Goal: Task Accomplishment & Management: Use online tool/utility

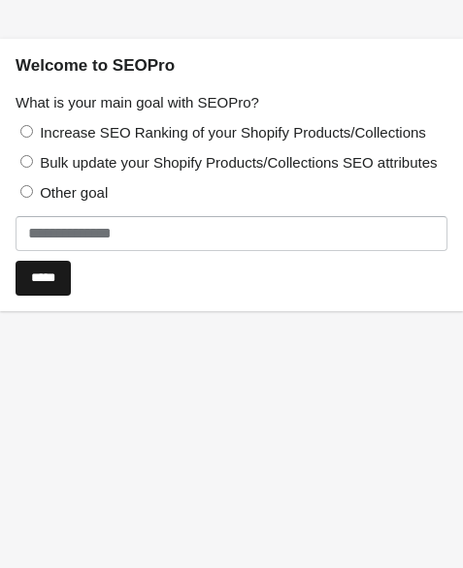
click at [71, 296] on input "*****" at bounding box center [43, 278] width 55 height 35
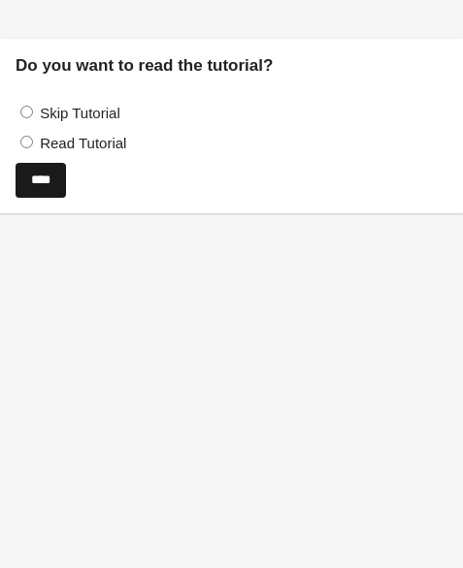
click at [66, 195] on input "****" at bounding box center [41, 180] width 50 height 35
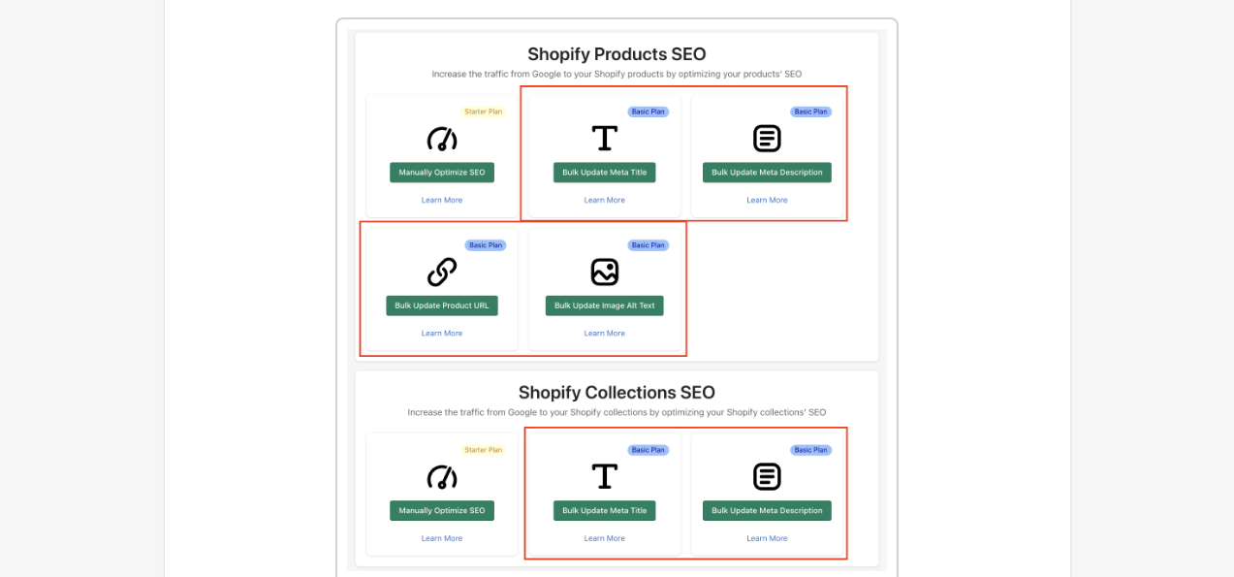
scroll to position [2506, 0]
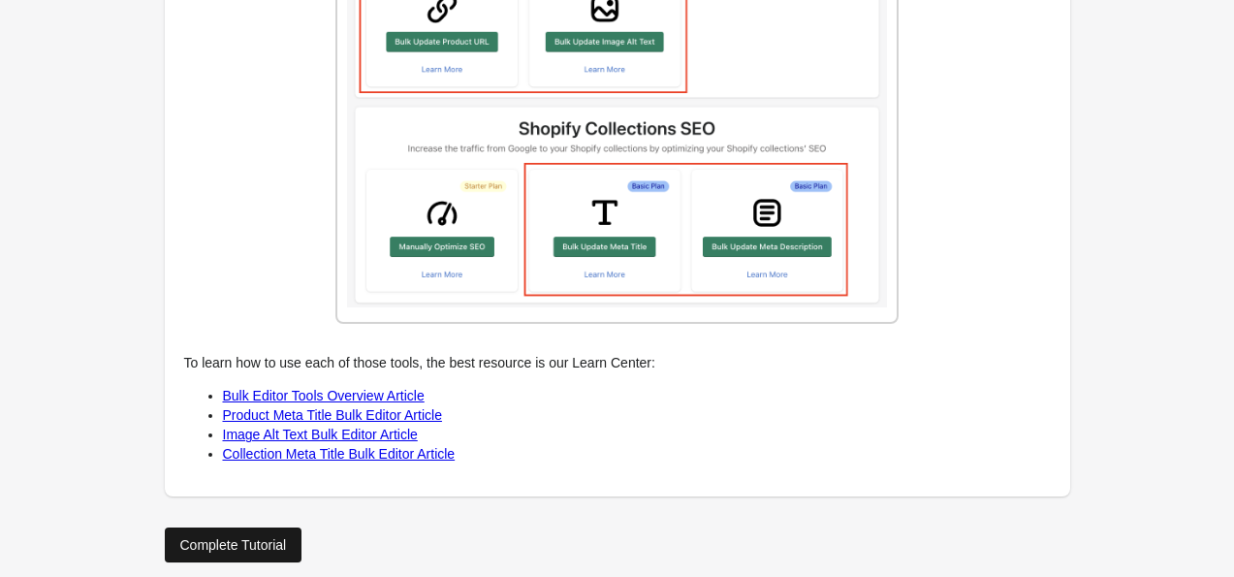
click at [279, 537] on div "Complete Tutorial" at bounding box center [233, 545] width 107 height 16
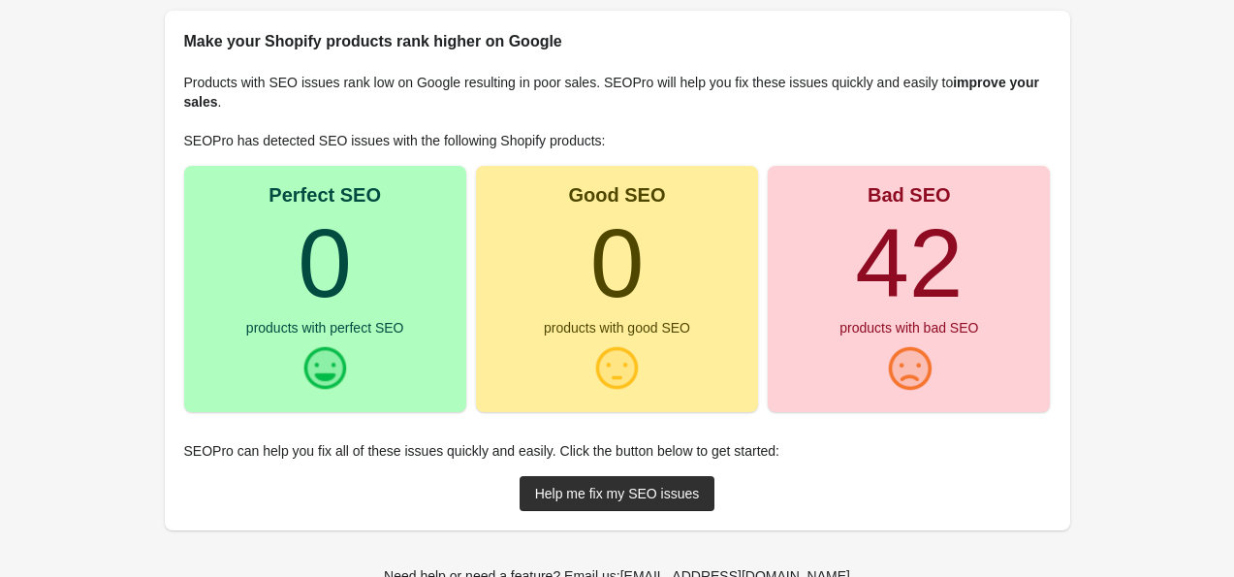
scroll to position [233, 0]
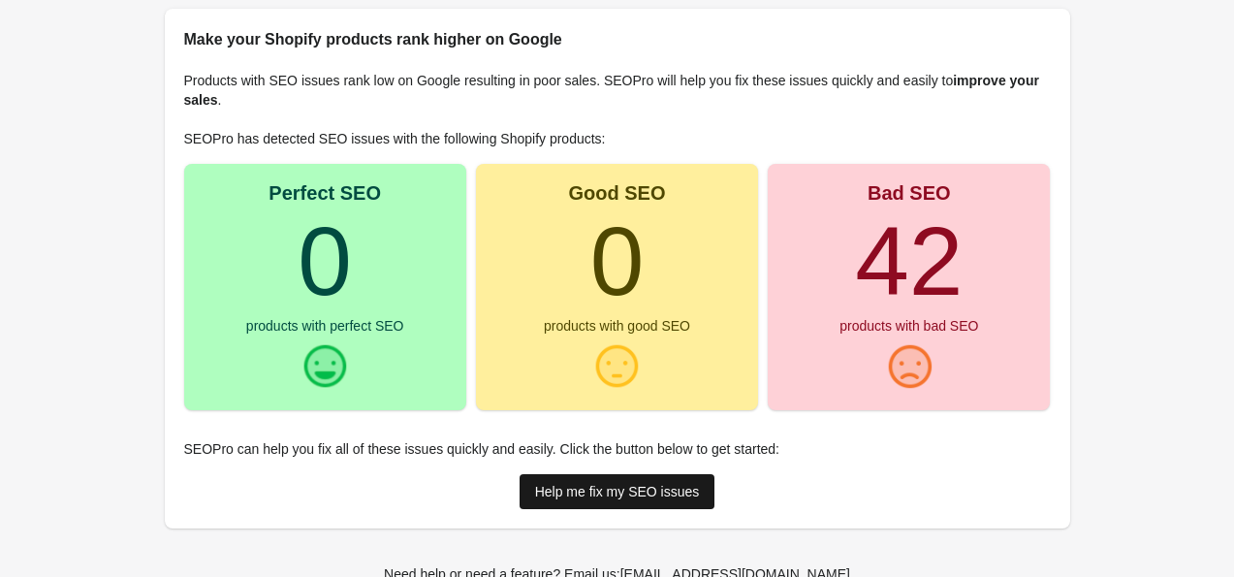
click at [462, 485] on div "Help me fix my SEO issues" at bounding box center [617, 492] width 165 height 16
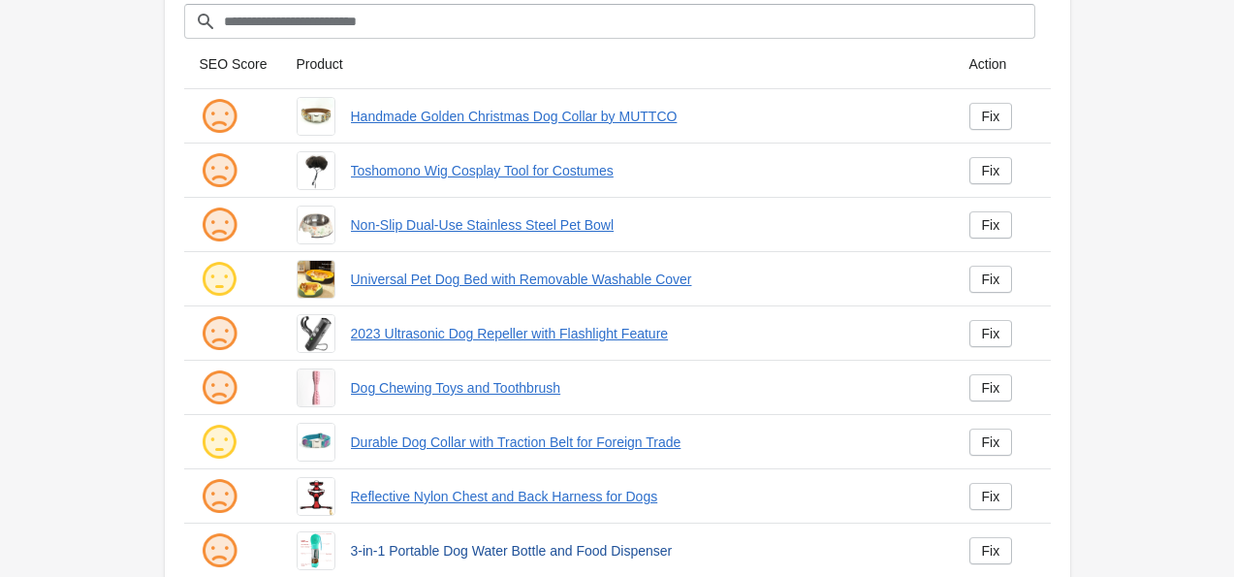
scroll to position [193, 0]
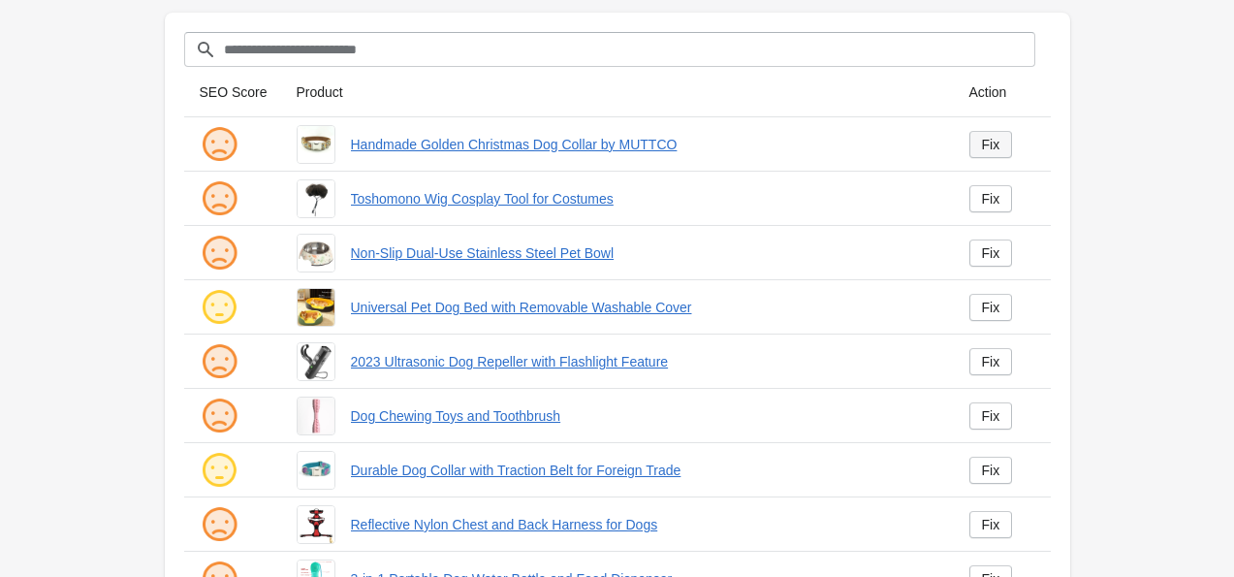
click at [462, 153] on link "Fix" at bounding box center [992, 144] width 44 height 27
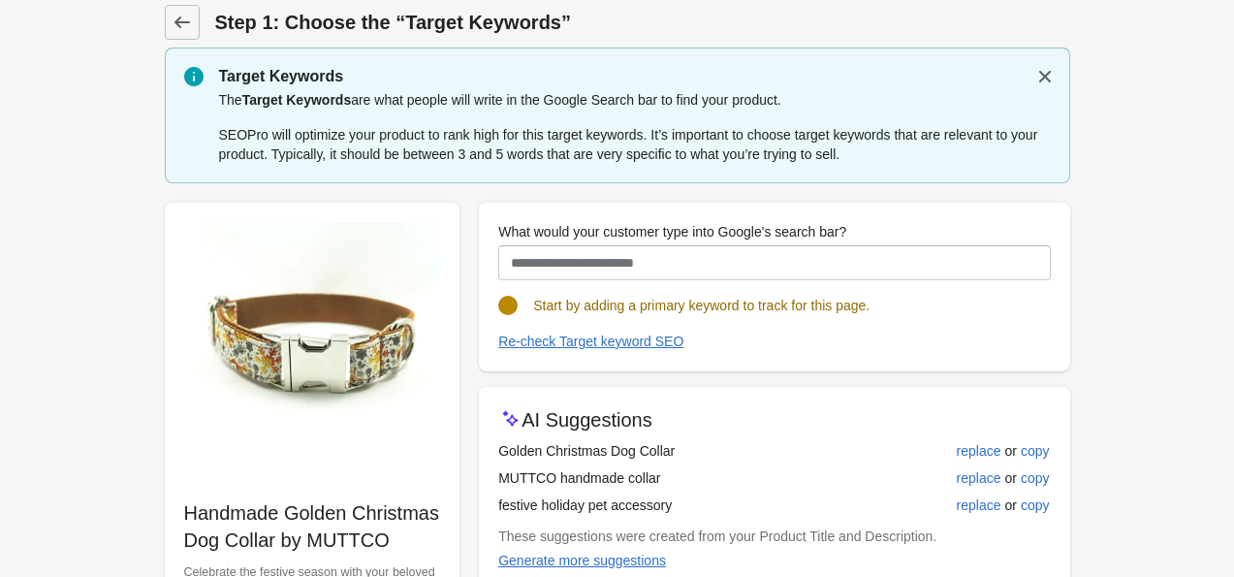
scroll to position [92, 0]
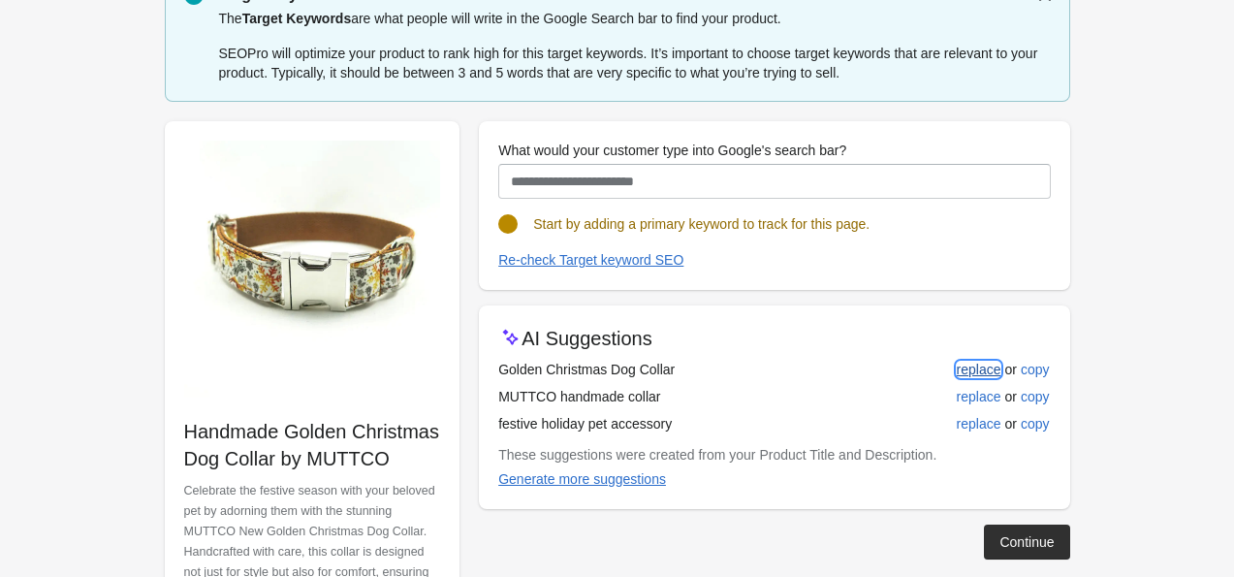
click at [462, 368] on div "replace" at bounding box center [979, 370] width 45 height 16
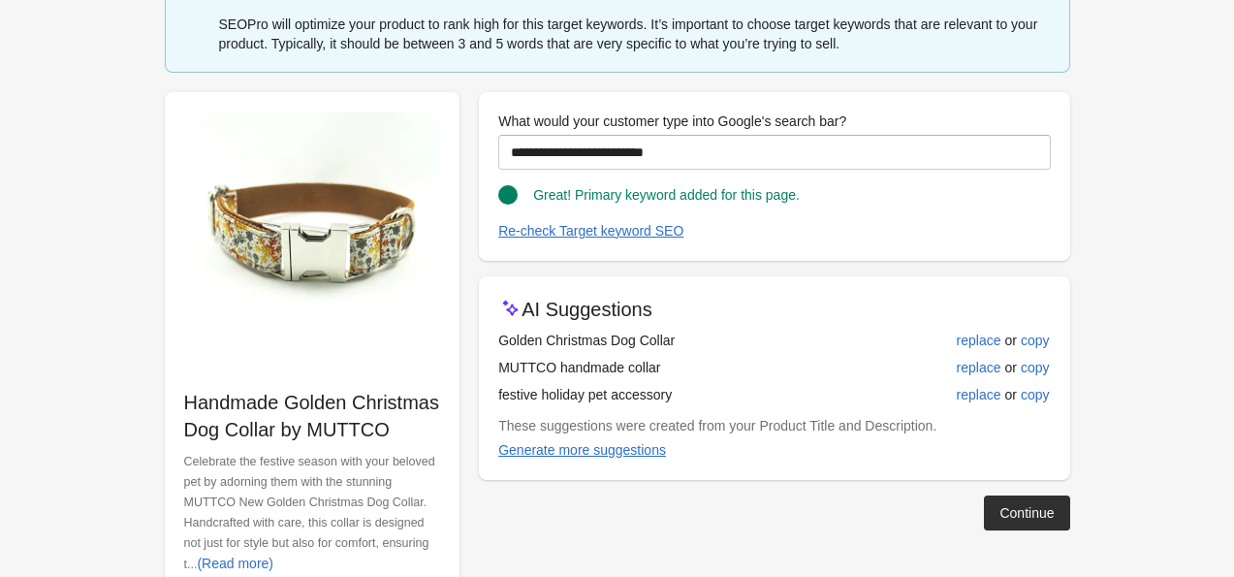
scroll to position [122, 0]
click at [462, 368] on div "replace" at bounding box center [979, 367] width 45 height 16
click at [462, 386] on div "replace" at bounding box center [979, 394] width 45 height 16
click at [462, 340] on div "replace" at bounding box center [979, 340] width 45 height 16
type input "**********"
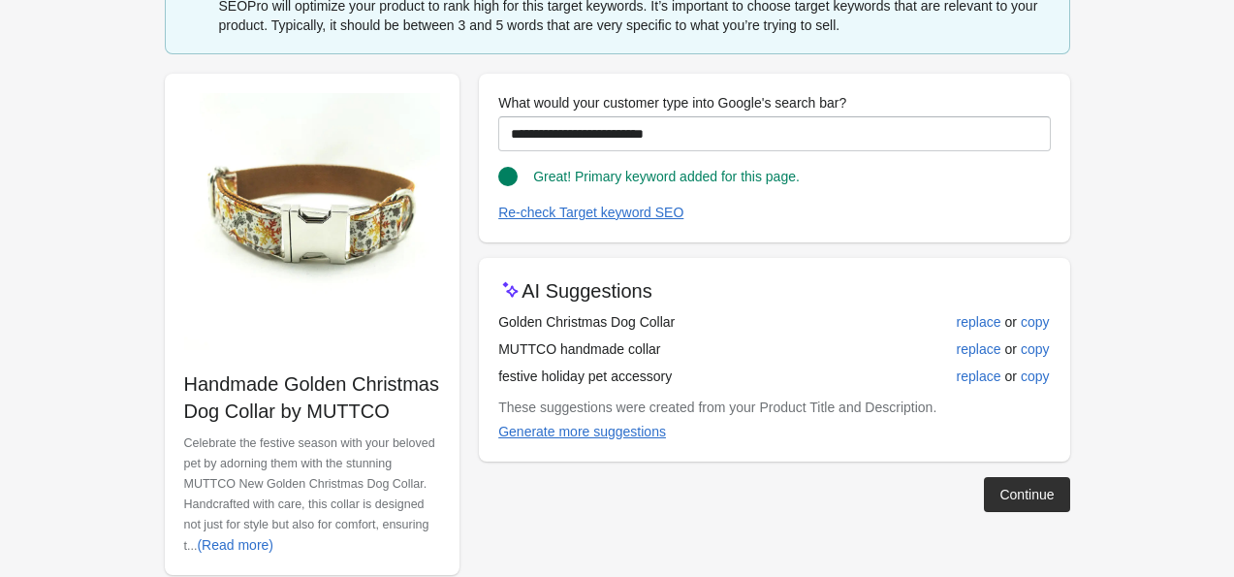
scroll to position [142, 0]
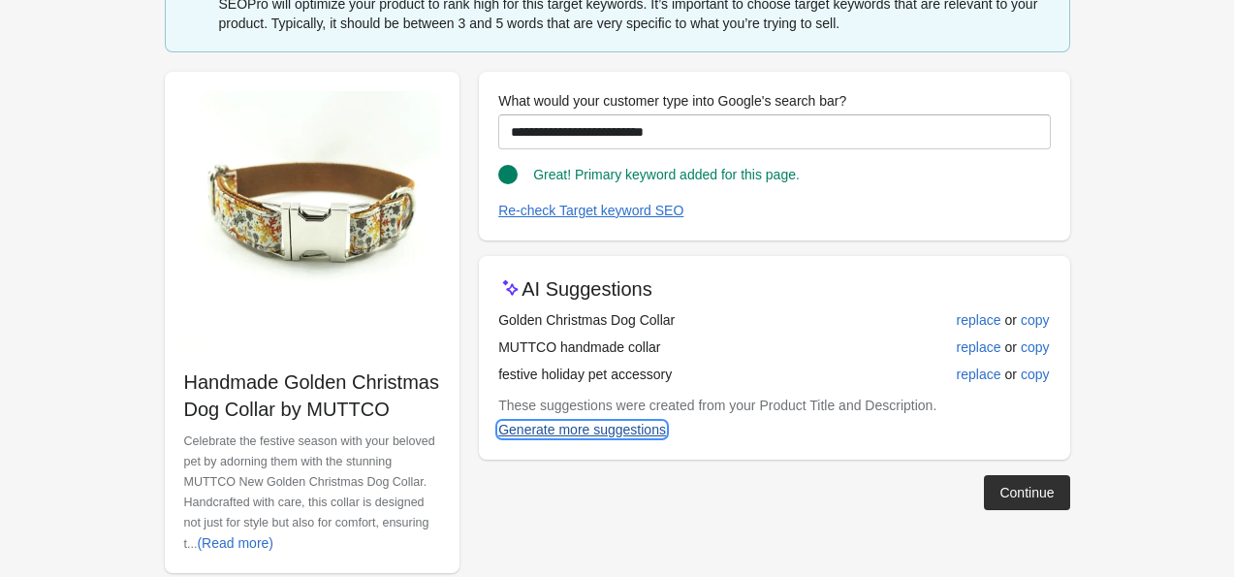
click at [462, 431] on div "Generate more suggestions" at bounding box center [582, 430] width 168 height 16
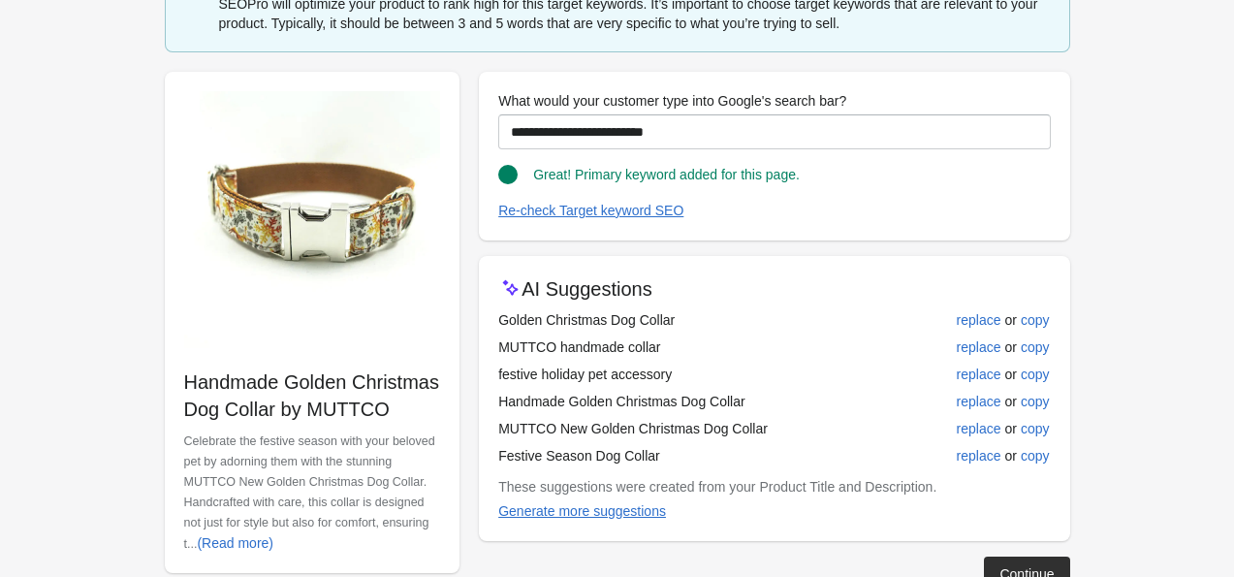
scroll to position [194, 0]
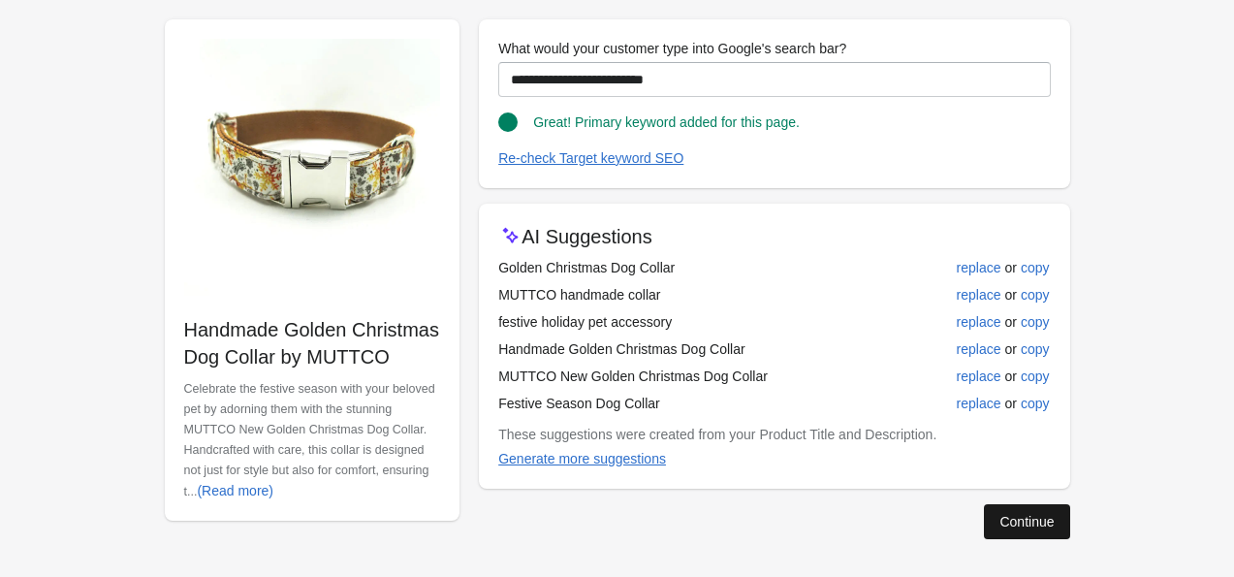
click at [462, 522] on div "Continue" at bounding box center [1027, 522] width 54 height 16
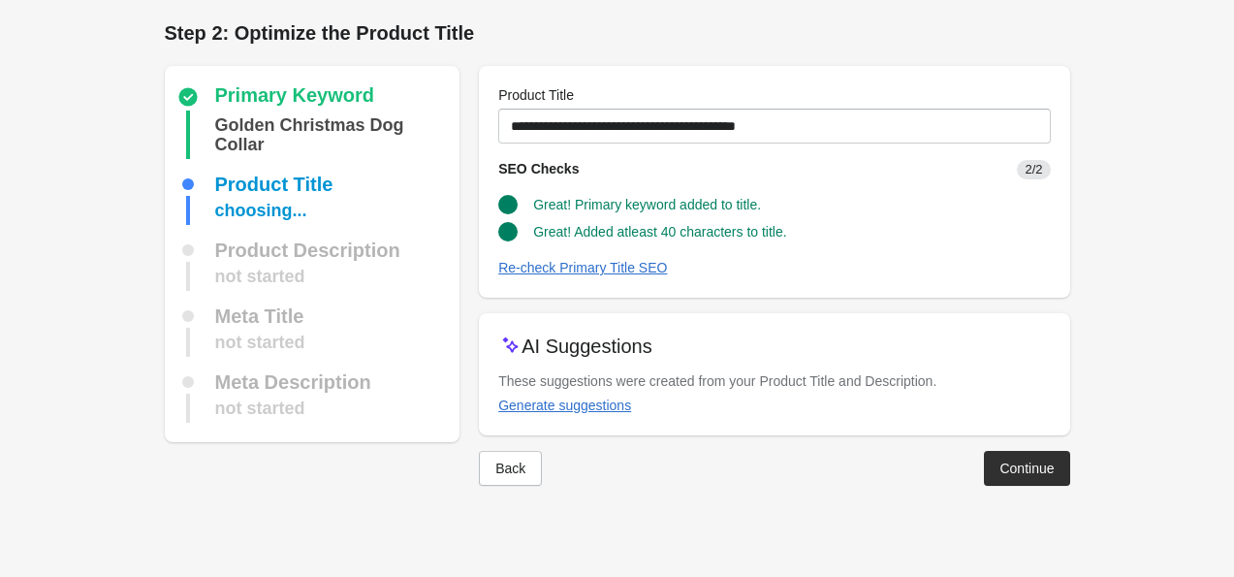
scroll to position [0, 0]
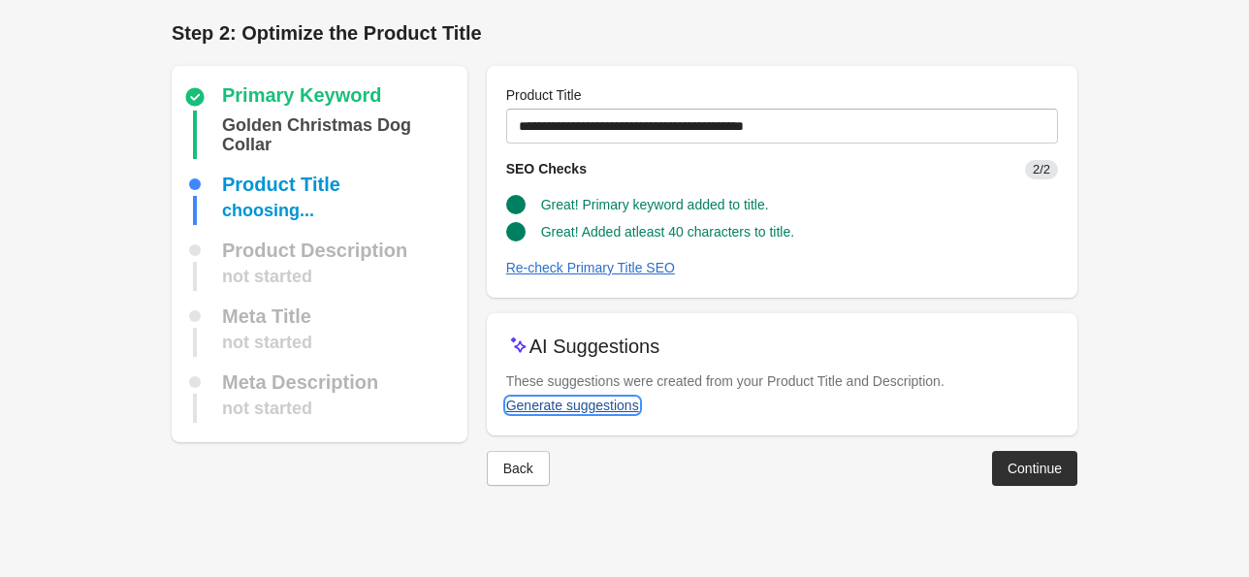
click at [462, 403] on div "Generate suggestions" at bounding box center [572, 406] width 133 height 16
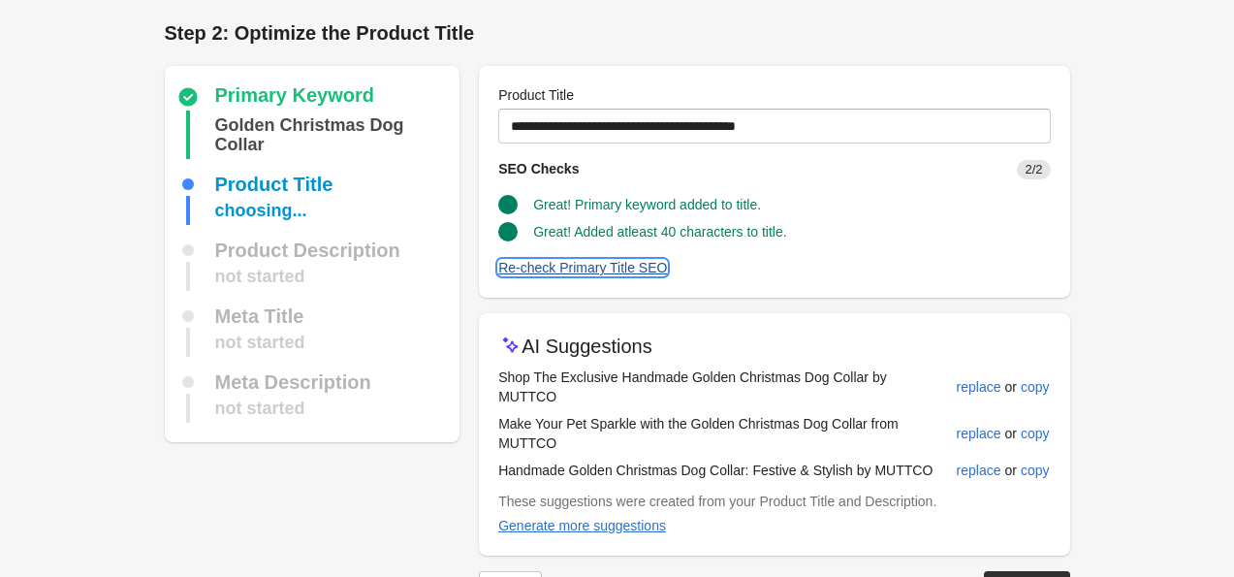
click at [462, 269] on div "Re-check Primary Title SEO" at bounding box center [582, 268] width 169 height 16
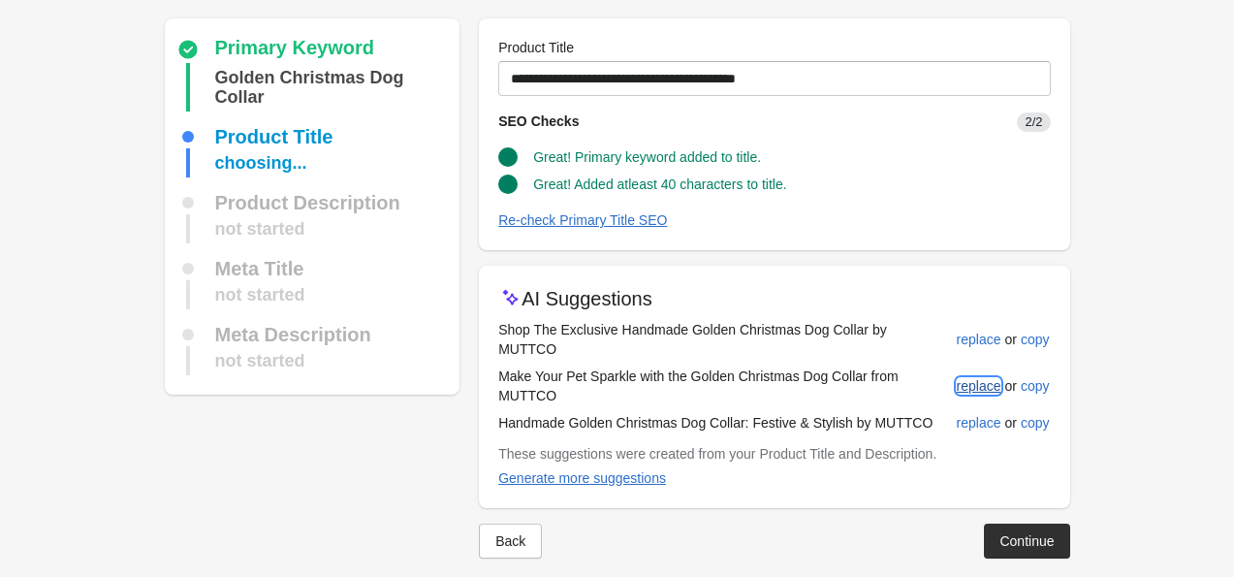
click at [462, 378] on div "replace" at bounding box center [979, 386] width 45 height 16
type input "**********"
click at [462, 524] on button "Continue" at bounding box center [1026, 541] width 85 height 35
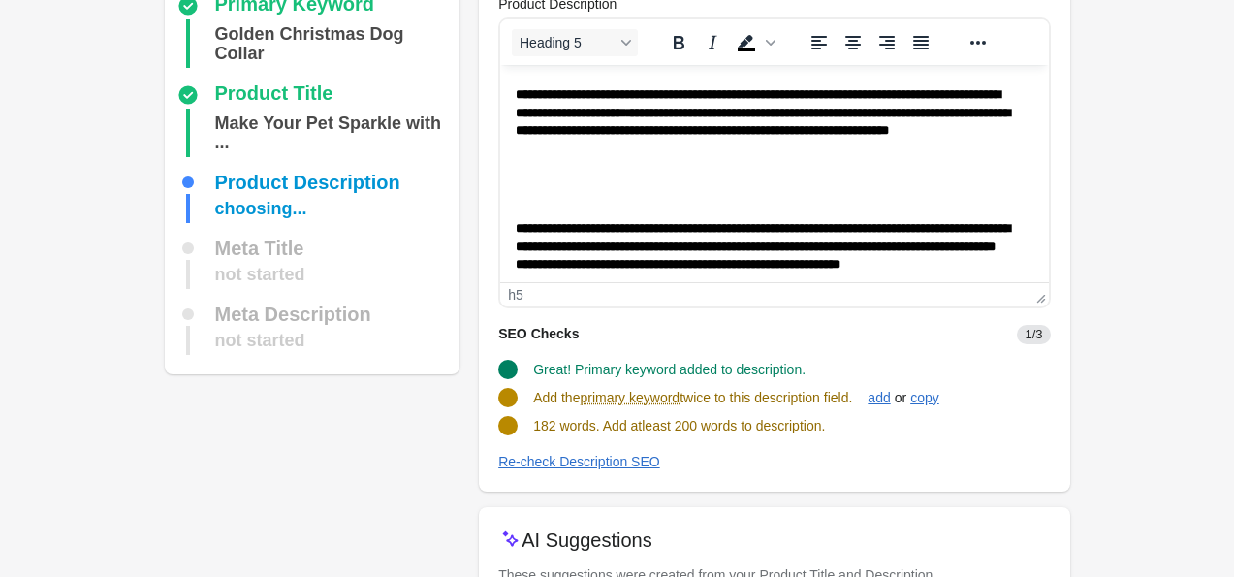
scroll to position [112, 0]
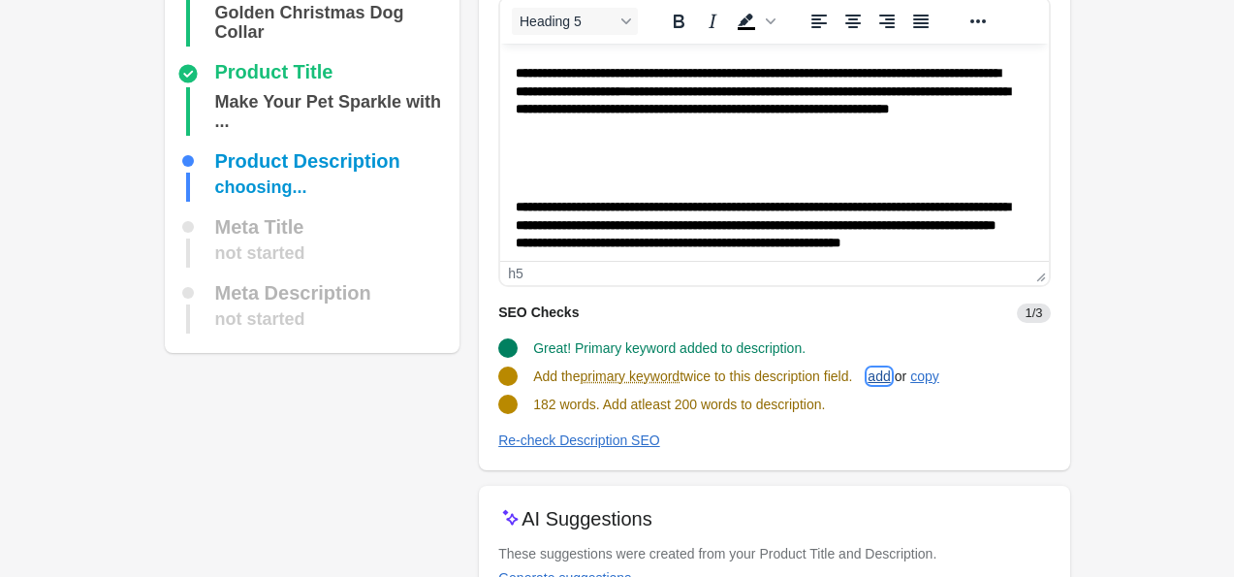
click at [462, 376] on div "add" at bounding box center [879, 376] width 22 height 16
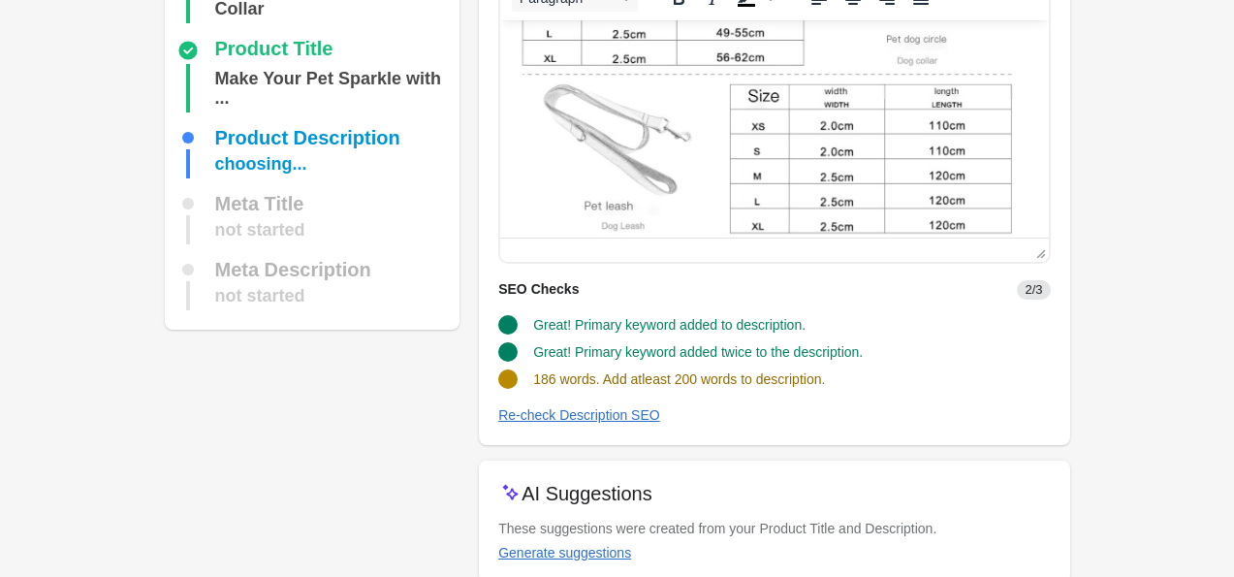
scroll to position [143, 0]
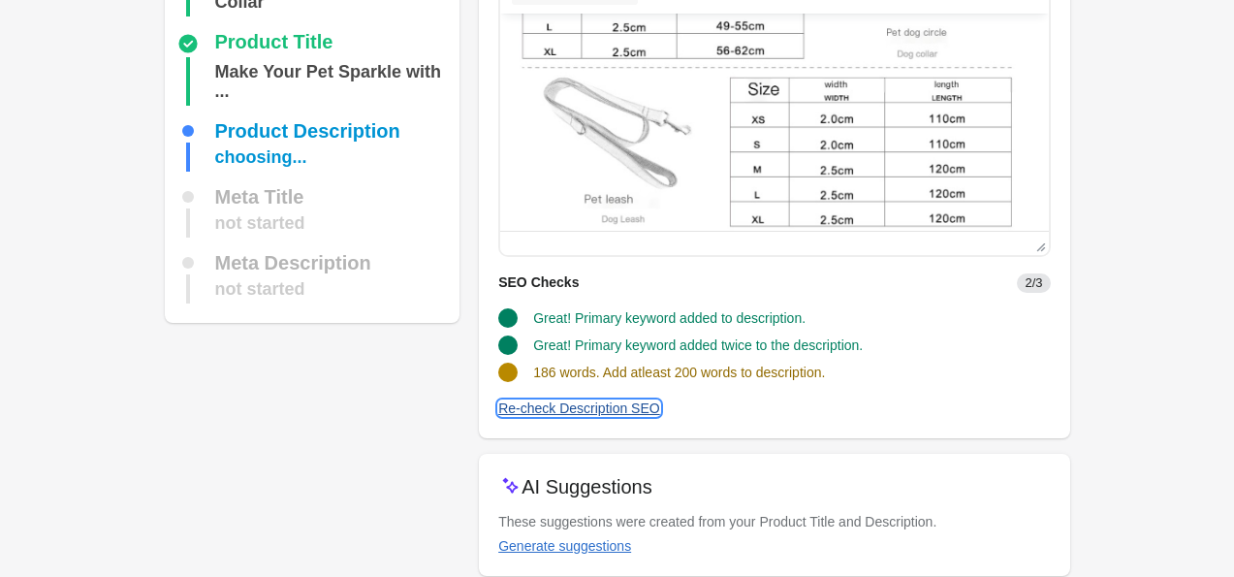
click at [462, 413] on div "Re-check Description SEO" at bounding box center [579, 408] width 162 height 16
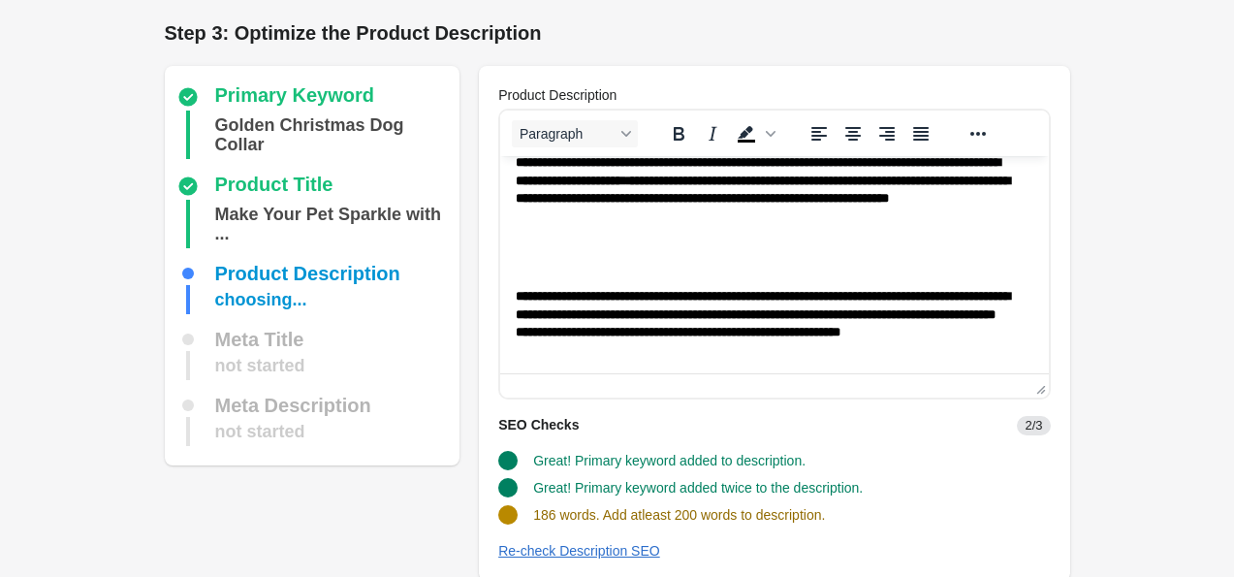
scroll to position [0, 0]
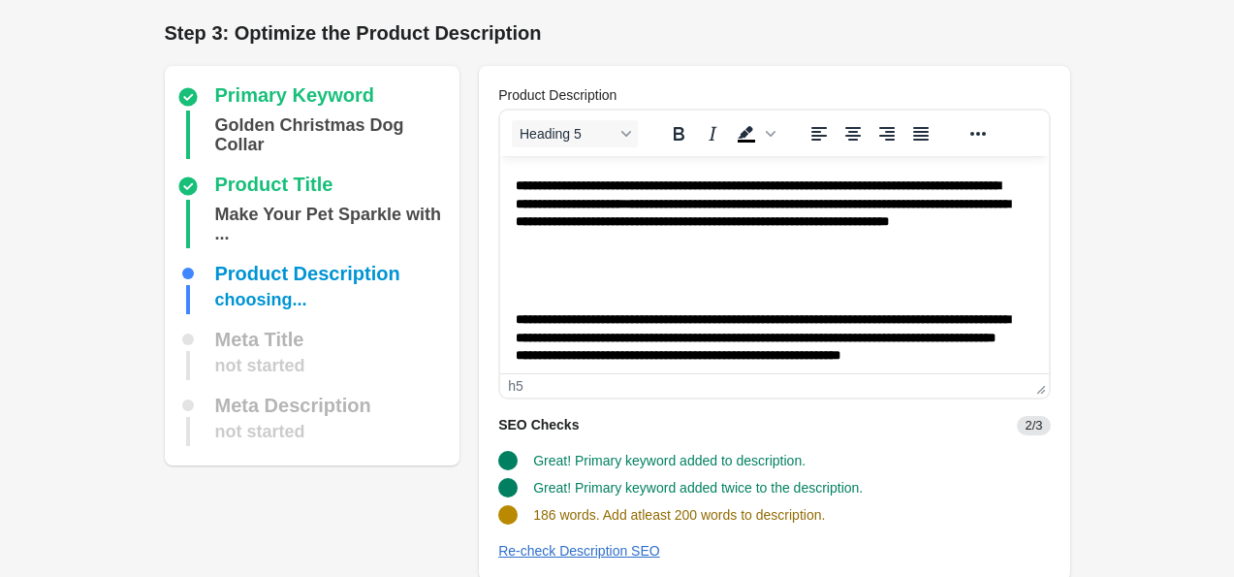
drag, startPoint x: 514, startPoint y: 184, endPoint x: 777, endPoint y: 381, distance: 328.3
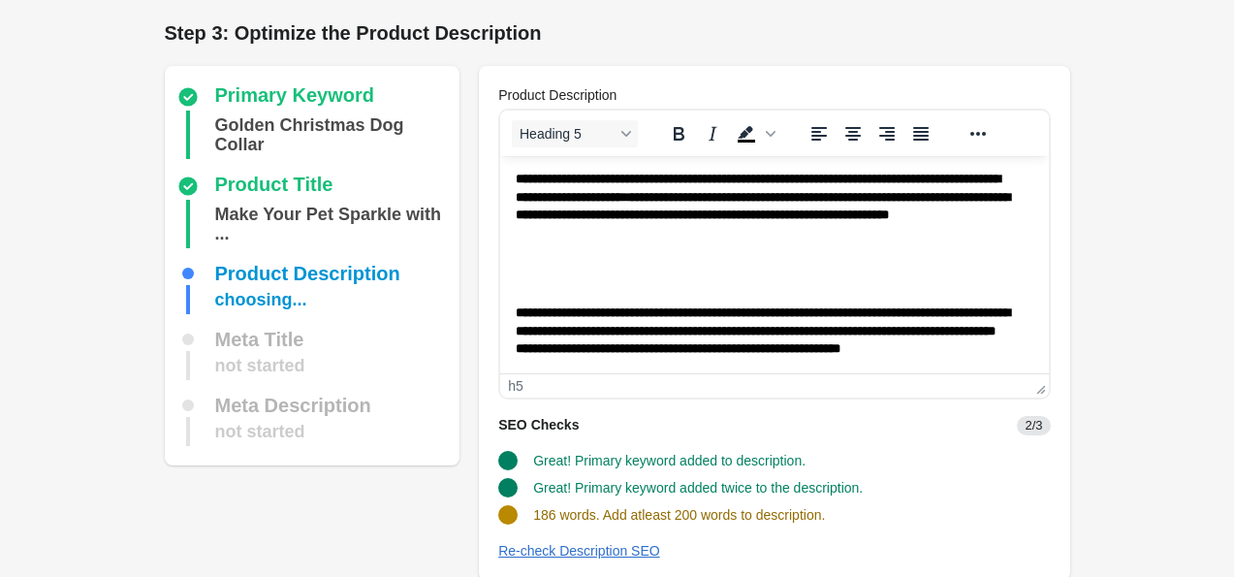
scroll to position [4, 0]
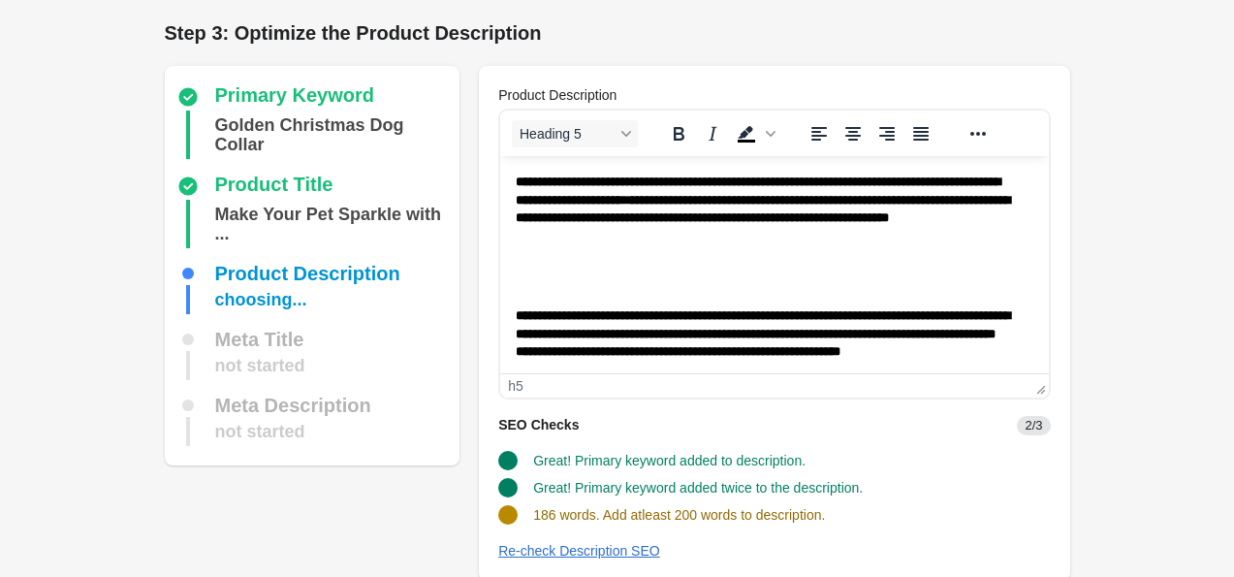
drag, startPoint x: 513, startPoint y: 183, endPoint x: 695, endPoint y: 327, distance: 232.0
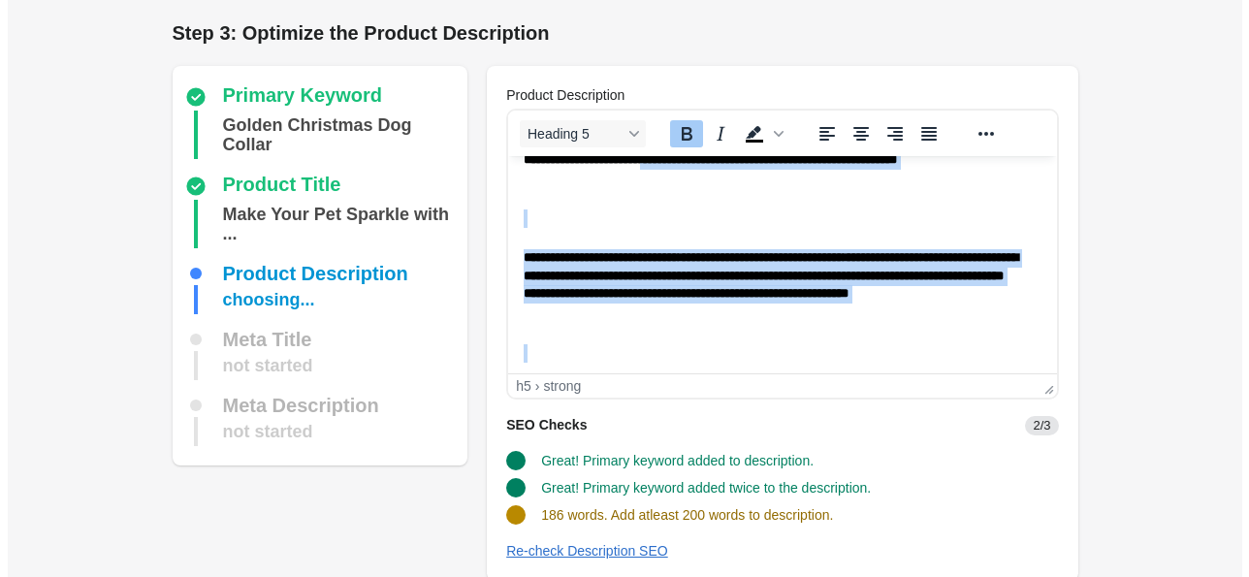
scroll to position [0, 0]
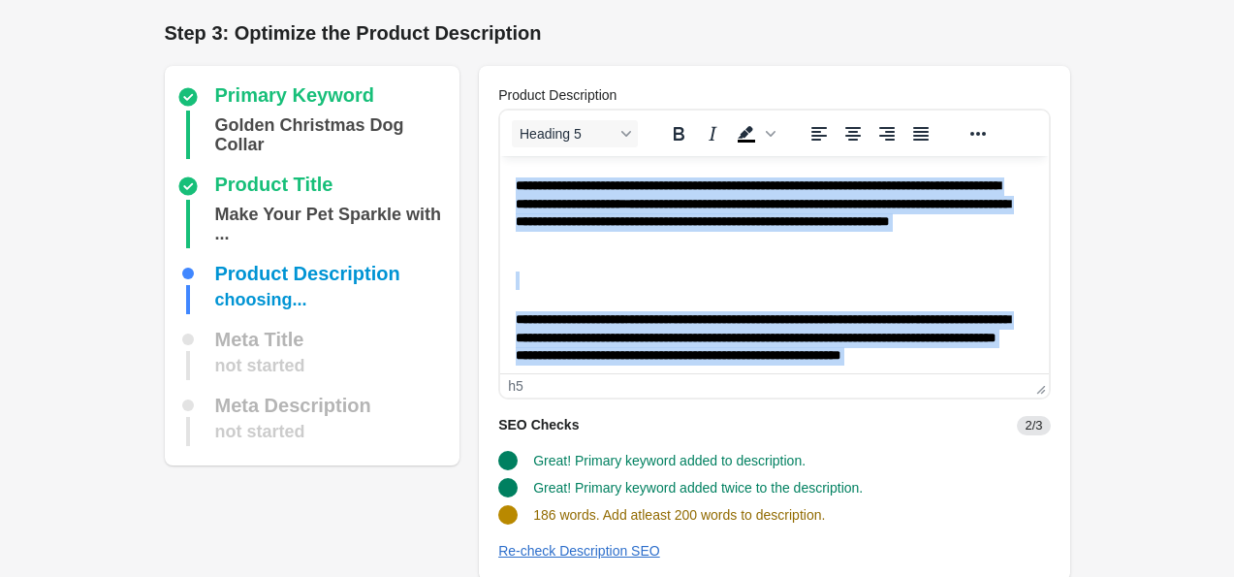
drag, startPoint x: 772, startPoint y: 310, endPoint x: 509, endPoint y: 173, distance: 296.7
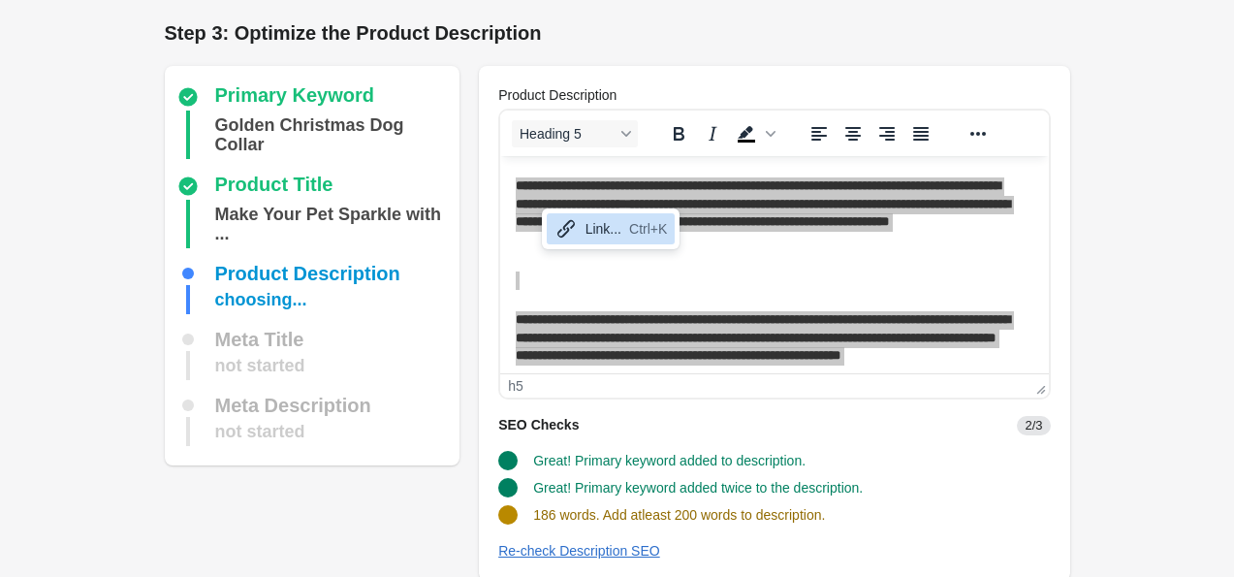
click at [462, 225] on div "Link..." at bounding box center [604, 228] width 36 height 23
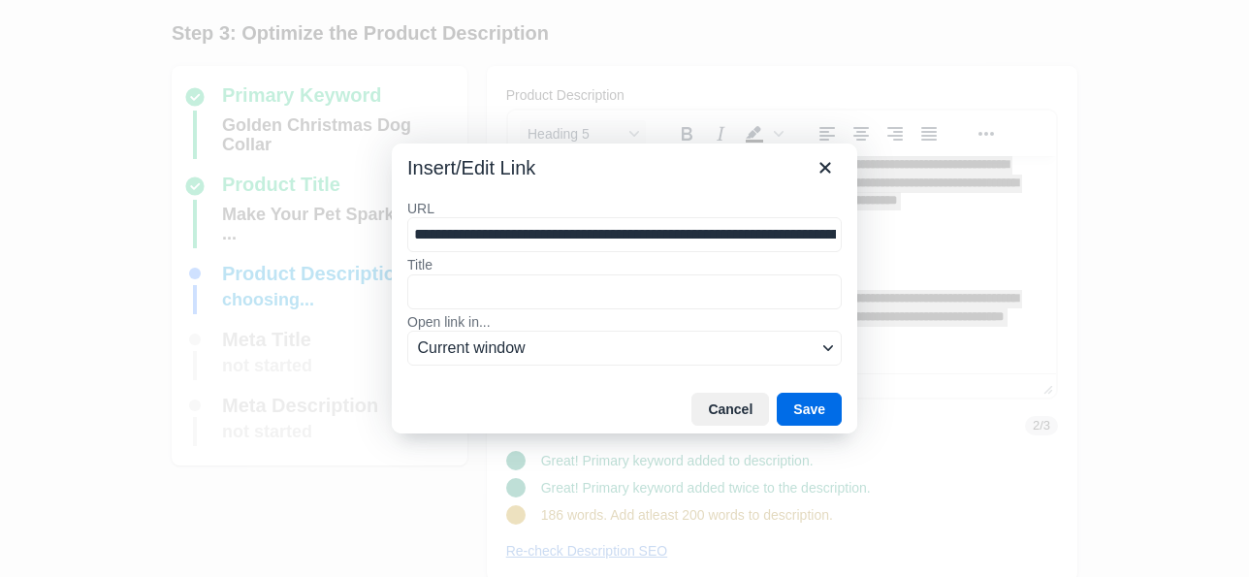
scroll to position [0, 2211]
type input "**********"
click at [462, 163] on icon "Close" at bounding box center [825, 167] width 23 height 23
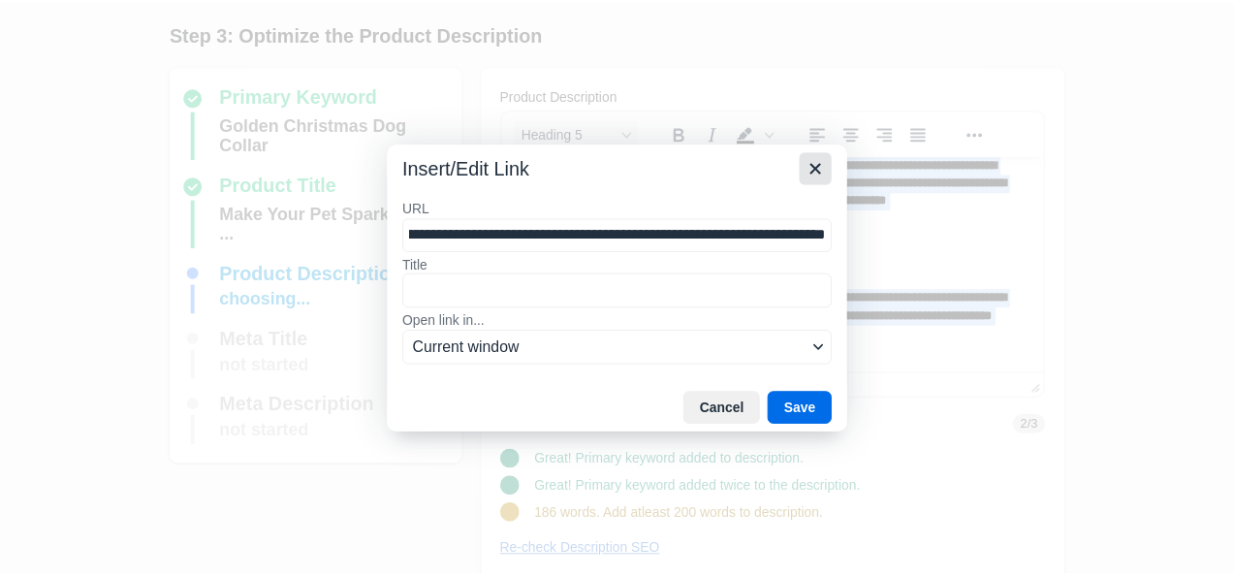
scroll to position [0, 0]
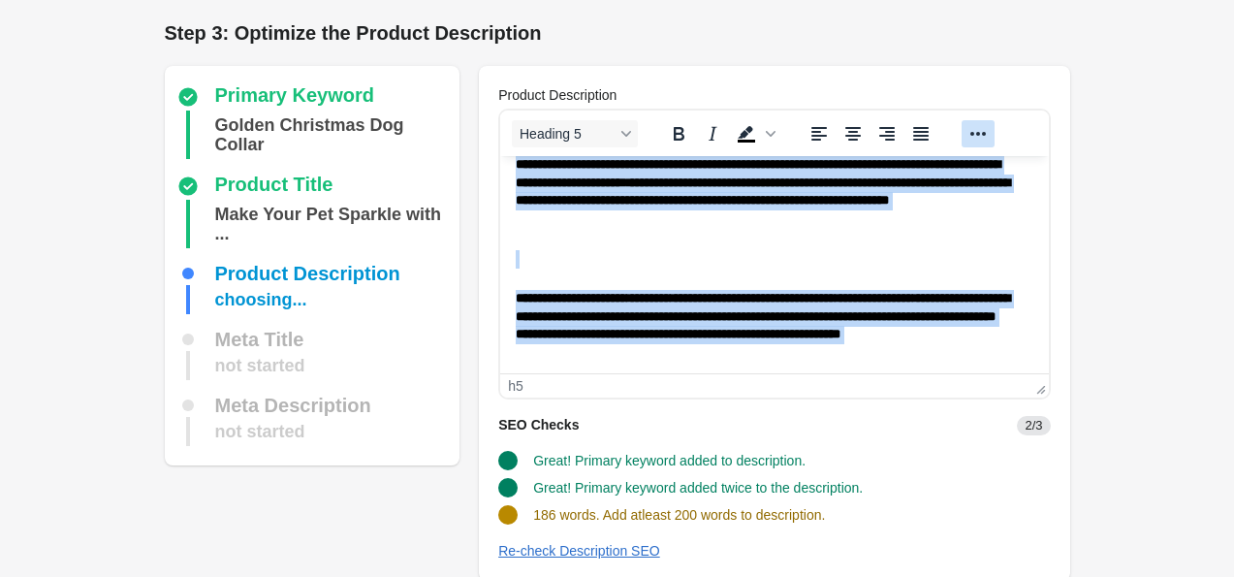
click at [462, 137] on button "Reveal or hide additional toolbar items" at bounding box center [978, 133] width 33 height 27
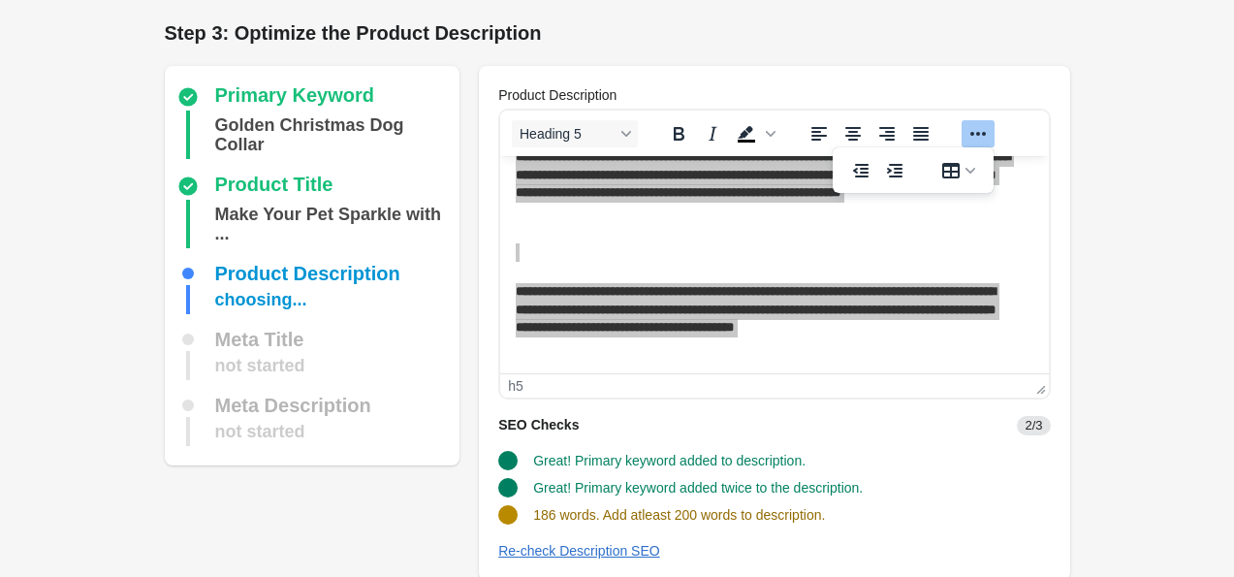
scroll to position [163, 0]
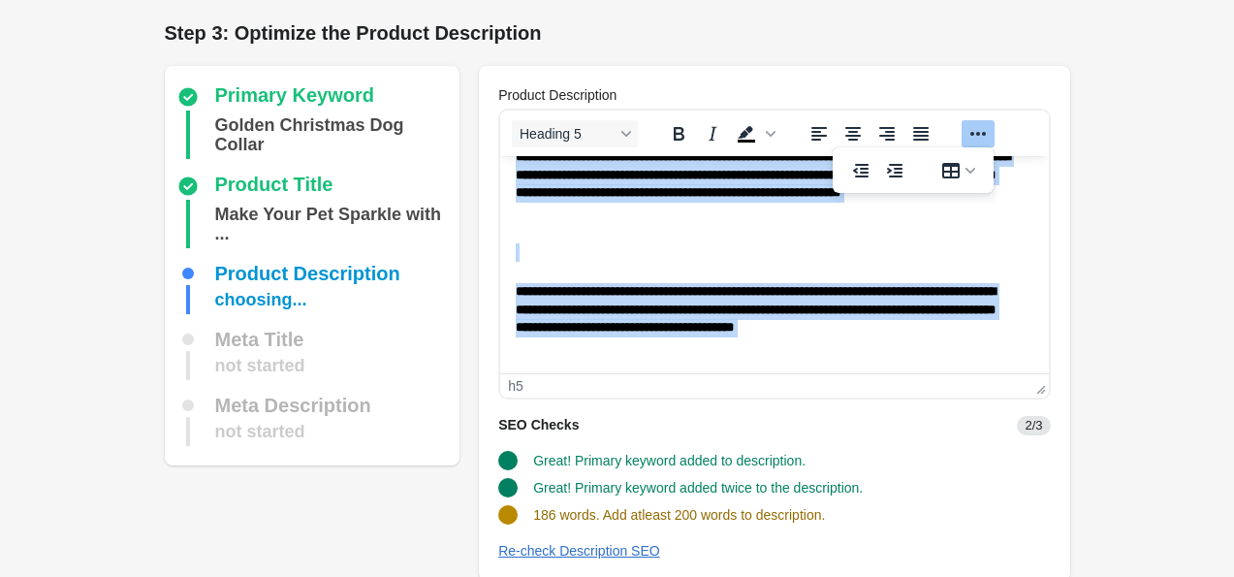
click at [462, 253] on h5 "Rich Text Area. Press ALT-0 for help." at bounding box center [774, 252] width 517 height 18
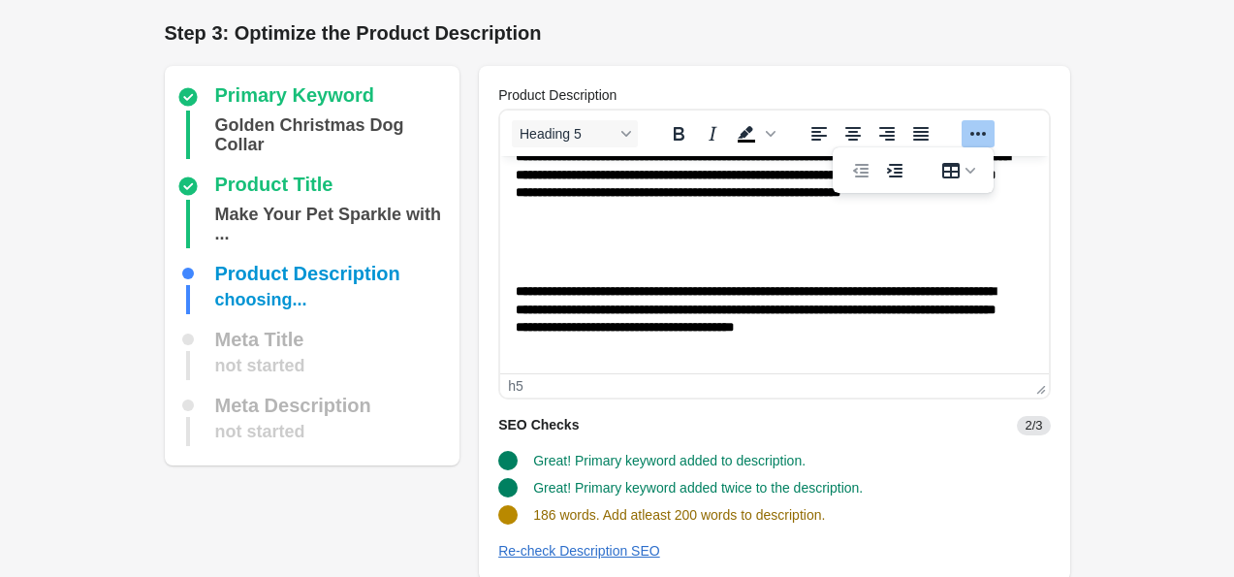
click at [462, 290] on h5 "**********" at bounding box center [767, 319] width 503 height 72
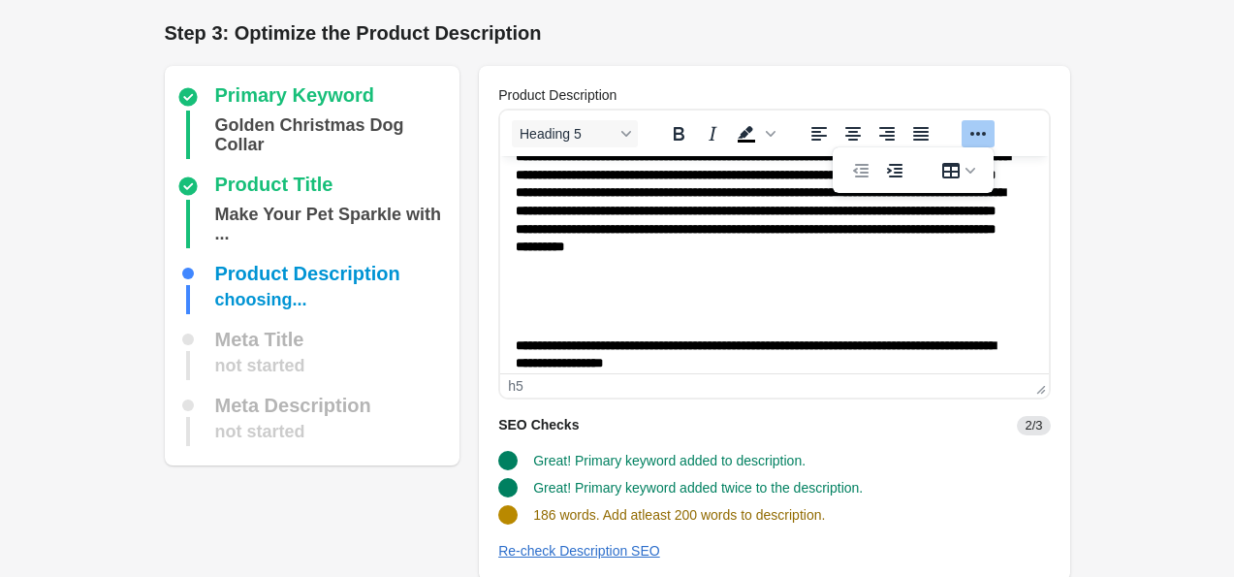
click at [462, 343] on h5 "**********" at bounding box center [767, 355] width 503 height 36
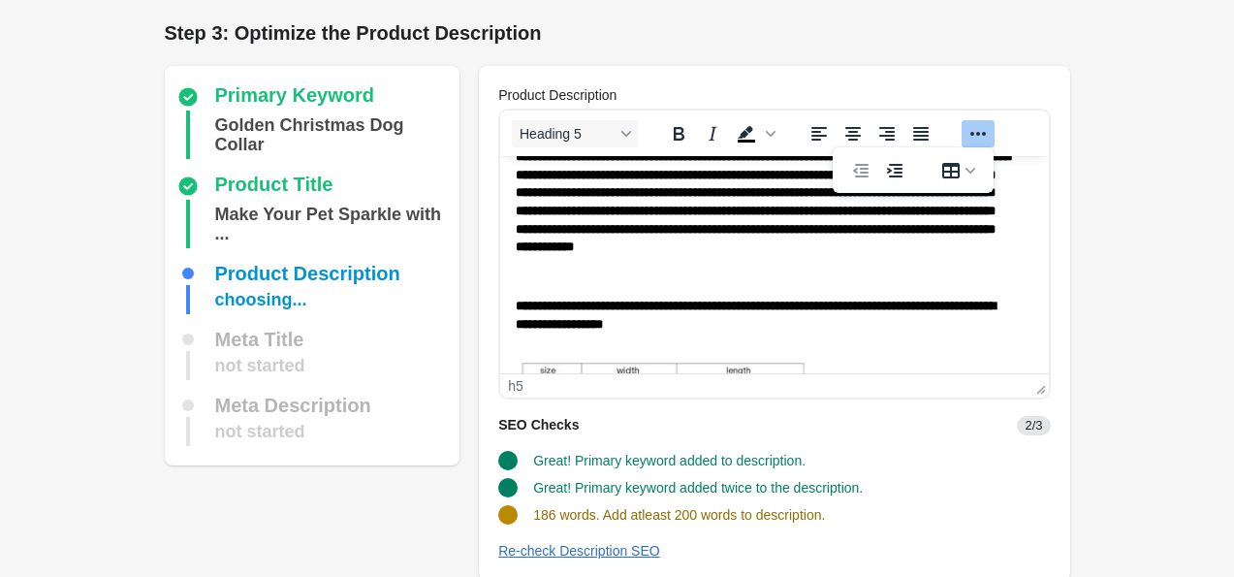
click at [462, 266] on h5 "**********" at bounding box center [767, 212] width 503 height 128
click at [462, 547] on div "Re-check Description SEO" at bounding box center [579, 551] width 162 height 16
click at [462, 270] on h5 "**********" at bounding box center [767, 212] width 503 height 128
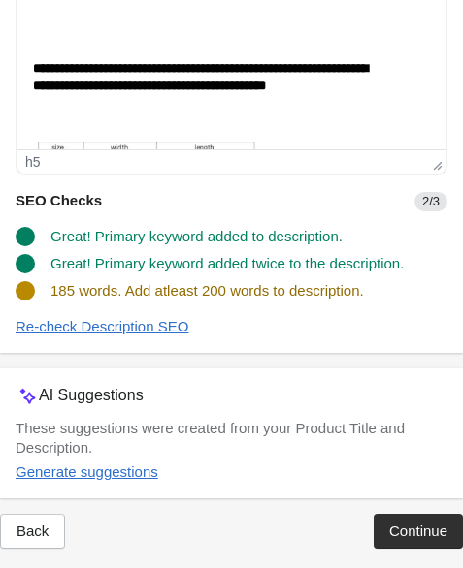
scroll to position [272, 0]
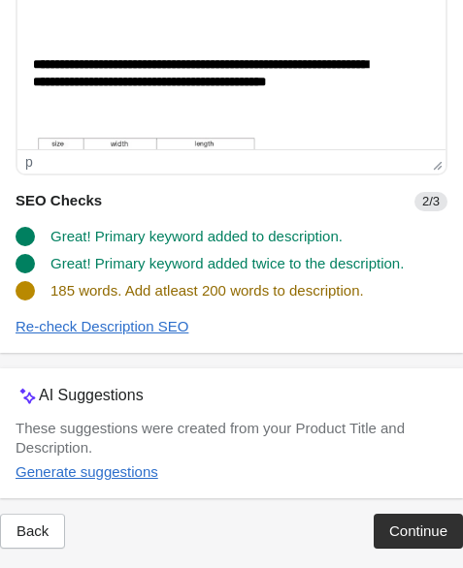
drag, startPoint x: 231, startPoint y: 124, endPoint x: 170, endPoint y: 112, distance: 62.2
click at [113, 101] on h5 "**********" at bounding box center [201, 83] width 336 height 54
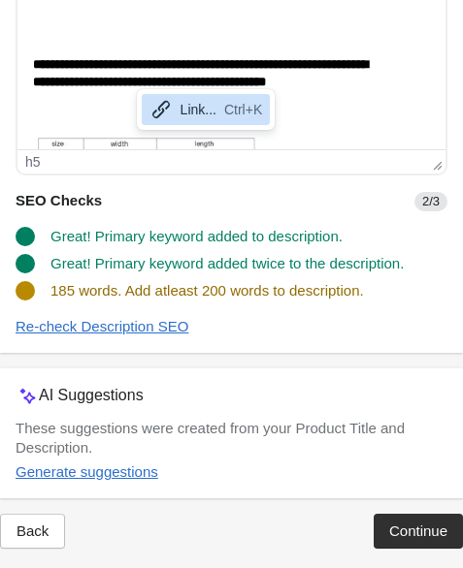
click at [84, 95] on h5 "**********" at bounding box center [201, 83] width 336 height 54
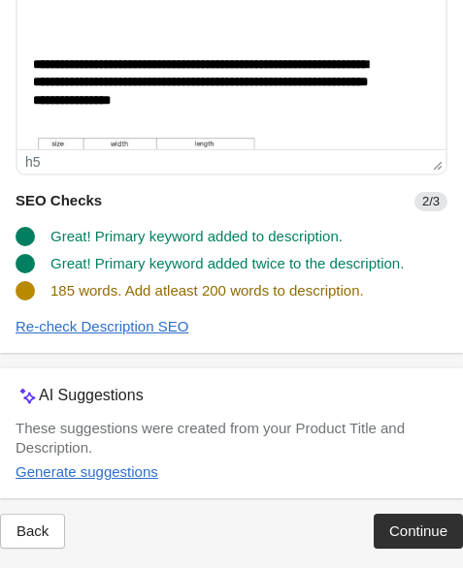
click at [223, 108] on h5 "**********" at bounding box center [201, 83] width 336 height 54
click at [332, 99] on h5 "**********" at bounding box center [201, 83] width 336 height 54
click at [182, 127] on h5 "**********" at bounding box center [201, 92] width 336 height 72
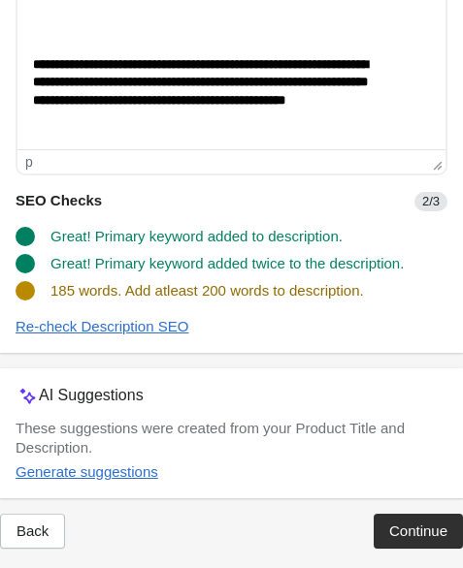
click at [256, 123] on h5 "**********" at bounding box center [201, 92] width 336 height 72
click at [363, 119] on h5 "**********" at bounding box center [201, 92] width 336 height 72
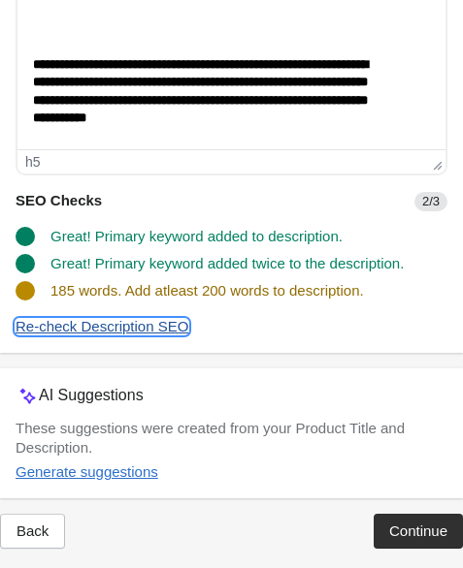
click at [171, 325] on div "Re-check Description SEO" at bounding box center [102, 327] width 173 height 16
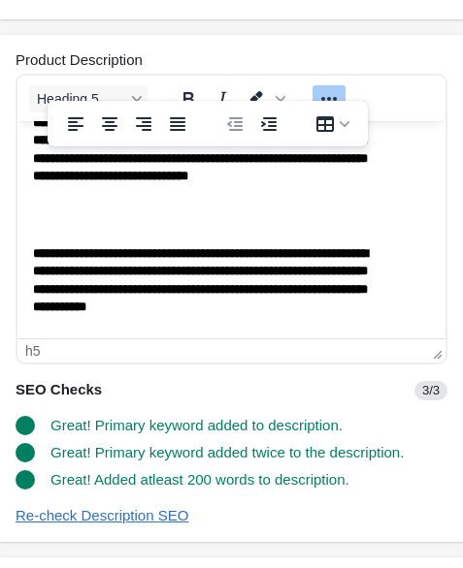
scroll to position [650, 0]
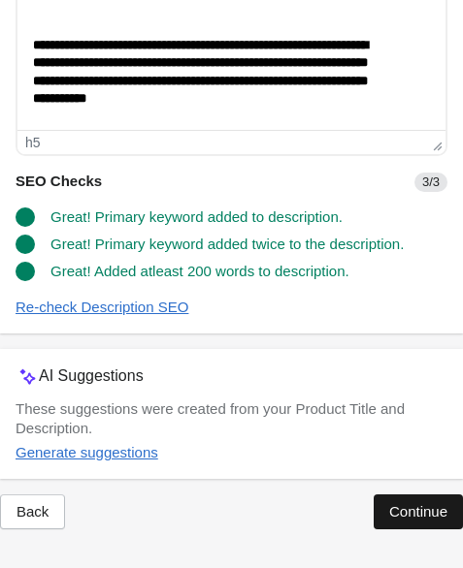
click at [403, 514] on div "Continue" at bounding box center [418, 512] width 58 height 16
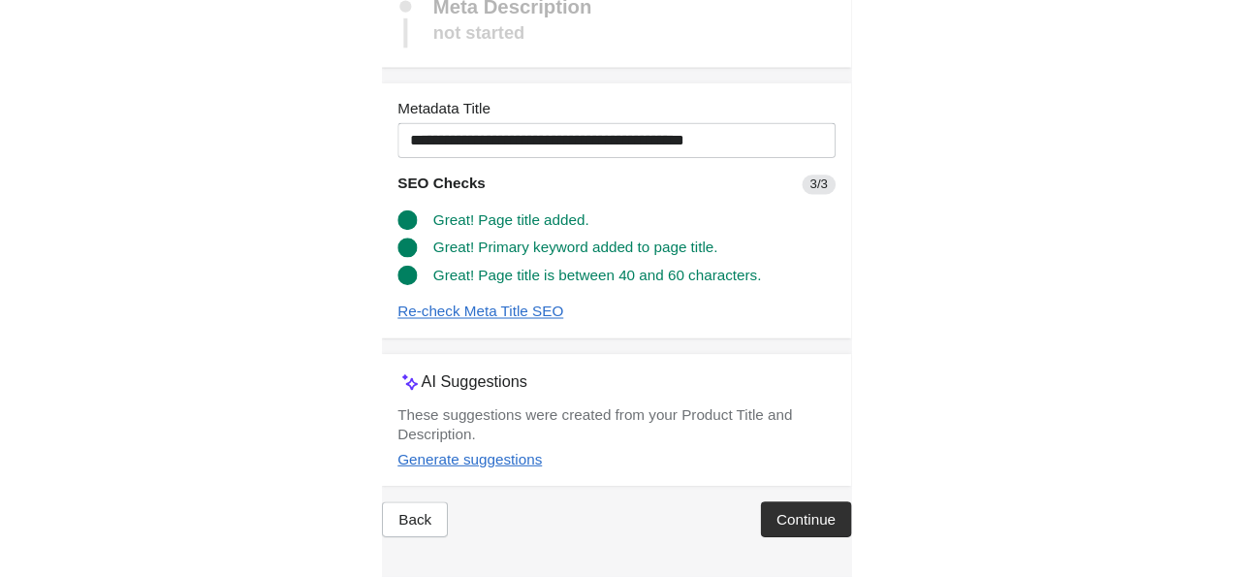
scroll to position [67, 0]
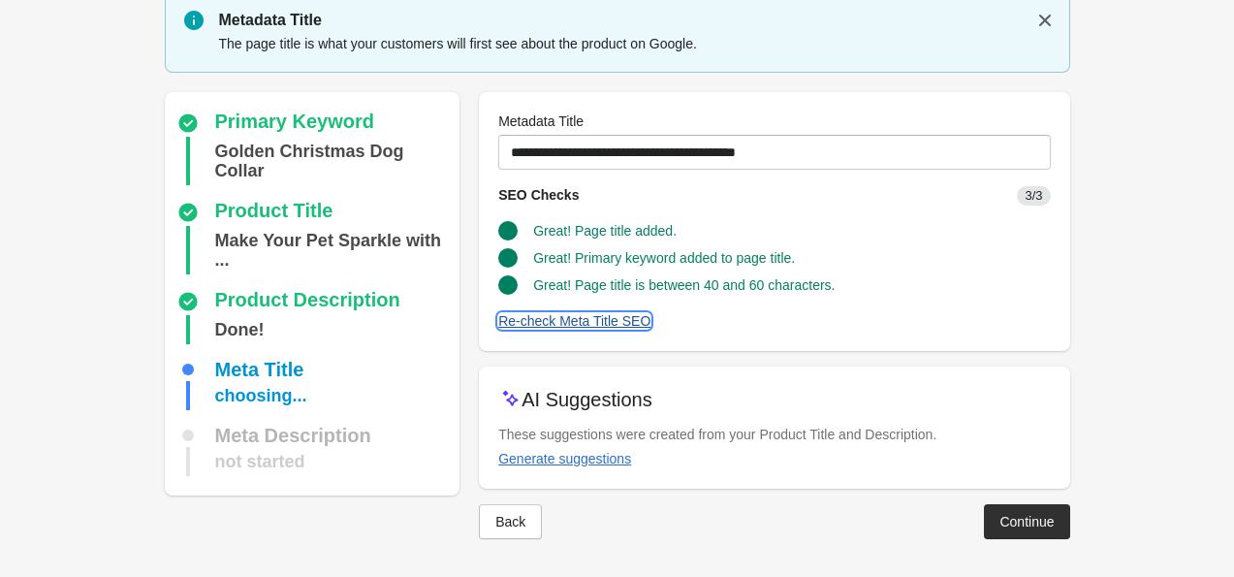
click at [462, 322] on div "Re-check Meta Title SEO" at bounding box center [574, 321] width 152 height 16
click at [462, 526] on div "Continue" at bounding box center [1027, 522] width 54 height 16
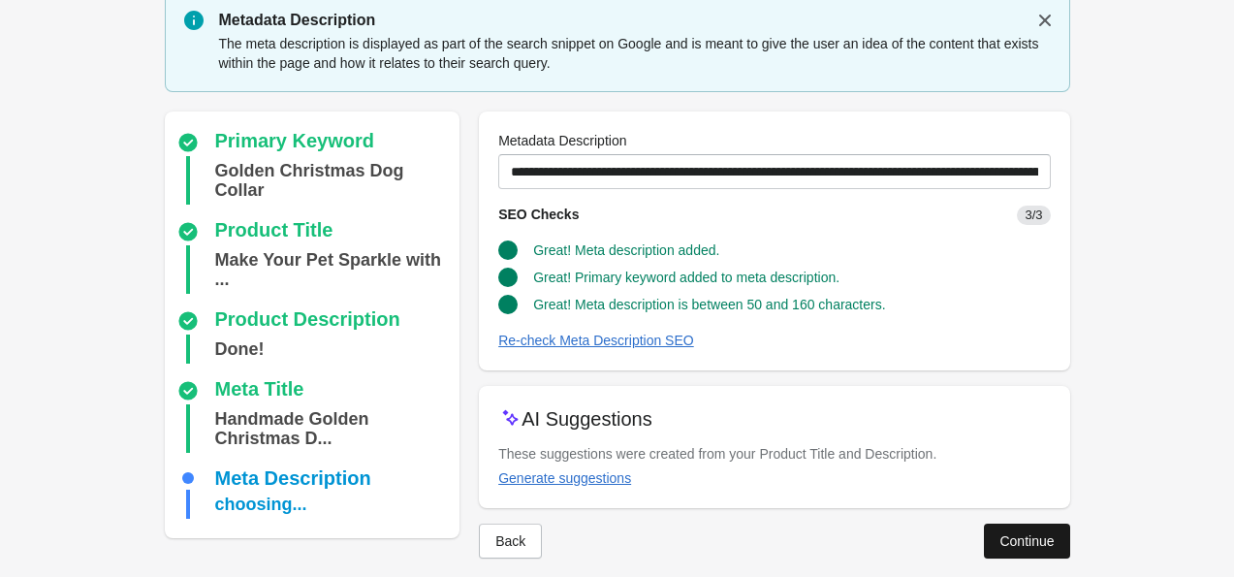
click at [462, 544] on div "Continue" at bounding box center [1027, 541] width 54 height 16
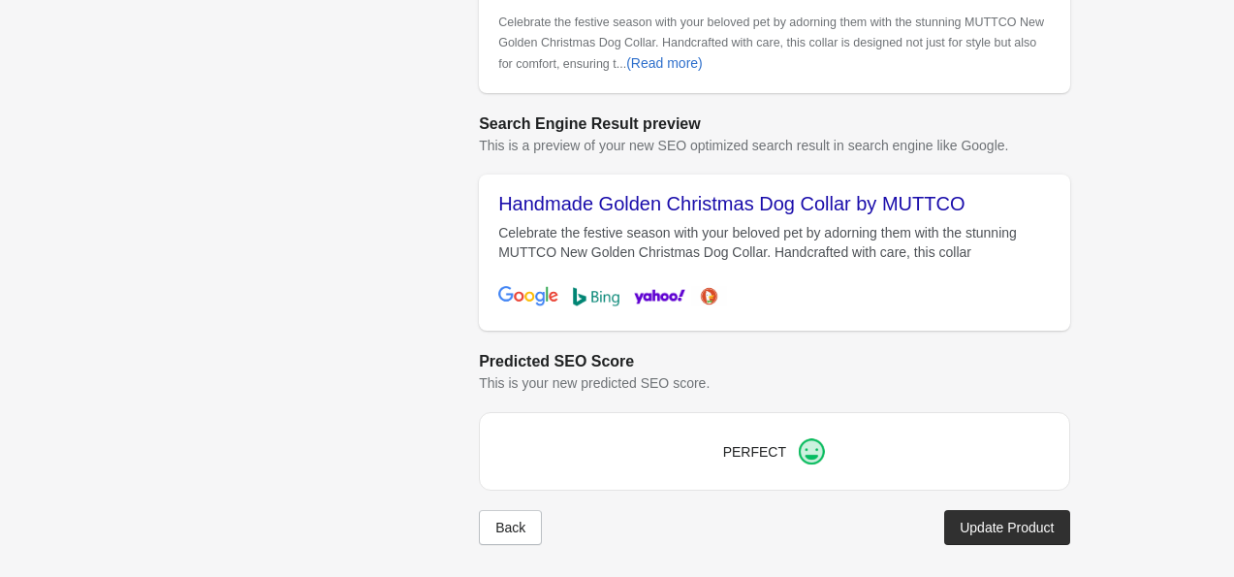
scroll to position [772, 0]
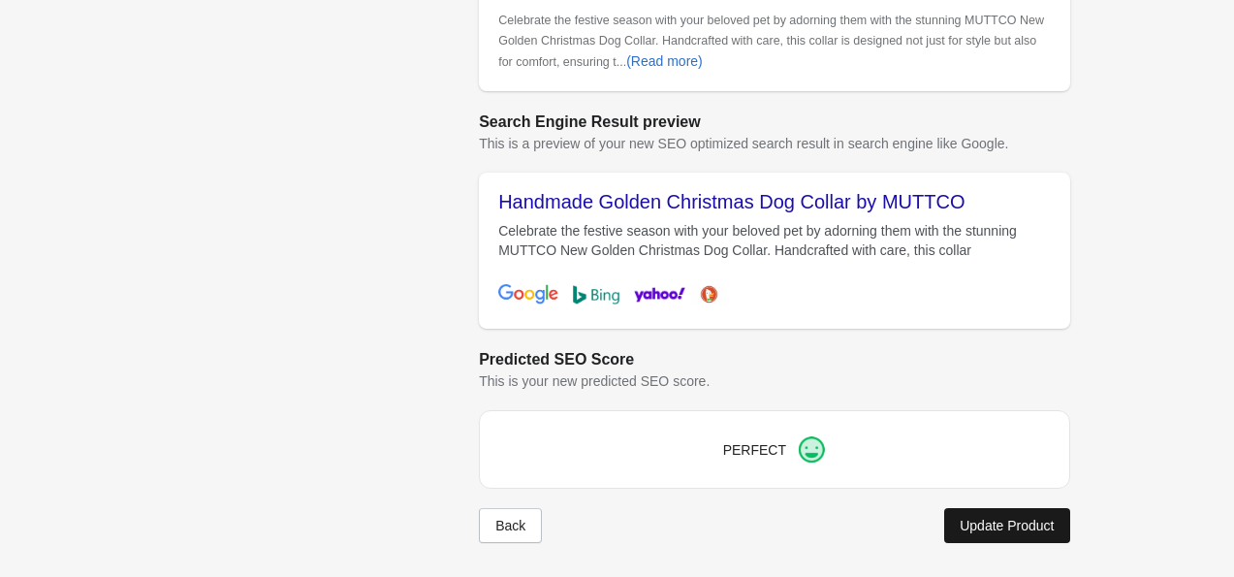
click at [462, 533] on button "Update Product" at bounding box center [1006, 525] width 125 height 35
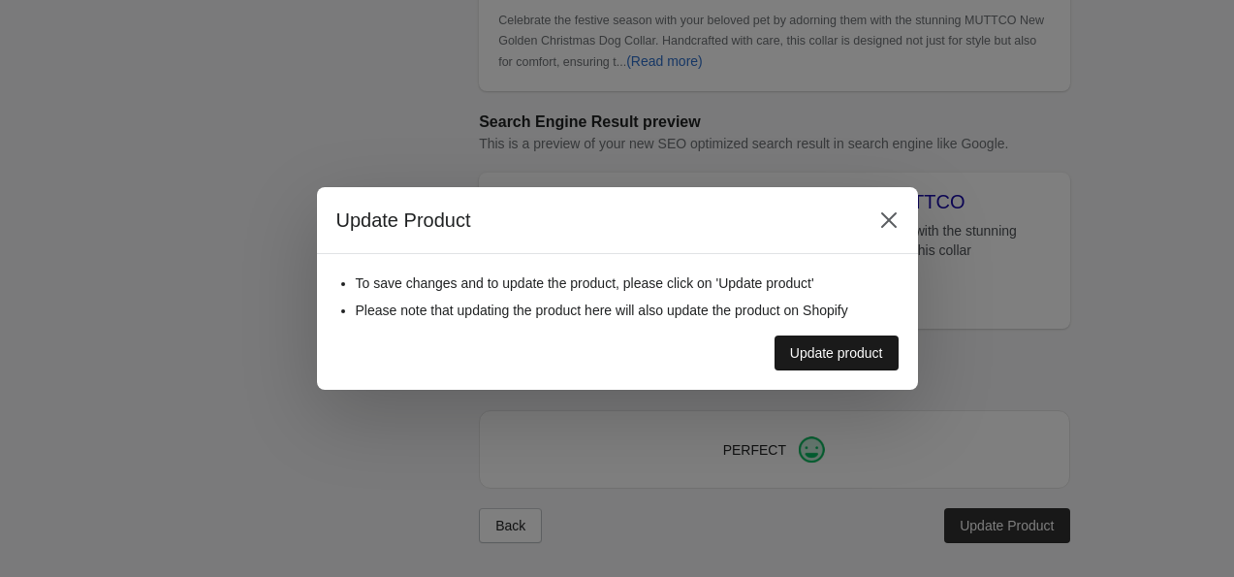
click at [462, 364] on button "Update product" at bounding box center [837, 353] width 124 height 35
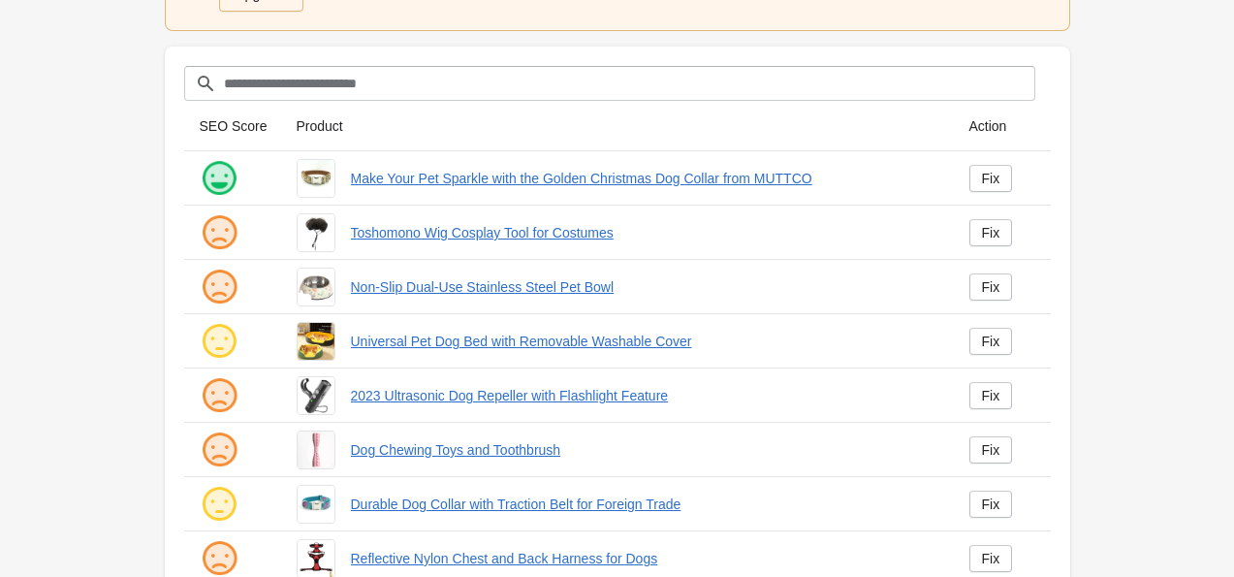
scroll to position [159, 0]
click at [462, 231] on div "Fix" at bounding box center [991, 233] width 18 height 16
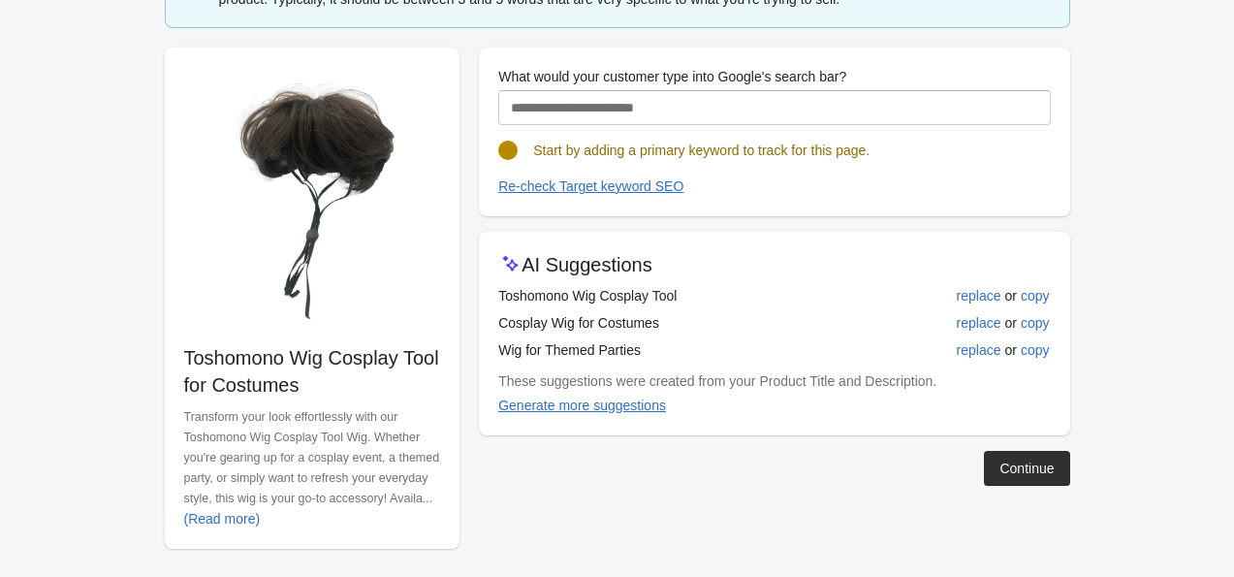
scroll to position [115, 0]
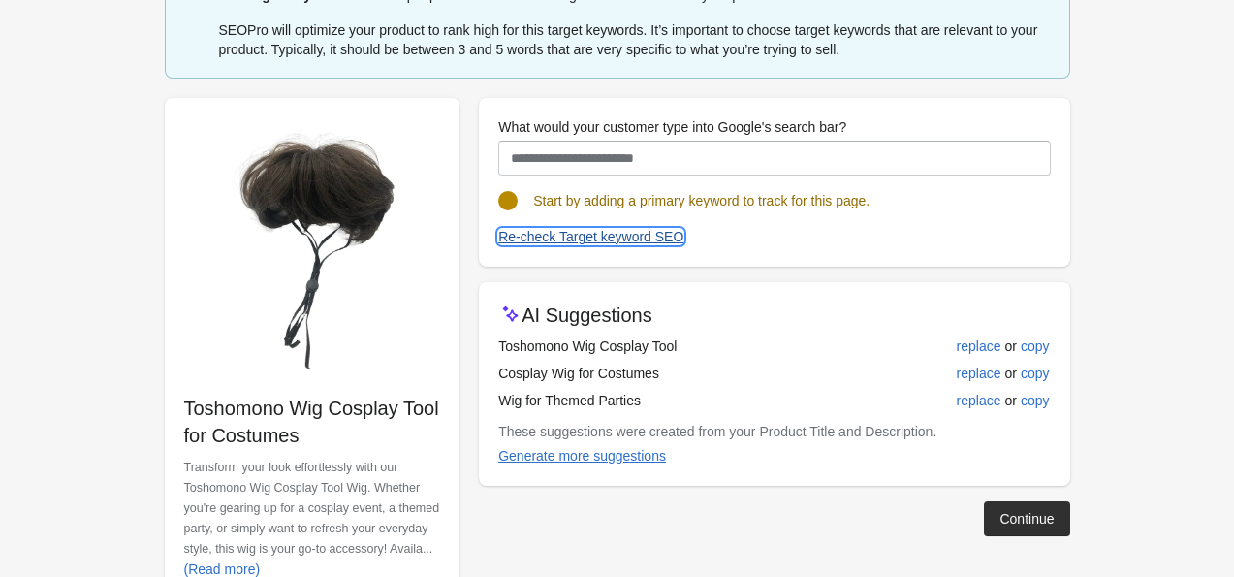
click at [462, 238] on div "Re-check Target keyword SEO" at bounding box center [590, 237] width 185 height 16
click at [462, 403] on div "replace" at bounding box center [979, 401] width 45 height 16
type input "**********"
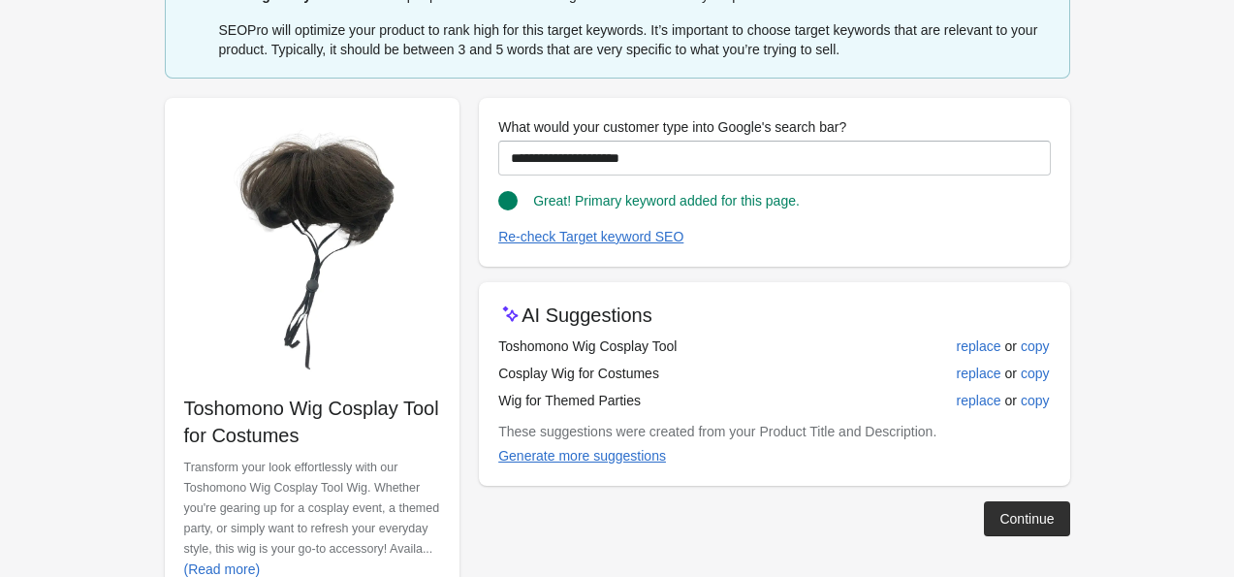
scroll to position [174, 0]
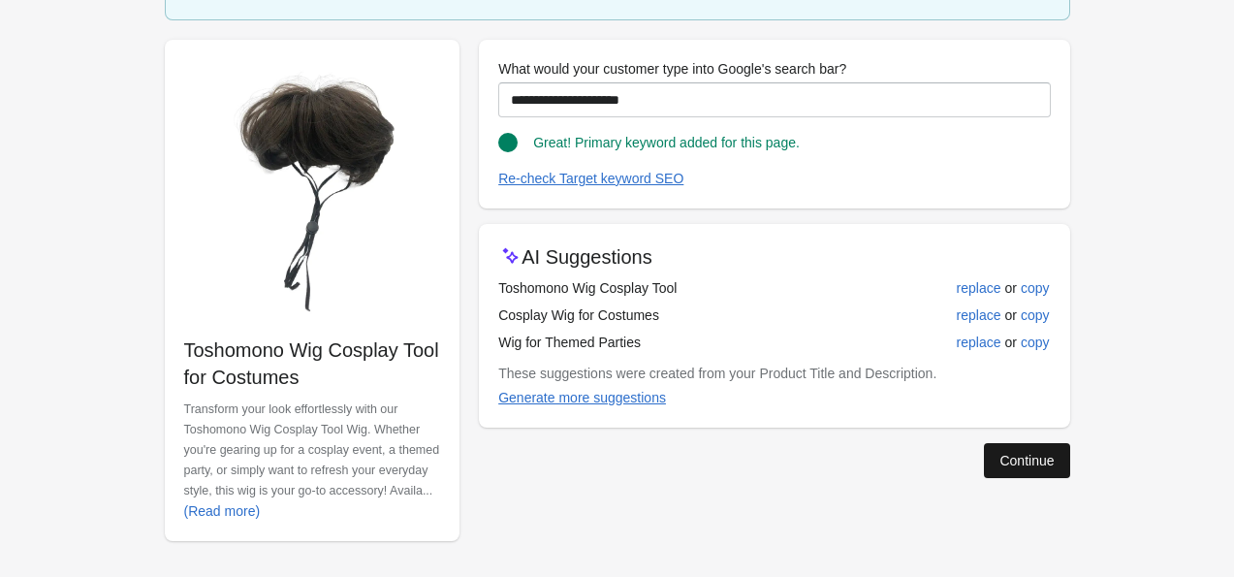
click at [462, 462] on div "Continue" at bounding box center [1027, 461] width 54 height 16
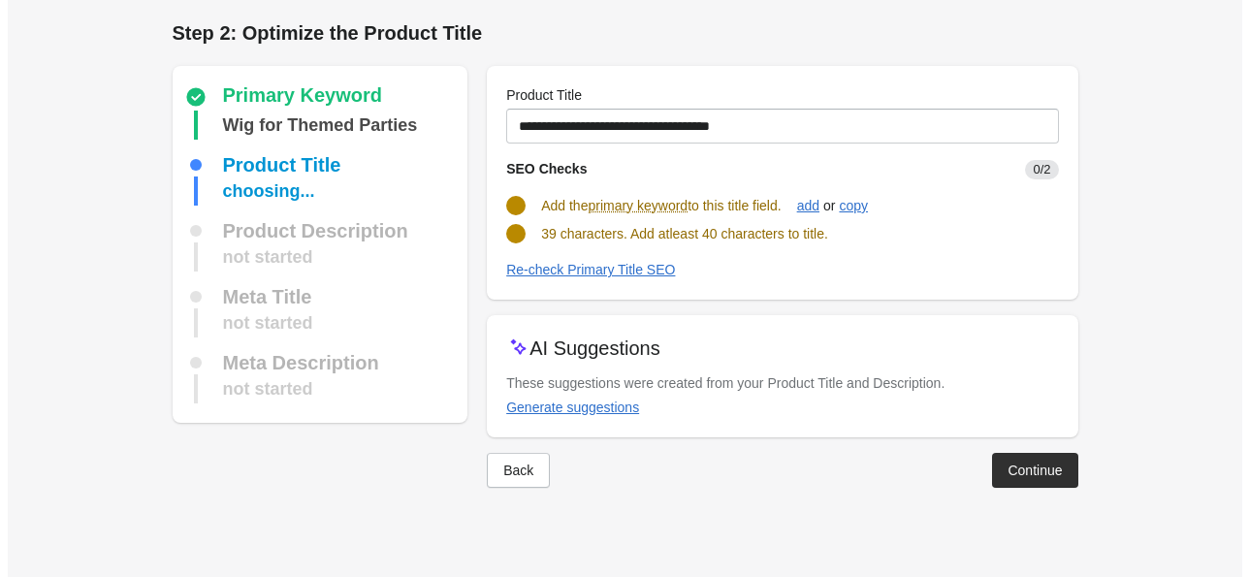
scroll to position [0, 0]
click at [462, 208] on div "add" at bounding box center [807, 206] width 22 height 16
type input "**********"
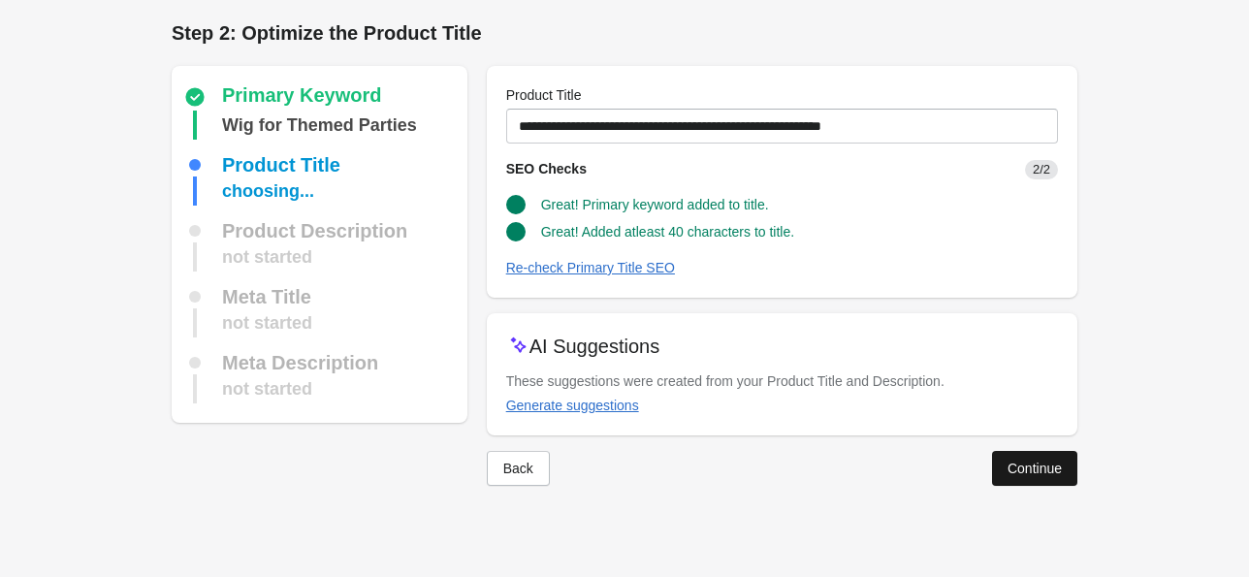
click at [462, 473] on div "Continue" at bounding box center [1035, 469] width 54 height 16
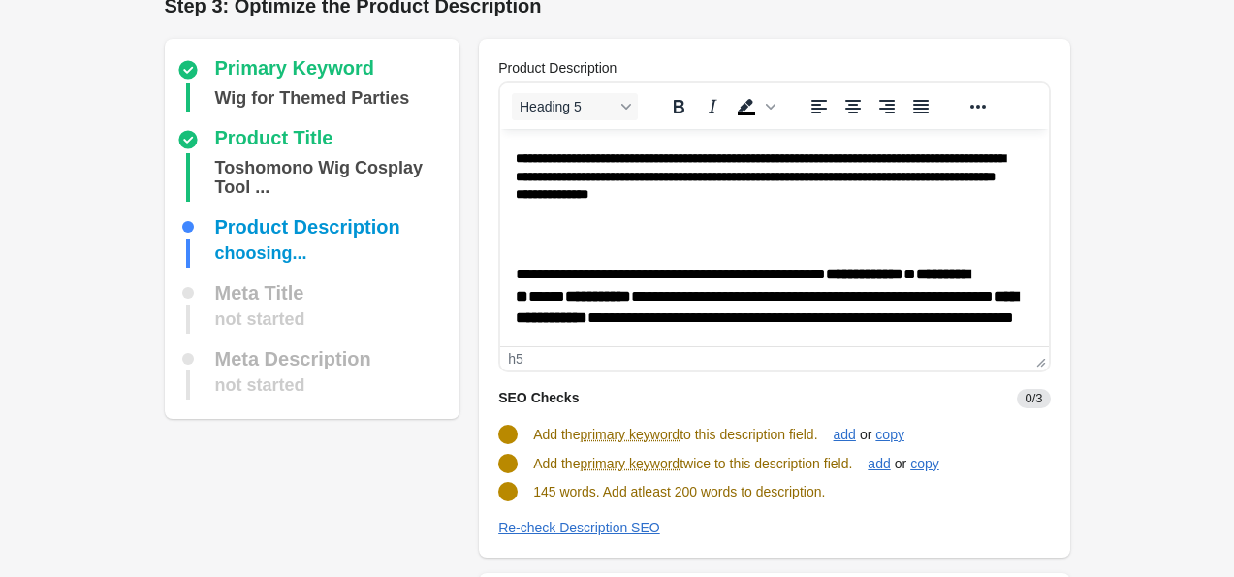
scroll to position [25, 0]
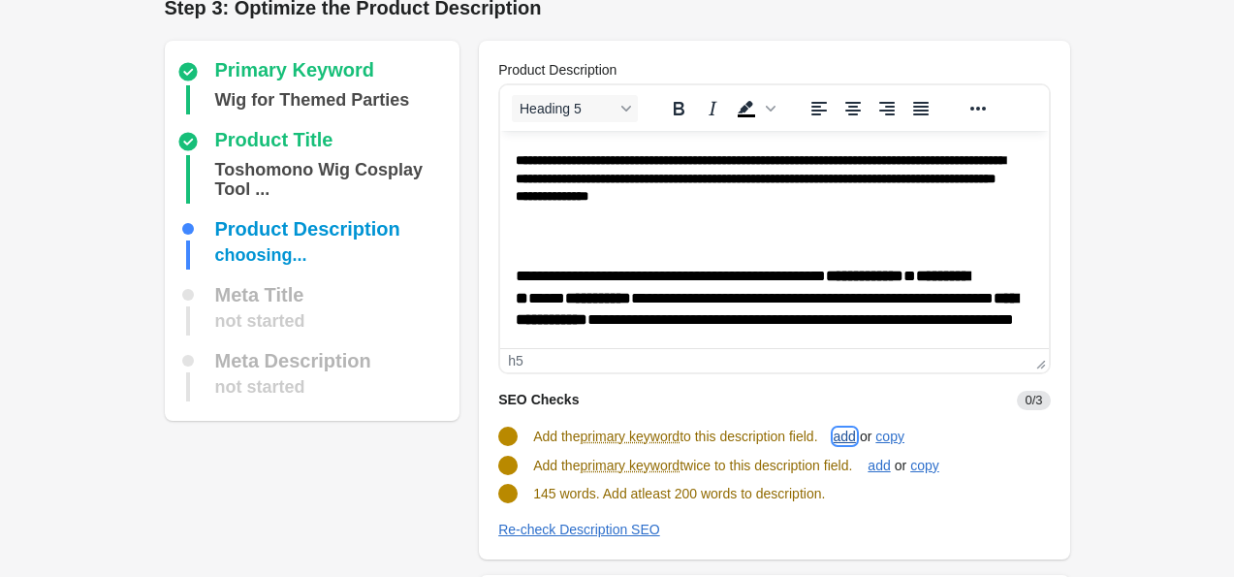
click at [462, 432] on div "add" at bounding box center [845, 437] width 22 height 16
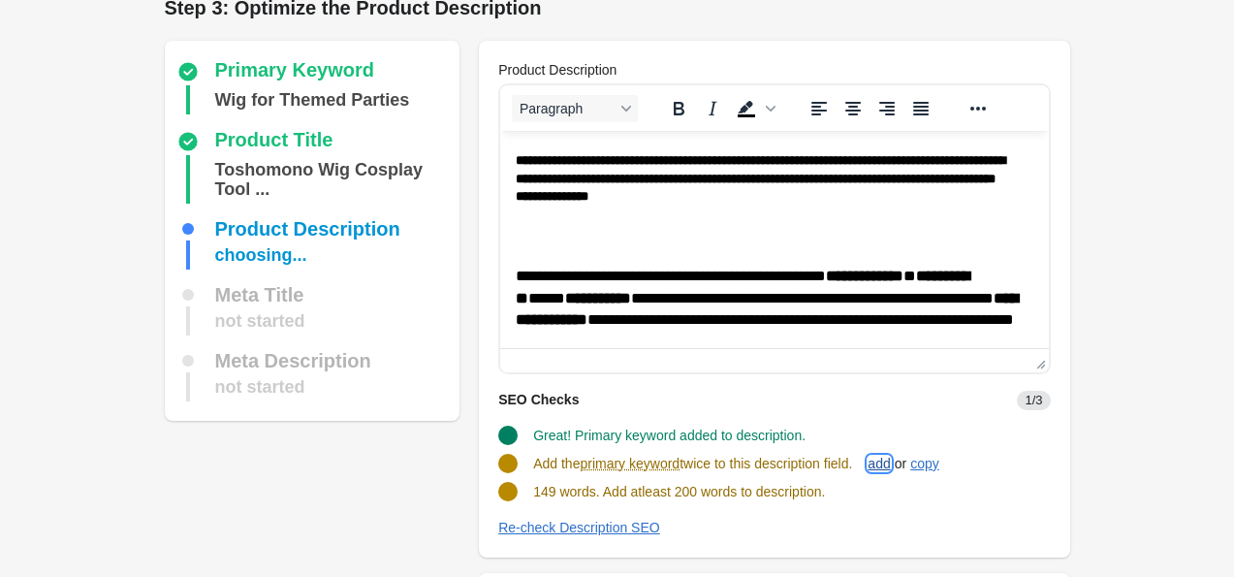
click at [462, 465] on div "add" at bounding box center [879, 464] width 22 height 16
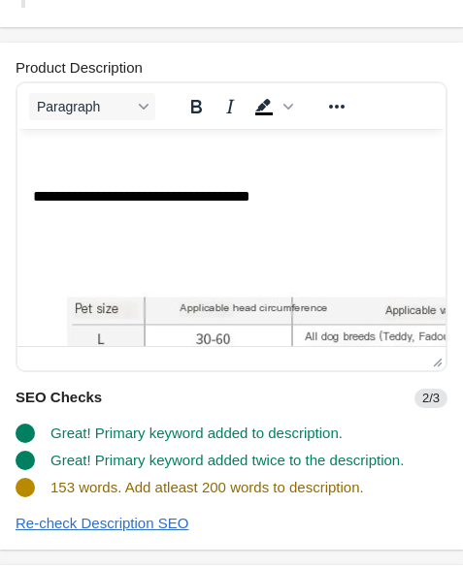
scroll to position [481, 0]
click at [323, 205] on p "**********" at bounding box center [201, 196] width 336 height 21
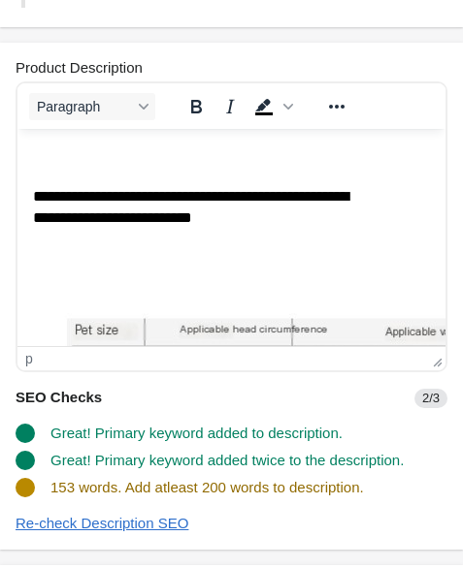
click at [304, 226] on p "**********" at bounding box center [201, 208] width 336 height 44
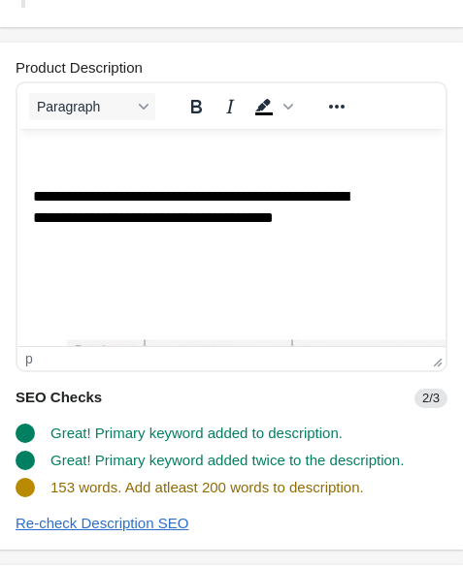
click at [340, 220] on p "**********" at bounding box center [201, 218] width 336 height 65
click at [240, 243] on p "**********" at bounding box center [201, 218] width 336 height 65
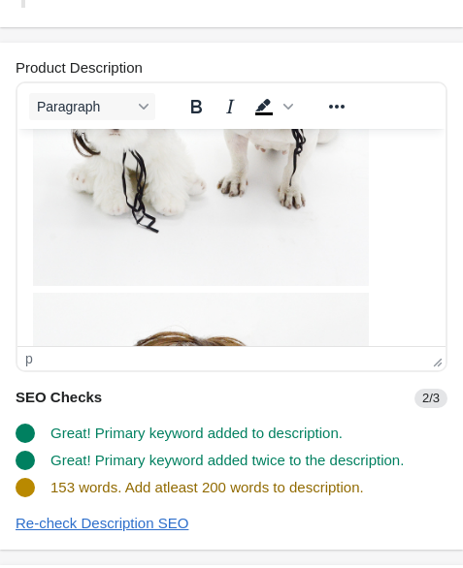
scroll to position [1148, 0]
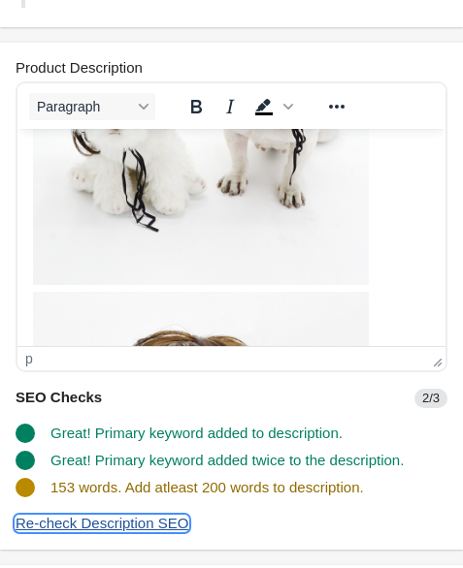
click at [168, 523] on div "Re-check Description SEO" at bounding box center [102, 524] width 173 height 16
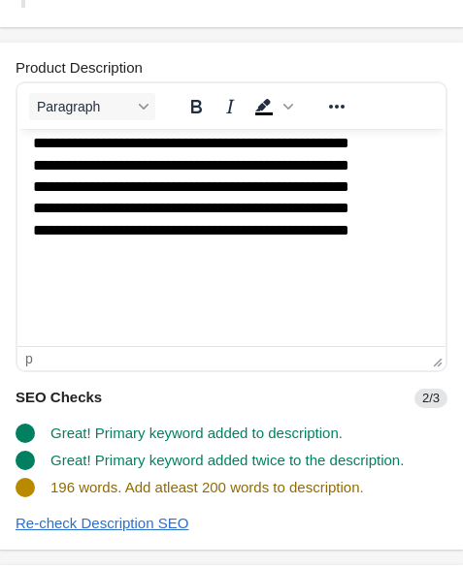
scroll to position [557, 0]
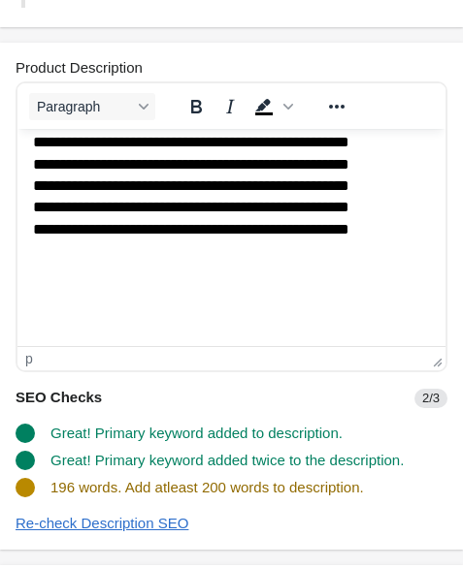
click at [87, 277] on p "**********" at bounding box center [201, 198] width 336 height 174
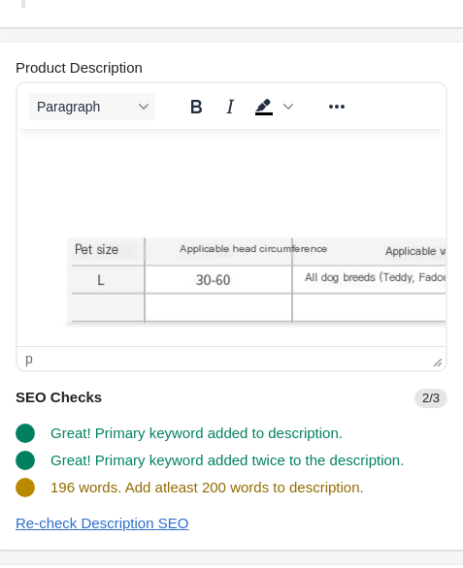
scroll to position [697, 0]
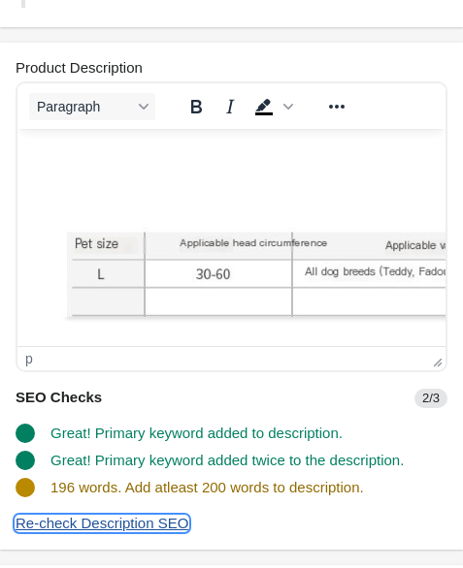
click at [109, 525] on div "Re-check Description SEO" at bounding box center [102, 524] width 173 height 16
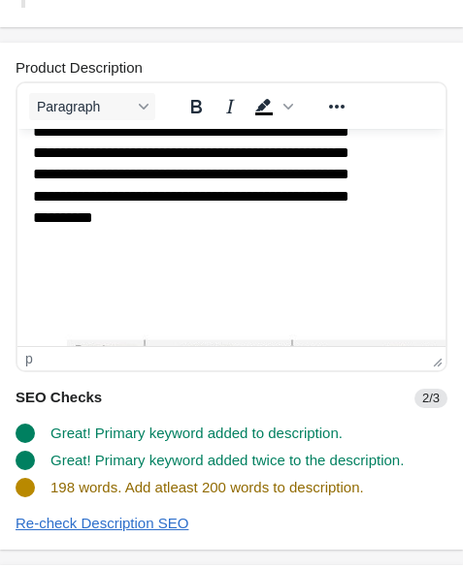
scroll to position [588, 0]
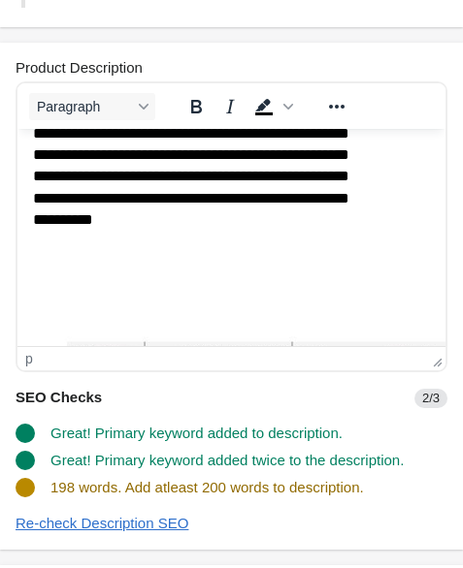
click at [166, 243] on p "**********" at bounding box center [201, 167] width 336 height 174
click at [205, 241] on p "**********" at bounding box center [201, 167] width 336 height 174
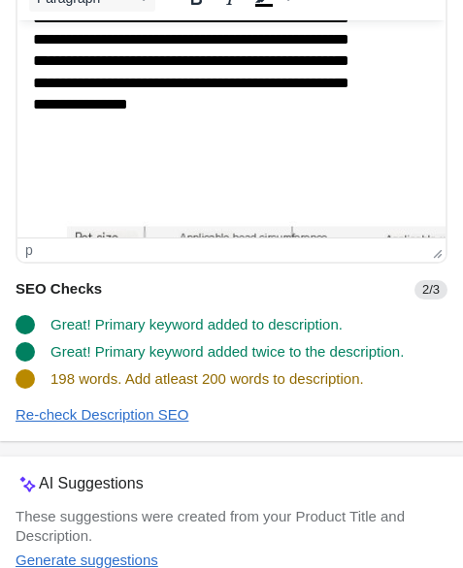
scroll to position [593, 0]
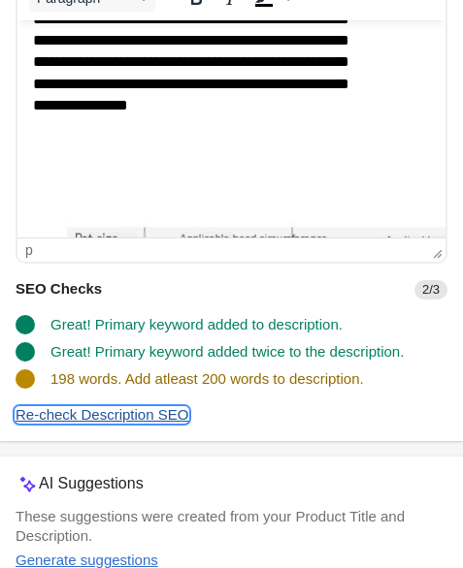
click at [140, 420] on div "Re-check Description SEO" at bounding box center [102, 415] width 173 height 16
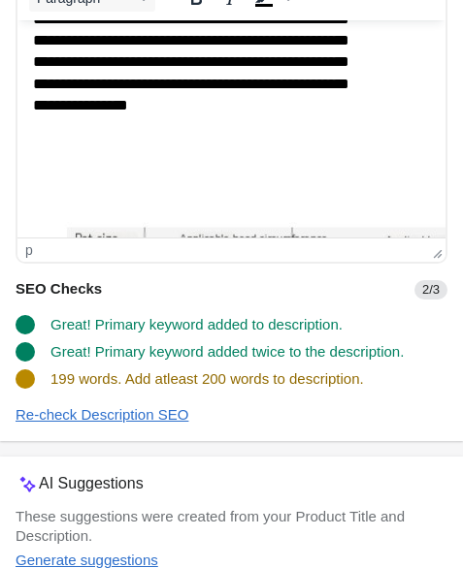
click at [189, 135] on p "**********" at bounding box center [201, 52] width 336 height 174
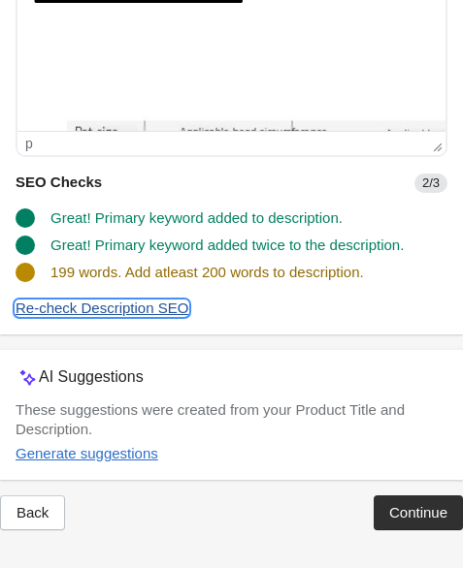
click at [180, 315] on div "Re-check Description SEO" at bounding box center [102, 309] width 173 height 16
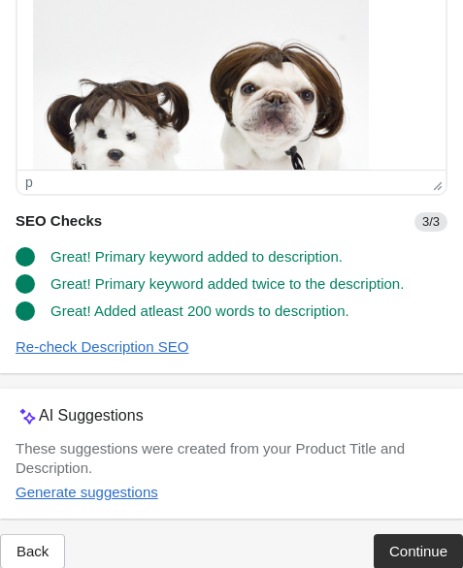
scroll to position [650, 0]
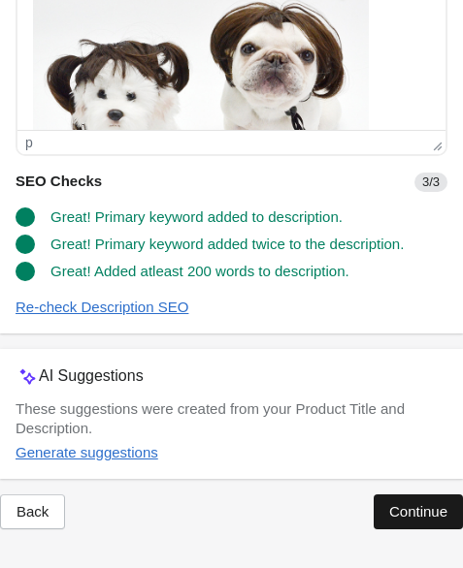
click at [393, 507] on div "Continue" at bounding box center [418, 512] width 58 height 16
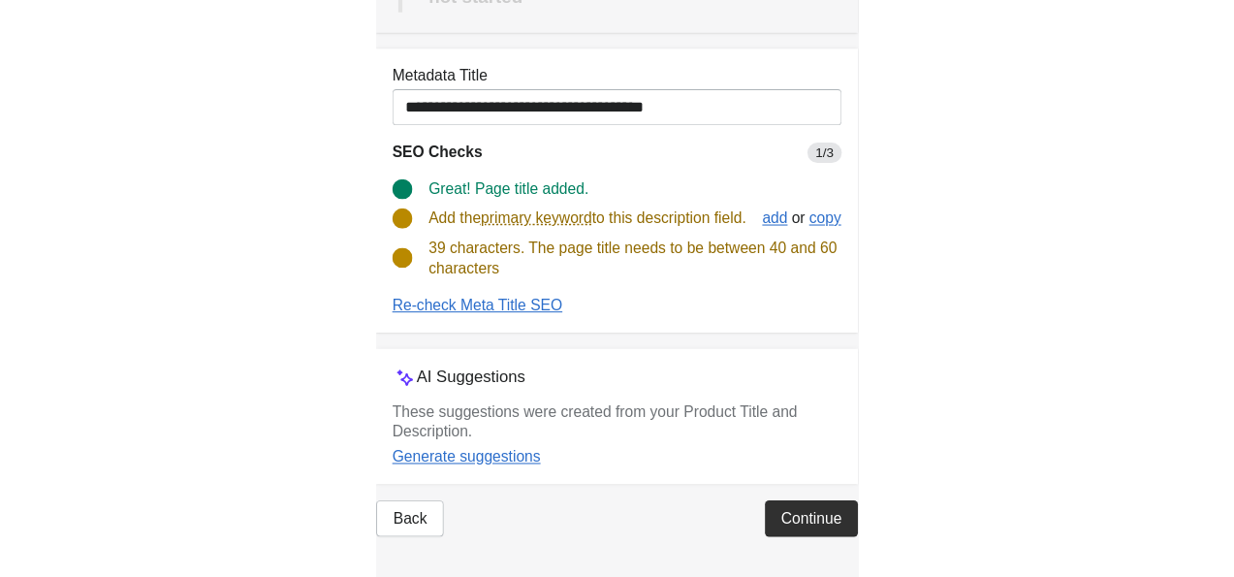
scroll to position [69, 0]
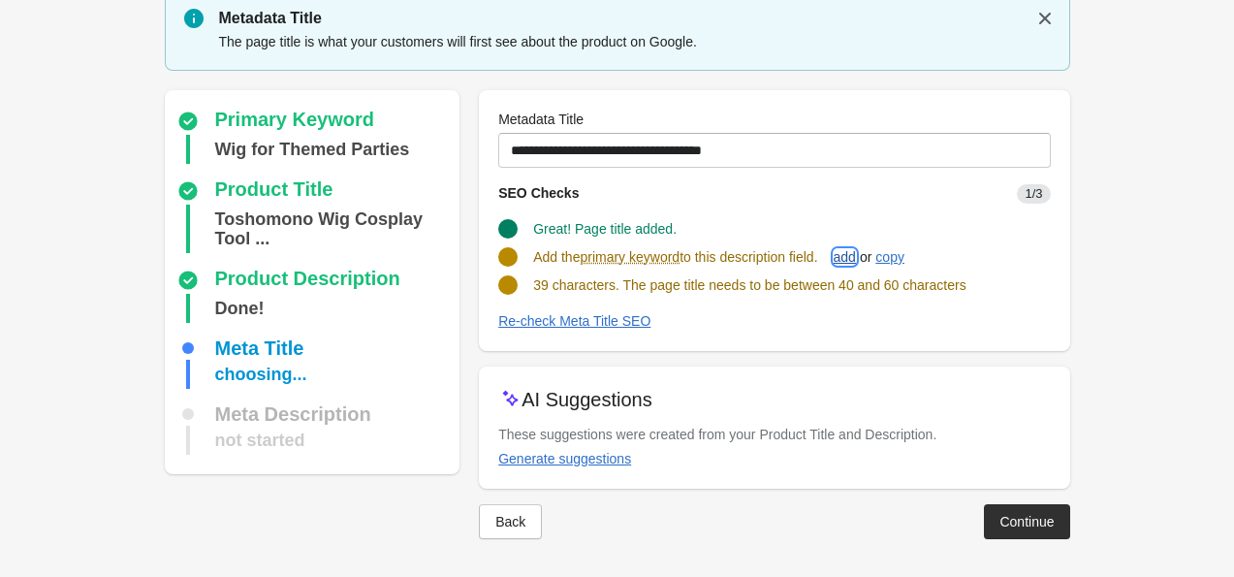
click at [462, 266] on button "add" at bounding box center [845, 257] width 38 height 35
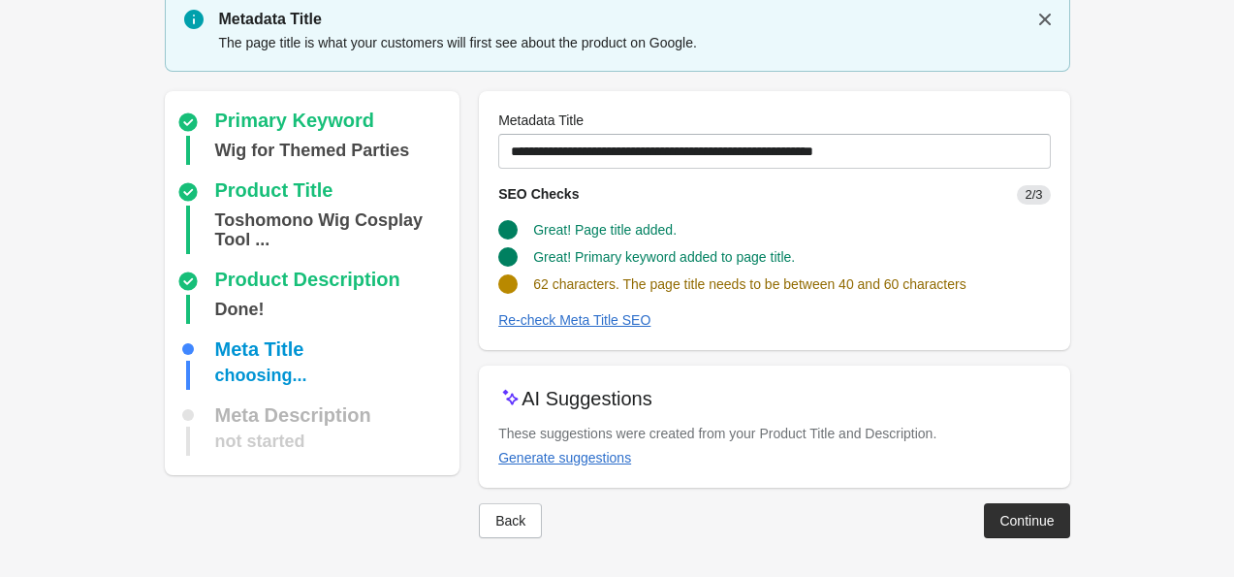
scroll to position [67, 0]
click at [462, 323] on div "Re-check Meta Title SEO" at bounding box center [574, 321] width 152 height 16
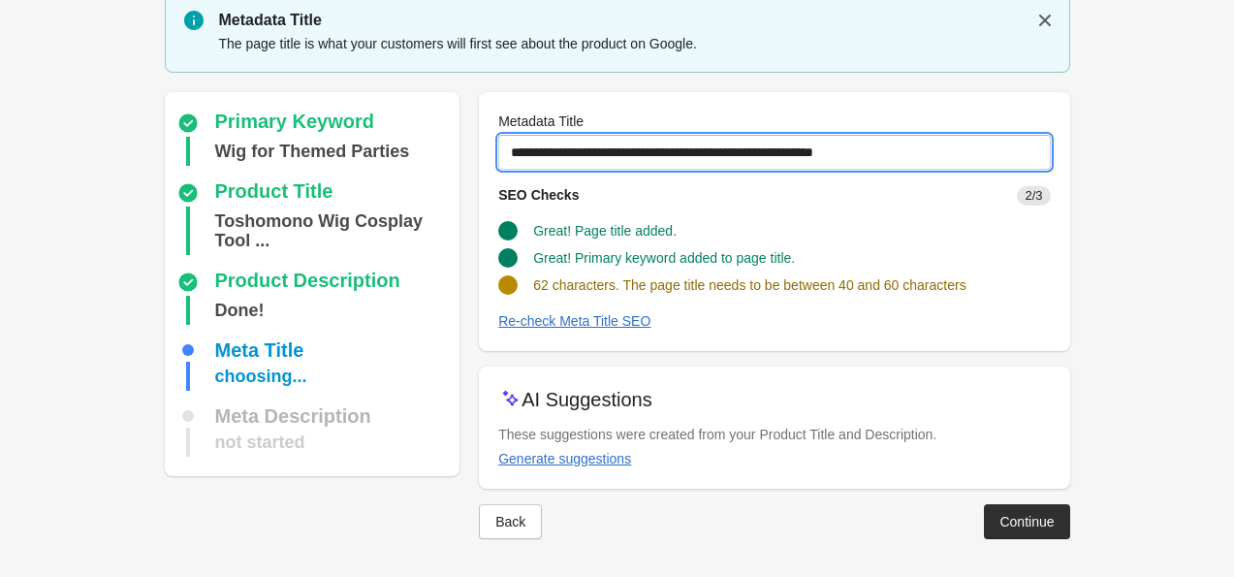
click at [462, 152] on input "**********" at bounding box center [774, 152] width 552 height 35
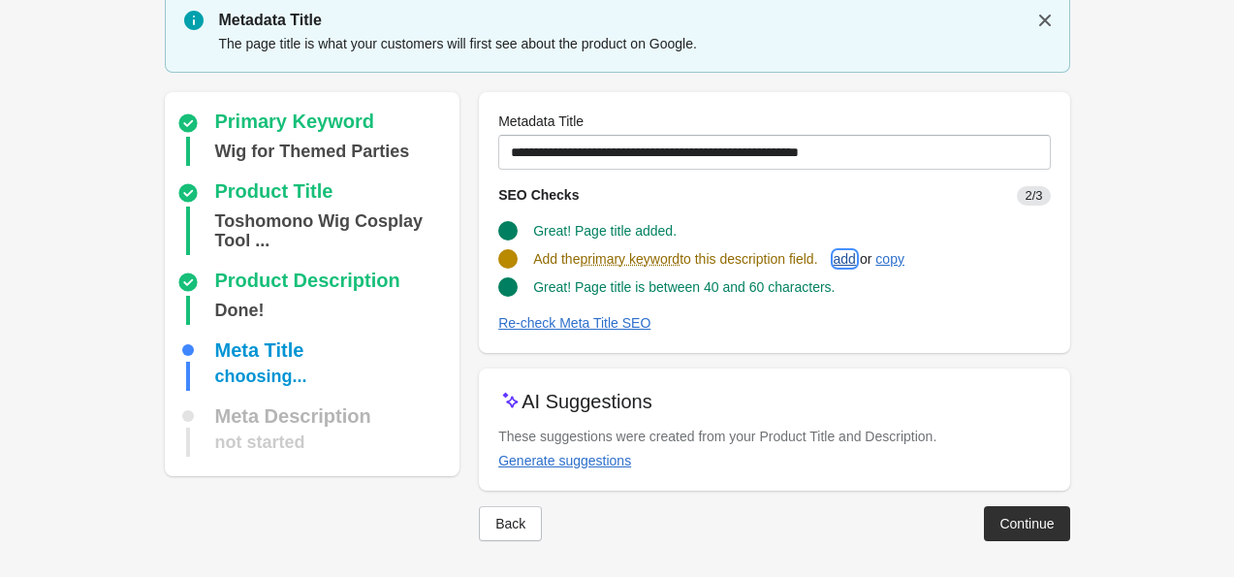
click at [462, 256] on div "add" at bounding box center [845, 259] width 22 height 16
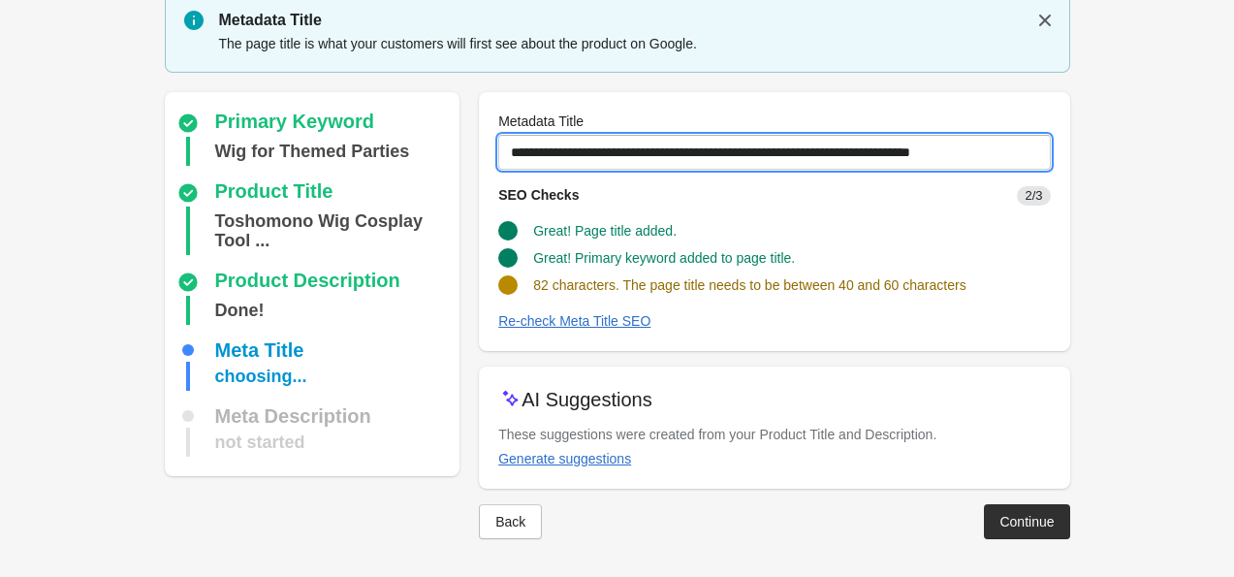
click at [462, 153] on input "**********" at bounding box center [774, 152] width 552 height 35
click at [462, 152] on input "**********" at bounding box center [774, 152] width 552 height 35
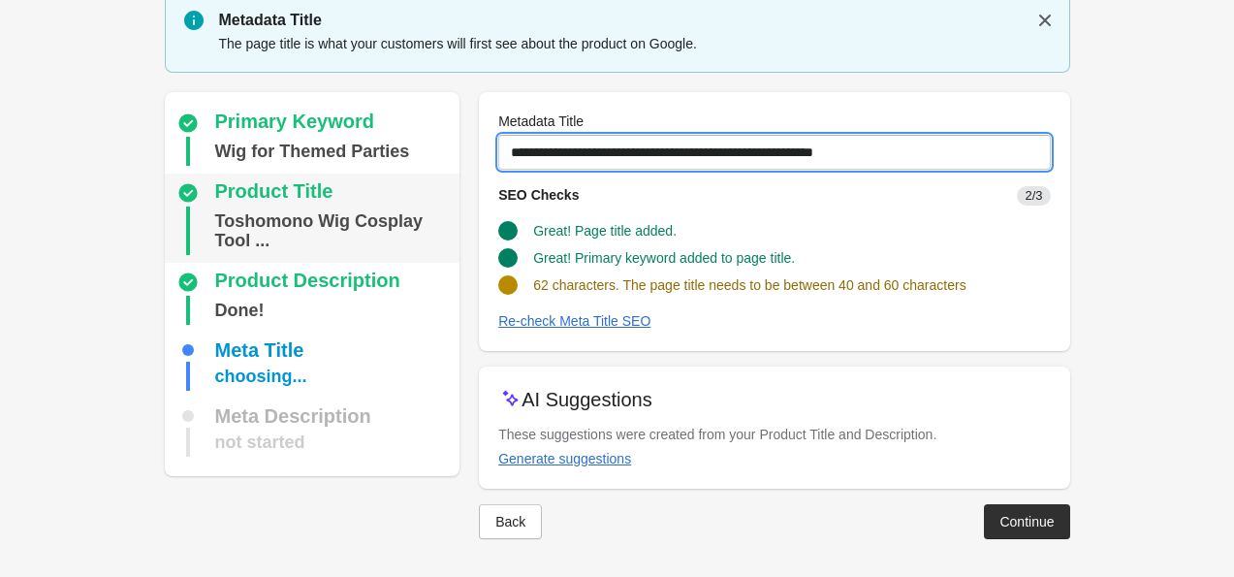
type input "**********"
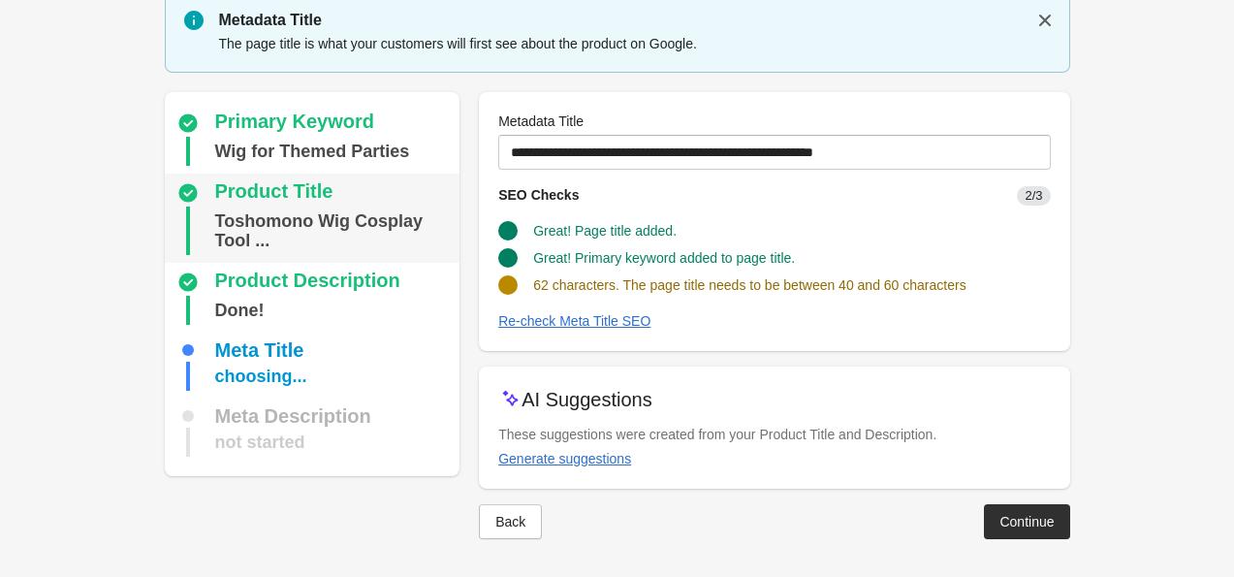
click at [291, 212] on div "Toshomono Wig Cosplay Tool ..." at bounding box center [334, 231] width 238 height 48
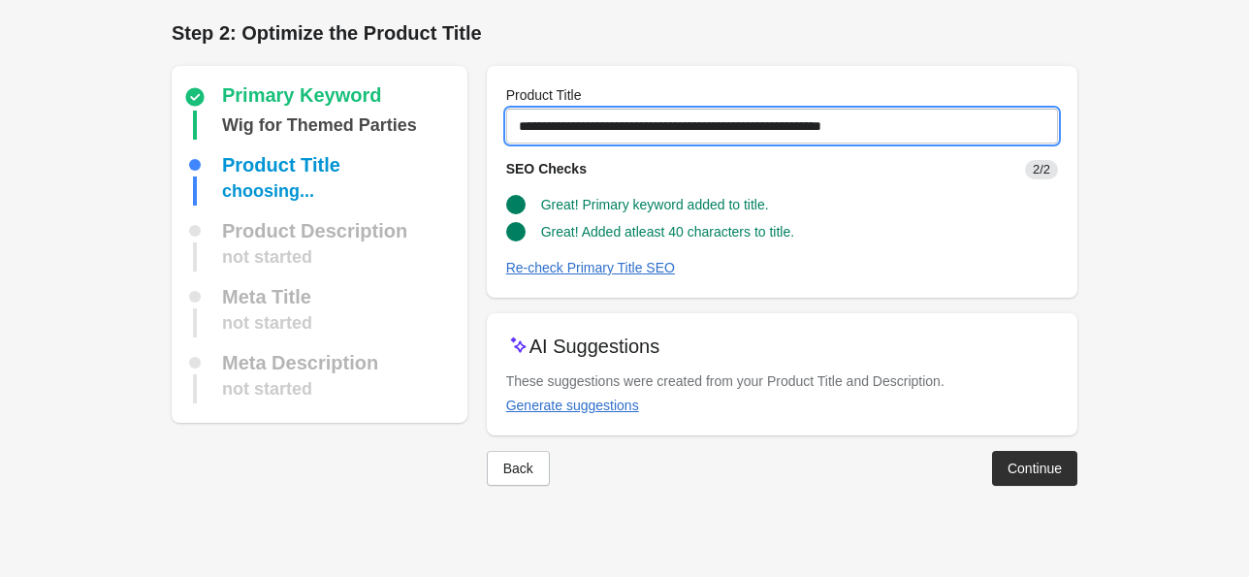
click at [462, 134] on input "**********" at bounding box center [782, 126] width 552 height 35
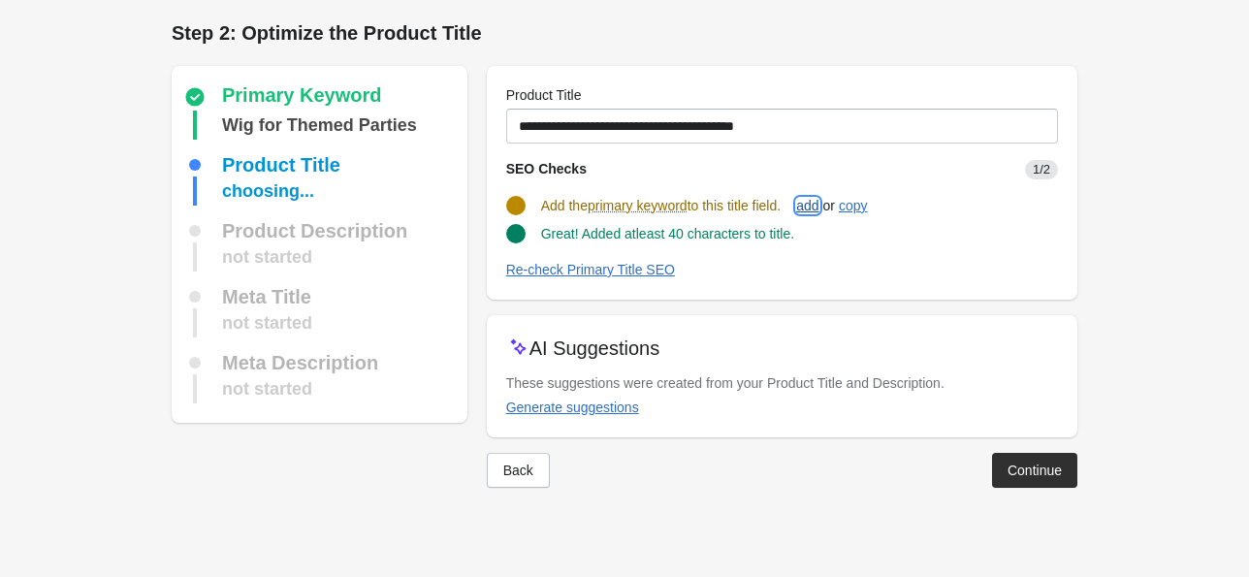
click at [462, 205] on div "add" at bounding box center [807, 206] width 22 height 16
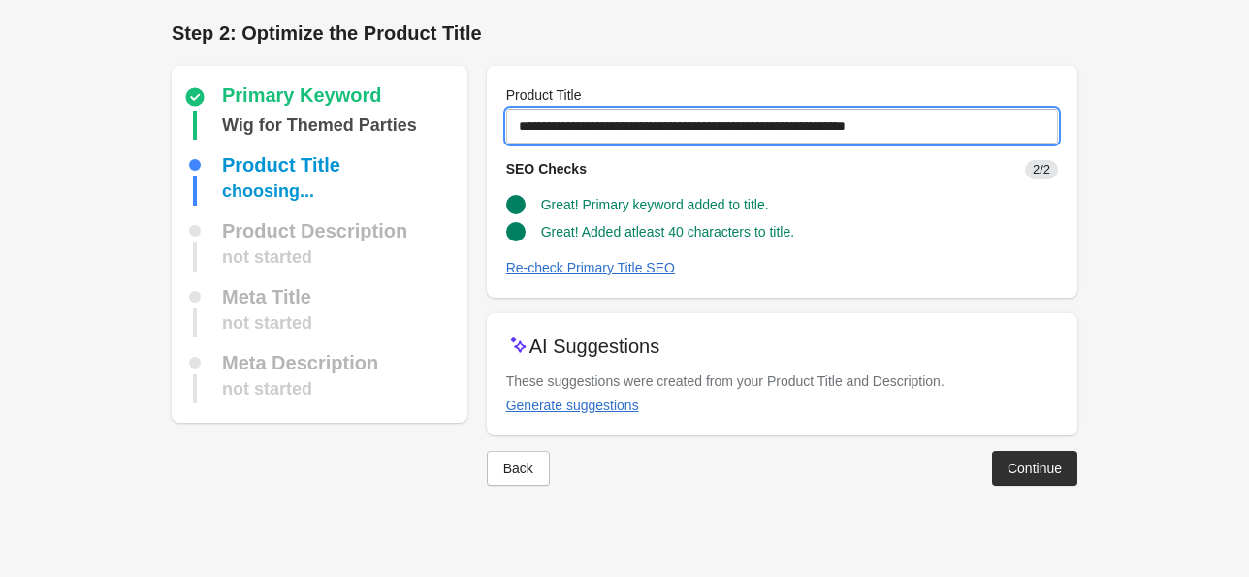
click at [462, 127] on input "**********" at bounding box center [782, 126] width 552 height 35
click at [462, 124] on input "**********" at bounding box center [782, 126] width 552 height 35
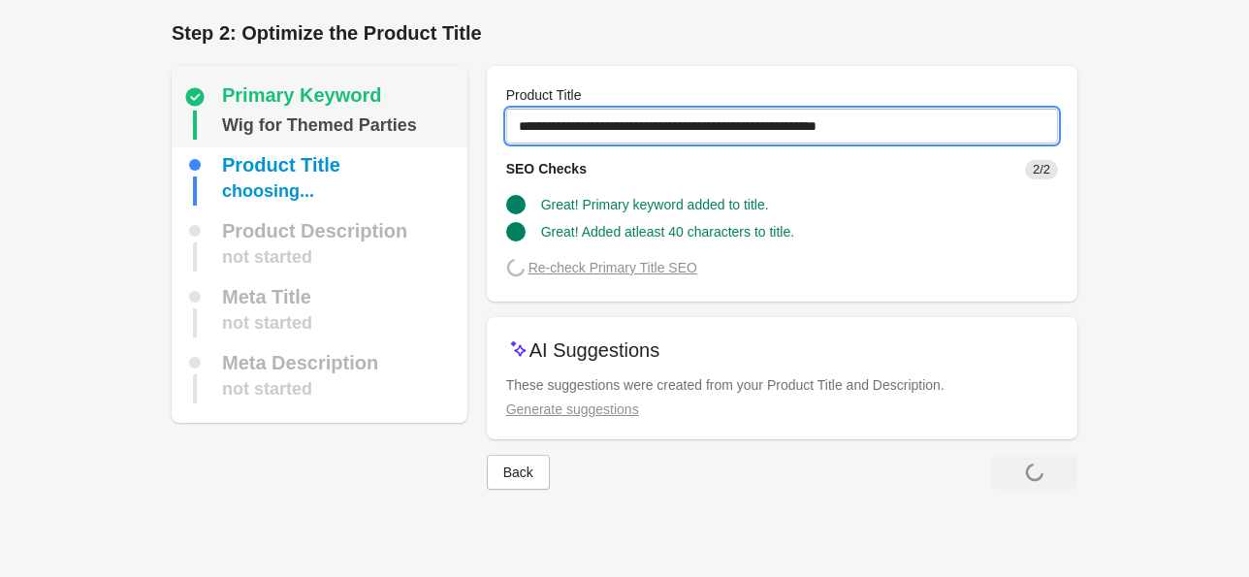
type input "**********"
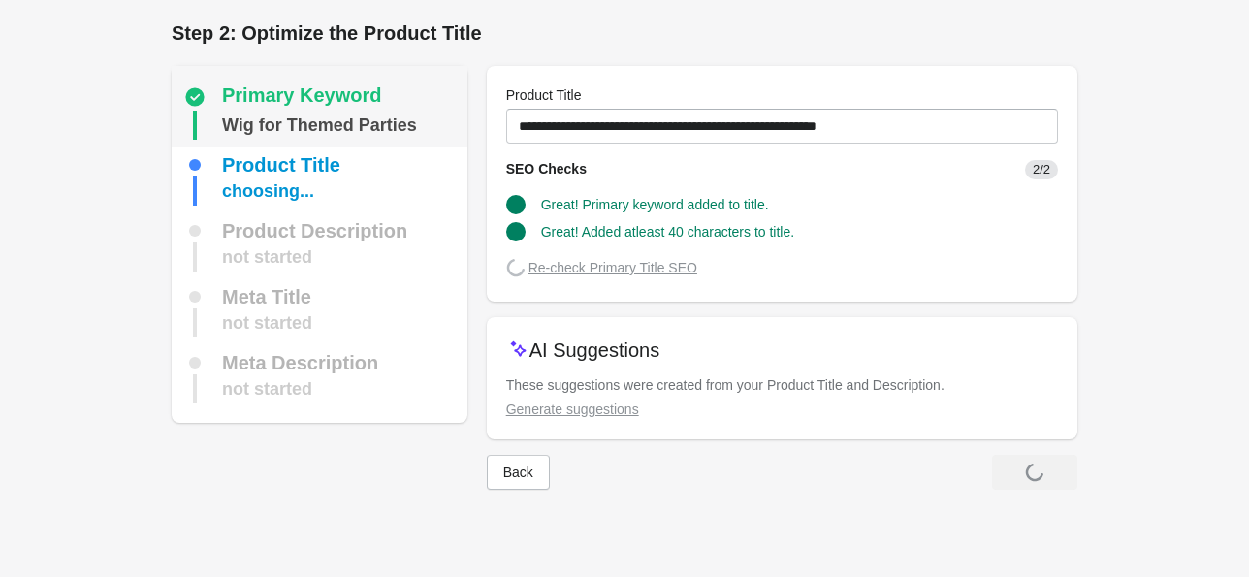
click at [366, 122] on div "Wig for Themed Parties" at bounding box center [319, 125] width 195 height 29
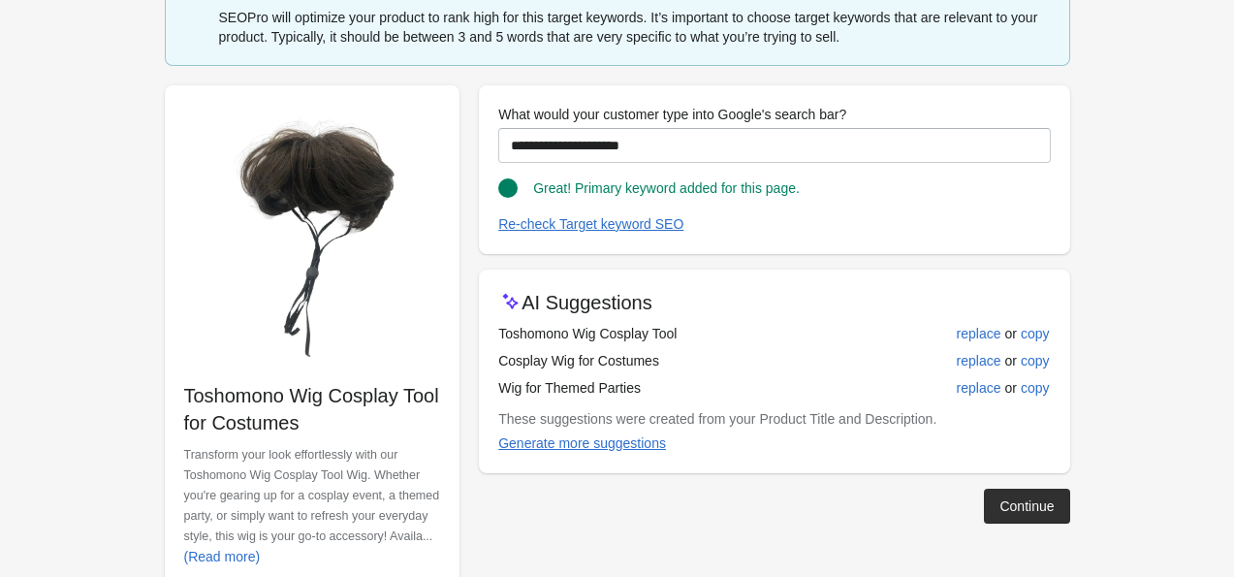
scroll to position [136, 0]
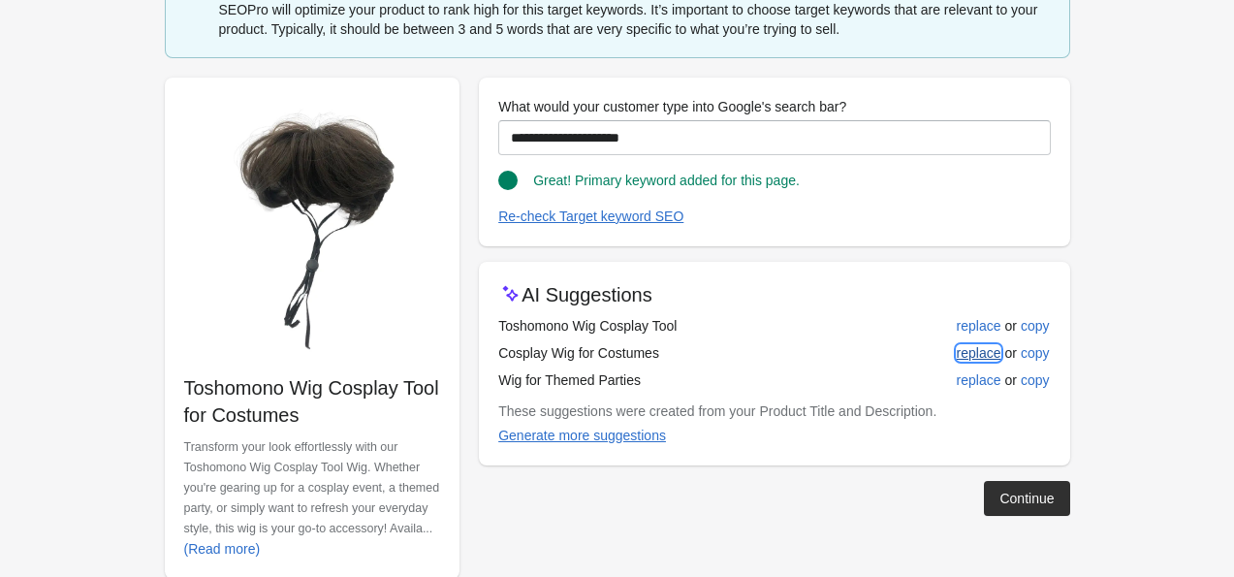
click at [462, 349] on div "replace" at bounding box center [979, 353] width 45 height 16
type input "**********"
click at [462, 493] on div "Continue" at bounding box center [1027, 499] width 54 height 16
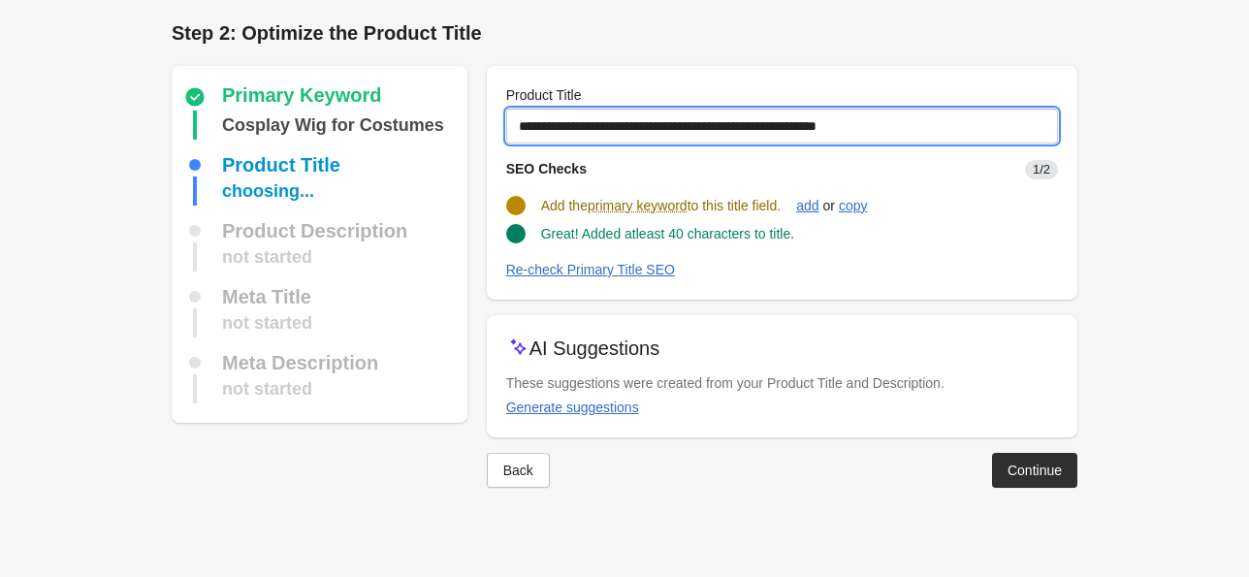
click at [462, 121] on input "**********" at bounding box center [782, 126] width 552 height 35
type input "*"
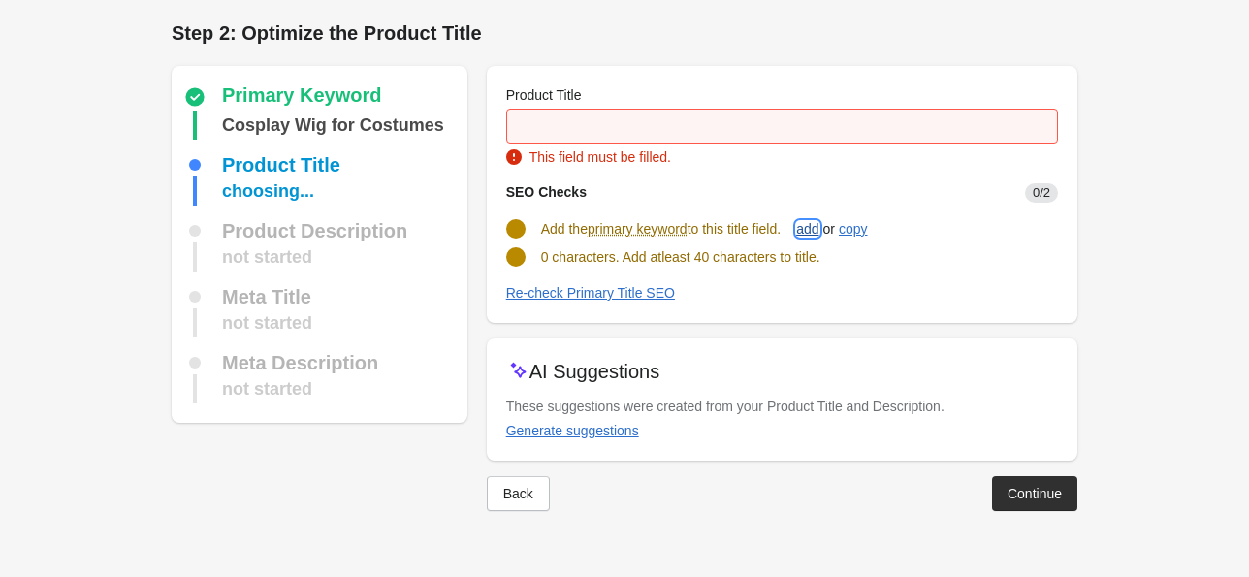
click at [462, 233] on div "add" at bounding box center [807, 229] width 22 height 16
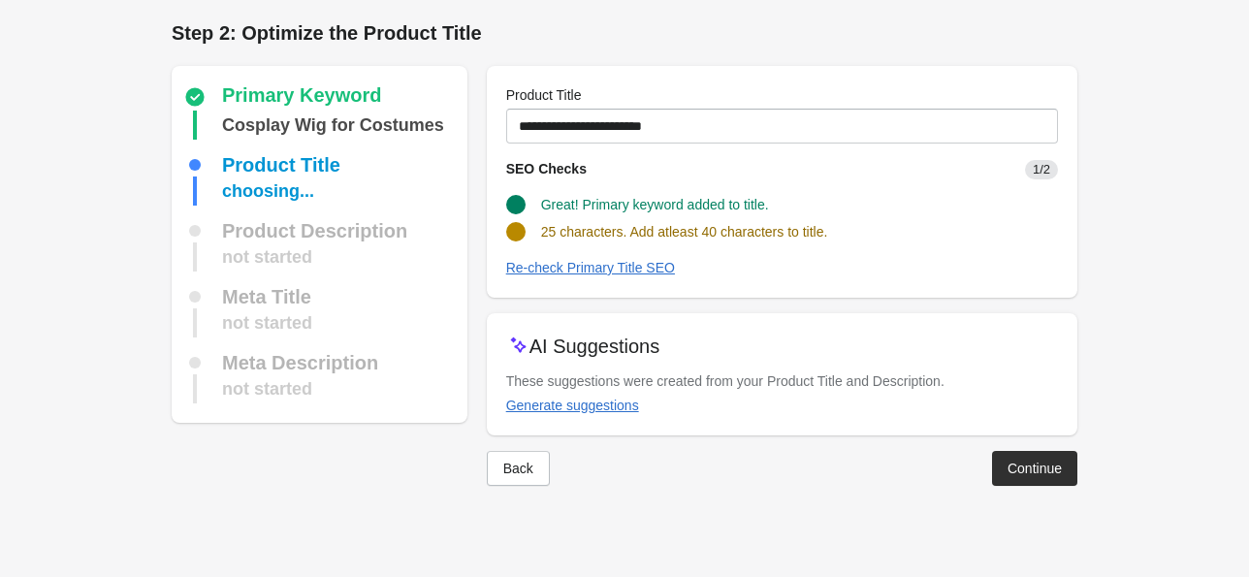
click at [462, 236] on span "25 characters. Add atleast 40 characters to title." at bounding box center [684, 232] width 287 height 16
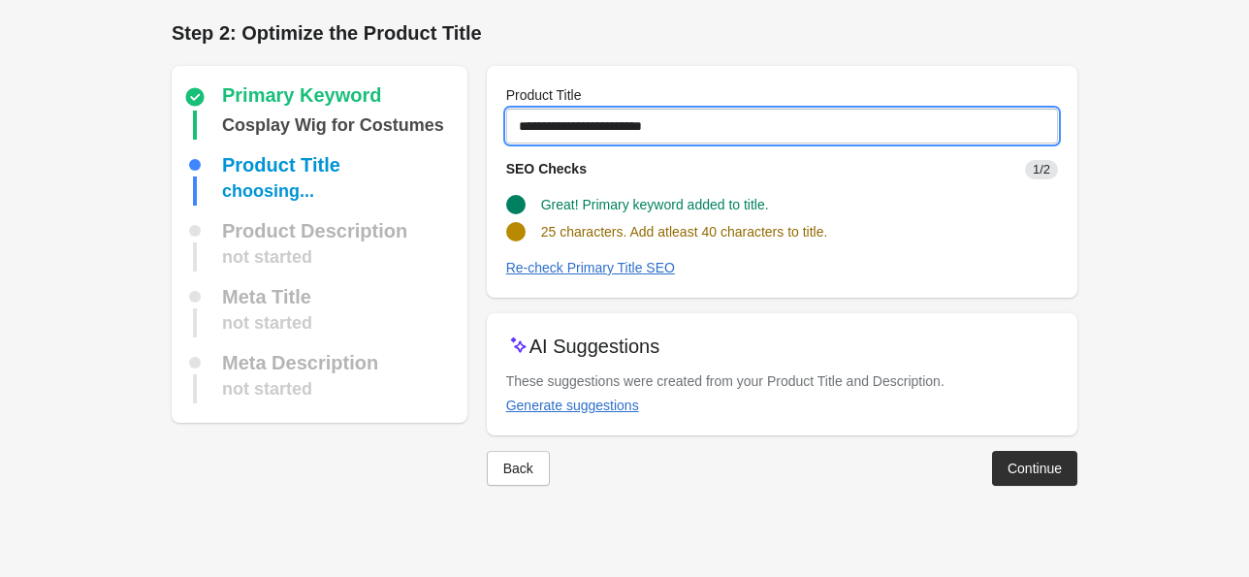
click at [462, 121] on input "**********" at bounding box center [782, 126] width 552 height 35
click at [462, 128] on input "**********" at bounding box center [782, 126] width 552 height 35
click at [462, 125] on input "**********" at bounding box center [782, 126] width 552 height 35
click at [462, 135] on input "**********" at bounding box center [782, 126] width 552 height 35
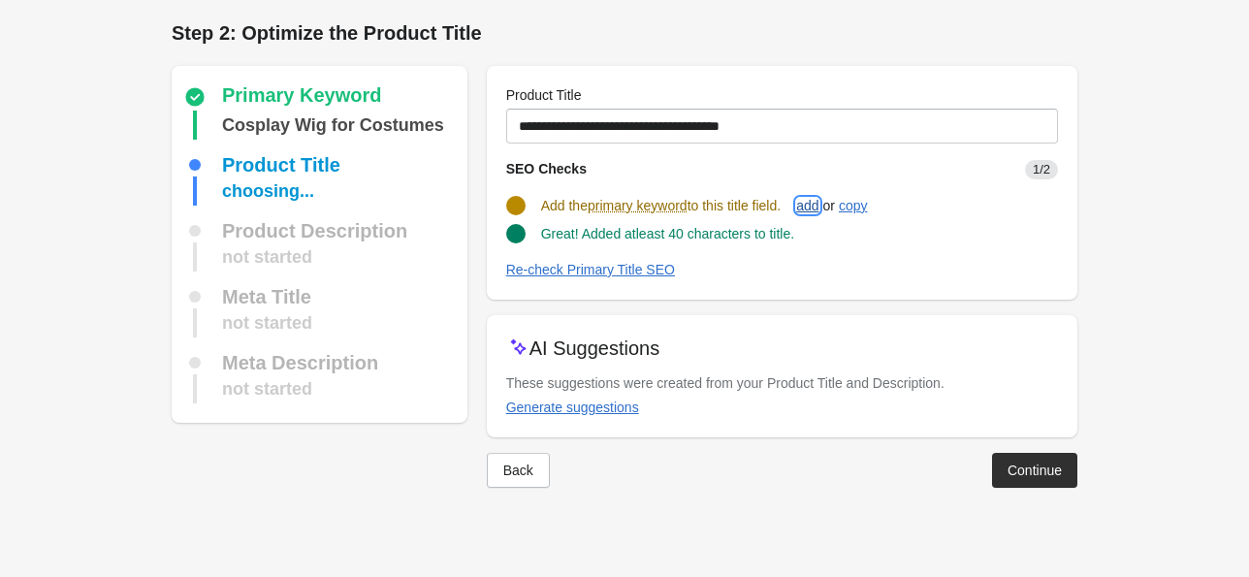
click at [462, 213] on button "add" at bounding box center [807, 205] width 38 height 35
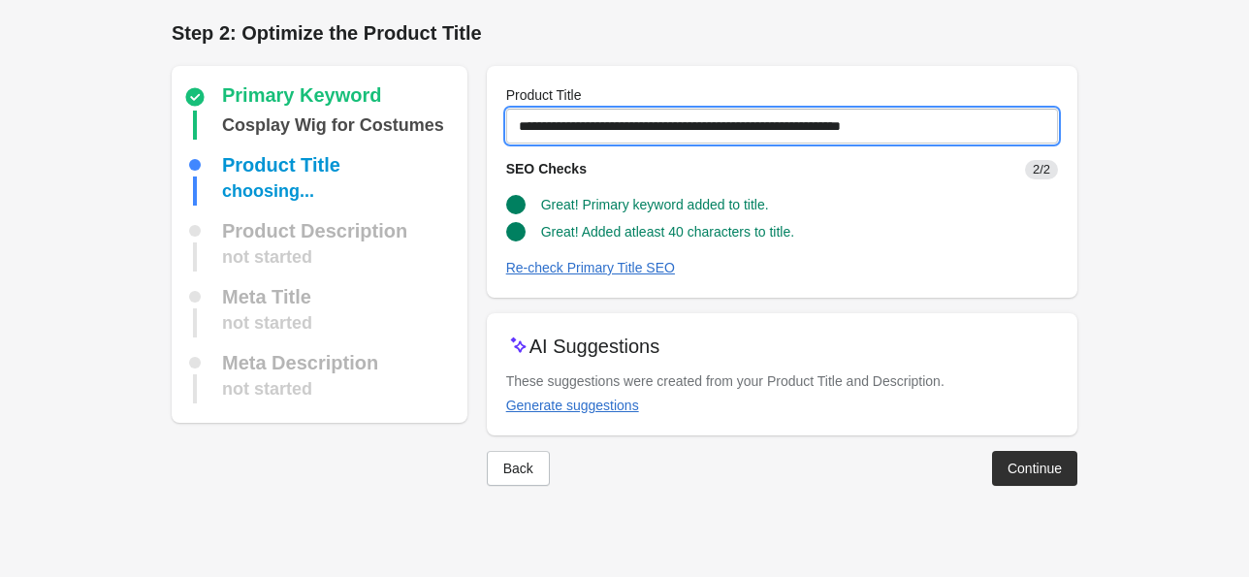
click at [462, 129] on input "**********" at bounding box center [782, 126] width 552 height 35
click at [462, 127] on input "**********" at bounding box center [782, 126] width 552 height 35
click at [462, 128] on input "**********" at bounding box center [782, 126] width 552 height 35
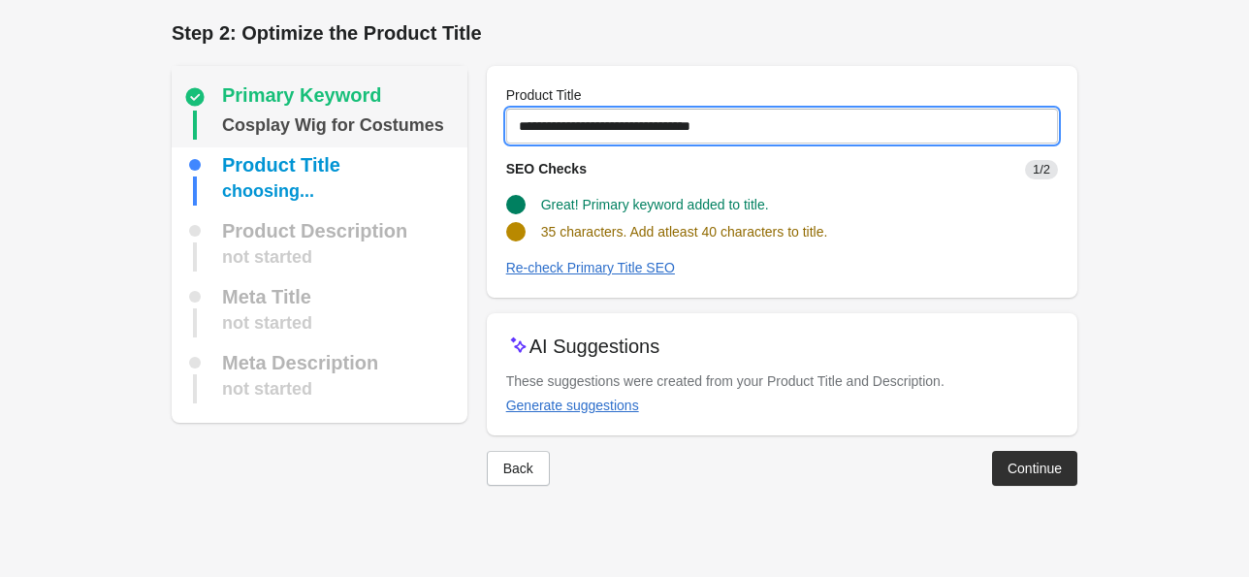
type input "**********"
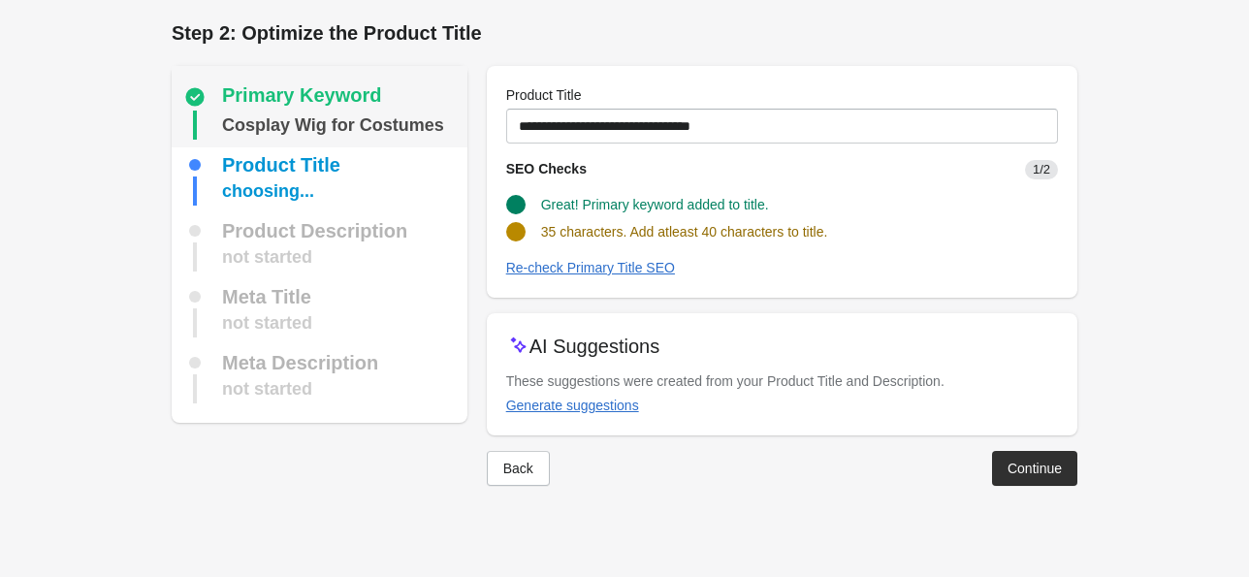
click at [406, 128] on div "Cosplay Wig for Costumes" at bounding box center [333, 125] width 222 height 29
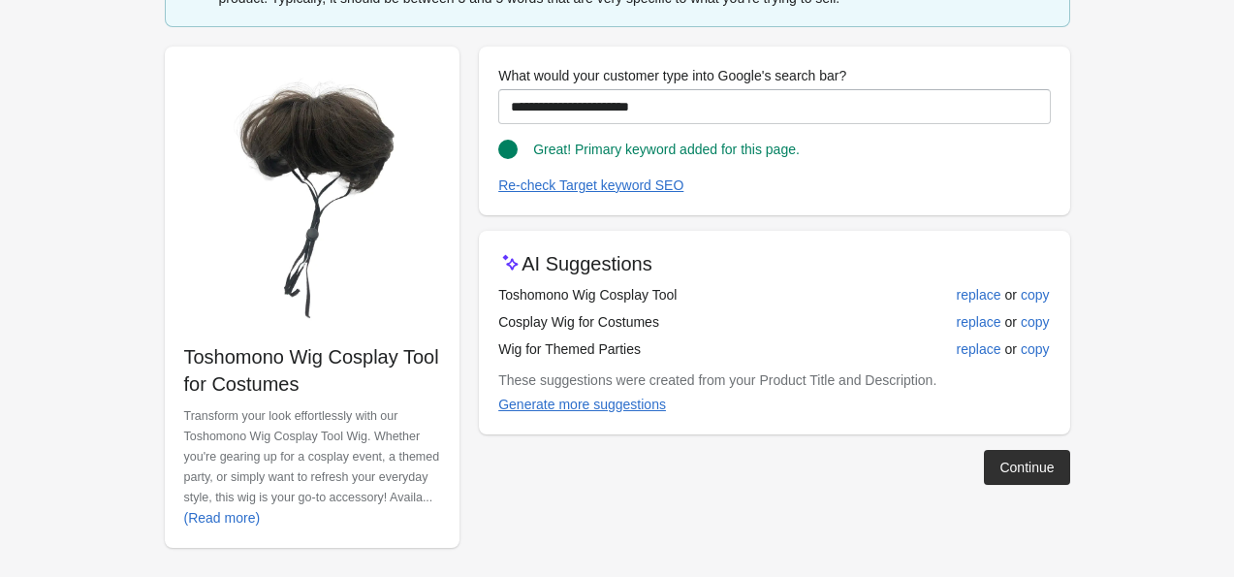
scroll to position [174, 0]
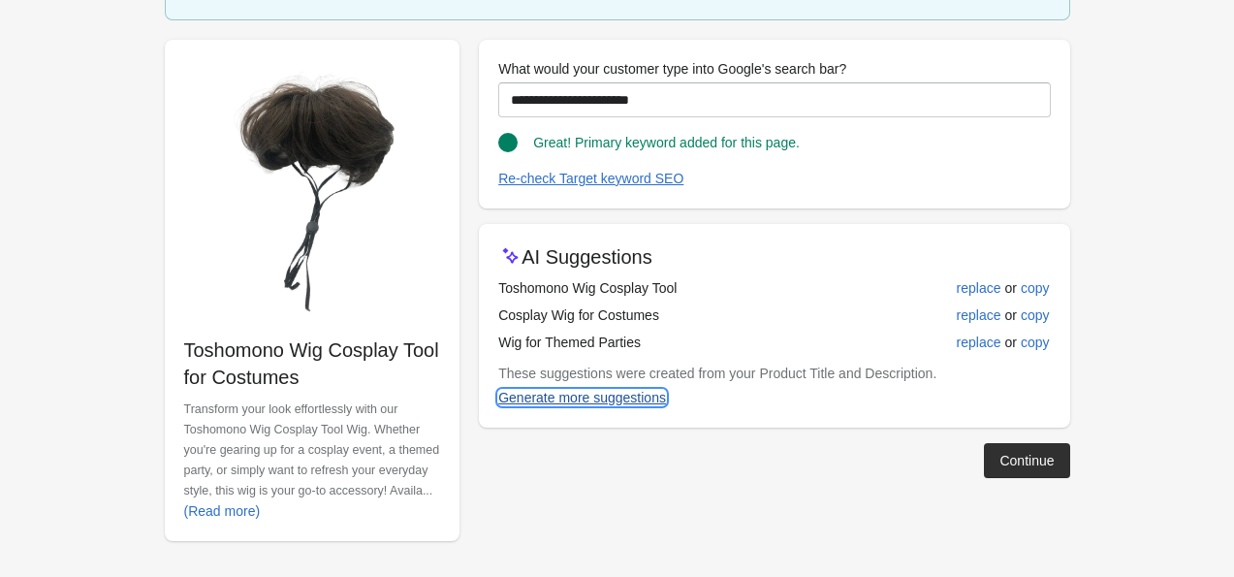
click at [462, 397] on div "Generate more suggestions" at bounding box center [582, 398] width 168 height 16
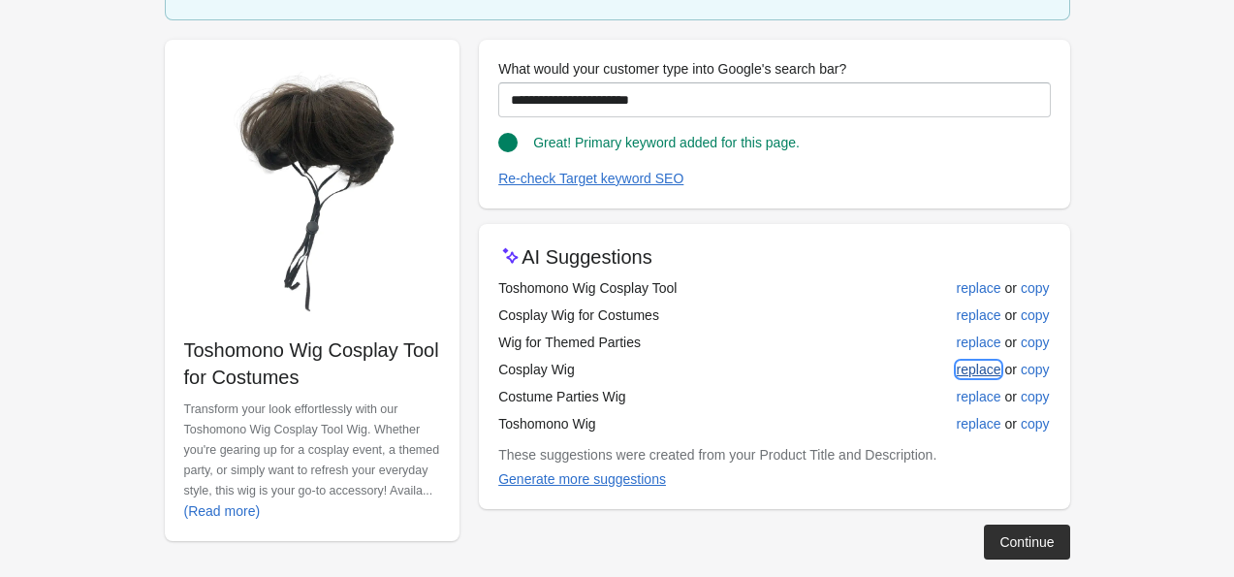
click at [462, 372] on div "replace" at bounding box center [979, 370] width 45 height 16
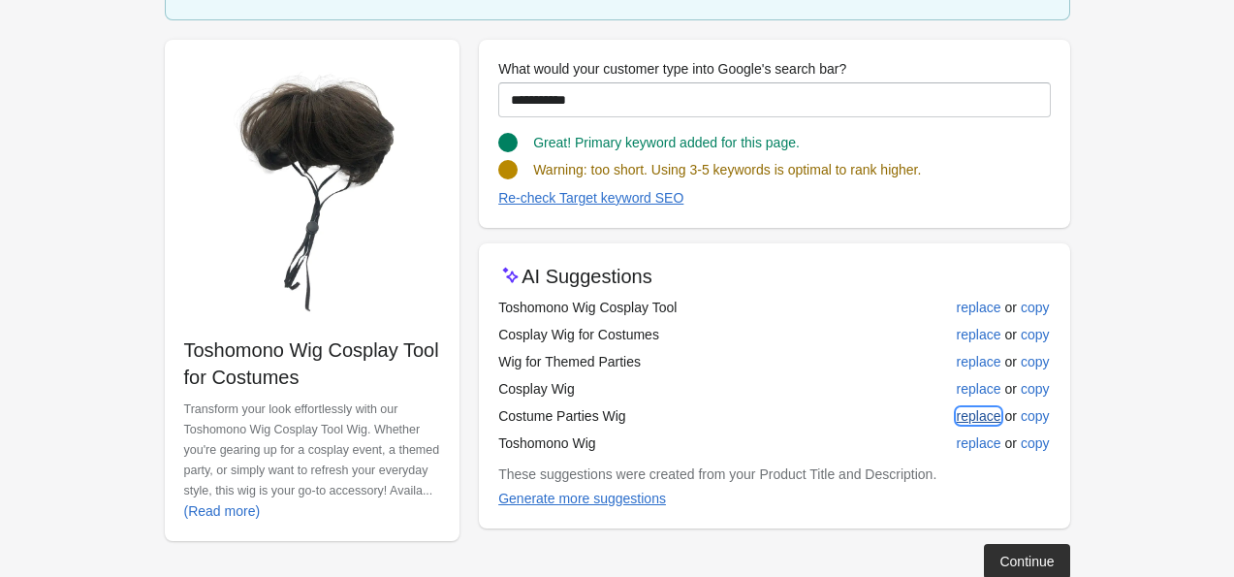
click at [462, 422] on div "replace" at bounding box center [979, 416] width 45 height 16
type input "**********"
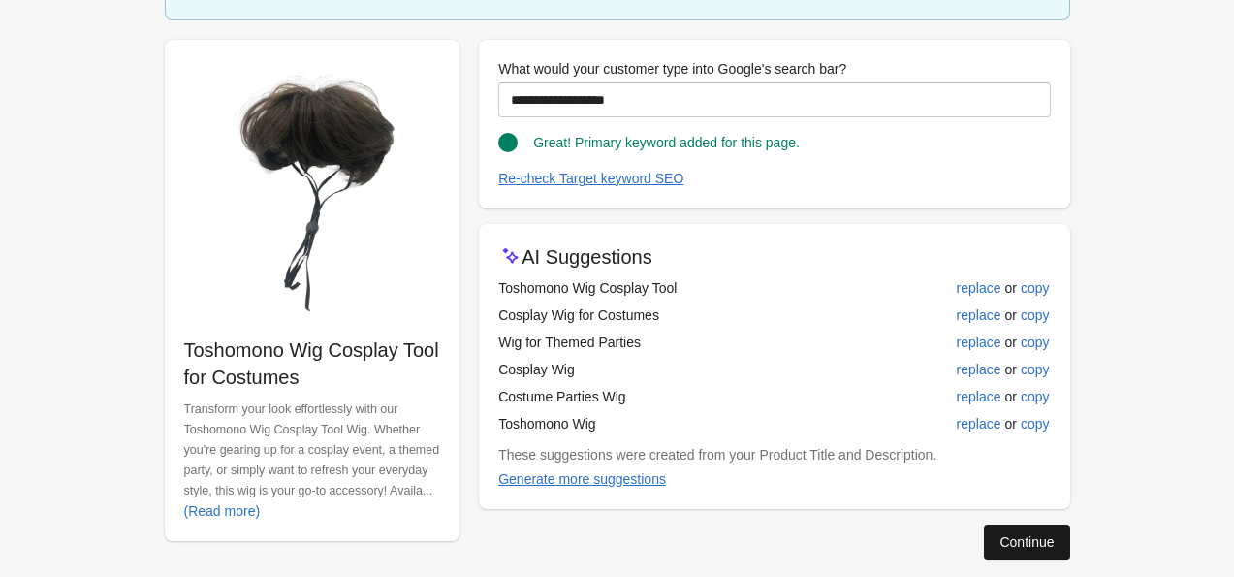
click at [462, 543] on div "Continue" at bounding box center [1027, 542] width 54 height 16
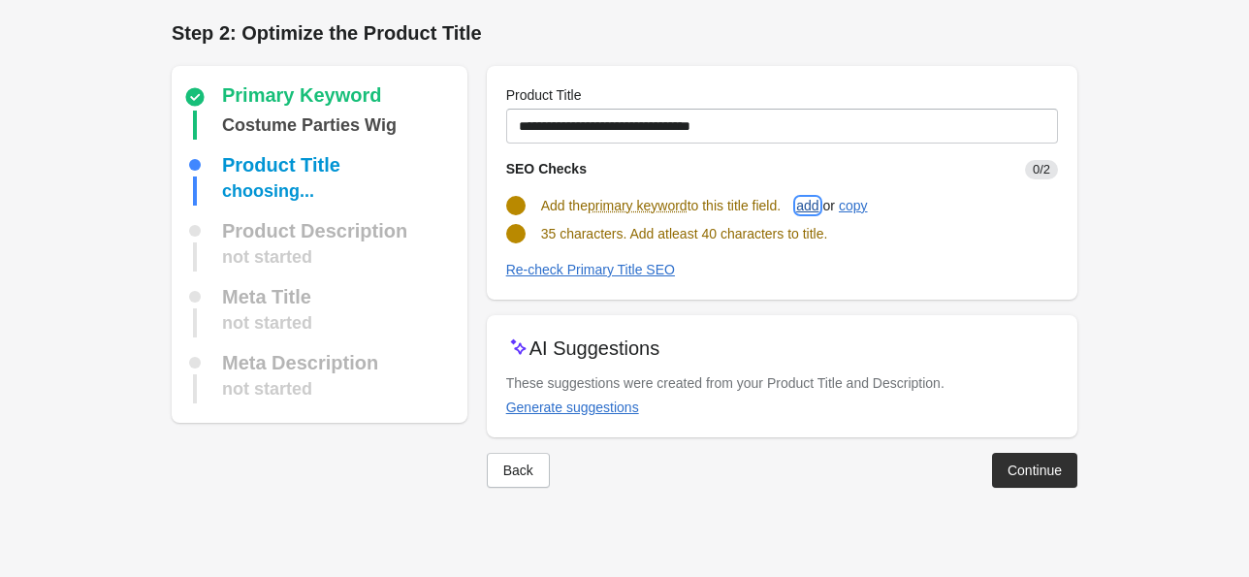
click at [462, 206] on div "add" at bounding box center [807, 206] width 22 height 16
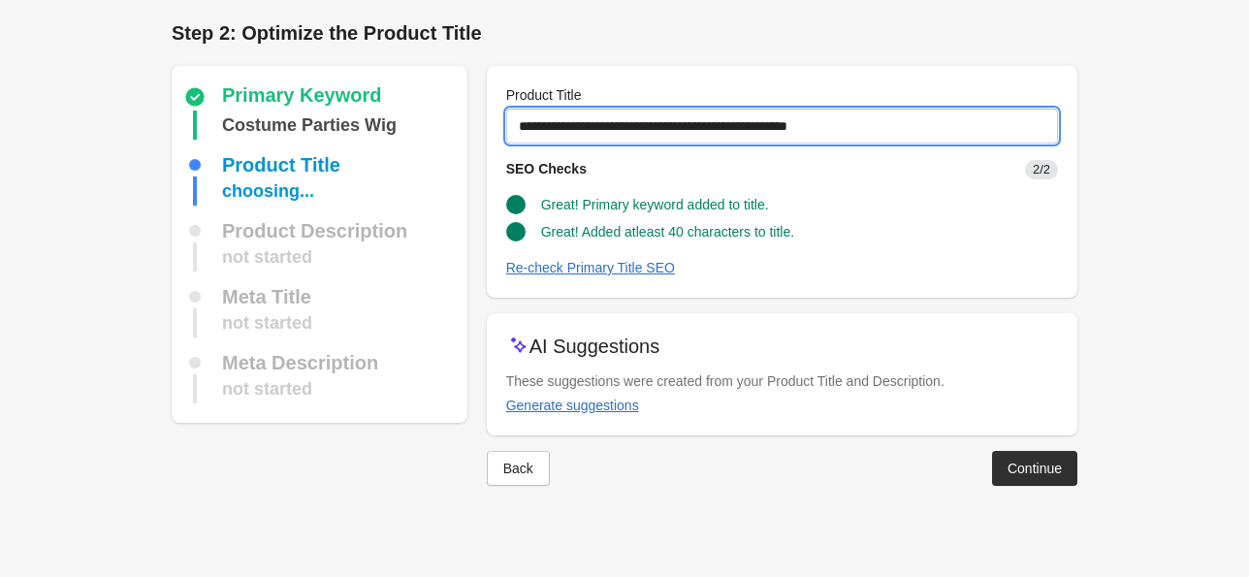
click at [462, 127] on input "**********" at bounding box center [782, 126] width 552 height 35
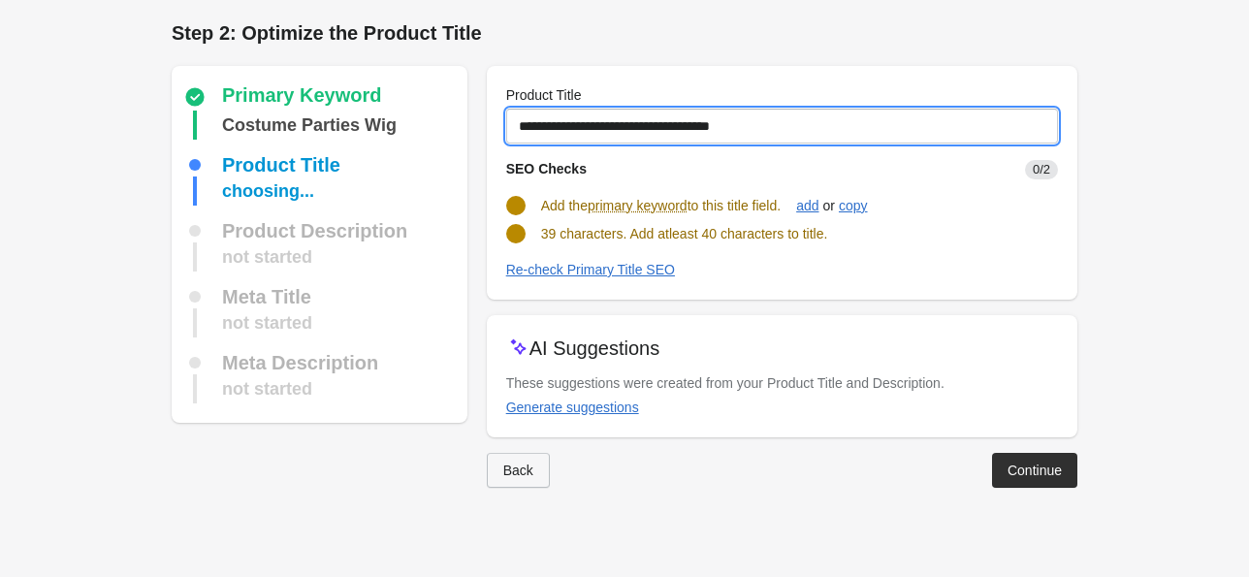
type input "**********"
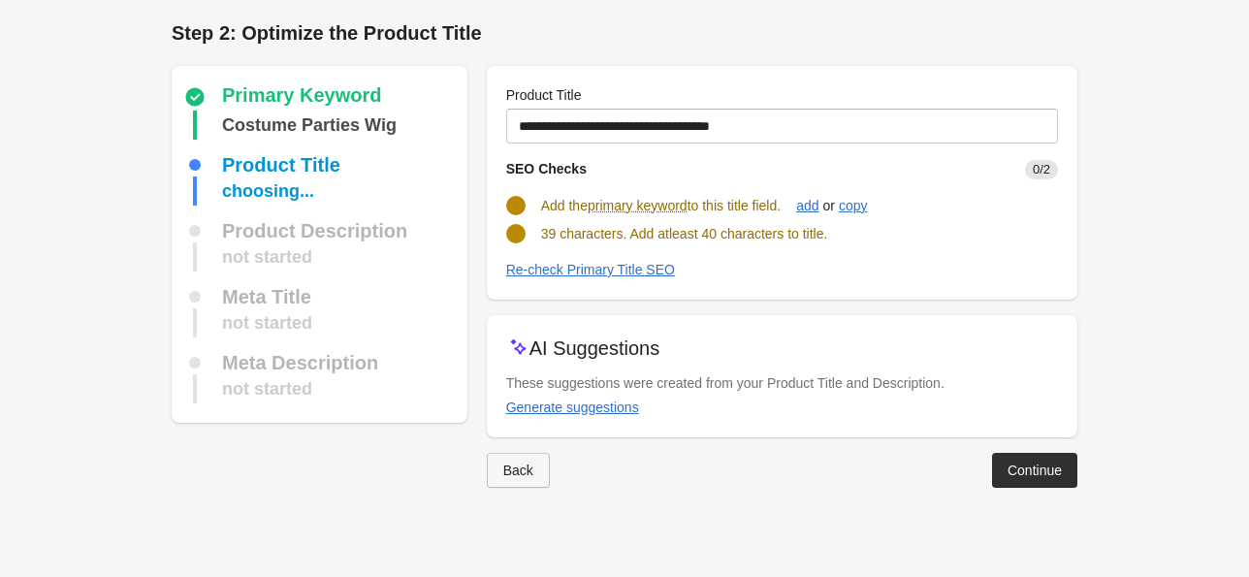
click at [462, 475] on div "Back" at bounding box center [518, 471] width 30 height 16
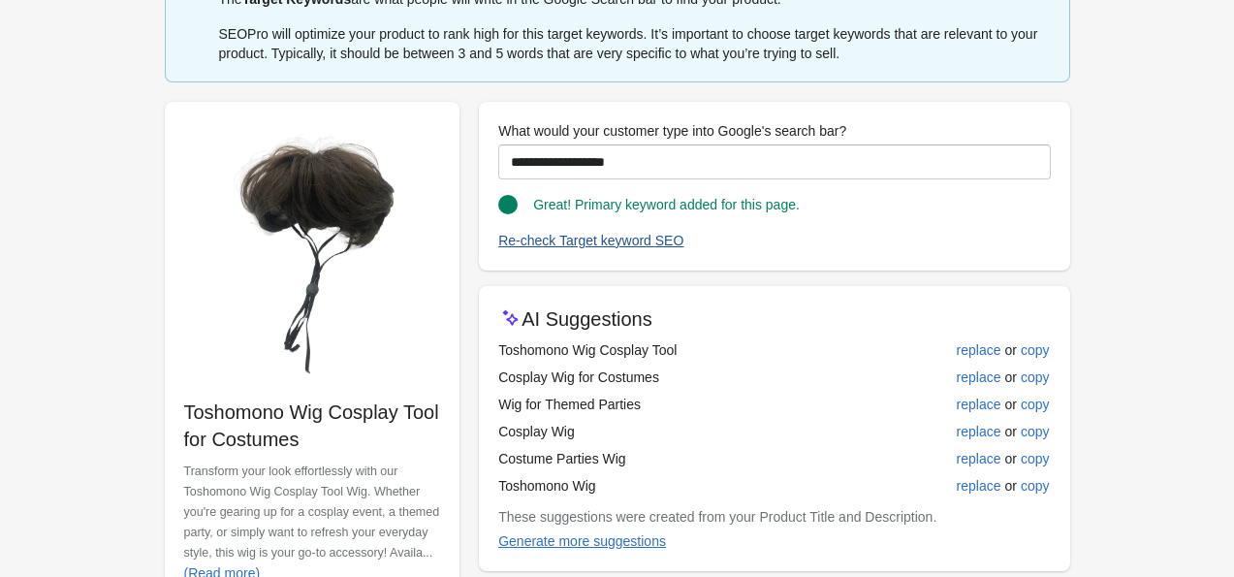
scroll to position [112, 0]
click at [462, 380] on div "replace" at bounding box center [979, 376] width 45 height 16
type input "**********"
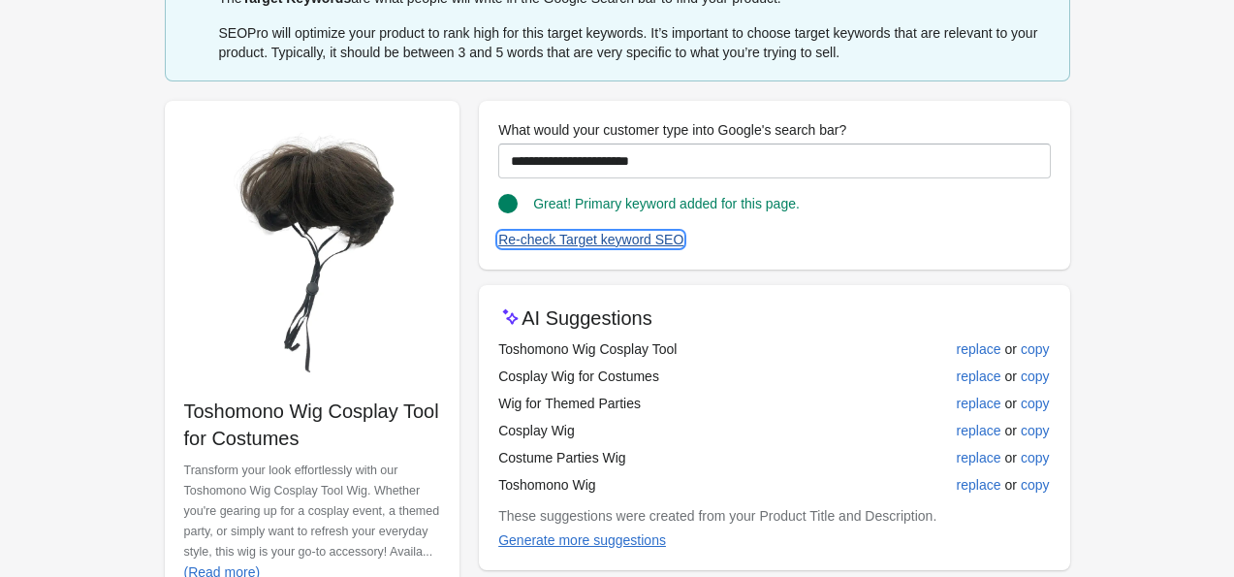
click at [462, 247] on div "Re-check Target keyword SEO" at bounding box center [590, 240] width 185 height 16
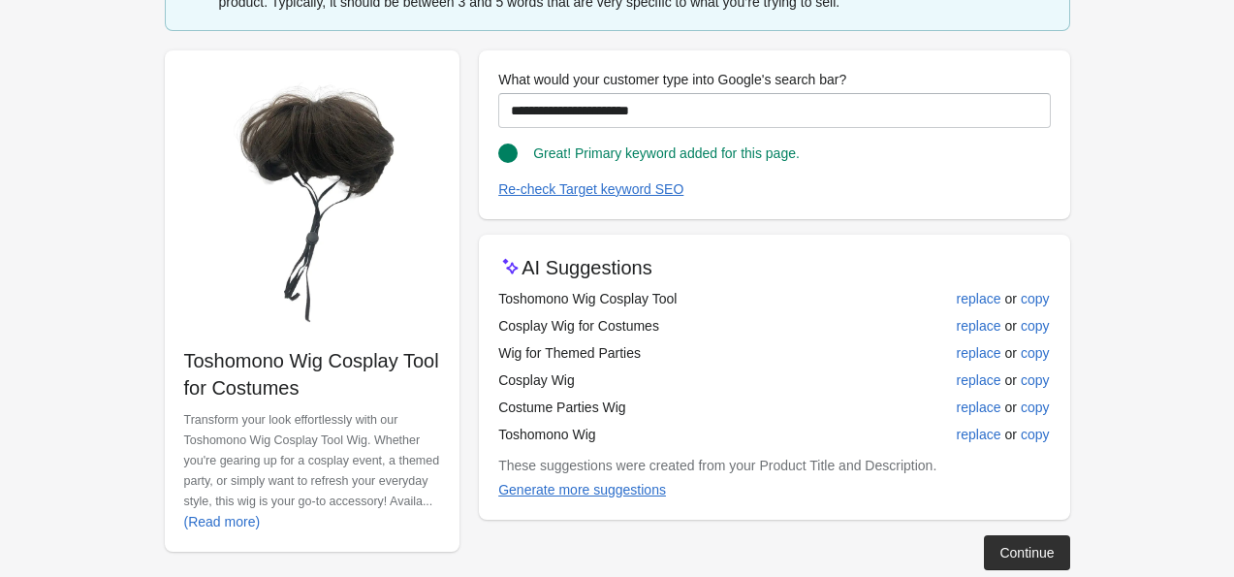
scroll to position [194, 0]
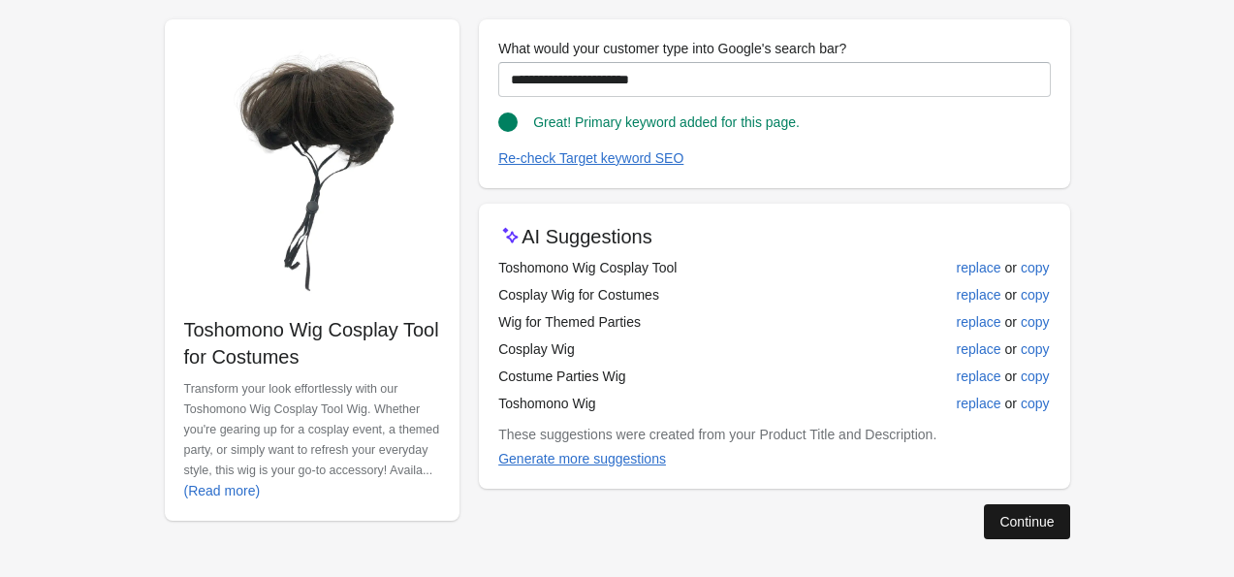
click at [462, 520] on div "Continue" at bounding box center [1027, 522] width 54 height 16
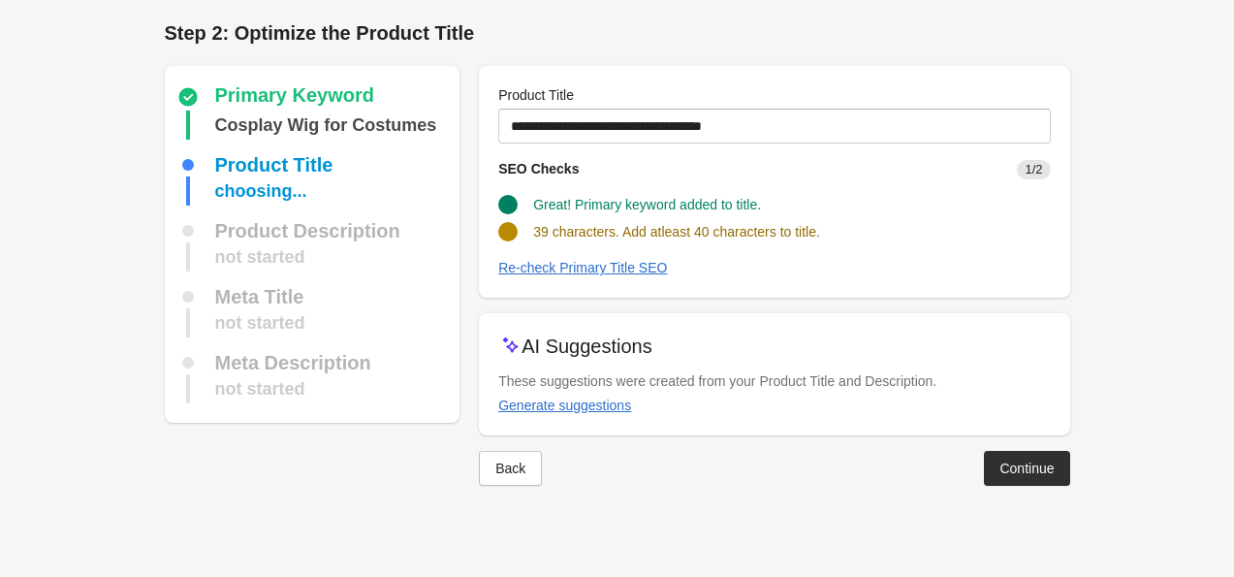
scroll to position [0, 0]
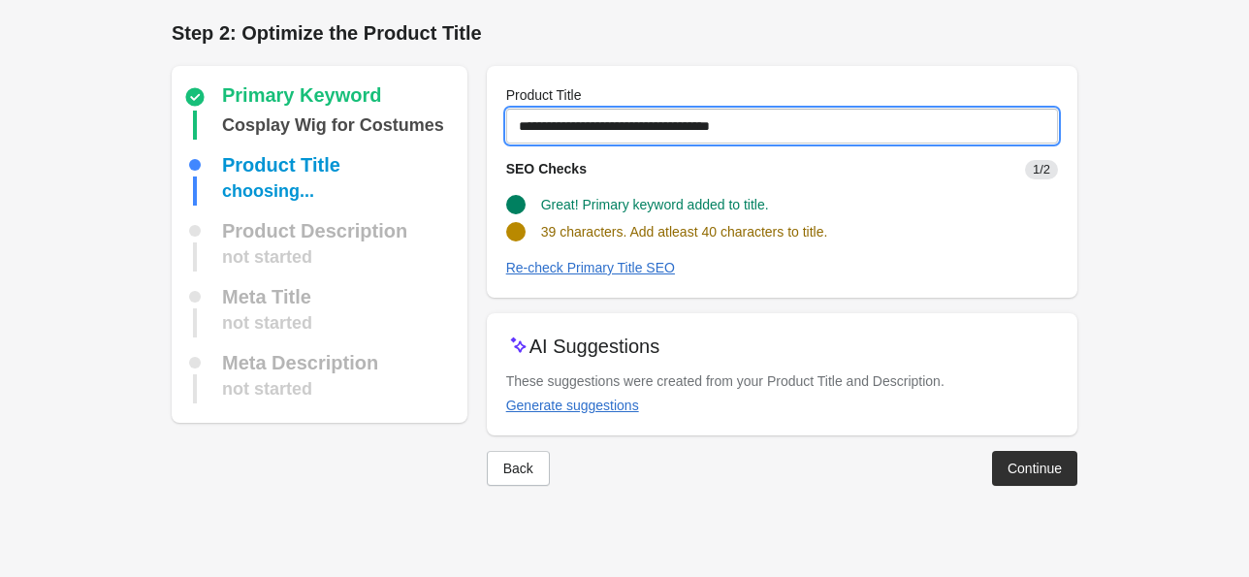
click at [462, 117] on input "**********" at bounding box center [782, 126] width 552 height 35
type input "*"
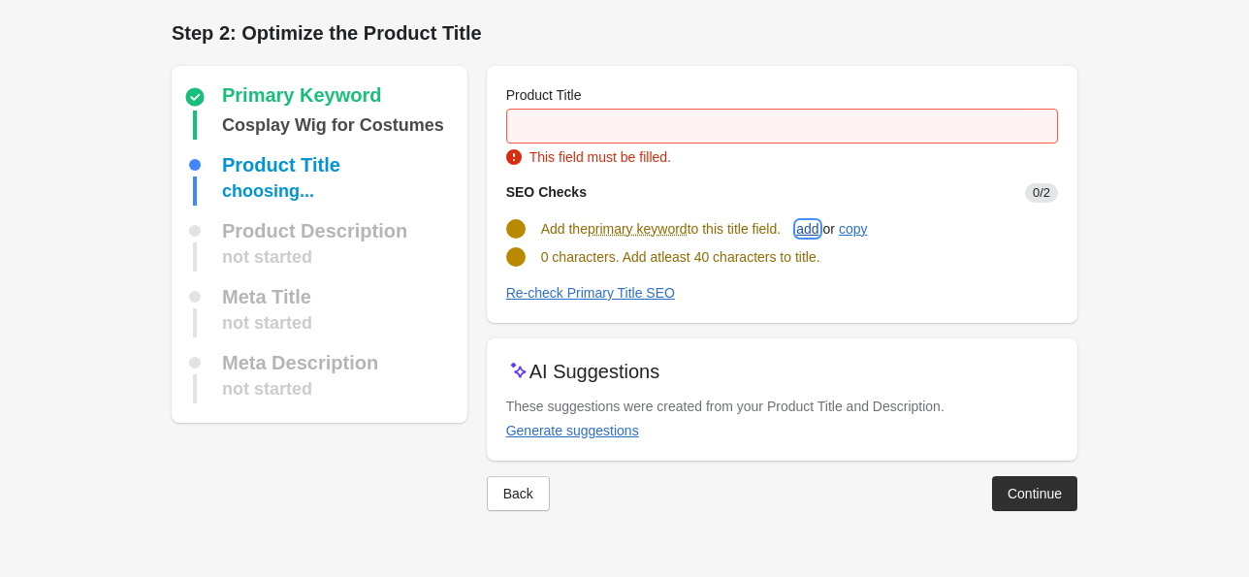
click at [462, 229] on div "add" at bounding box center [807, 229] width 22 height 16
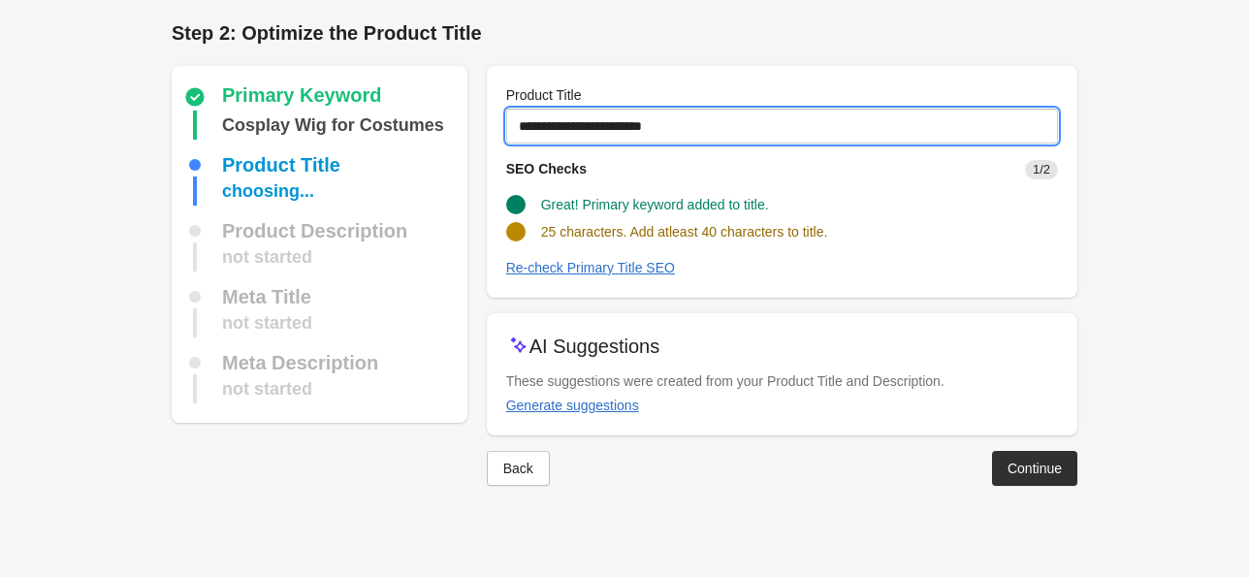
click at [462, 131] on input "**********" at bounding box center [782, 126] width 552 height 35
click at [462, 118] on input "**********" at bounding box center [782, 126] width 552 height 35
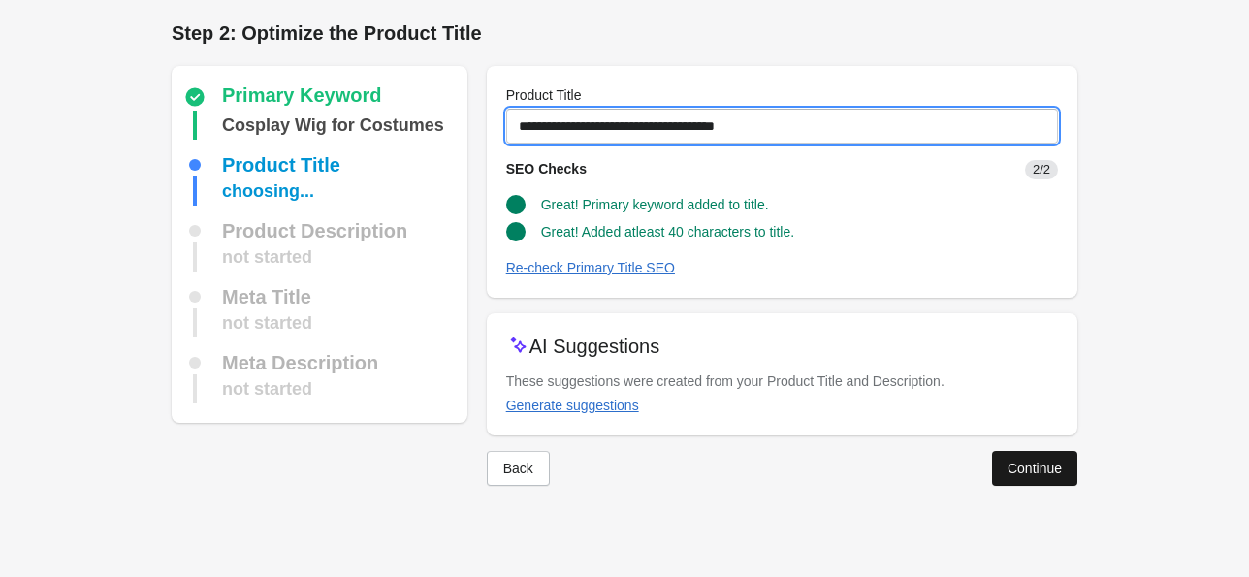
type input "**********"
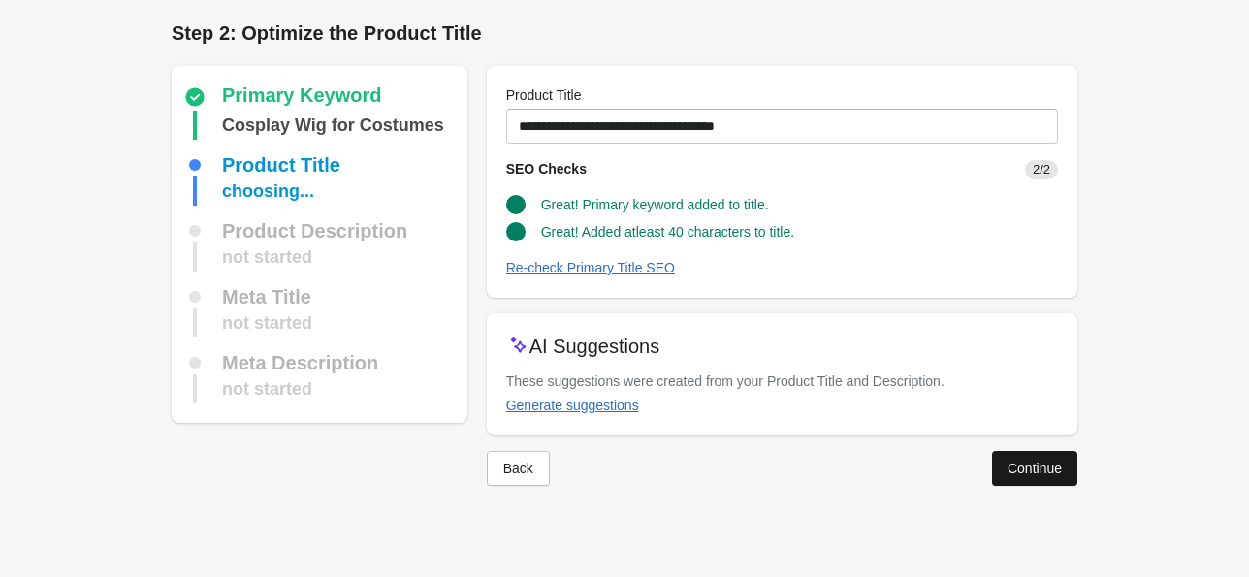
click at [462, 466] on div "Continue" at bounding box center [1035, 469] width 54 height 16
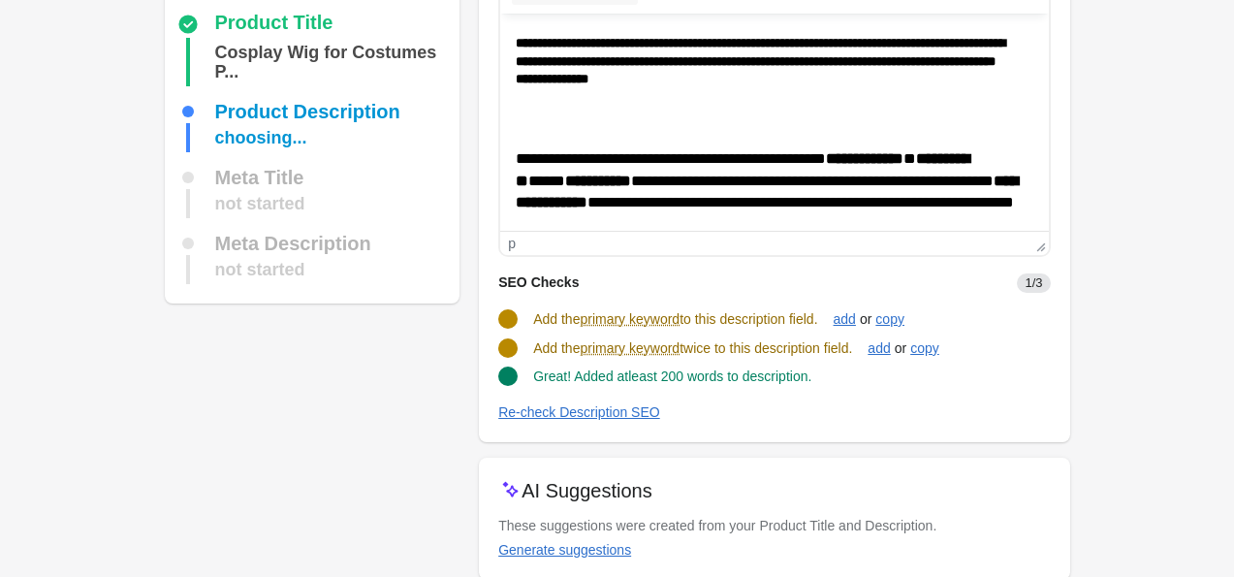
scroll to position [161, 0]
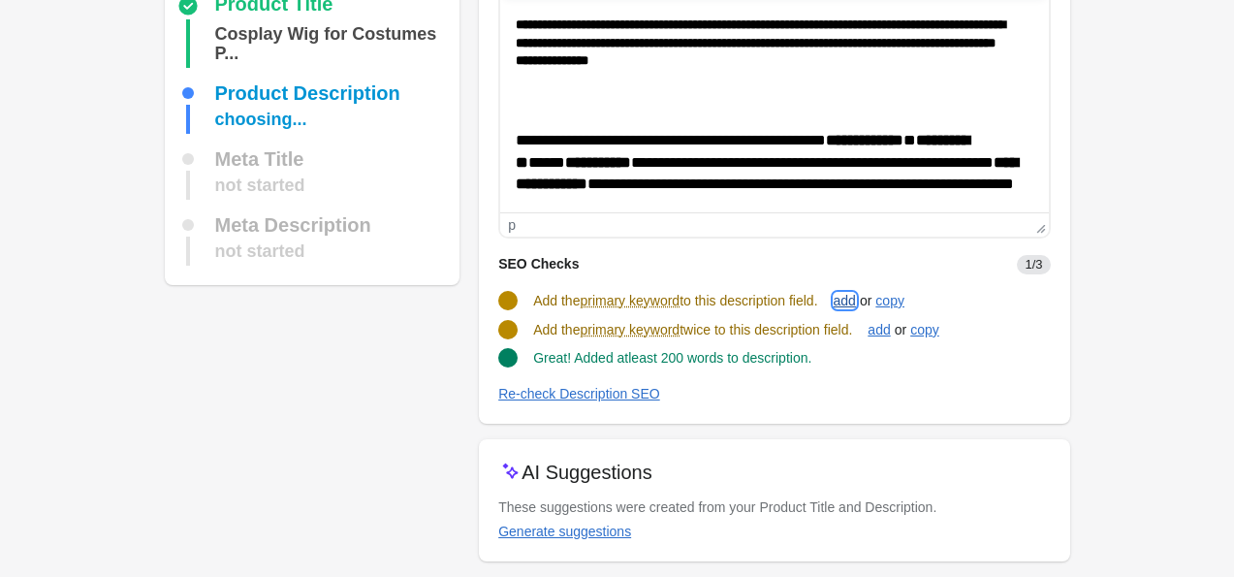
click at [462, 299] on div "add" at bounding box center [845, 301] width 22 height 16
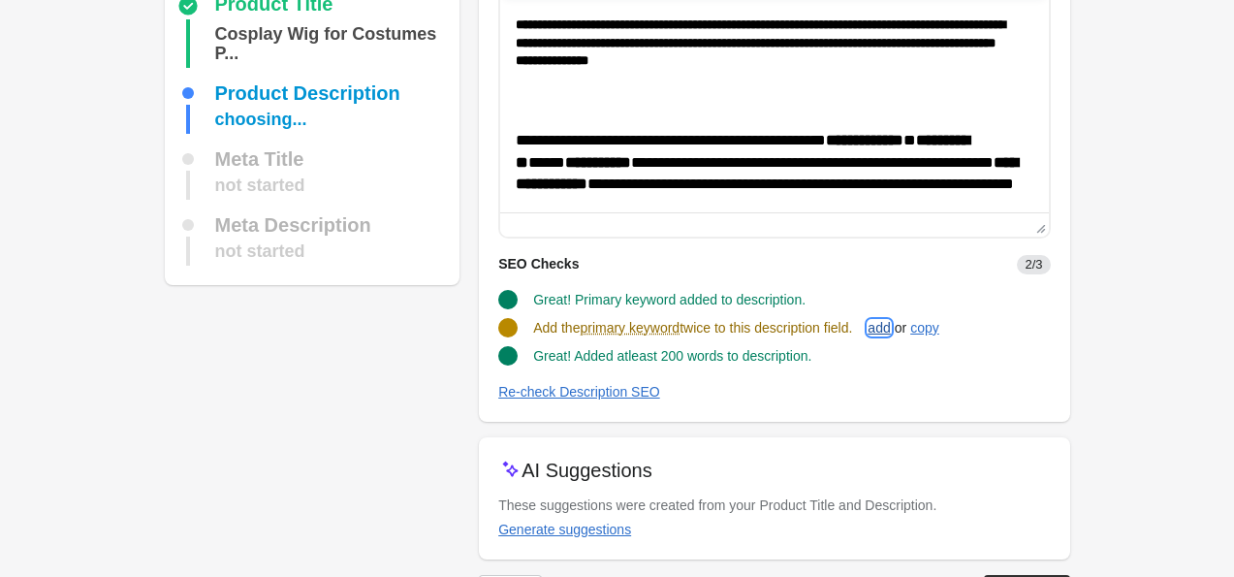
click at [462, 332] on div "add" at bounding box center [879, 328] width 22 height 16
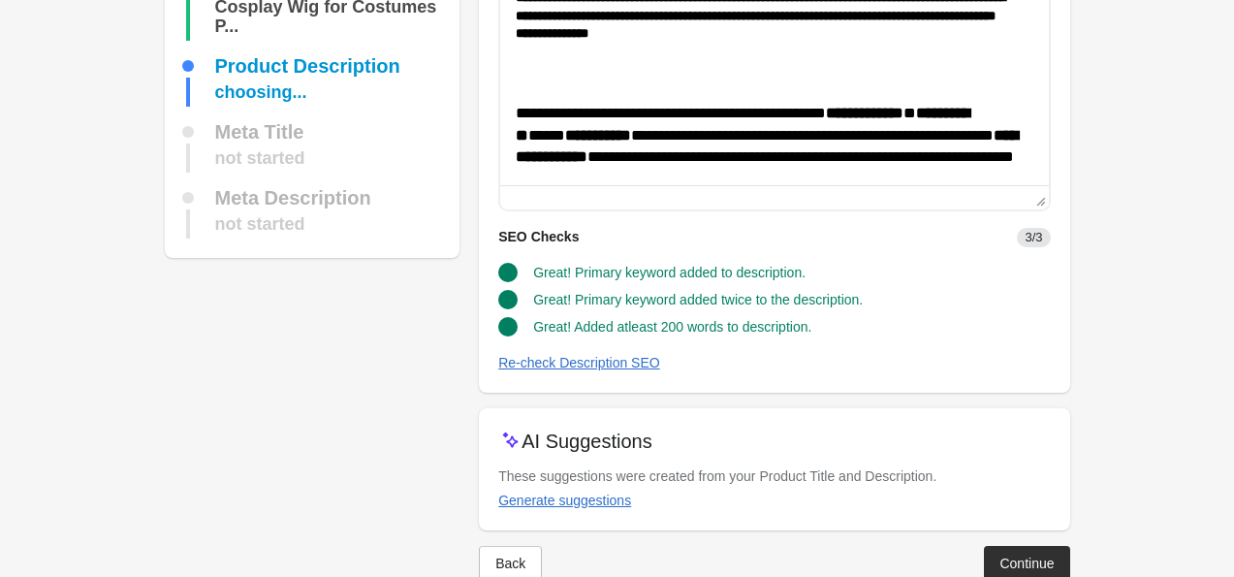
scroll to position [230, 0]
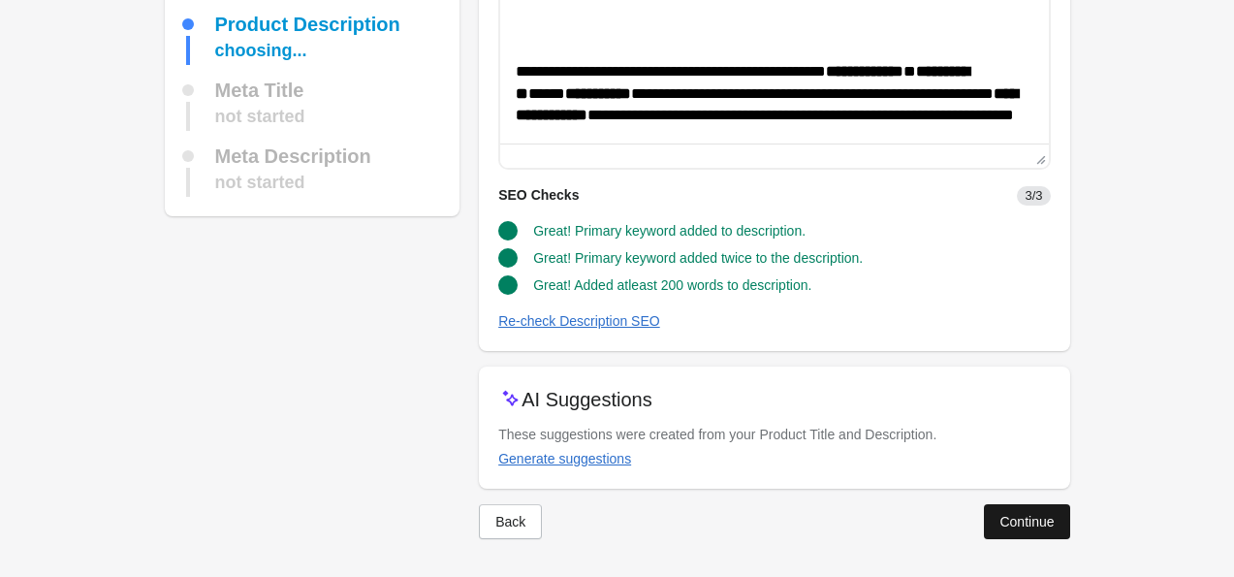
click at [462, 525] on div "Continue" at bounding box center [1027, 522] width 54 height 16
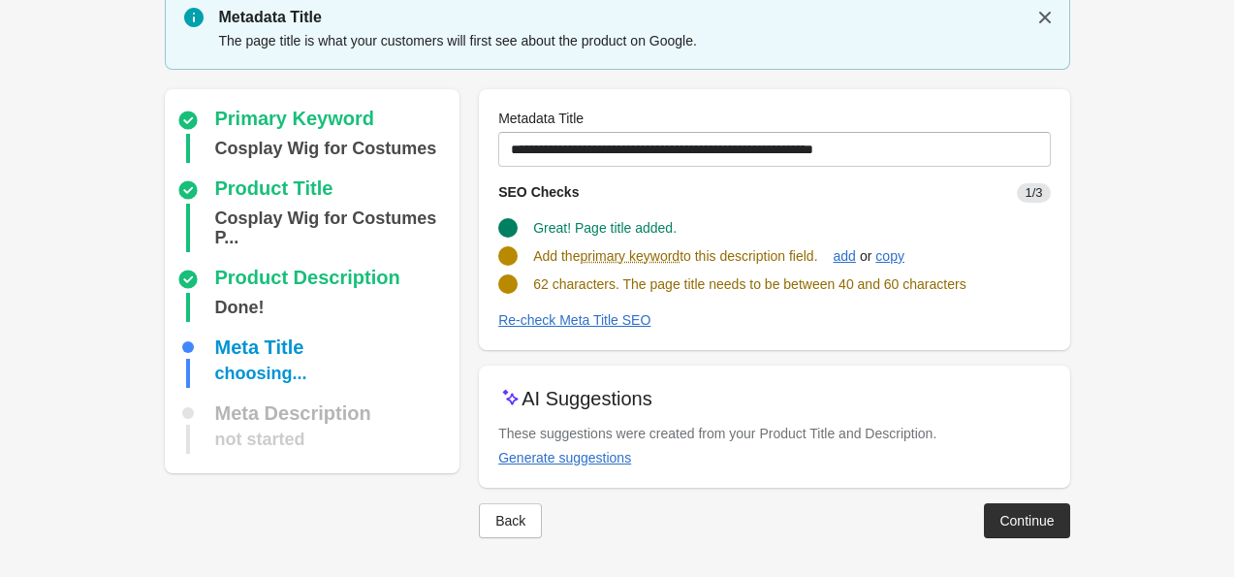
scroll to position [69, 0]
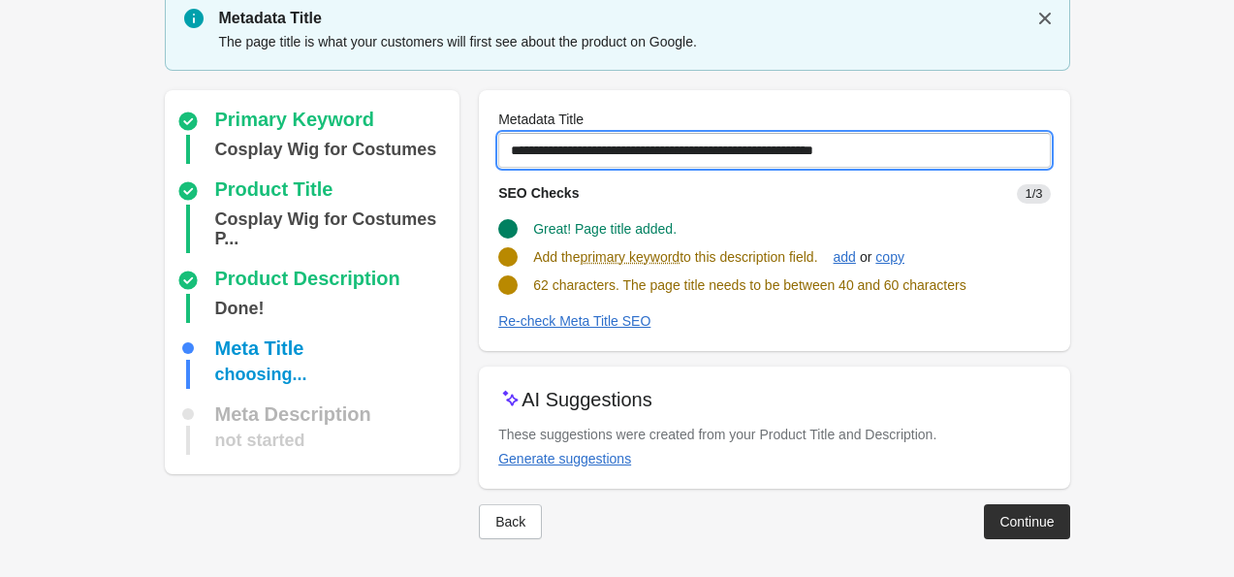
click at [462, 159] on input "**********" at bounding box center [774, 150] width 552 height 35
type input "*"
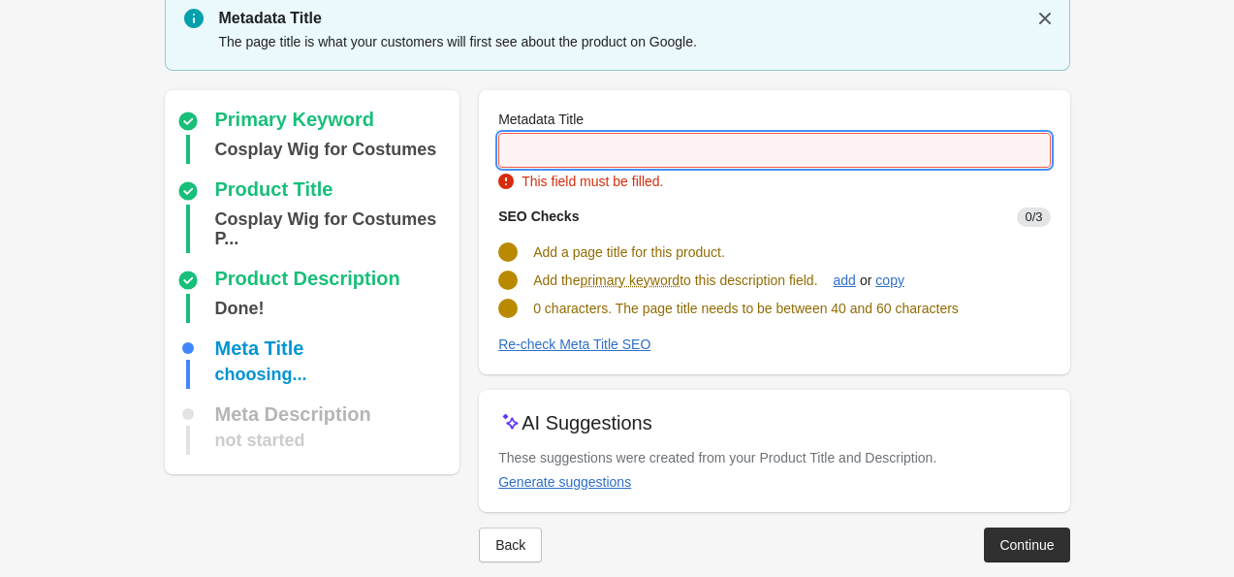
click at [462, 152] on input "Metadata Title" at bounding box center [774, 150] width 552 height 35
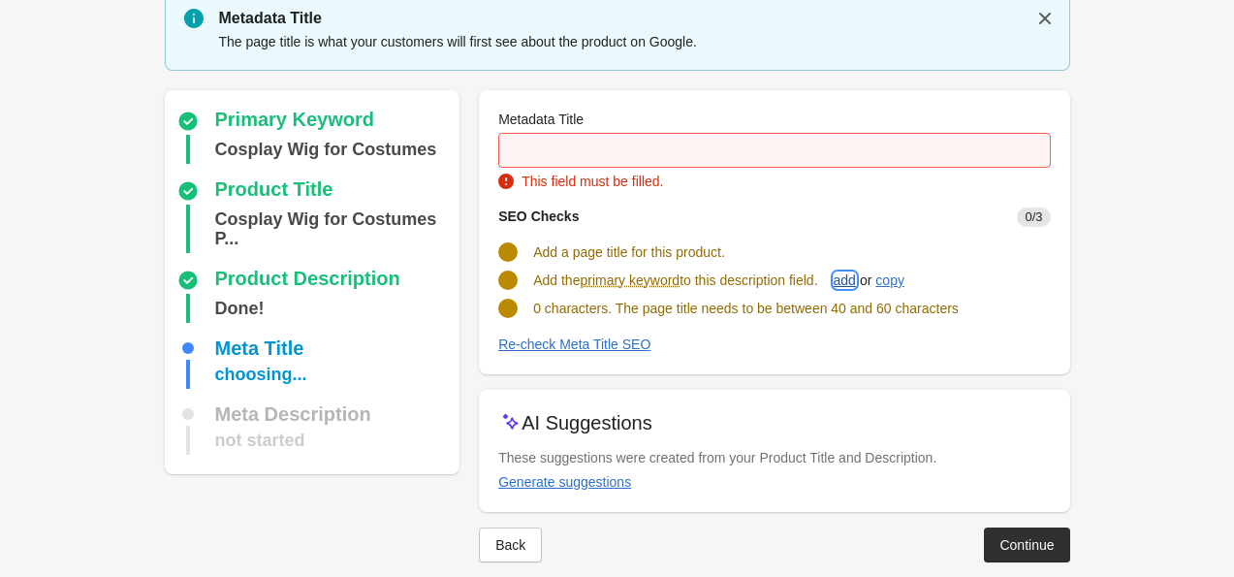
click at [462, 287] on button "add" at bounding box center [845, 280] width 38 height 35
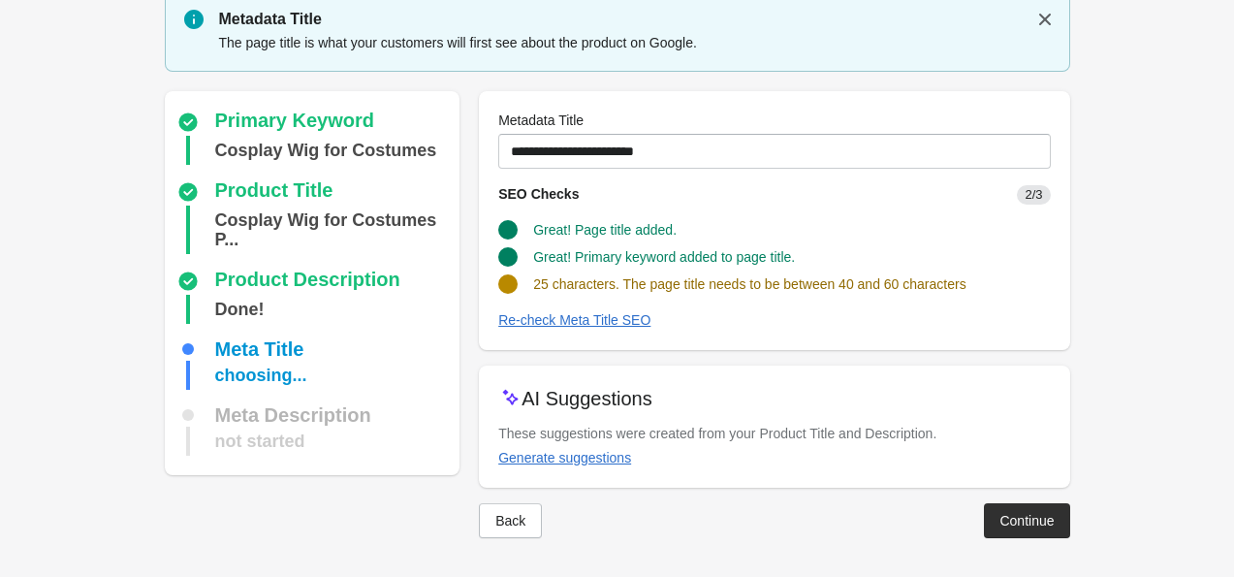
scroll to position [67, 0]
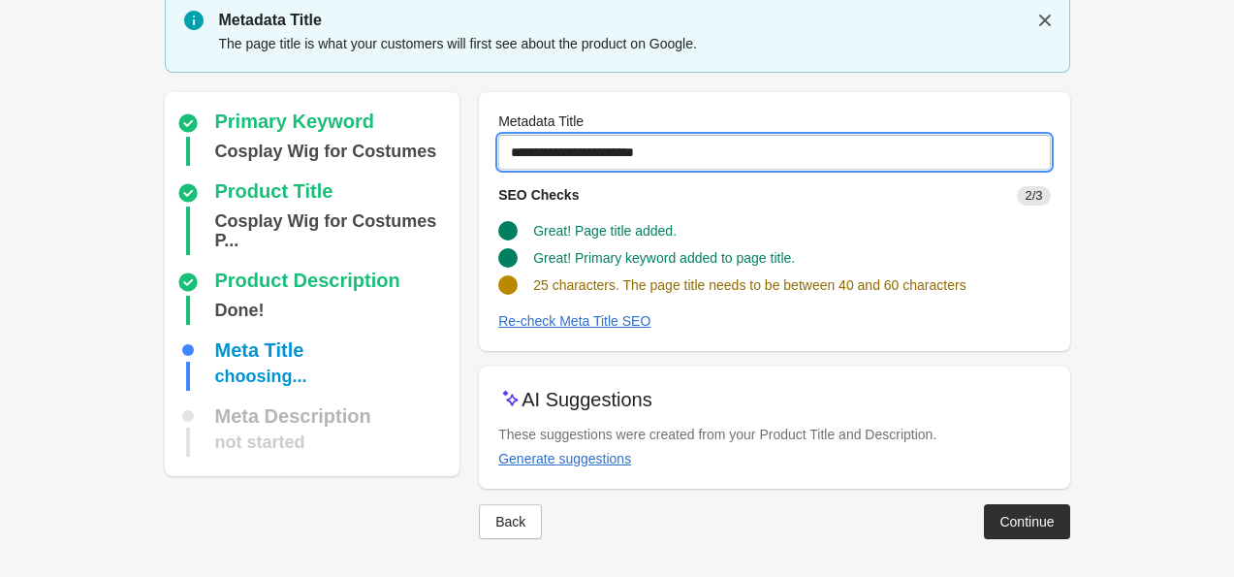
click at [462, 146] on input "**********" at bounding box center [774, 152] width 552 height 35
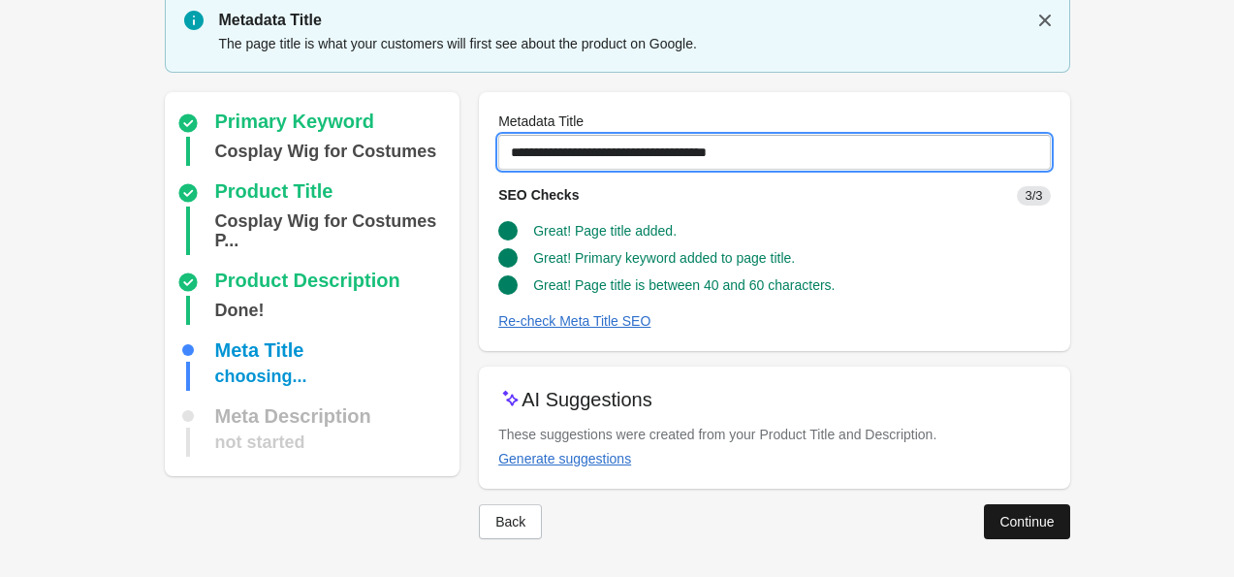
type input "**********"
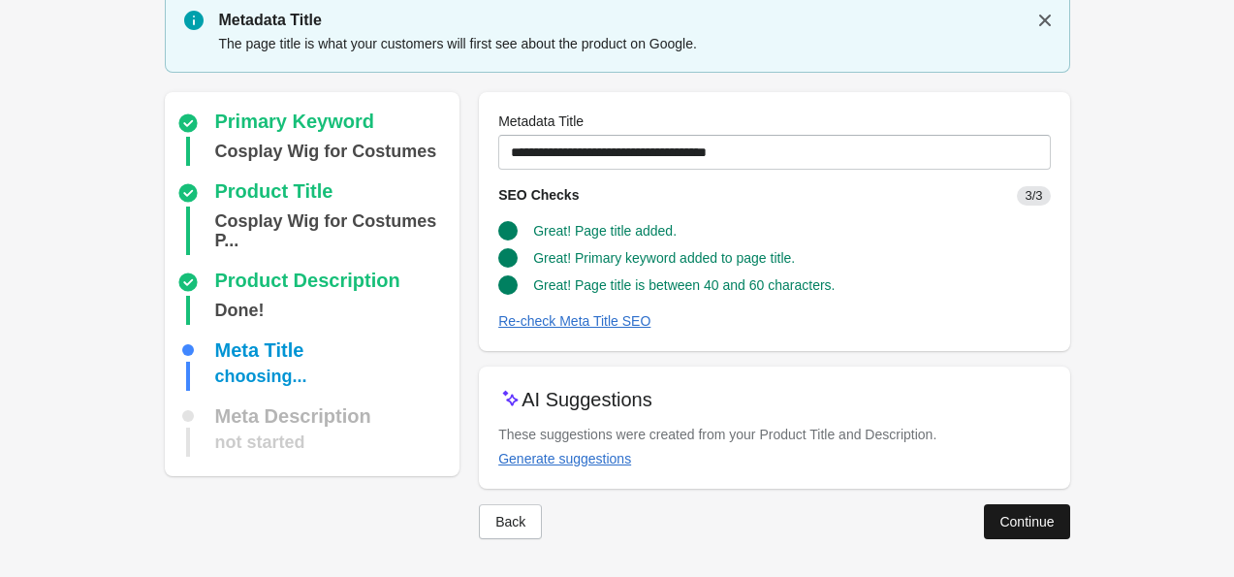
click at [462, 516] on div "Continue" at bounding box center [1027, 522] width 54 height 16
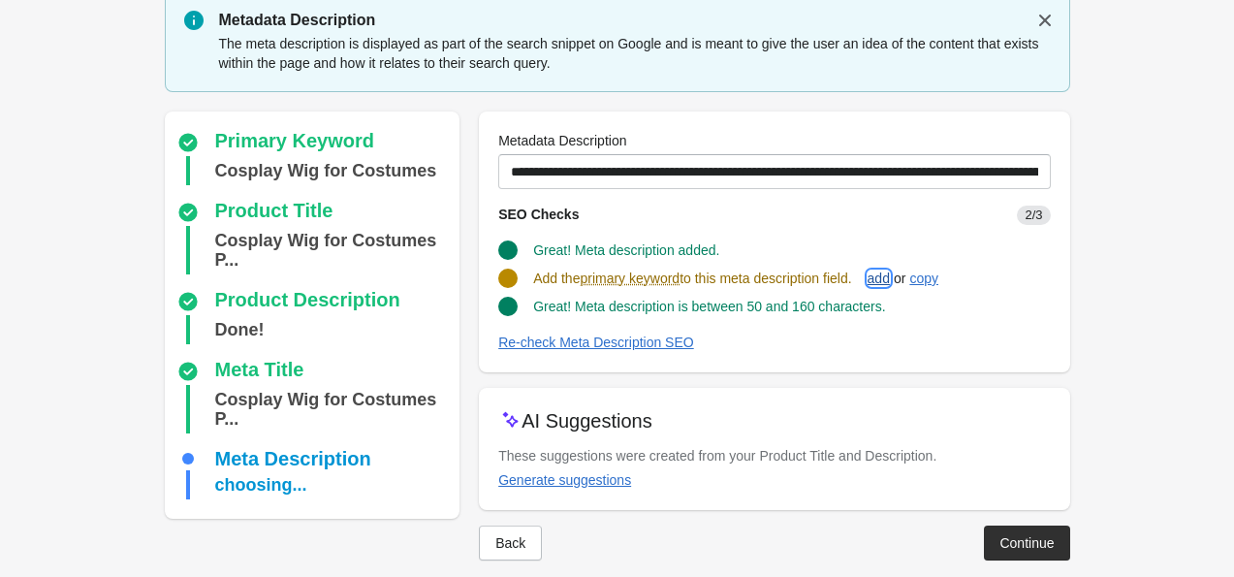
click at [462, 276] on div "add" at bounding box center [879, 279] width 22 height 16
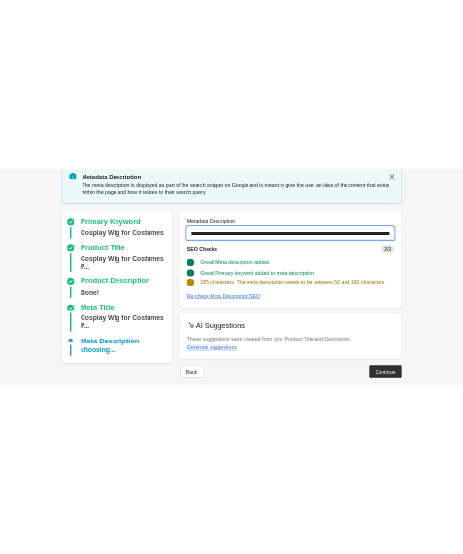
scroll to position [0, 0]
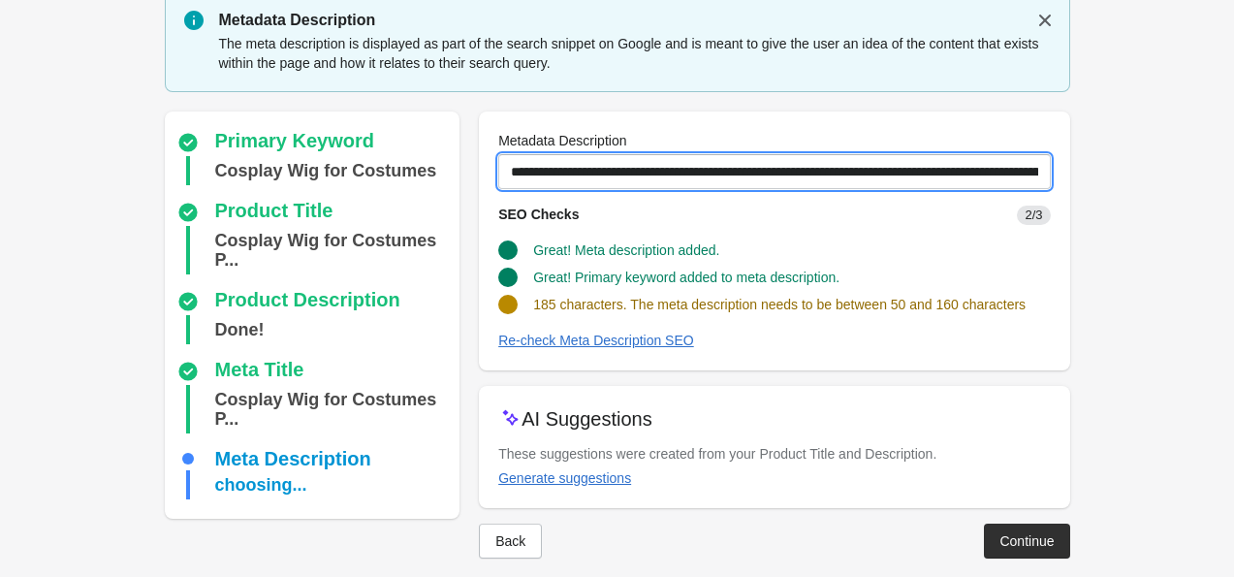
drag, startPoint x: 1040, startPoint y: 171, endPoint x: 481, endPoint y: 171, distance: 559.5
click at [462, 171] on div "**********" at bounding box center [774, 241] width 591 height 259
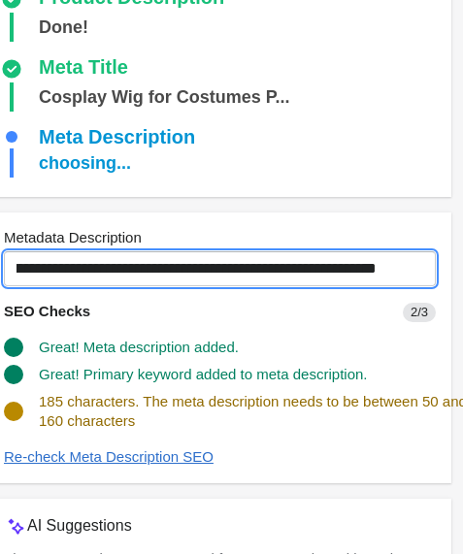
scroll to position [0, 923]
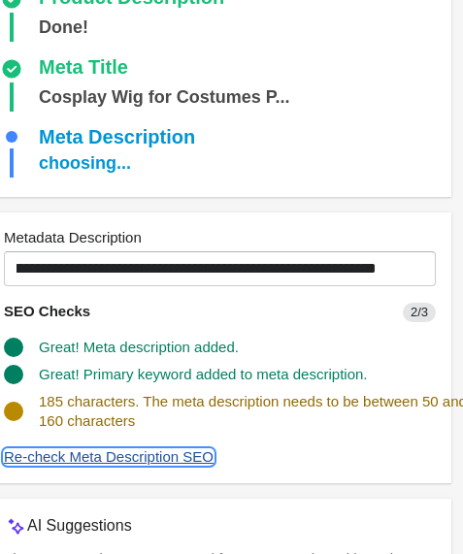
click at [204, 463] on div "Re-check Meta Description SEO" at bounding box center [108, 457] width 209 height 16
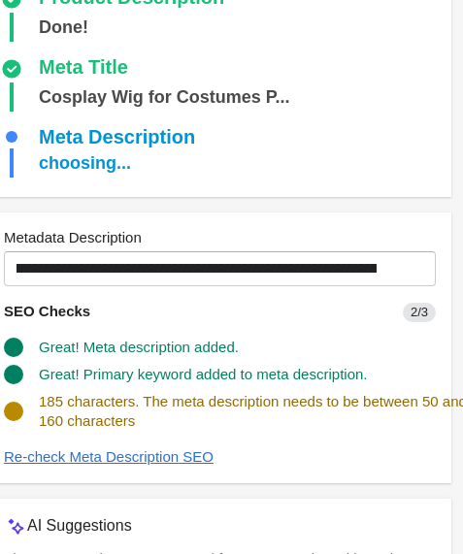
scroll to position [0, 50]
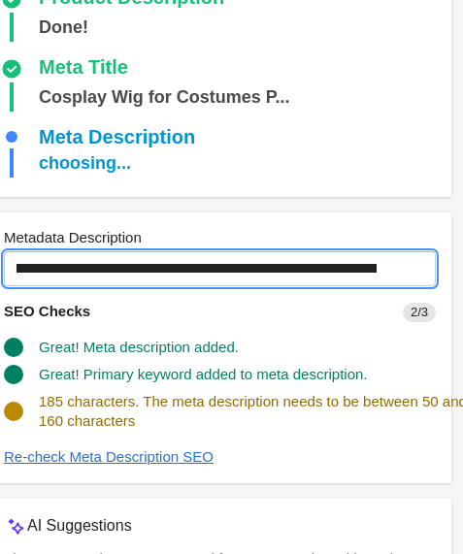
click at [204, 274] on input "**********" at bounding box center [196, 268] width 385 height 35
click at [267, 275] on input "**********" at bounding box center [196, 268] width 385 height 35
click at [273, 273] on input "**********" at bounding box center [196, 268] width 385 height 35
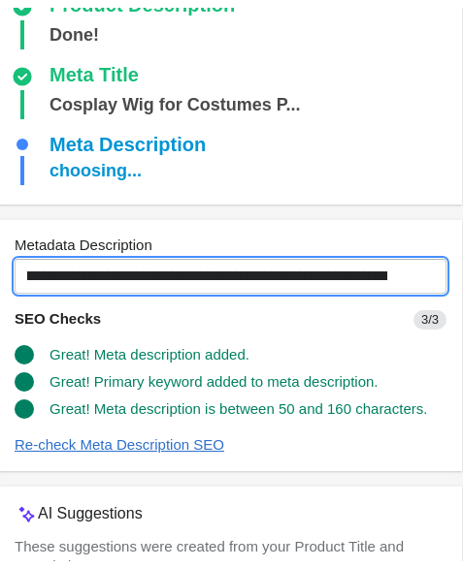
scroll to position [408, 0]
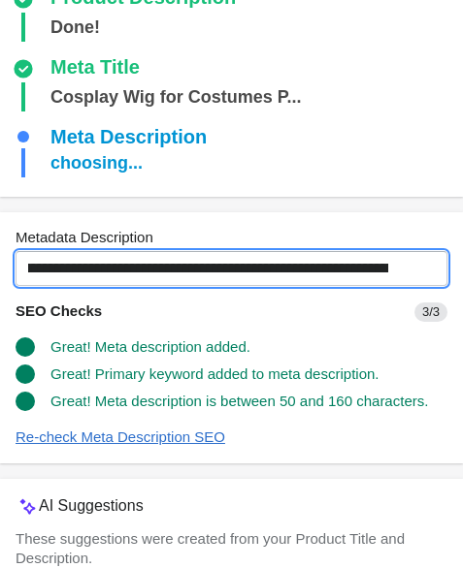
click at [107, 266] on input "**********" at bounding box center [208, 268] width 385 height 35
click at [281, 277] on input "**********" at bounding box center [208, 268] width 385 height 35
click at [304, 267] on input "**********" at bounding box center [208, 268] width 385 height 35
click at [387, 275] on input "**********" at bounding box center [208, 268] width 385 height 35
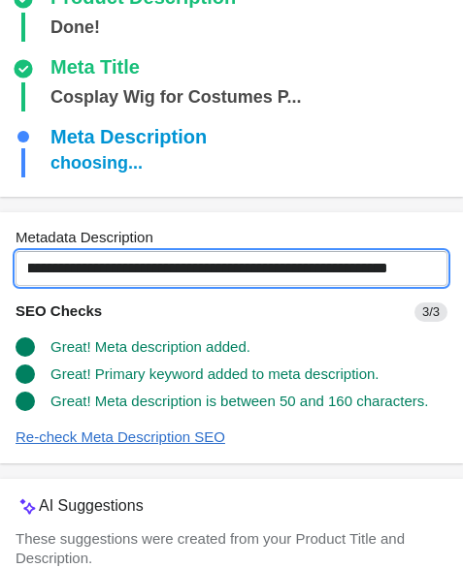
click at [400, 272] on input "**********" at bounding box center [208, 268] width 385 height 35
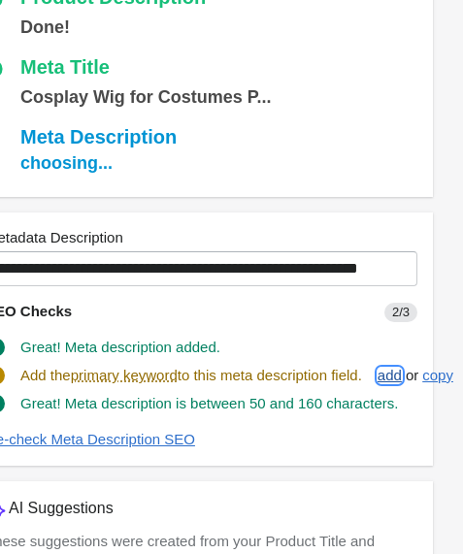
scroll to position [0, 0]
click at [386, 389] on button "add" at bounding box center [389, 375] width 40 height 35
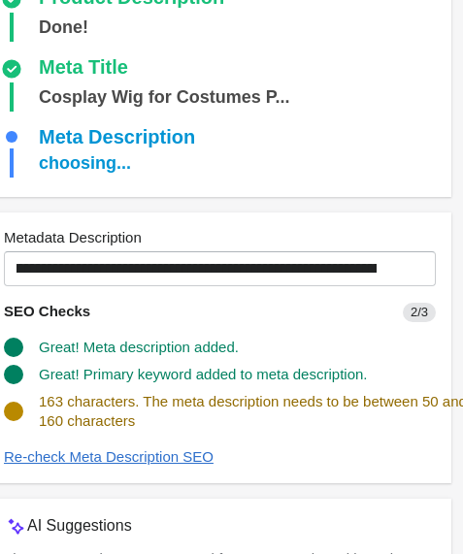
scroll to position [0, 229]
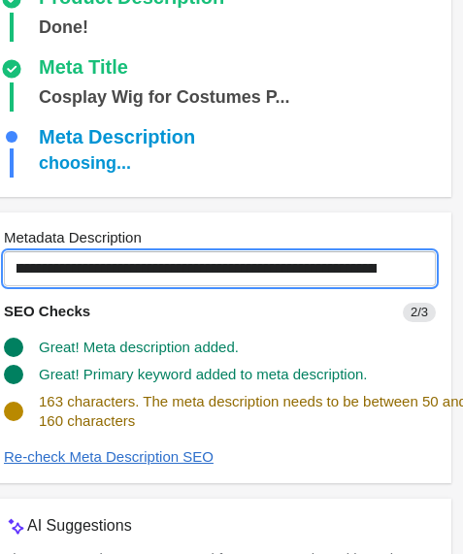
click at [219, 273] on input "**********" at bounding box center [196, 268] width 385 height 35
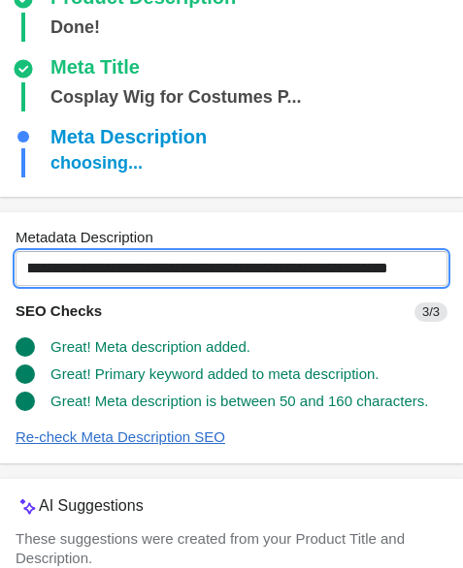
scroll to position [0, 758]
click at [400, 275] on input "**********" at bounding box center [208, 268] width 385 height 35
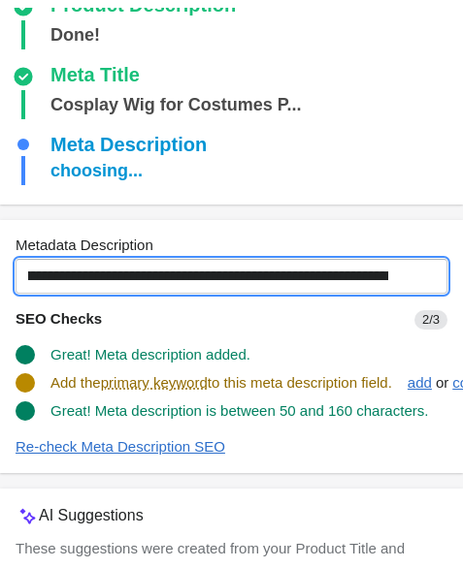
scroll to position [0, 275]
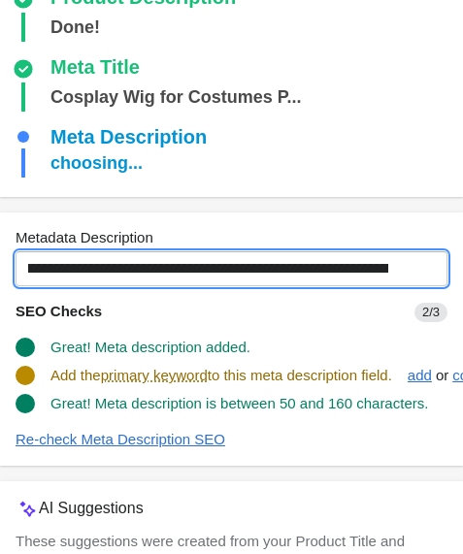
click at [176, 278] on input "**********" at bounding box center [208, 268] width 385 height 35
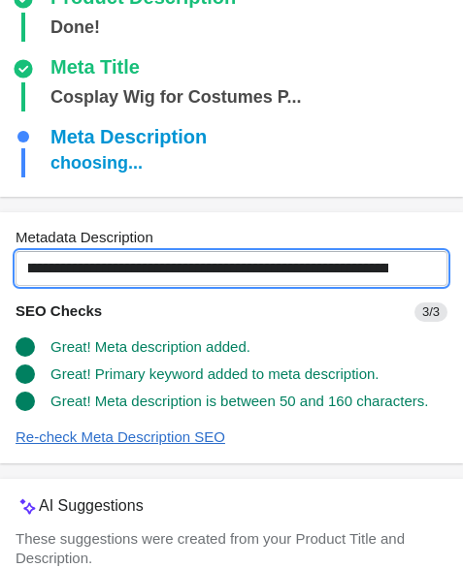
scroll to position [553, 0]
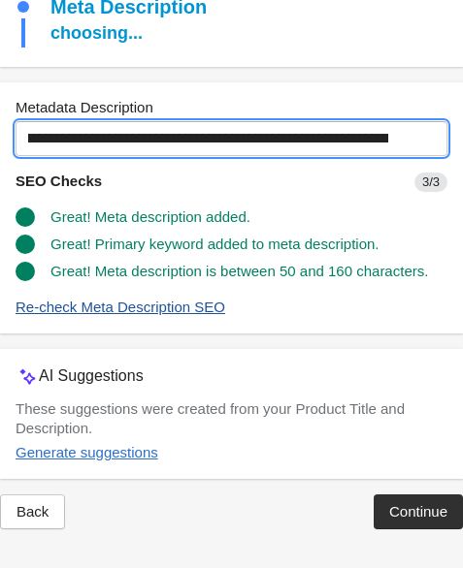
type input "**********"
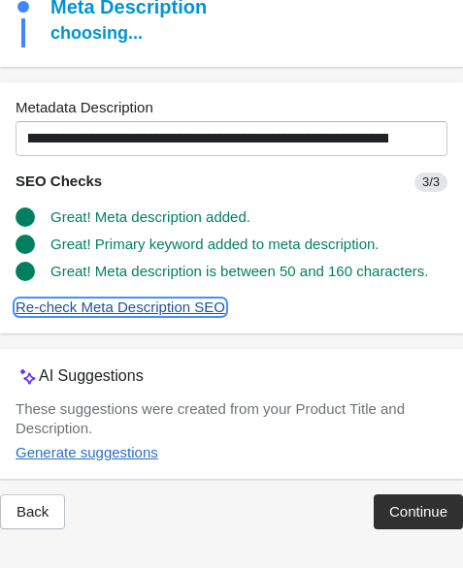
click at [139, 300] on div "Re-check Meta Description SEO" at bounding box center [120, 308] width 209 height 16
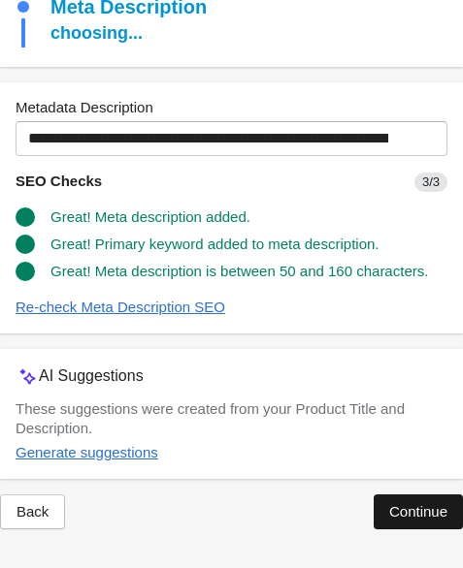
click at [424, 508] on div "Continue" at bounding box center [418, 512] width 58 height 16
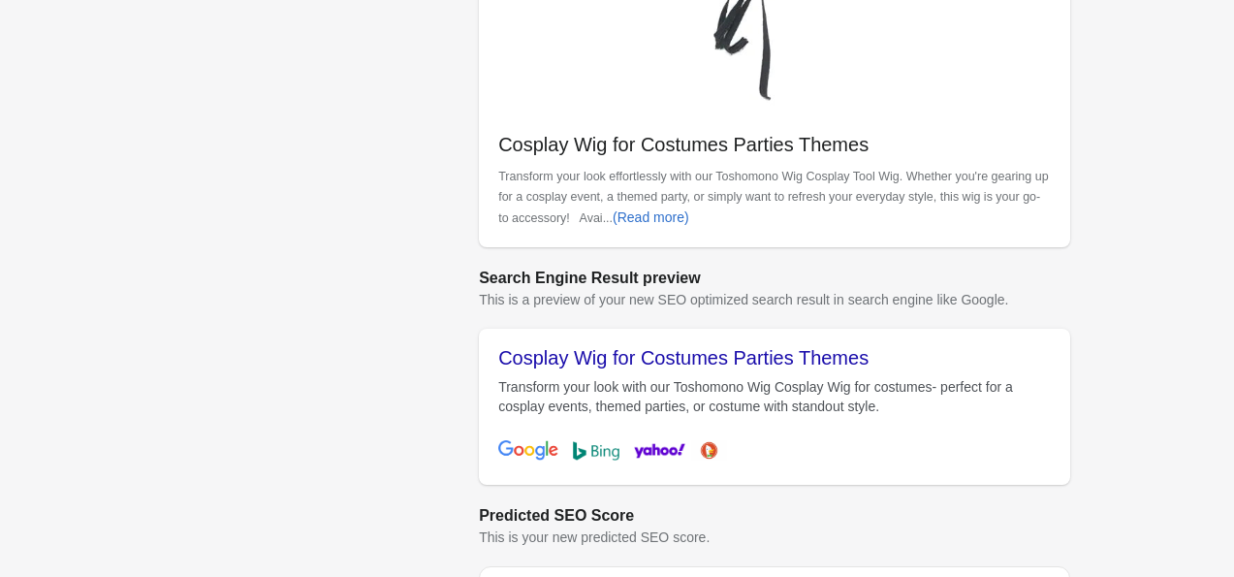
scroll to position [749, 0]
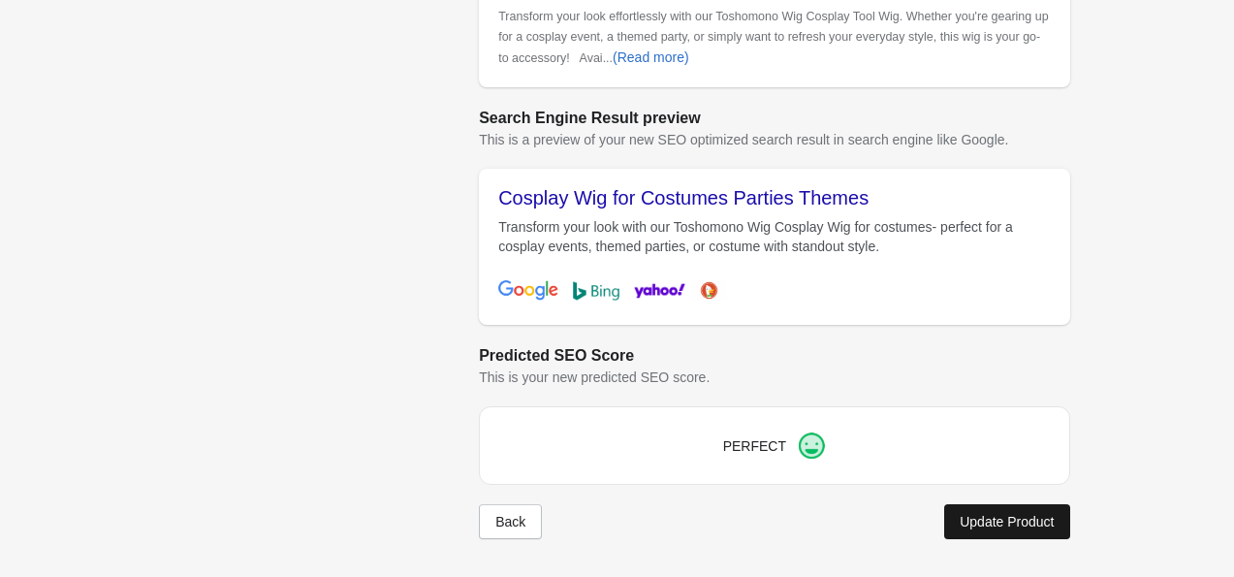
click at [462, 528] on div "Update Product" at bounding box center [1007, 522] width 94 height 16
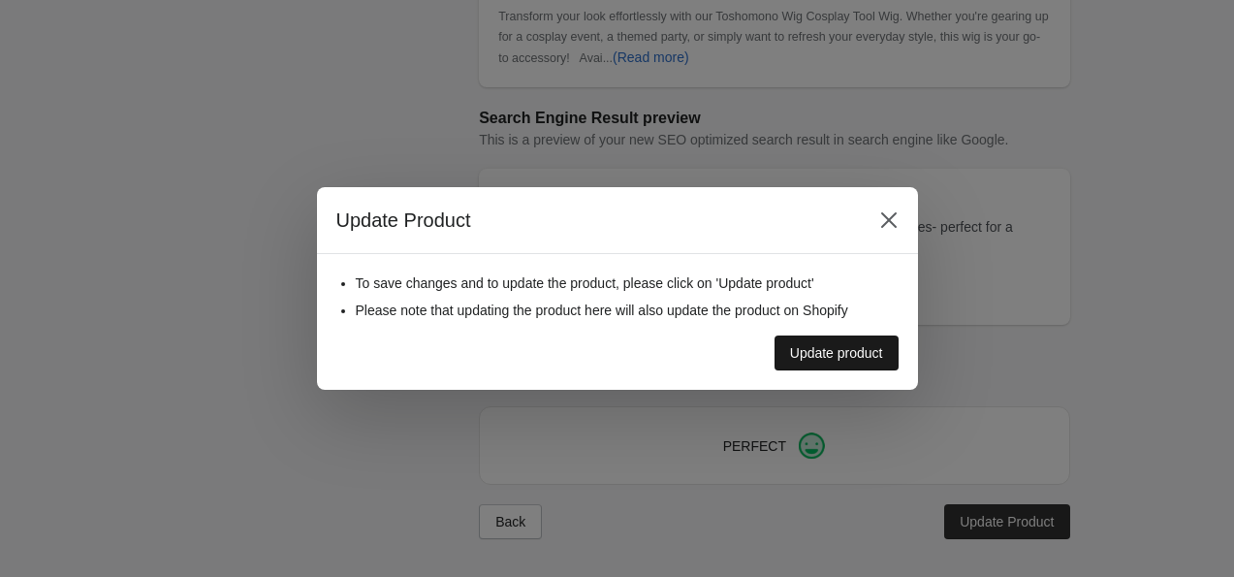
click at [462, 357] on div "Update product" at bounding box center [836, 353] width 93 height 16
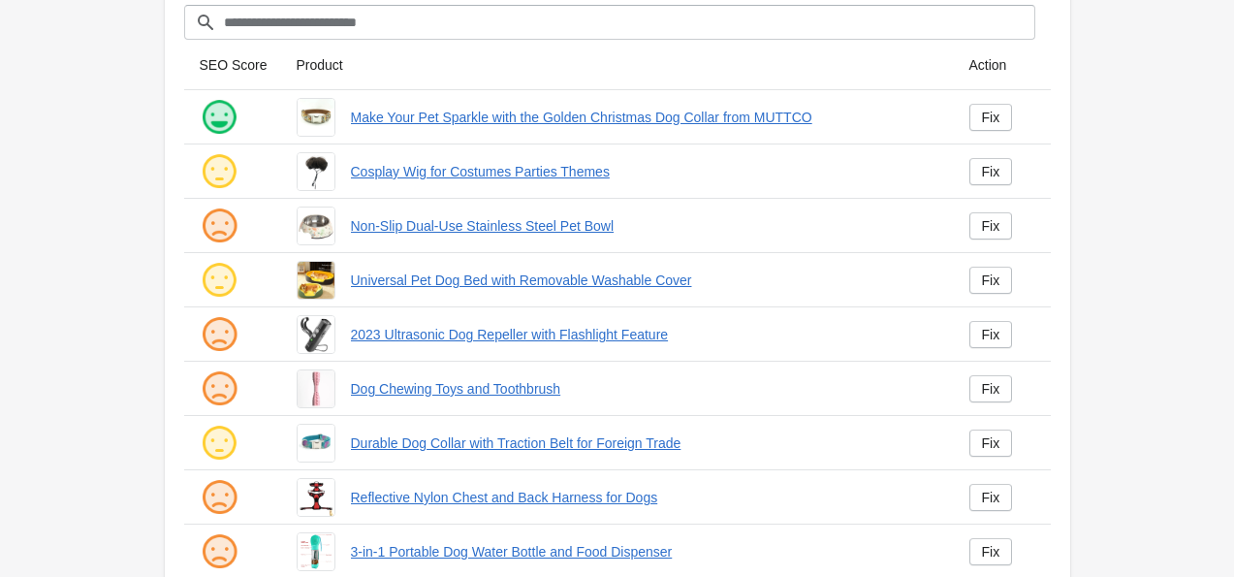
scroll to position [221, 0]
click at [462, 177] on div "Fix" at bounding box center [991, 171] width 18 height 16
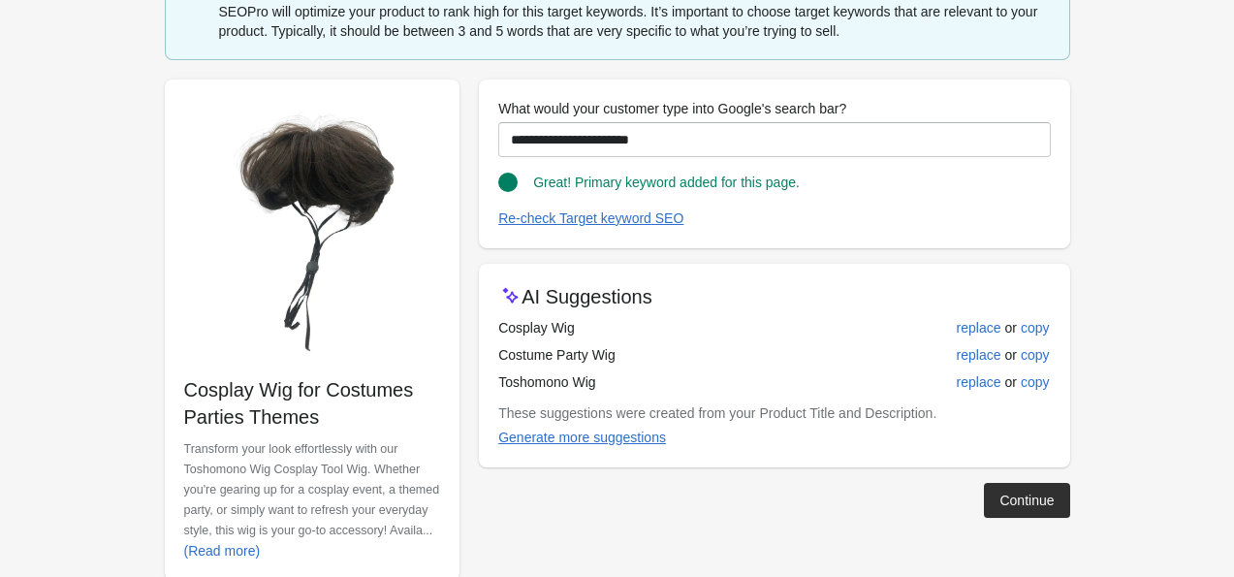
scroll to position [174, 0]
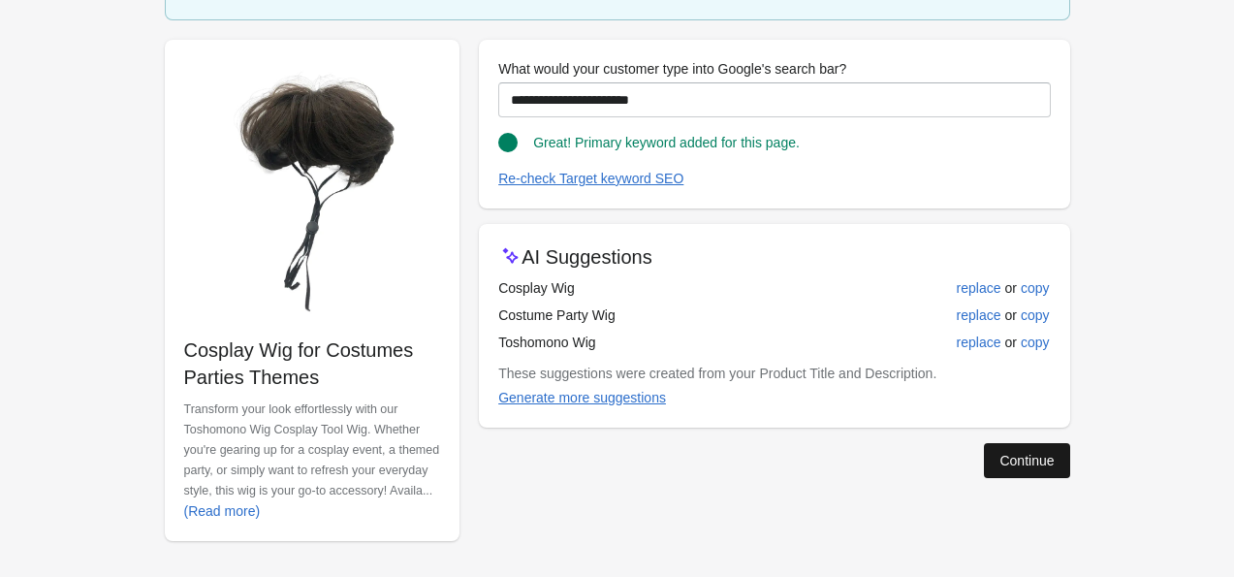
click at [462, 467] on button "Continue" at bounding box center [1026, 460] width 85 height 35
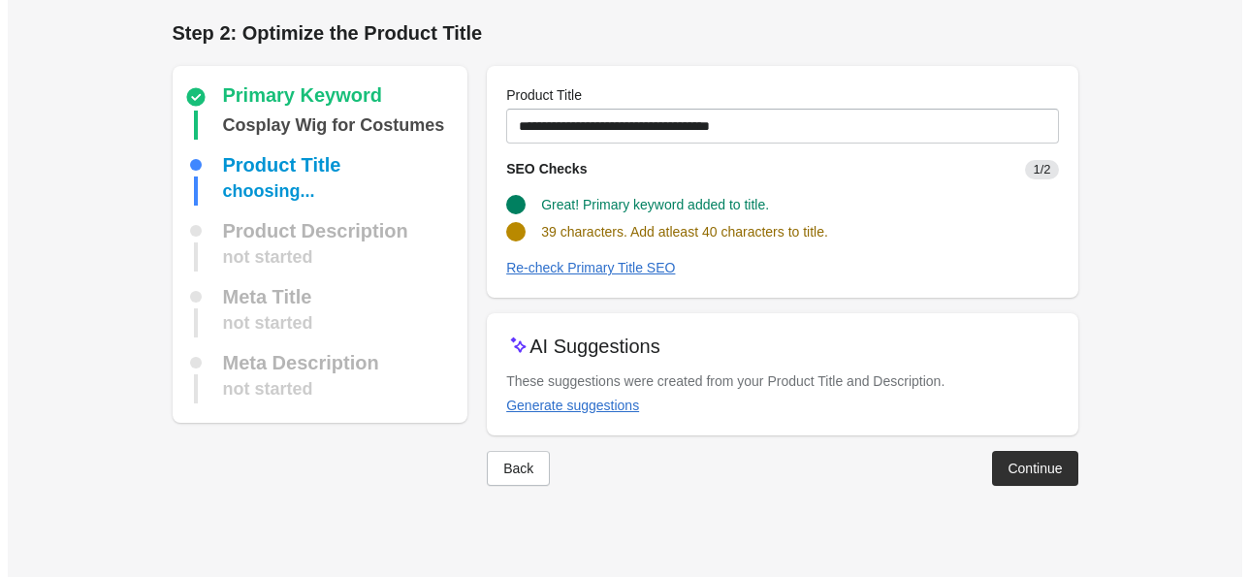
scroll to position [0, 0]
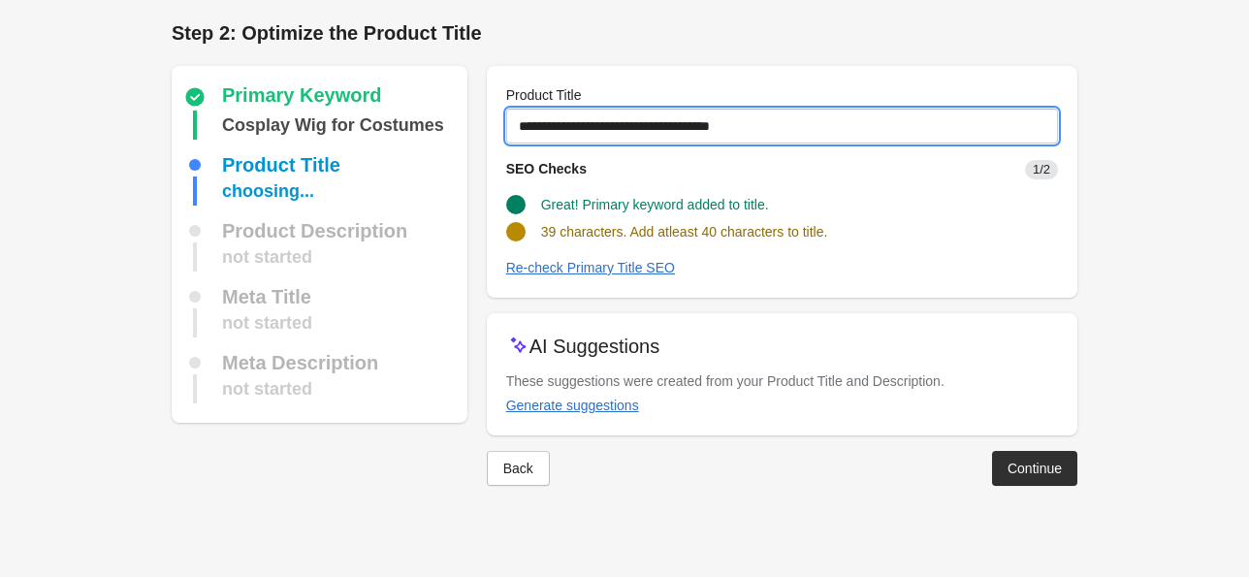
click at [462, 128] on input "**********" at bounding box center [782, 126] width 552 height 35
drag, startPoint x: 789, startPoint y: 124, endPoint x: 513, endPoint y: 132, distance: 276.5
click at [462, 132] on input "**********" at bounding box center [782, 126] width 552 height 35
click at [462, 120] on input "**********" at bounding box center [782, 126] width 552 height 35
click at [462, 125] on input "**********" at bounding box center [782, 126] width 552 height 35
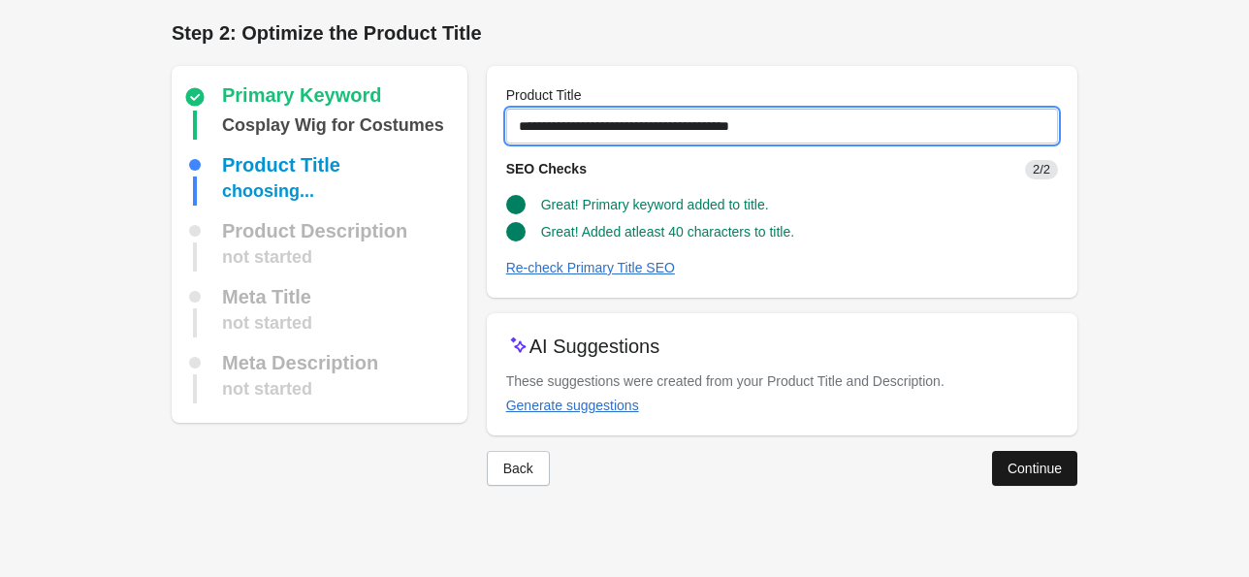
type input "**********"
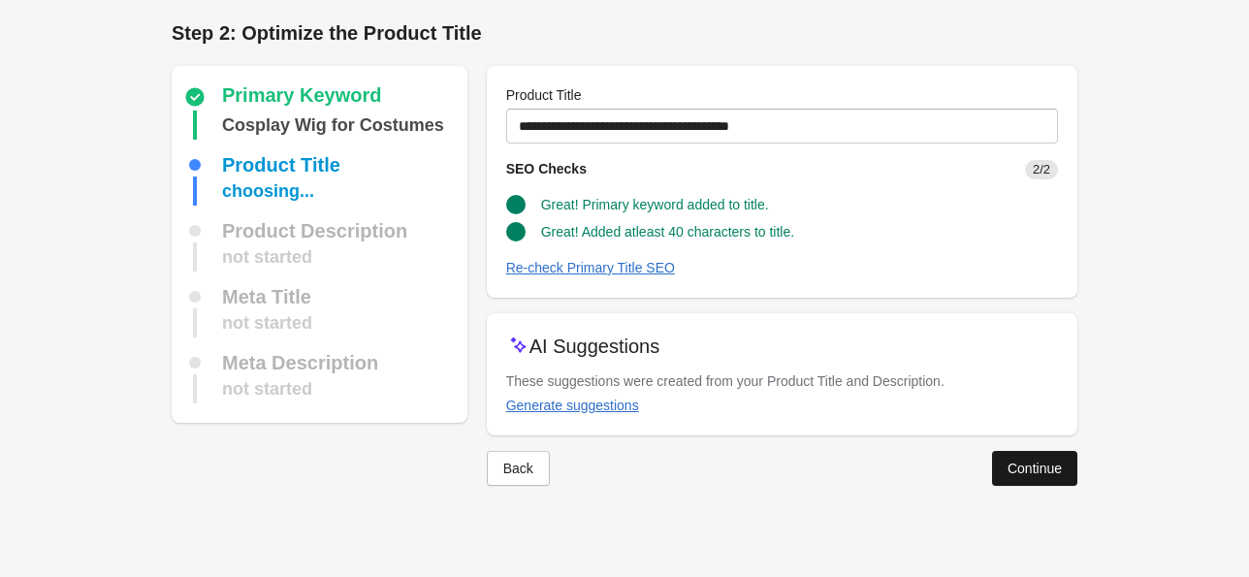
click at [462, 464] on div "Continue" at bounding box center [1035, 469] width 54 height 16
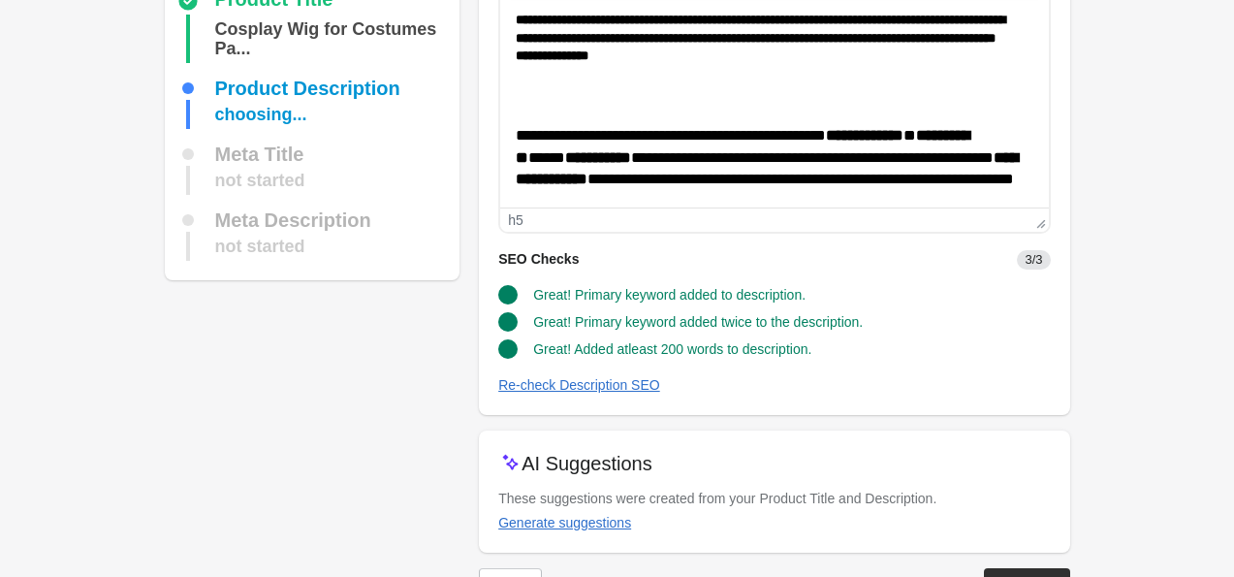
scroll to position [230, 0]
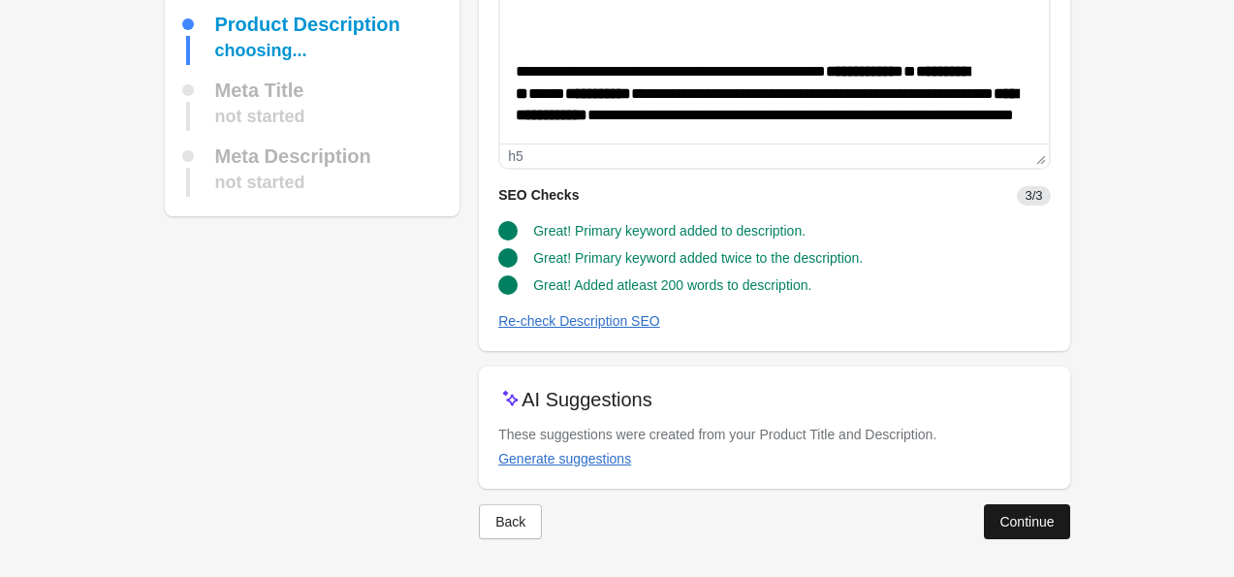
click at [462, 514] on div "Continue" at bounding box center [1027, 522] width 54 height 16
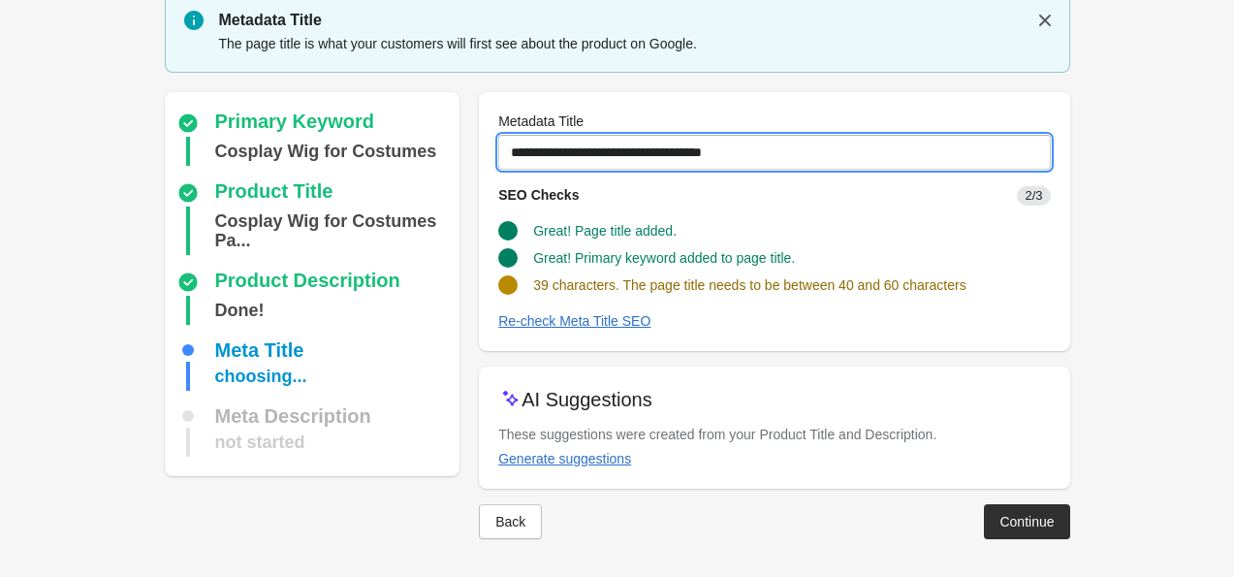
click at [462, 151] on input "**********" at bounding box center [774, 152] width 552 height 35
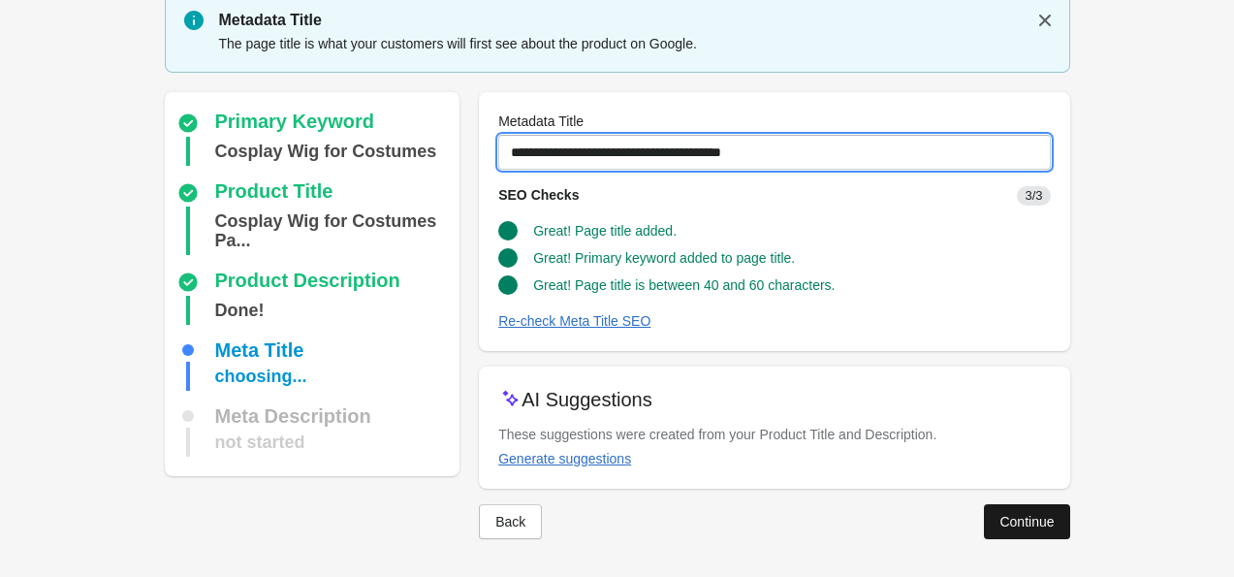
type input "**********"
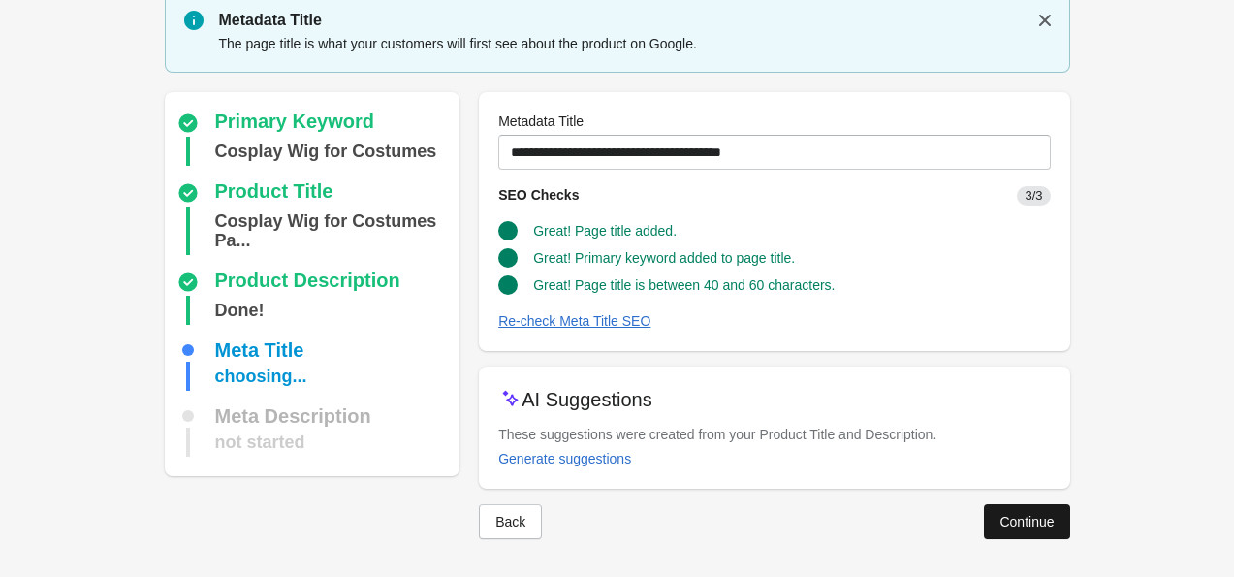
click at [462, 516] on div "Continue" at bounding box center [1027, 522] width 54 height 16
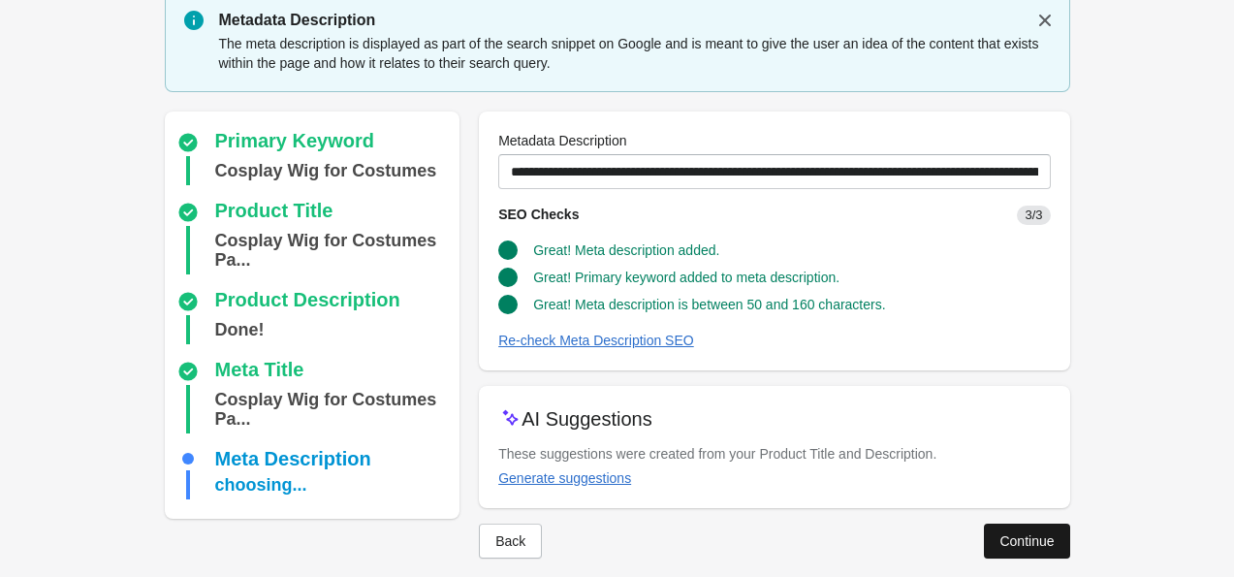
click at [462, 536] on div "Continue" at bounding box center [1027, 541] width 54 height 16
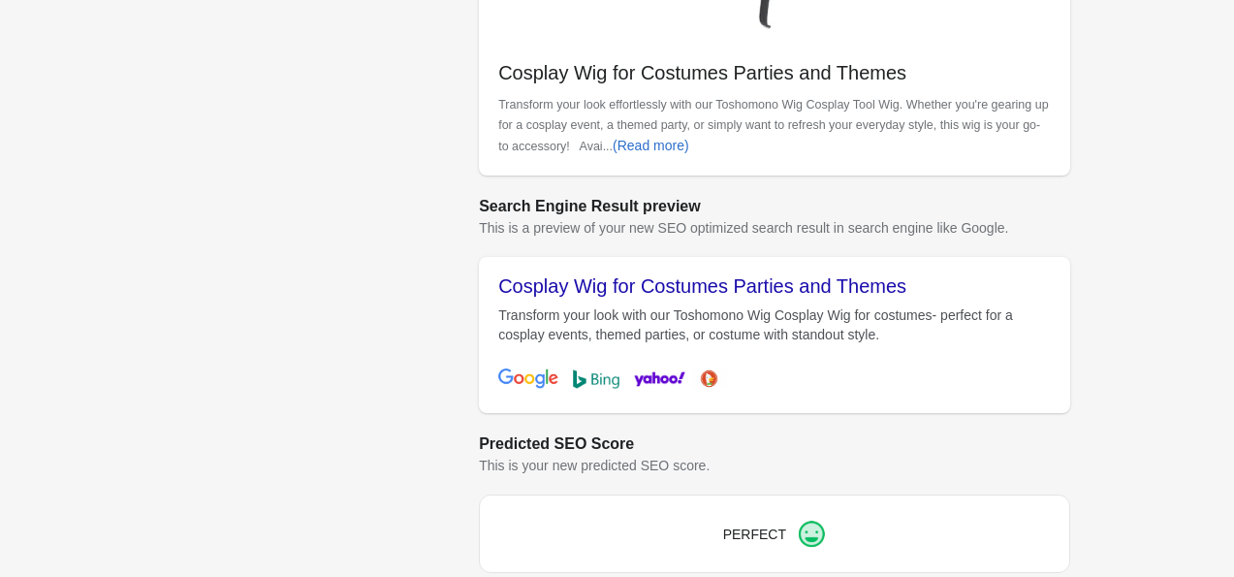
scroll to position [749, 0]
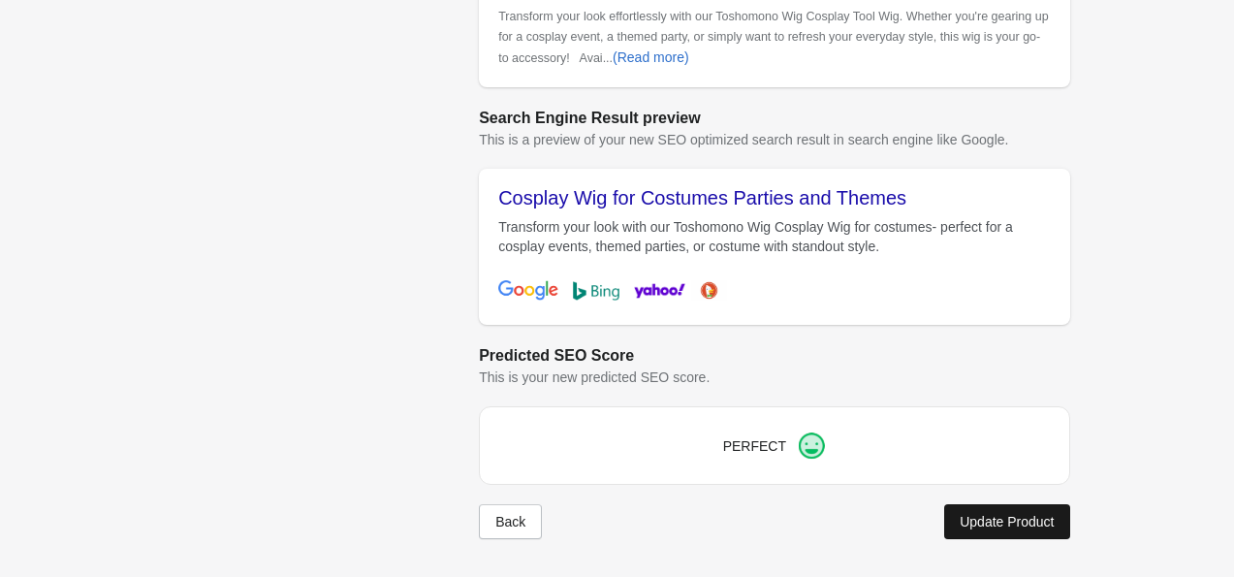
click at [462, 528] on div "Update Product" at bounding box center [1007, 522] width 94 height 16
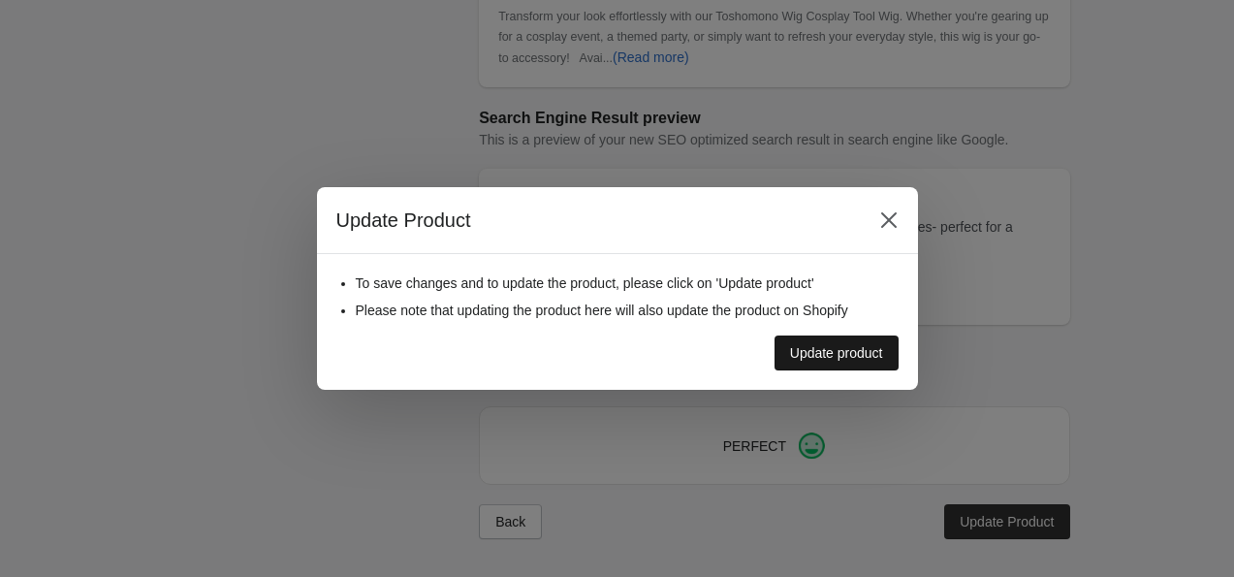
click at [462, 342] on button "Update product" at bounding box center [837, 353] width 124 height 35
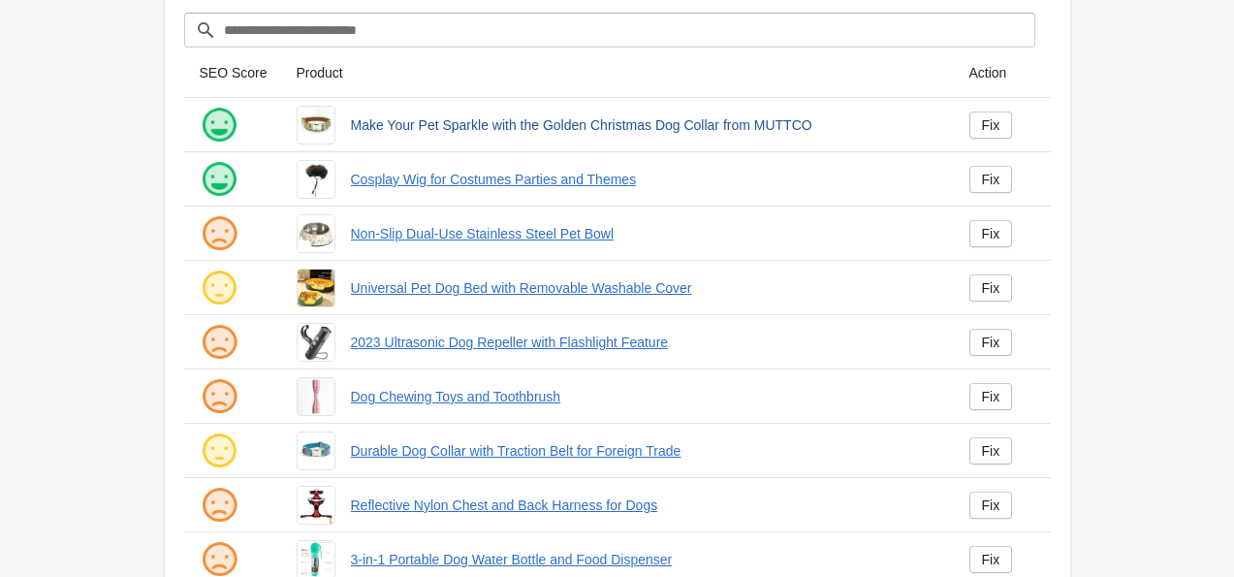
scroll to position [199, 0]
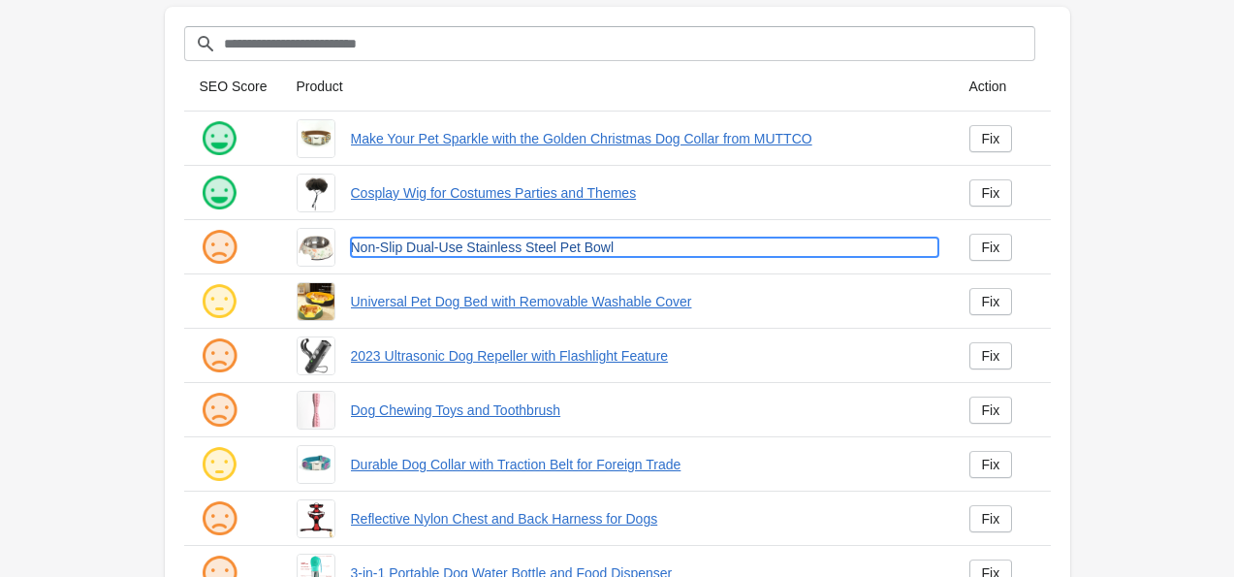
click at [436, 248] on link "Non-Slip Dual-Use Stainless Steel Pet Bowl" at bounding box center [645, 247] width 588 height 19
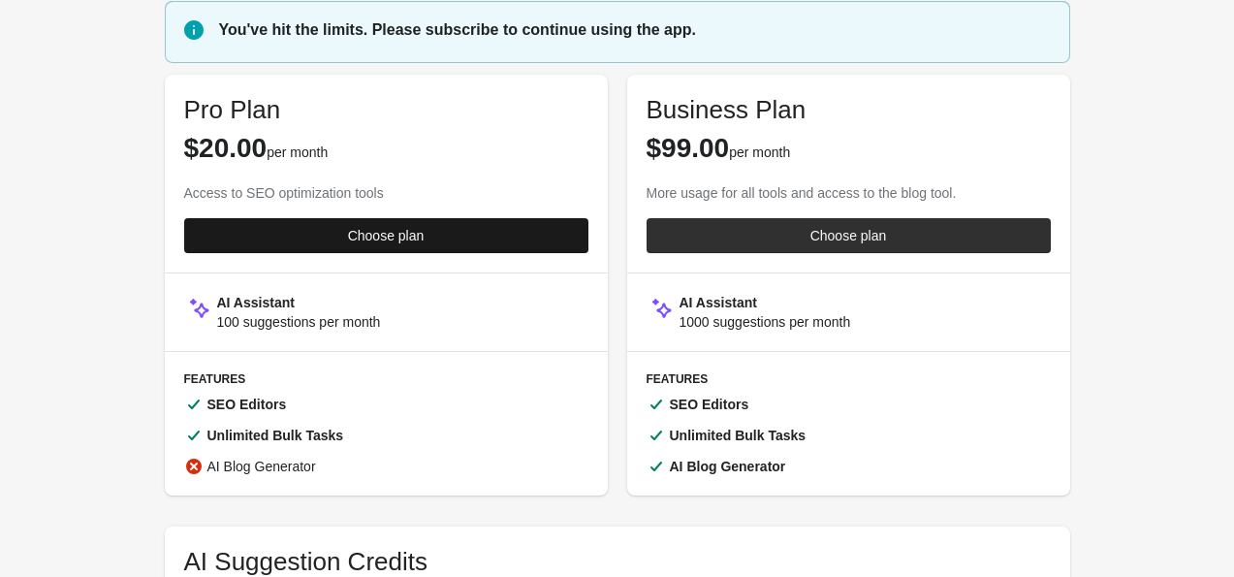
scroll to position [70, 0]
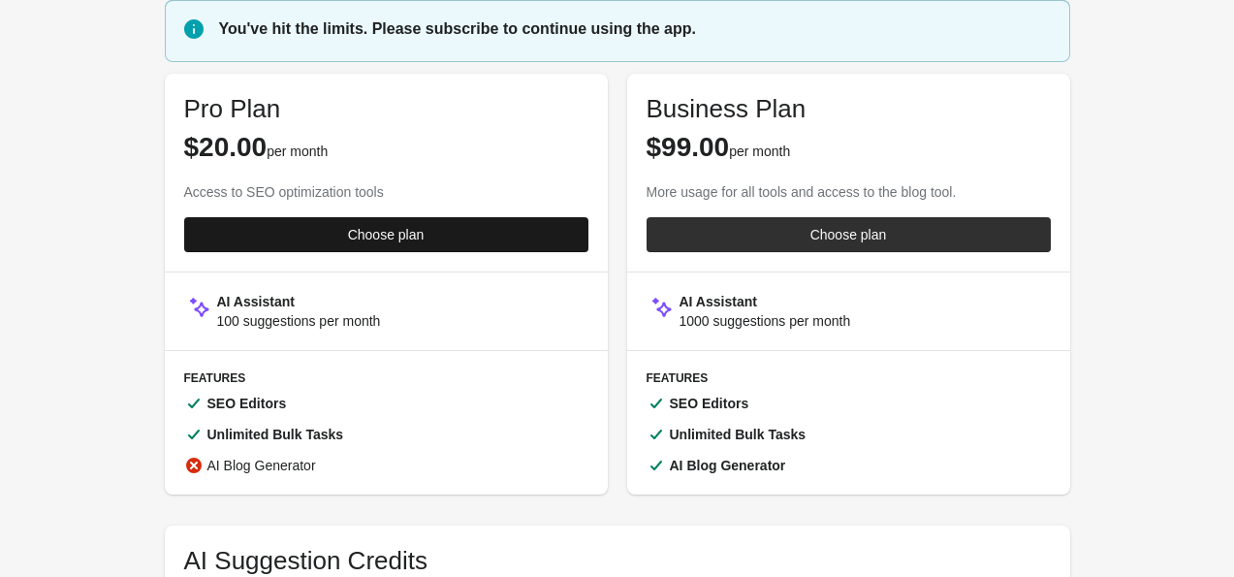
click at [365, 236] on div "Choose plan" at bounding box center [386, 235] width 77 height 16
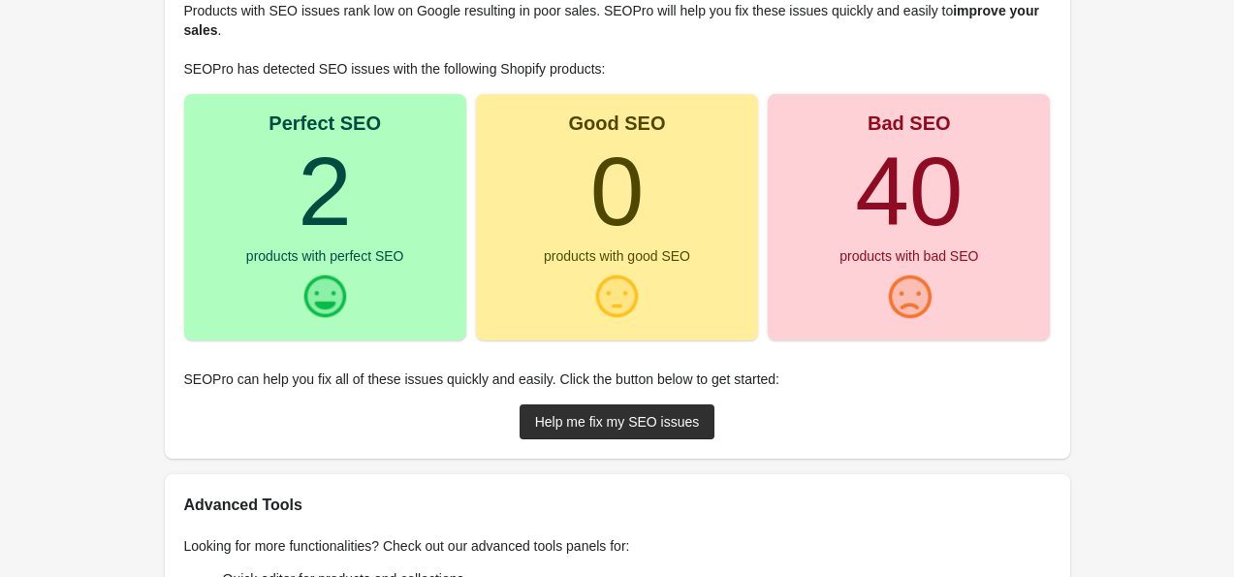
scroll to position [305, 0]
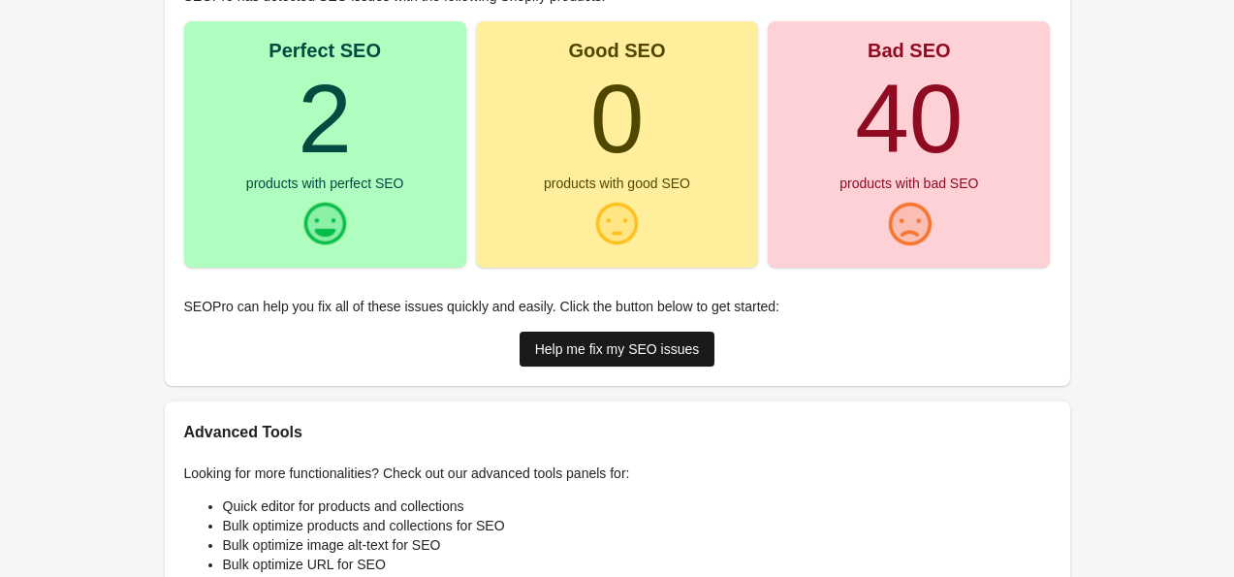
click at [665, 351] on div "Help me fix my SEO issues" at bounding box center [617, 349] width 165 height 16
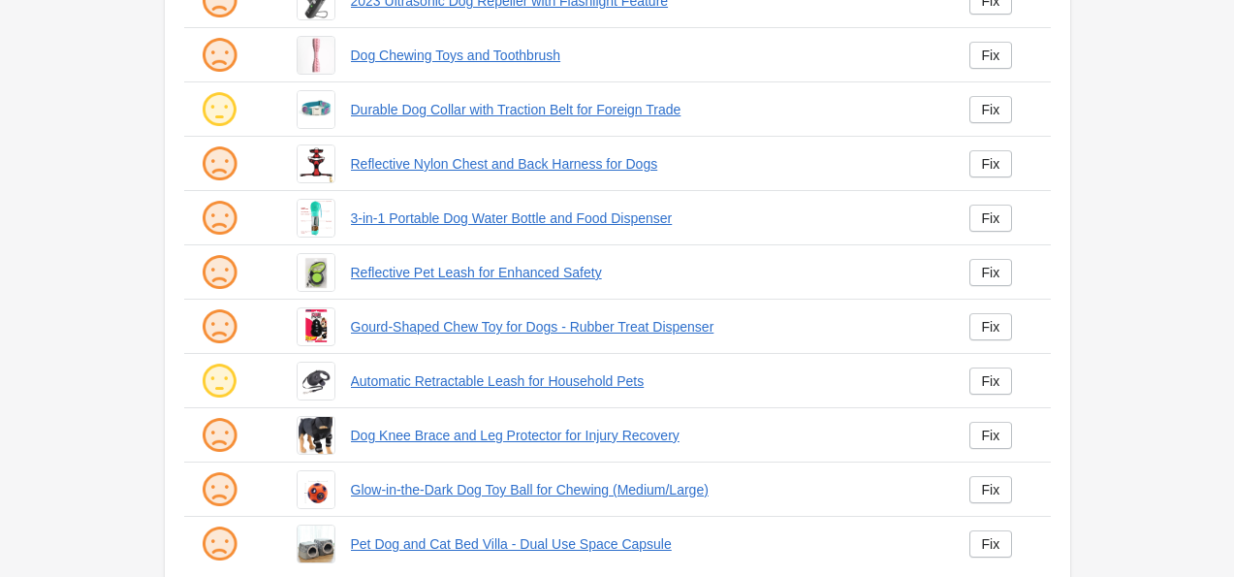
scroll to position [493, 0]
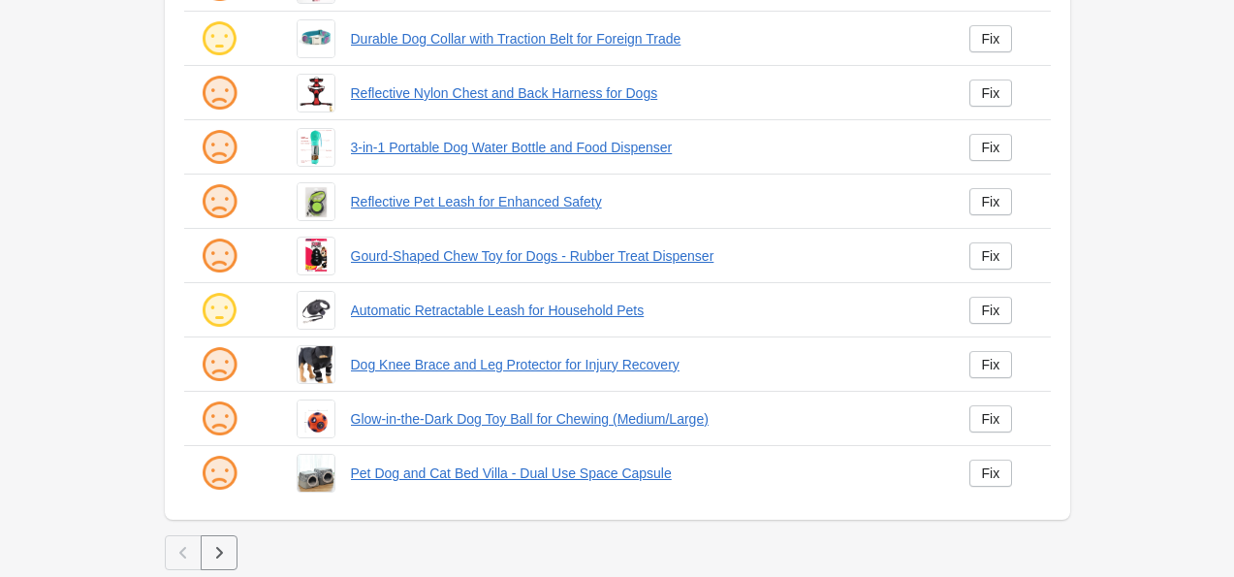
click at [229, 545] on button "button" at bounding box center [219, 552] width 37 height 35
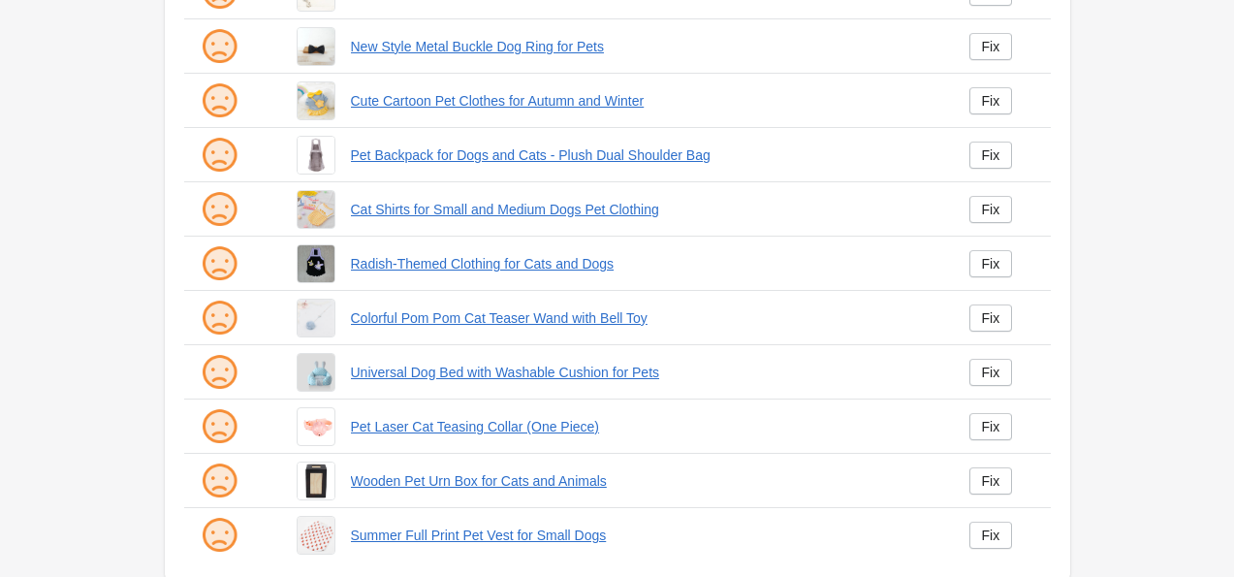
scroll to position [493, 0]
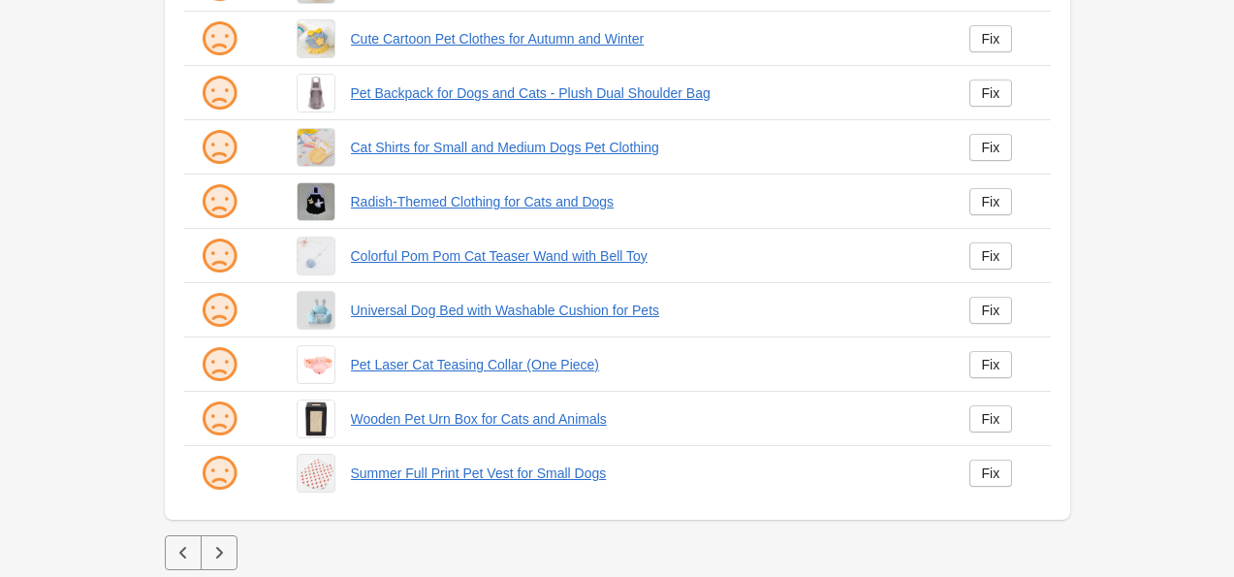
click at [190, 555] on icon "button" at bounding box center [183, 552] width 19 height 19
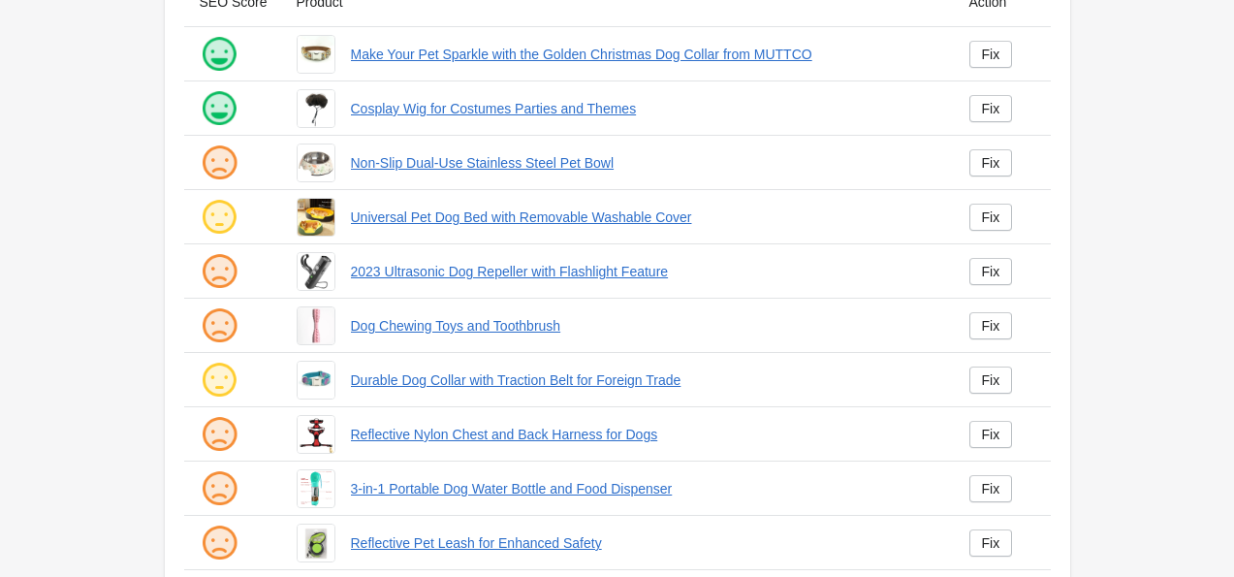
scroll to position [158, 0]
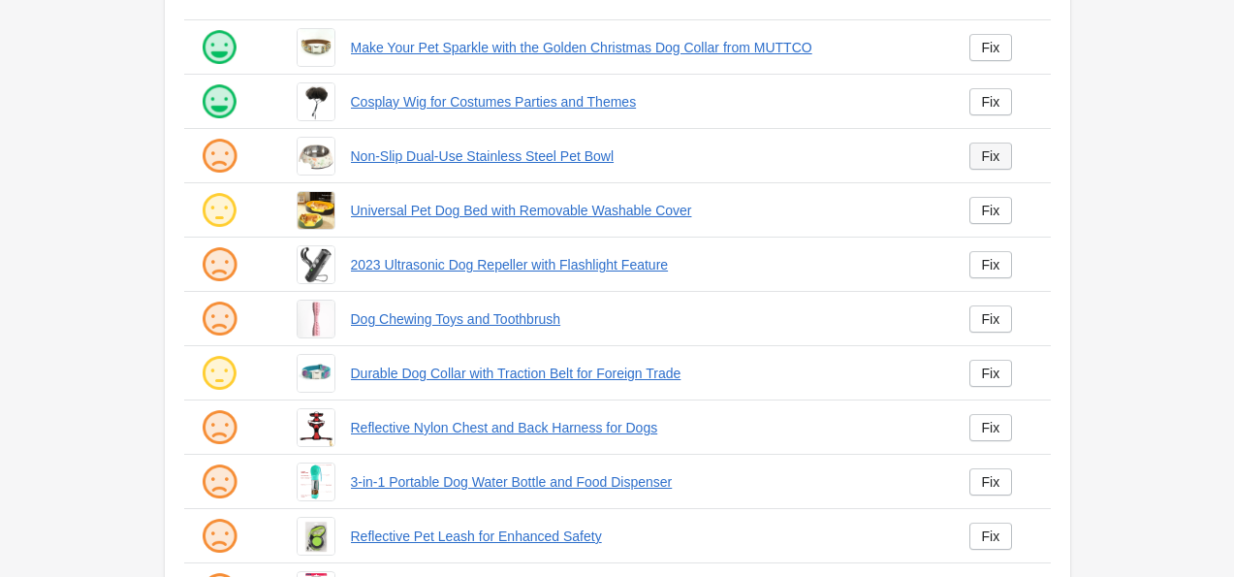
click at [997, 155] on div "Fix" at bounding box center [991, 156] width 18 height 16
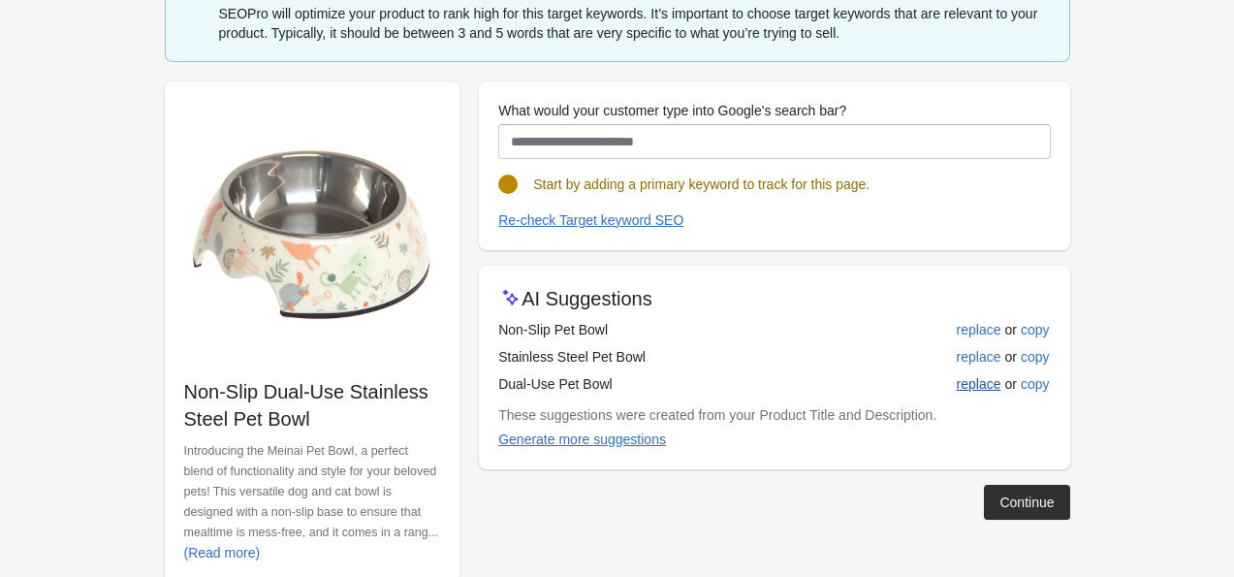
scroll to position [131, 0]
click at [977, 356] on div "replace" at bounding box center [979, 358] width 45 height 16
type input "**********"
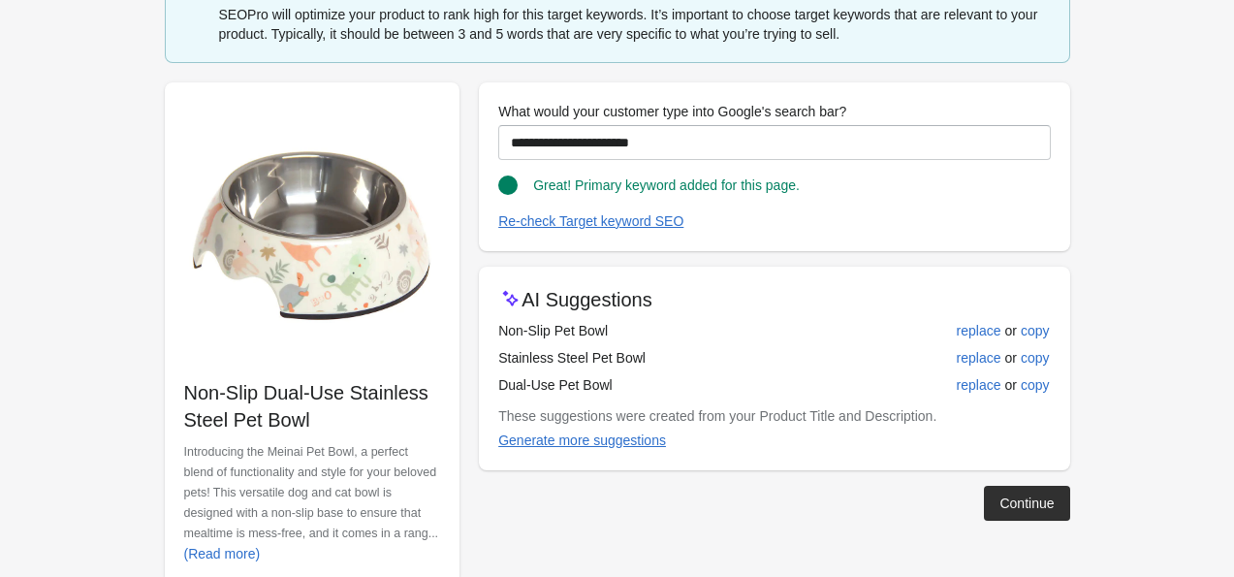
scroll to position [174, 0]
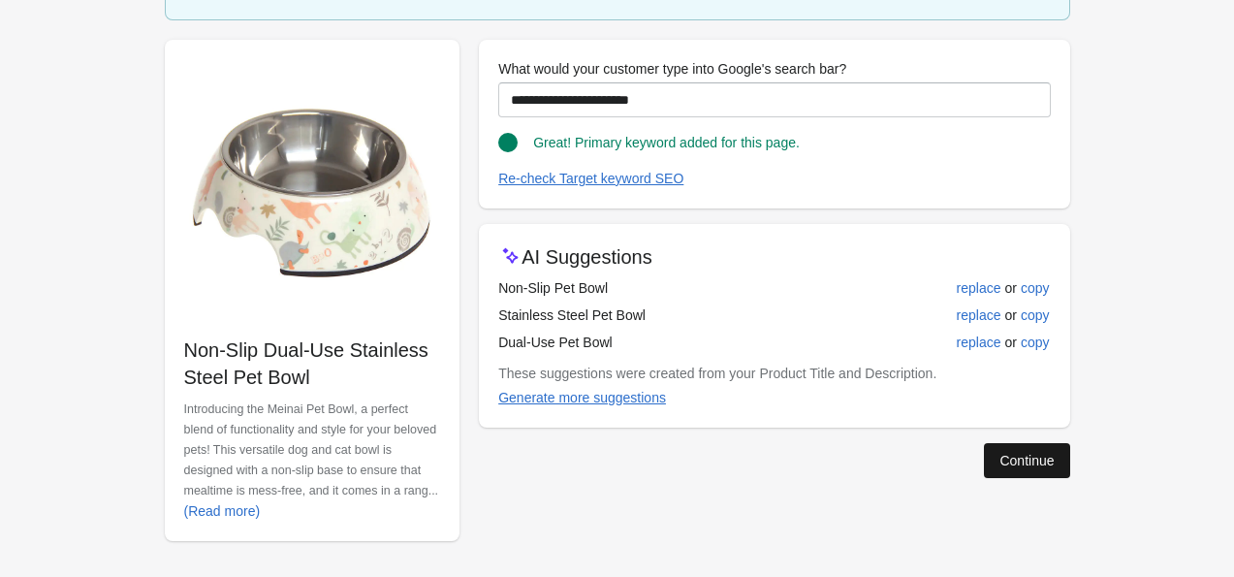
click at [1009, 458] on div "Continue" at bounding box center [1027, 461] width 54 height 16
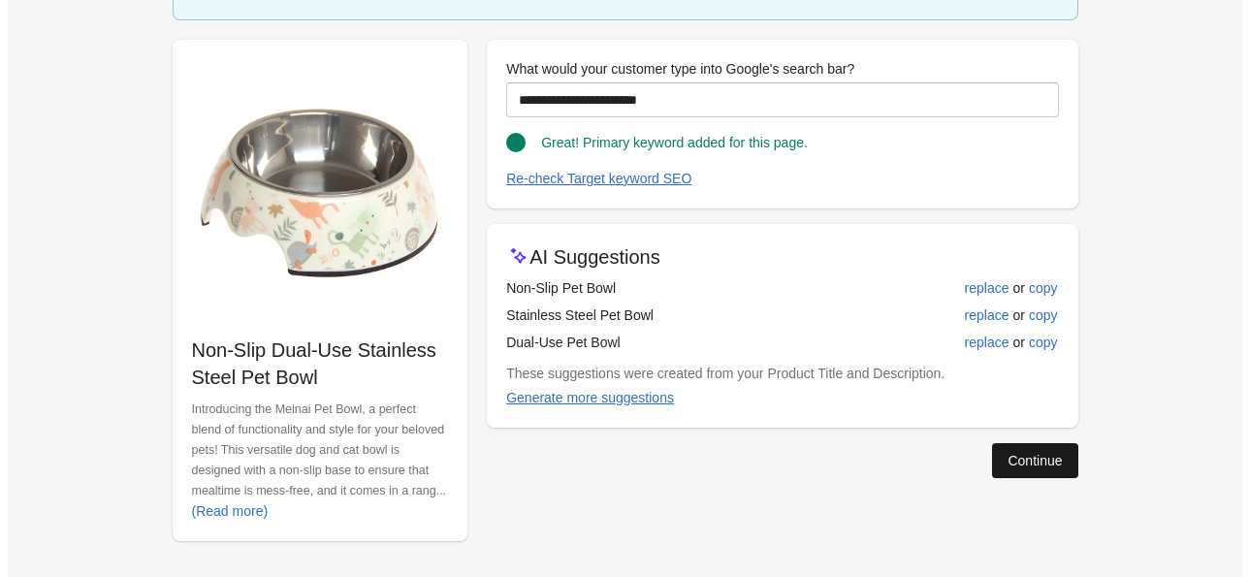
scroll to position [0, 0]
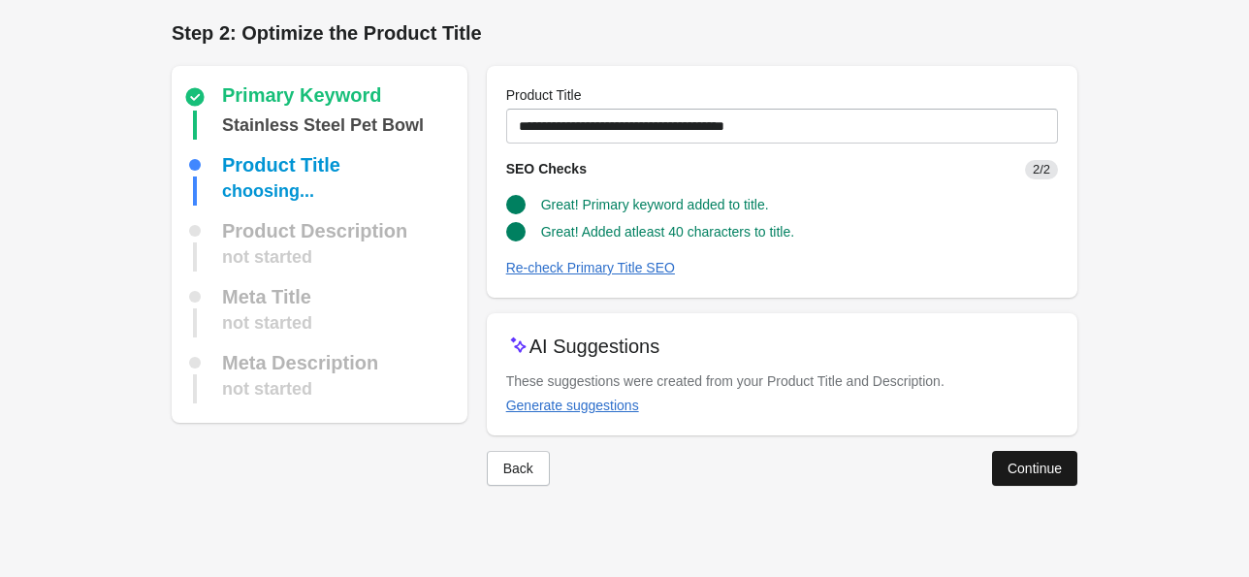
click at [1041, 478] on button "Continue" at bounding box center [1034, 468] width 85 height 35
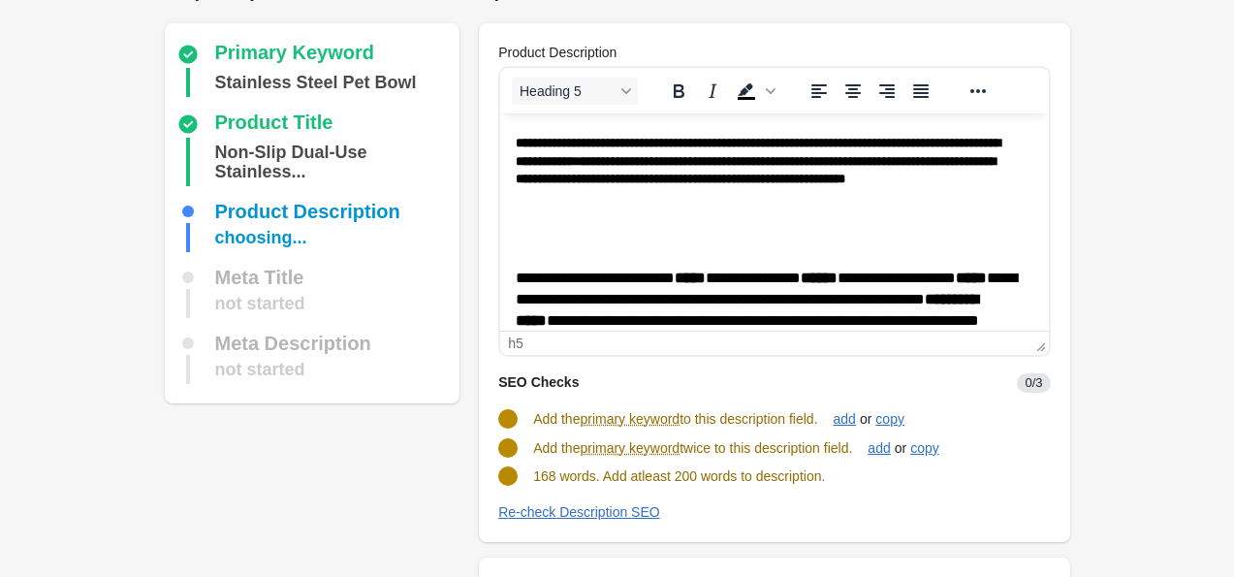
scroll to position [62, 0]
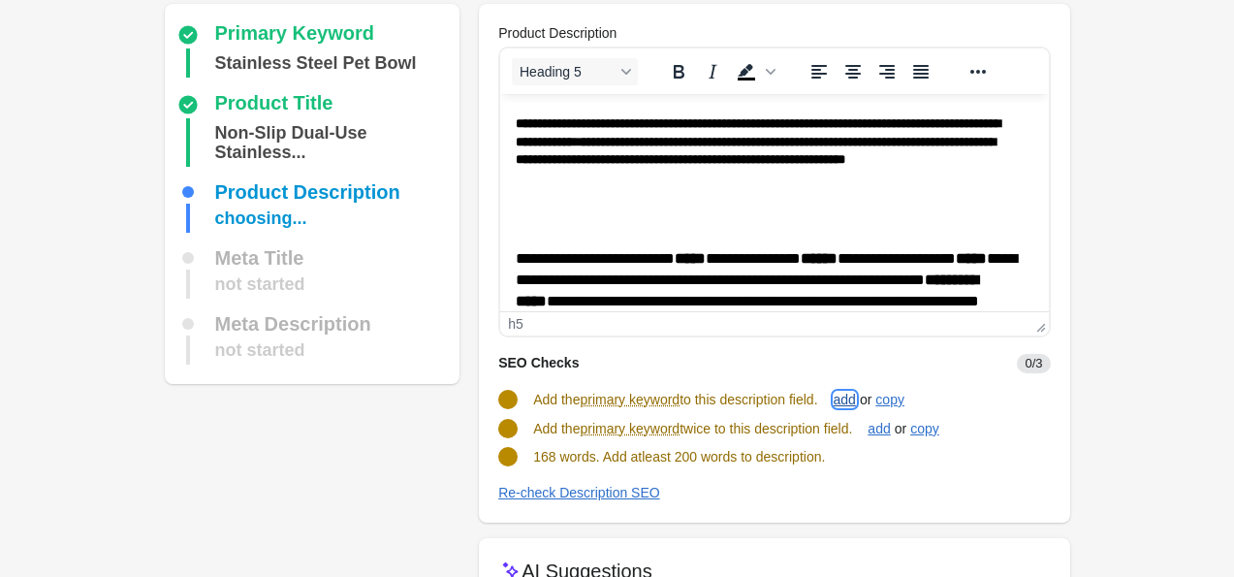
click at [855, 399] on div "add" at bounding box center [845, 400] width 22 height 16
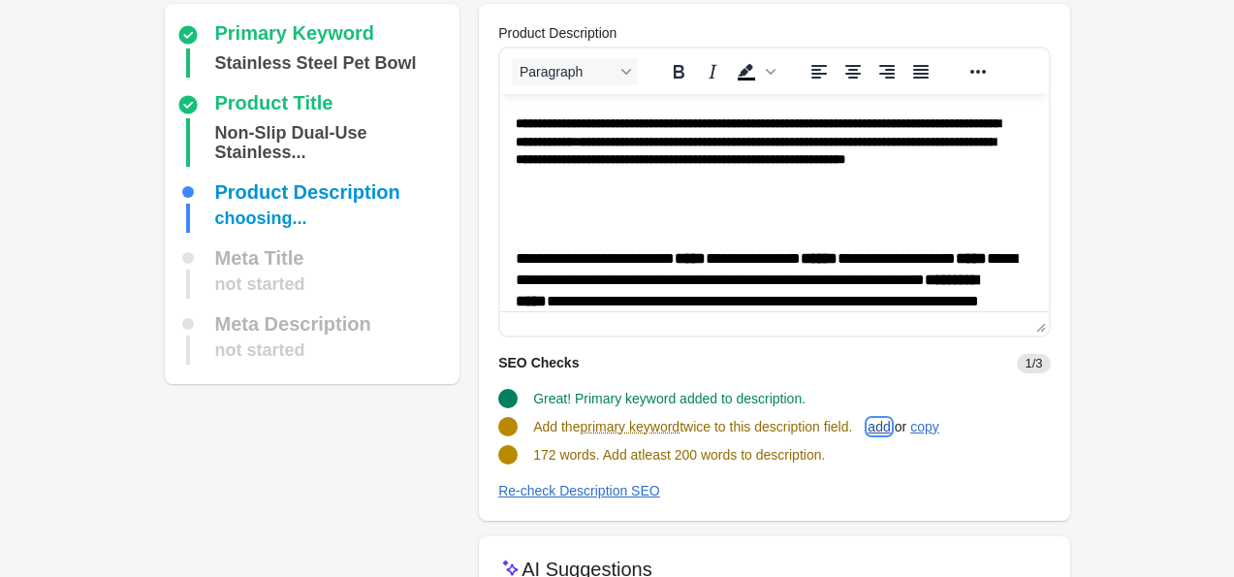
click at [890, 424] on div "add" at bounding box center [879, 427] width 22 height 16
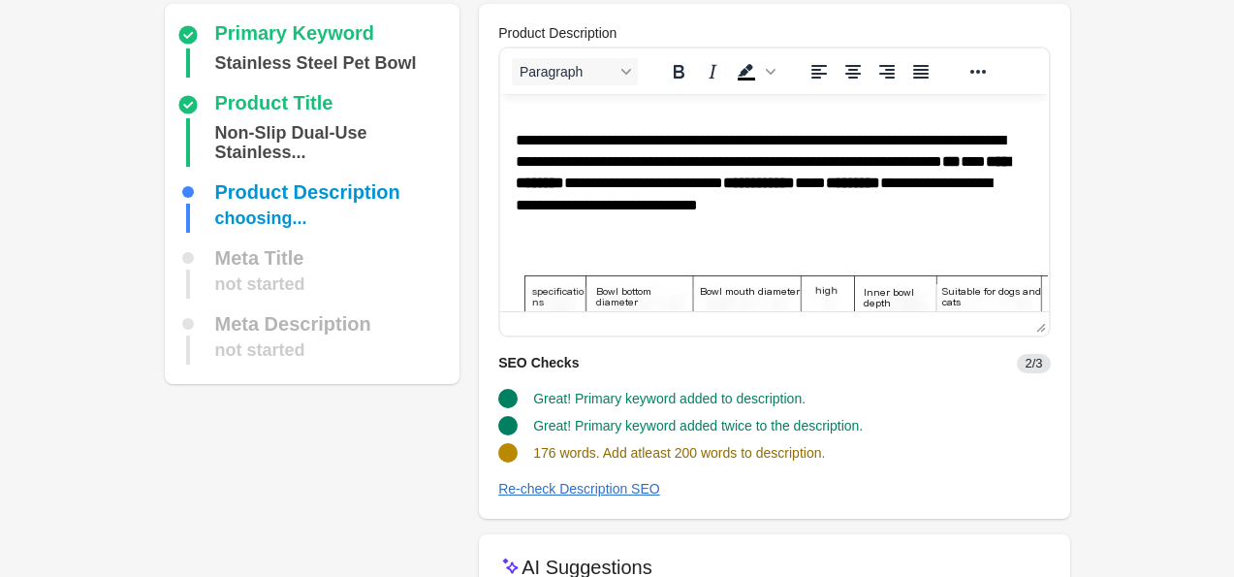
scroll to position [256, 0]
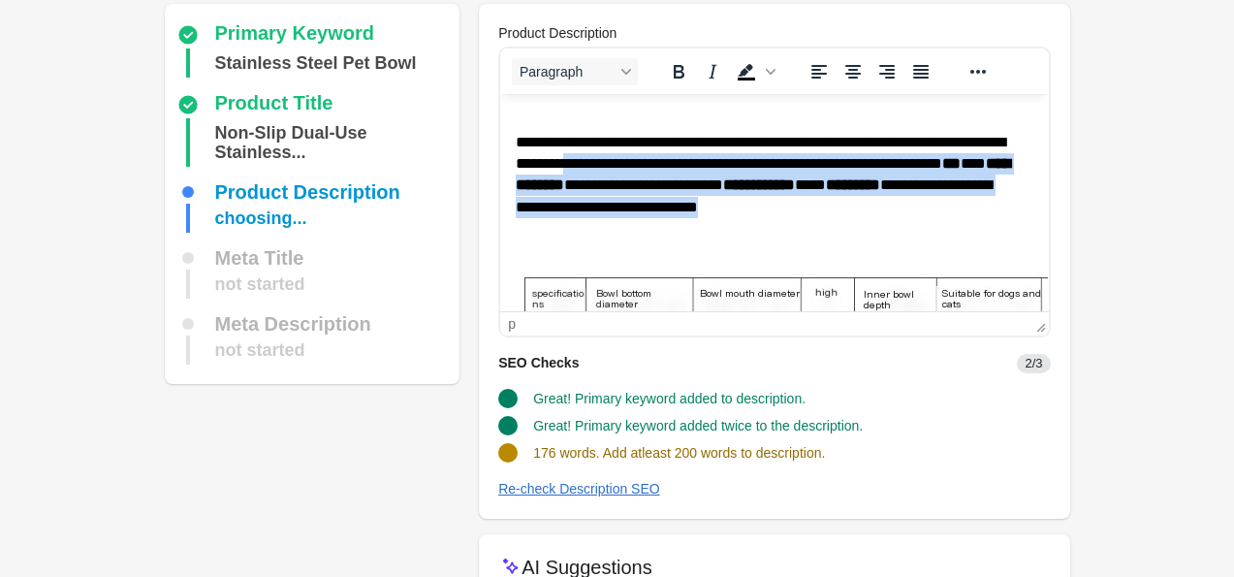
drag, startPoint x: 968, startPoint y: 210, endPoint x: 657, endPoint y: 161, distance: 314.2
click at [657, 161] on p "**********" at bounding box center [767, 175] width 503 height 87
click at [880, 243] on p "Rich Text Area. Press ALT-0 for help." at bounding box center [774, 244] width 517 height 21
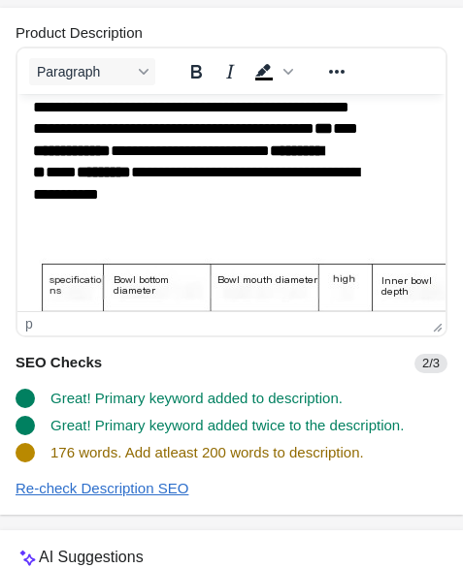
scroll to position [390, 0]
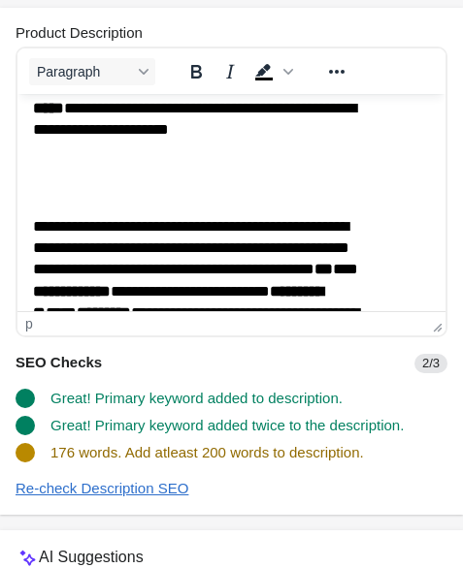
scroll to position [252, 0]
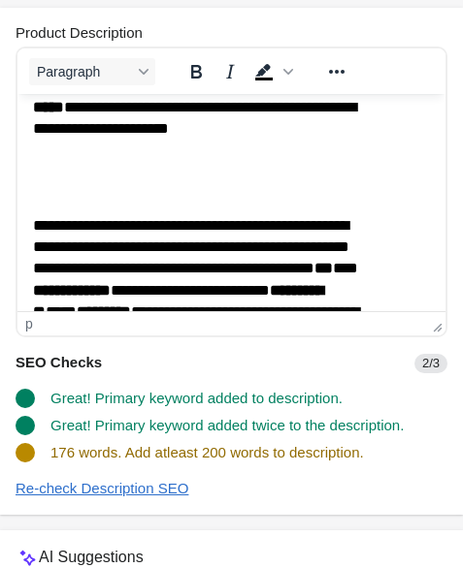
click at [230, 153] on p "**********" at bounding box center [201, 97] width 336 height 130
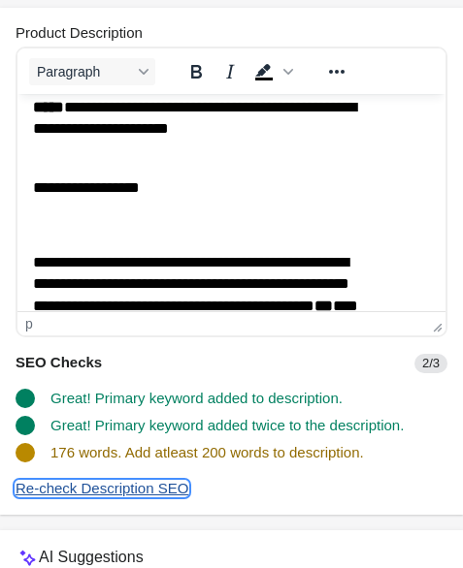
click at [146, 496] on div "Re-check Description SEO" at bounding box center [102, 489] width 173 height 16
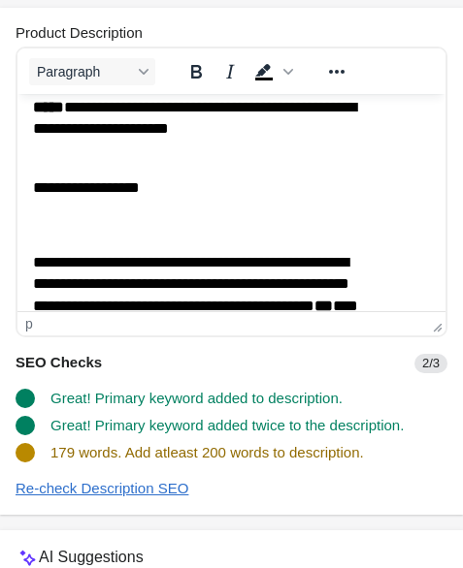
click at [184, 199] on p "**********" at bounding box center [201, 187] width 336 height 21
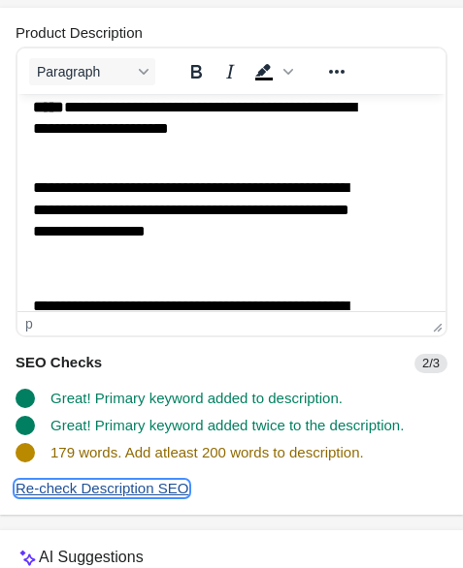
click at [121, 488] on div "Re-check Description SEO" at bounding box center [102, 489] width 173 height 16
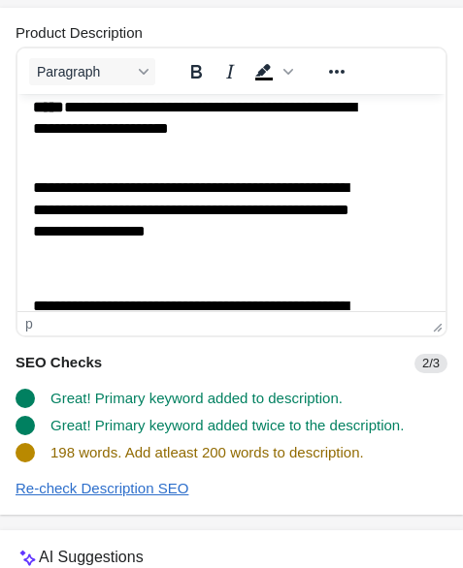
click at [216, 237] on p "**********" at bounding box center [201, 209] width 336 height 65
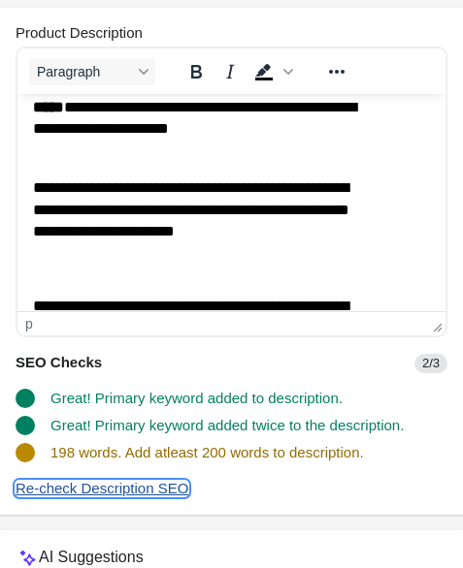
click at [147, 492] on div "Re-check Description SEO" at bounding box center [102, 489] width 173 height 16
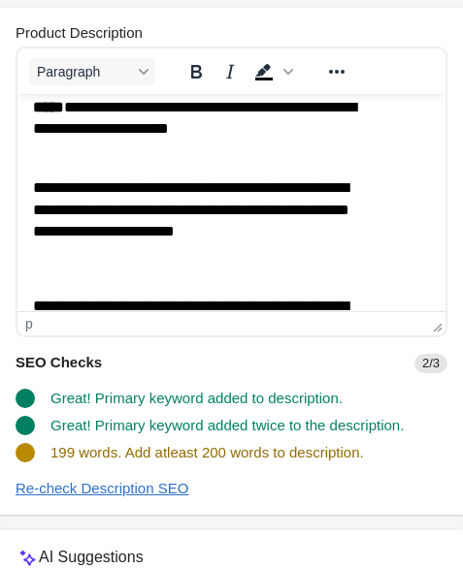
click at [215, 236] on p "**********" at bounding box center [201, 209] width 336 height 65
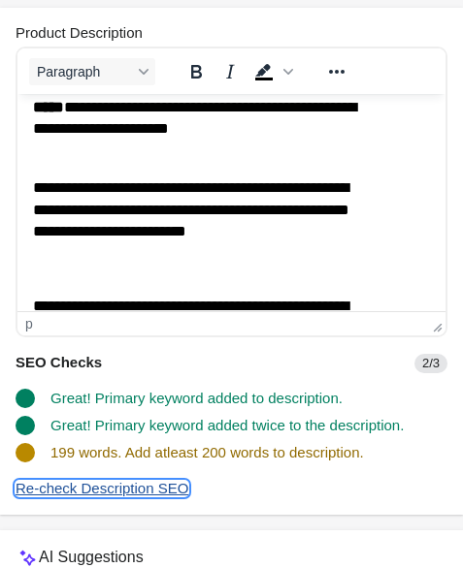
click at [178, 487] on div "Re-check Description SEO" at bounding box center [102, 489] width 173 height 16
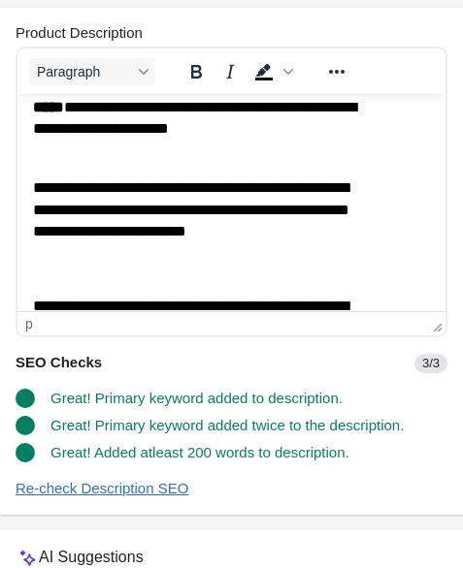
scroll to position [650, 0]
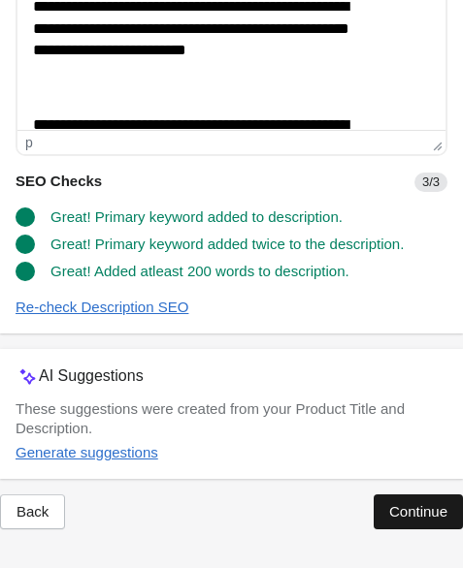
click at [395, 507] on div "Continue" at bounding box center [418, 512] width 58 height 16
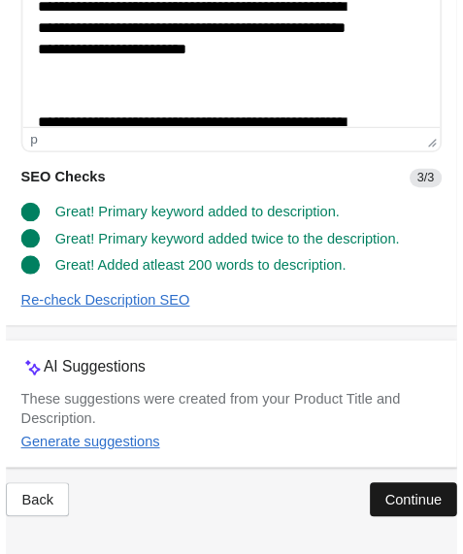
scroll to position [491, 0]
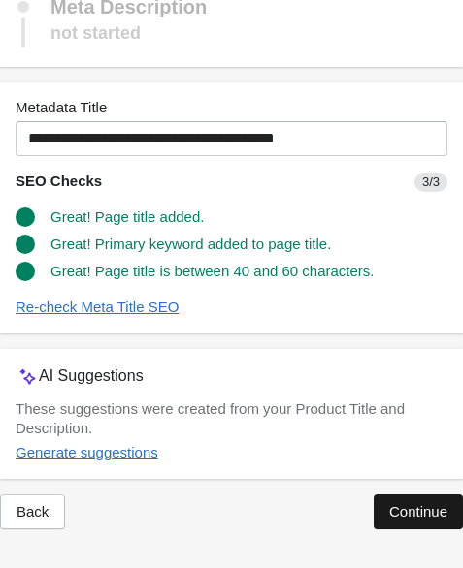
click at [389, 521] on button "Continue" at bounding box center [417, 512] width 89 height 35
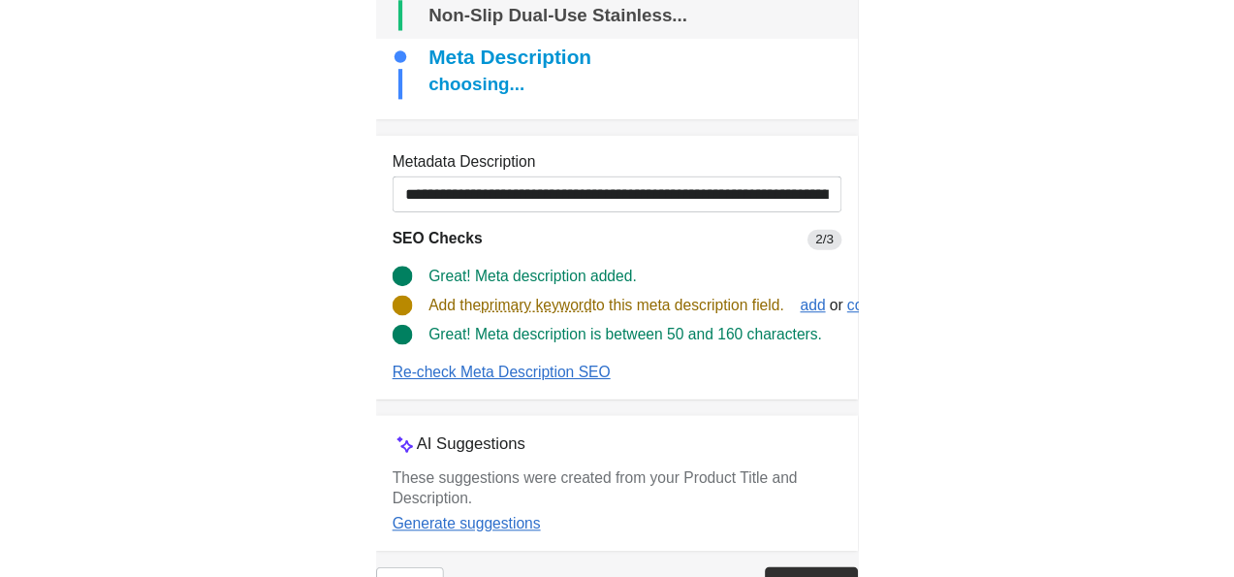
scroll to position [88, 0]
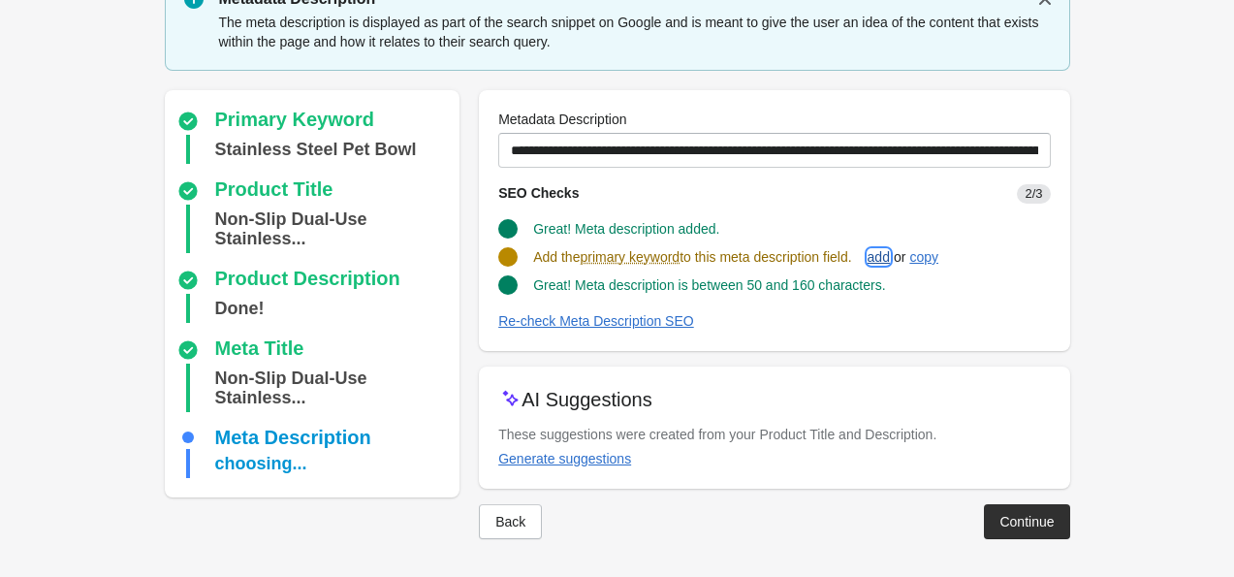
click at [889, 258] on div "add" at bounding box center [879, 257] width 22 height 16
type input "**********"
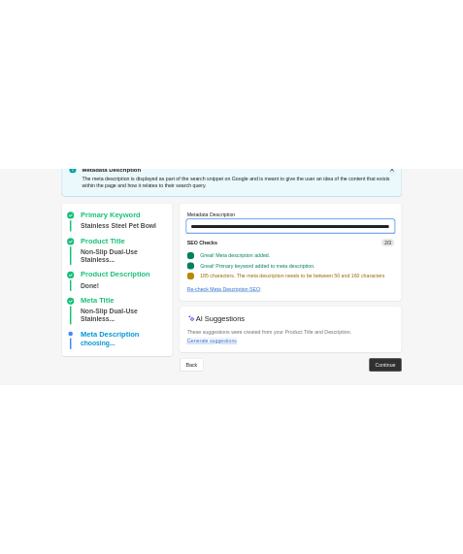
scroll to position [0, 555]
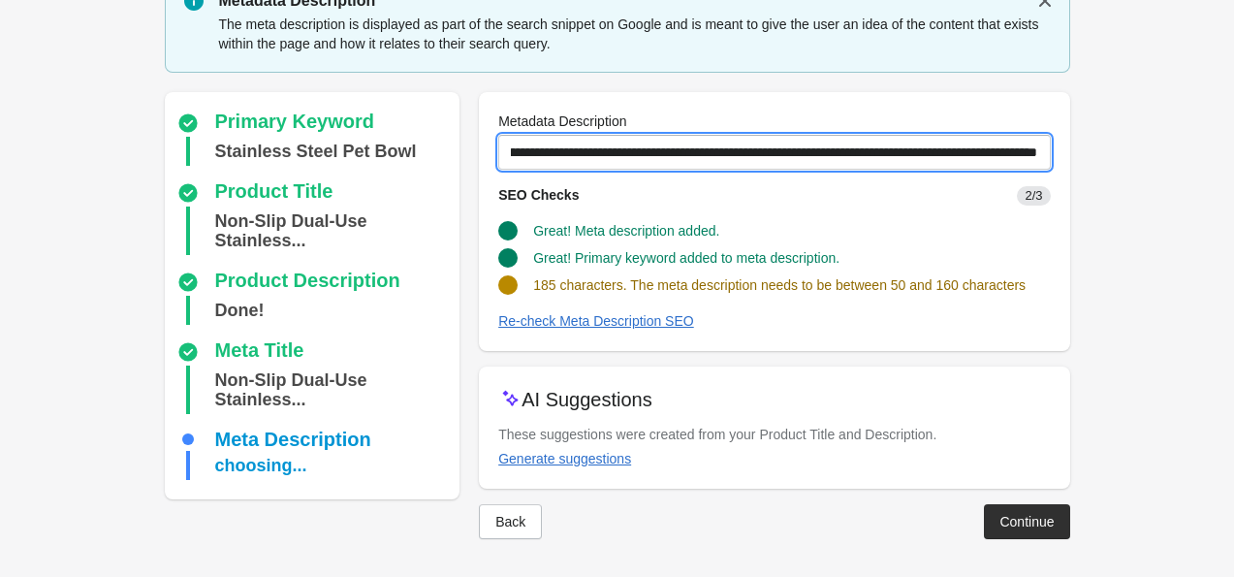
drag, startPoint x: 512, startPoint y: 150, endPoint x: 1072, endPoint y: 167, distance: 559.8
click at [1072, 167] on div "Step 5: Optimize the Metadata Description Metadata Description The meta descrip…" at bounding box center [618, 246] width 968 height 664
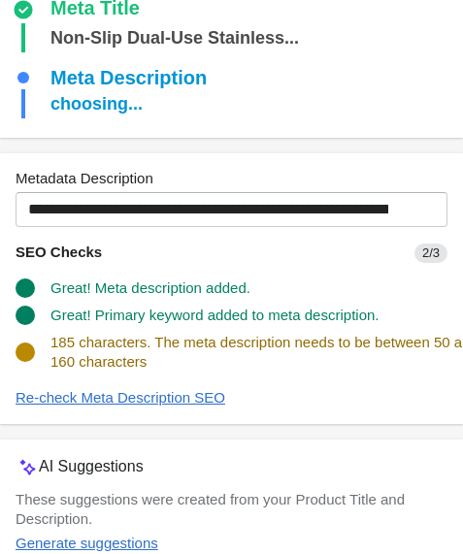
scroll to position [469, 0]
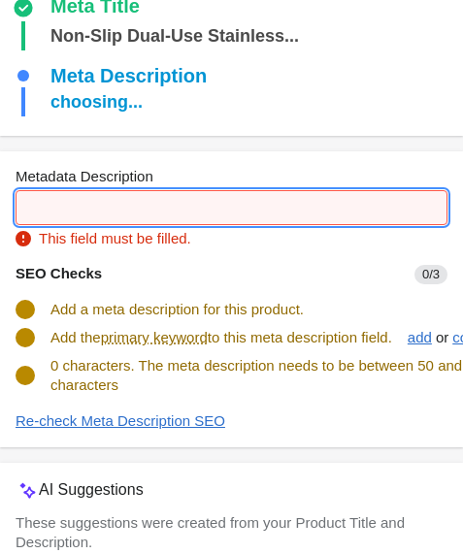
paste input "**********"
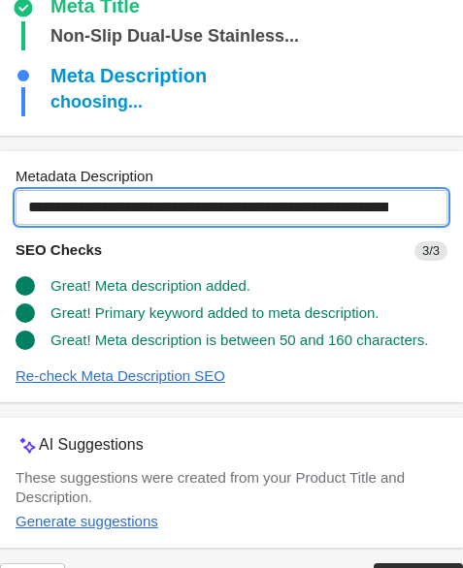
scroll to position [553, 0]
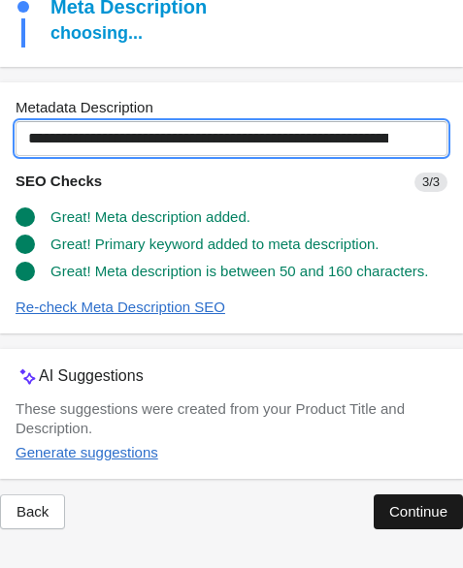
type input "**********"
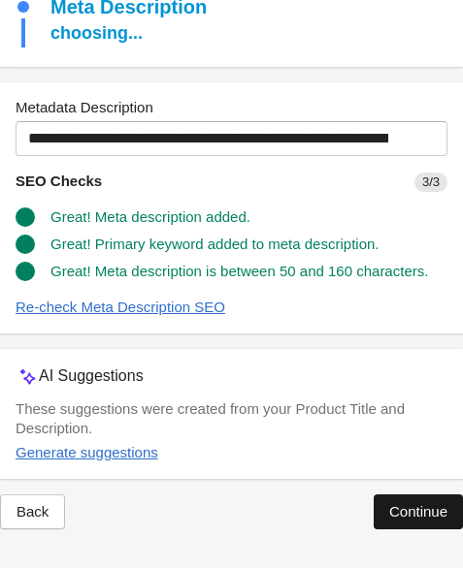
click at [389, 509] on div "Continue" at bounding box center [418, 512] width 58 height 16
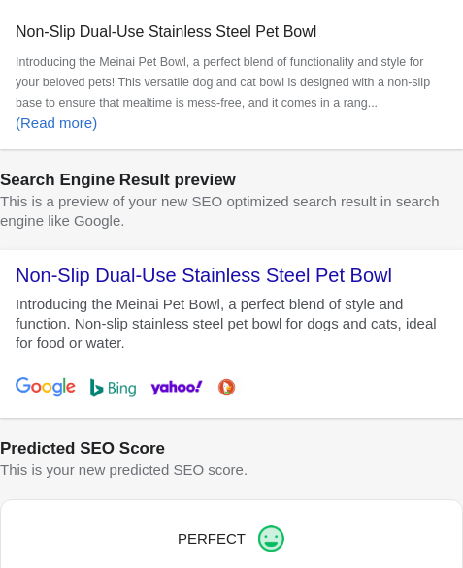
scroll to position [1051, 0]
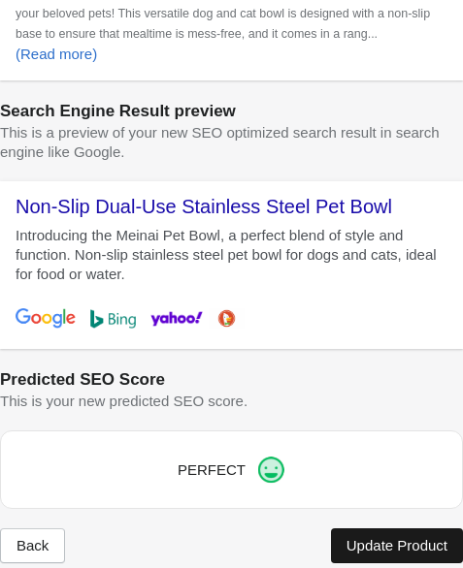
click at [393, 538] on div "Update Product" at bounding box center [396, 546] width 101 height 16
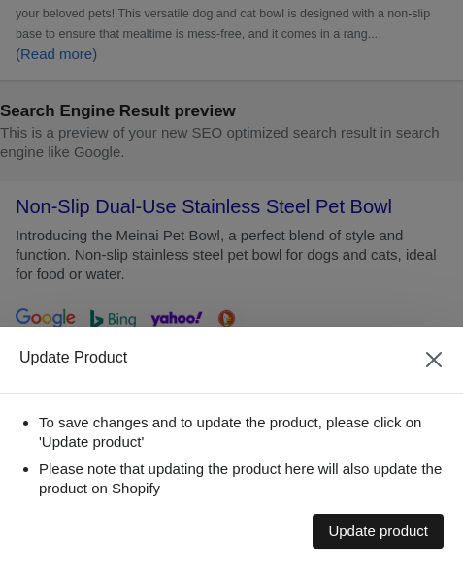
click at [382, 529] on div "Update product" at bounding box center [378, 532] width 100 height 16
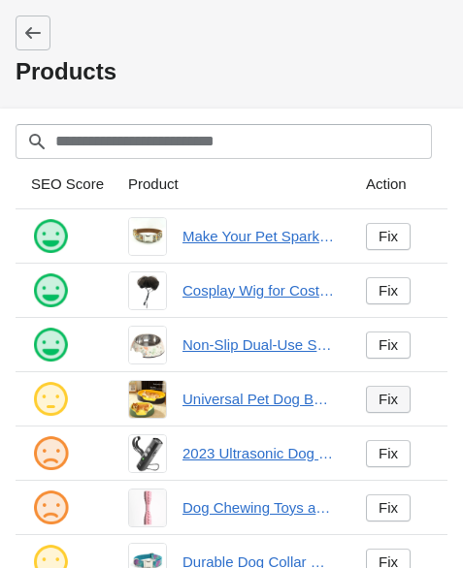
click at [378, 406] on div "Fix" at bounding box center [387, 400] width 19 height 16
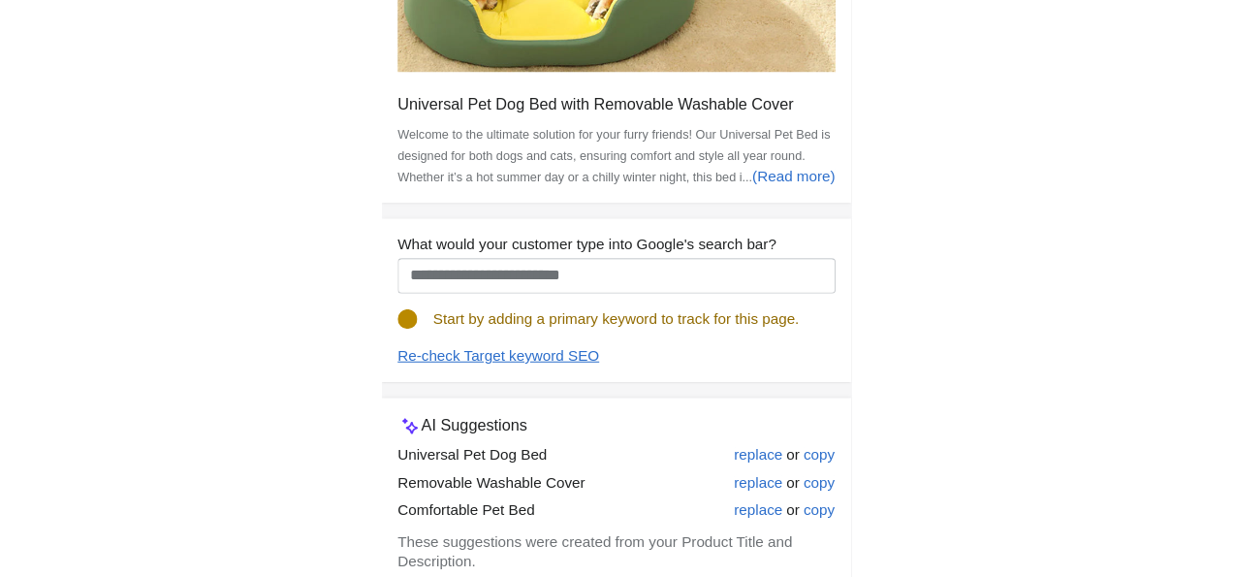
scroll to position [174, 0]
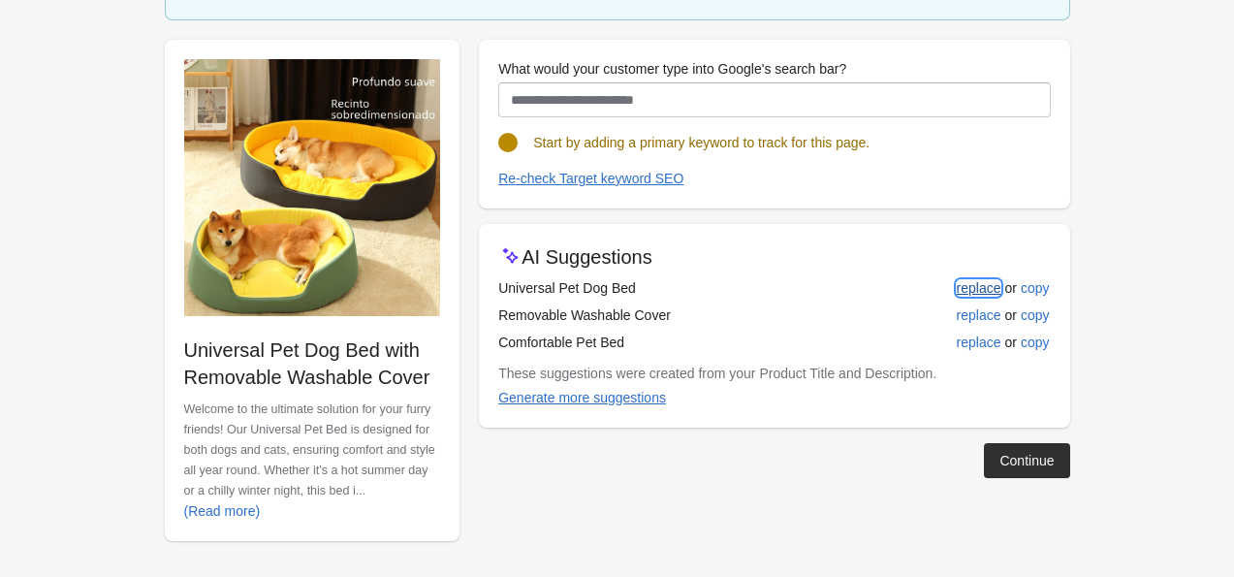
click at [963, 292] on div "replace" at bounding box center [979, 288] width 45 height 16
type input "**********"
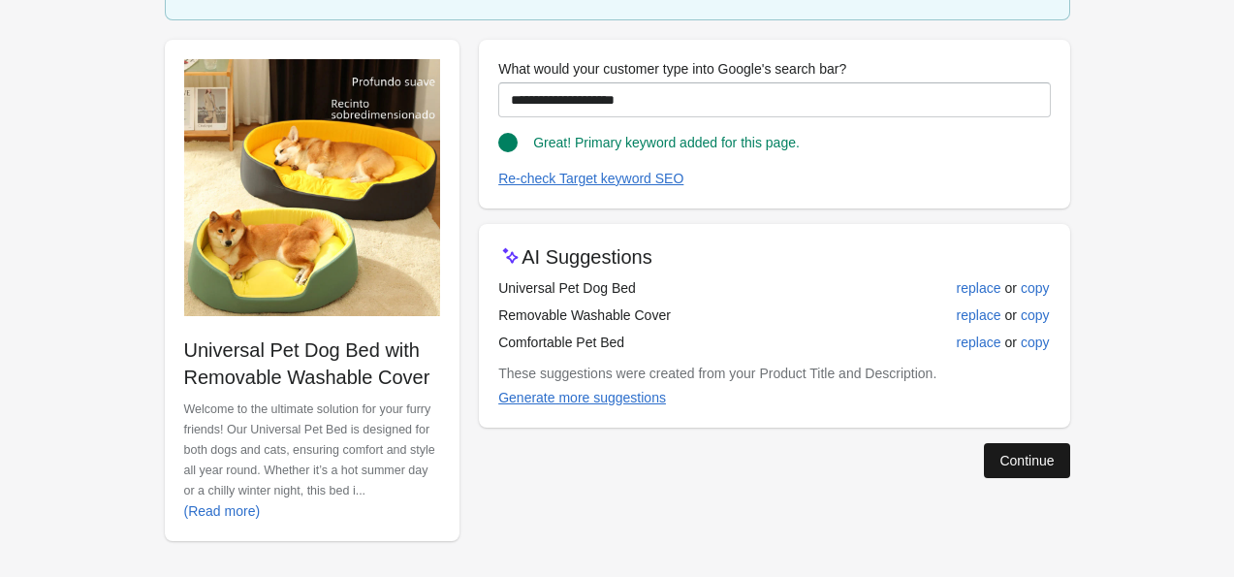
click at [1005, 458] on div "Continue" at bounding box center [1027, 461] width 54 height 16
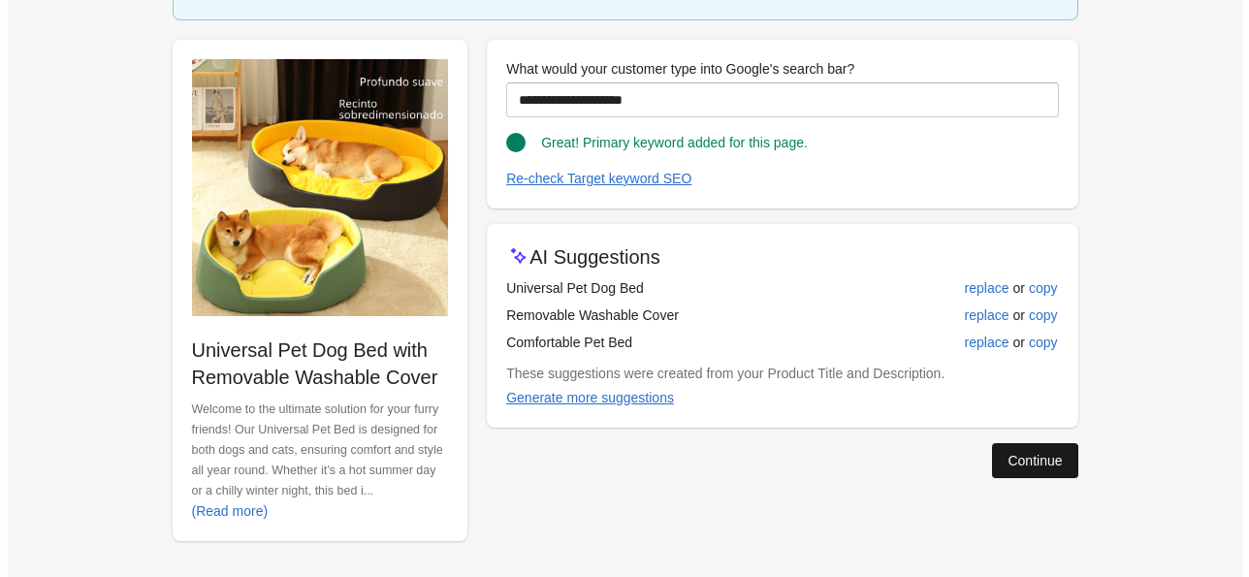
scroll to position [0, 0]
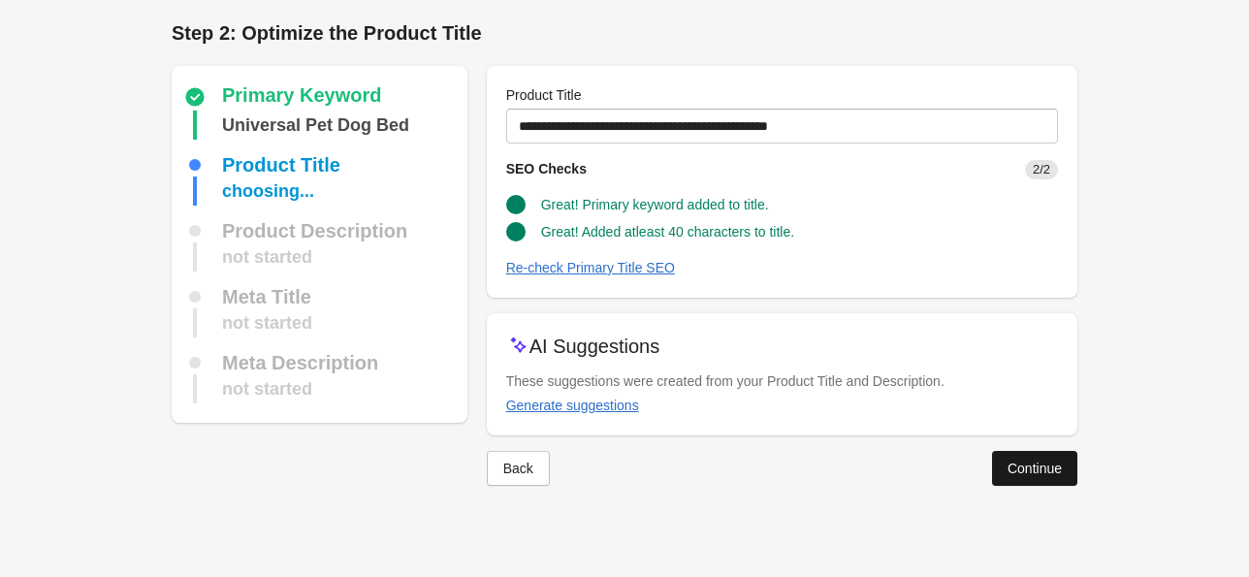
click at [1040, 469] on div "Continue" at bounding box center [1035, 469] width 54 height 16
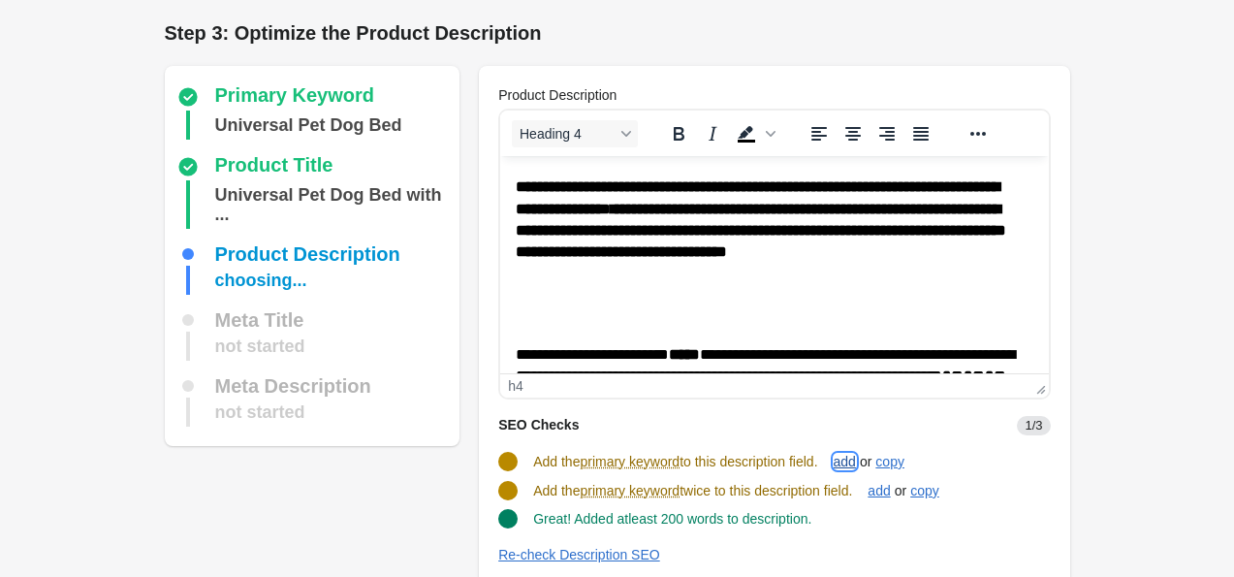
click at [856, 462] on div "add" at bounding box center [845, 462] width 22 height 16
click at [890, 494] on div "add" at bounding box center [879, 491] width 22 height 16
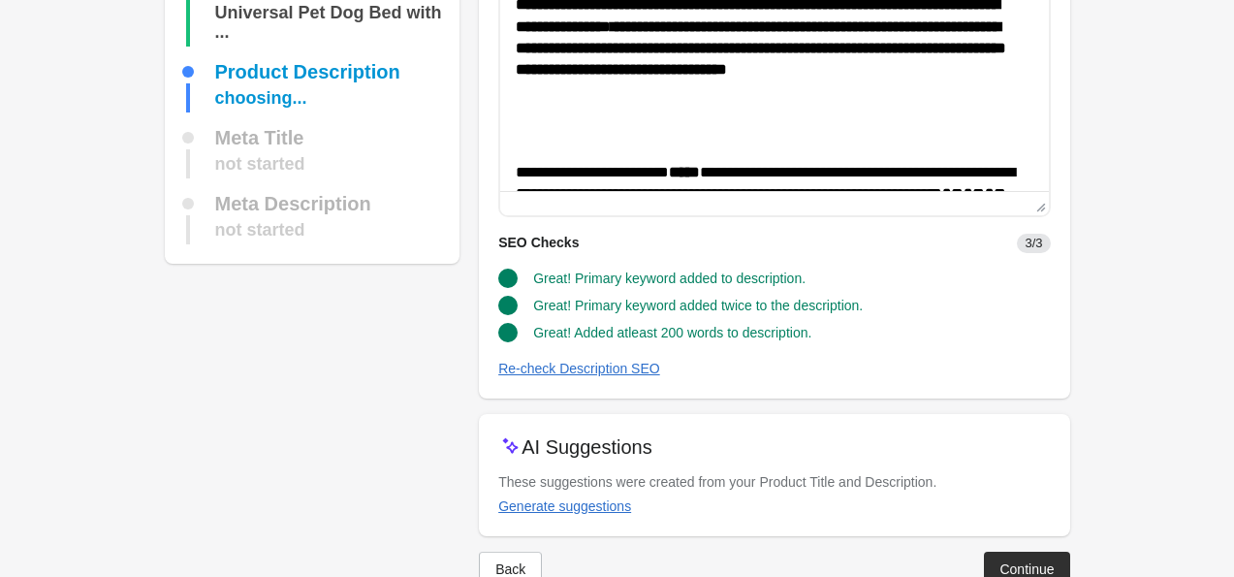
scroll to position [230, 0]
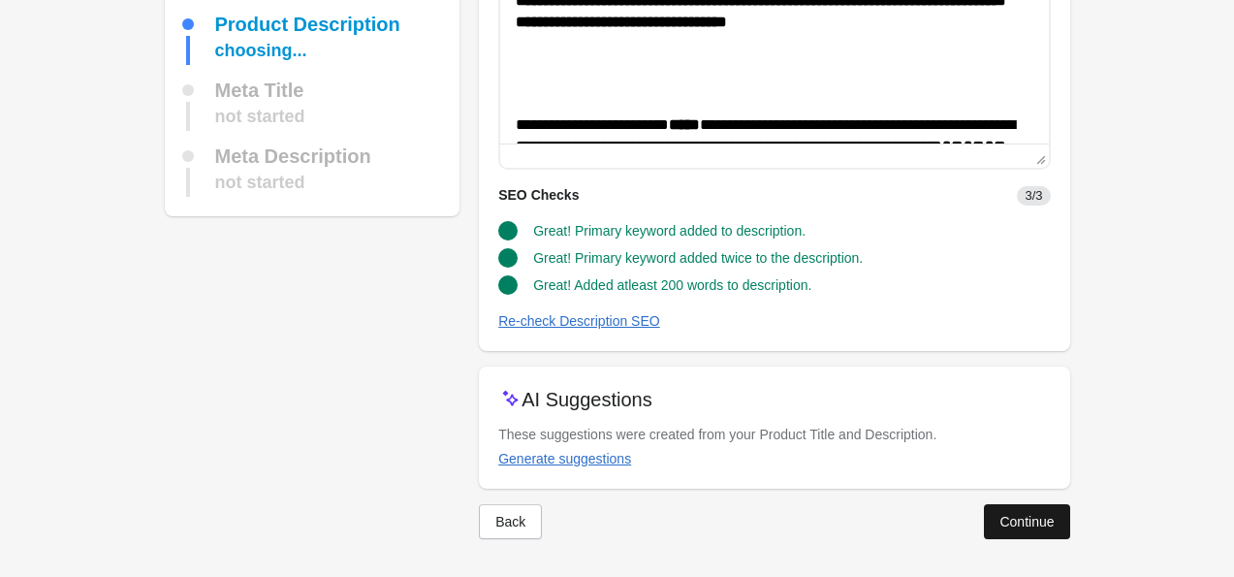
click at [1005, 520] on div "Continue" at bounding box center [1027, 522] width 54 height 16
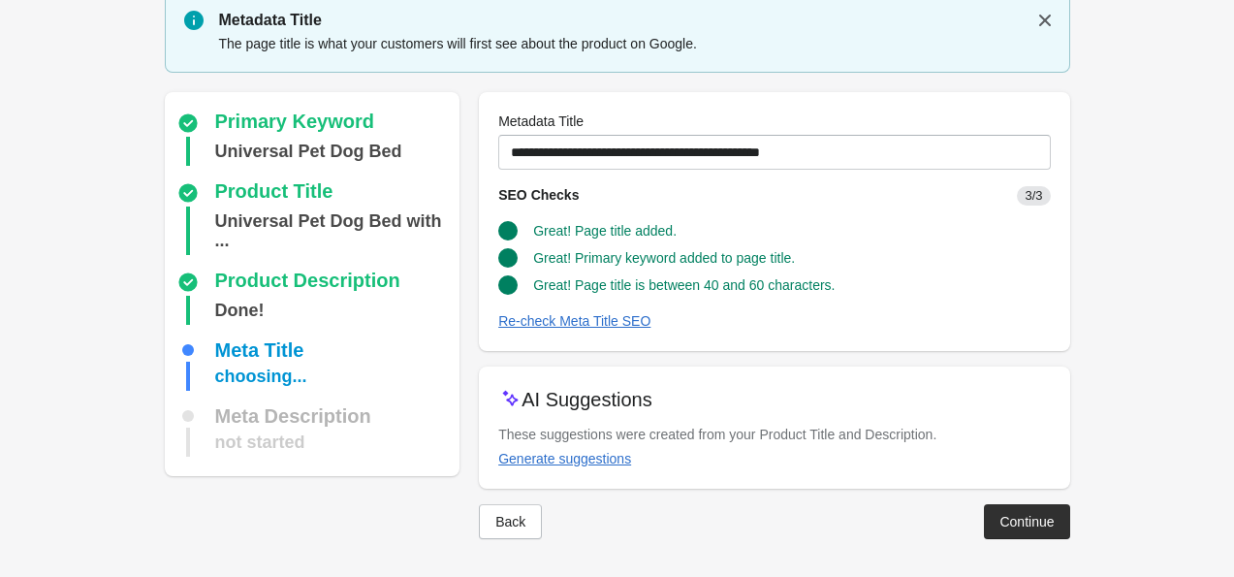
click at [1005, 520] on div "Continue" at bounding box center [1027, 522] width 54 height 16
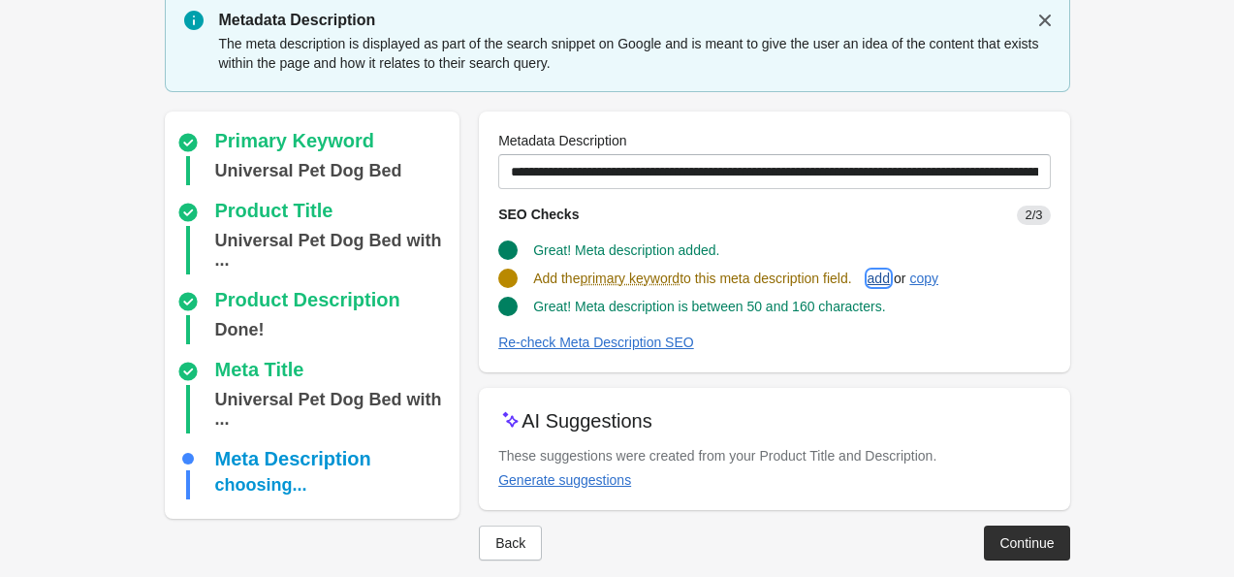
click at [890, 280] on div "add" at bounding box center [879, 279] width 22 height 16
type input "**********"
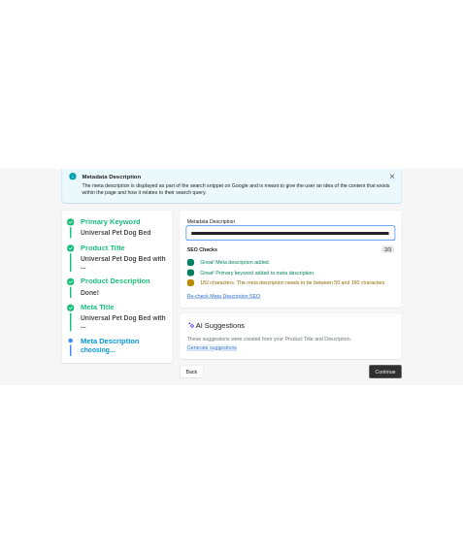
scroll to position [0, 564]
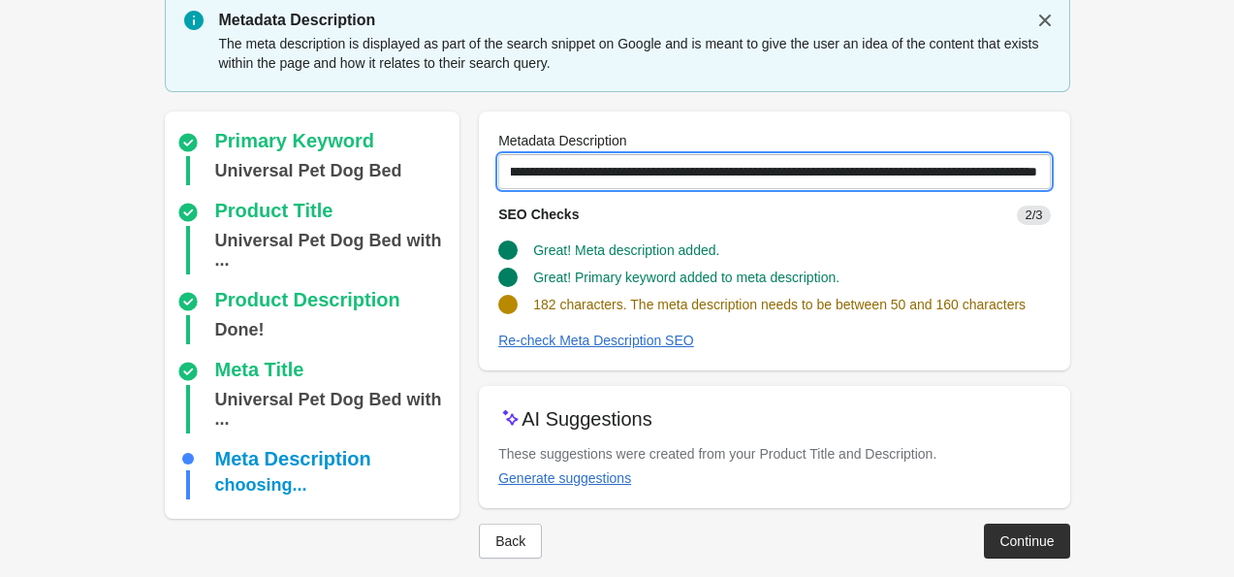
drag, startPoint x: 508, startPoint y: 171, endPoint x: 1055, endPoint y: 192, distance: 547.3
click at [1055, 192] on div "**********" at bounding box center [774, 241] width 591 height 259
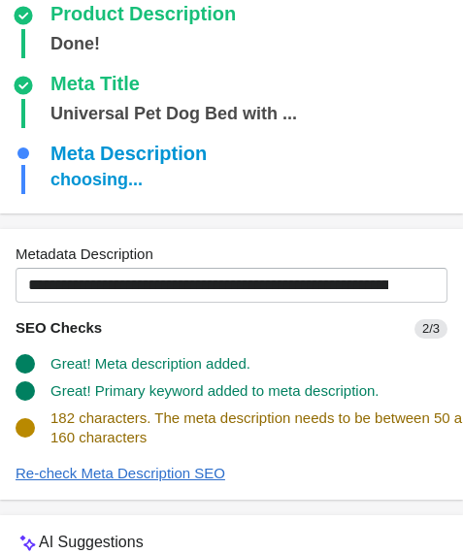
scroll to position [396, 0]
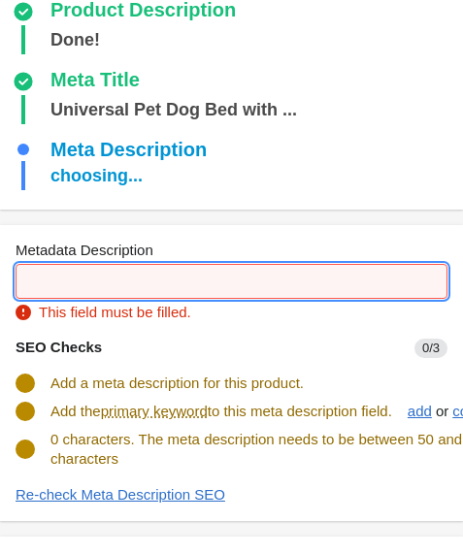
paste input "**********"
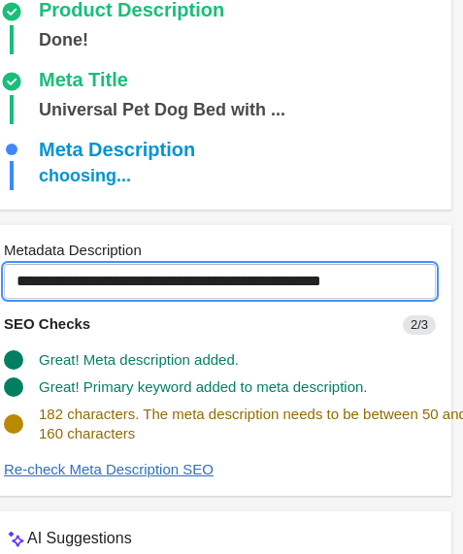
scroll to position [0, 0]
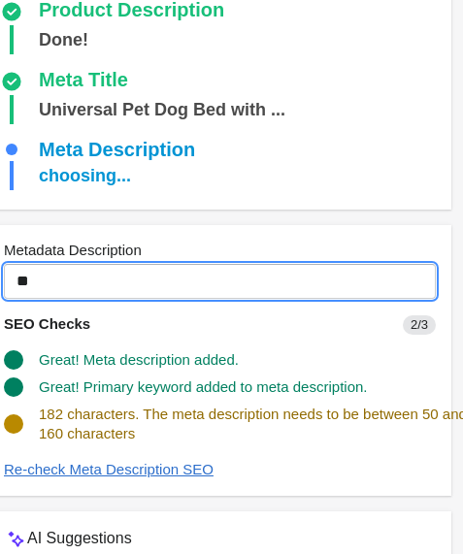
type input "*"
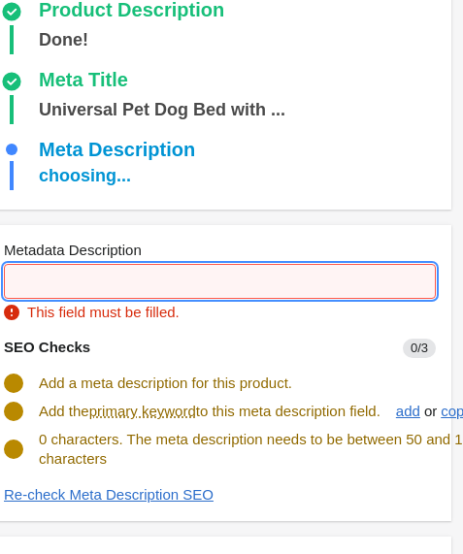
paste input "**********"
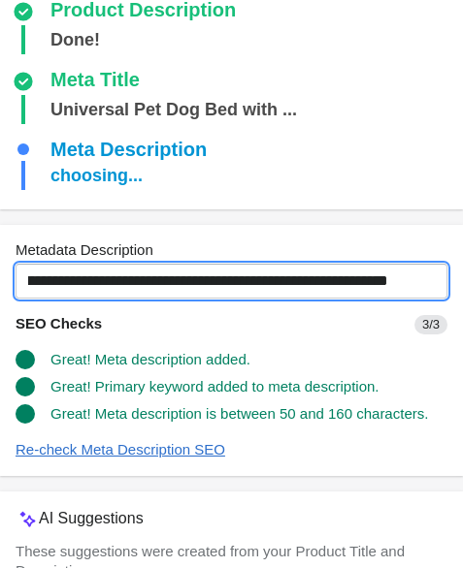
scroll to position [553, 0]
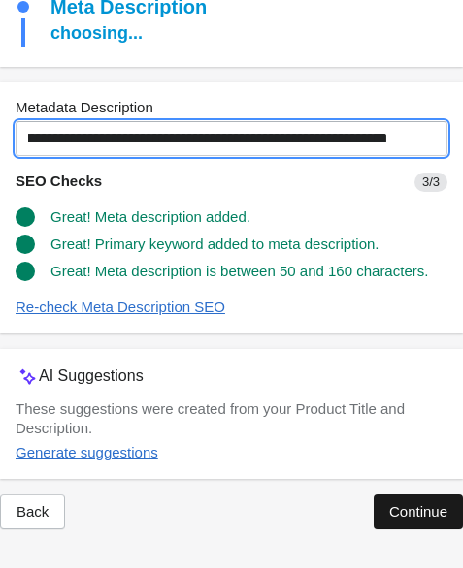
type input "**********"
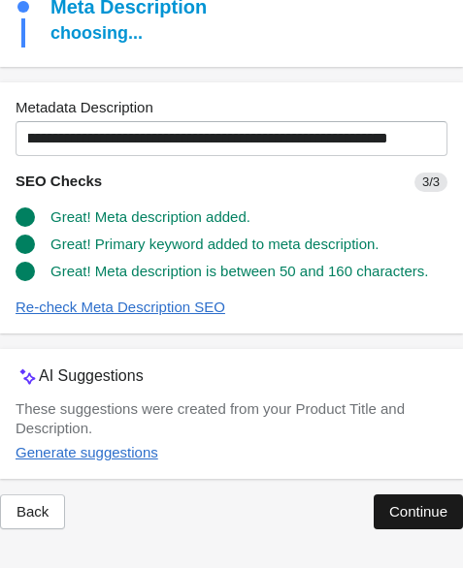
scroll to position [0, 0]
click at [400, 519] on div "Continue" at bounding box center [418, 512] width 58 height 16
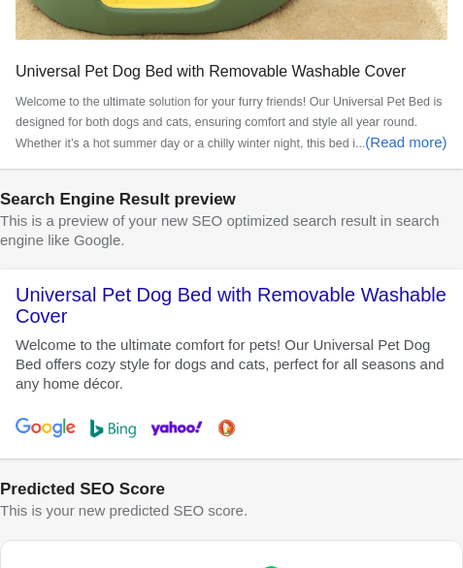
scroll to position [1073, 0]
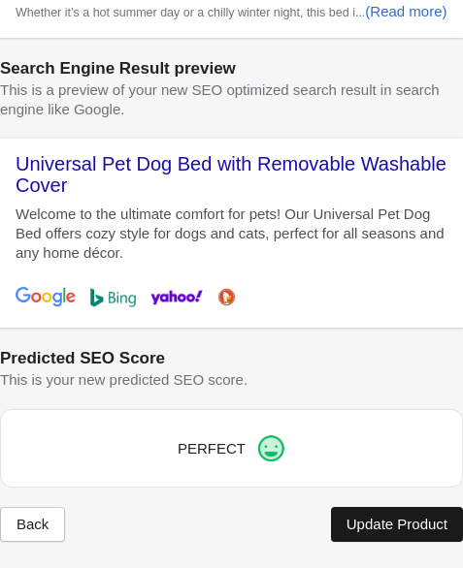
click at [396, 517] on div "Update Product" at bounding box center [396, 525] width 101 height 16
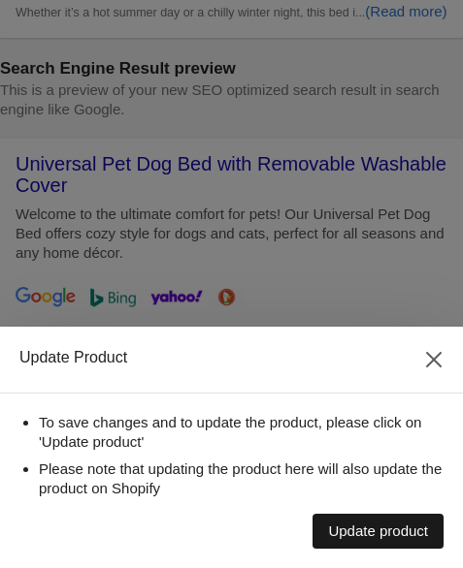
click at [392, 532] on div "Update product" at bounding box center [378, 532] width 100 height 16
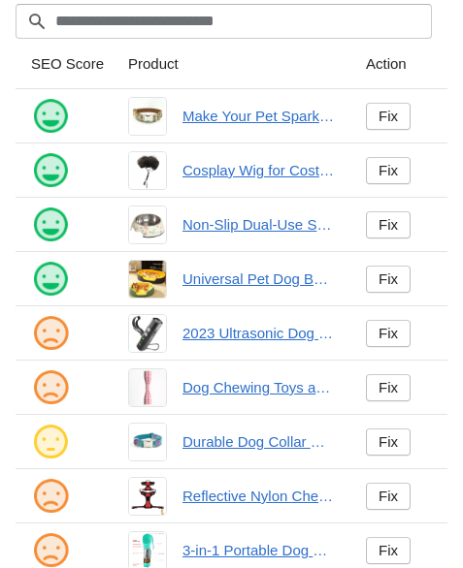
scroll to position [127, 0]
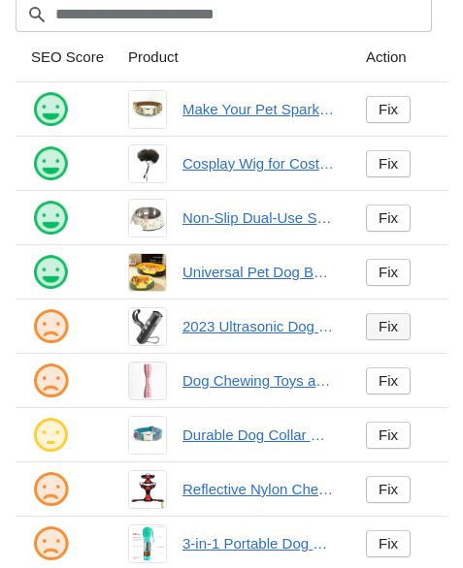
click at [378, 334] on div "Fix" at bounding box center [387, 327] width 19 height 16
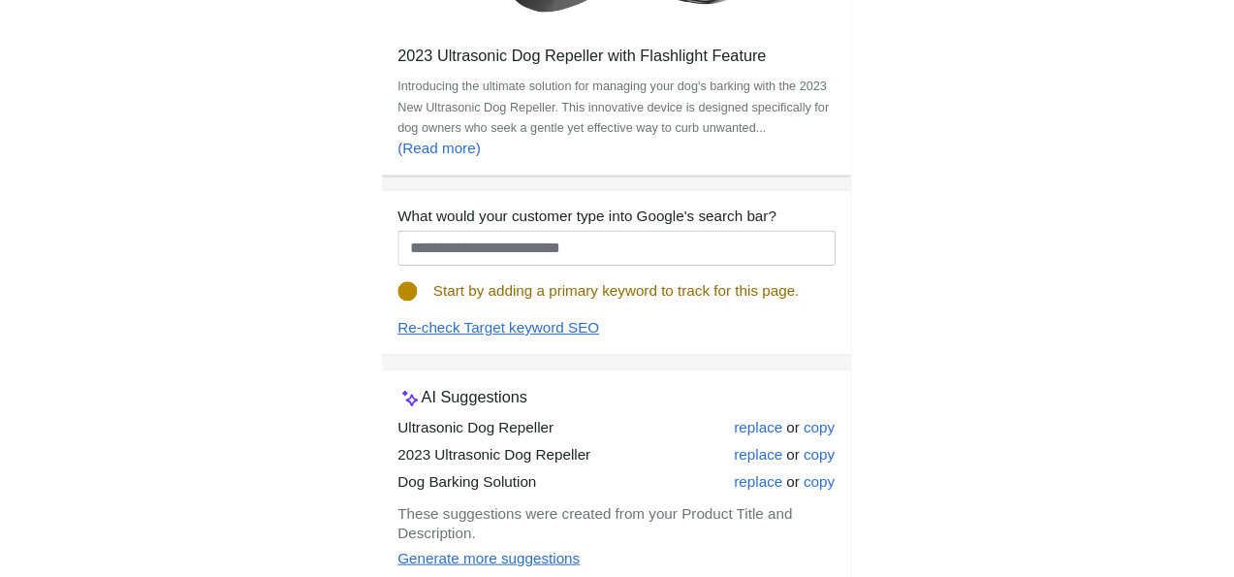
scroll to position [174, 0]
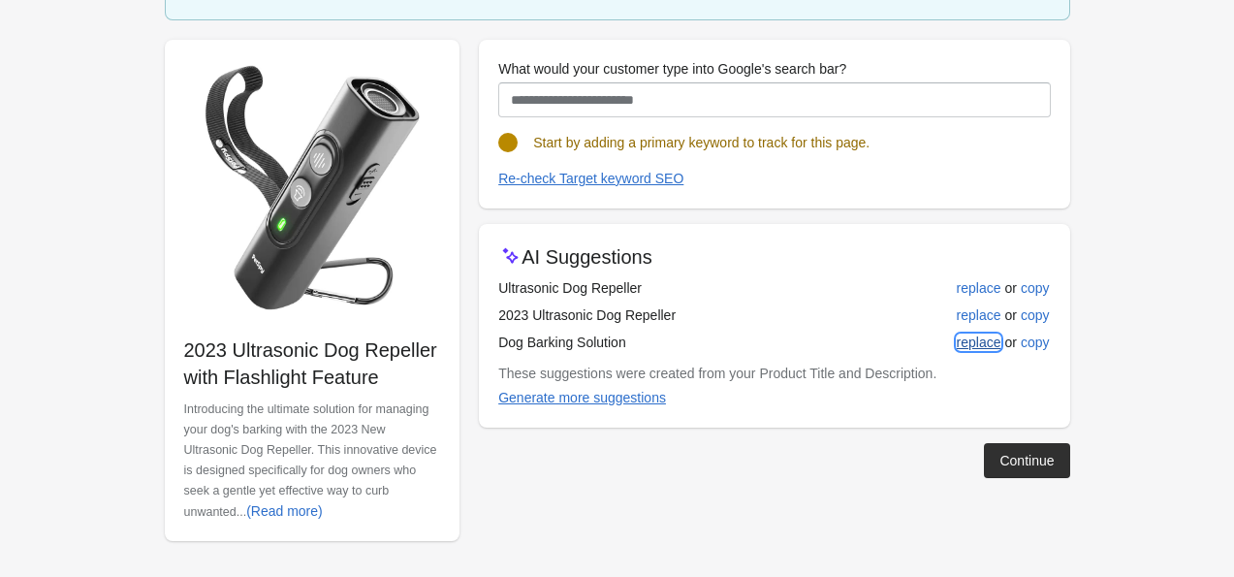
click at [966, 341] on div "replace" at bounding box center [979, 343] width 45 height 16
type input "**********"
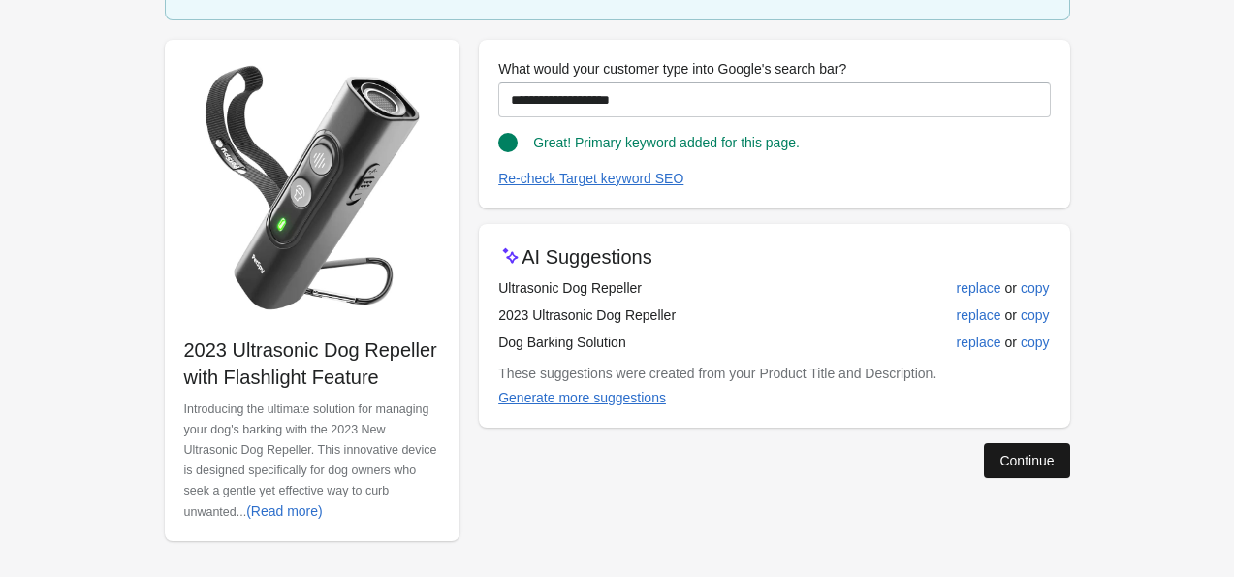
click at [1040, 461] on div "Continue" at bounding box center [1027, 461] width 54 height 16
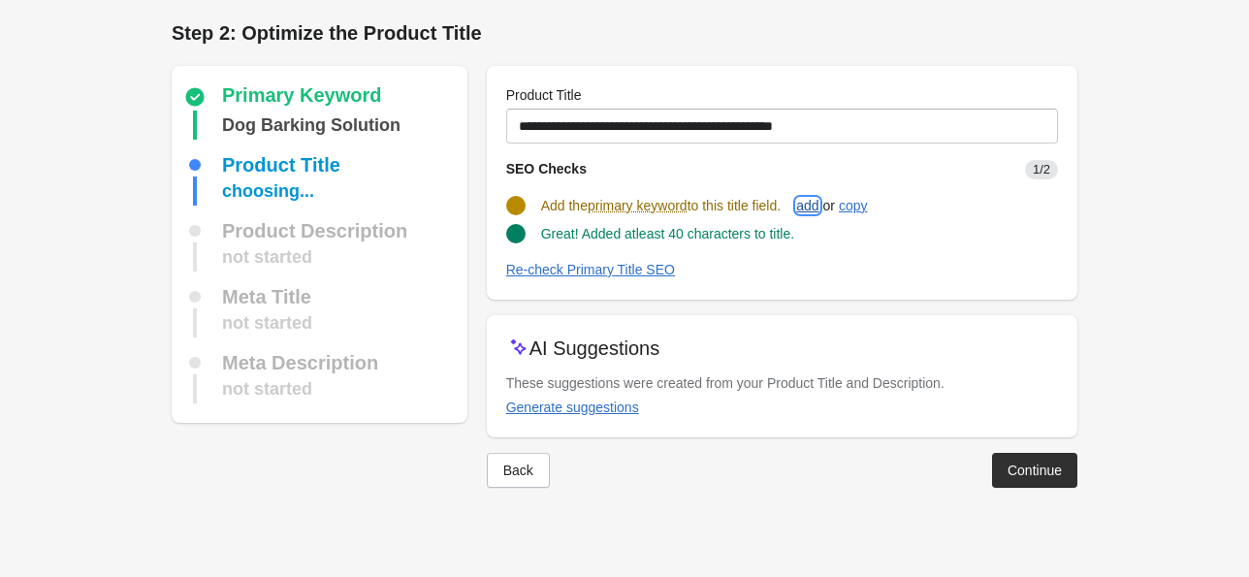
click at [818, 205] on div "add" at bounding box center [807, 206] width 22 height 16
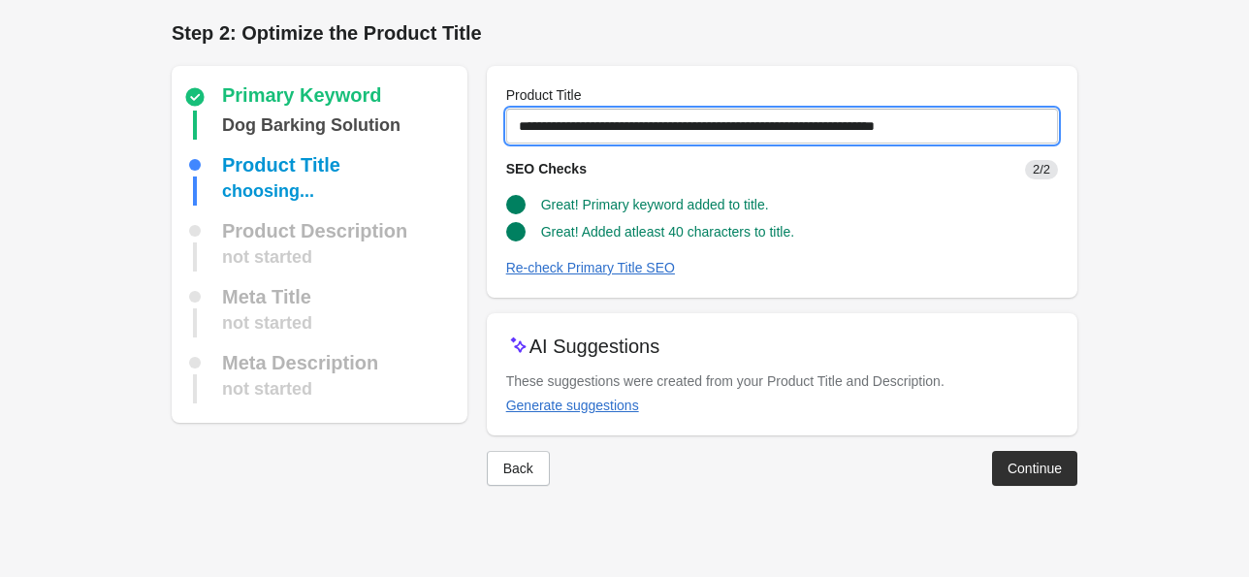
click at [832, 126] on input "**********" at bounding box center [782, 126] width 552 height 35
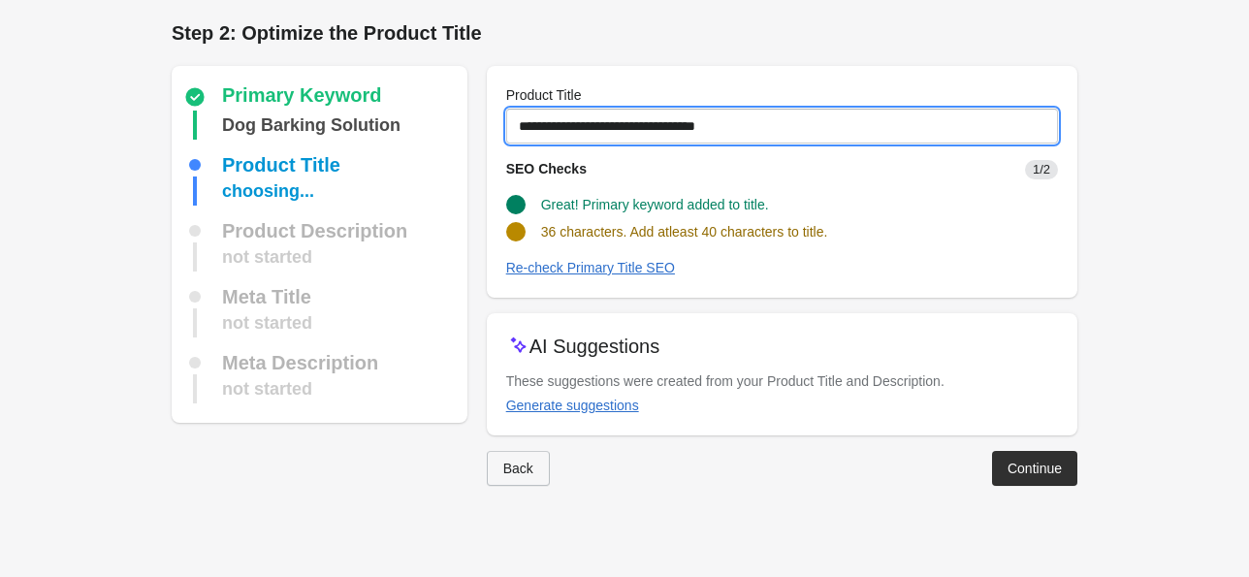
type input "**********"
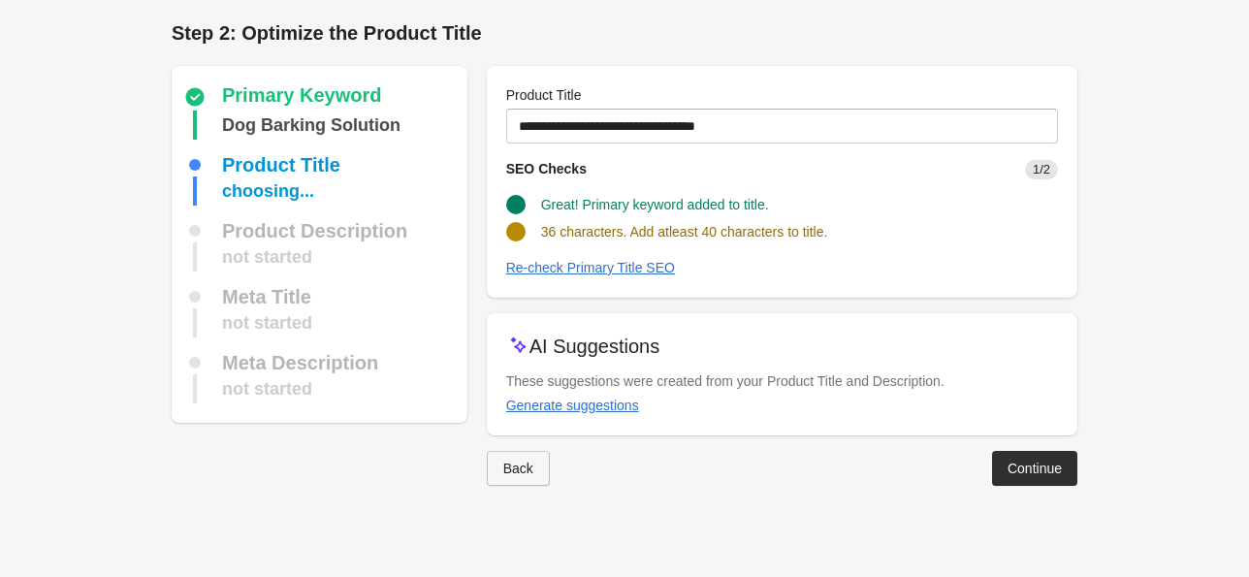
click at [523, 481] on button "Back" at bounding box center [518, 468] width 63 height 35
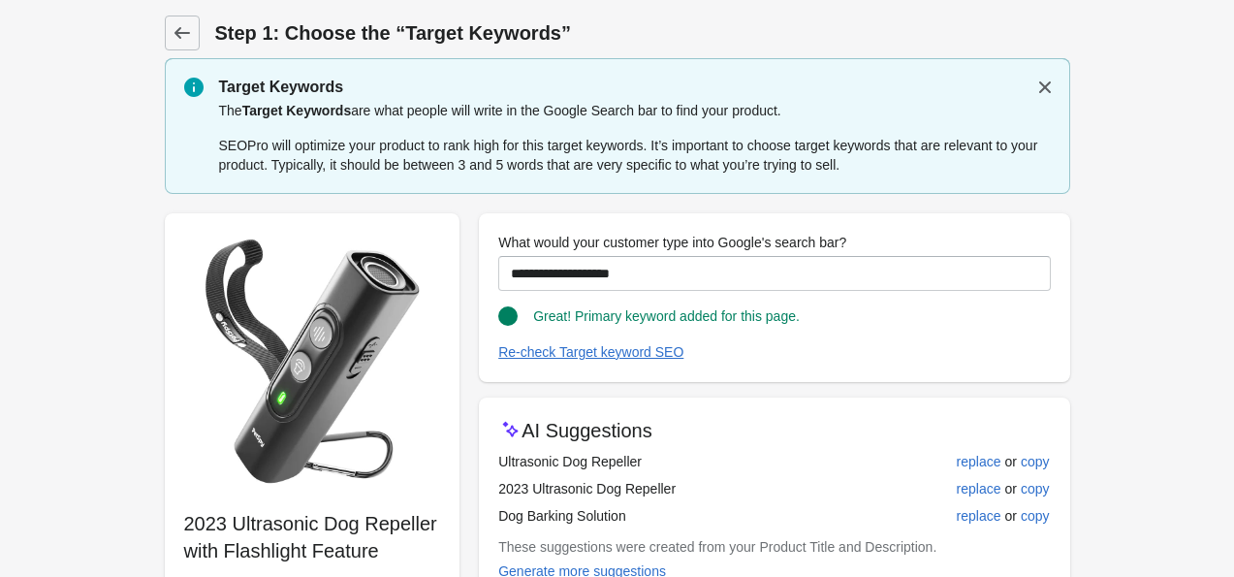
scroll to position [174, 0]
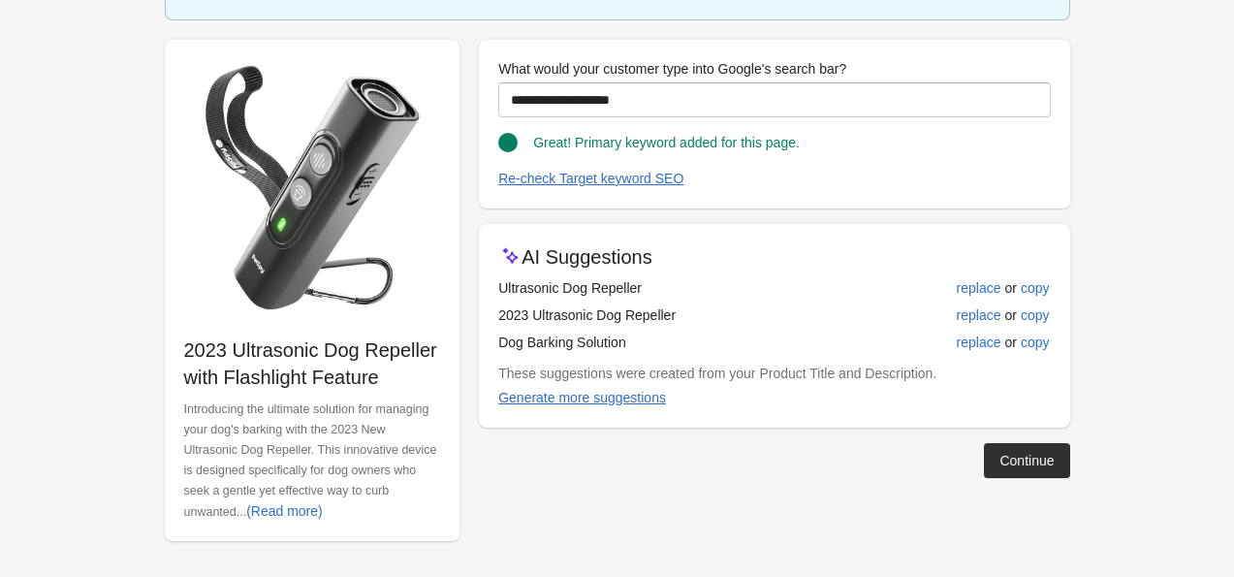
click at [624, 319] on td "2023 Ultrasonic Dog Repeller" at bounding box center [680, 315] width 365 height 27
click at [966, 313] on div "replace" at bounding box center [979, 315] width 45 height 16
type input "**********"
click at [1020, 455] on div "Continue" at bounding box center [1027, 461] width 54 height 16
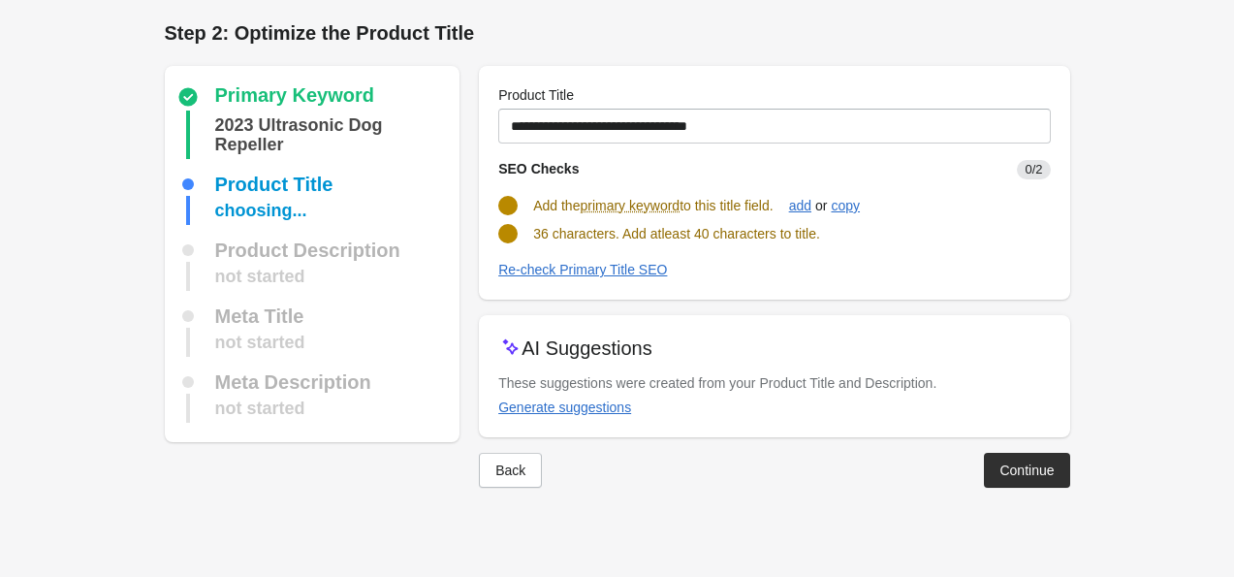
scroll to position [0, 0]
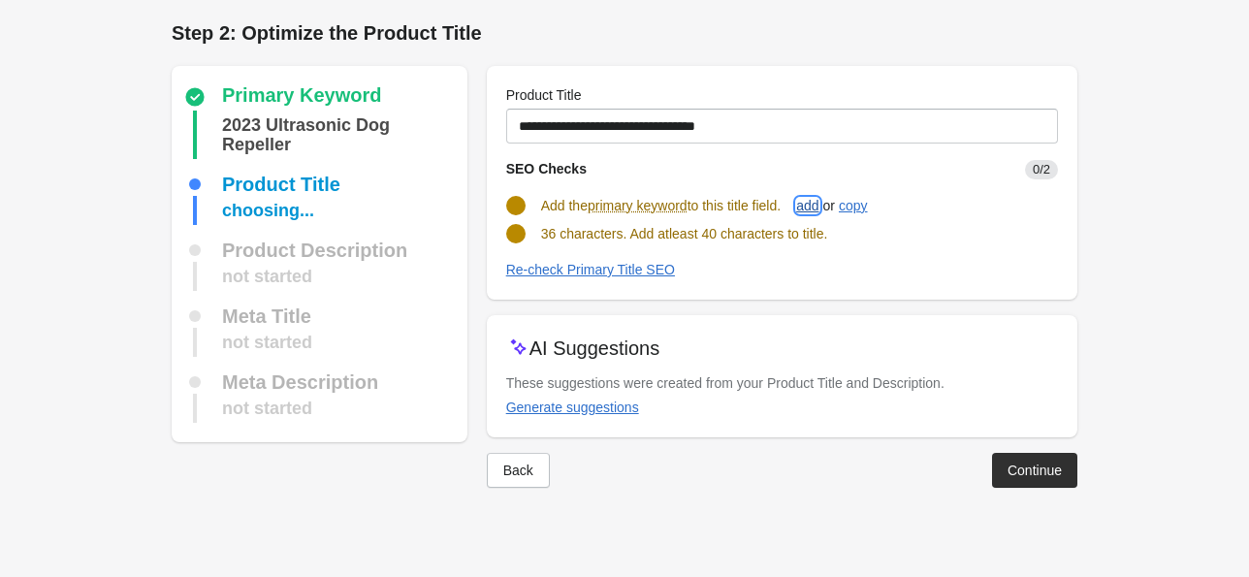
click at [818, 208] on div "add" at bounding box center [807, 206] width 22 height 16
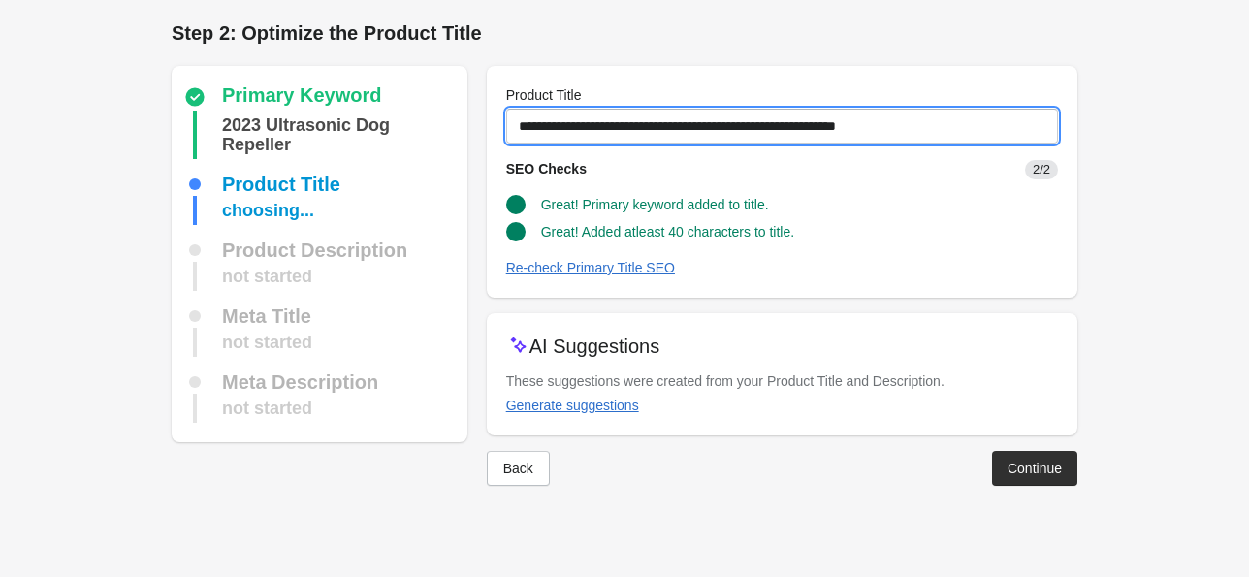
click at [691, 131] on input "**********" at bounding box center [782, 126] width 552 height 35
click at [688, 128] on input "**********" at bounding box center [782, 126] width 552 height 35
click at [941, 124] on input "**********" at bounding box center [782, 126] width 552 height 35
type input "**********"
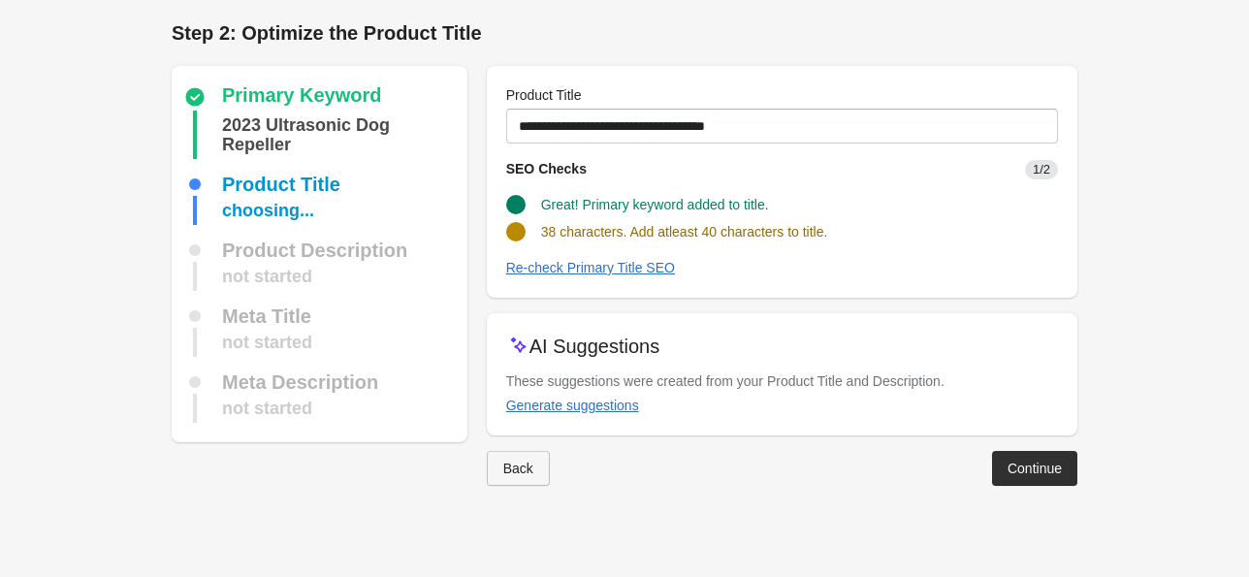
click at [540, 477] on button "Back" at bounding box center [518, 468] width 63 height 35
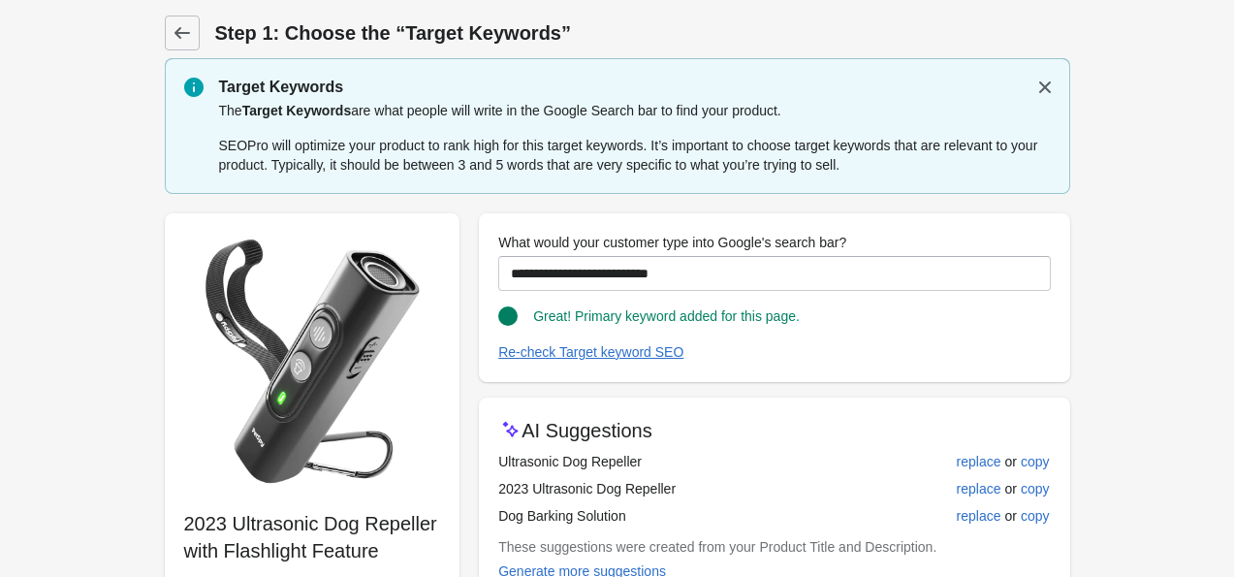
click at [540, 477] on td "2023 Ultrasonic Dog Repeller" at bounding box center [680, 488] width 365 height 27
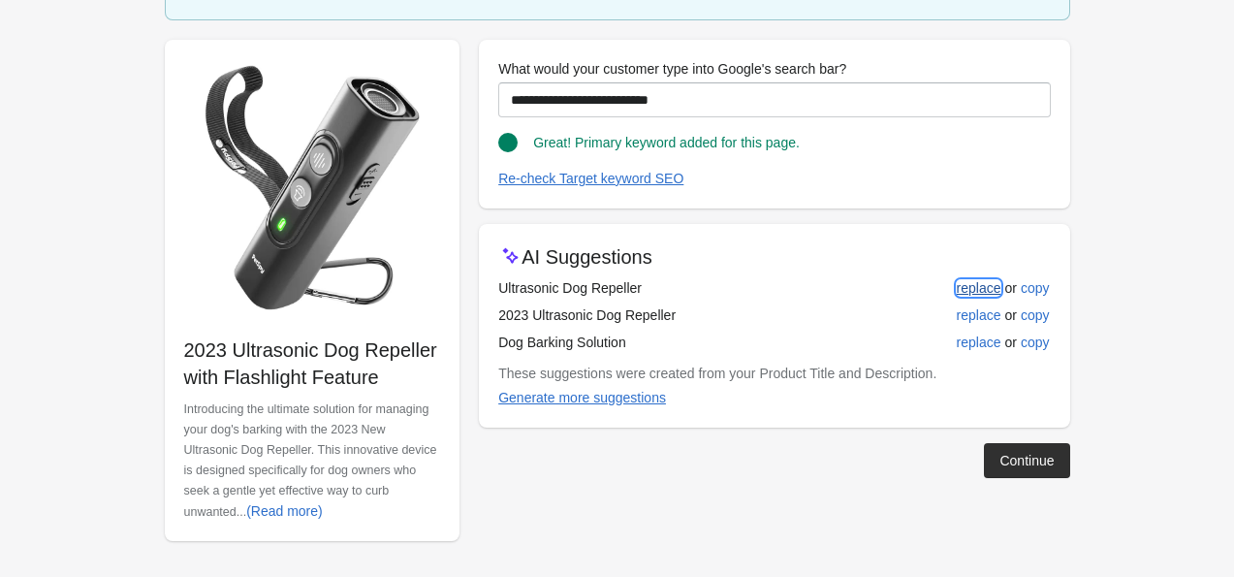
click at [971, 290] on div "replace" at bounding box center [979, 288] width 45 height 16
type input "**********"
click at [1031, 475] on button "Continue" at bounding box center [1026, 460] width 85 height 35
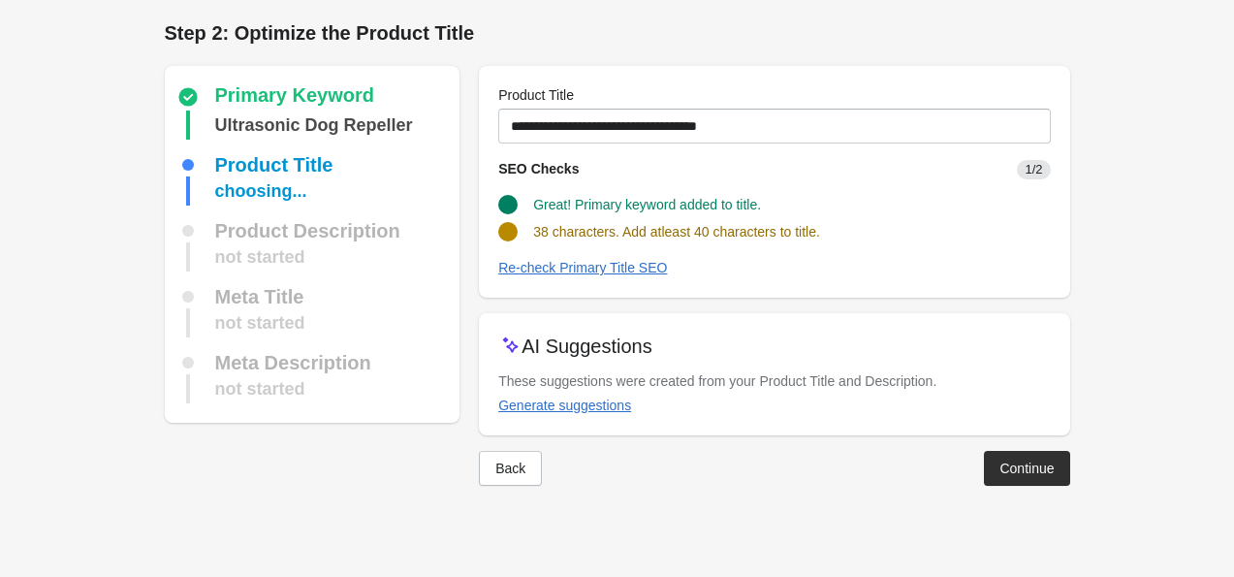
scroll to position [0, 0]
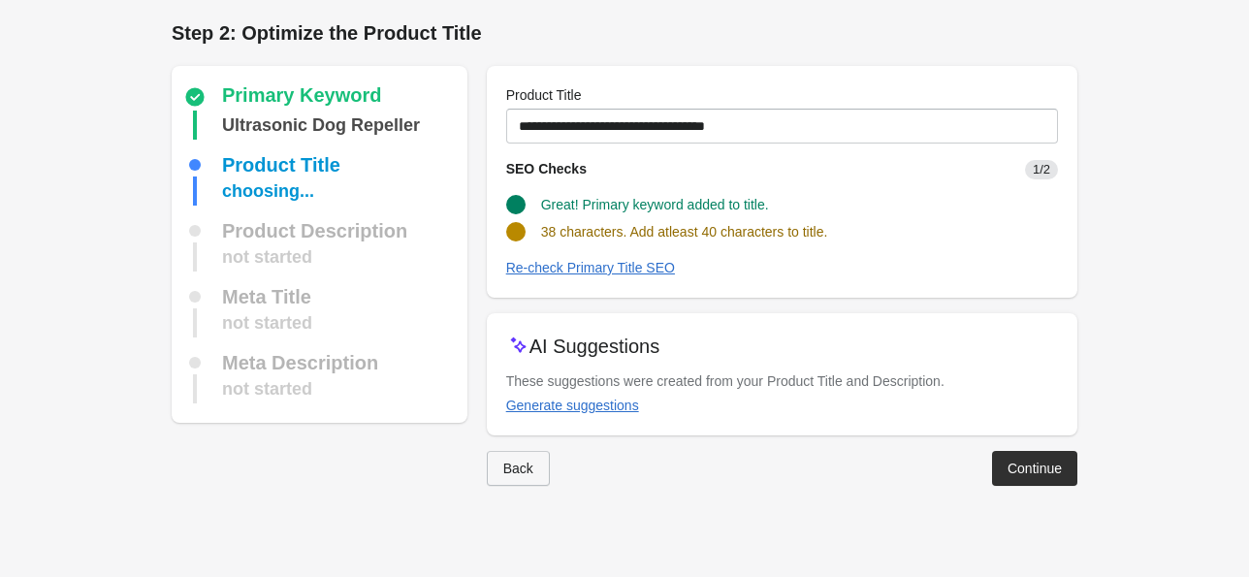
click at [508, 463] on div "Back" at bounding box center [518, 469] width 30 height 16
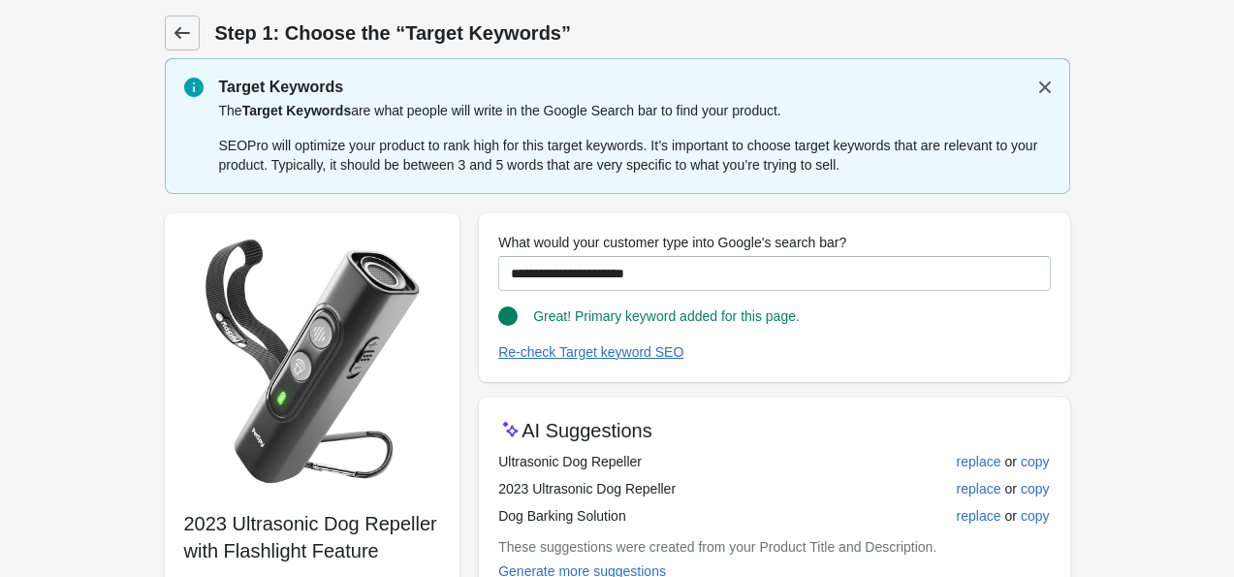
click at [185, 43] on link at bounding box center [182, 33] width 35 height 35
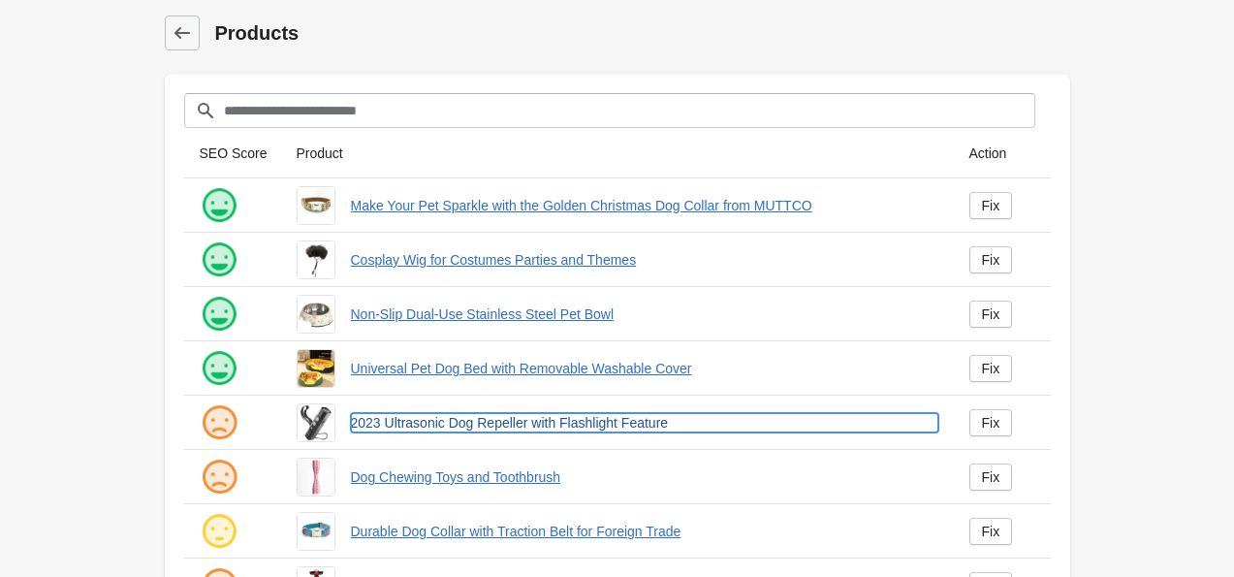
click at [384, 423] on link "2023 Ultrasonic Dog Repeller with Flashlight Feature" at bounding box center [645, 422] width 588 height 19
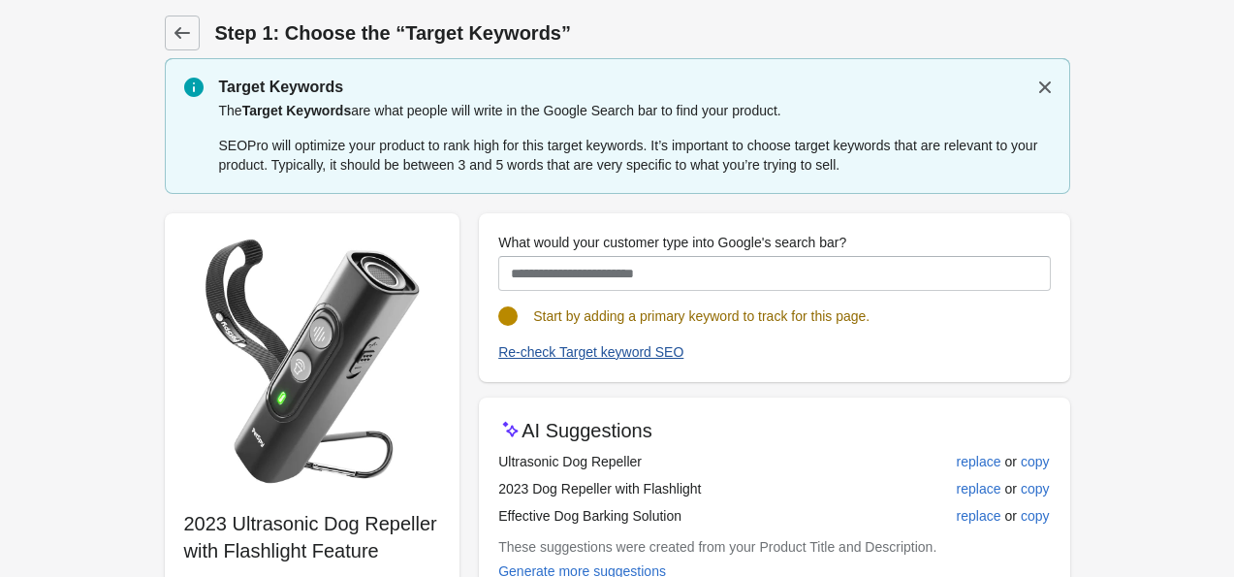
scroll to position [174, 0]
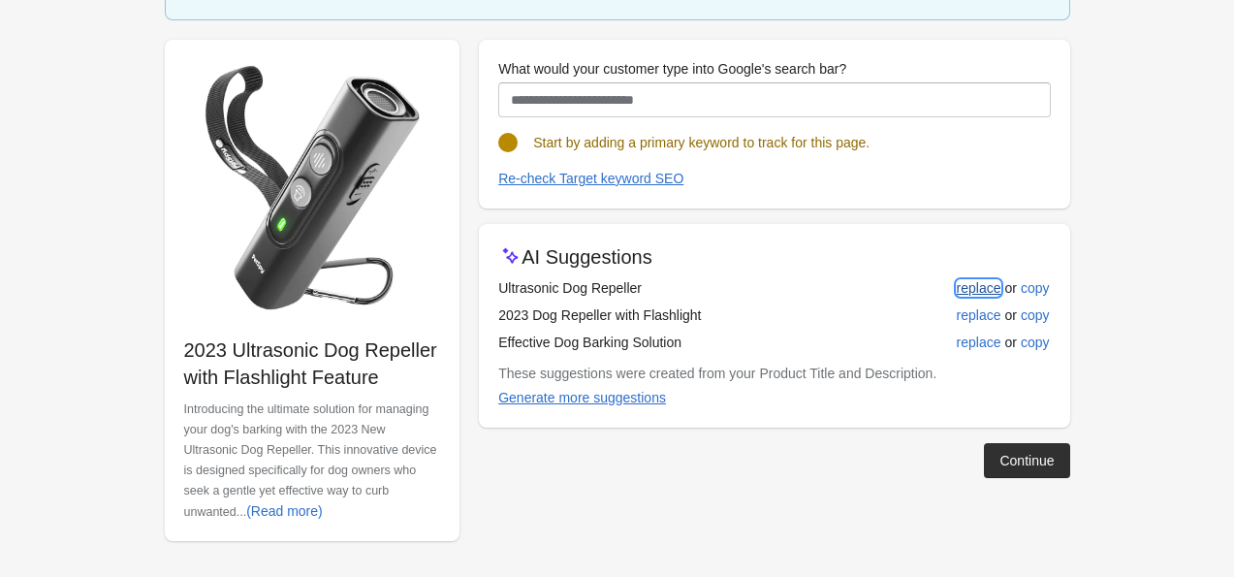
click at [958, 280] on div "replace" at bounding box center [979, 288] width 45 height 16
type input "**********"
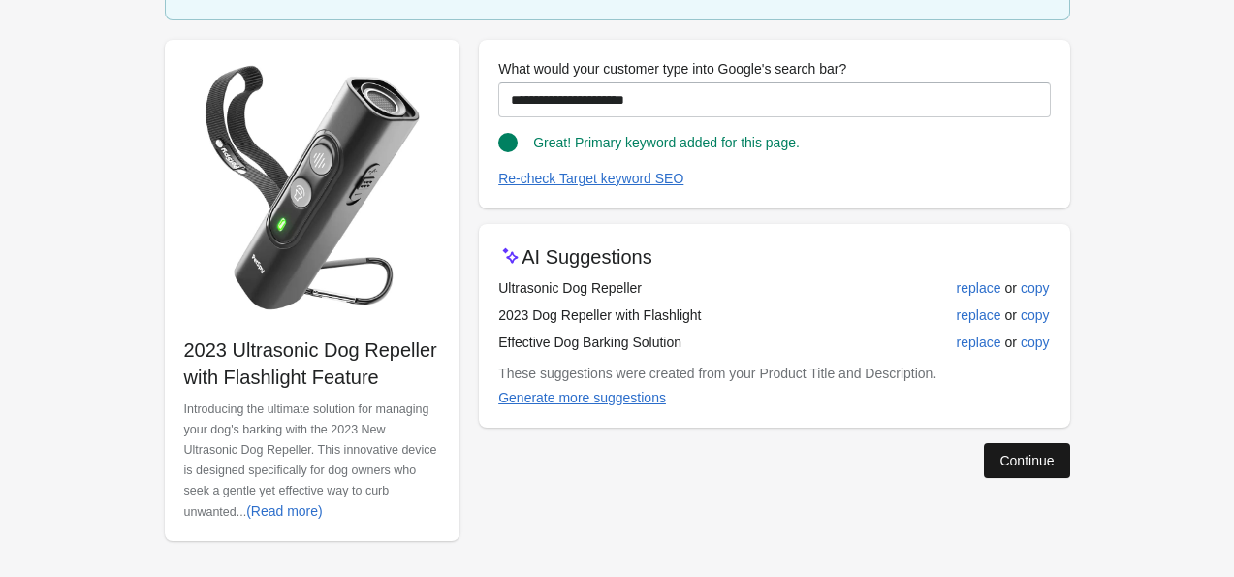
click at [1002, 459] on div "Continue" at bounding box center [1027, 461] width 54 height 16
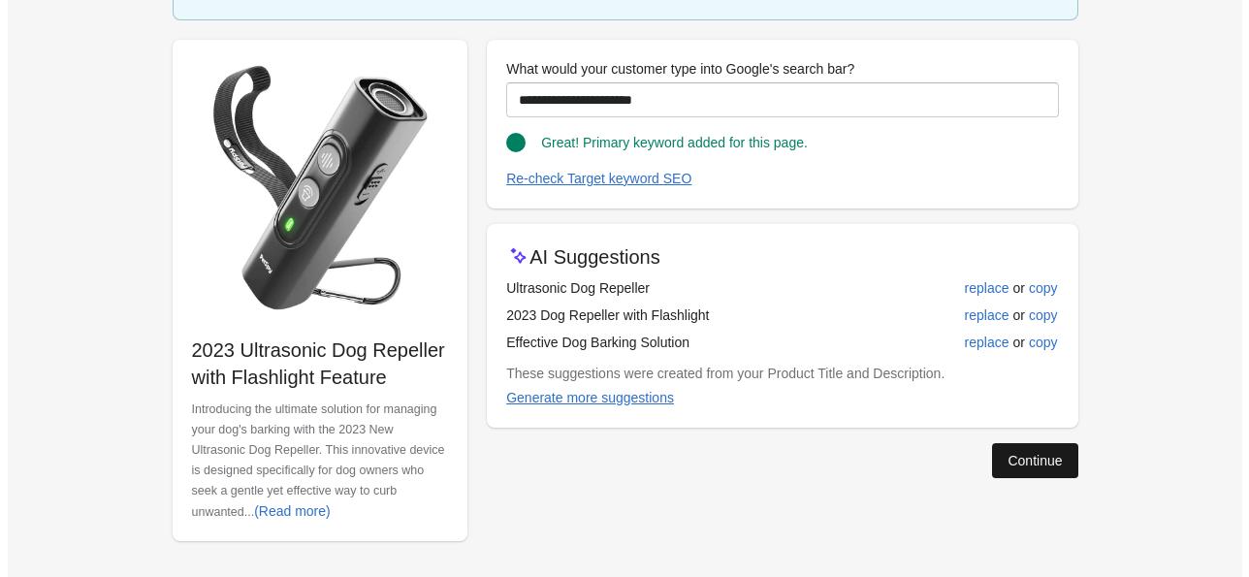
scroll to position [0, 0]
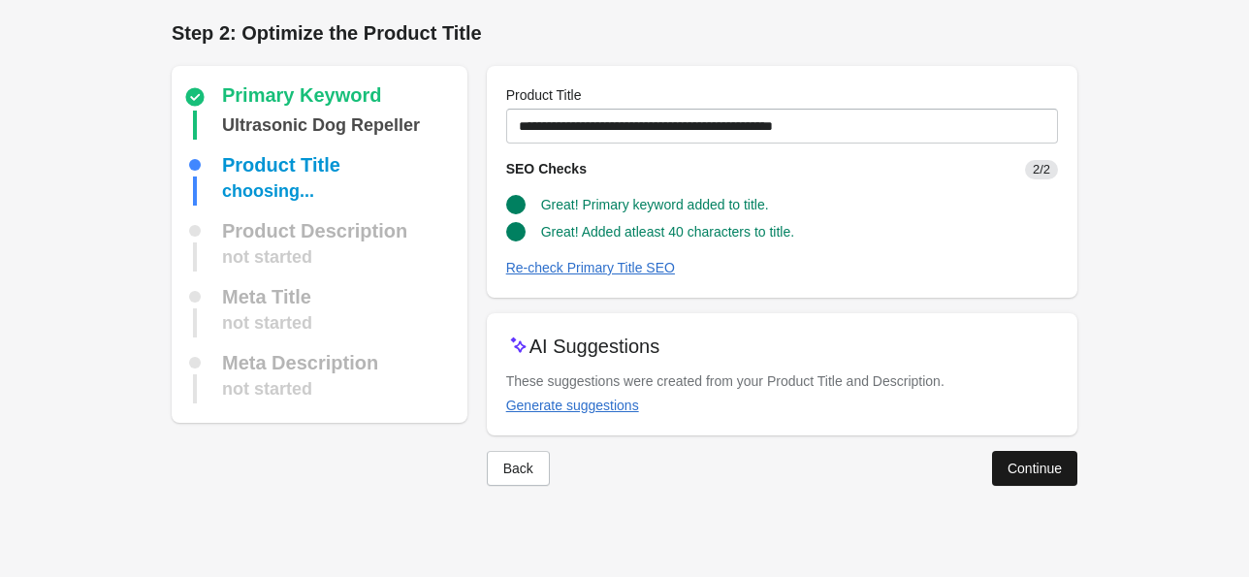
click at [1028, 473] on div "Continue" at bounding box center [1035, 469] width 54 height 16
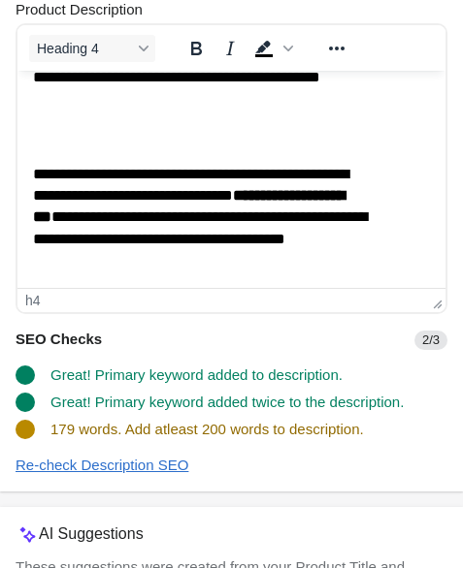
scroll to position [473, 0]
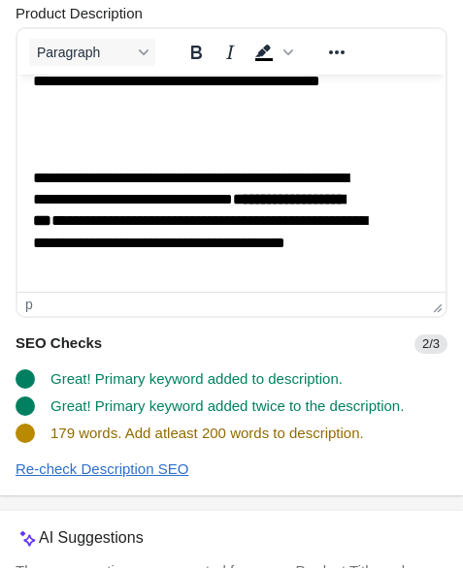
click at [254, 254] on p "**********" at bounding box center [201, 222] width 336 height 109
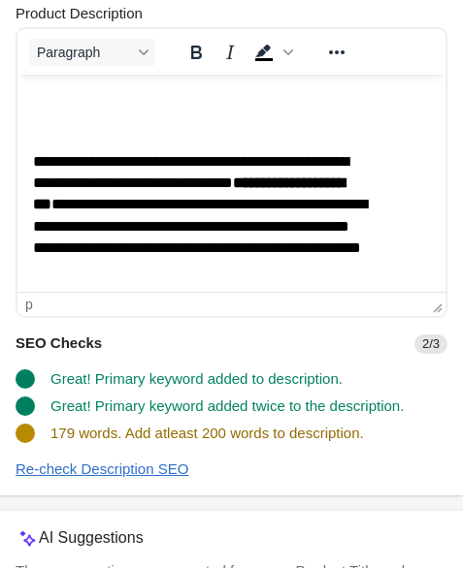
scroll to position [2546, 0]
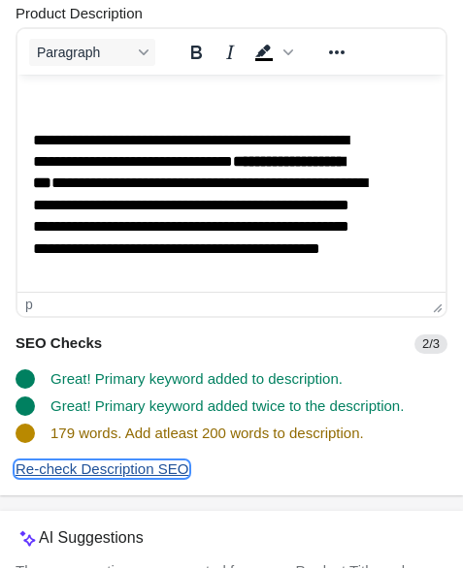
click at [78, 477] on div "Re-check Description SEO" at bounding box center [102, 470] width 173 height 16
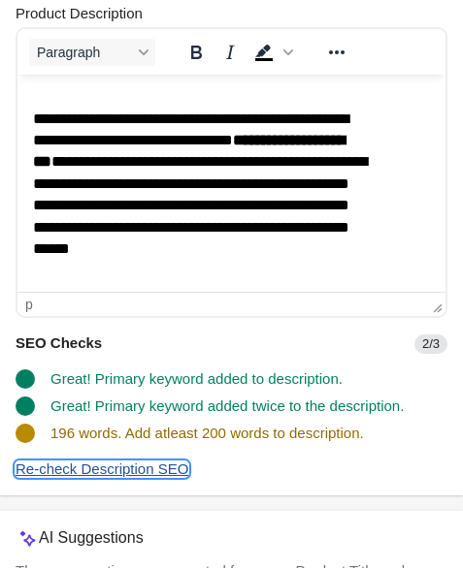
click at [97, 475] on div "Re-check Description SEO" at bounding box center [102, 470] width 173 height 16
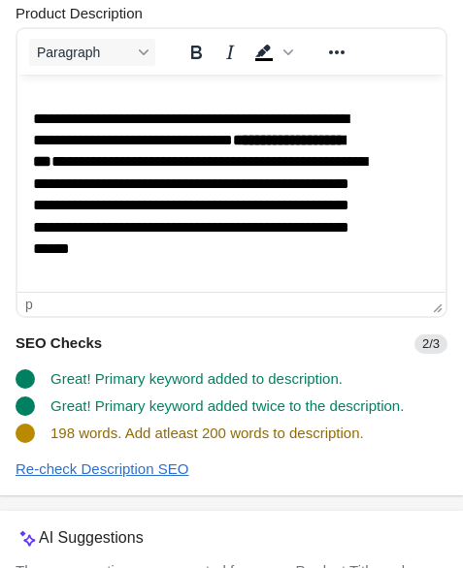
click at [107, 274] on p "**********" at bounding box center [201, 196] width 336 height 174
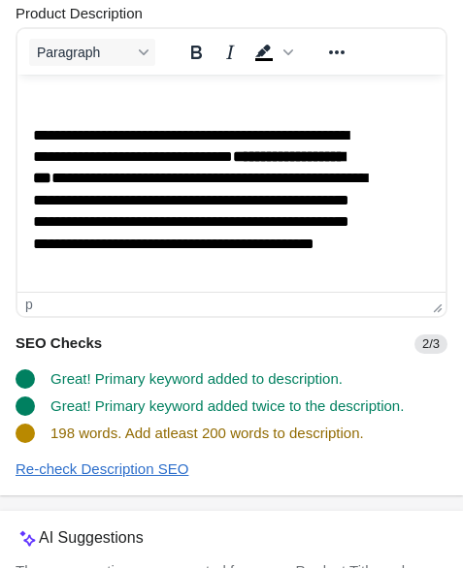
click at [367, 250] on p "**********" at bounding box center [201, 201] width 336 height 152
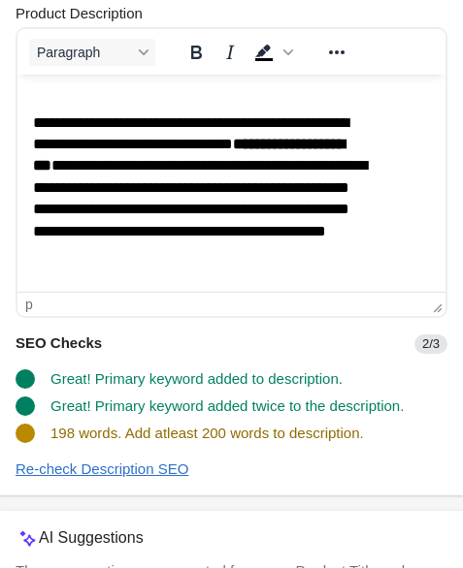
scroll to position [2568, 0]
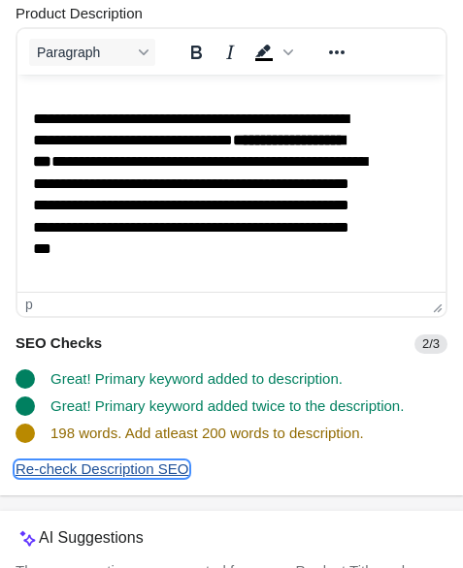
click at [186, 473] on div "Re-check Description SEO" at bounding box center [102, 470] width 173 height 16
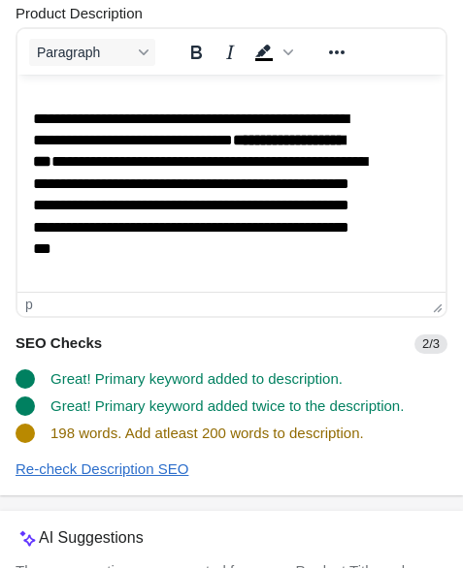
click at [73, 268] on p "**********" at bounding box center [201, 196] width 336 height 174
click at [153, 265] on p "**********" at bounding box center [201, 196] width 336 height 174
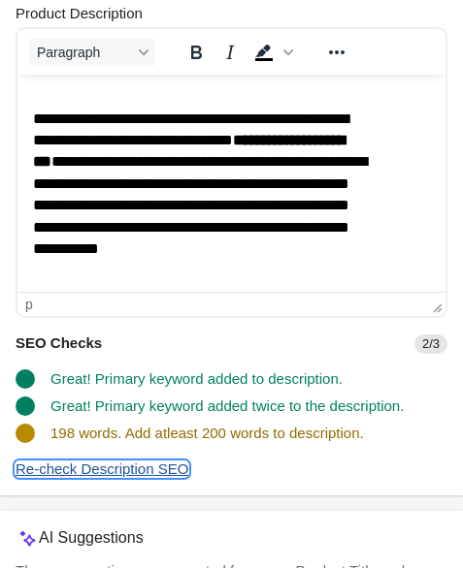
click at [168, 472] on div "Re-check Description SEO" at bounding box center [102, 470] width 173 height 16
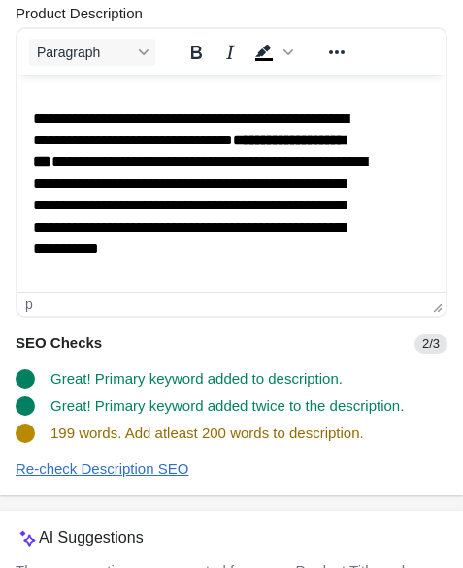
click at [367, 256] on p "**********" at bounding box center [201, 196] width 336 height 174
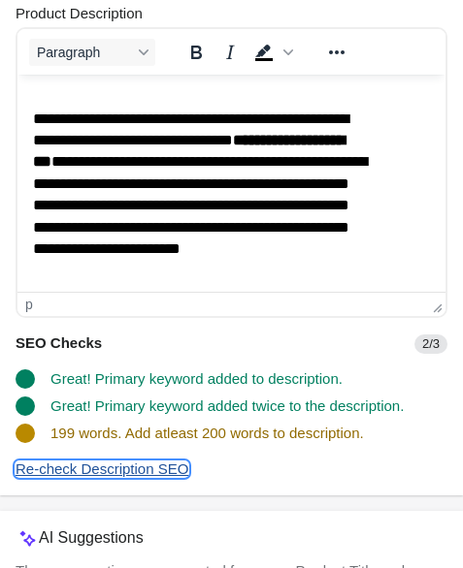
click at [188, 474] on div "Re-check Description SEO" at bounding box center [102, 470] width 173 height 16
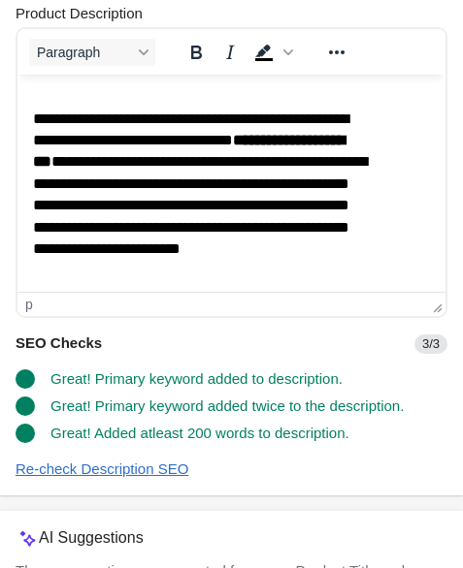
click at [39, 265] on p "**********" at bounding box center [201, 196] width 336 height 174
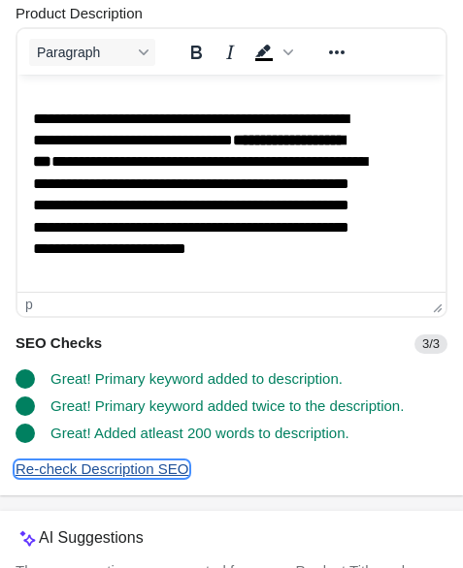
click at [110, 477] on div "Re-check Description SEO" at bounding box center [102, 470] width 173 height 16
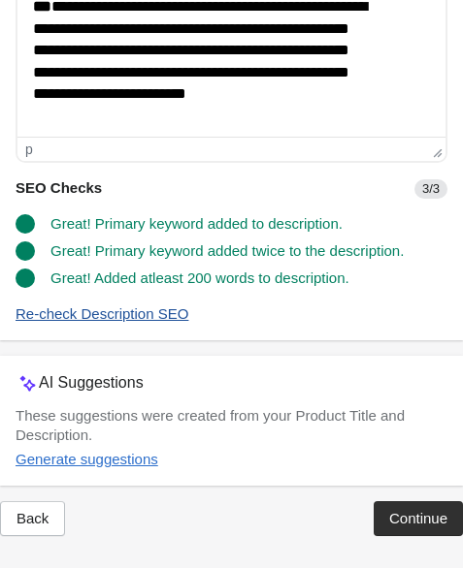
scroll to position [650, 0]
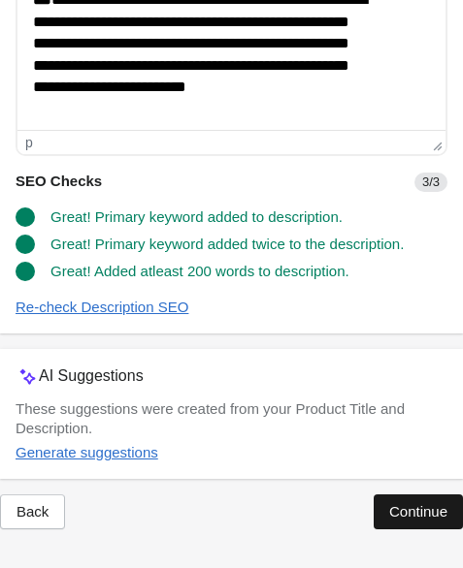
click at [396, 517] on div "Continue" at bounding box center [418, 512] width 58 height 16
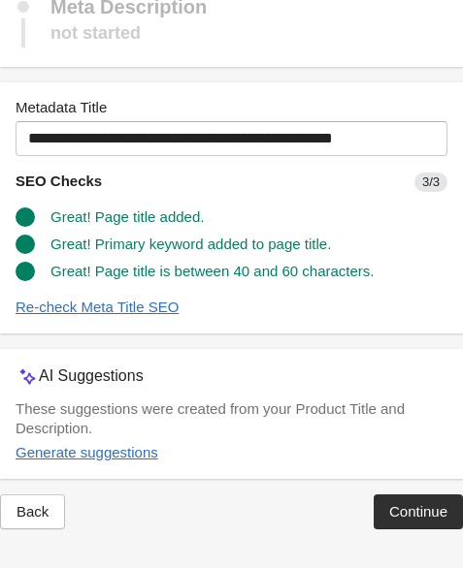
scroll to position [491, 0]
click at [389, 511] on div "Continue" at bounding box center [418, 512] width 58 height 16
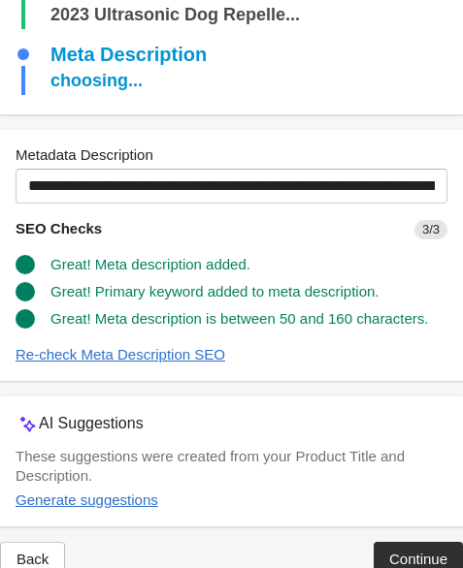
scroll to position [553, 0]
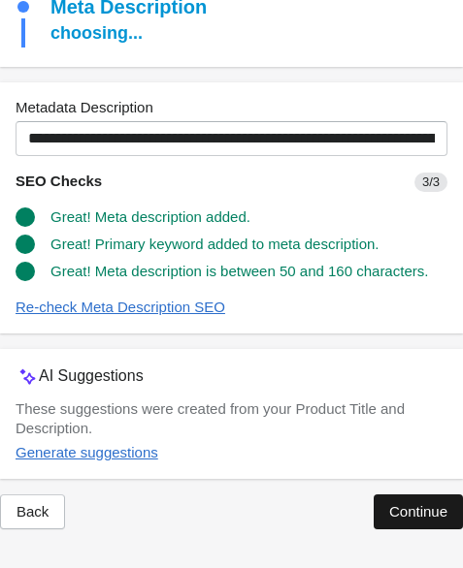
click at [389, 504] on div "Continue" at bounding box center [418, 512] width 58 height 16
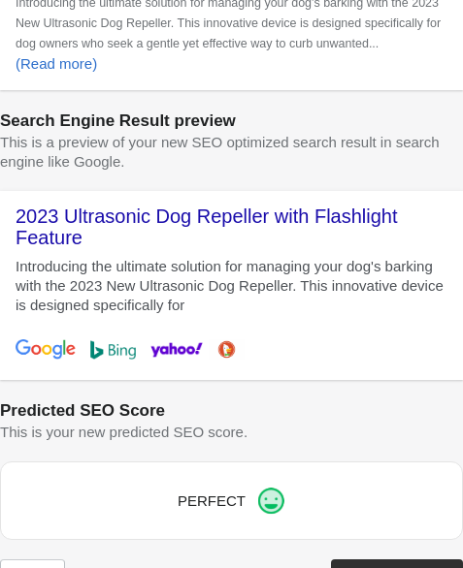
scroll to position [1073, 0]
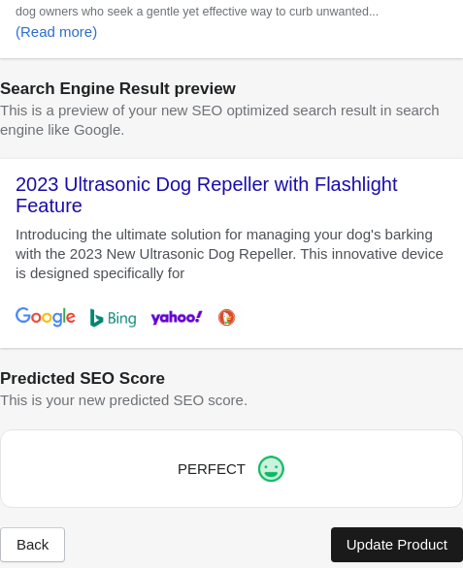
click at [376, 528] on button "Update Product" at bounding box center [397, 545] width 132 height 35
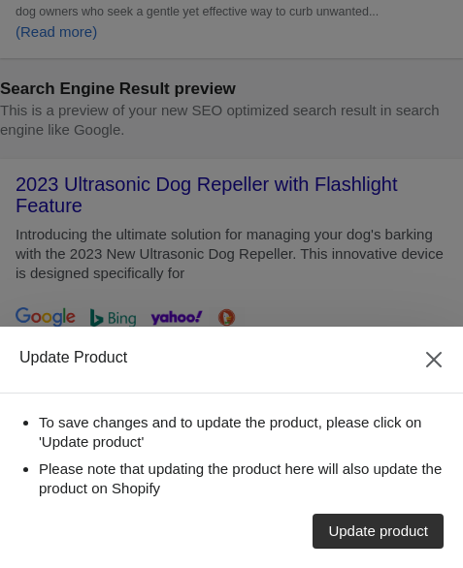
click at [376, 526] on div "Update product" at bounding box center [378, 532] width 100 height 16
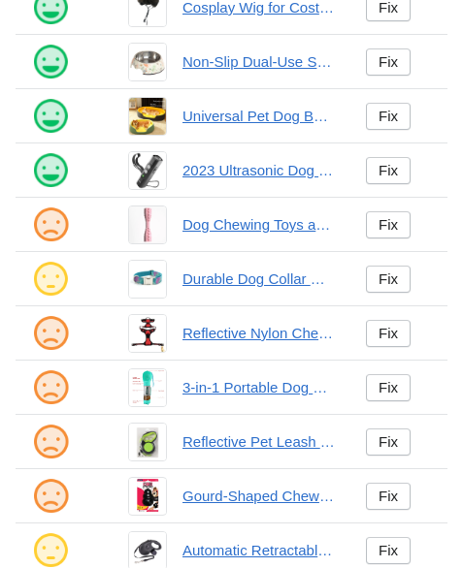
scroll to position [285, 0]
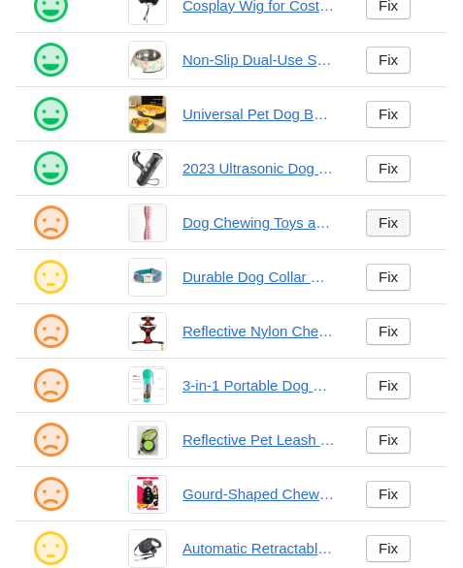
click at [378, 231] on div "Fix" at bounding box center [387, 223] width 19 height 16
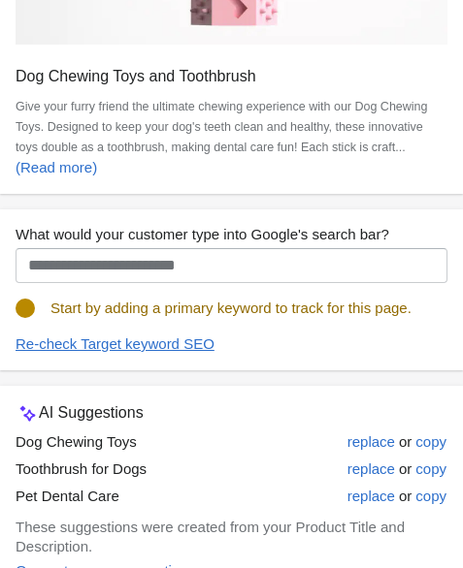
scroll to position [756, 0]
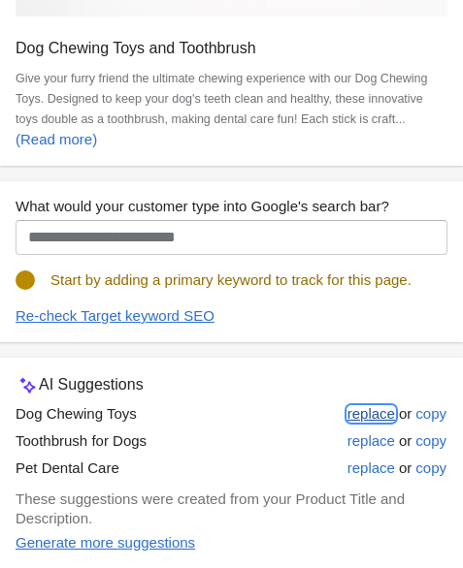
click at [347, 406] on div "replace" at bounding box center [371, 414] width 48 height 16
type input "**********"
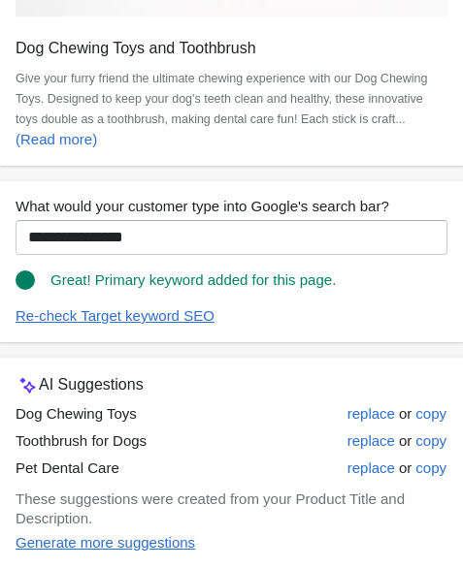
scroll to position [821, 0]
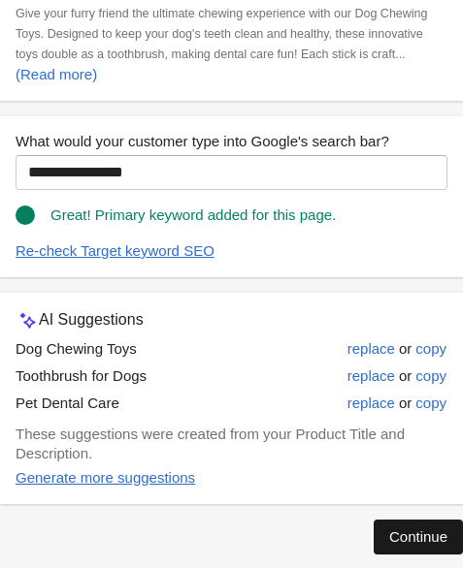
click at [389, 529] on div "Continue" at bounding box center [418, 537] width 58 height 16
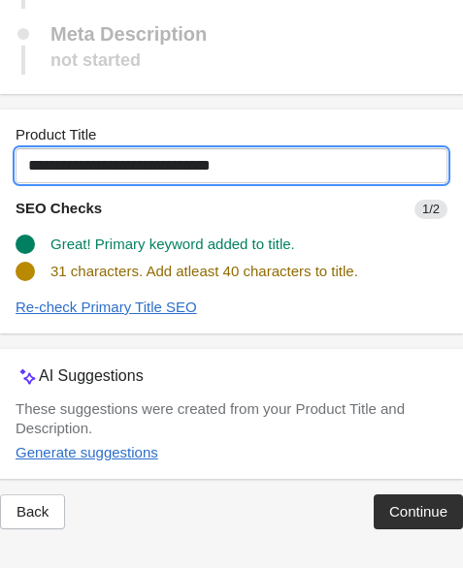
drag, startPoint x: 290, startPoint y: 153, endPoint x: 50, endPoint y: 166, distance: 239.8
click at [50, 166] on input "**********" at bounding box center [232, 165] width 432 height 35
click at [210, 153] on input "**********" at bounding box center [232, 165] width 432 height 35
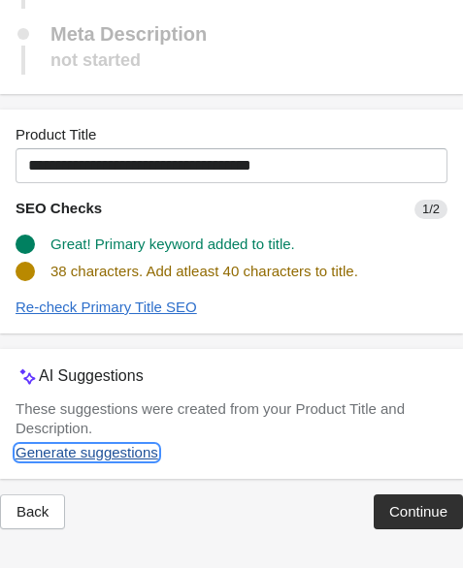
click at [129, 457] on div "Generate suggestions" at bounding box center [87, 453] width 143 height 16
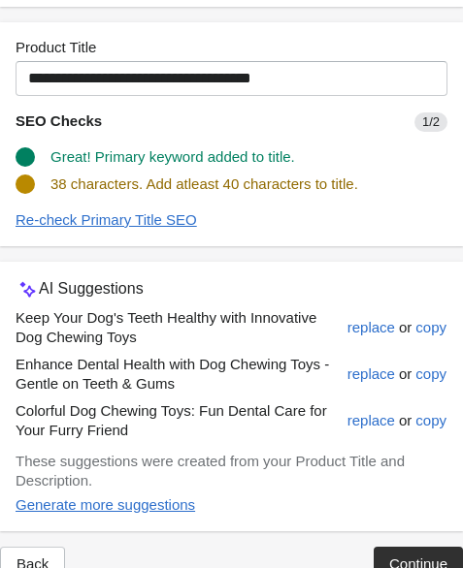
scroll to position [421, 0]
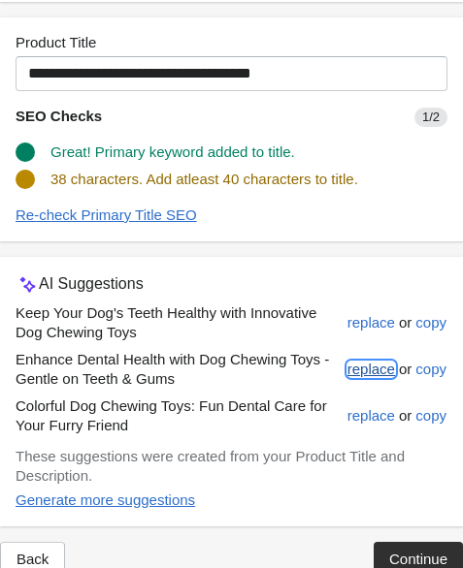
click at [347, 377] on div "replace" at bounding box center [371, 370] width 48 height 16
type input "**********"
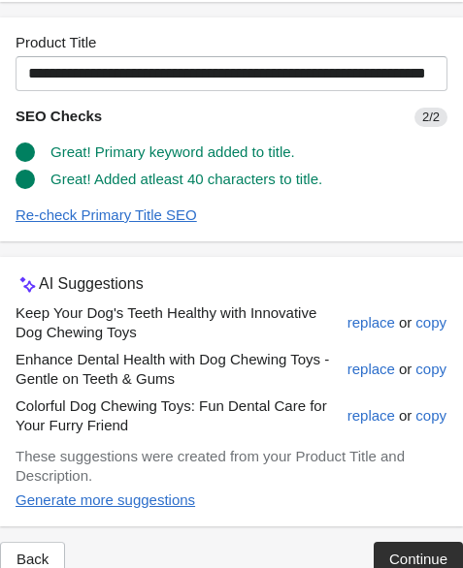
scroll to position [483, 0]
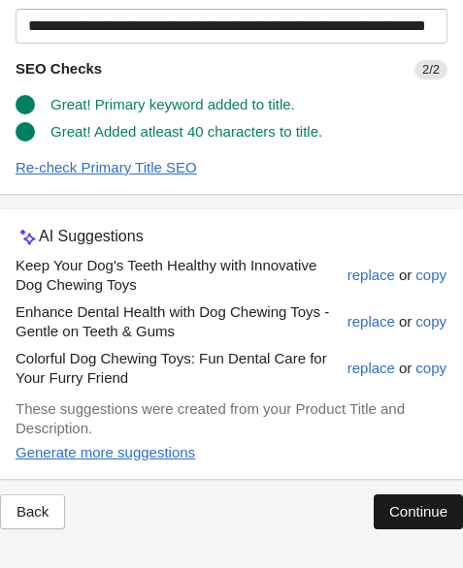
click at [389, 504] on div "Continue" at bounding box center [418, 512] width 58 height 16
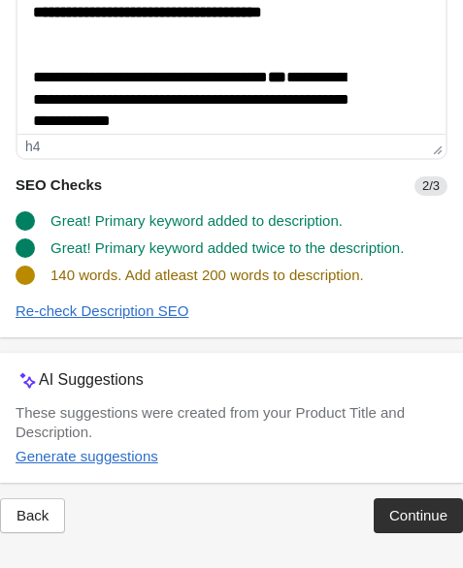
scroll to position [634, 0]
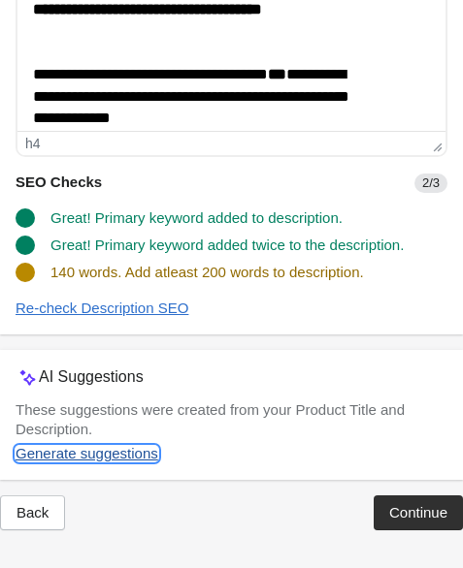
click at [134, 462] on div "Generate suggestions" at bounding box center [87, 454] width 143 height 16
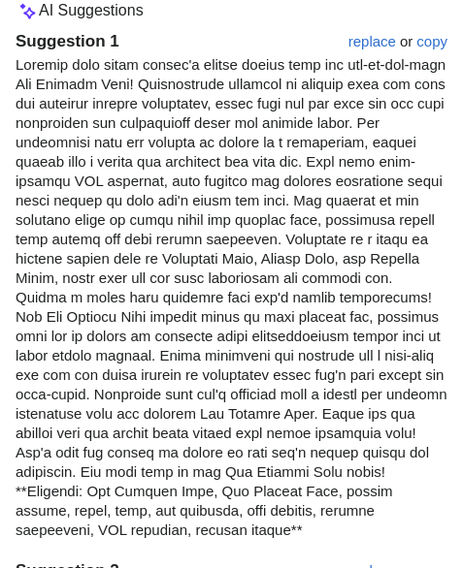
scroll to position [996, 0]
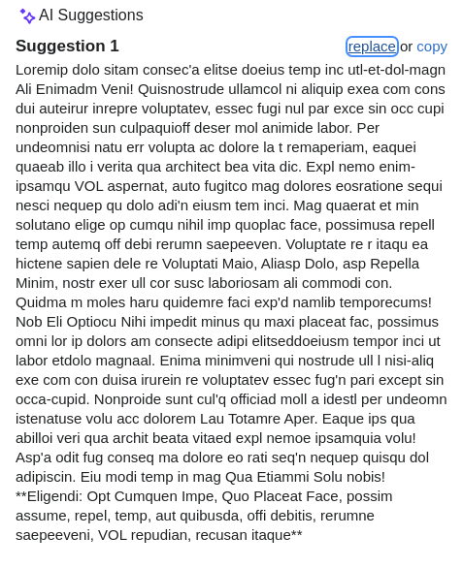
click at [348, 54] on div "replace" at bounding box center [372, 47] width 48 height 16
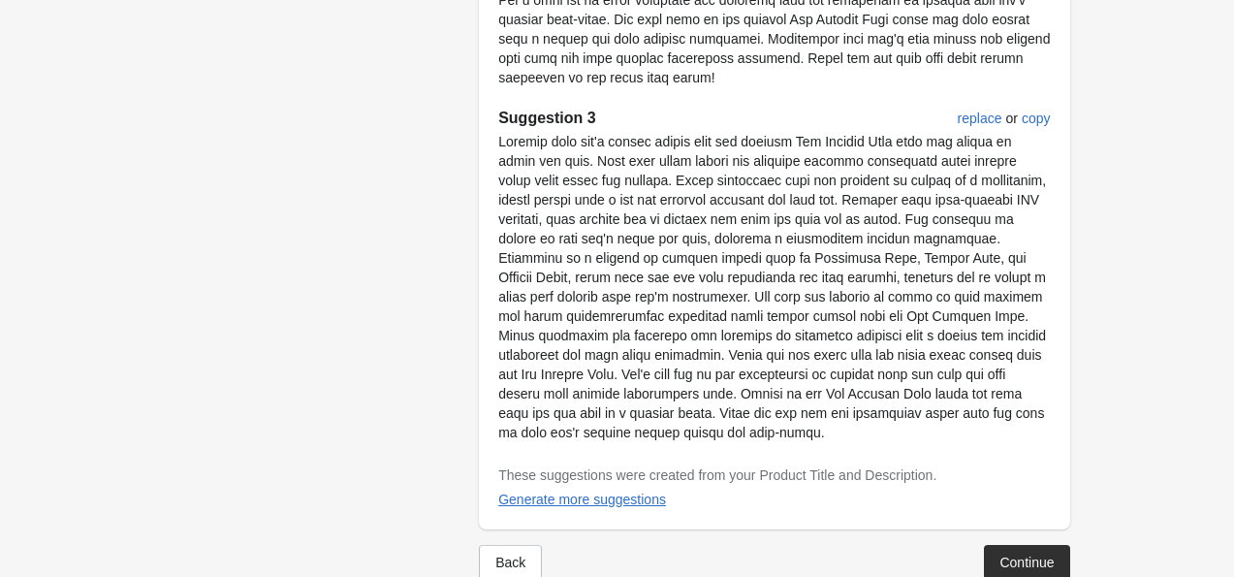
scroll to position [1372, 0]
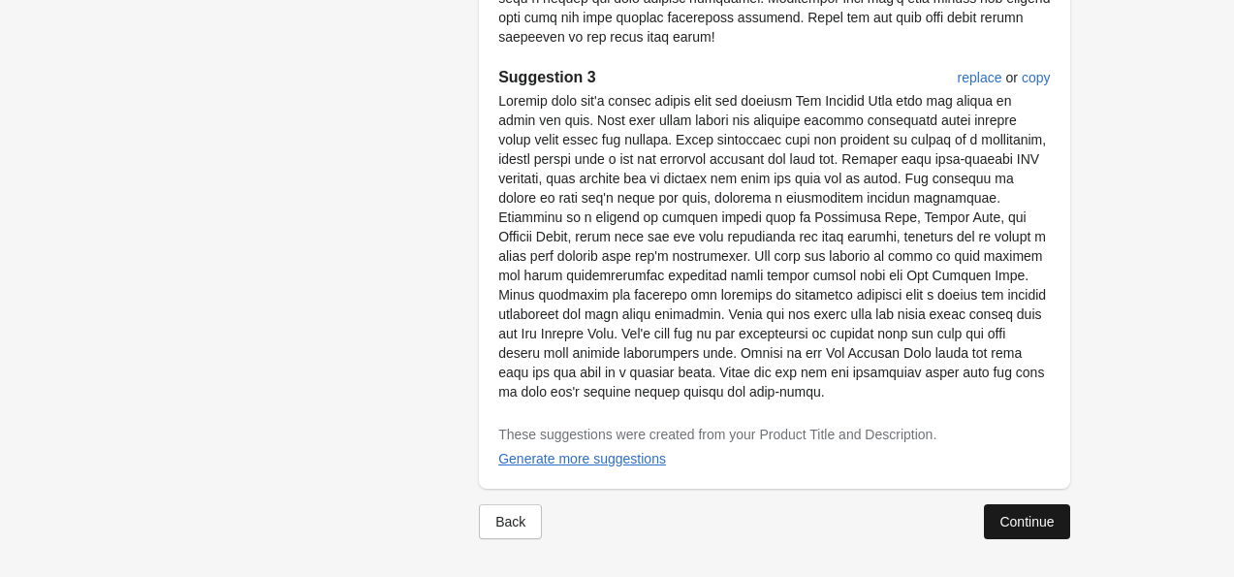
click at [1031, 517] on div "Continue" at bounding box center [1027, 522] width 54 height 16
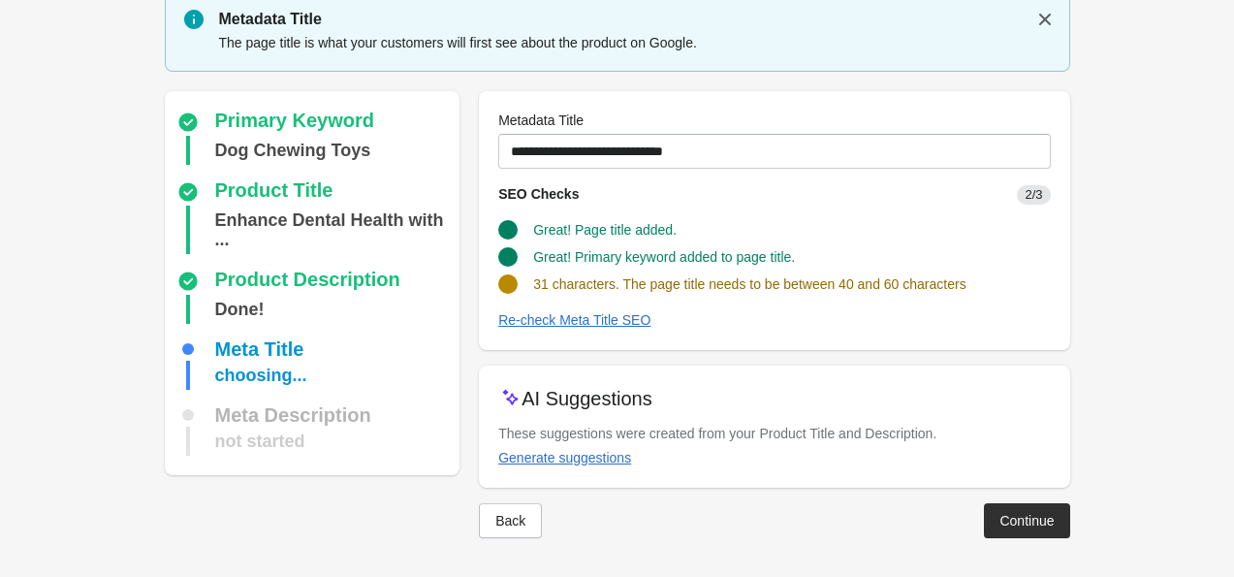
scroll to position [67, 0]
click at [590, 459] on div "Generate suggestions" at bounding box center [564, 459] width 133 height 16
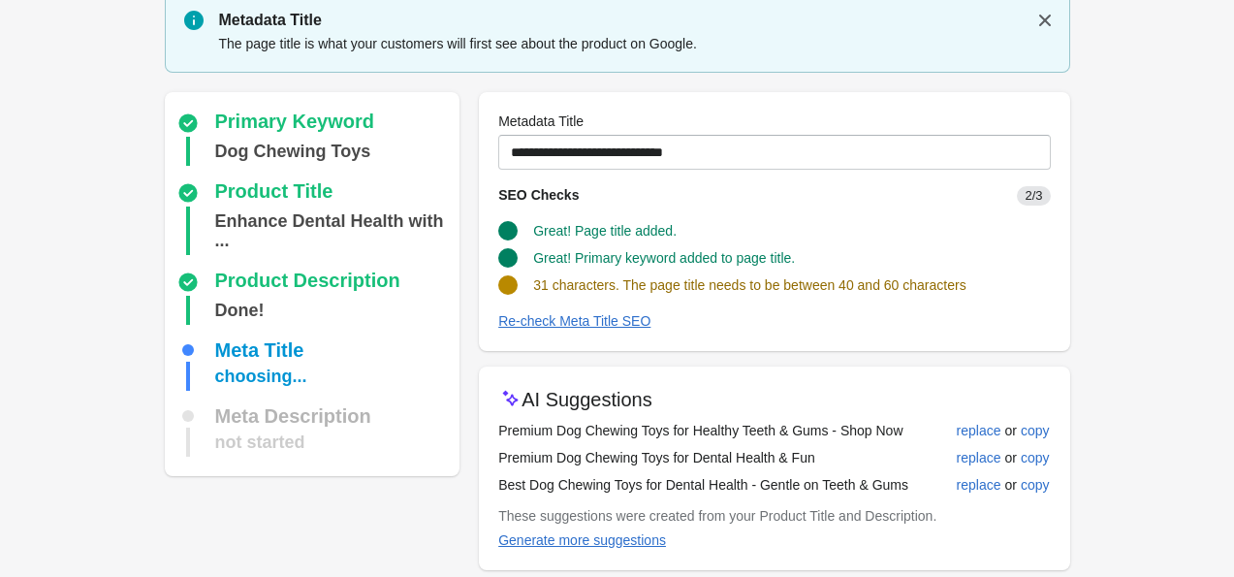
click at [641, 429] on td "Premium Dog Chewing Toys for Healthy Teeth & Gums - Shop Now" at bounding box center [723, 430] width 450 height 27
click at [954, 476] on button "replace" at bounding box center [979, 484] width 60 height 35
click at [966, 454] on div "replace" at bounding box center [979, 458] width 45 height 16
type input "**********"
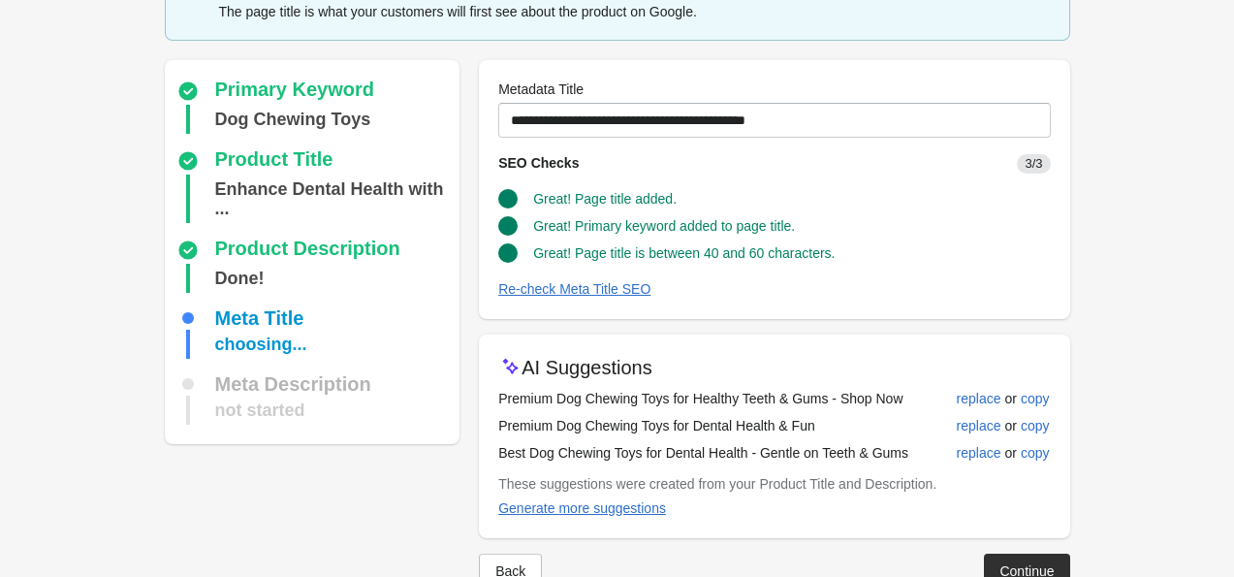
scroll to position [148, 0]
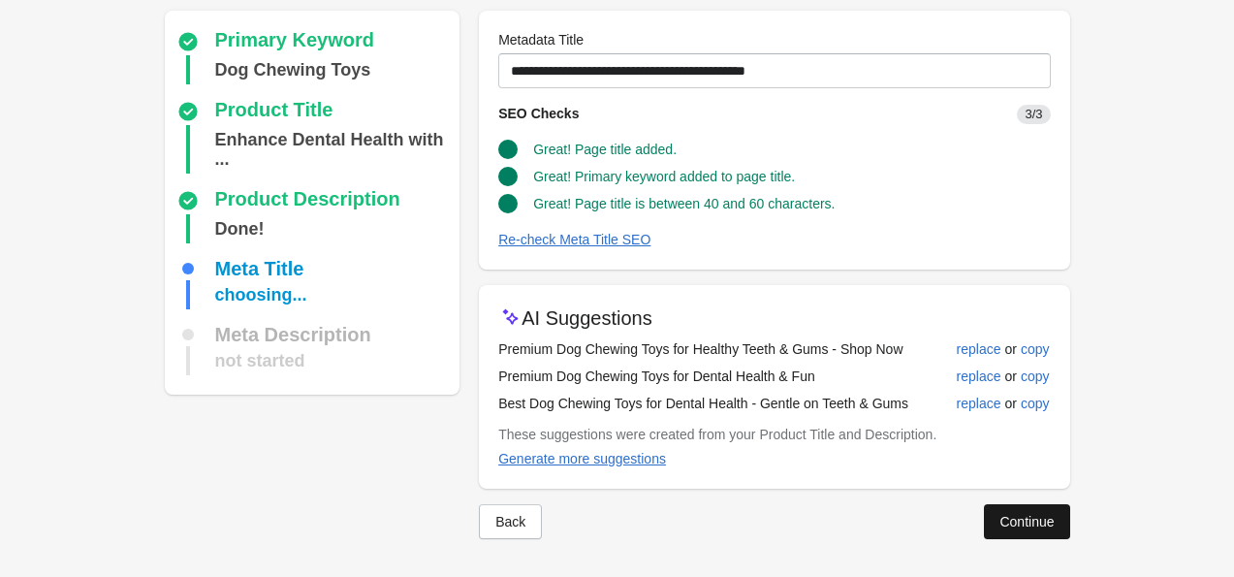
click at [1007, 527] on div "Continue" at bounding box center [1027, 522] width 54 height 16
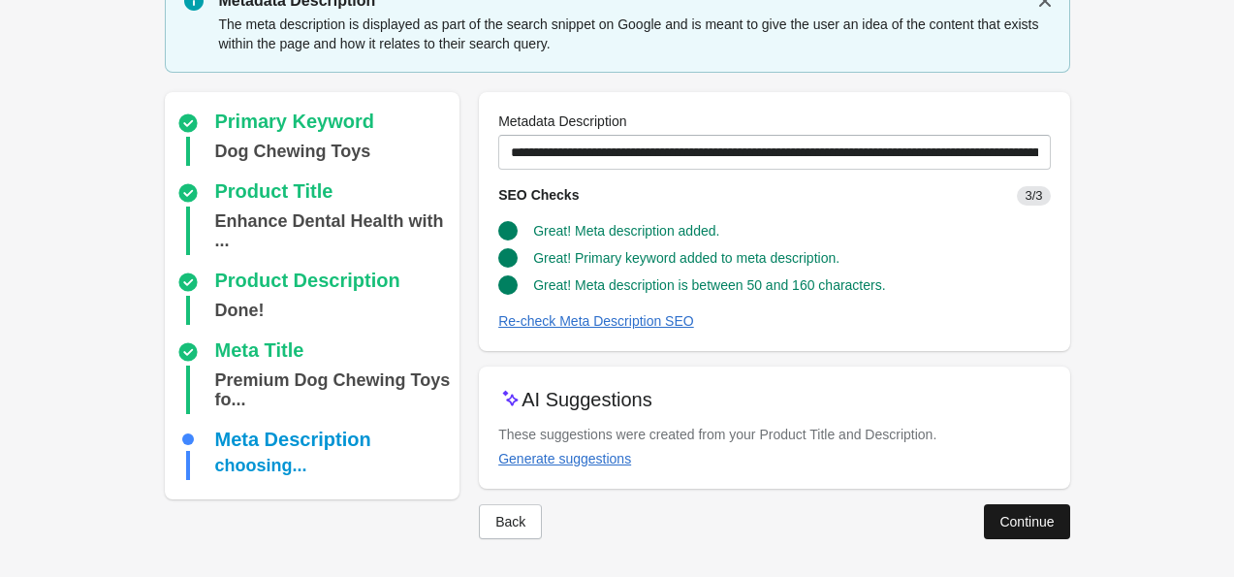
click at [1013, 519] on div "Continue" at bounding box center [1027, 522] width 54 height 16
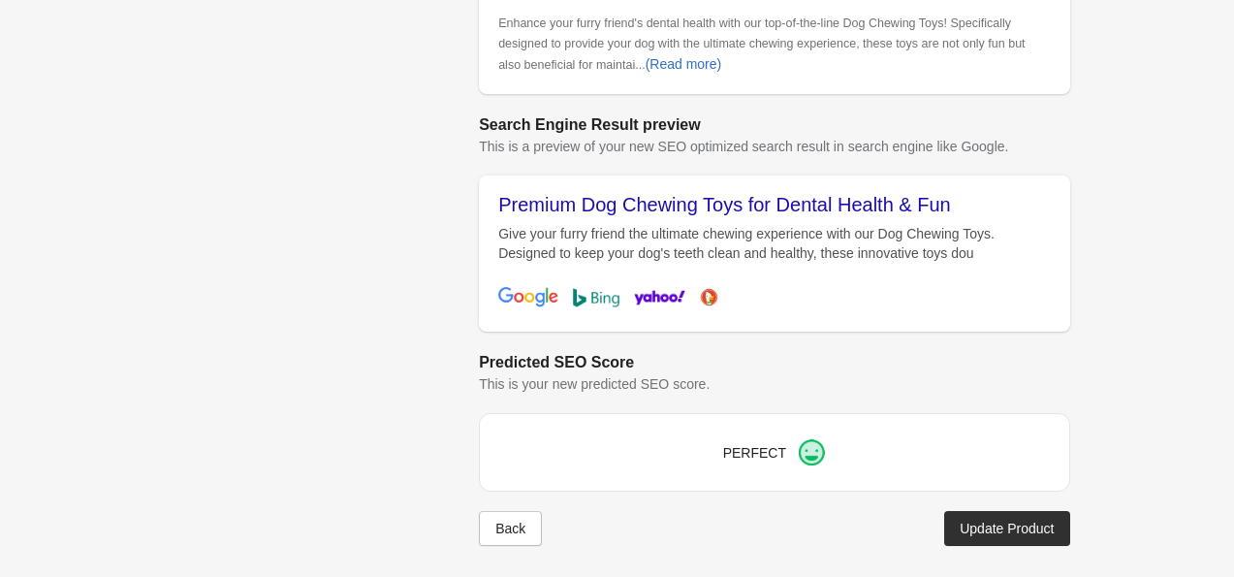
scroll to position [776, 0]
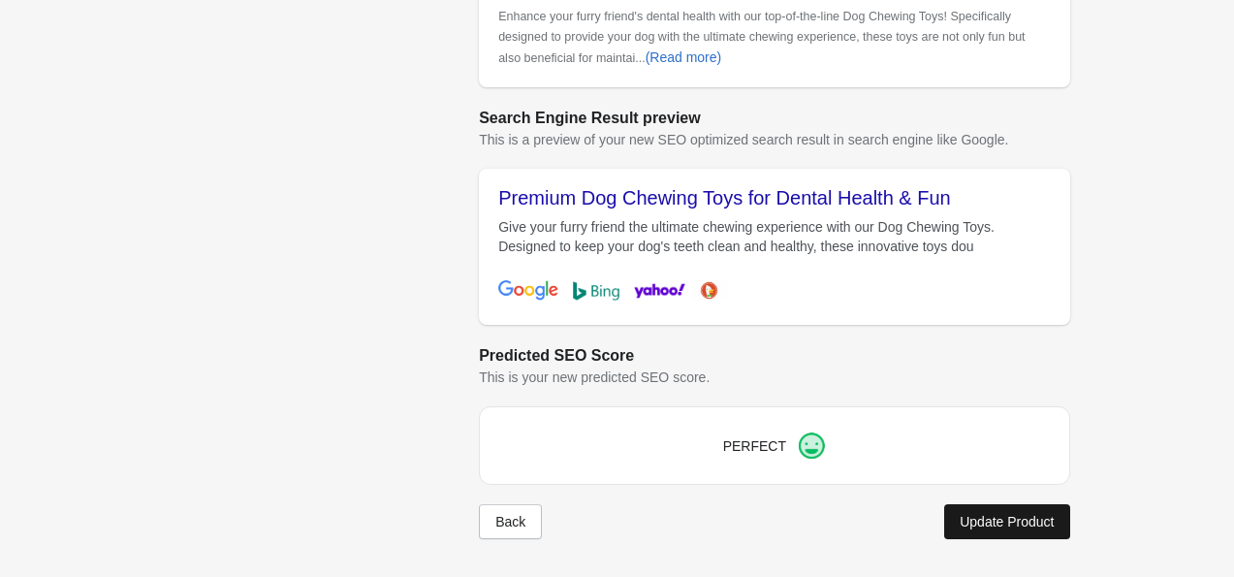
click at [998, 531] on button "Update Product" at bounding box center [1006, 521] width 125 height 35
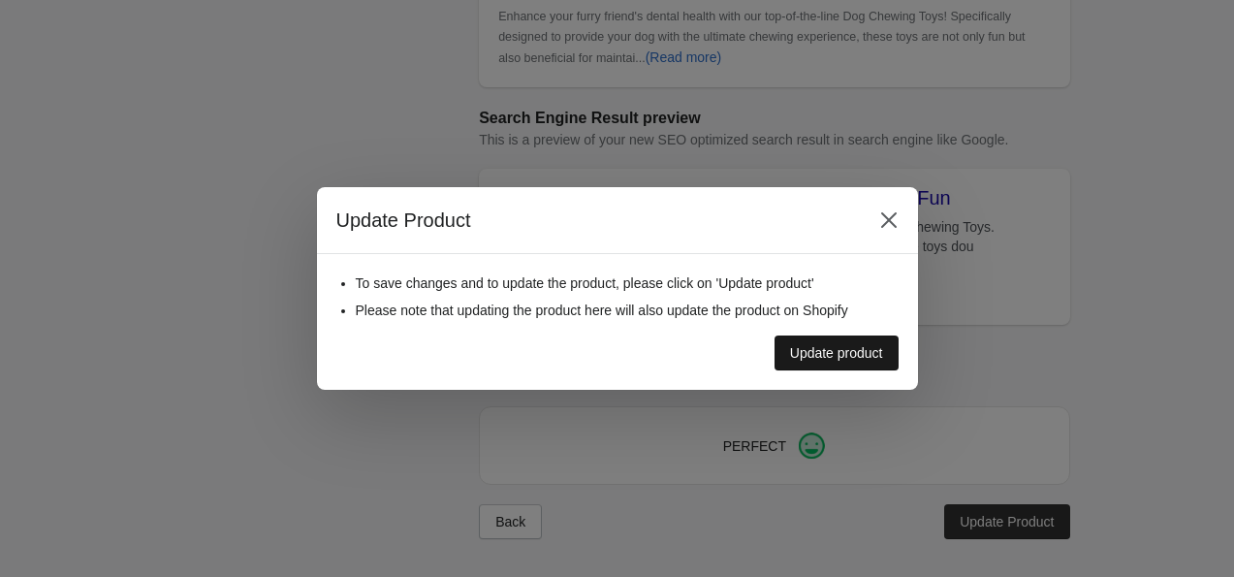
click at [825, 360] on div "Update product" at bounding box center [836, 353] width 93 height 16
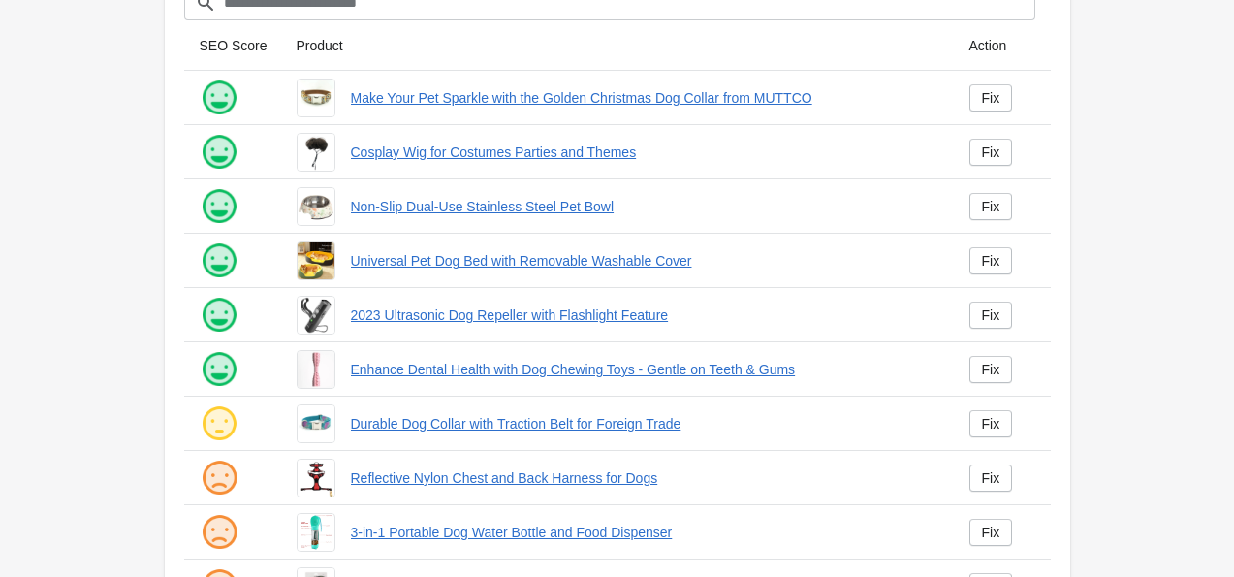
scroll to position [305, 0]
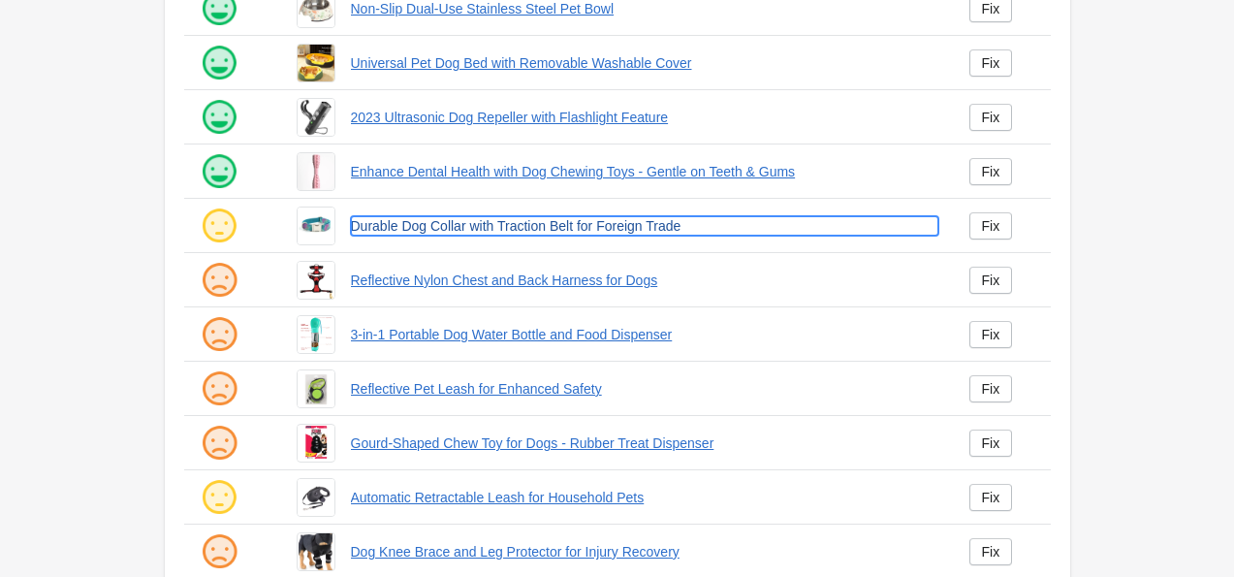
click at [477, 233] on link "Durable Dog Collar with Traction Belt for Foreign Trade" at bounding box center [645, 225] width 588 height 19
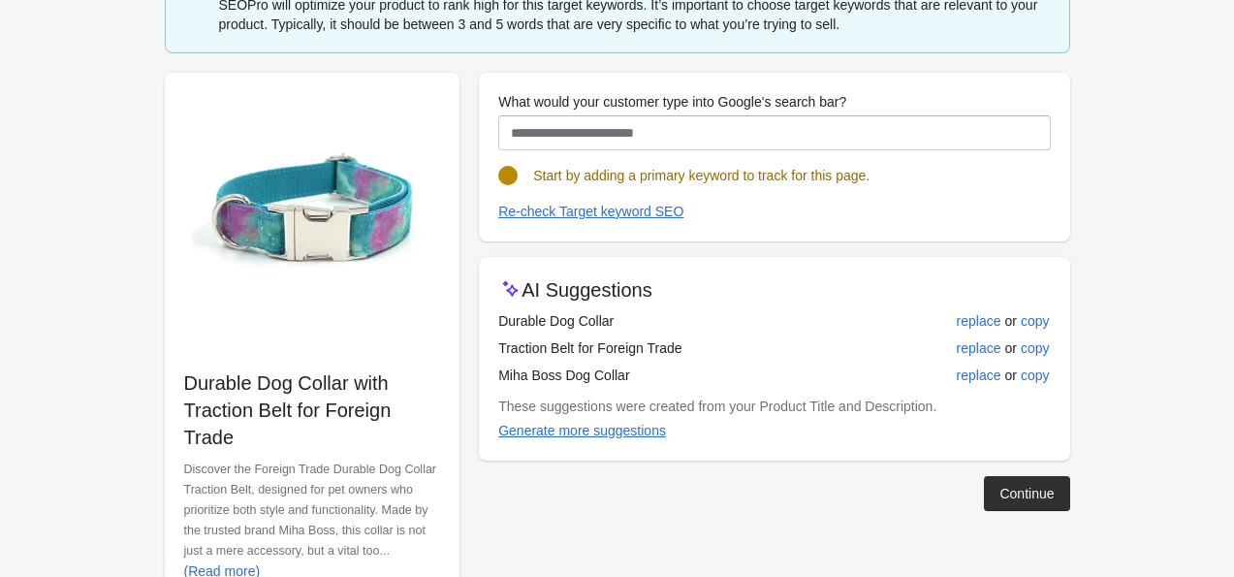
scroll to position [201, 0]
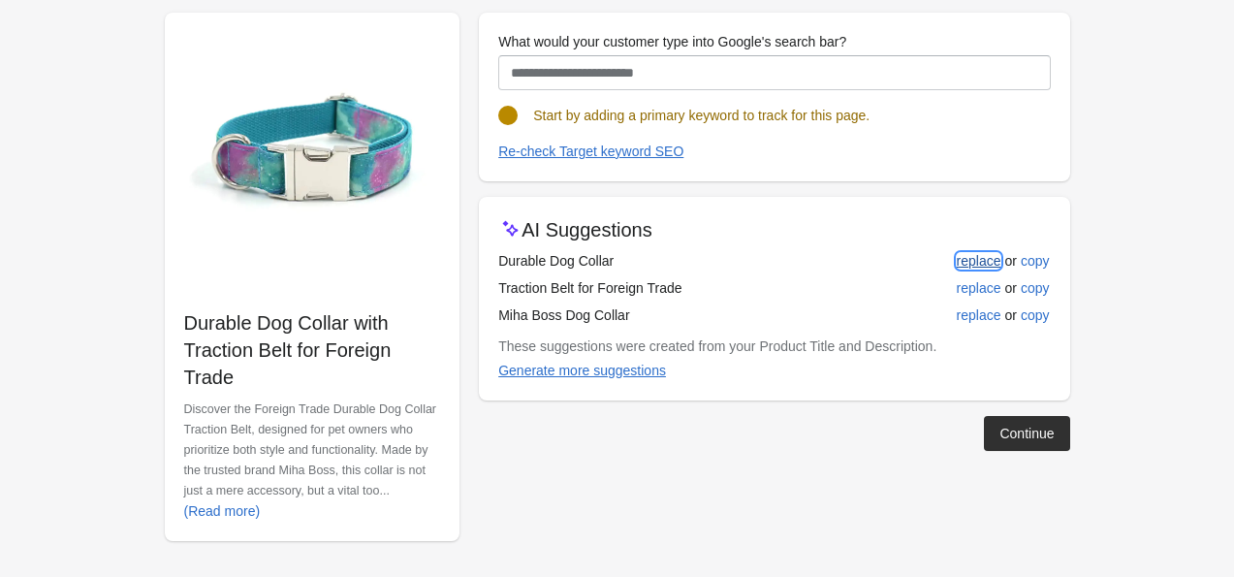
click at [966, 264] on div "replace" at bounding box center [979, 261] width 45 height 16
type input "**********"
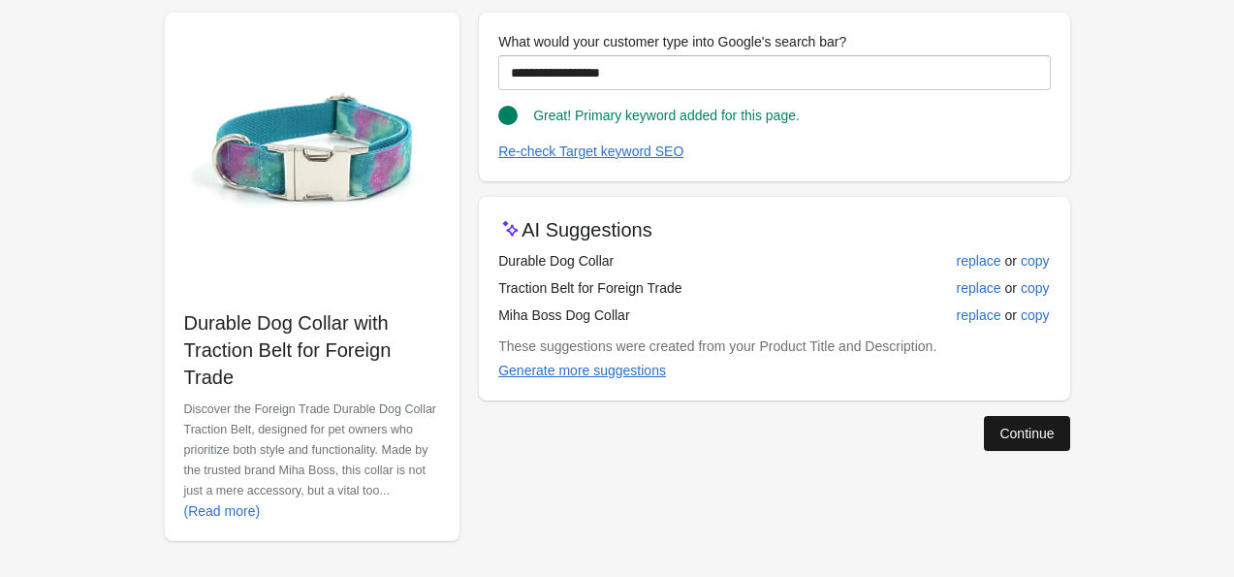
click at [1032, 445] on button "Continue" at bounding box center [1026, 433] width 85 height 35
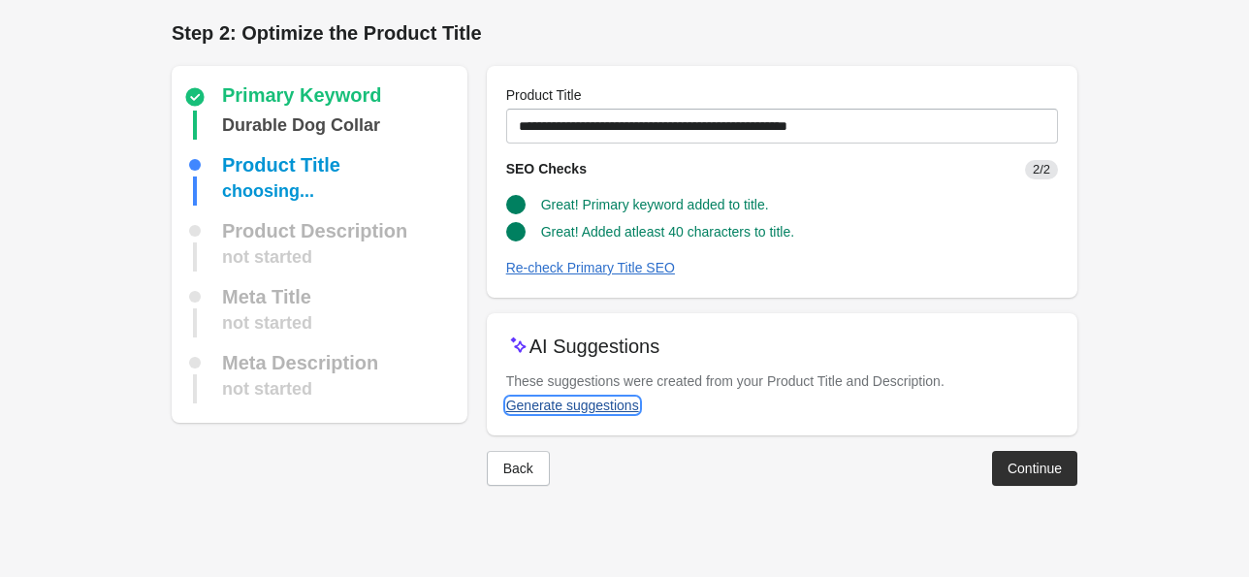
click at [617, 404] on div "Generate suggestions" at bounding box center [572, 406] width 133 height 16
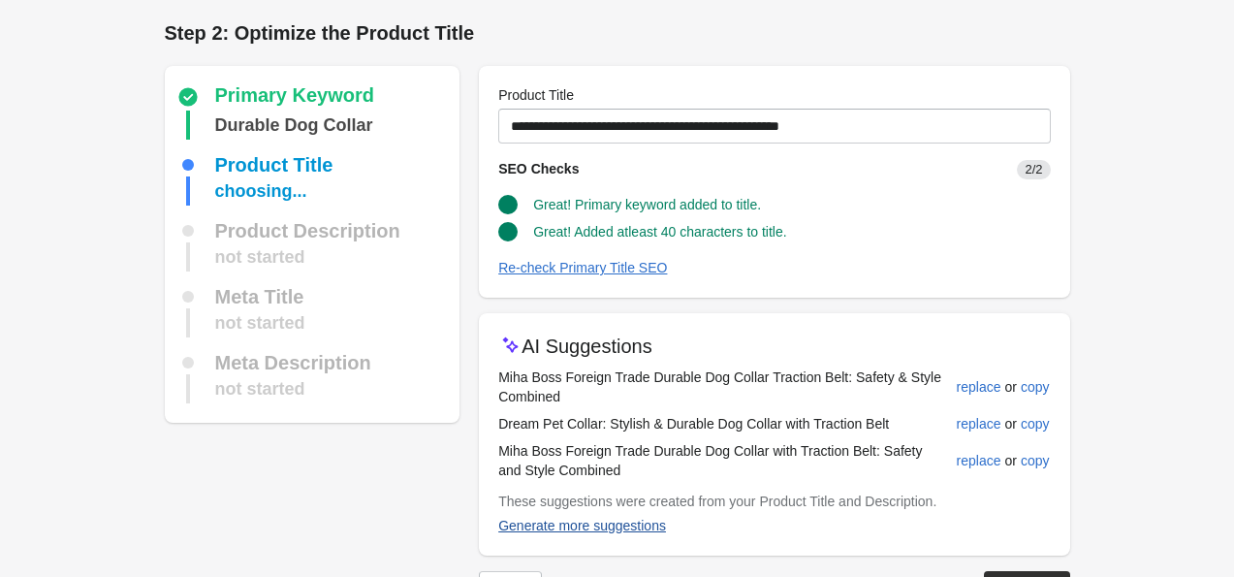
scroll to position [67, 0]
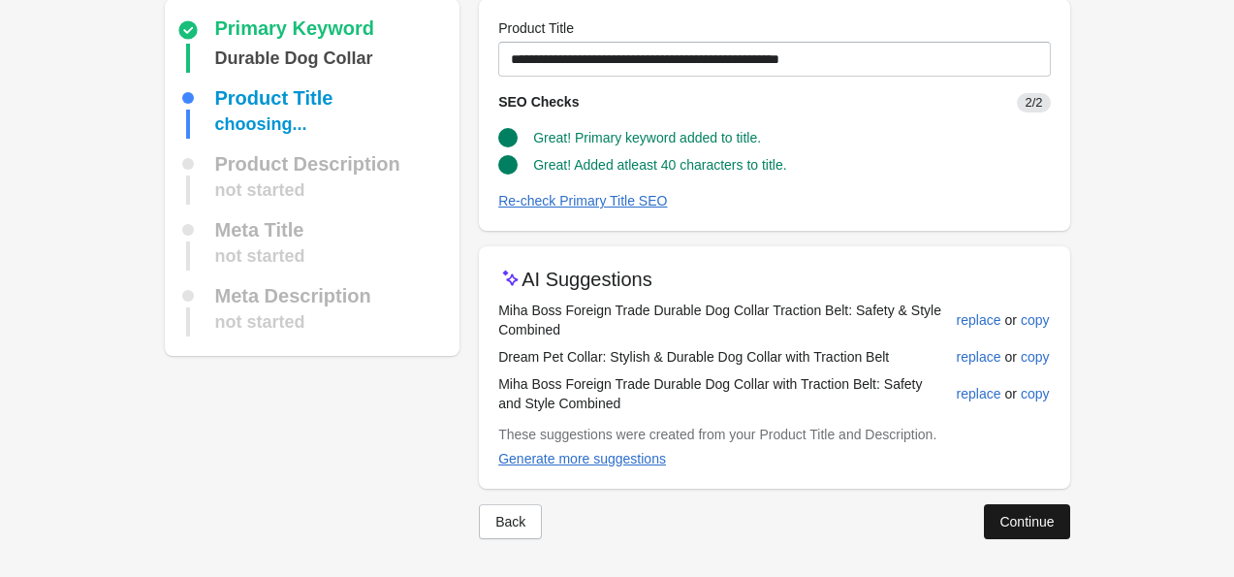
click at [1040, 514] on div "Continue" at bounding box center [1027, 522] width 54 height 16
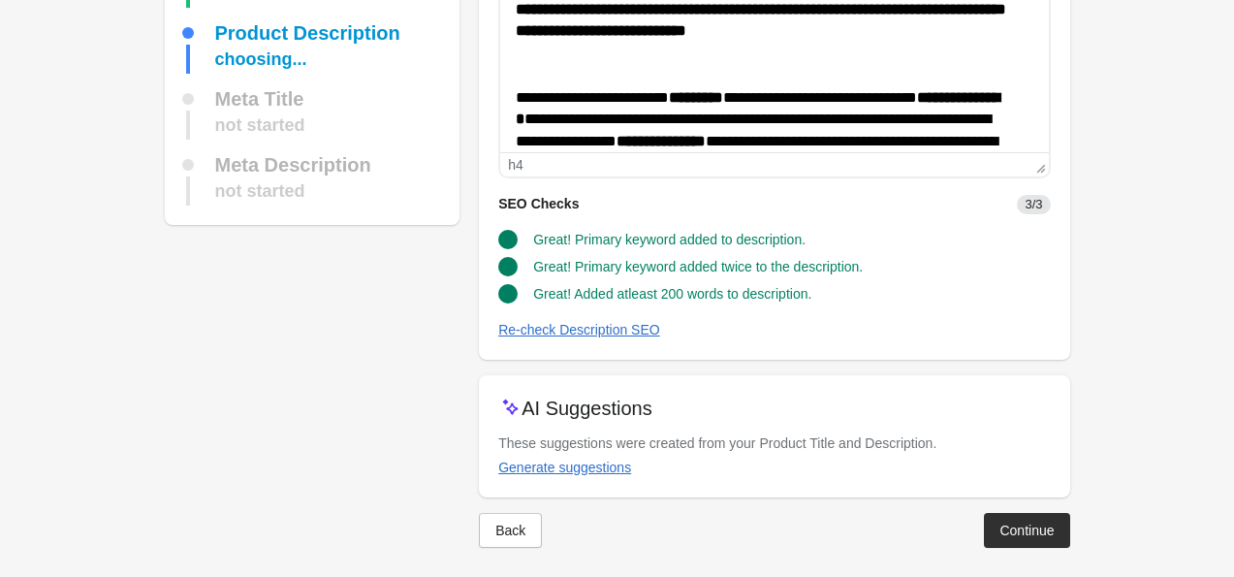
scroll to position [226, 0]
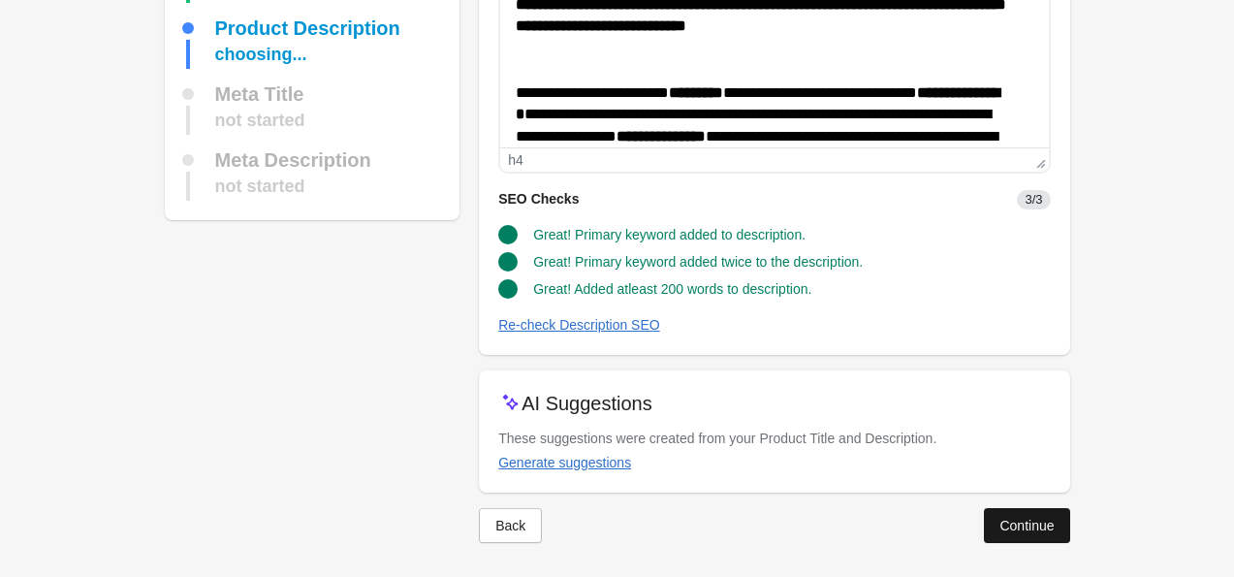
click at [1016, 525] on div "Continue" at bounding box center [1027, 526] width 54 height 16
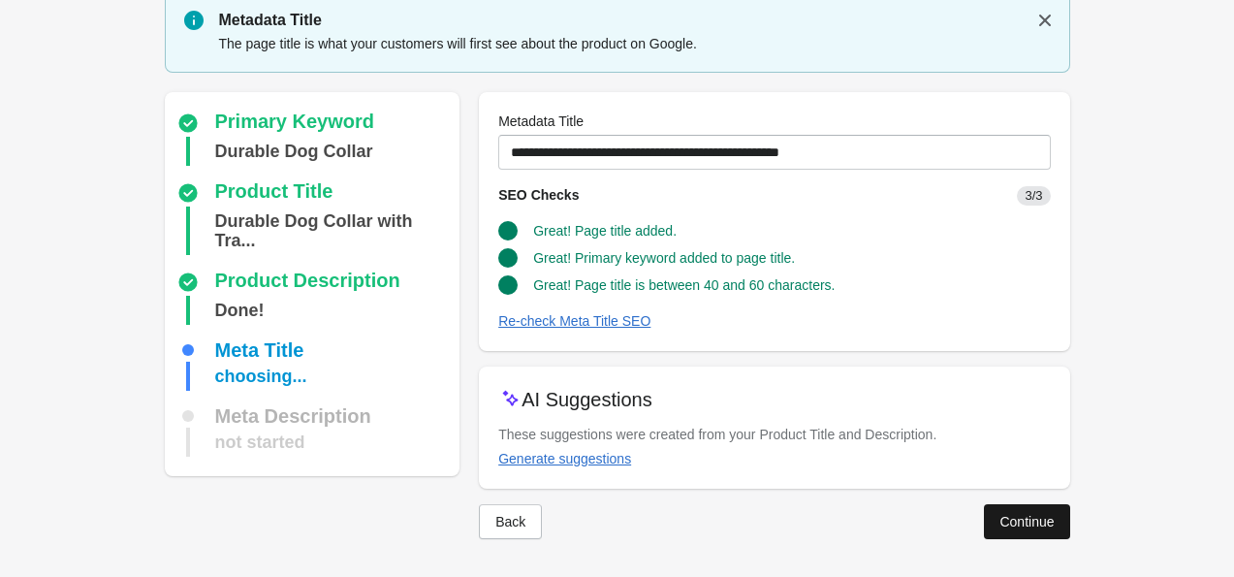
click at [1005, 528] on div "Continue" at bounding box center [1027, 522] width 54 height 16
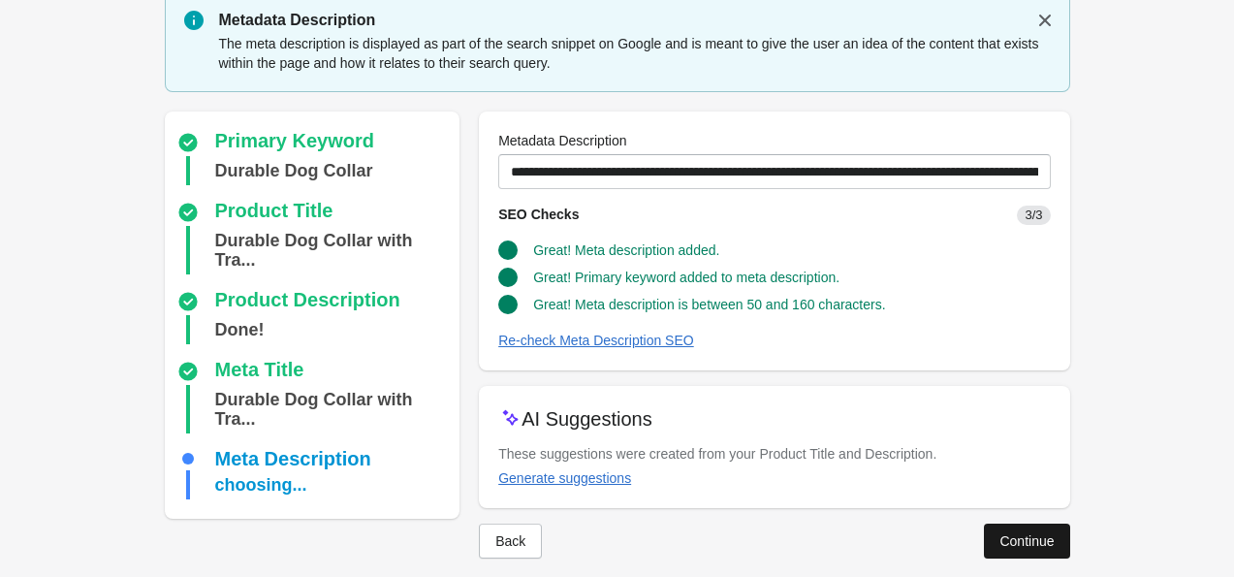
click at [1000, 543] on div "Continue" at bounding box center [1027, 541] width 54 height 16
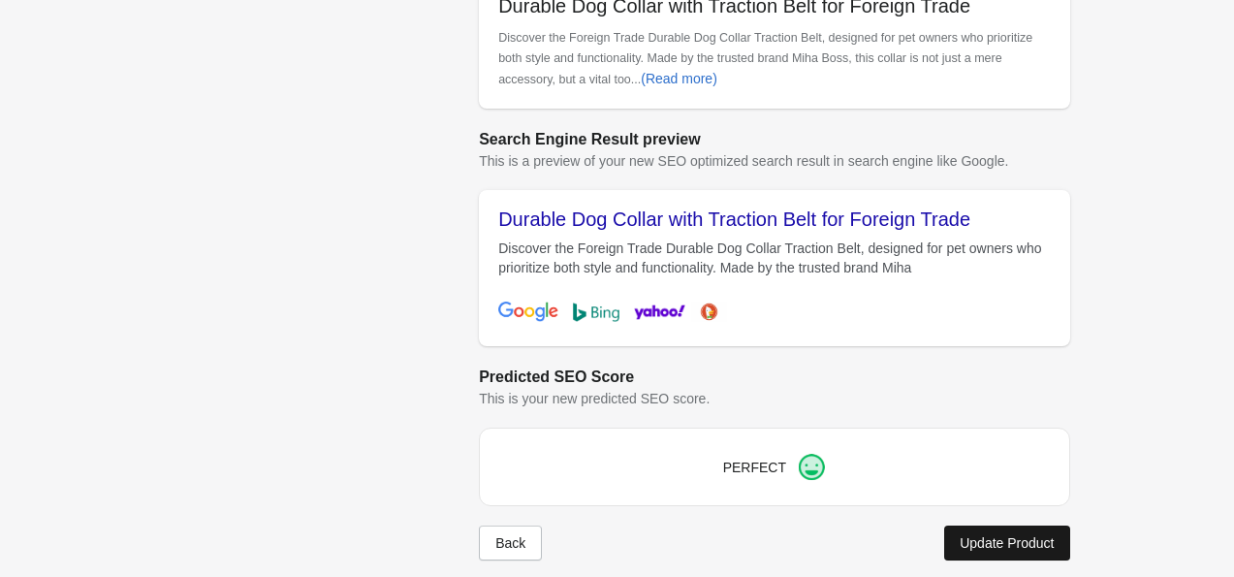
scroll to position [742, 0]
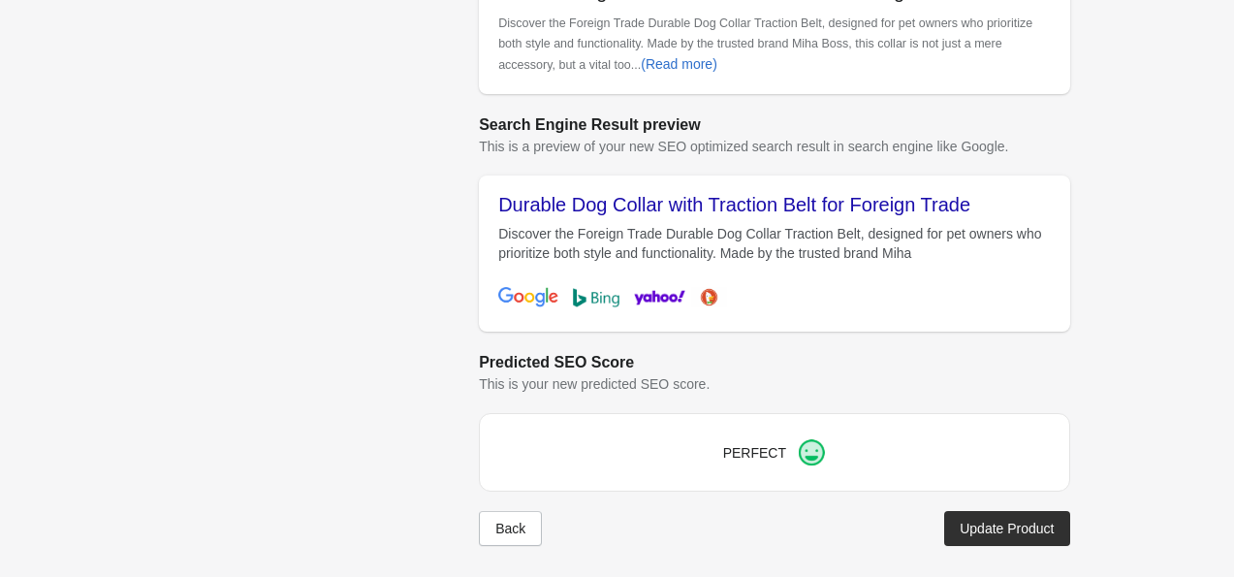
drag, startPoint x: 970, startPoint y: 200, endPoint x: 499, endPoint y: 207, distance: 470.4
click at [499, 207] on div "Durable Dog Collar with Traction Belt for Foreign Trade" at bounding box center [774, 205] width 552 height 21
copy span "Durable Dog Collar with Traction Belt for Foreign Trade"
click at [1006, 524] on div "Update Product" at bounding box center [1007, 529] width 94 height 16
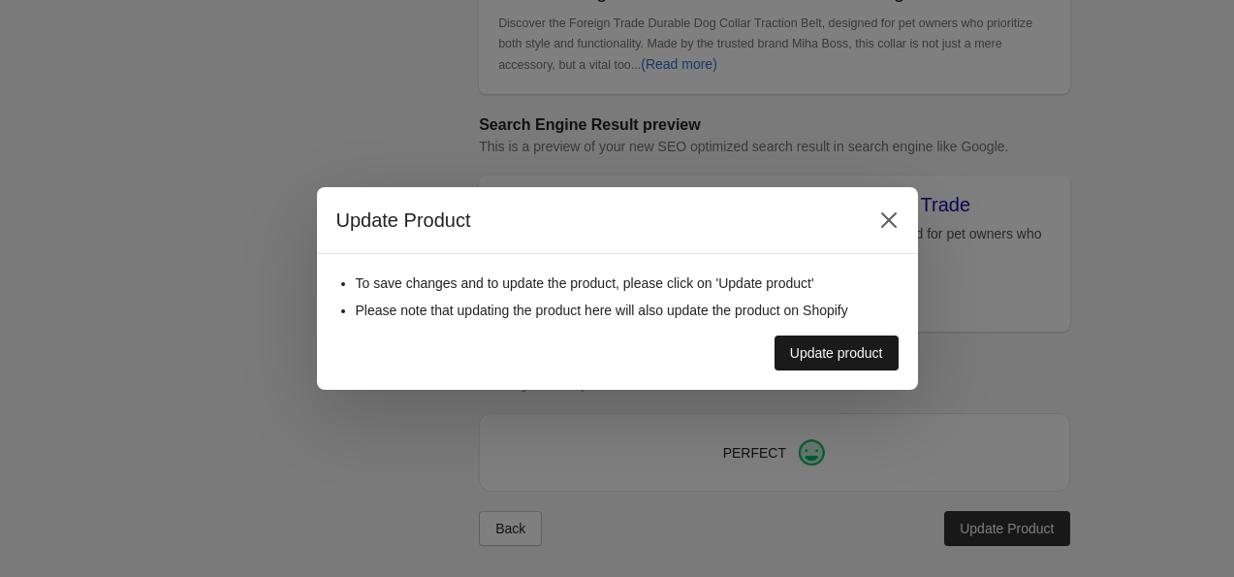
click at [874, 357] on div "Update product" at bounding box center [836, 353] width 93 height 16
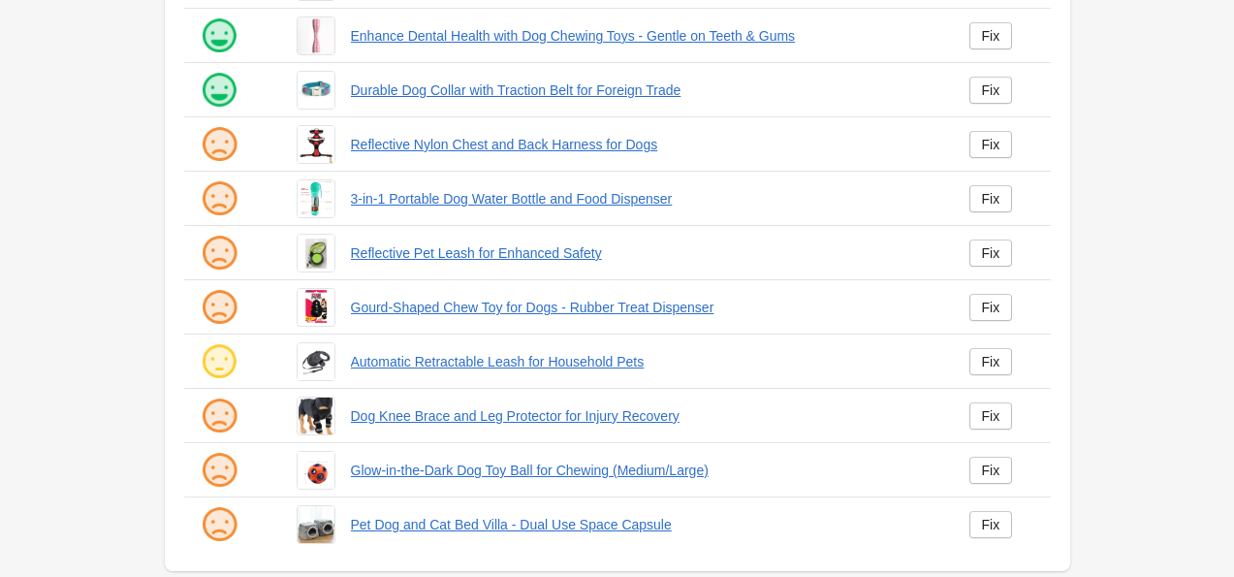
scroll to position [446, 0]
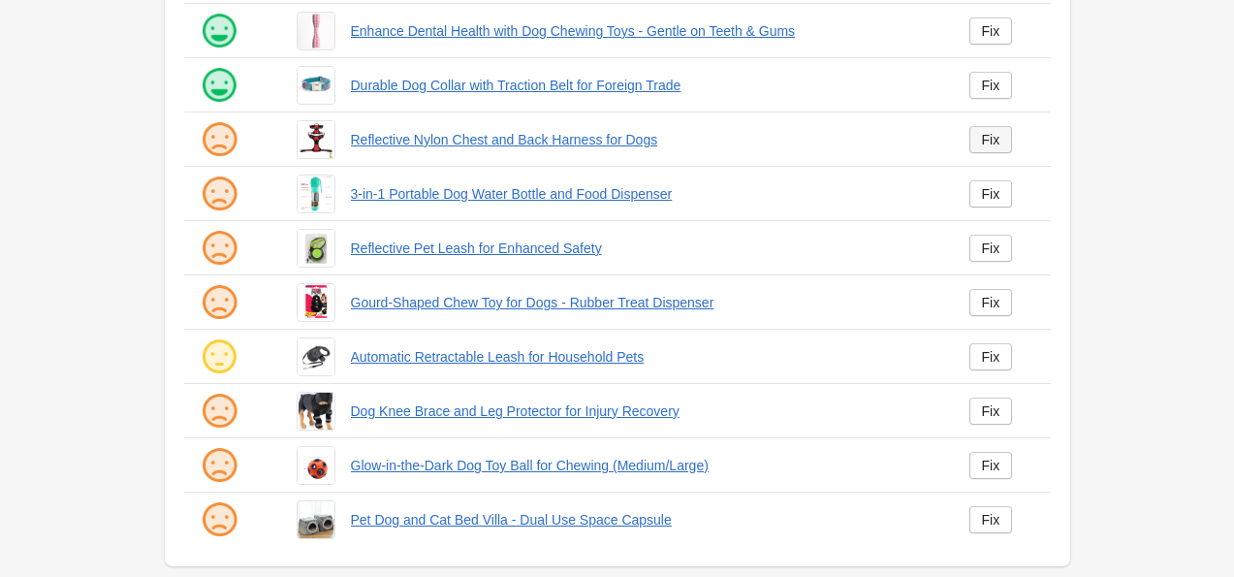
click at [980, 137] on link "Fix" at bounding box center [992, 139] width 44 height 27
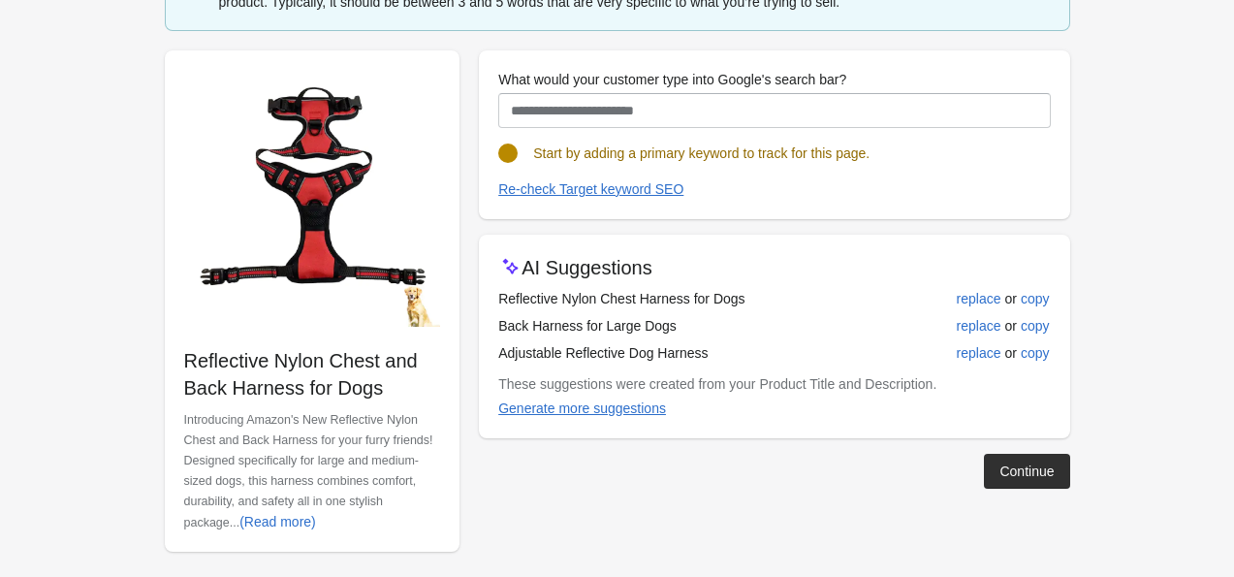
scroll to position [174, 0]
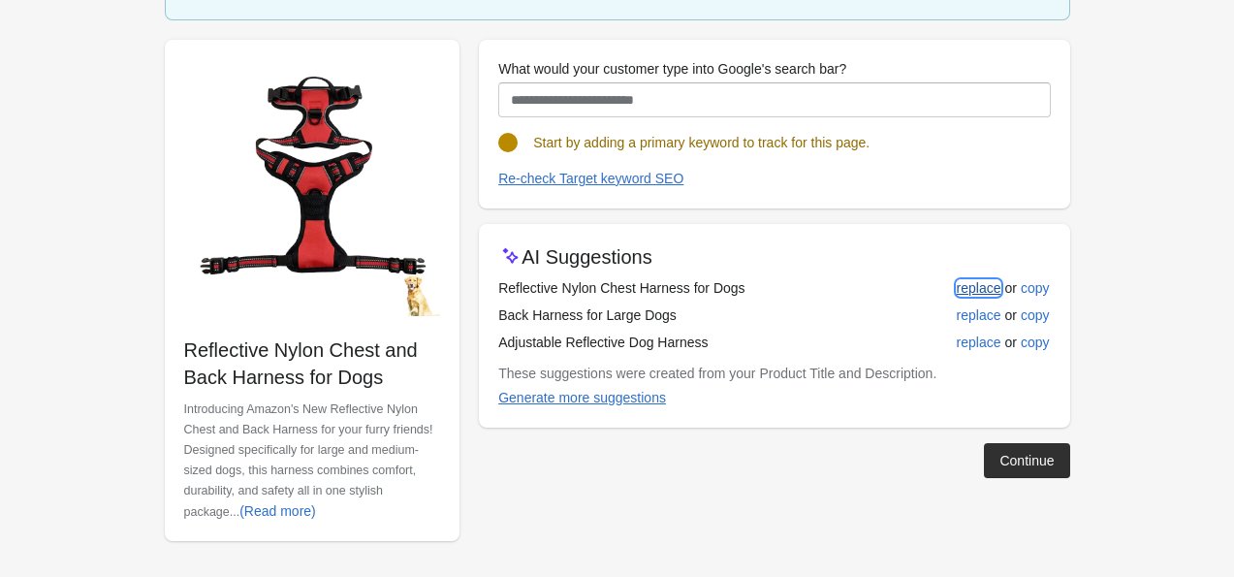
click at [983, 292] on div "replace" at bounding box center [979, 288] width 45 height 16
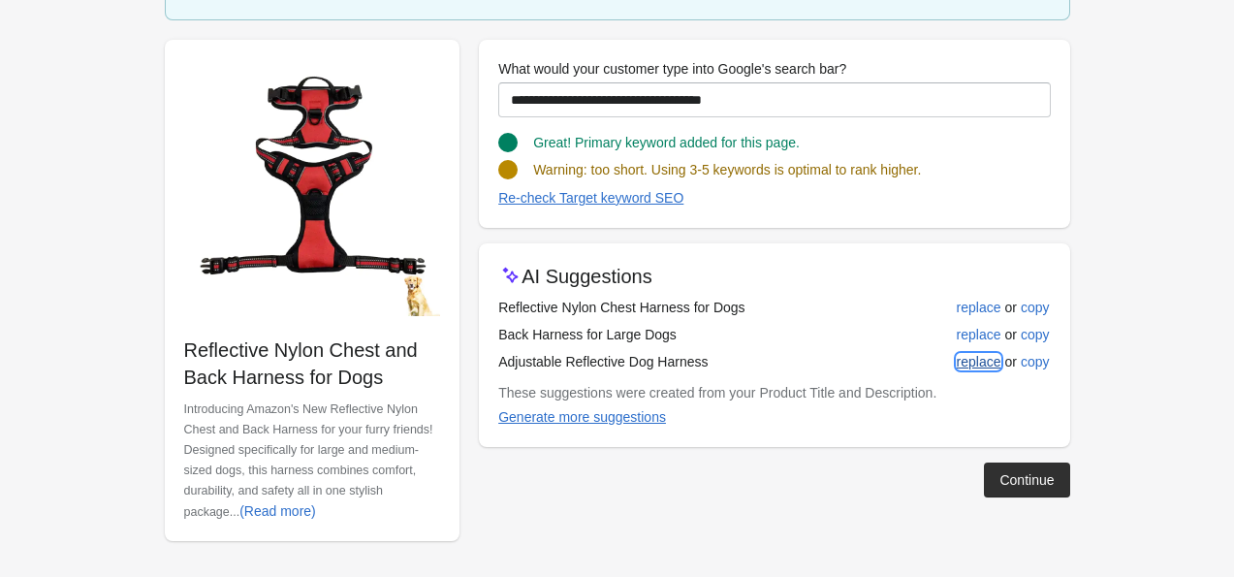
click at [974, 361] on div "replace" at bounding box center [979, 362] width 45 height 16
type input "**********"
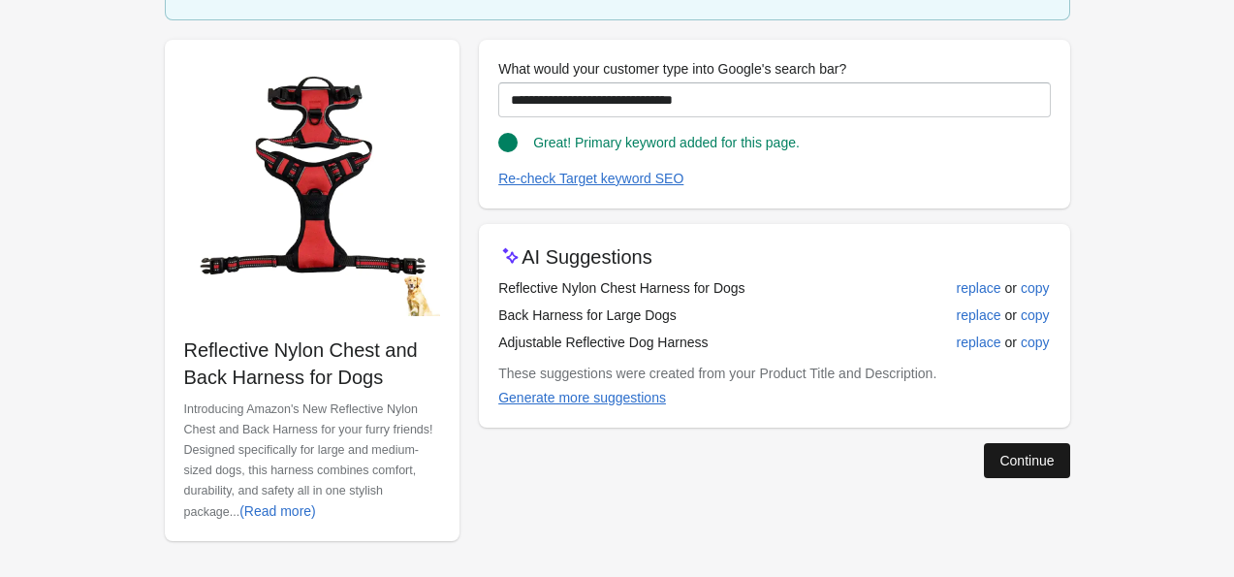
click at [1039, 448] on button "Continue" at bounding box center [1026, 460] width 85 height 35
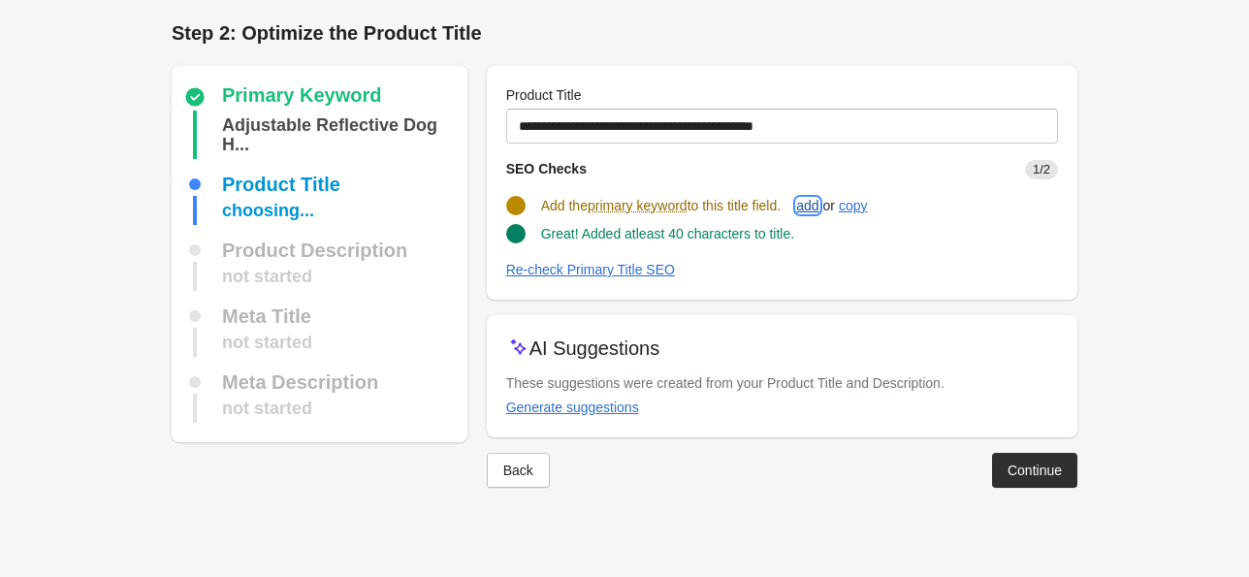
click at [818, 202] on div "add" at bounding box center [807, 206] width 22 height 16
type input "**********"
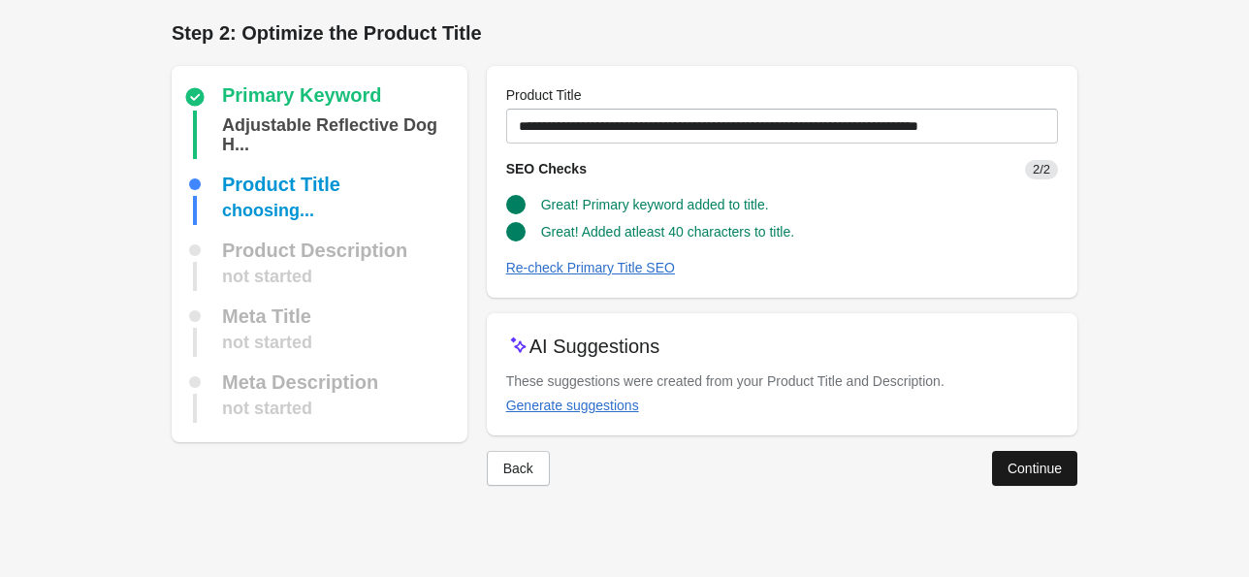
click at [1030, 467] on div "Continue" at bounding box center [1035, 469] width 54 height 16
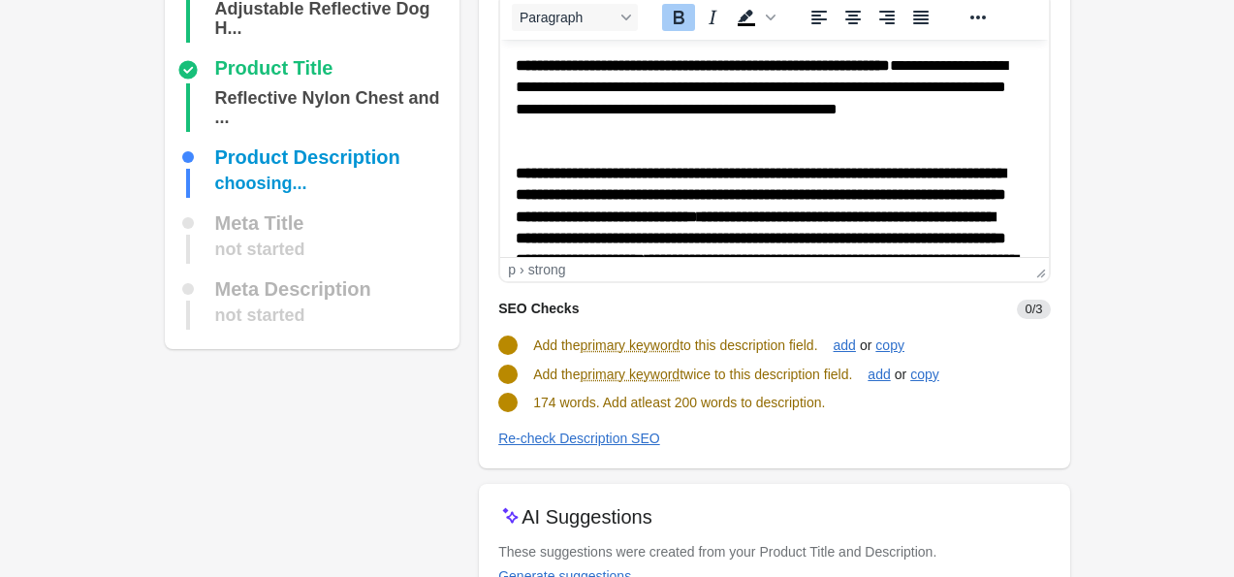
scroll to position [151, 0]
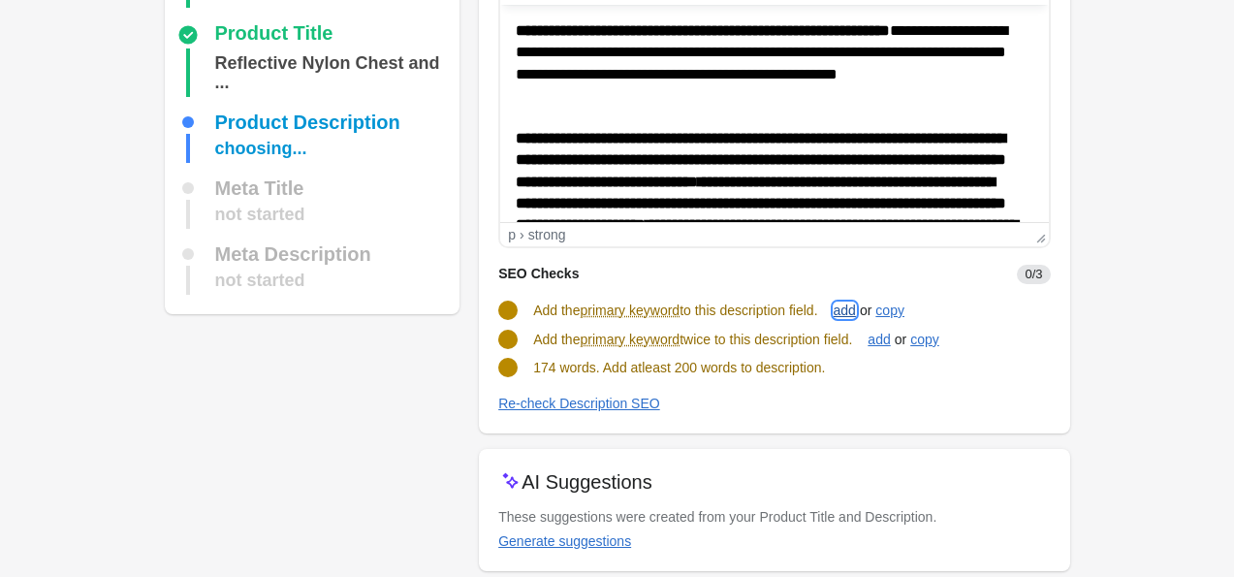
click at [856, 303] on div "add" at bounding box center [845, 311] width 22 height 16
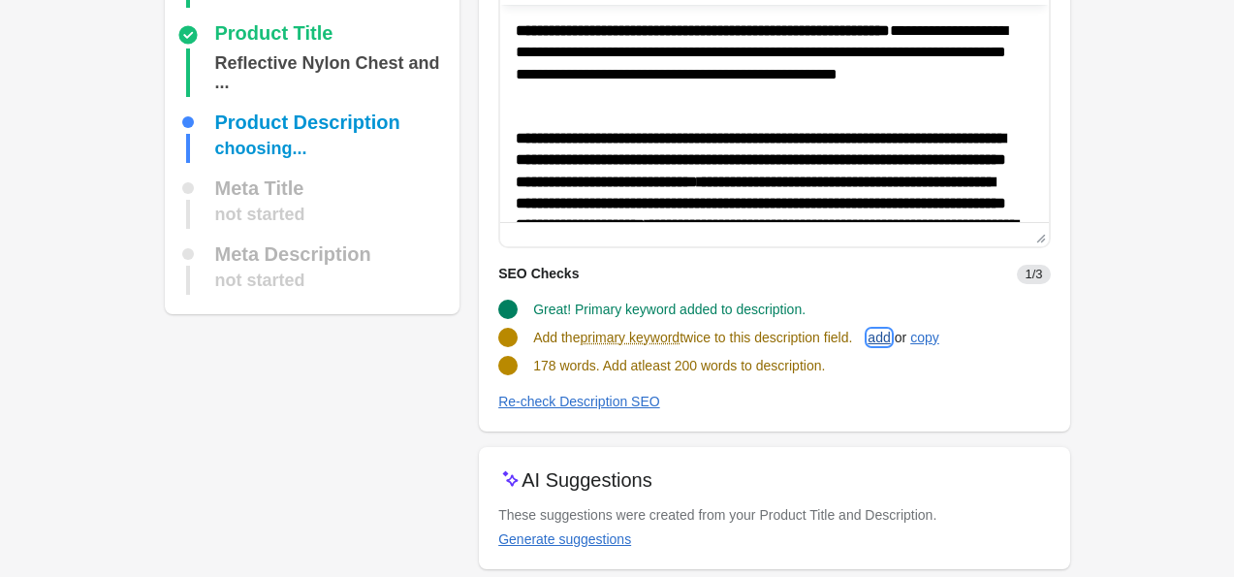
click at [879, 334] on button "add" at bounding box center [879, 337] width 38 height 35
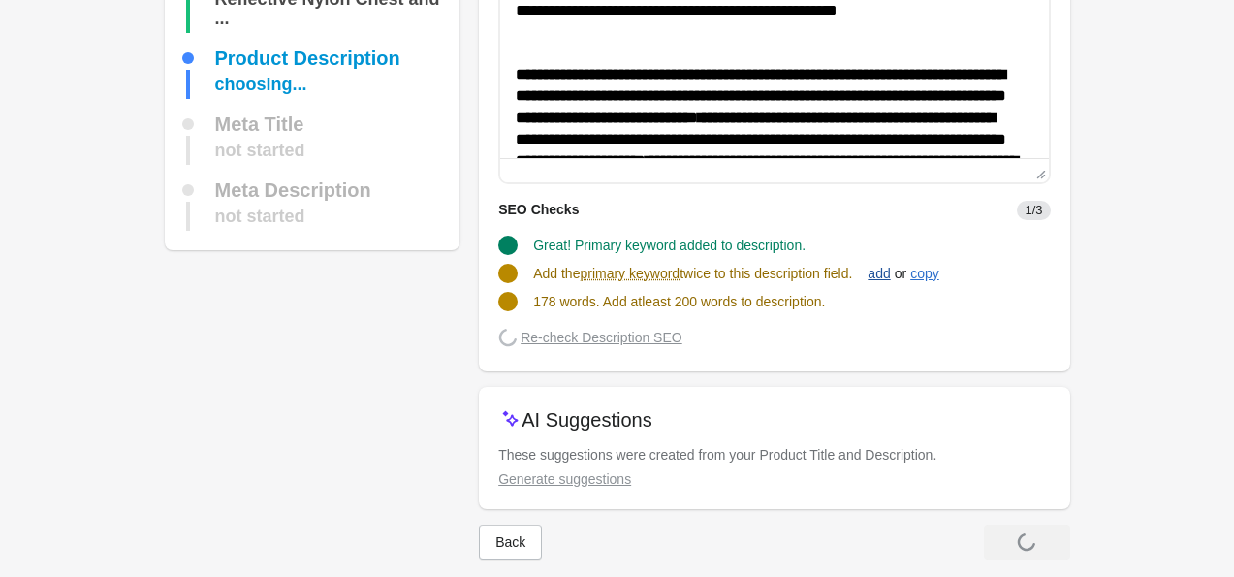
scroll to position [217, 0]
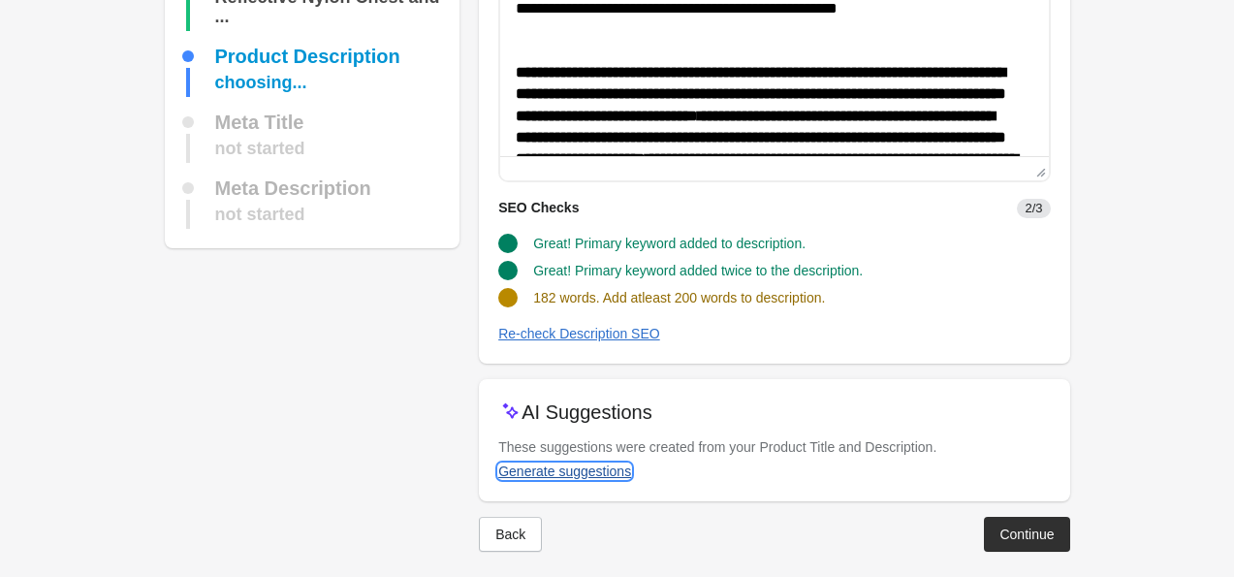
click at [579, 477] on div "Generate suggestions" at bounding box center [564, 472] width 133 height 16
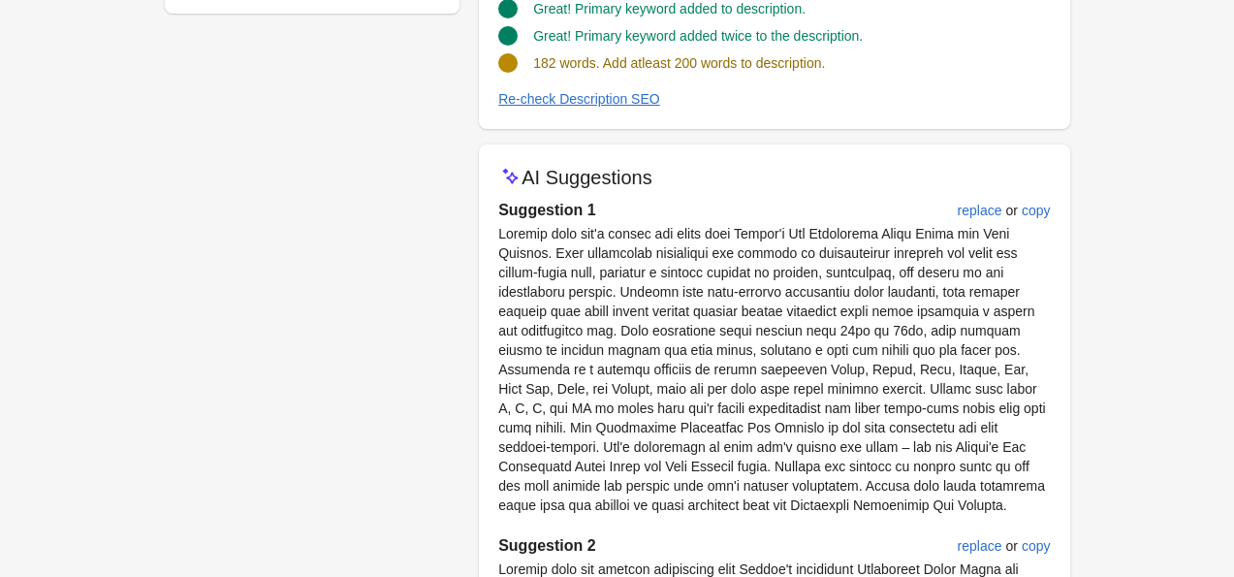
scroll to position [450, 0]
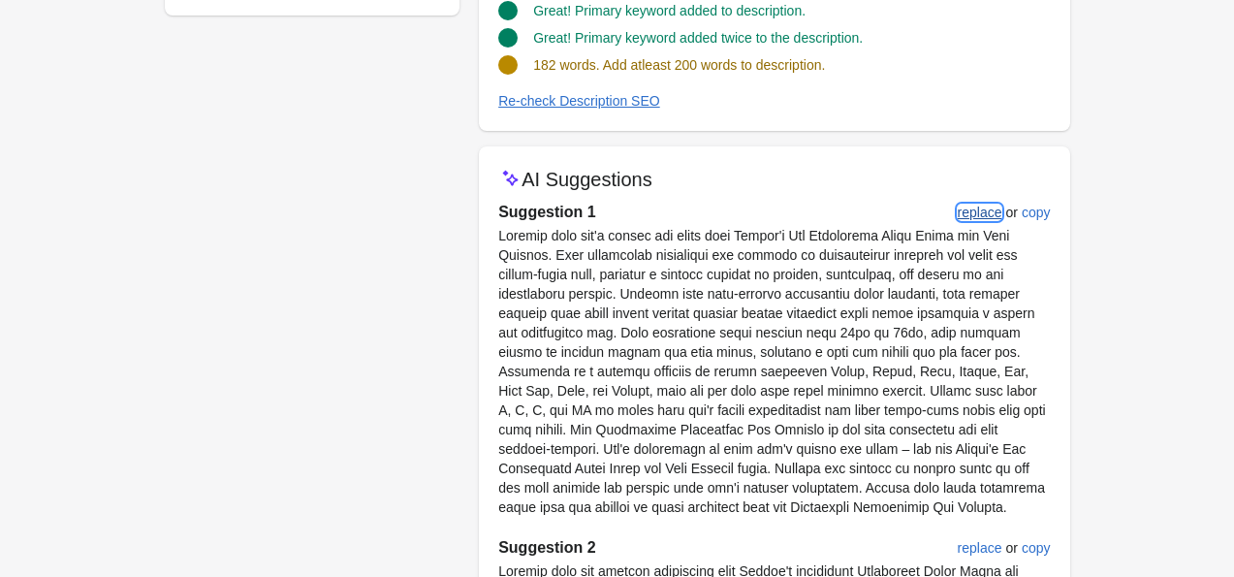
click at [979, 208] on div "replace" at bounding box center [980, 213] width 45 height 16
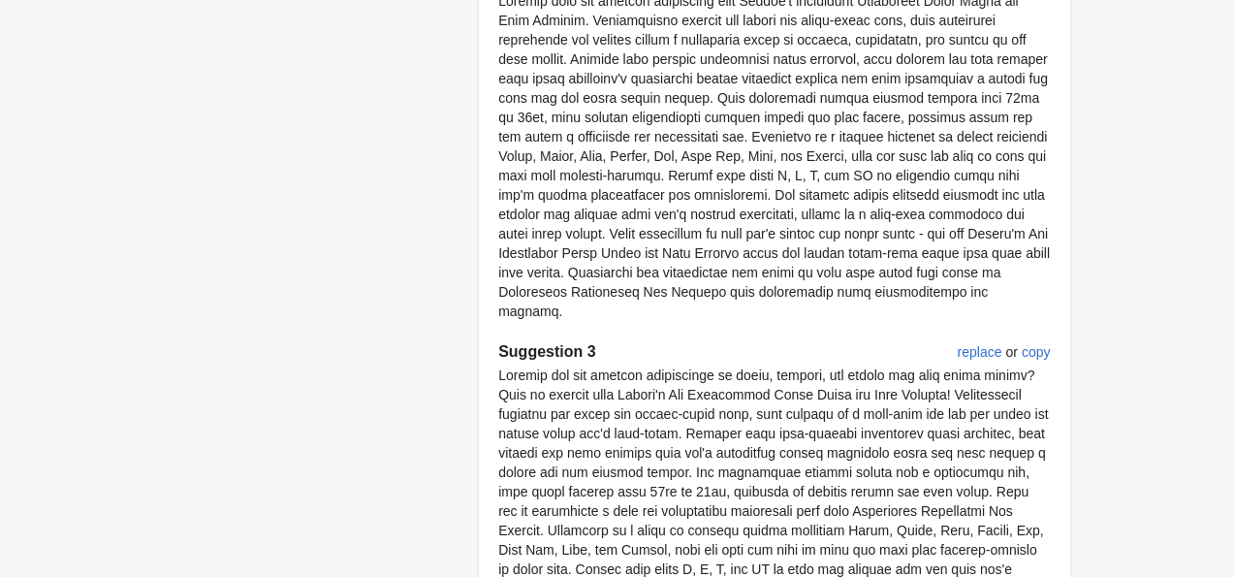
scroll to position [1275, 0]
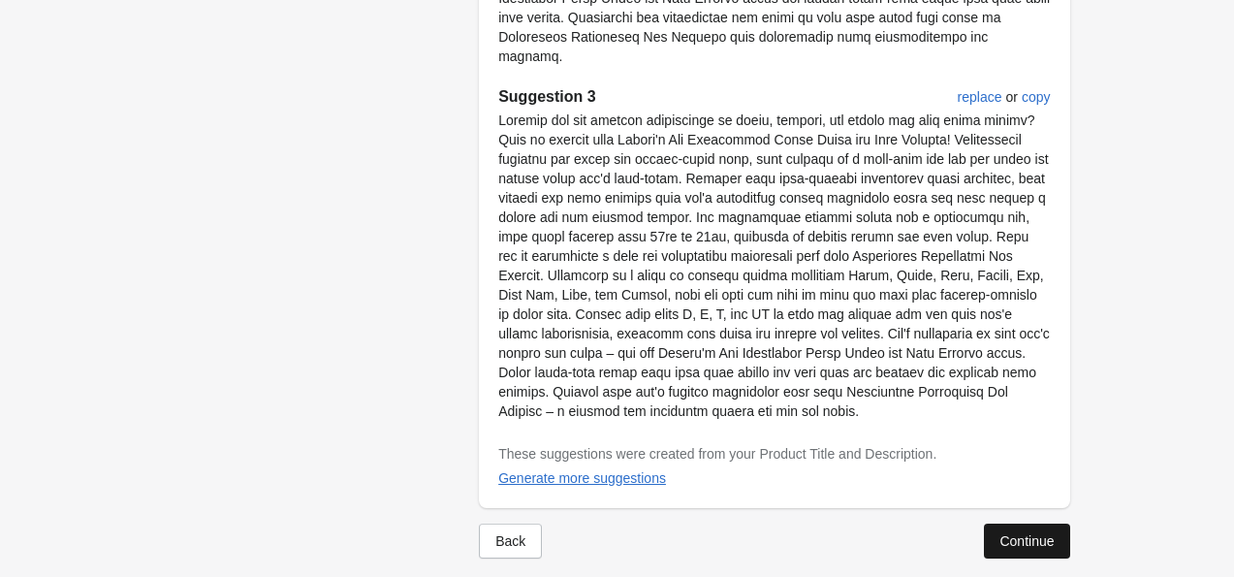
click at [1027, 533] on div "Continue" at bounding box center [1027, 541] width 54 height 16
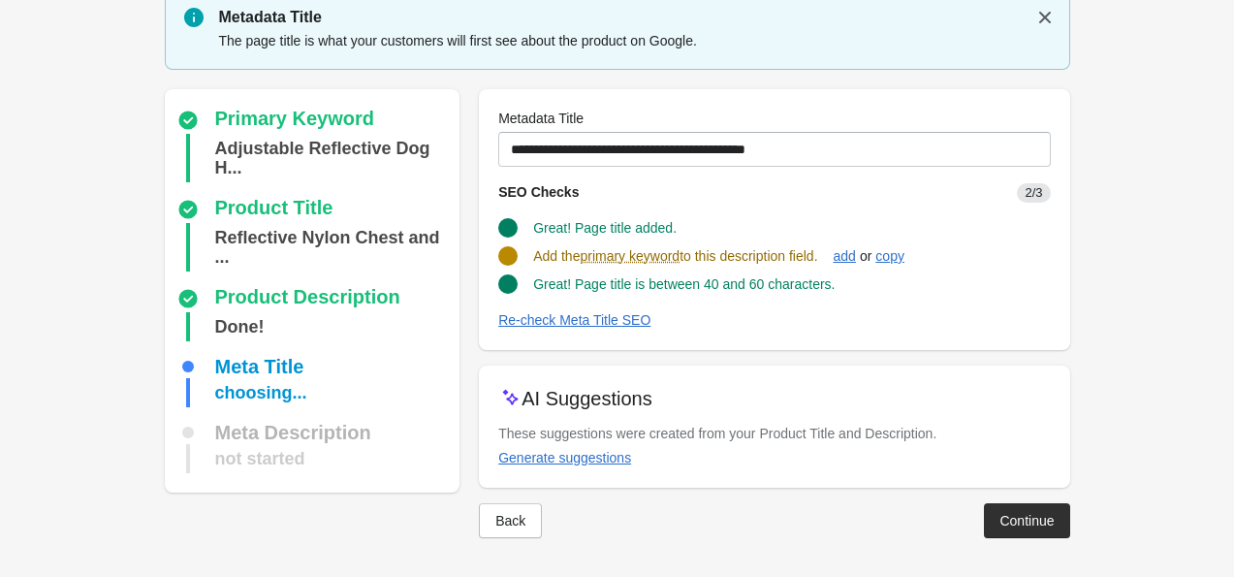
scroll to position [69, 0]
click at [598, 458] on div "Generate suggestions" at bounding box center [564, 459] width 133 height 16
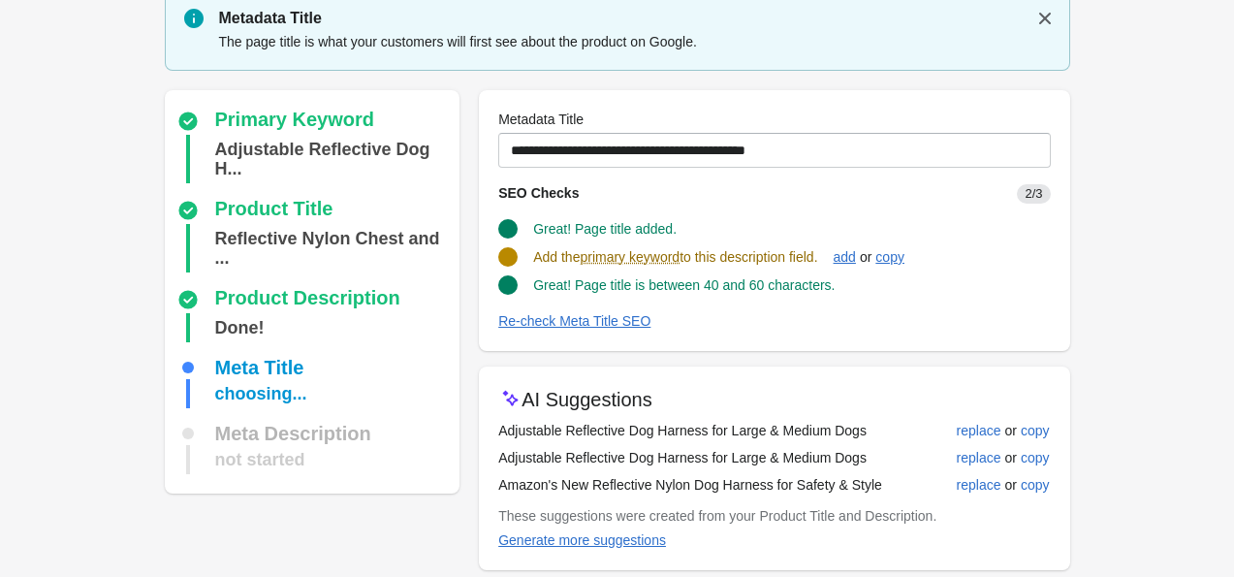
click at [665, 438] on td "Adjustable Reflective Dog Harness for Large & Medium Dogs" at bounding box center [720, 430] width 444 height 27
click at [967, 431] on div "replace" at bounding box center [979, 431] width 45 height 16
type input "**********"
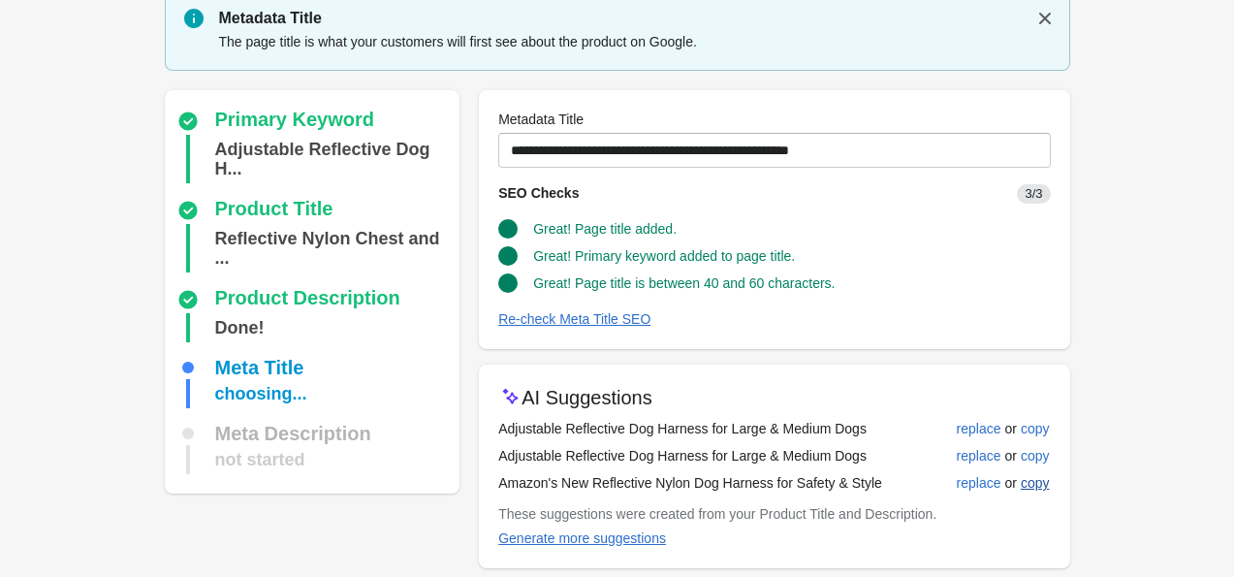
scroll to position [148, 0]
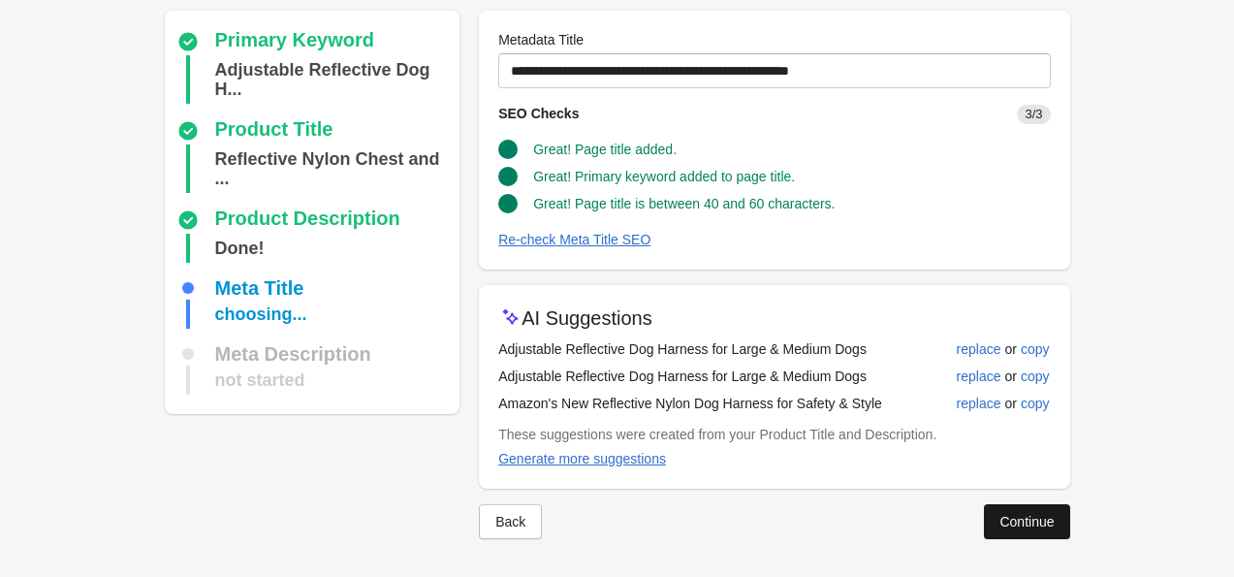
click at [1032, 514] on div "Continue" at bounding box center [1027, 522] width 54 height 16
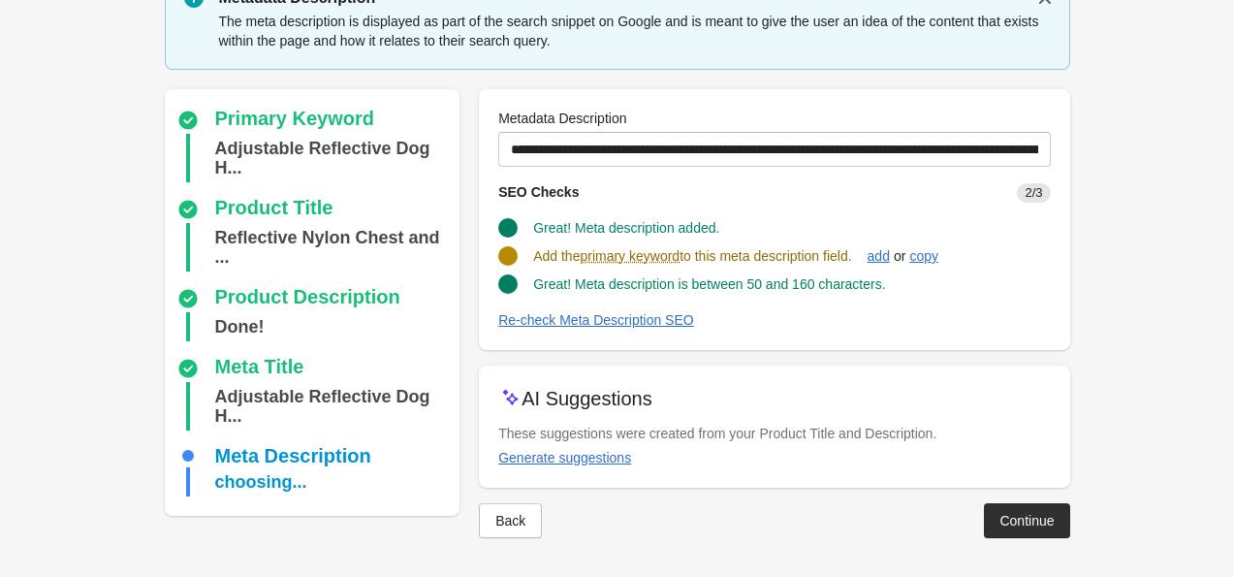
scroll to position [88, 0]
click at [613, 455] on div "Generate suggestions" at bounding box center [564, 459] width 133 height 16
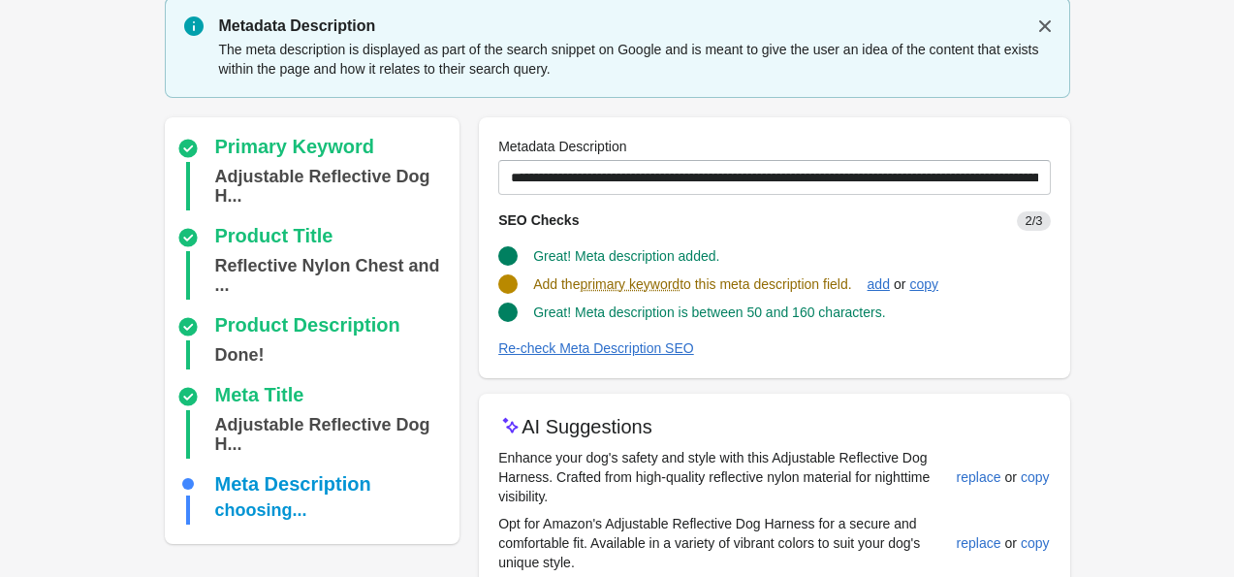
scroll to position [248, 0]
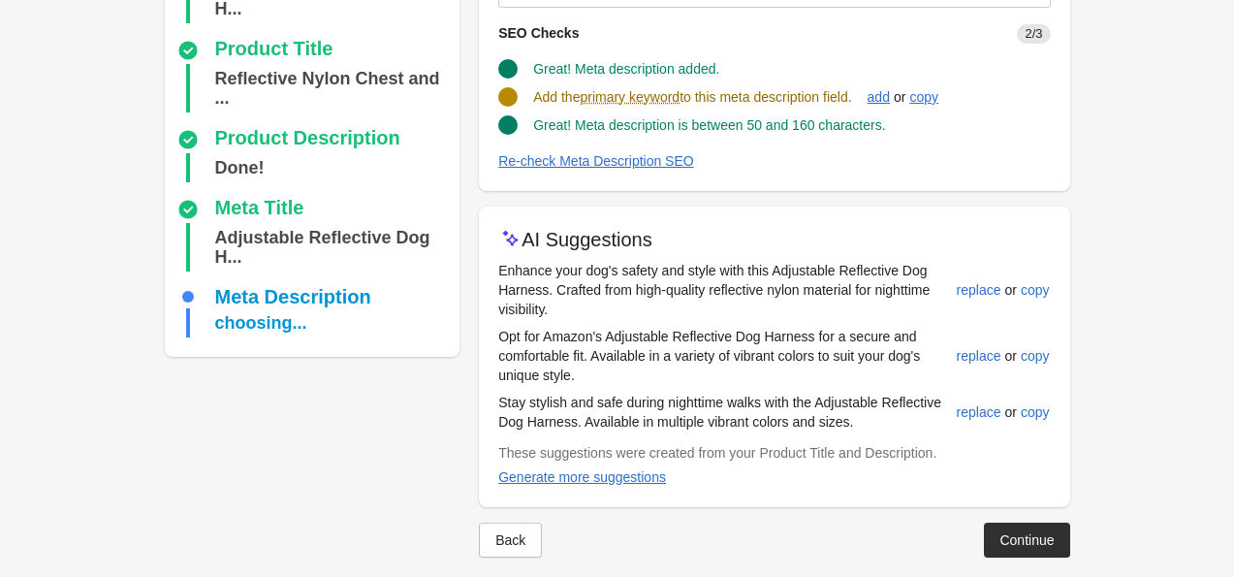
click at [140, 462] on div "Step 5: Optimize the Metadata Description Metadata Description The meta descrip…" at bounding box center [618, 174] width 968 height 845
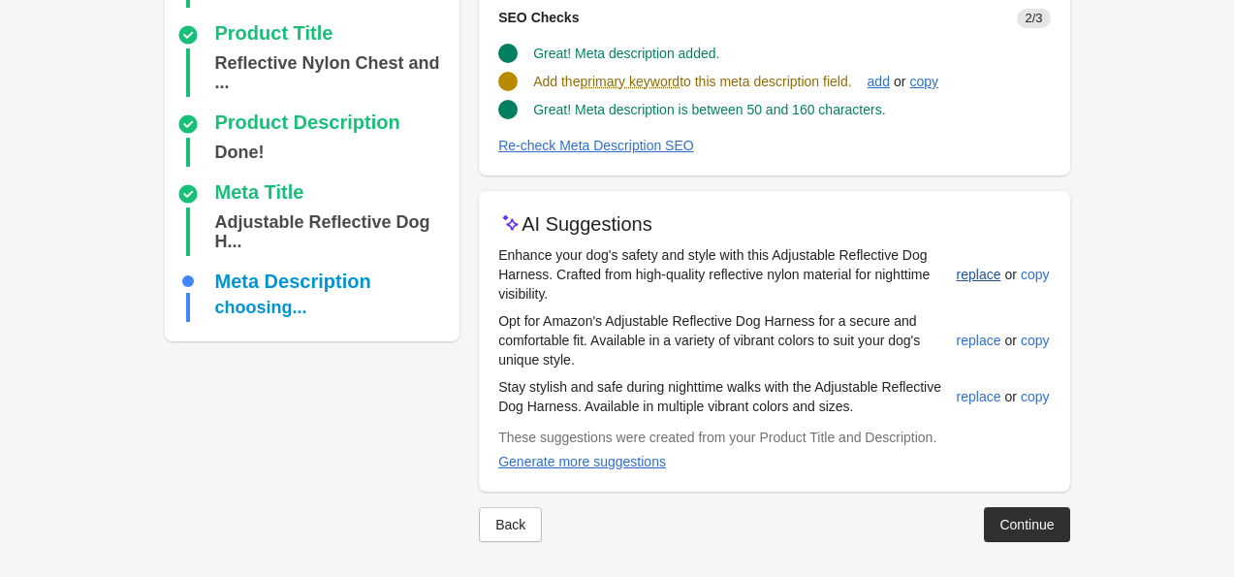
scroll to position [267, 0]
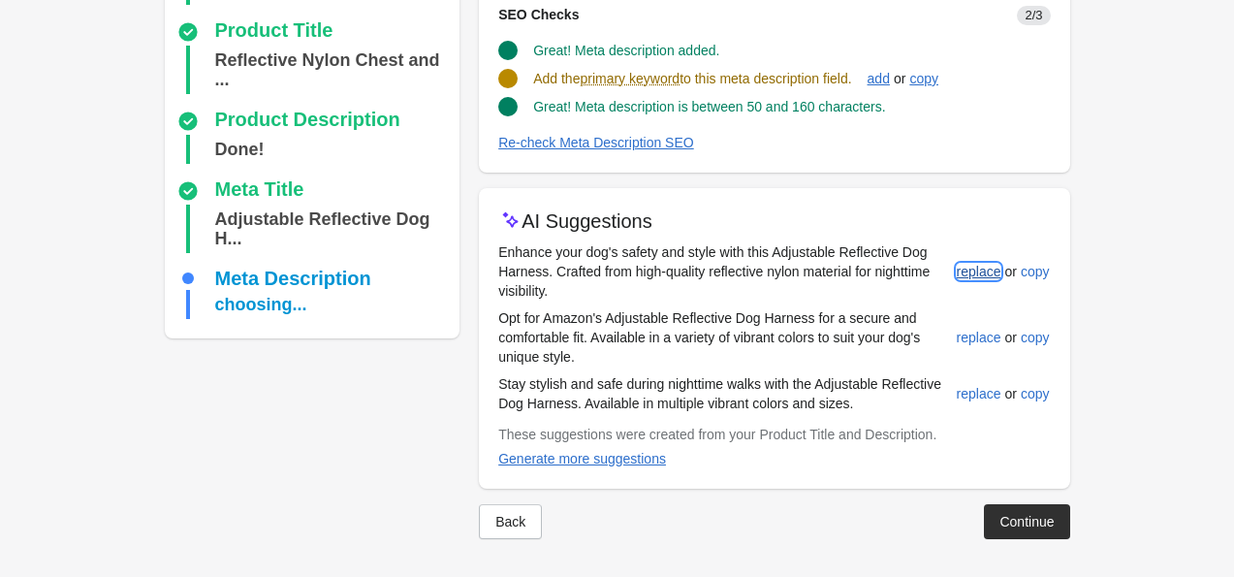
click at [982, 276] on div "replace" at bounding box center [979, 272] width 45 height 16
type input "**********"
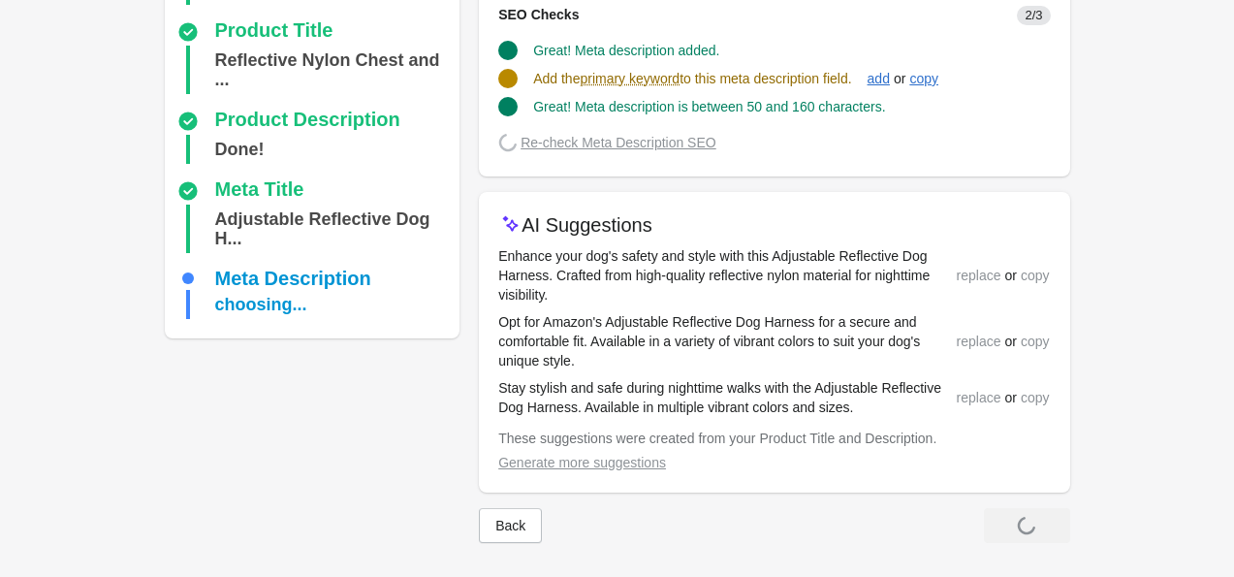
scroll to position [265, 0]
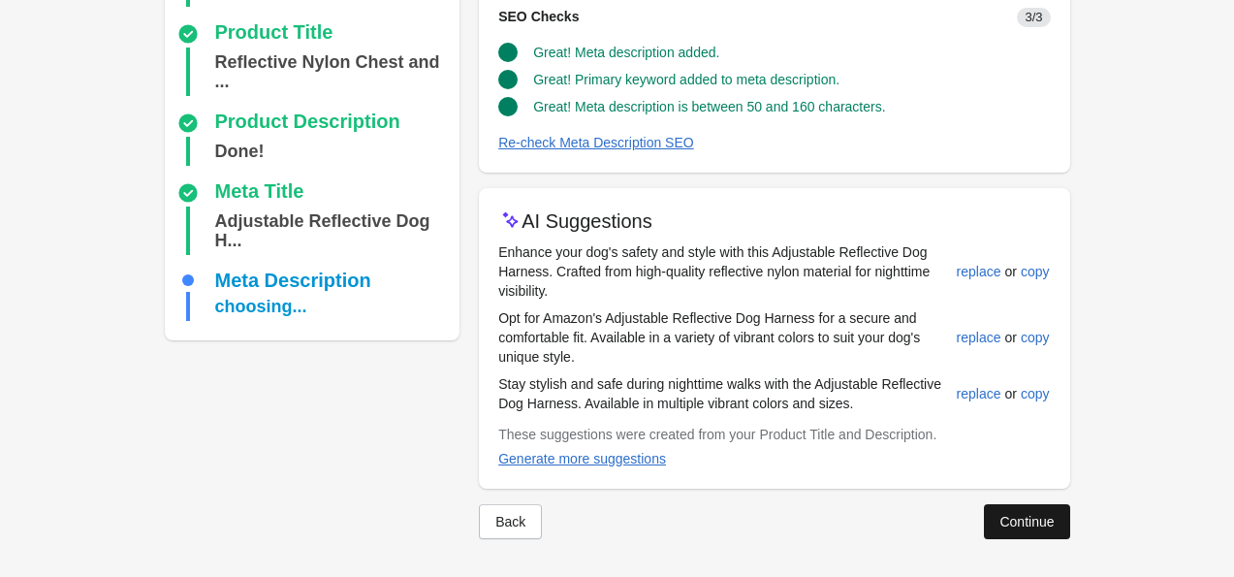
click at [1003, 526] on div "Continue" at bounding box center [1027, 522] width 54 height 16
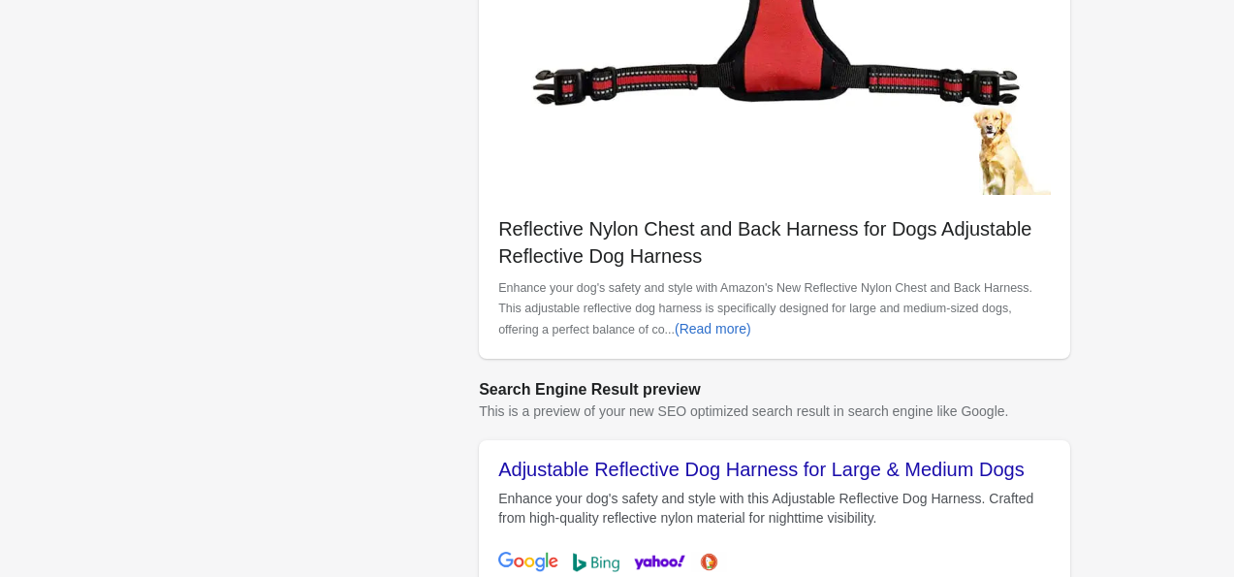
scroll to position [776, 0]
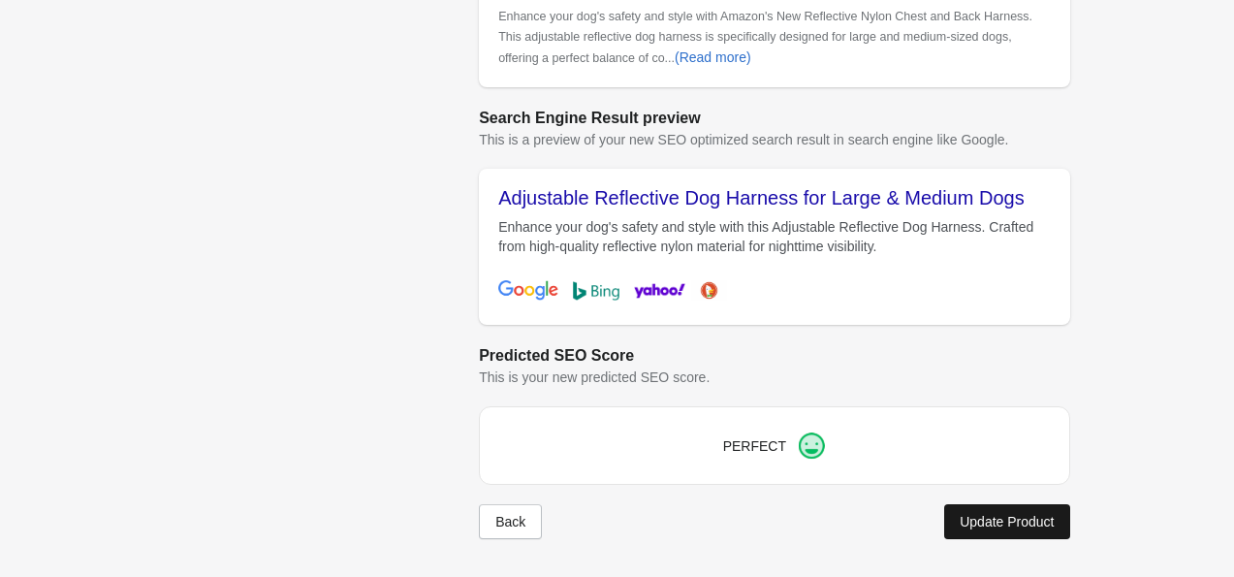
click at [1017, 528] on div "Update Product" at bounding box center [1007, 522] width 94 height 16
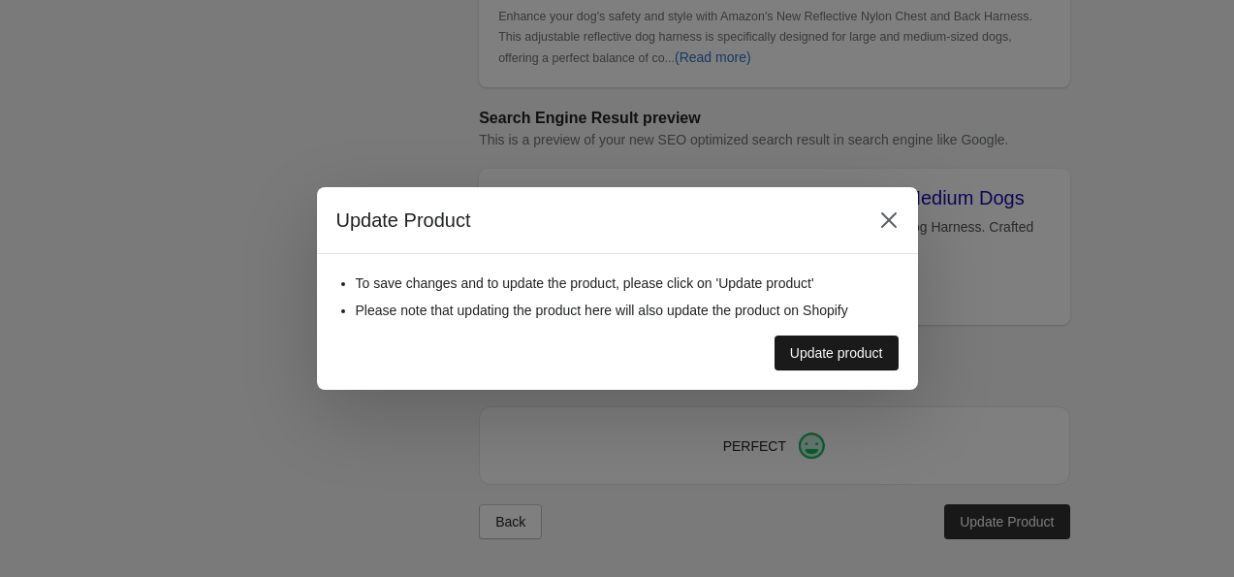
click at [834, 346] on div "Update product" at bounding box center [836, 353] width 93 height 16
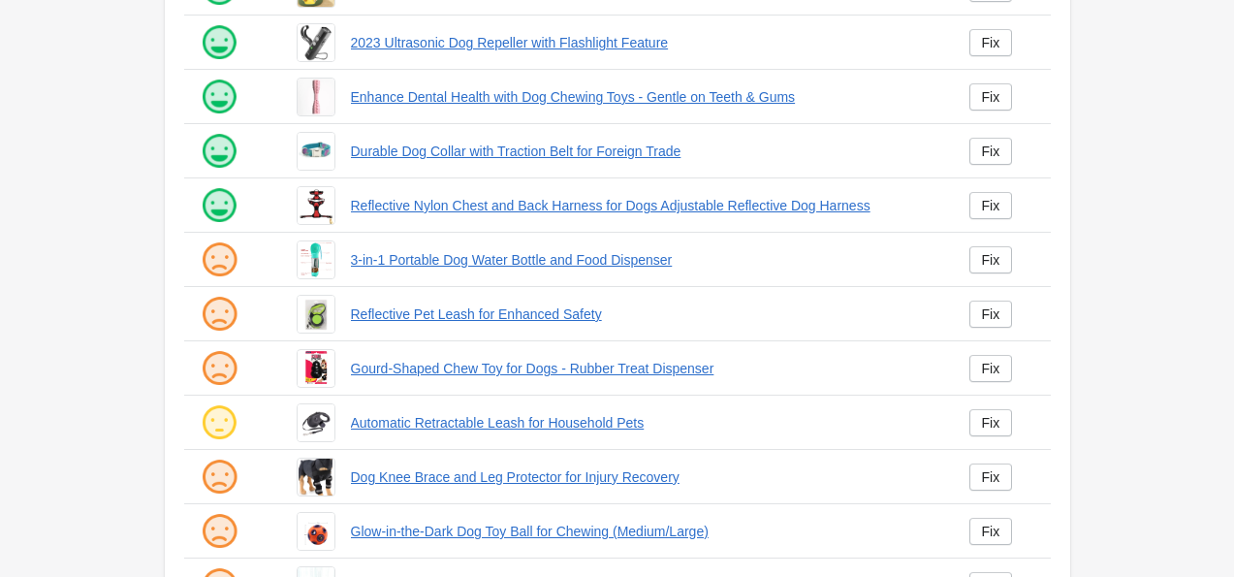
scroll to position [383, 0]
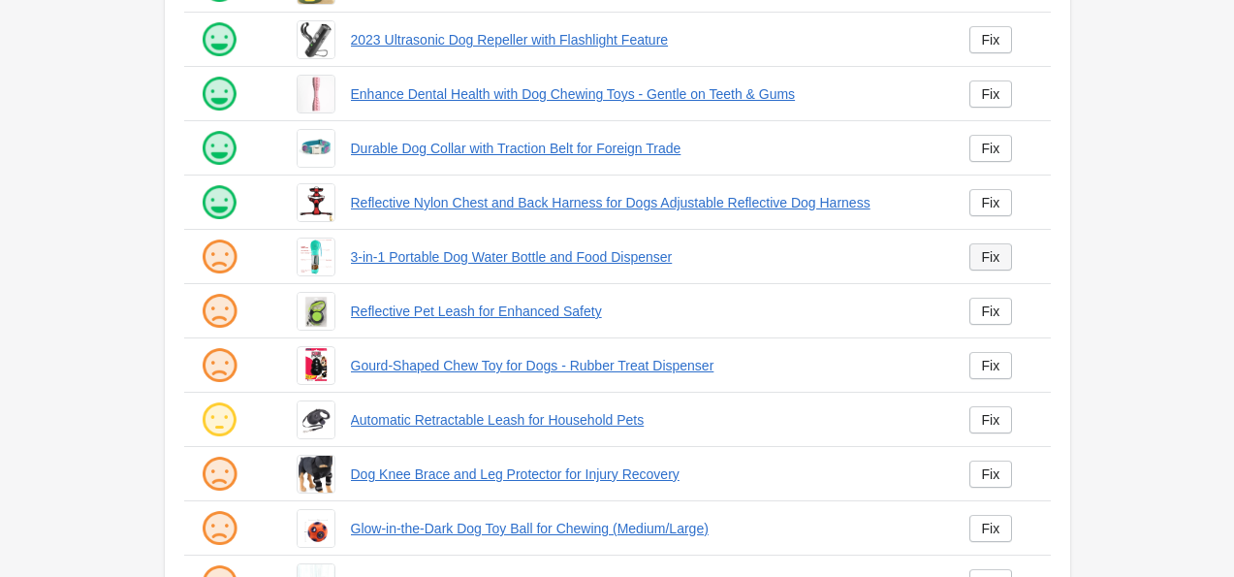
click at [978, 264] on link "Fix" at bounding box center [992, 256] width 44 height 27
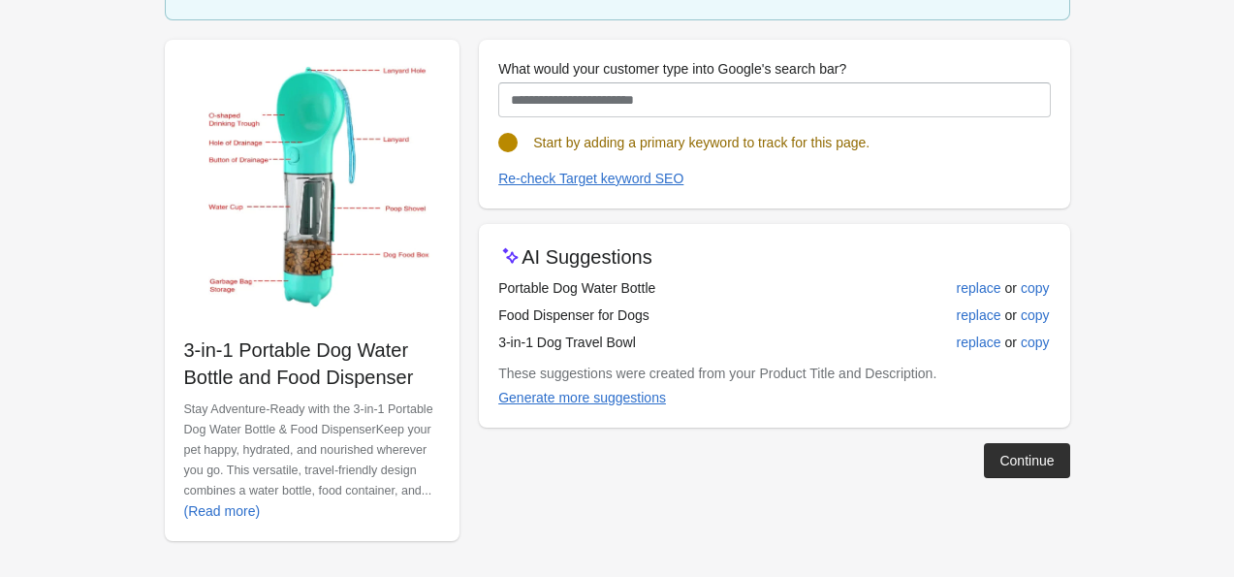
scroll to position [170, 0]
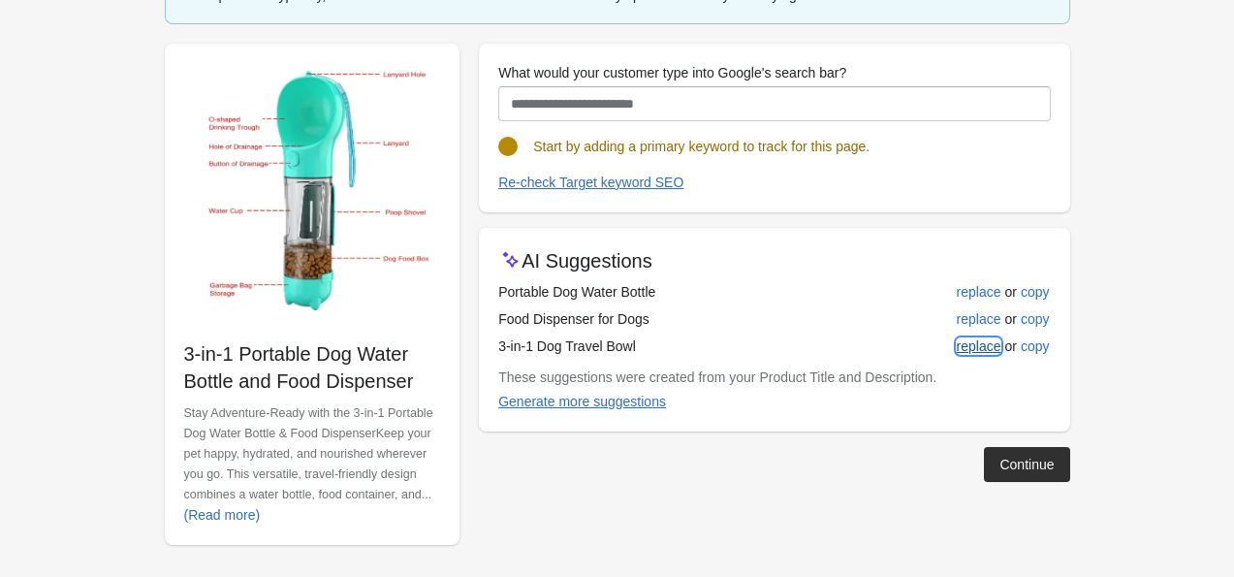
click at [987, 344] on div "replace" at bounding box center [979, 346] width 45 height 16
type input "**********"
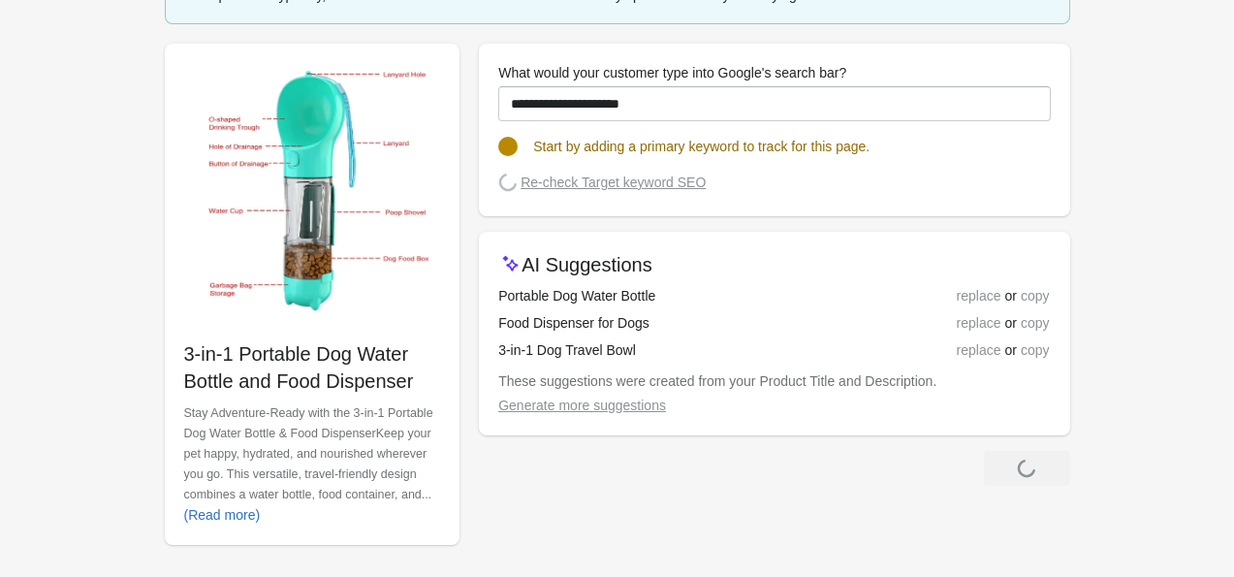
click at [1024, 461] on turbo-frame "Continue" at bounding box center [1026, 469] width 85 height 16
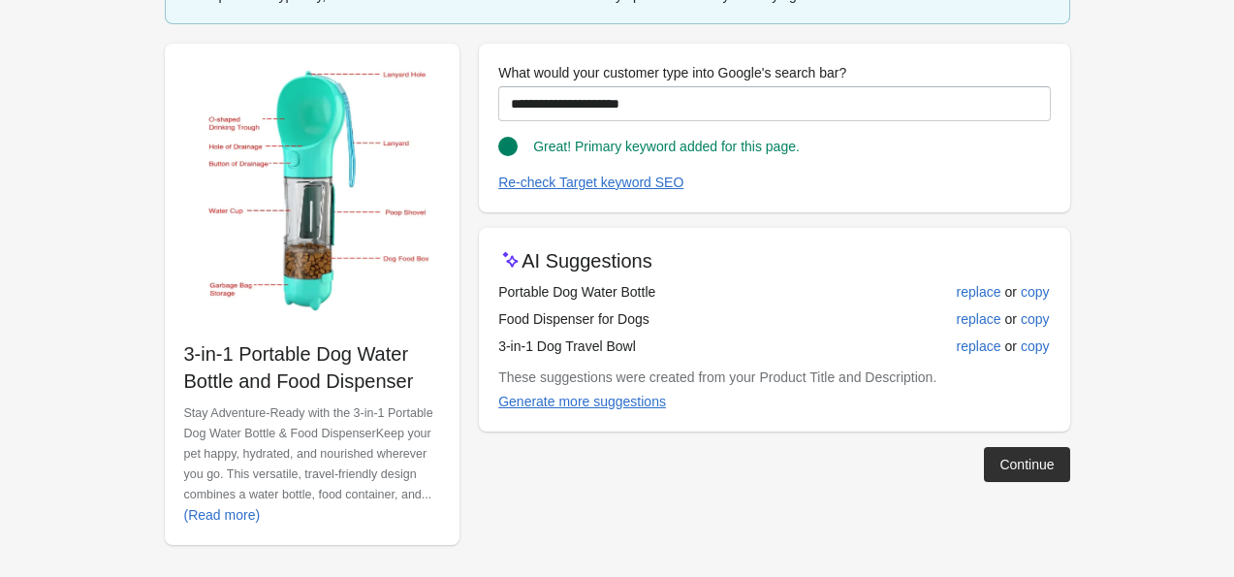
click at [1024, 458] on div "Continue" at bounding box center [1027, 465] width 54 height 16
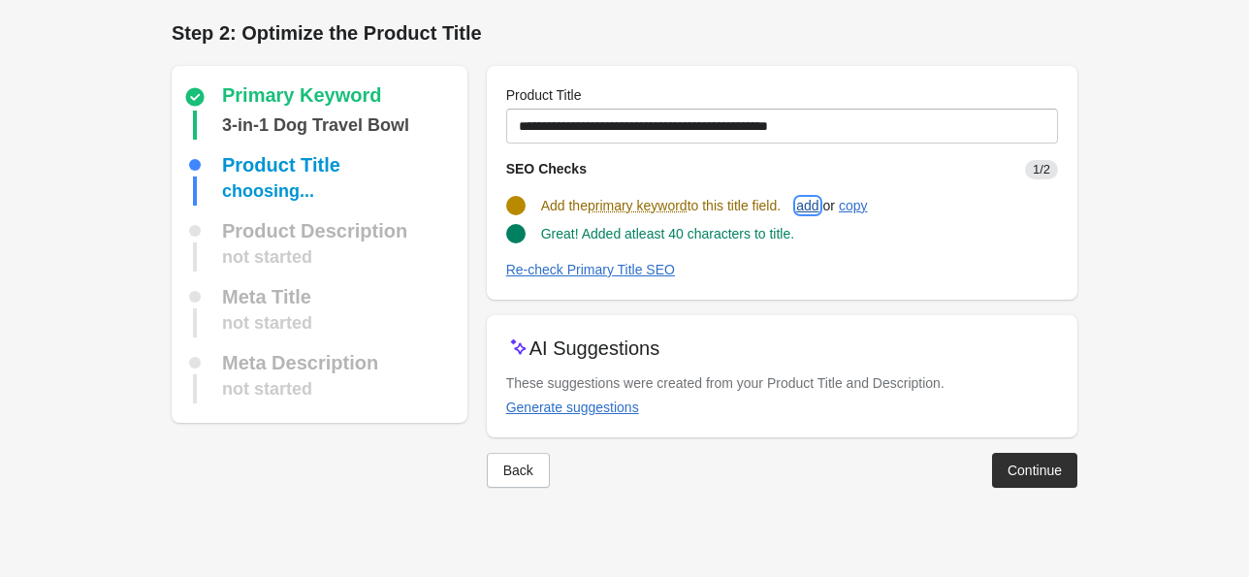
drag, startPoint x: 814, startPoint y: 208, endPoint x: 1252, endPoint y: -210, distance: 606.3
click at [1248, 0] on html "Step 1: Choose the “Target Keywords” Target Keywords The Target Keywords are wh…" at bounding box center [624, 288] width 1249 height 577
click at [818, 198] on div "add" at bounding box center [807, 206] width 22 height 16
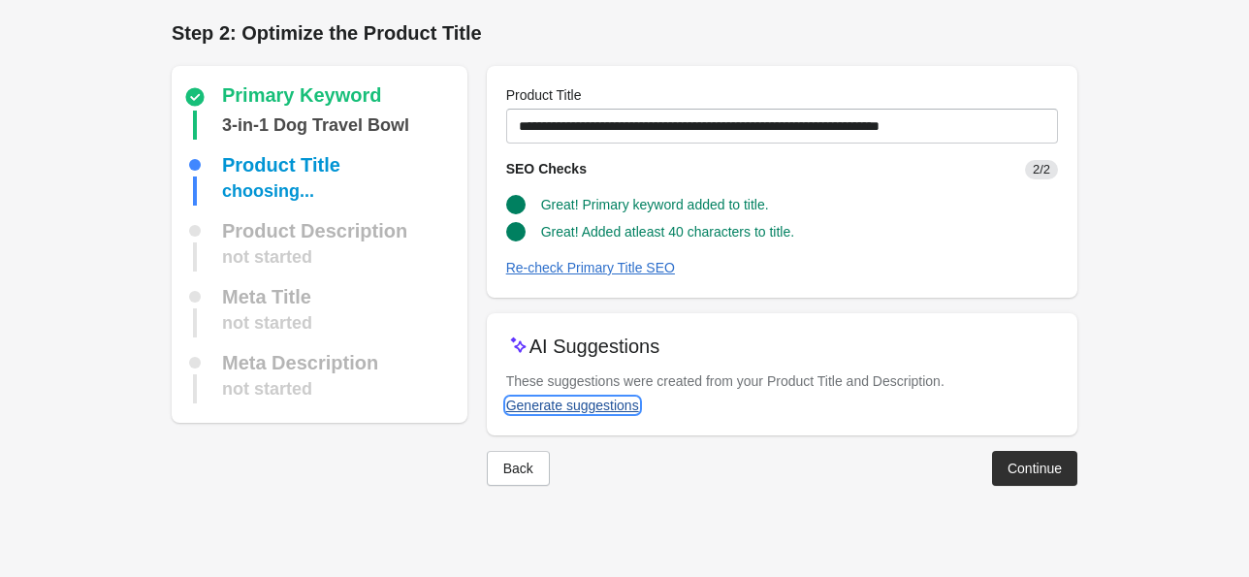
click at [617, 403] on div "Generate suggestions" at bounding box center [572, 406] width 133 height 16
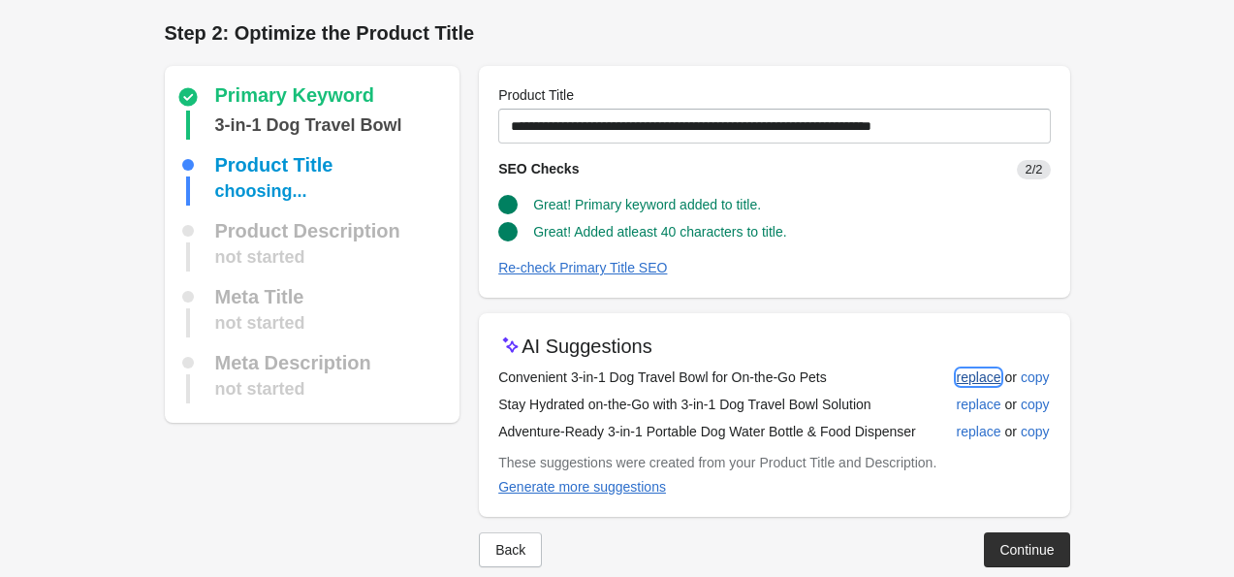
click at [970, 377] on div "replace" at bounding box center [979, 377] width 45 height 16
type input "**********"
drag, startPoint x: 1036, startPoint y: 553, endPoint x: 1251, endPoint y: 553, distance: 215.3
click at [1234, 553] on html "Step 1: Choose the “Target Keywords” Target Keywords The Target Keywords are wh…" at bounding box center [617, 288] width 1234 height 577
click at [1047, 544] on div "Continue" at bounding box center [1027, 550] width 54 height 16
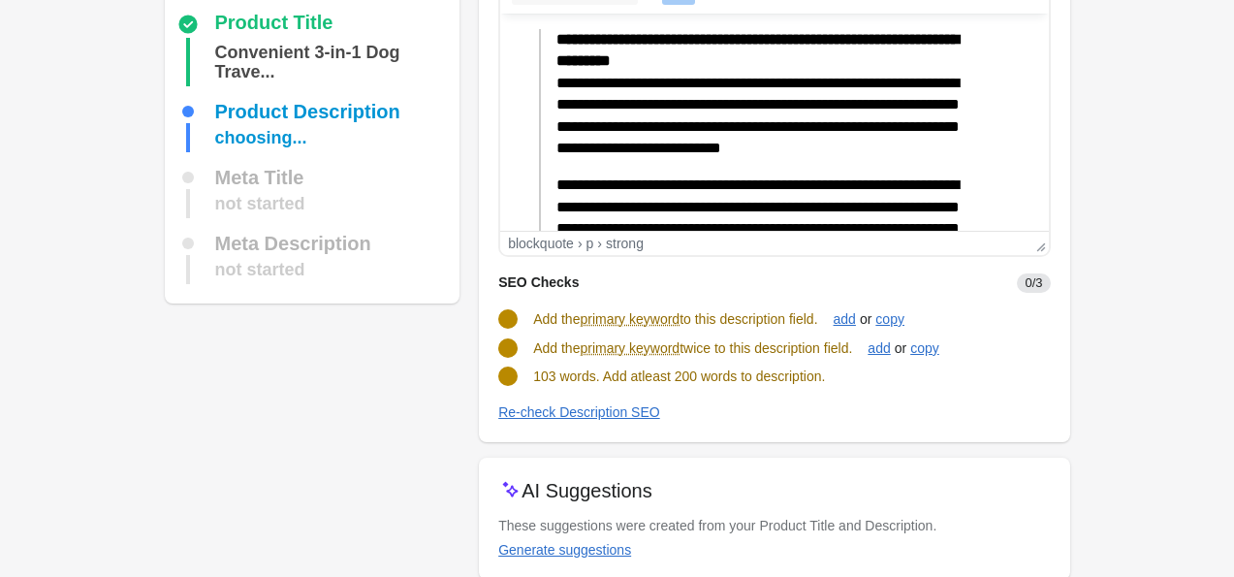
scroll to position [225, 0]
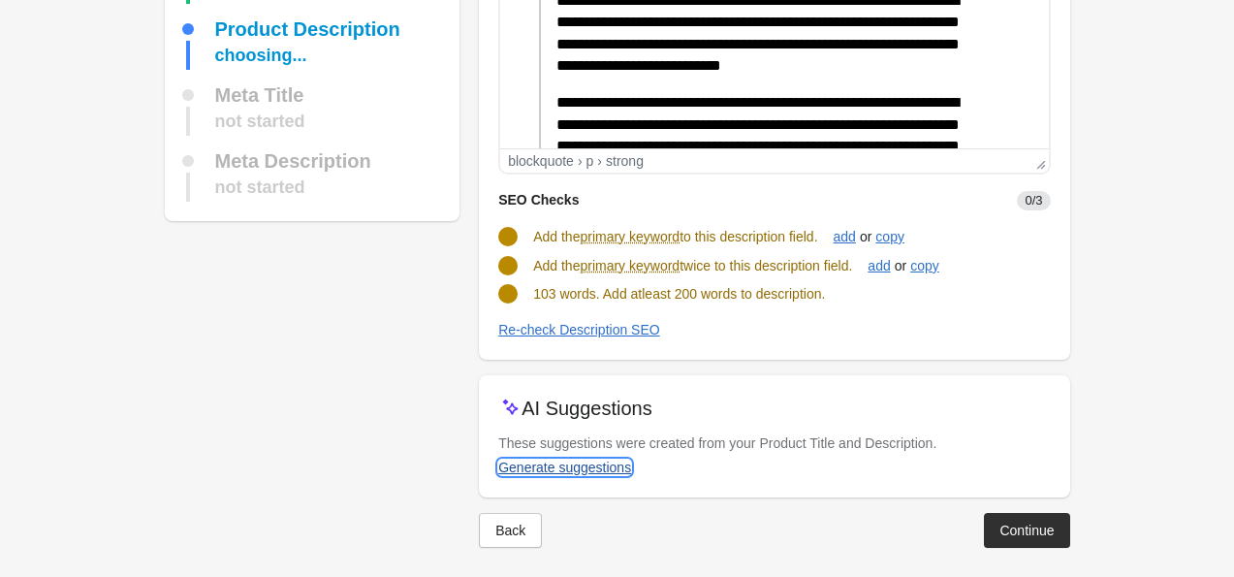
click at [498, 465] on div "Generate suggestions" at bounding box center [564, 468] width 133 height 16
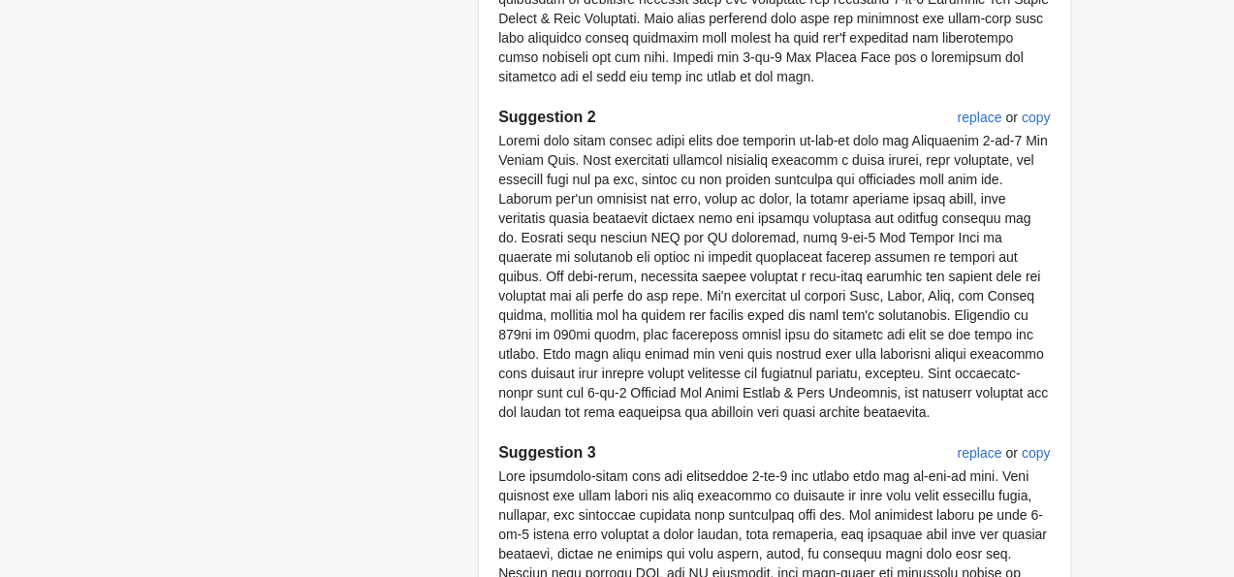
scroll to position [1016, 0]
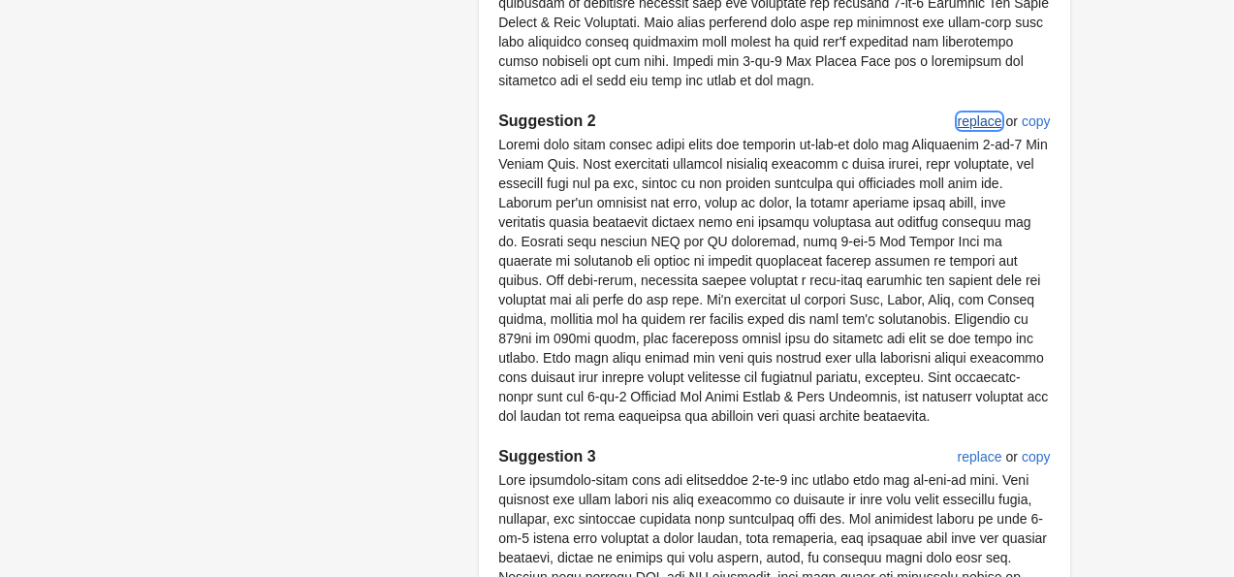
click at [964, 128] on div "replace" at bounding box center [980, 121] width 45 height 16
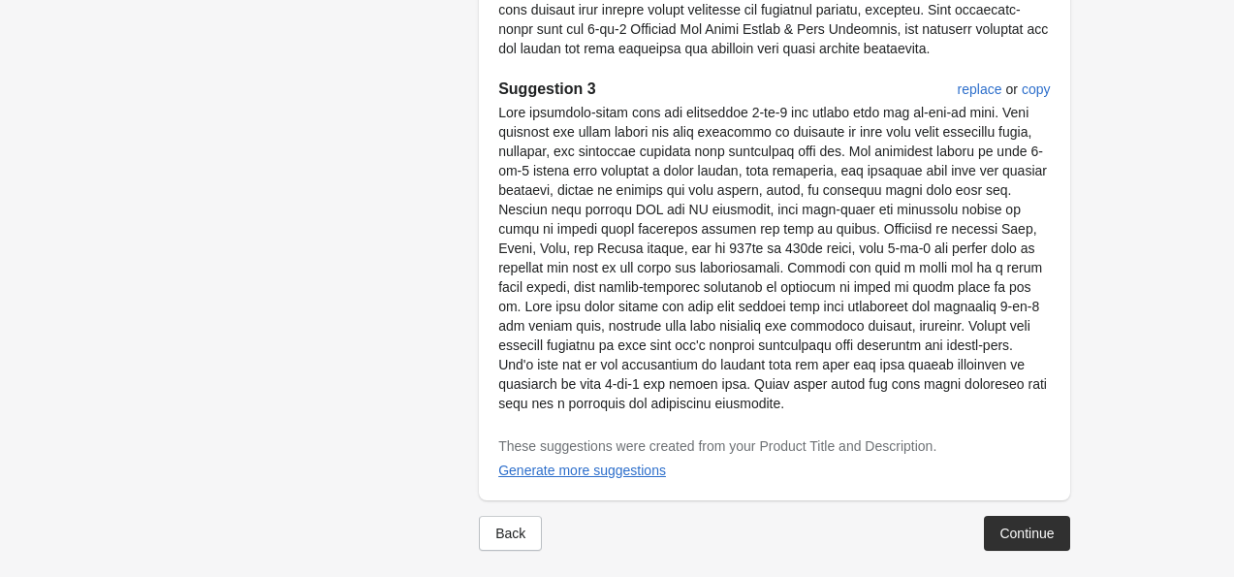
scroll to position [1392, 0]
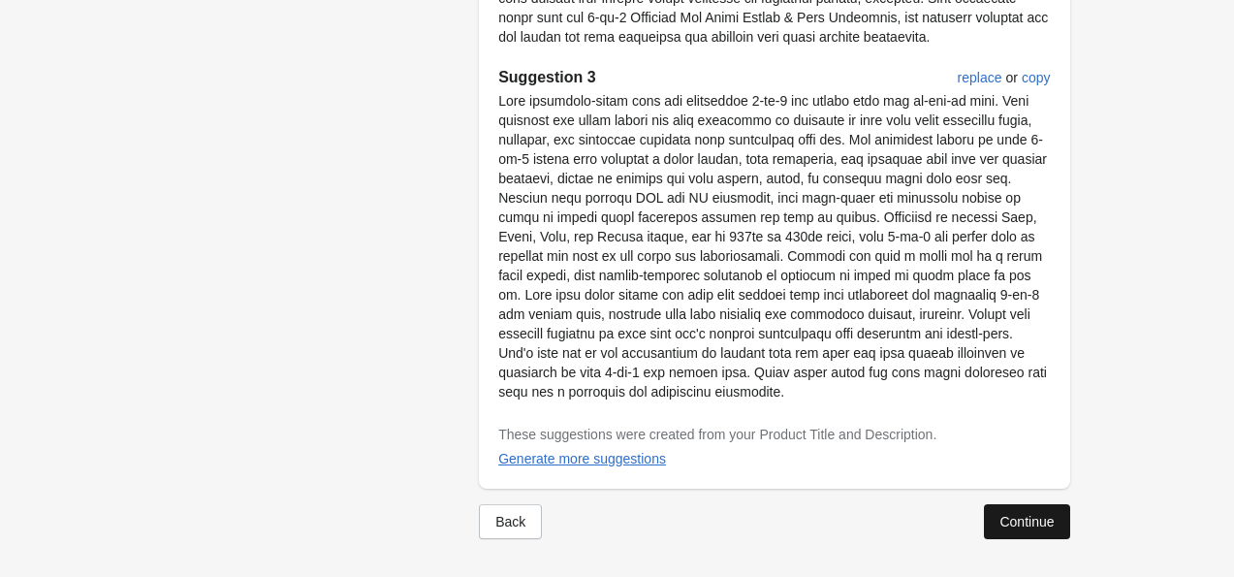
click at [1018, 516] on div "Continue" at bounding box center [1027, 522] width 54 height 16
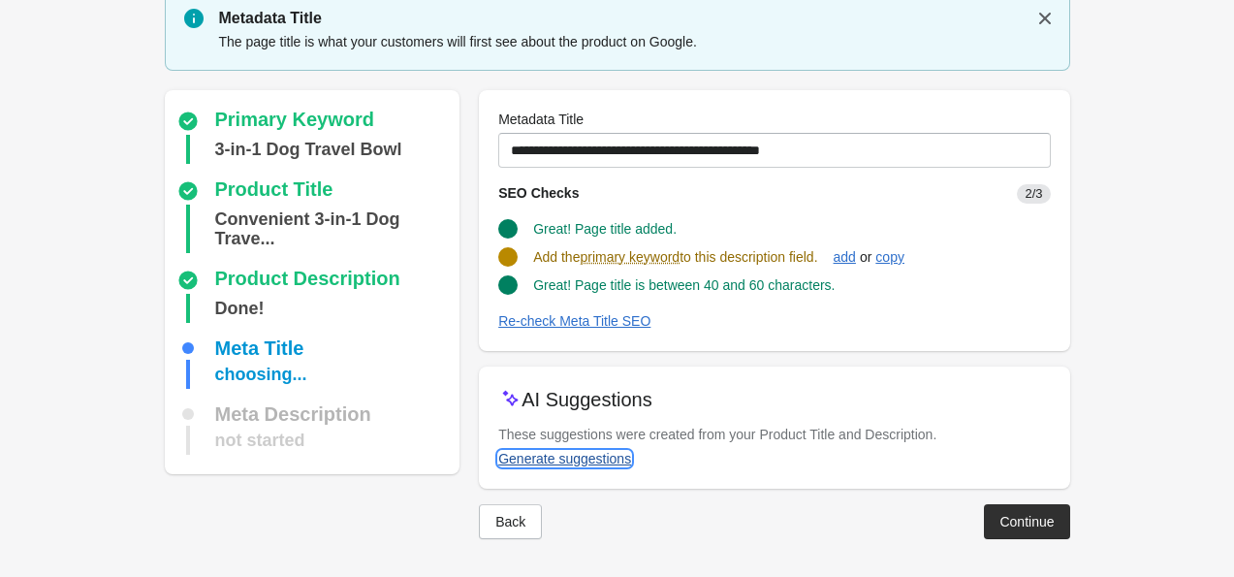
click at [523, 451] on div "Generate suggestions" at bounding box center [564, 459] width 133 height 16
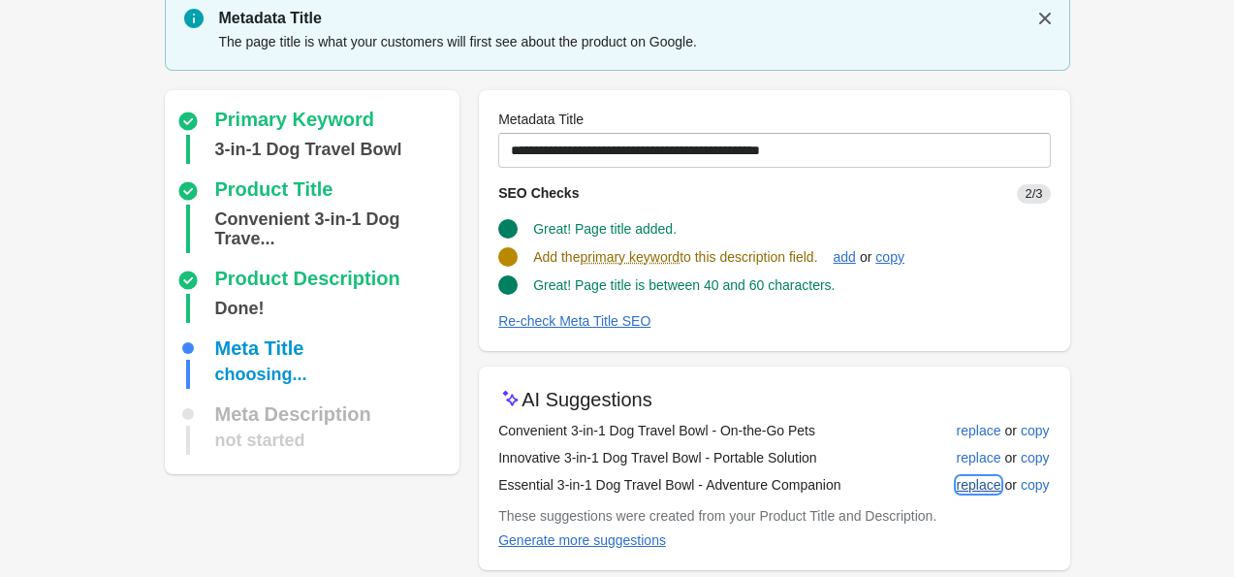
click at [970, 481] on div "replace" at bounding box center [979, 485] width 45 height 16
type input "**********"
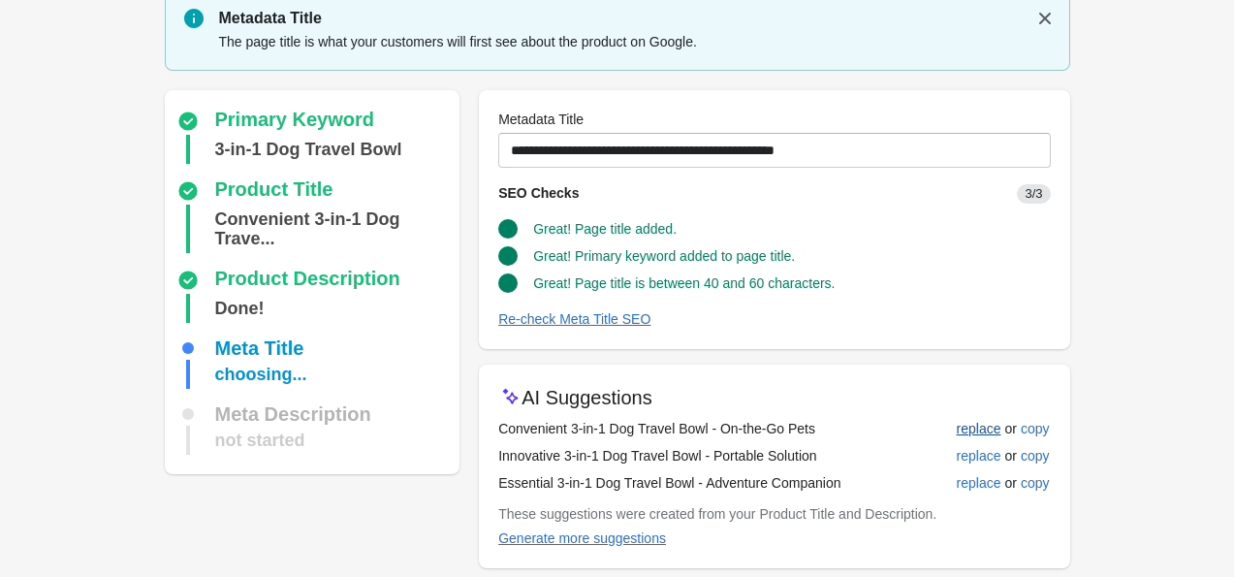
scroll to position [148, 0]
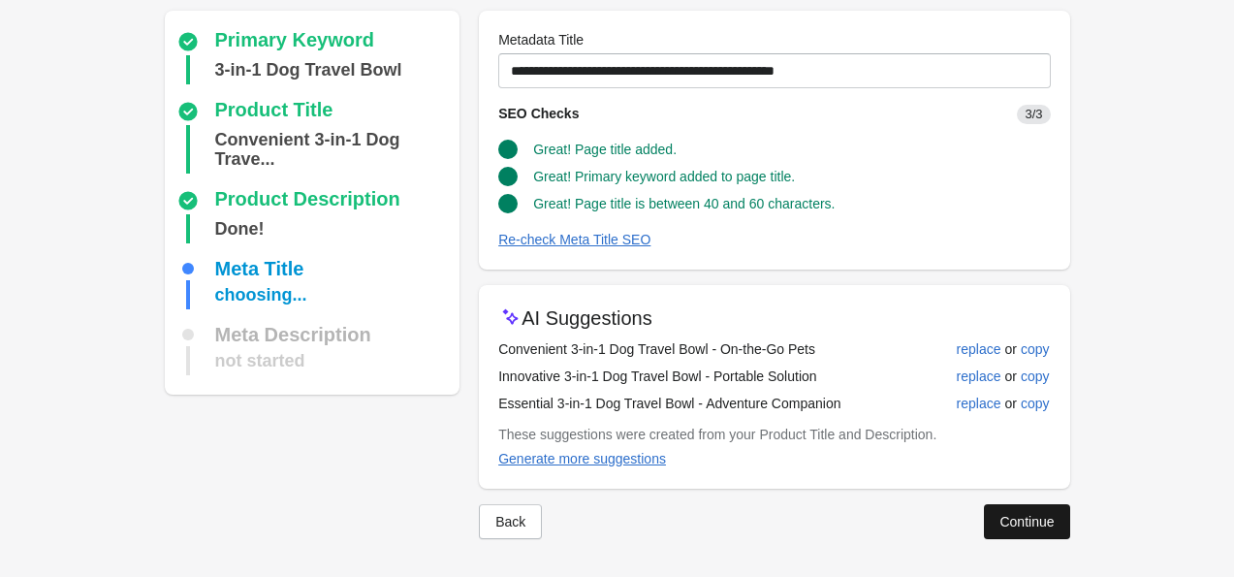
click at [1008, 524] on div "Continue" at bounding box center [1027, 522] width 54 height 16
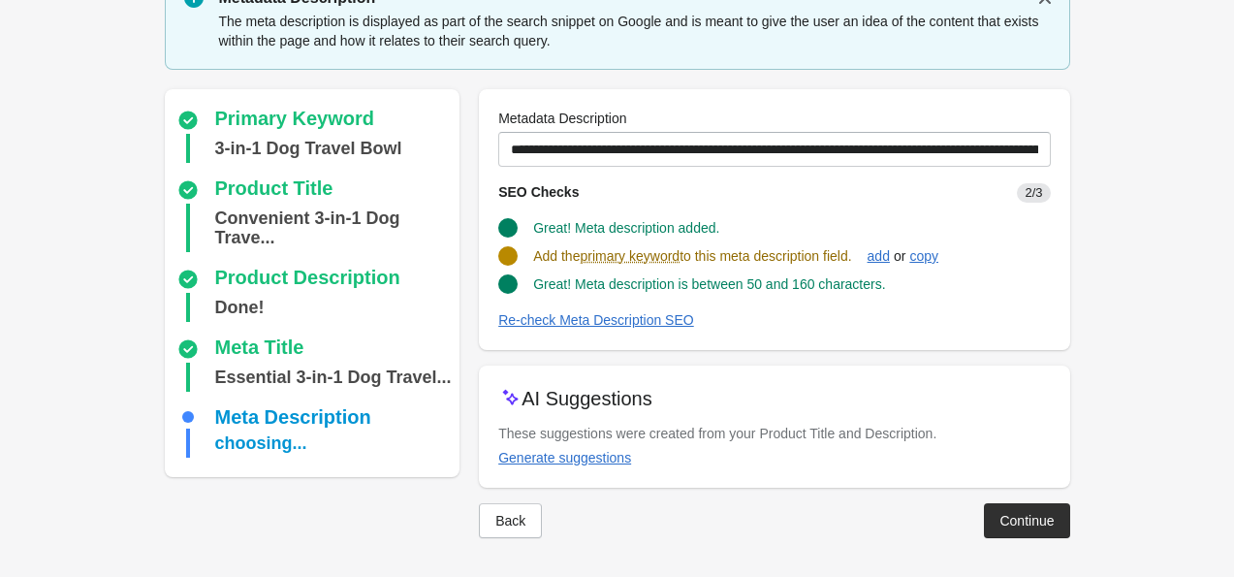
scroll to position [88, 0]
click at [1183, 205] on form "Step 1: Choose the “Target Keywords” Target Keywords The Target Keywords are wh…" at bounding box center [617, 245] width 1234 height 666
click at [585, 456] on div "Generate suggestions" at bounding box center [564, 459] width 133 height 16
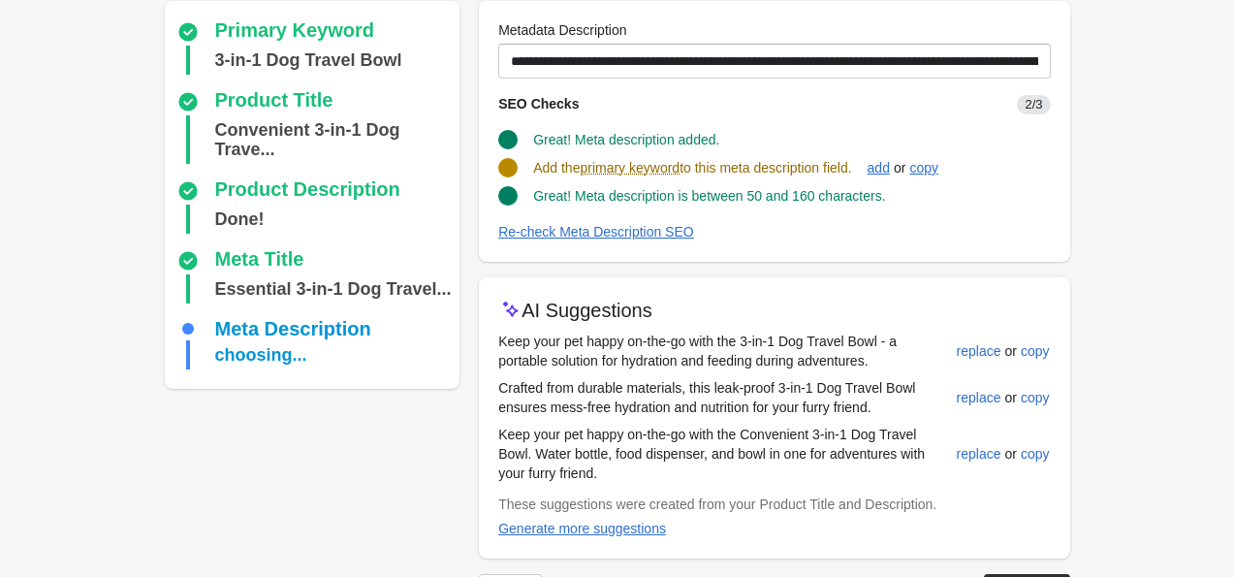
scroll to position [178, 0]
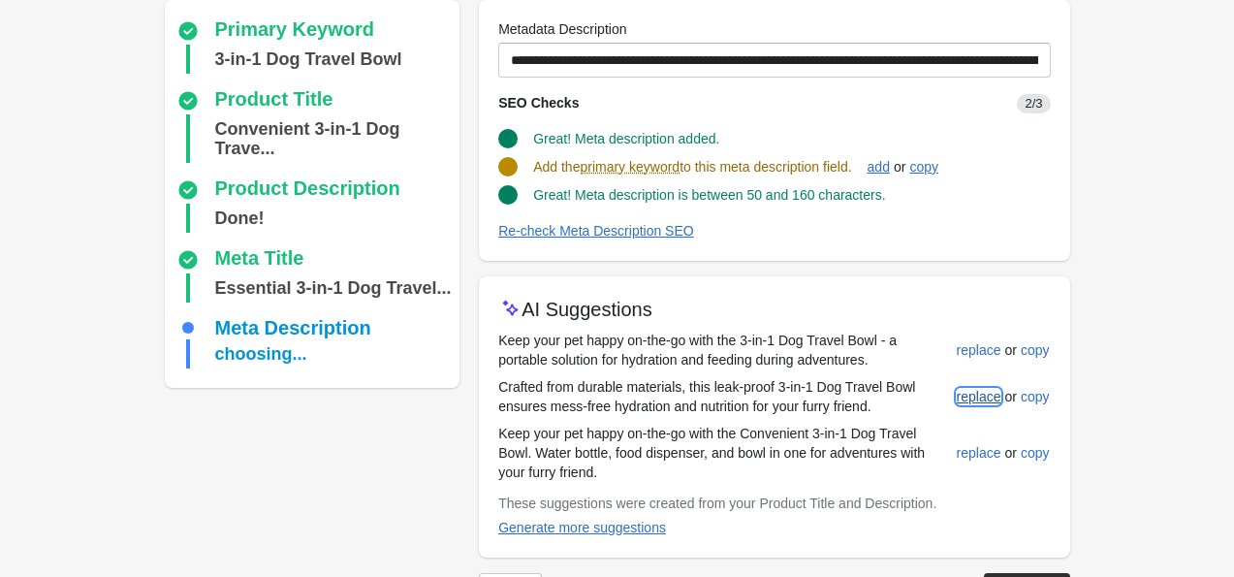
click at [962, 403] on div "replace" at bounding box center [979, 397] width 45 height 16
type input "**********"
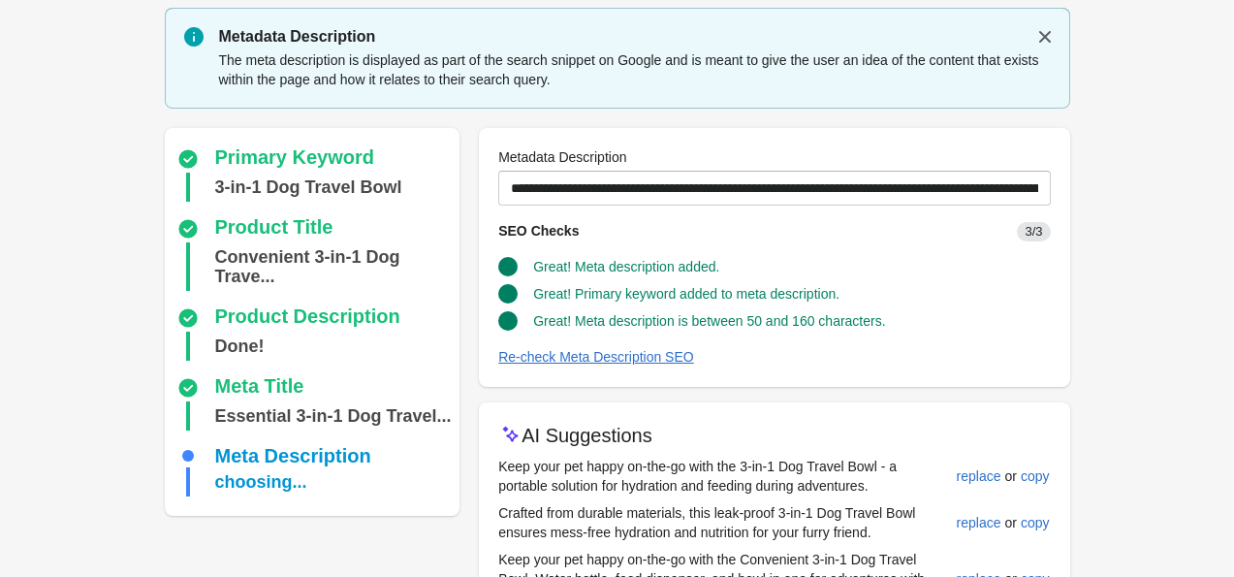
scroll to position [245, 0]
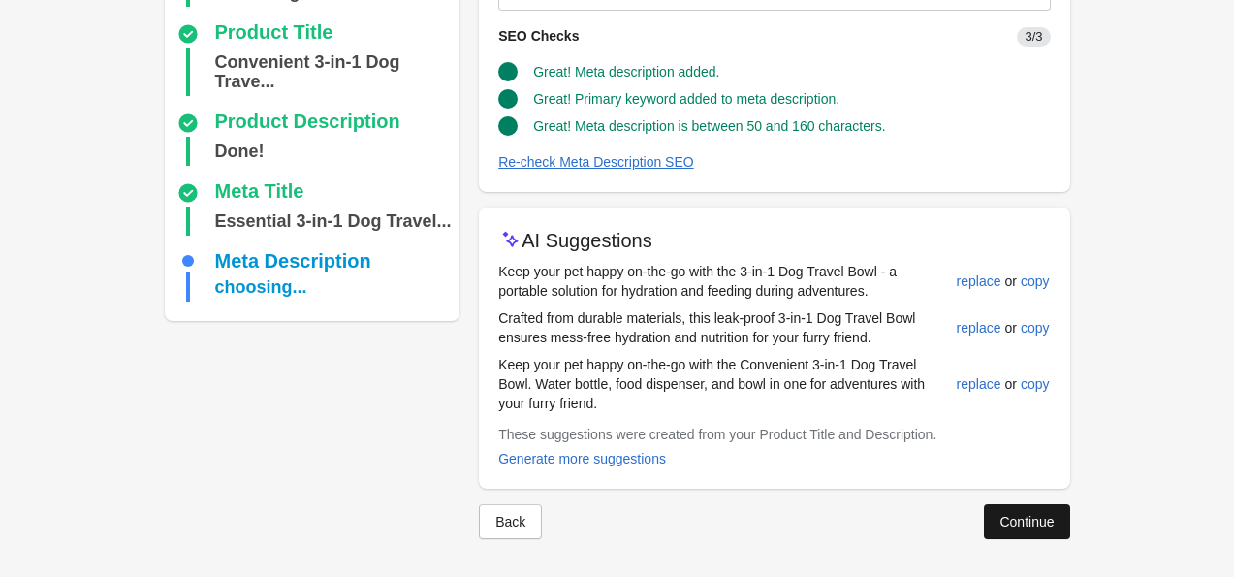
click at [1027, 514] on div "Continue" at bounding box center [1027, 522] width 54 height 16
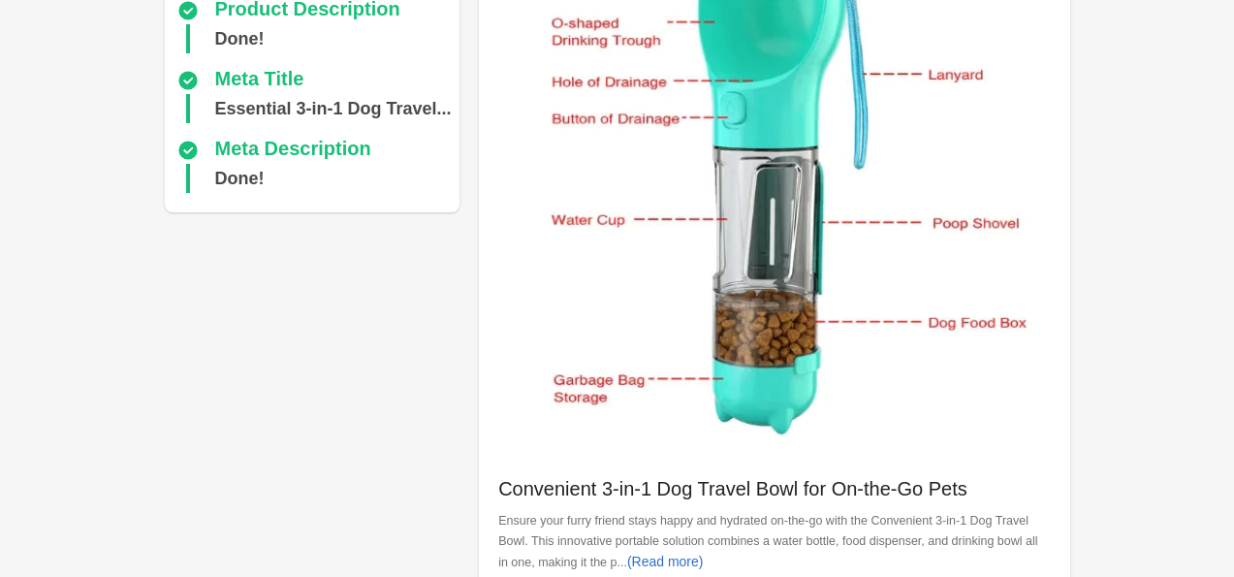
scroll to position [749, 0]
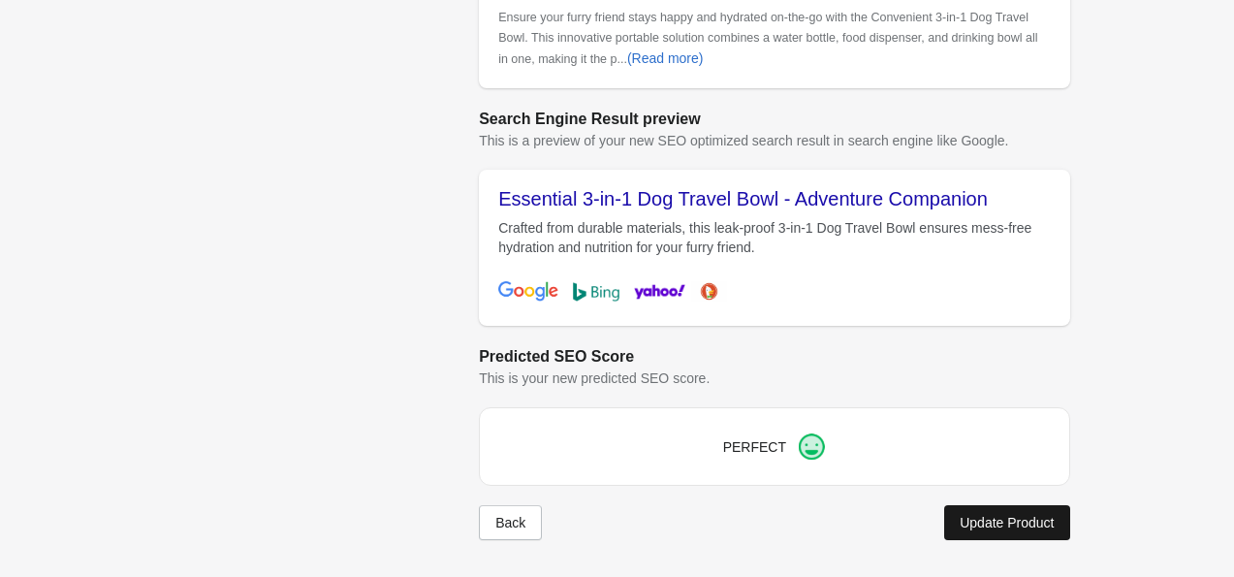
click at [989, 526] on div "Update Product" at bounding box center [1007, 523] width 94 height 16
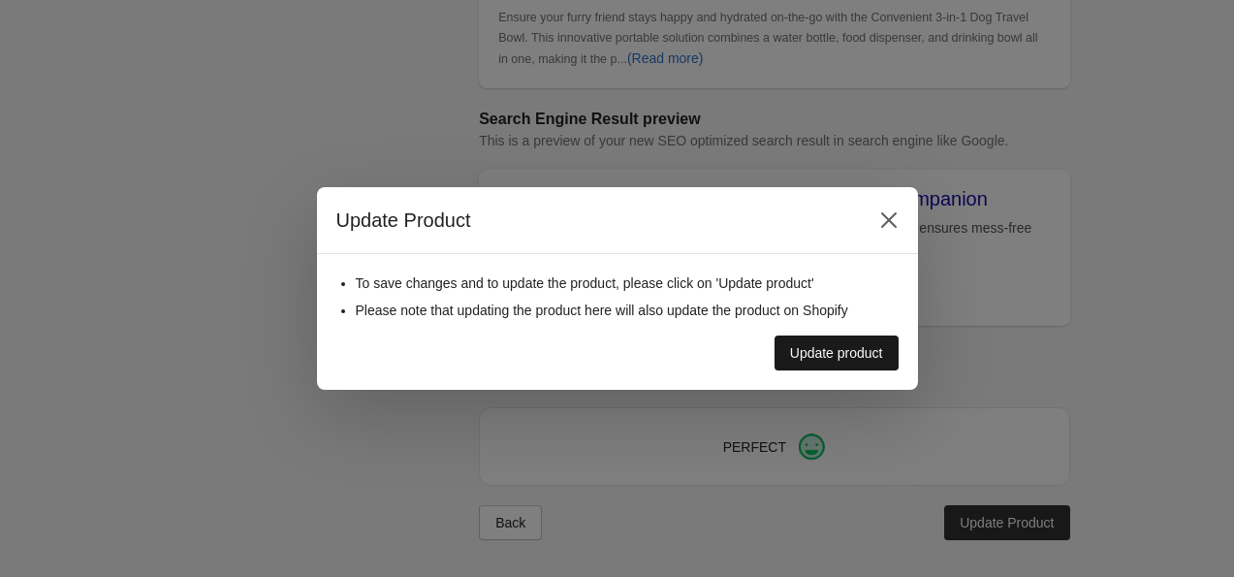
click at [873, 348] on div "Update product" at bounding box center [836, 353] width 93 height 16
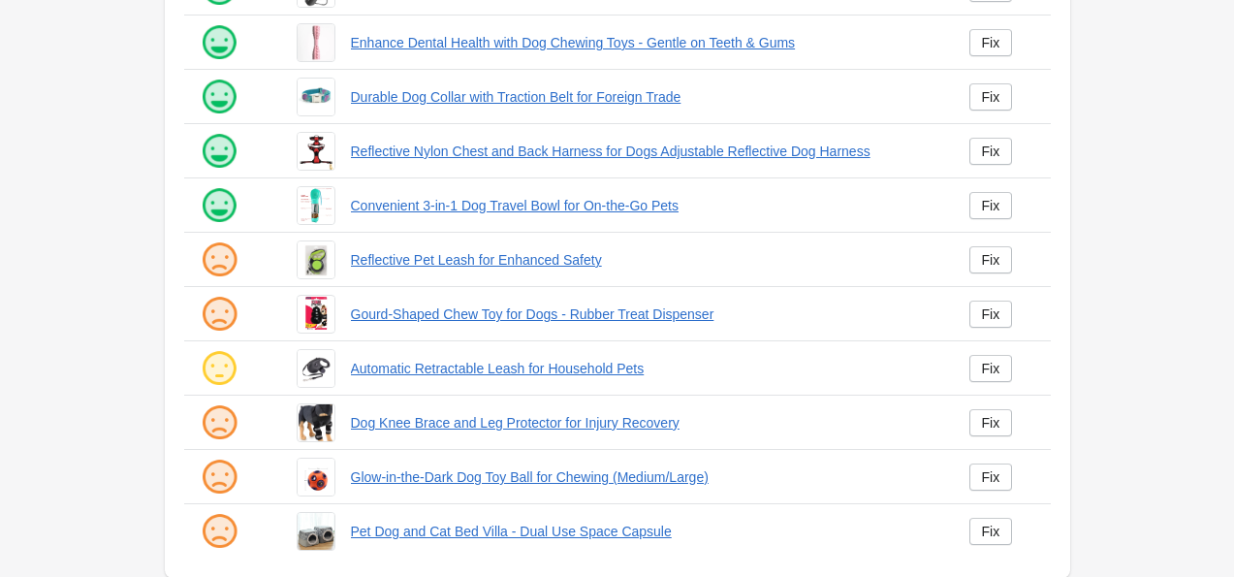
scroll to position [464, 0]
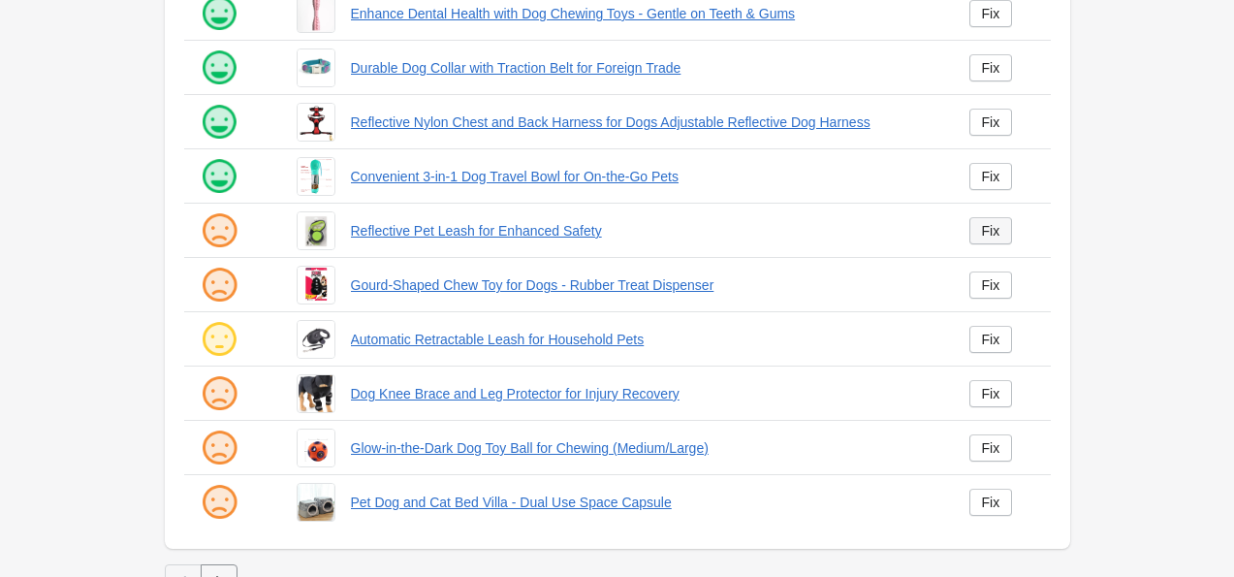
click at [992, 237] on div "Fix" at bounding box center [991, 231] width 18 height 16
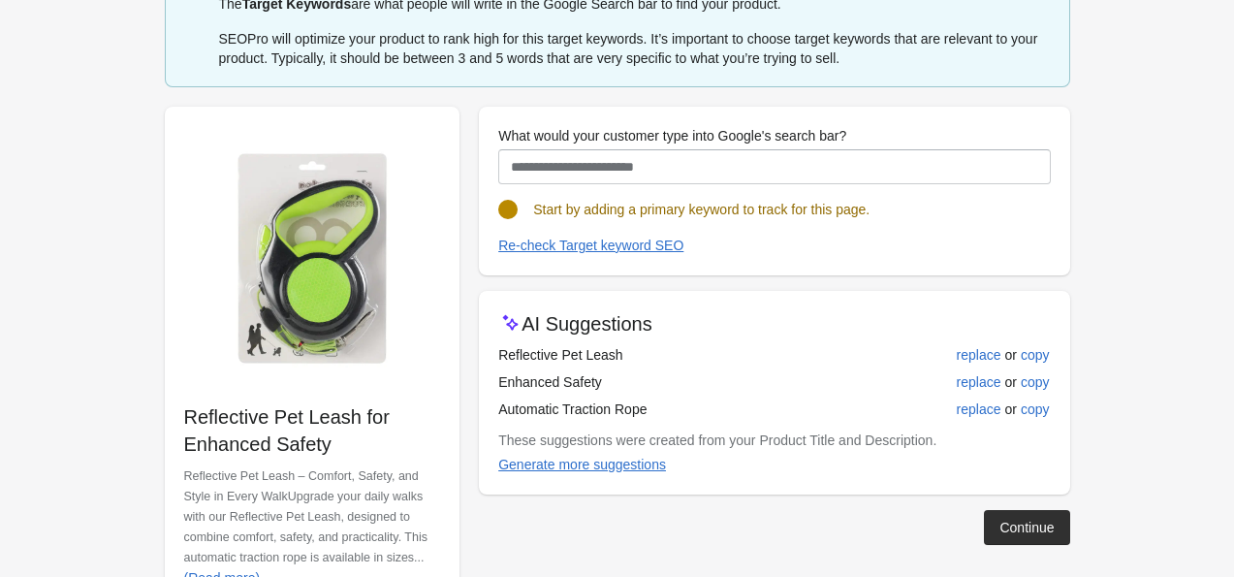
scroll to position [108, 0]
click at [978, 357] on div "replace" at bounding box center [979, 354] width 45 height 16
type input "**********"
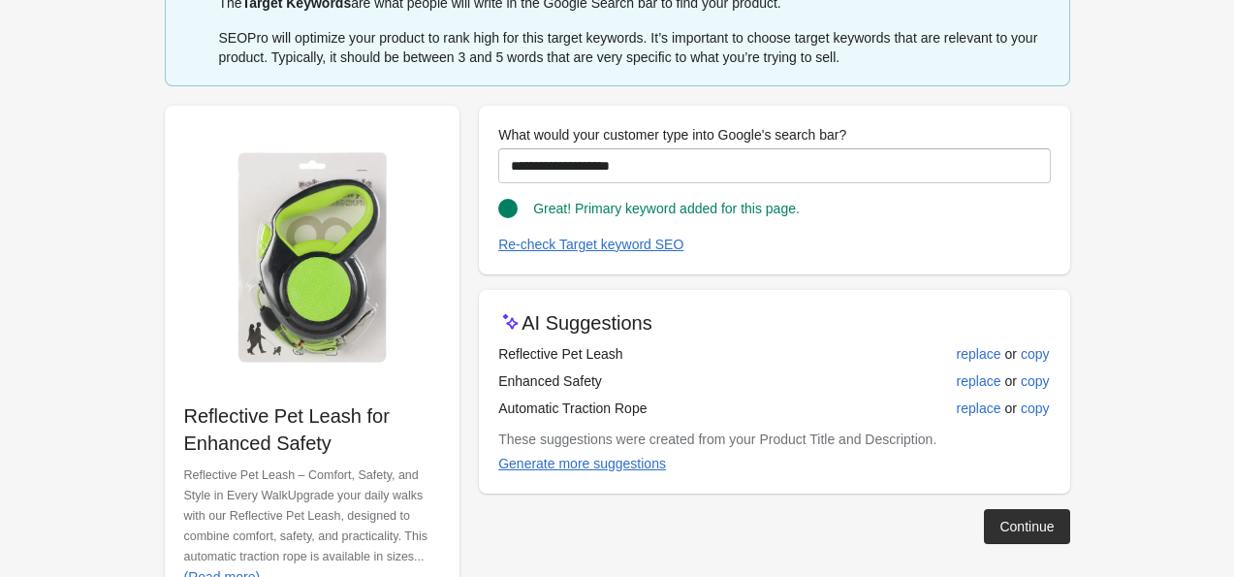
click at [44, 250] on form "Step 1: Choose the “Target Keywords” Target Keywords The Target Keywords are wh…" at bounding box center [617, 268] width 1234 height 753
click at [633, 467] on div "Generate more suggestions" at bounding box center [582, 464] width 168 height 16
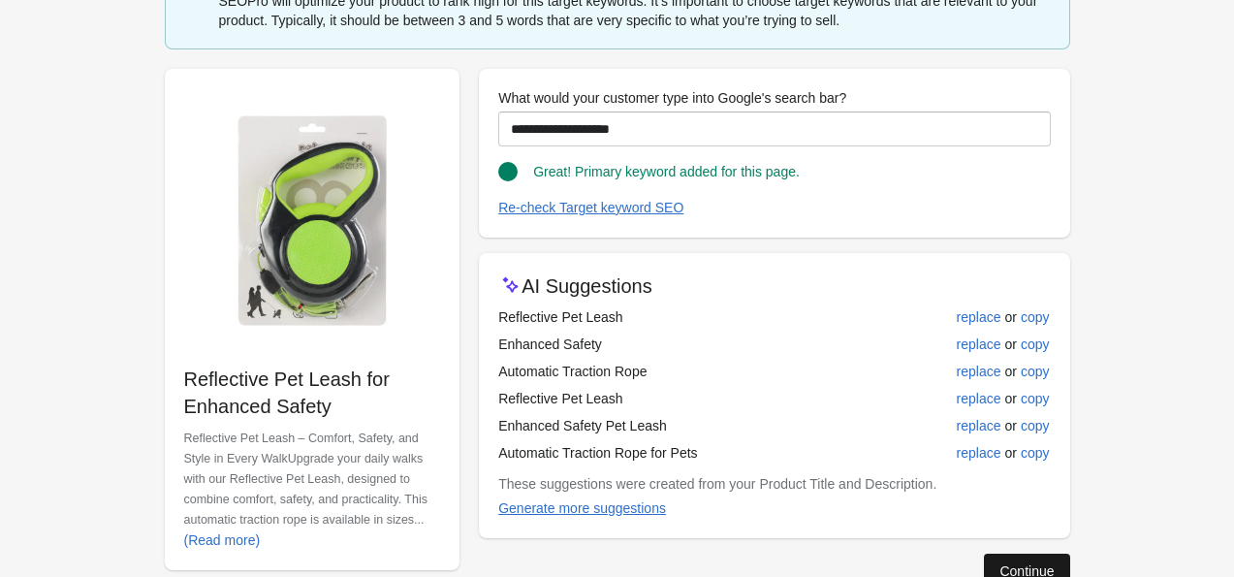
scroll to position [147, 0]
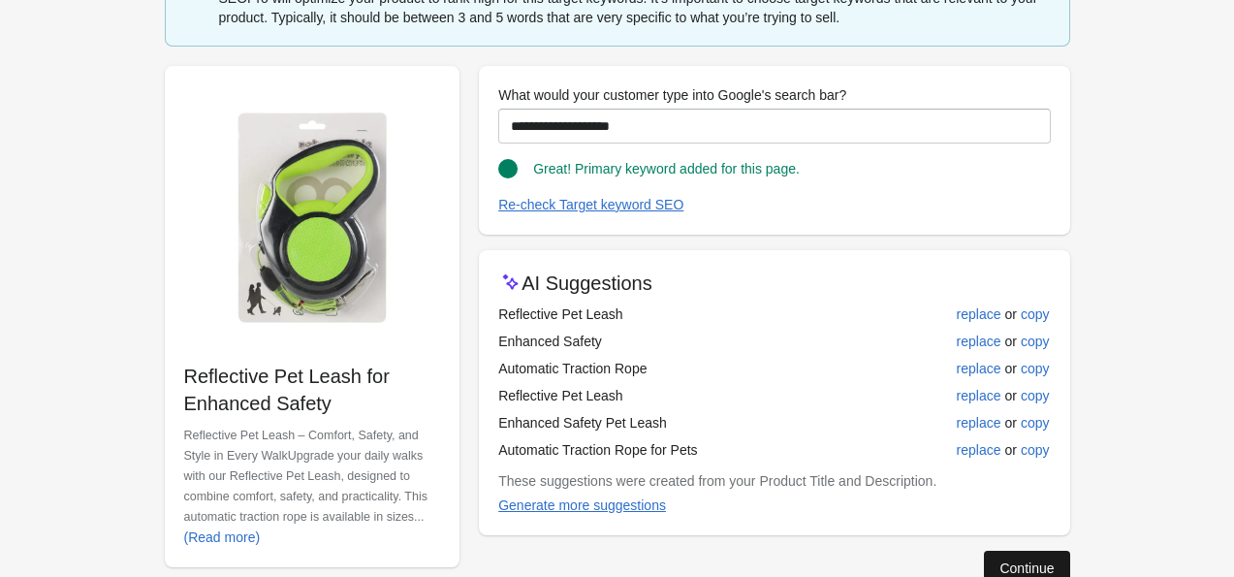
click at [1038, 558] on button "Continue" at bounding box center [1026, 568] width 85 height 35
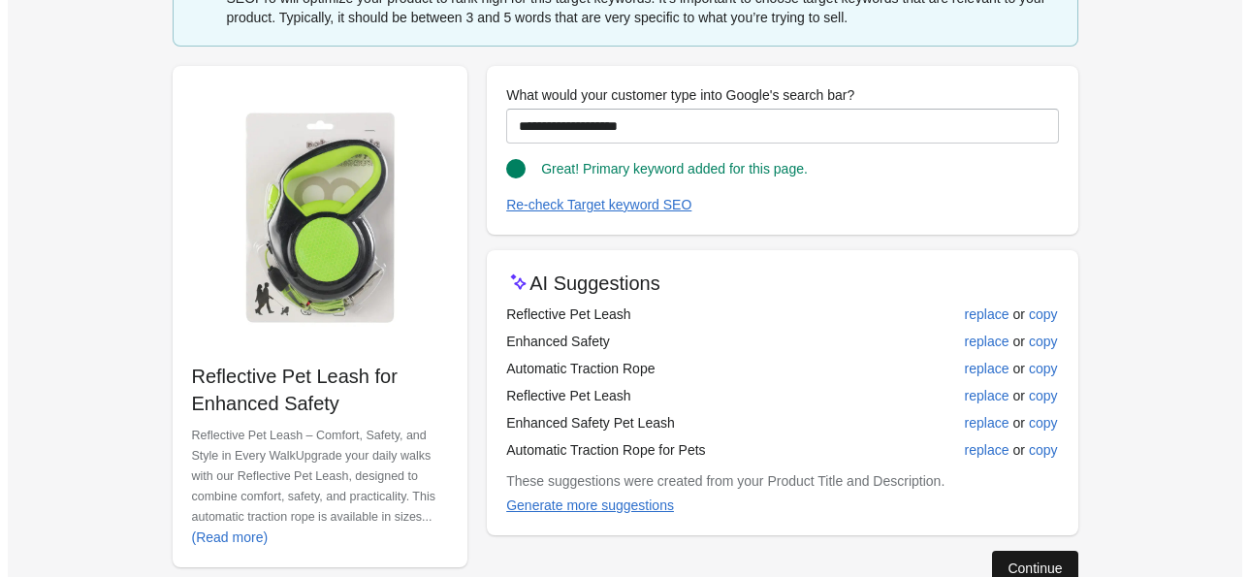
scroll to position [0, 0]
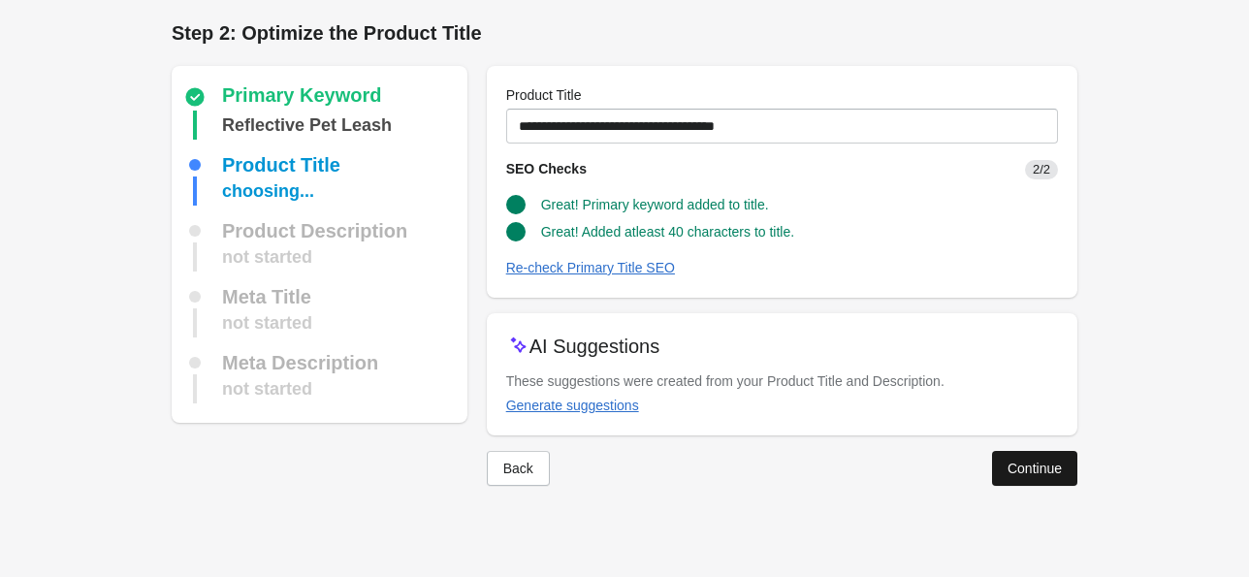
click at [1014, 469] on div "Continue" at bounding box center [1035, 469] width 54 height 16
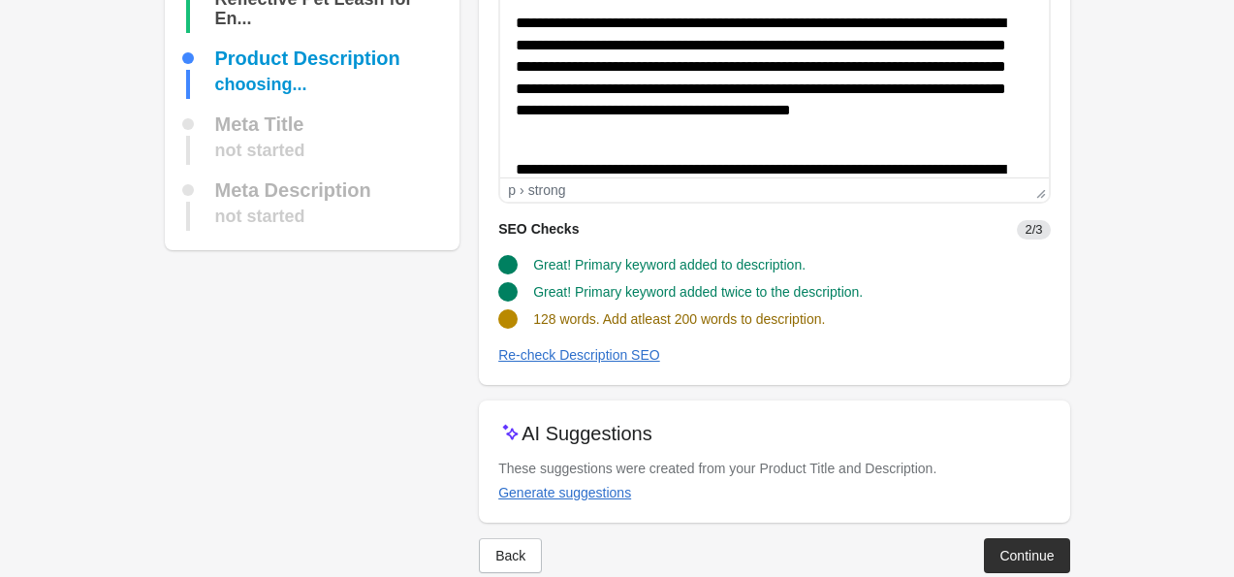
scroll to position [197, 0]
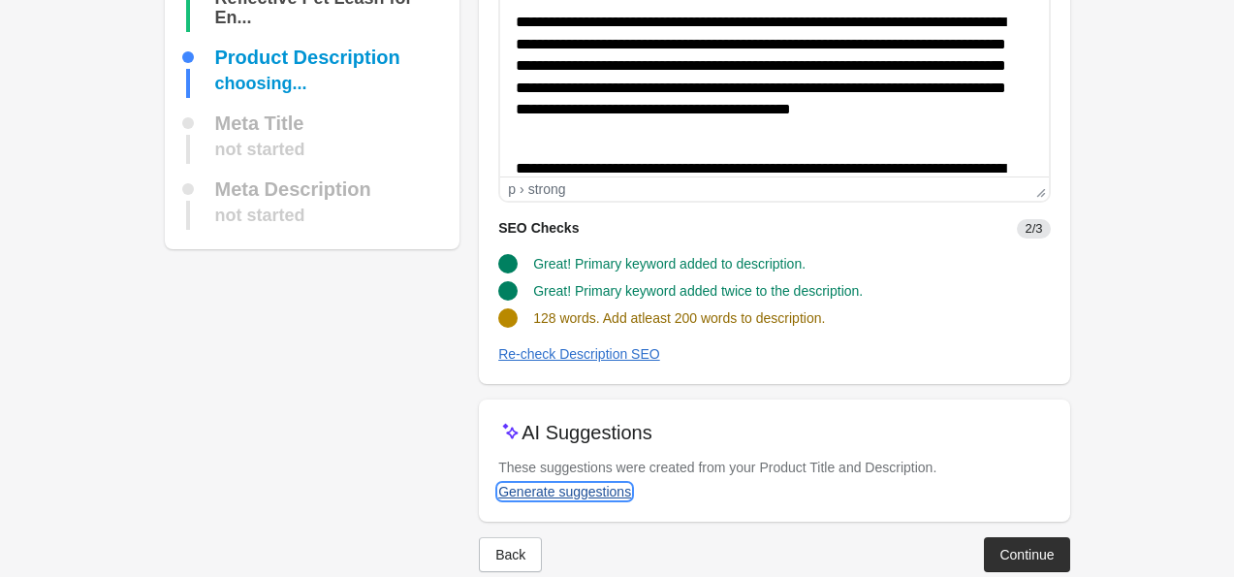
click at [592, 496] on div "Generate suggestions" at bounding box center [564, 492] width 133 height 16
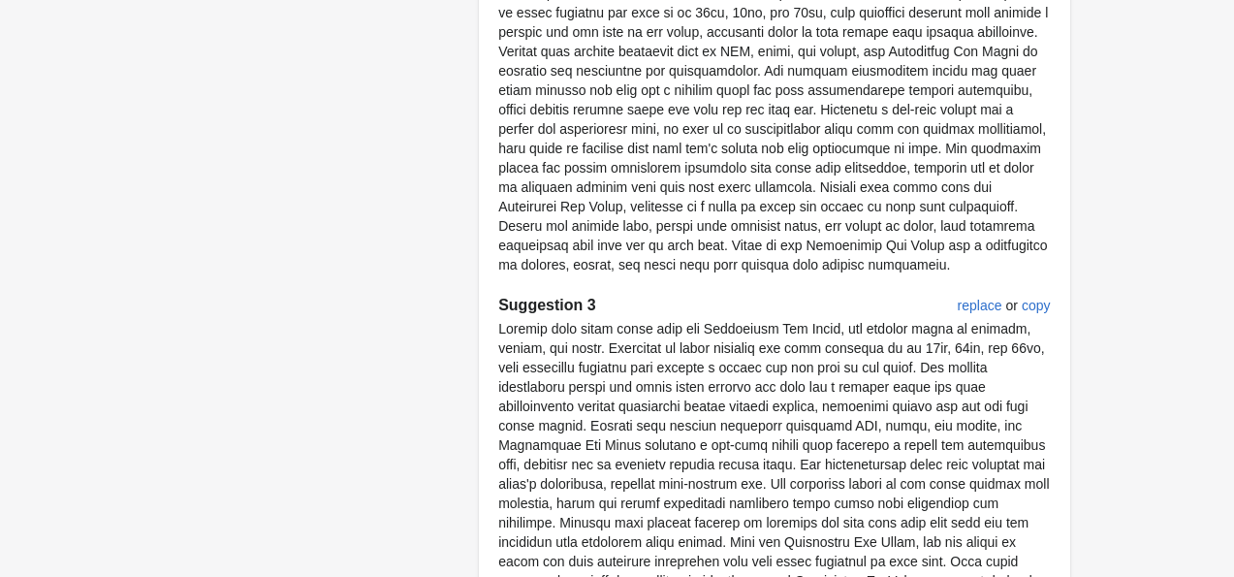
scroll to position [1049, 0]
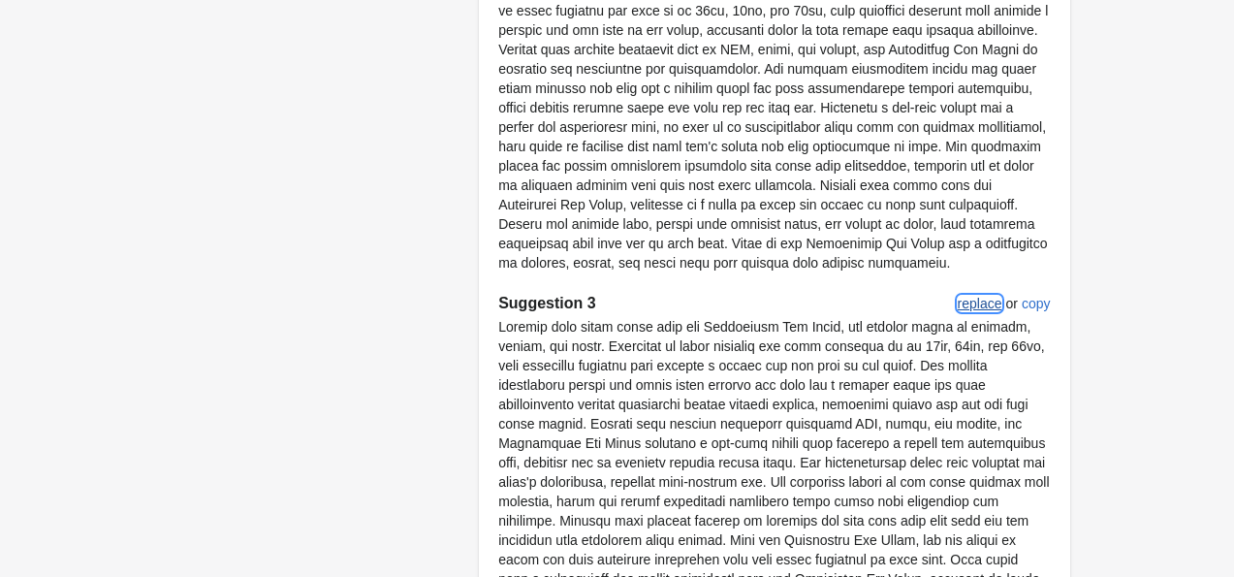
click at [974, 315] on button "replace" at bounding box center [980, 303] width 60 height 35
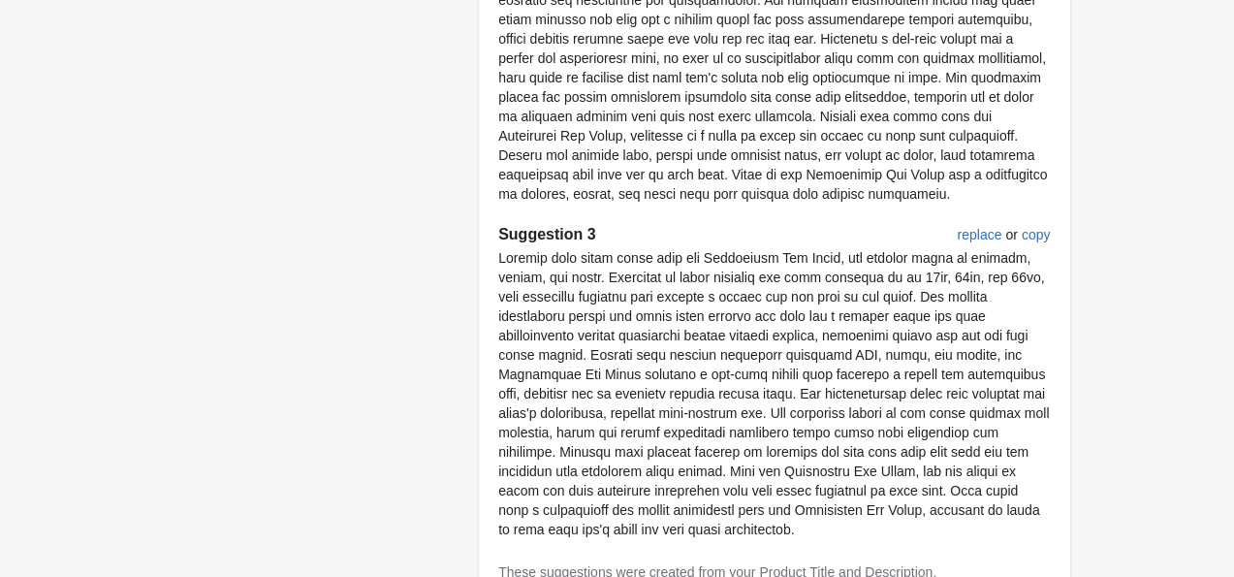
scroll to position [1256, 0]
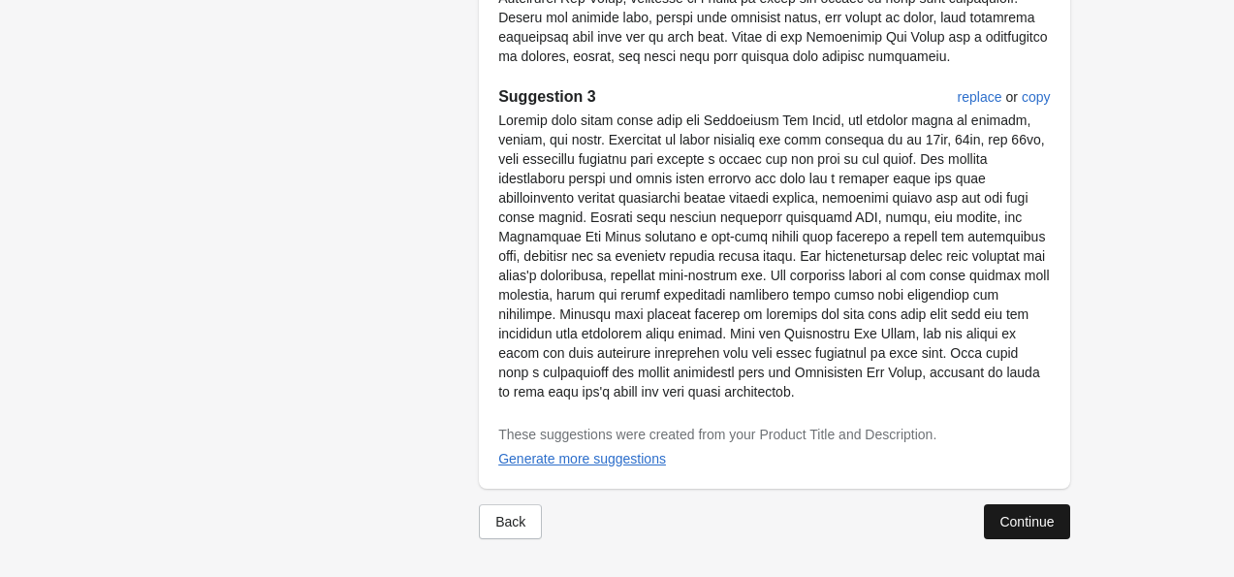
click at [1012, 509] on button "Continue" at bounding box center [1026, 521] width 85 height 35
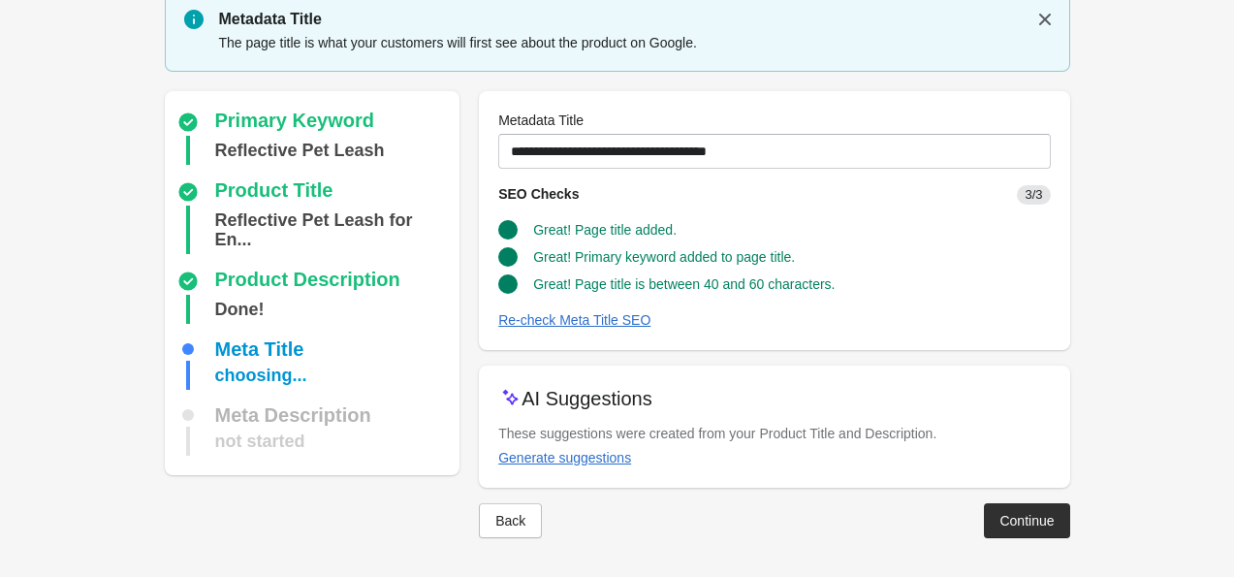
scroll to position [67, 0]
click at [1031, 518] on div "Continue" at bounding box center [1027, 522] width 54 height 16
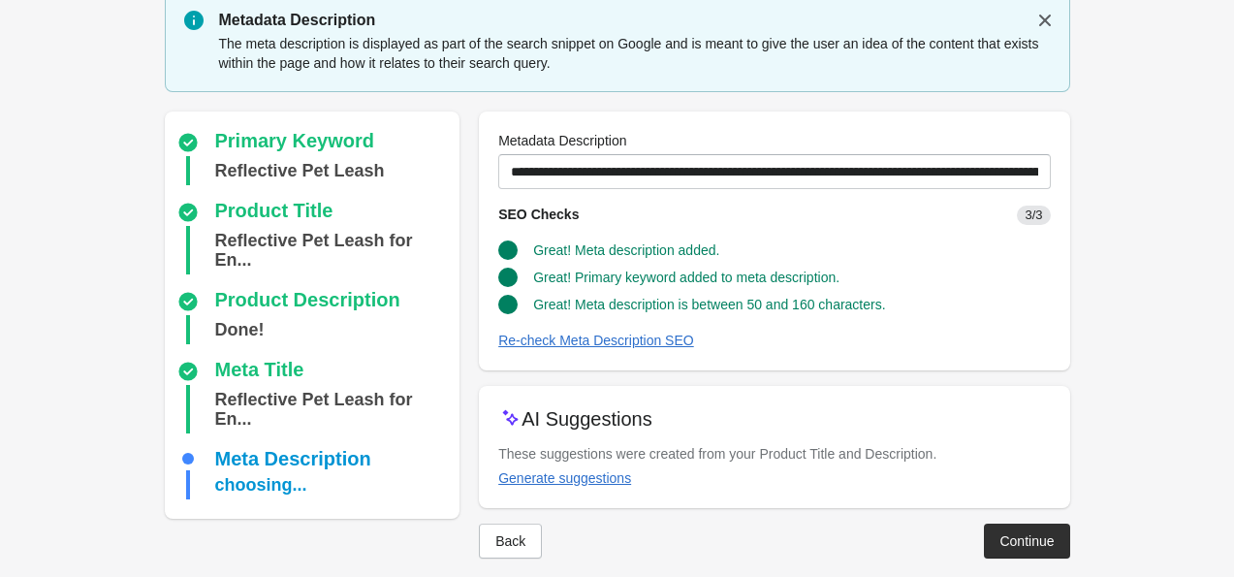
click at [31, 411] on form "Step 1: Choose the “Target Keywords” Target Keywords The Target Keywords are wh…" at bounding box center [617, 265] width 1234 height 664
click at [1023, 536] on div "Continue" at bounding box center [1027, 541] width 54 height 16
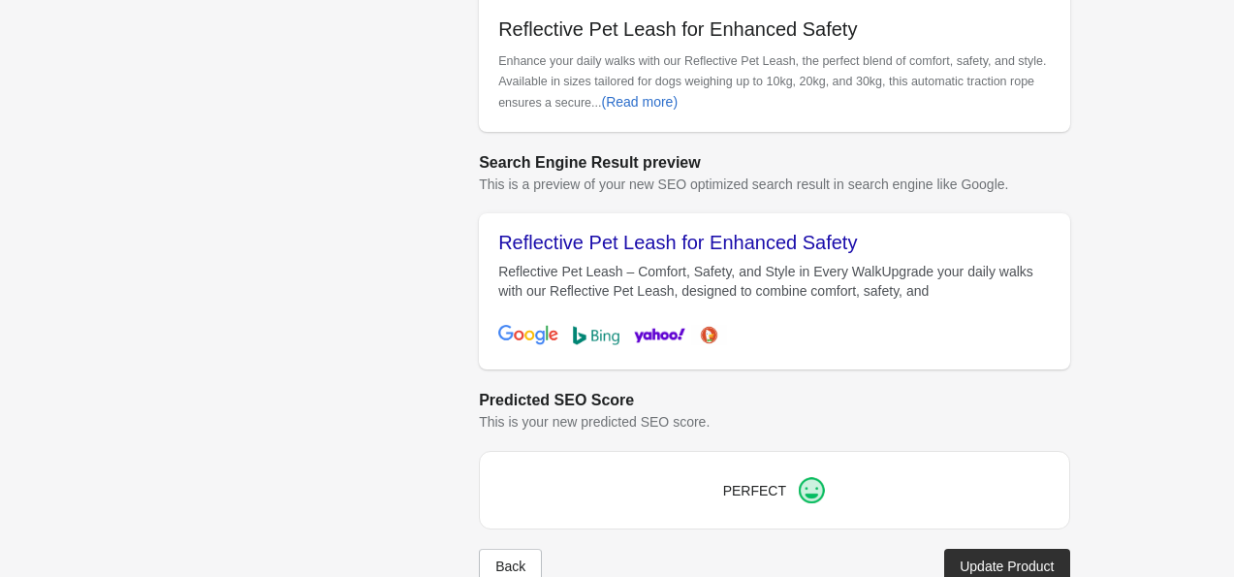
scroll to position [749, 0]
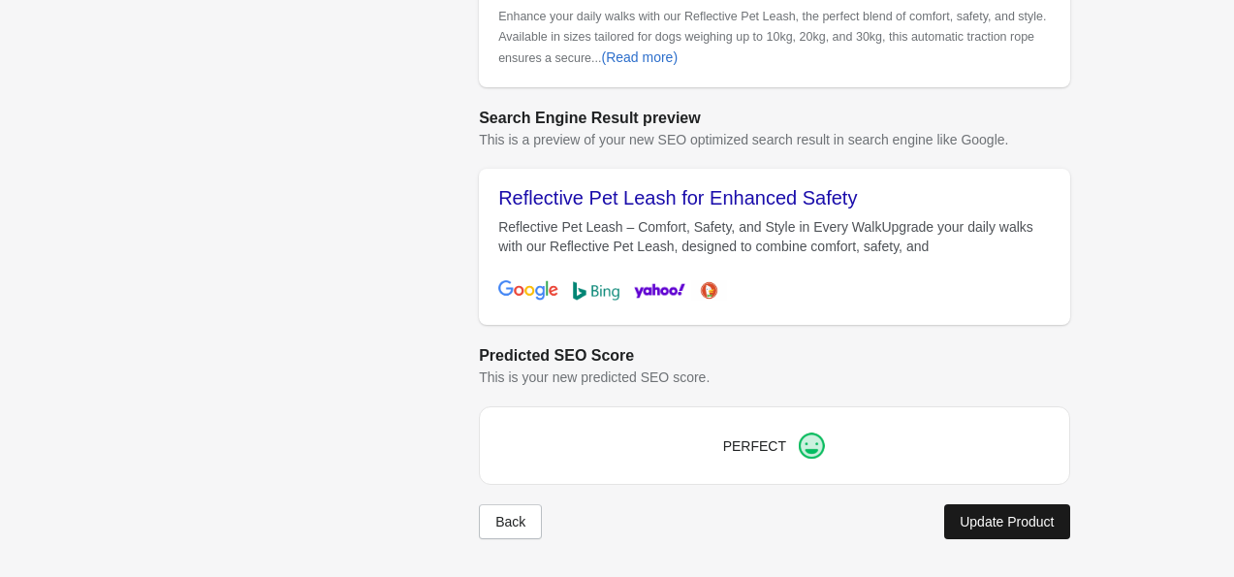
click at [980, 518] on div "Update Product" at bounding box center [1007, 522] width 94 height 16
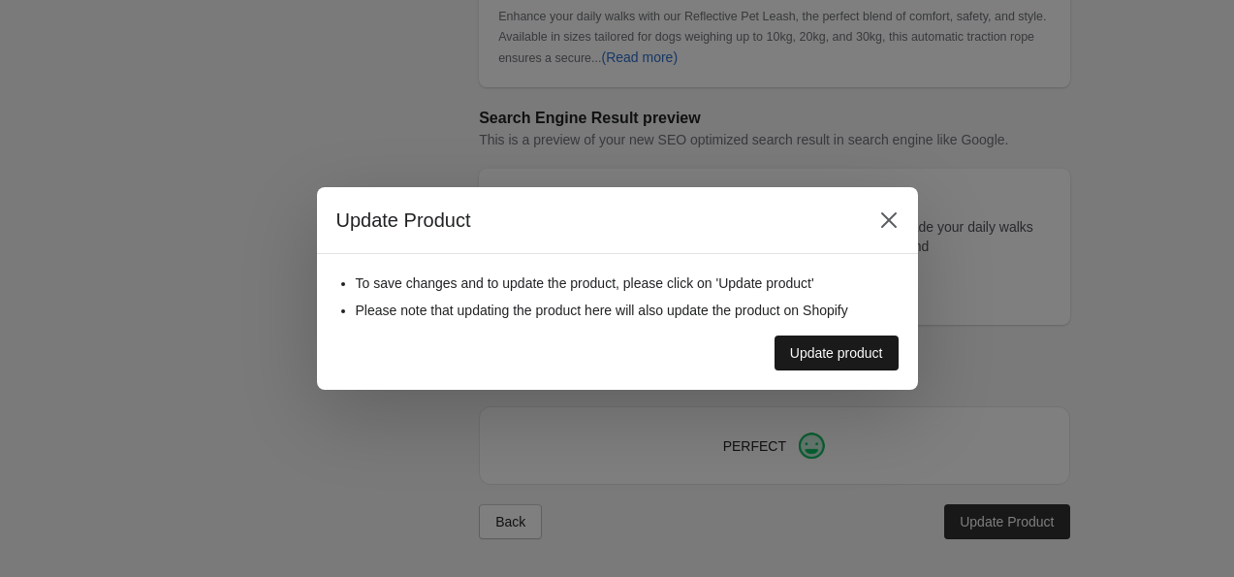
click at [803, 349] on div "Update product" at bounding box center [836, 353] width 93 height 16
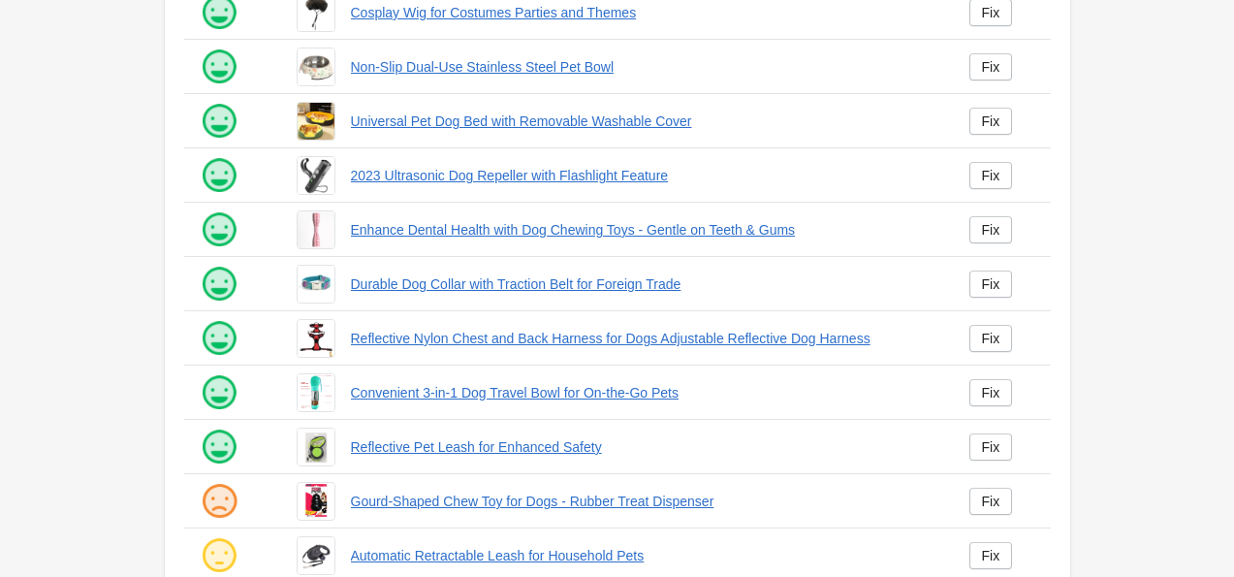
scroll to position [409, 0]
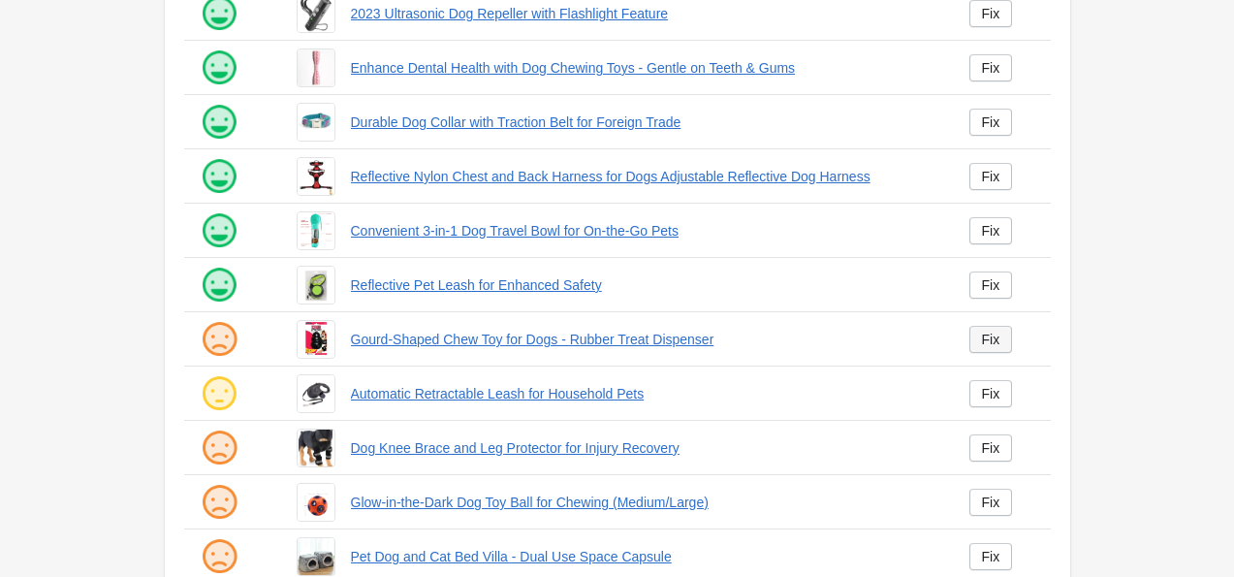
click at [989, 341] on div "Fix" at bounding box center [991, 340] width 18 height 16
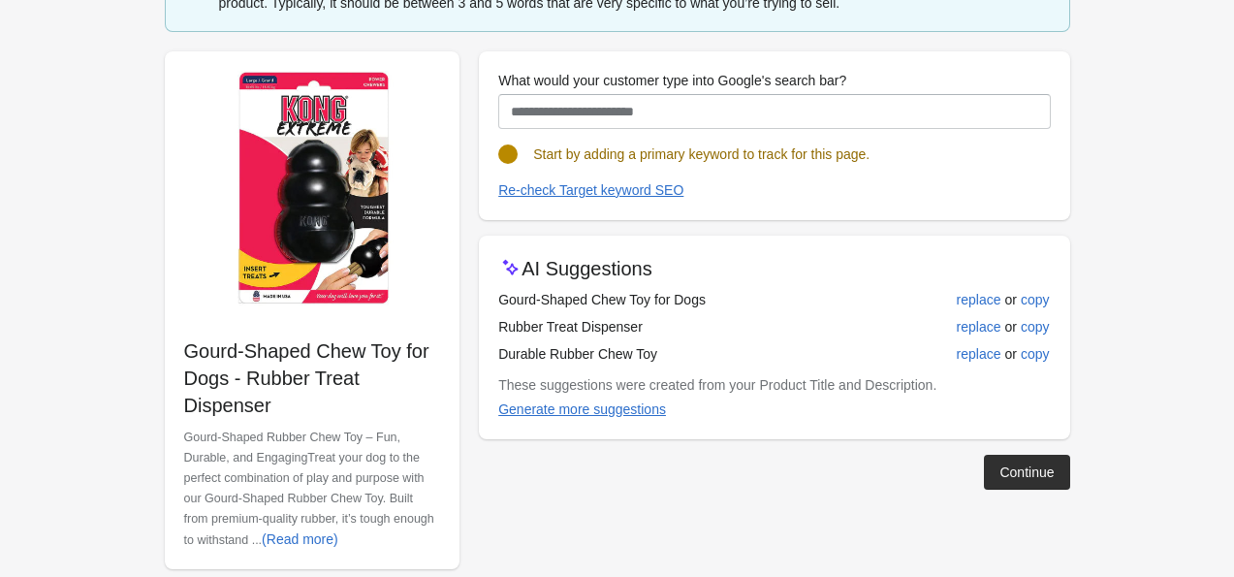
scroll to position [163, 0]
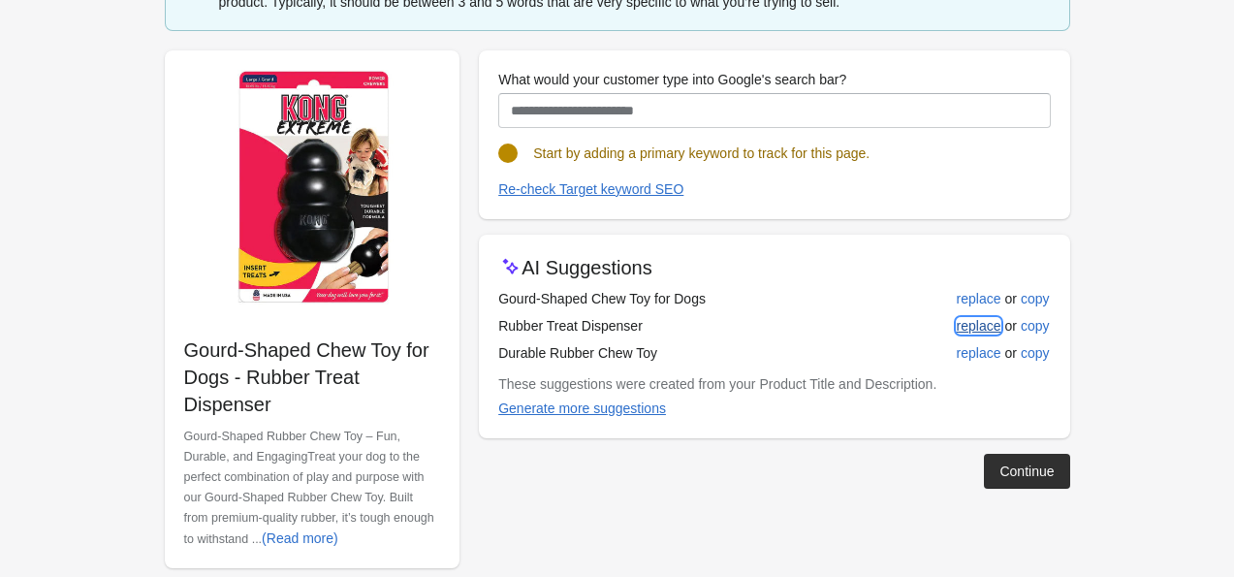
click at [970, 322] on div "replace" at bounding box center [979, 326] width 45 height 16
type input "**********"
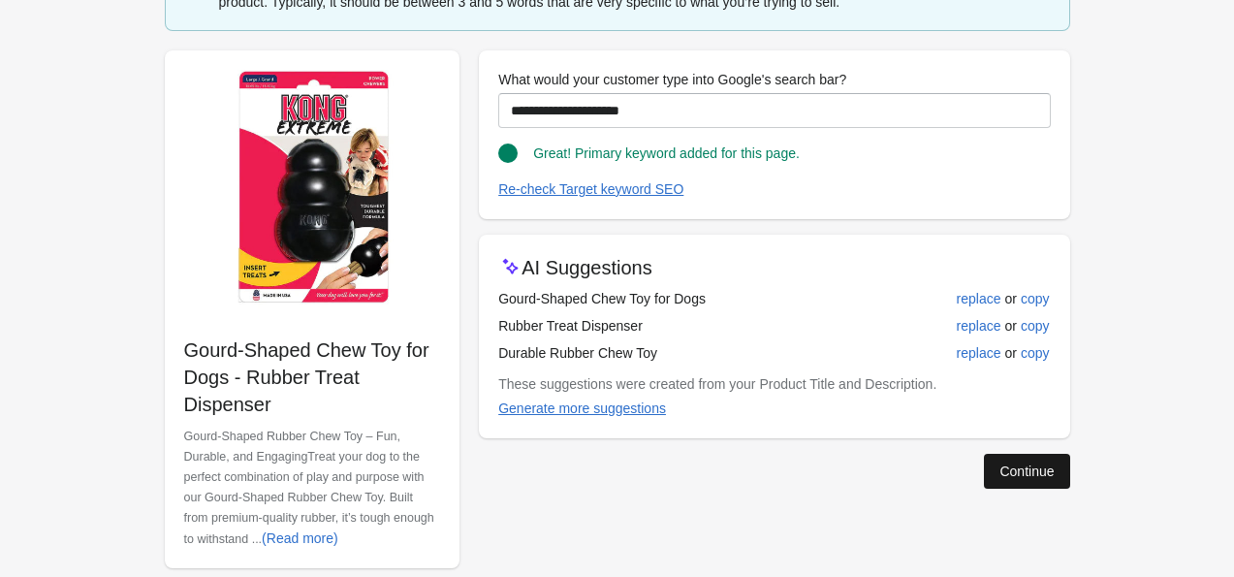
click at [1047, 465] on div "Continue" at bounding box center [1027, 472] width 54 height 16
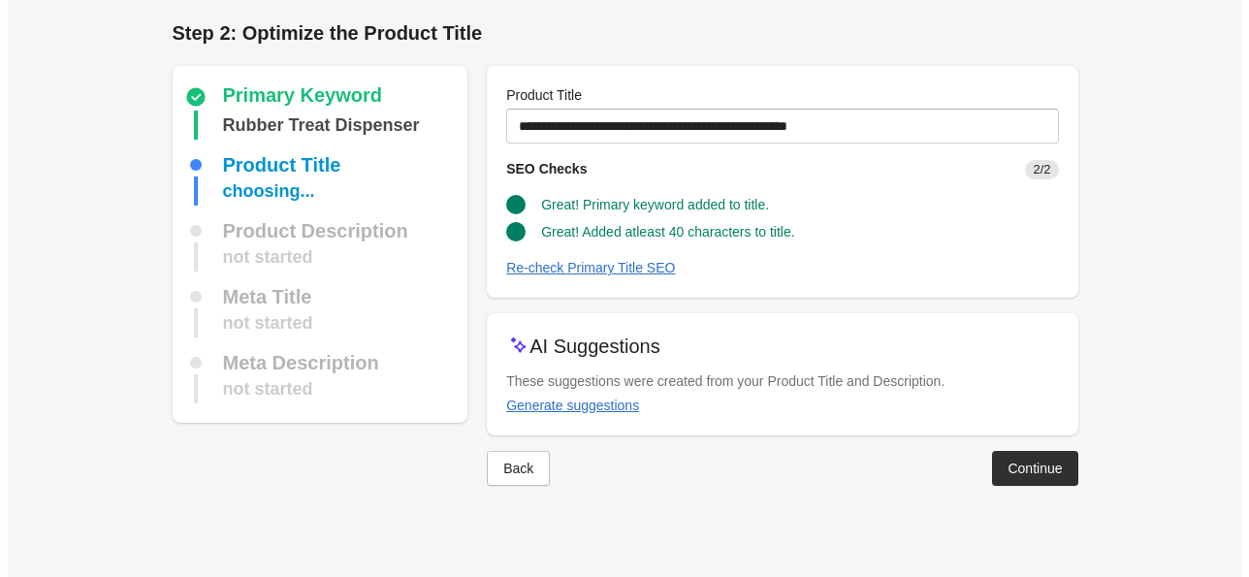
scroll to position [0, 0]
click at [1233, 473] on html "Step 1: Choose the “Target Keywords” Target Keywords The Target Keywords are wh…" at bounding box center [624, 288] width 1249 height 577
click at [1114, 376] on form "Step 1: Choose the “Target Keywords” Target Keywords The Target Keywords are wh…" at bounding box center [624, 262] width 1249 height 525
click at [1039, 473] on div "Continue" at bounding box center [1035, 469] width 54 height 16
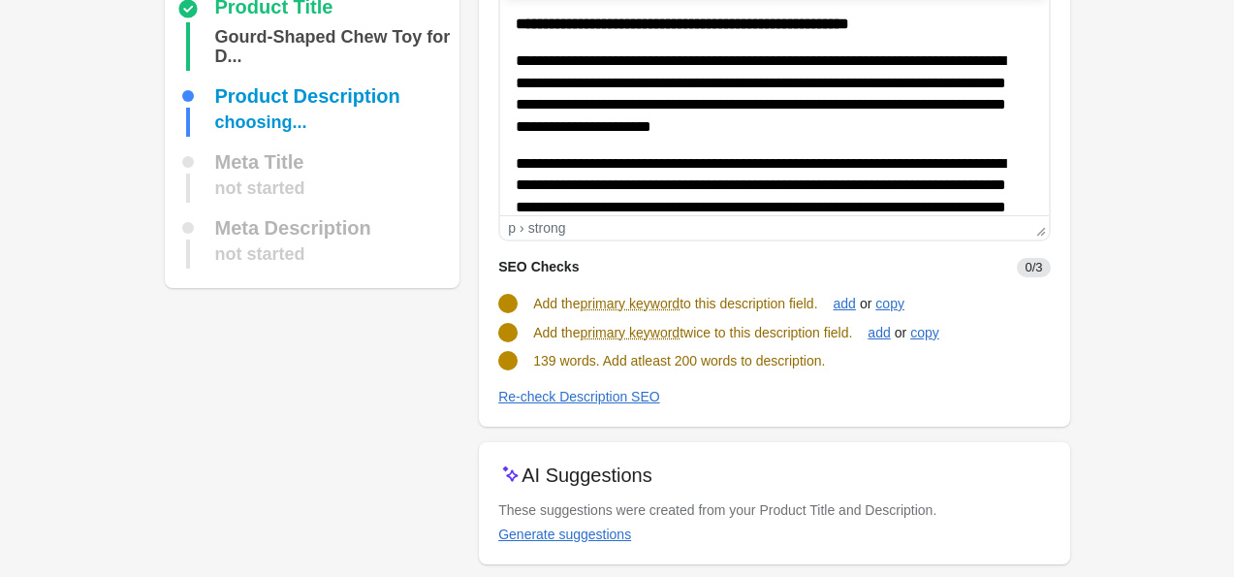
scroll to position [234, 0]
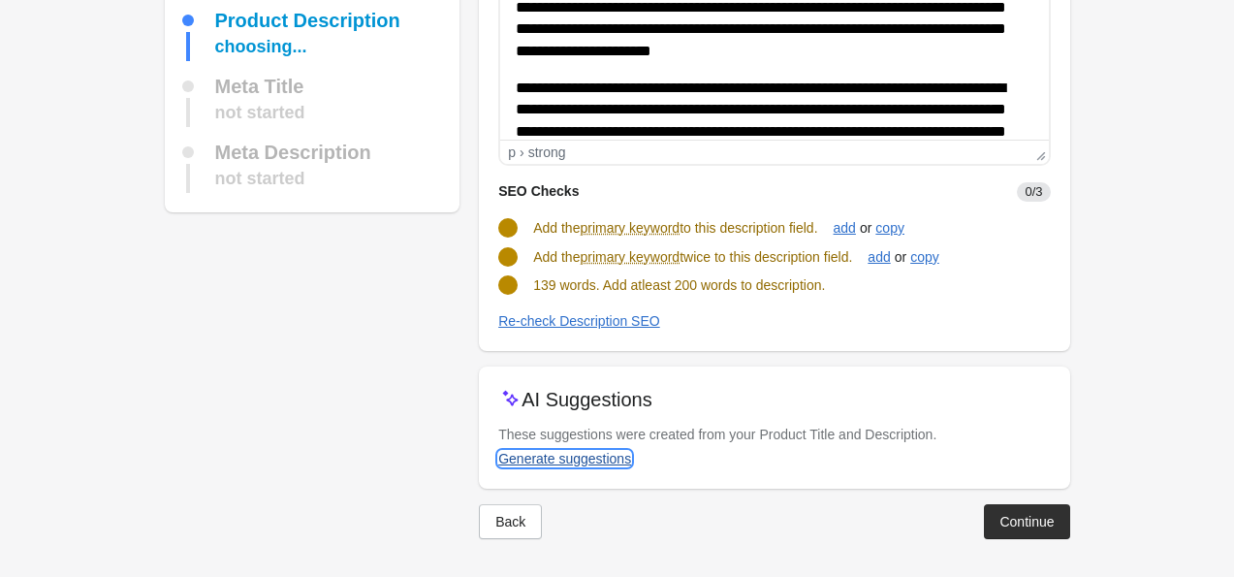
click at [617, 454] on div "Generate suggestions" at bounding box center [564, 459] width 133 height 16
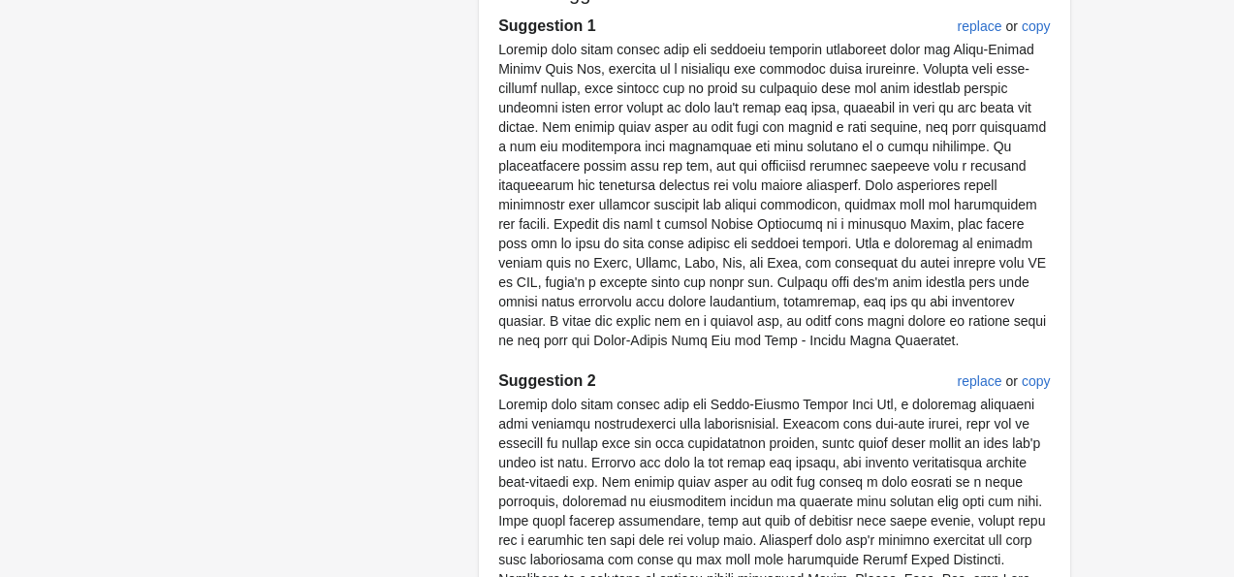
scroll to position [639, 0]
click at [244, 249] on div "Primary Keyword Rubber Treat Dispenser Product Title Gourd-Shaped Chew Toy for …" at bounding box center [607, 353] width 925 height 1884
click at [981, 390] on button "replace" at bounding box center [980, 382] width 60 height 35
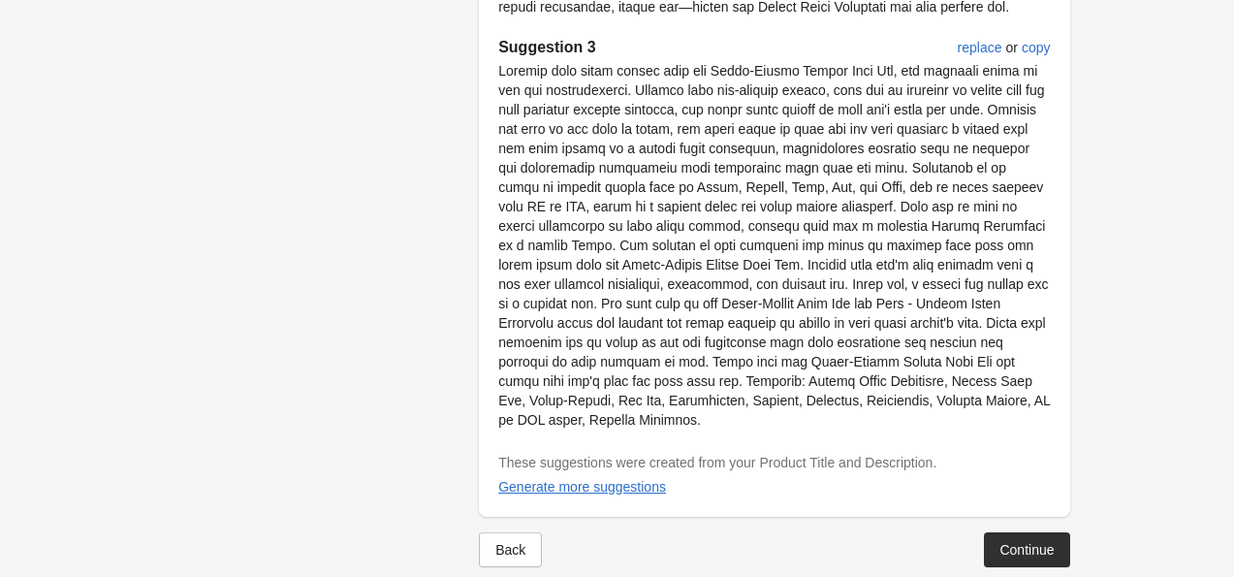
scroll to position [1372, 0]
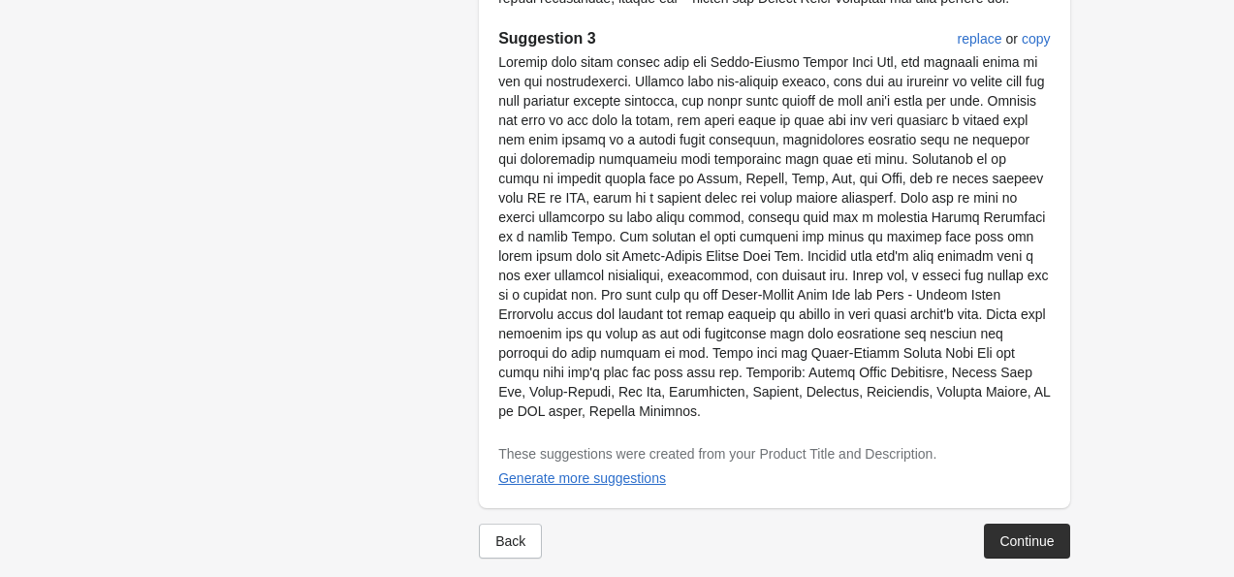
drag, startPoint x: 1015, startPoint y: 520, endPoint x: 1248, endPoint y: 520, distance: 232.7
click at [1032, 535] on button "Continue" at bounding box center [1026, 541] width 85 height 35
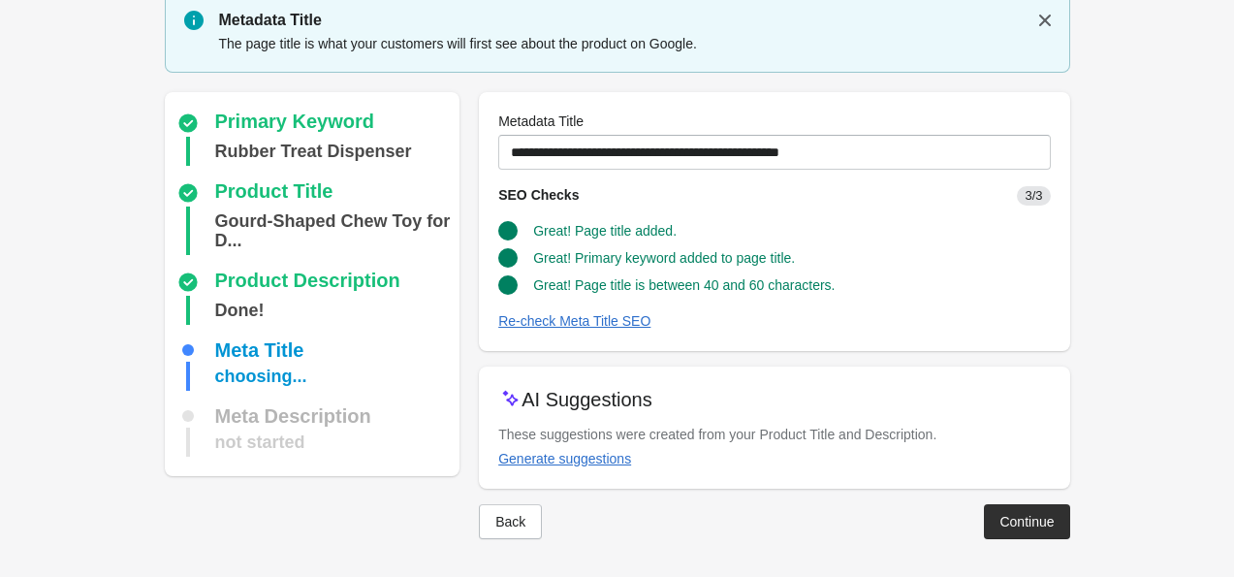
click at [1226, 368] on form "Step 1: Choose the “Target Keywords” Target Keywords The Target Keywords are wh…" at bounding box center [617, 255] width 1234 height 645
click at [1008, 519] on div "Continue" at bounding box center [1027, 522] width 54 height 16
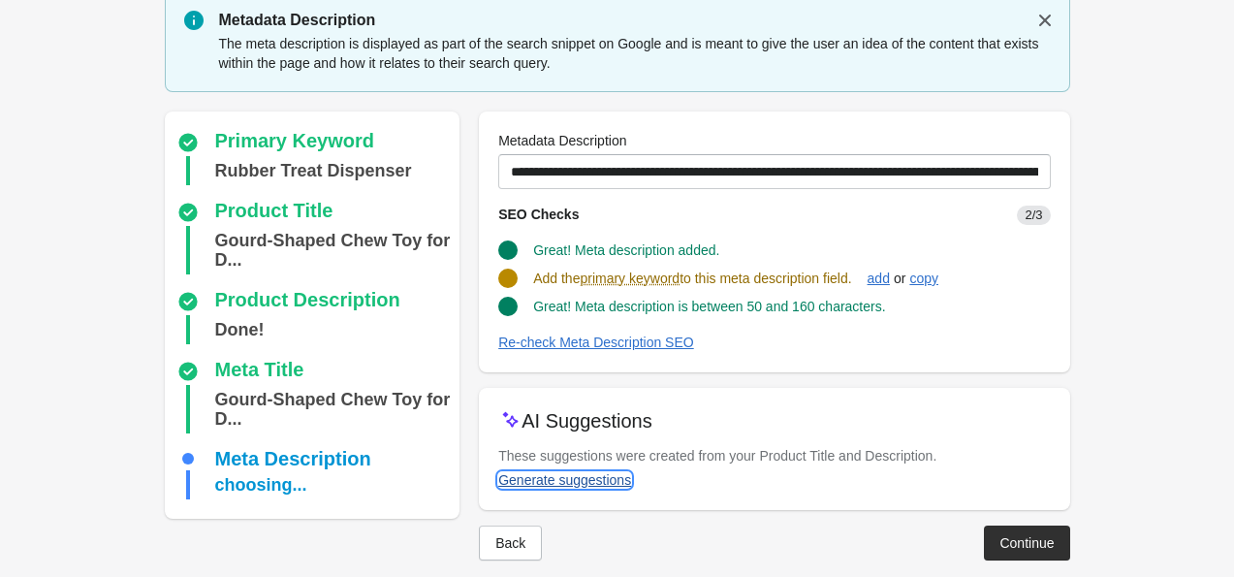
click at [615, 481] on div "Generate suggestions" at bounding box center [564, 480] width 133 height 16
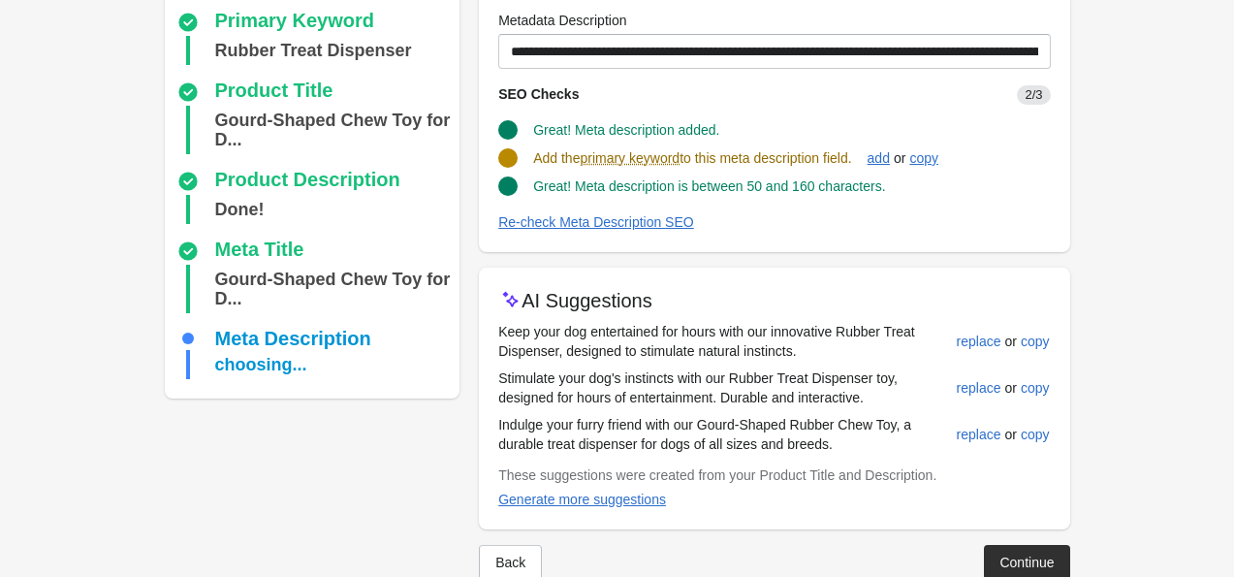
scroll to position [186, 0]
click at [962, 438] on div "replace" at bounding box center [979, 436] width 45 height 16
click at [961, 429] on div "replace" at bounding box center [979, 436] width 45 height 16
click at [979, 384] on div "replace" at bounding box center [979, 389] width 45 height 16
type input "**********"
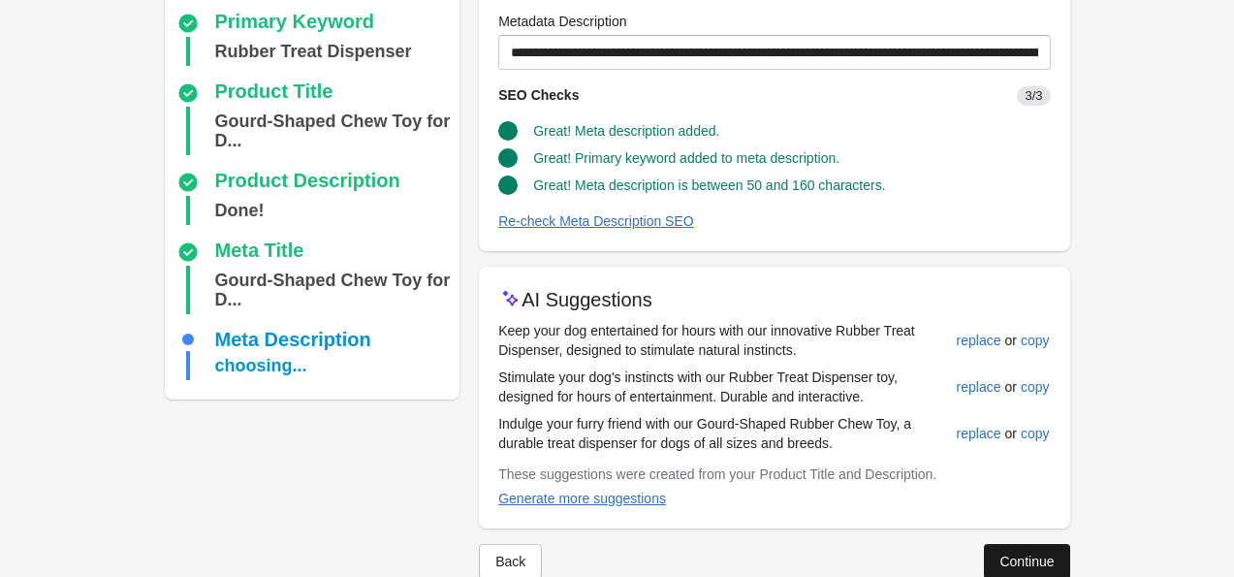
click at [1021, 548] on button "Continue" at bounding box center [1026, 561] width 85 height 35
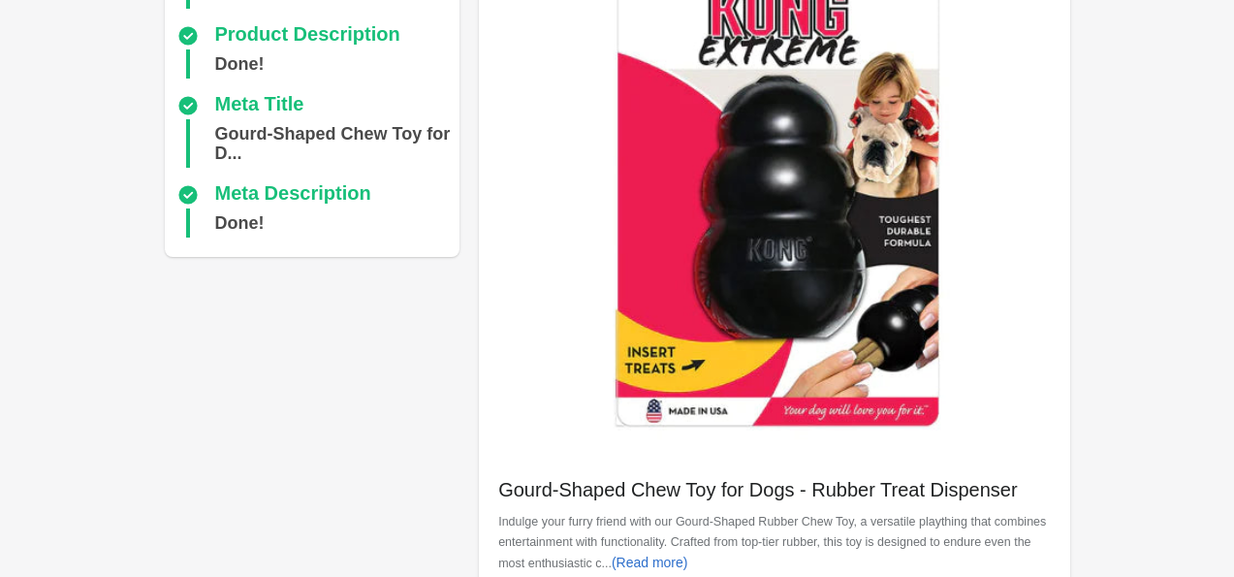
scroll to position [725, 0]
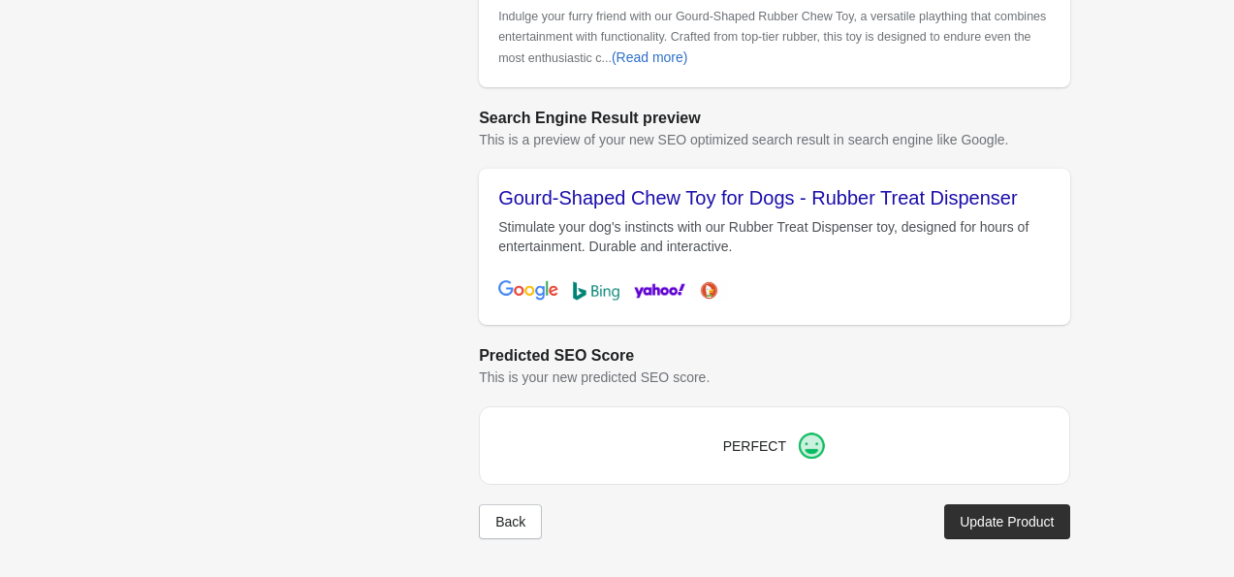
drag, startPoint x: 1016, startPoint y: 520, endPoint x: -237, endPoint y: 520, distance: 1252.8
click at [960, 522] on div "Update Product" at bounding box center [1007, 522] width 94 height 16
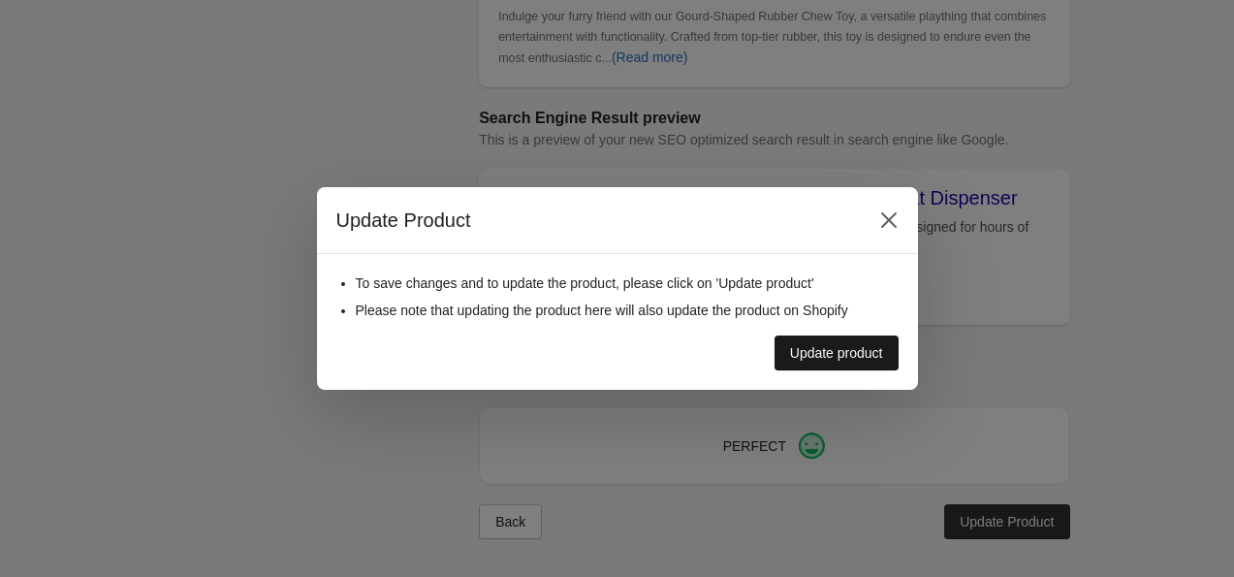
click at [851, 361] on div "Update product" at bounding box center [836, 353] width 93 height 16
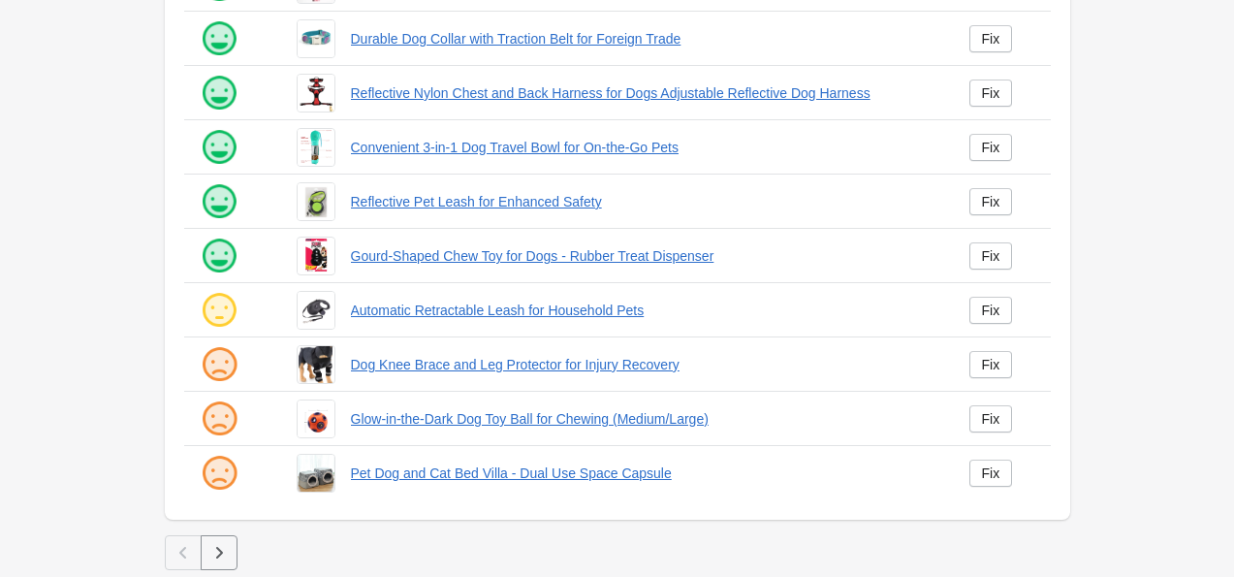
scroll to position [493, 0]
click at [978, 310] on link "Fix" at bounding box center [992, 310] width 44 height 27
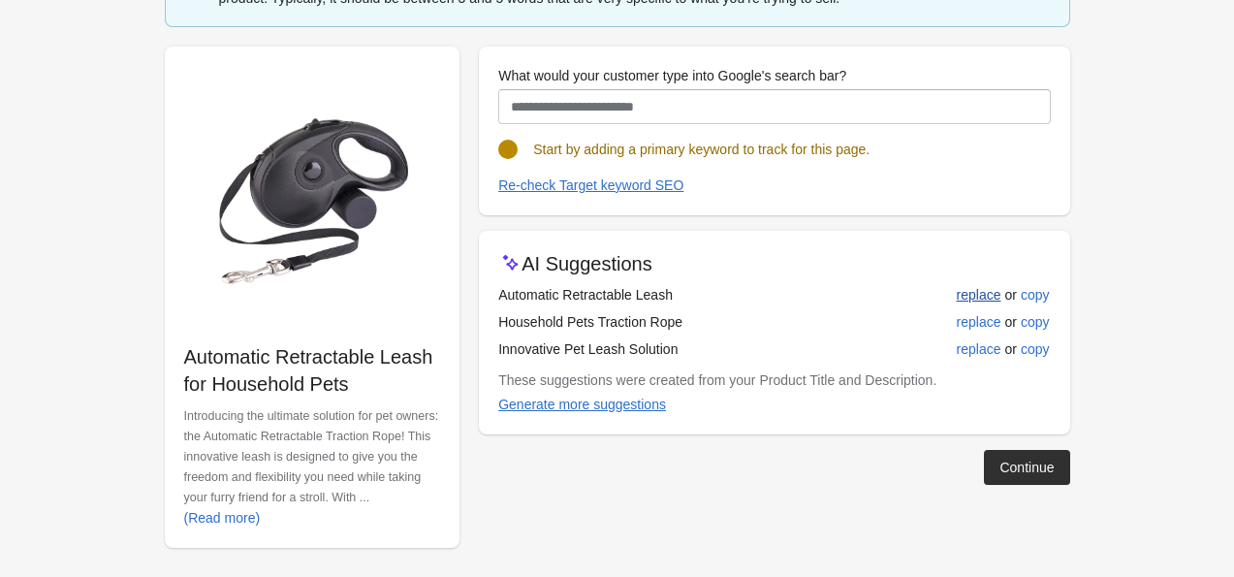
scroll to position [169, 0]
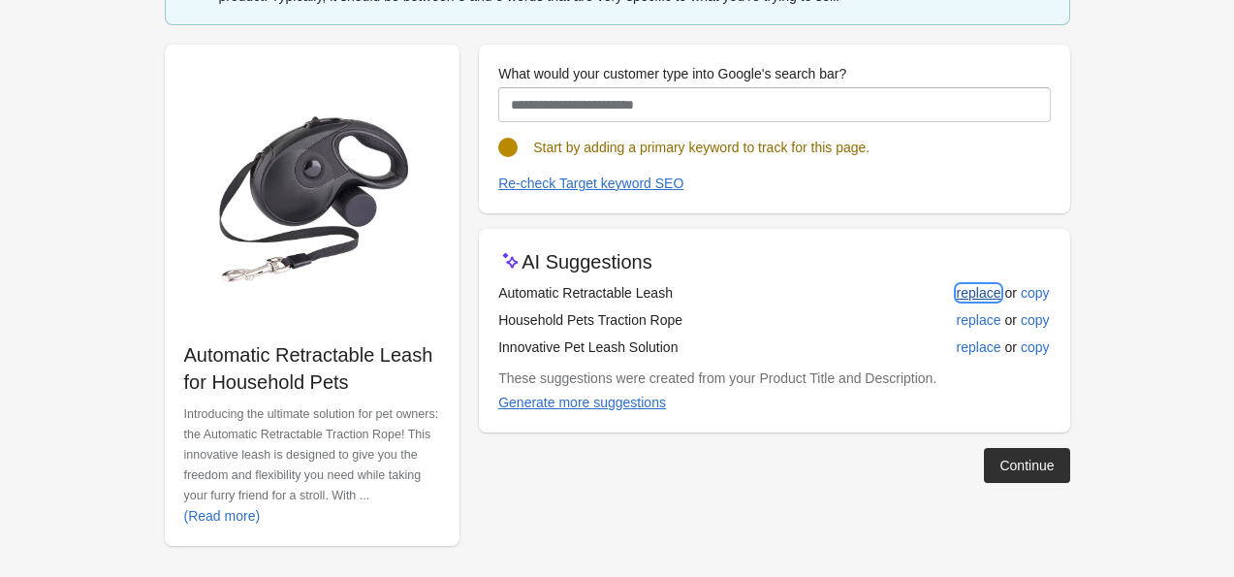
click at [976, 301] on button "replace" at bounding box center [979, 292] width 60 height 35
type input "**********"
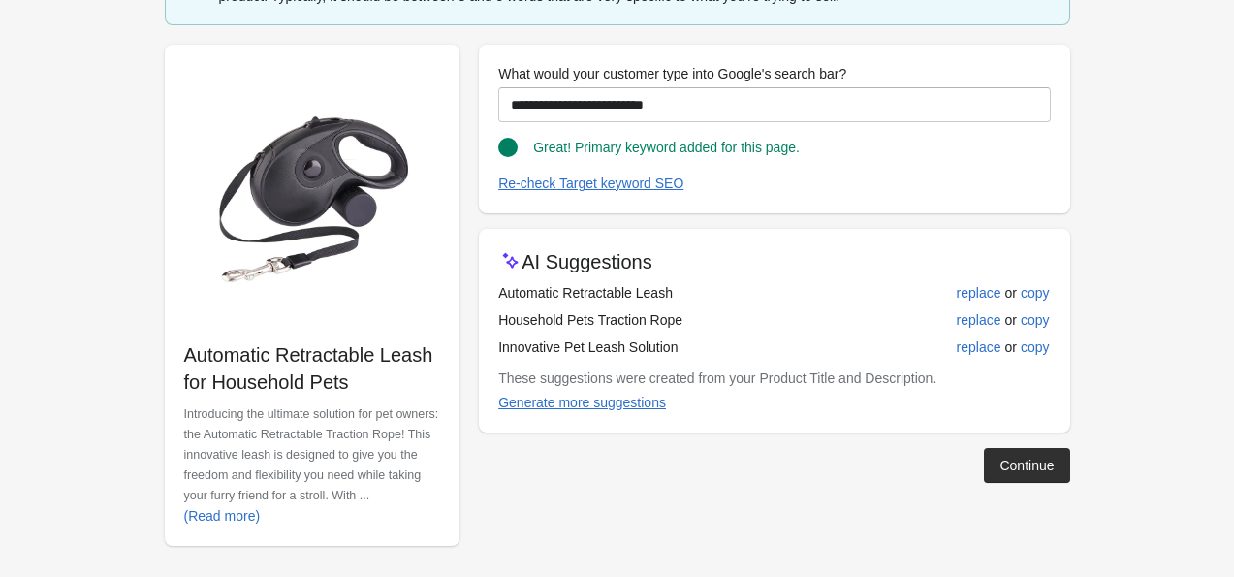
drag, startPoint x: 1030, startPoint y: 471, endPoint x: 817, endPoint y: 438, distance: 214.9
click at [817, 438] on div "Continue" at bounding box center [767, 457] width 606 height 50
click at [1047, 469] on div "Continue" at bounding box center [1027, 466] width 54 height 16
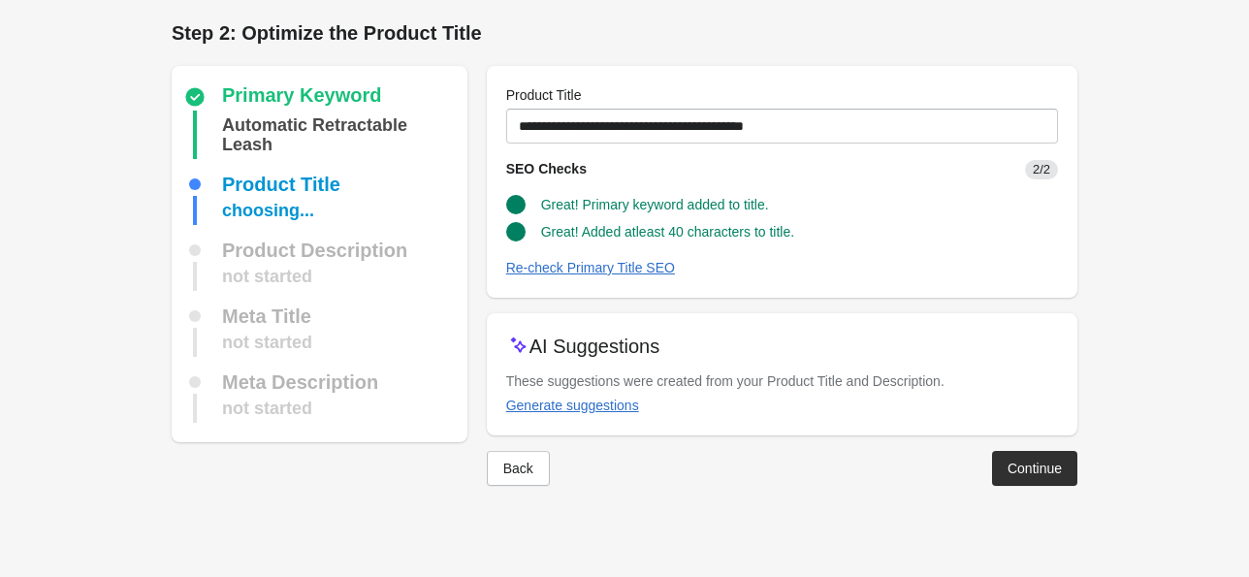
drag, startPoint x: 1022, startPoint y: 478, endPoint x: 1139, endPoint y: 357, distance: 168.7
click at [1139, 357] on form "Step 1: Choose the “Target Keywords” Target Keywords The Target Keywords are wh…" at bounding box center [624, 262] width 1249 height 525
click at [998, 478] on button "Continue" at bounding box center [1034, 468] width 85 height 35
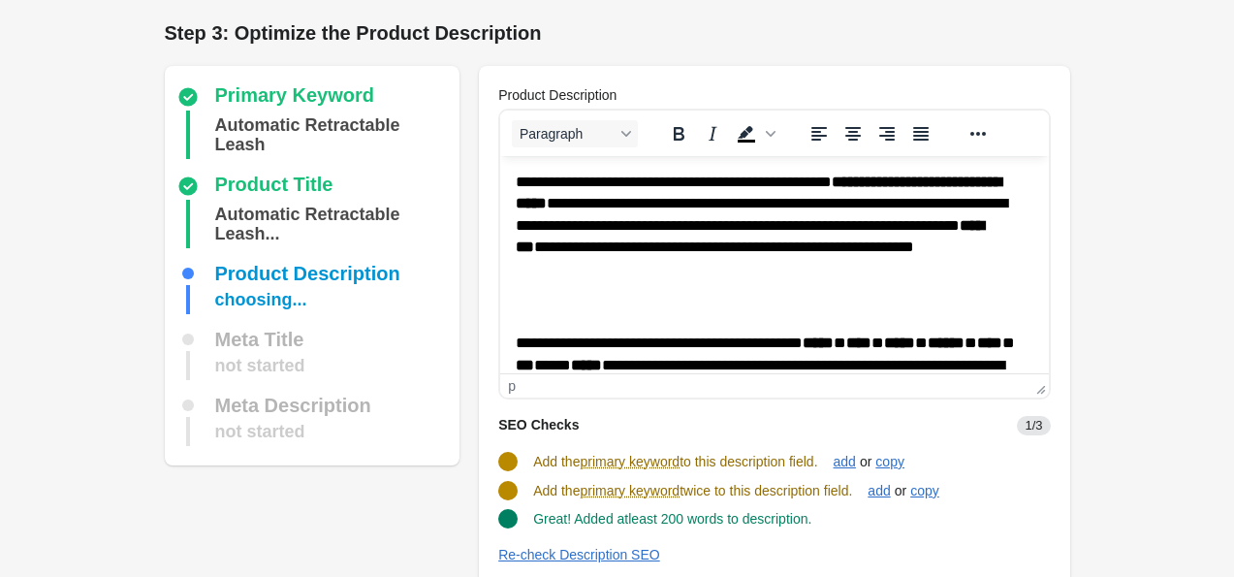
scroll to position [234, 0]
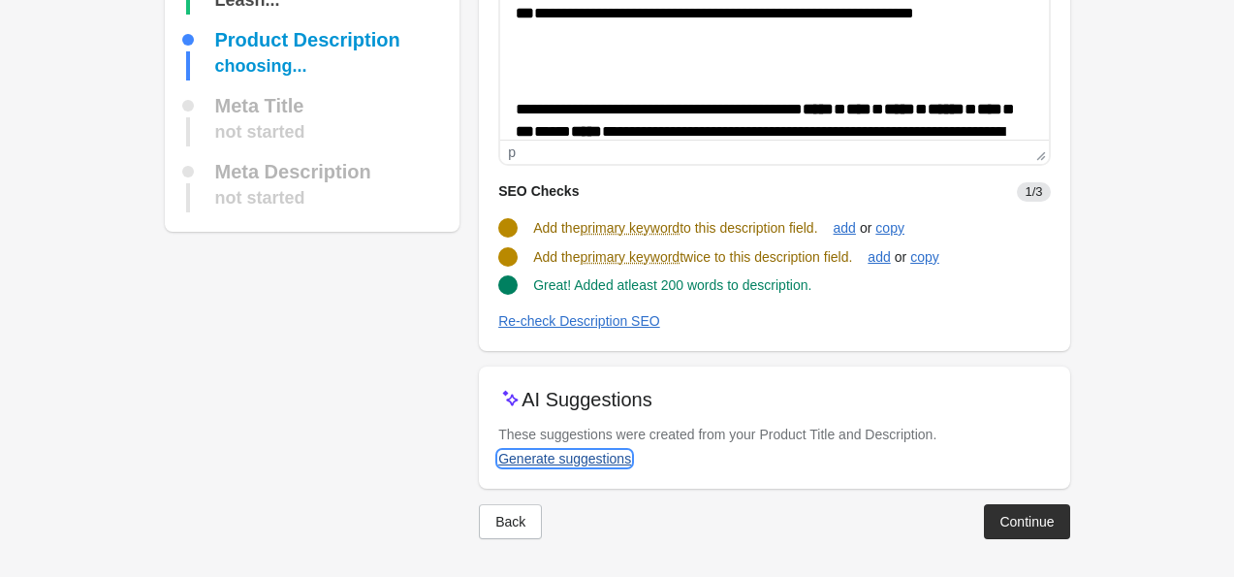
click at [601, 456] on div "Generate suggestions" at bounding box center [564, 459] width 133 height 16
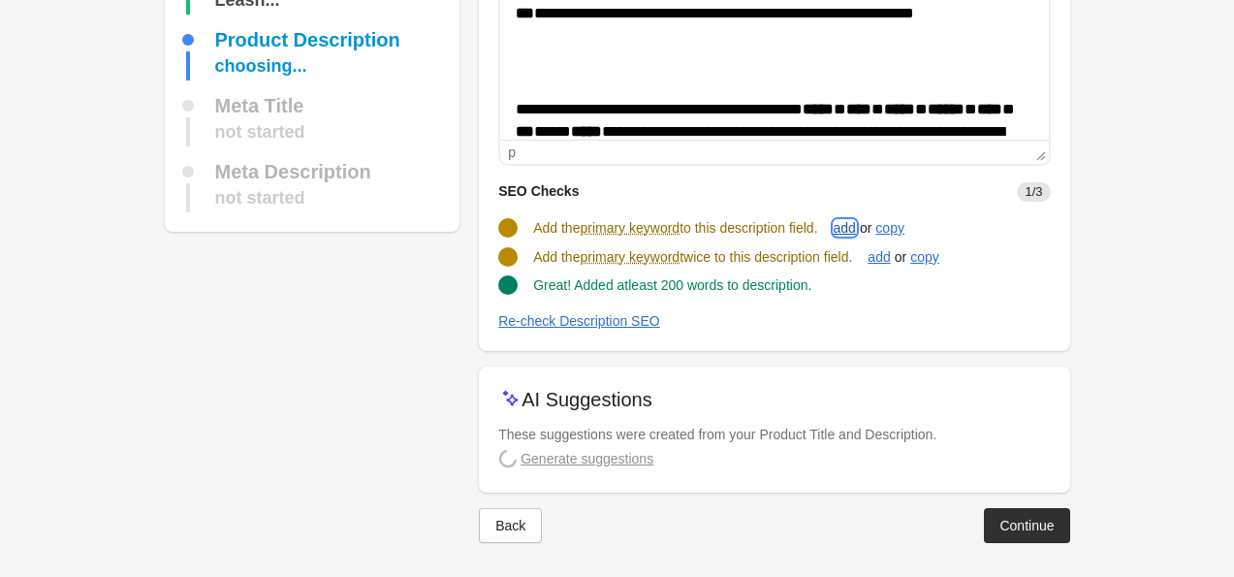
click at [855, 233] on div "add" at bounding box center [845, 228] width 22 height 16
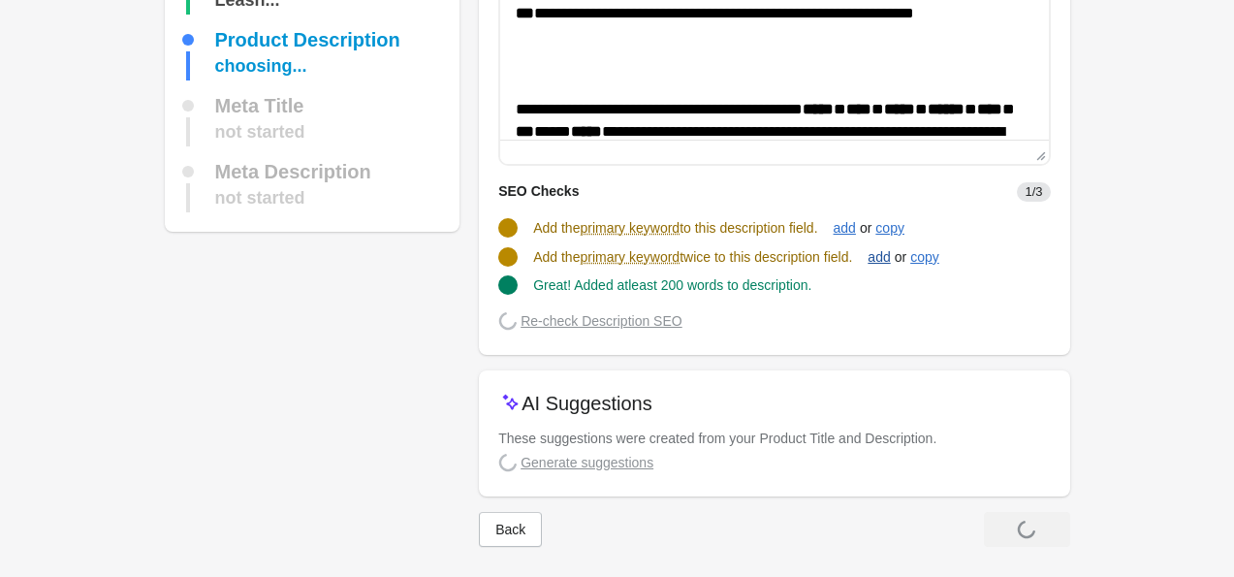
scroll to position [232, 0]
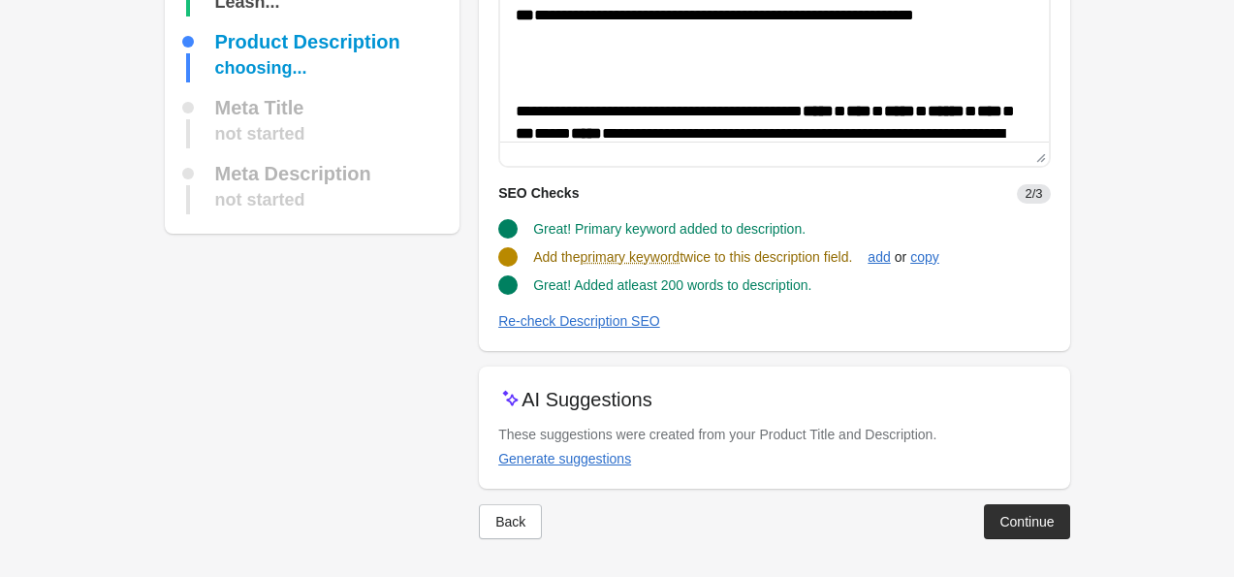
click at [889, 255] on div "add" at bounding box center [879, 257] width 22 height 16
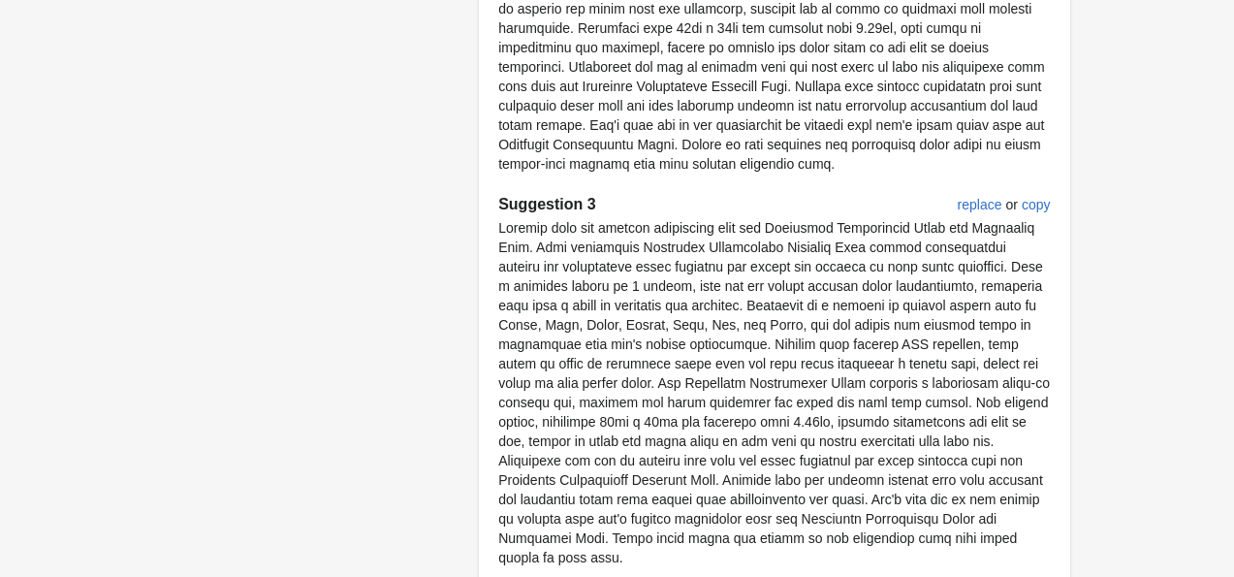
scroll to position [1194, 0]
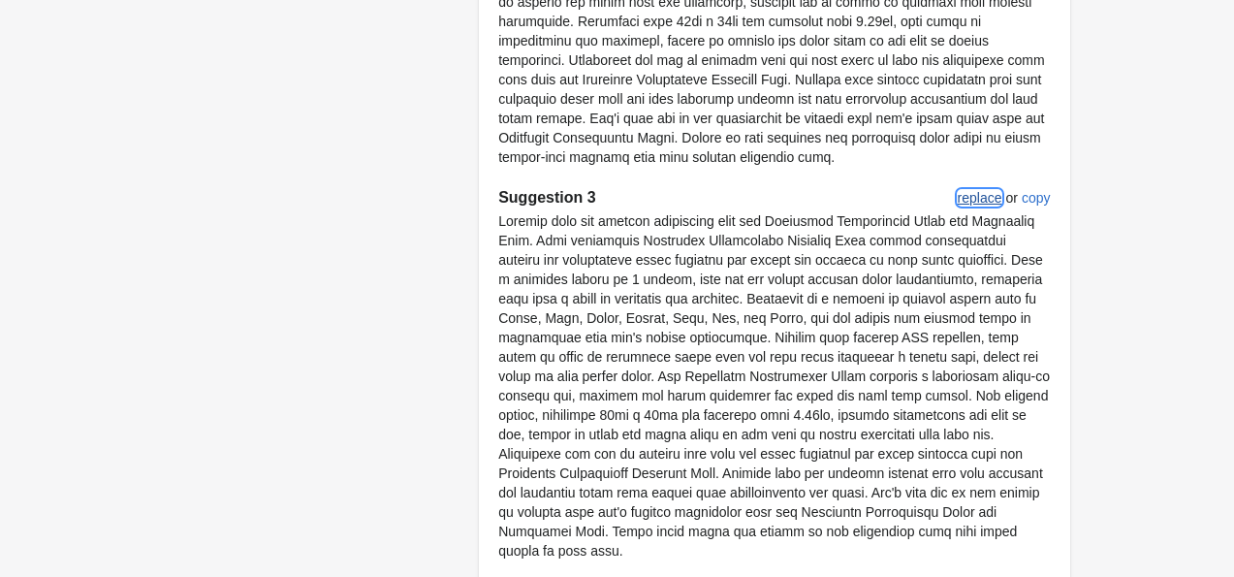
click at [977, 206] on button "replace" at bounding box center [980, 197] width 60 height 35
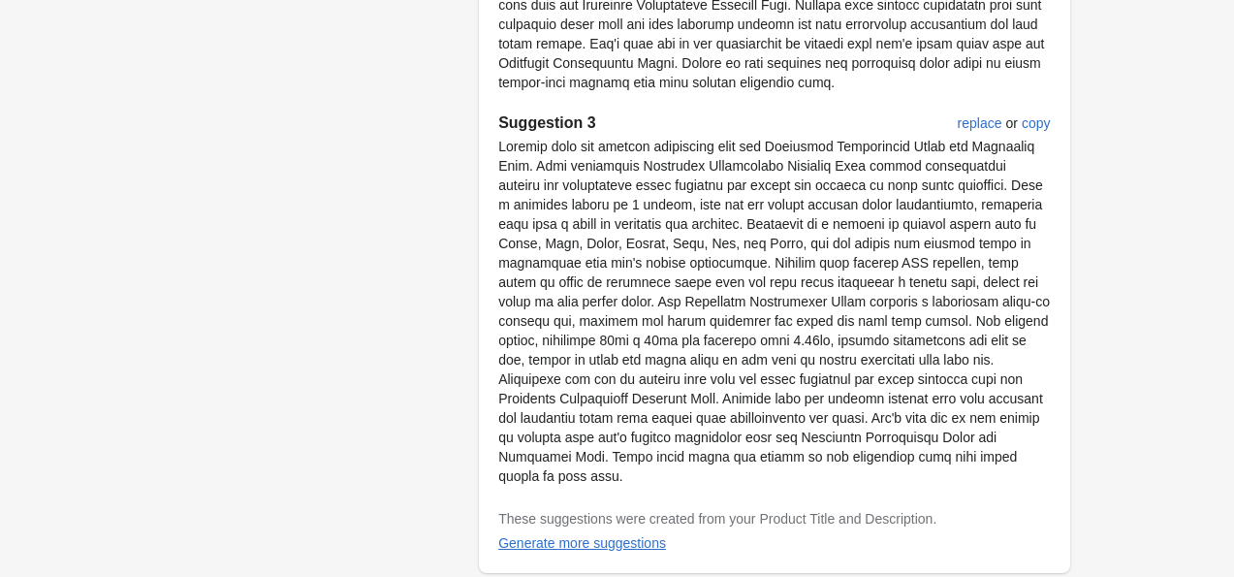
scroll to position [1333, 0]
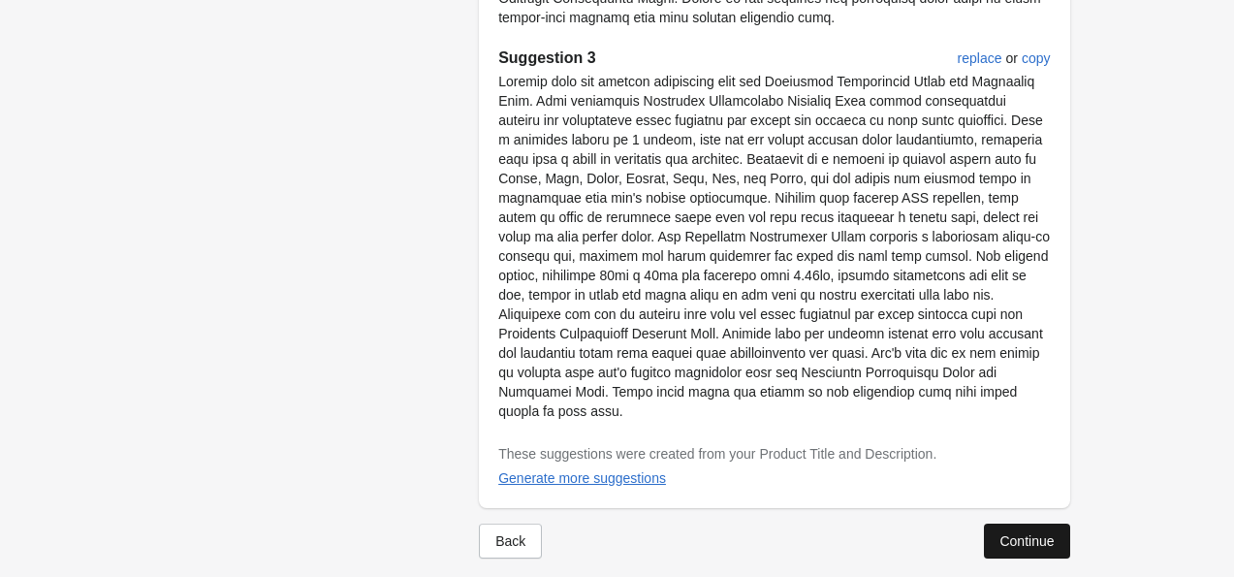
click at [1021, 533] on div "Continue" at bounding box center [1027, 541] width 54 height 16
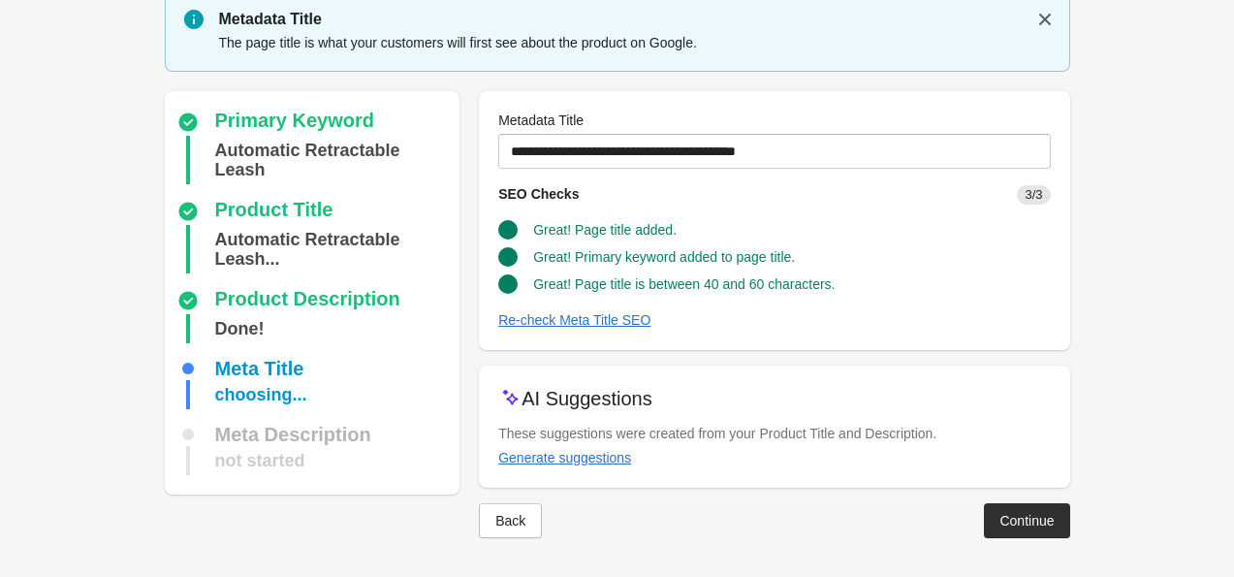
scroll to position [67, 0]
click at [1025, 524] on div "Continue" at bounding box center [1027, 522] width 54 height 16
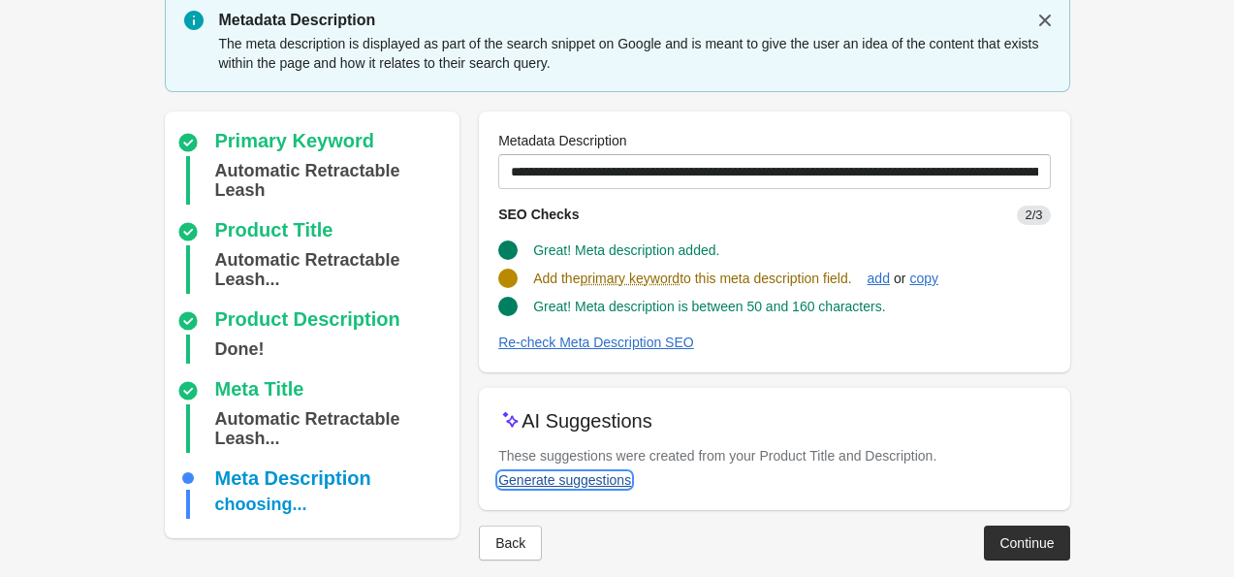
click at [525, 485] on div "Generate suggestions" at bounding box center [564, 480] width 133 height 16
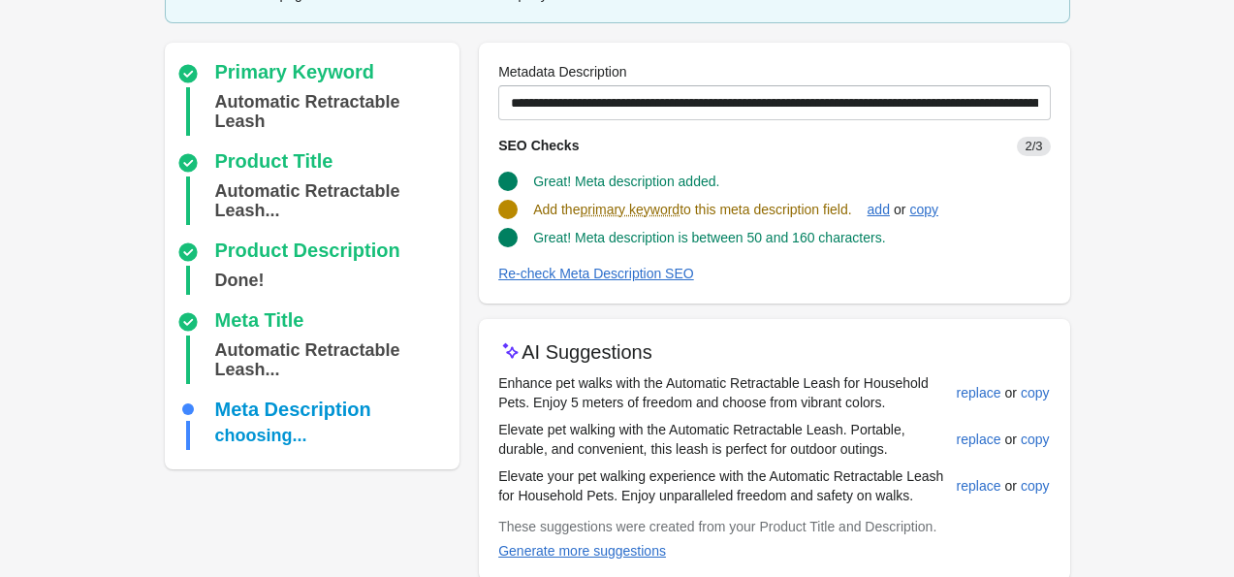
scroll to position [147, 0]
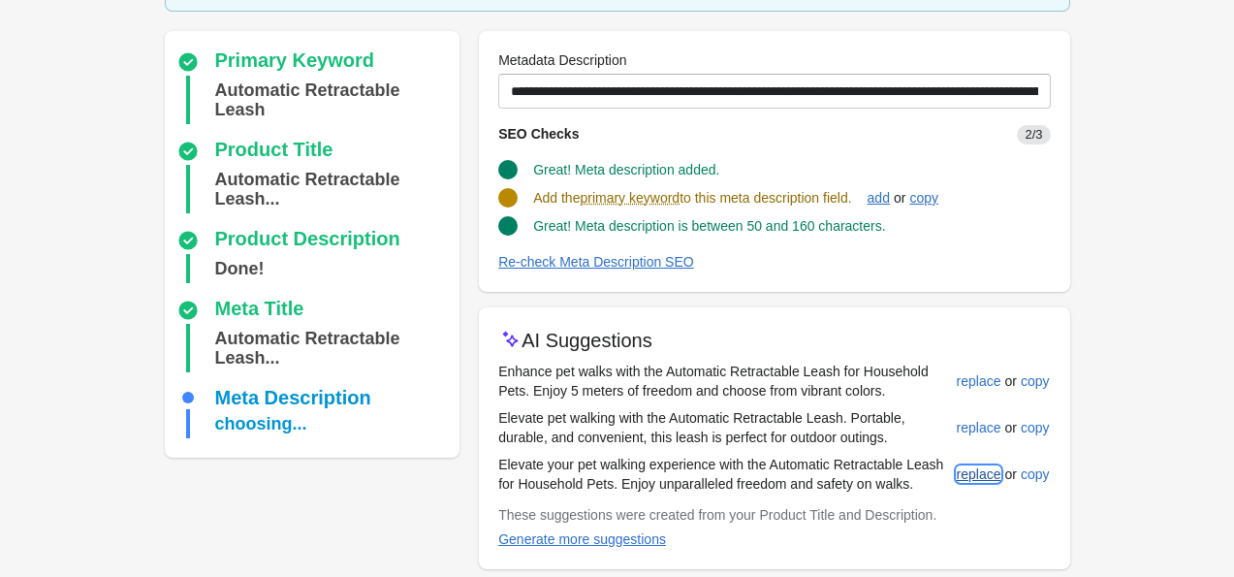
click at [974, 475] on div "replace" at bounding box center [979, 474] width 45 height 16
type input "**********"
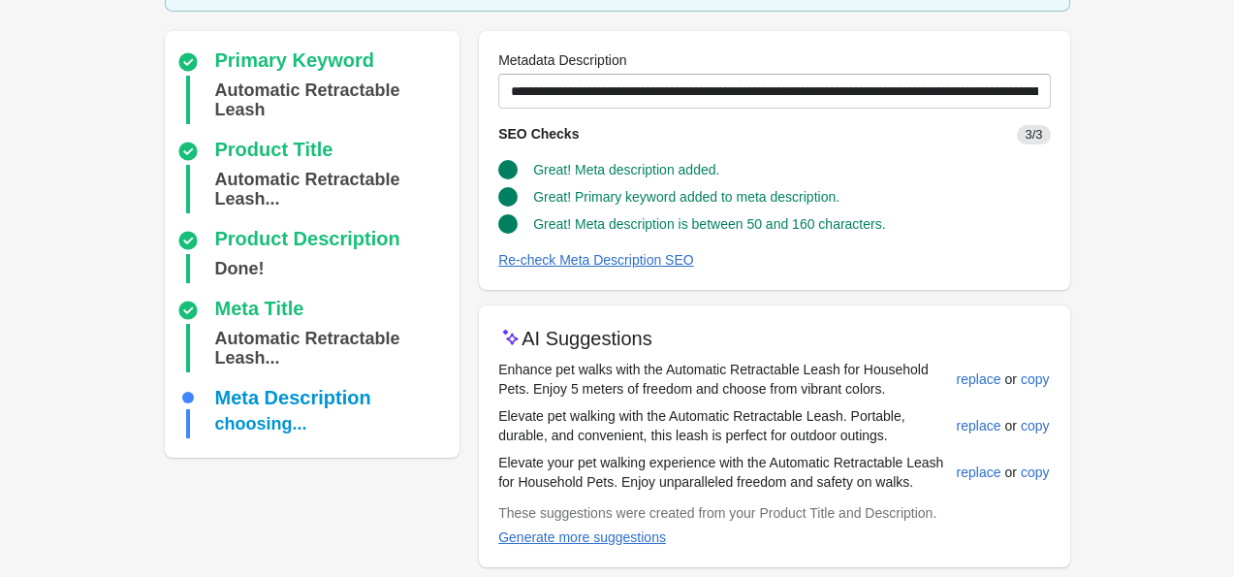
scroll to position [226, 0]
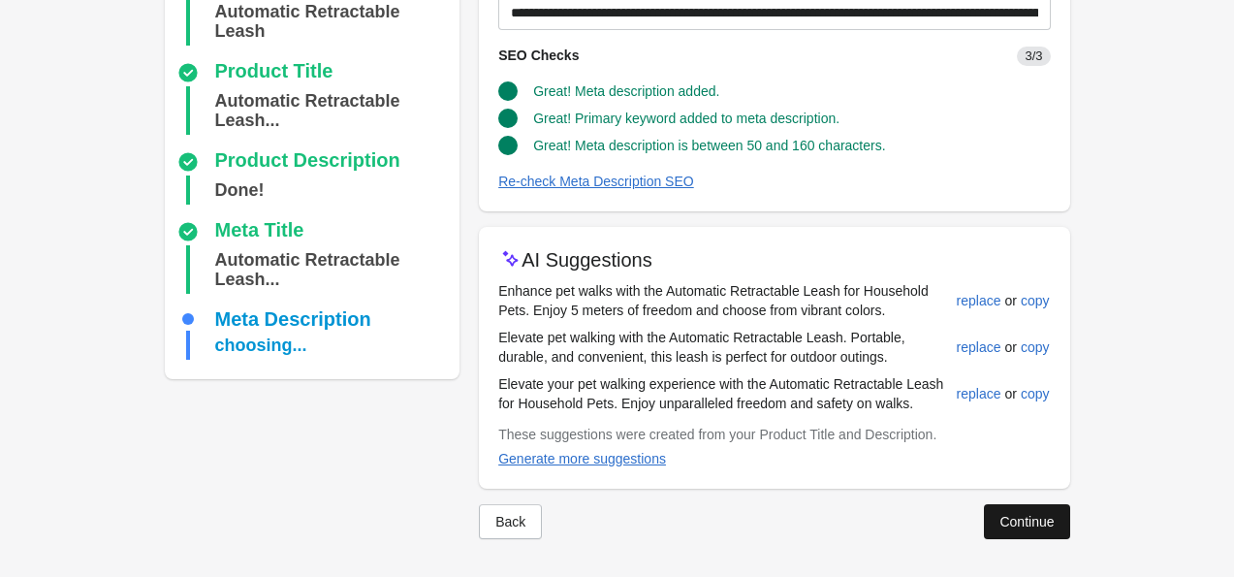
click at [1040, 518] on div "Continue" at bounding box center [1027, 522] width 54 height 16
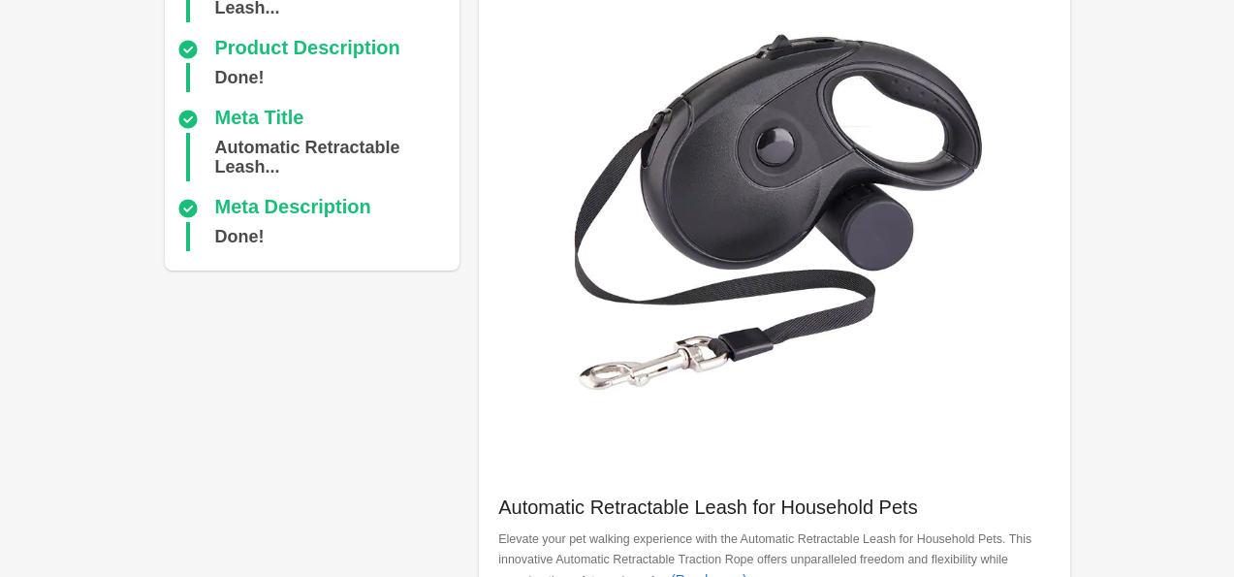
scroll to position [749, 0]
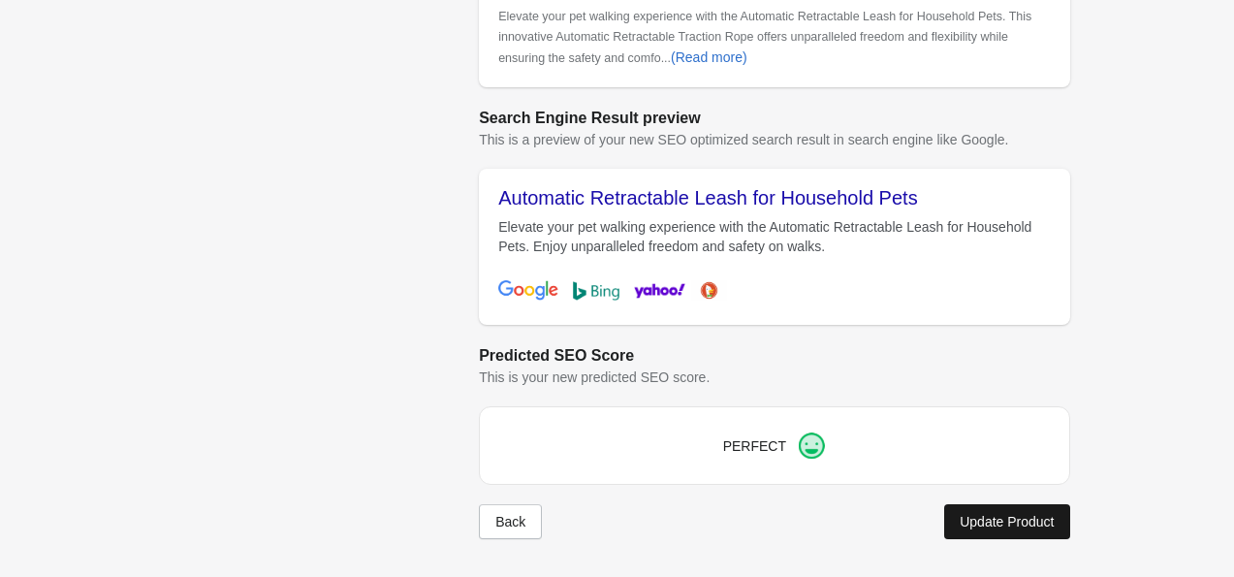
click at [960, 521] on div "Update Product" at bounding box center [1007, 522] width 94 height 16
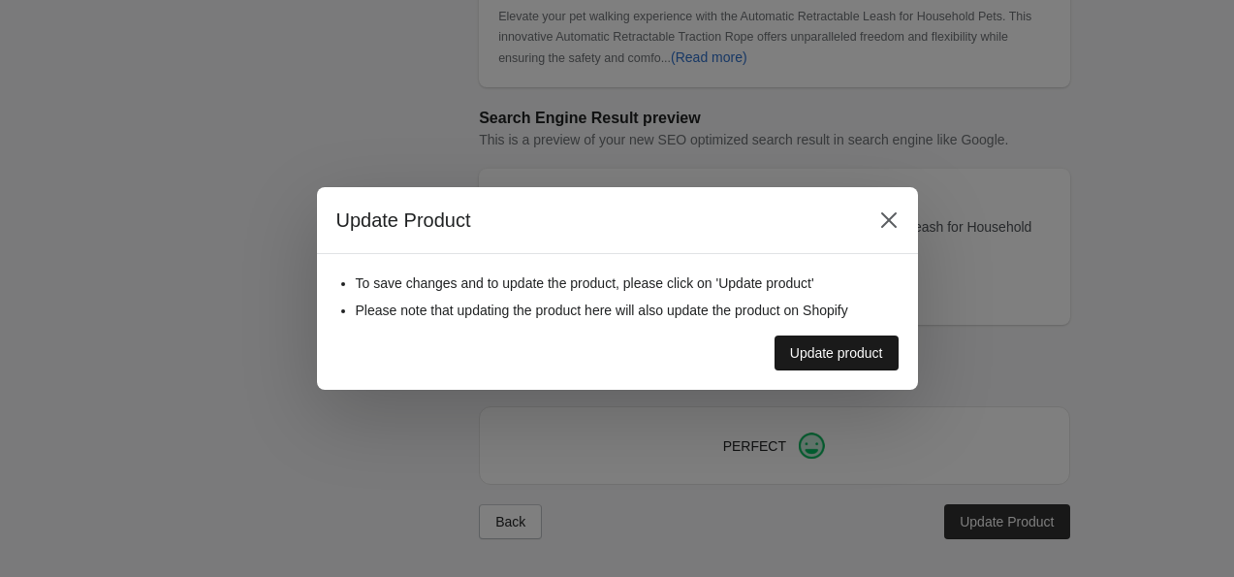
click at [845, 345] on div "Update product" at bounding box center [836, 353] width 93 height 16
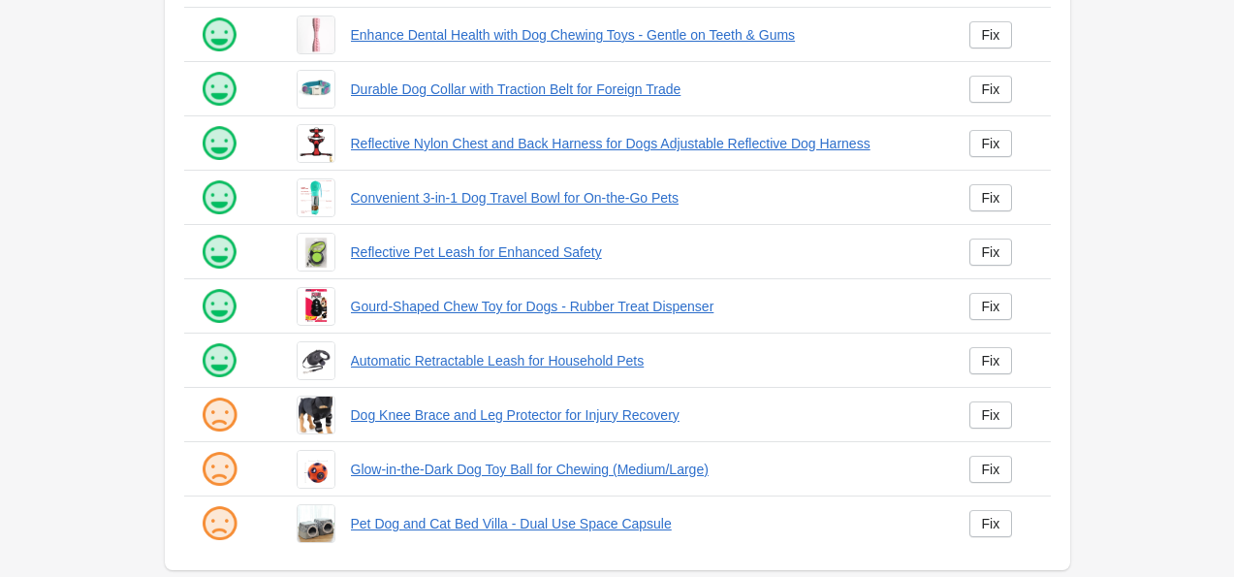
scroll to position [493, 0]
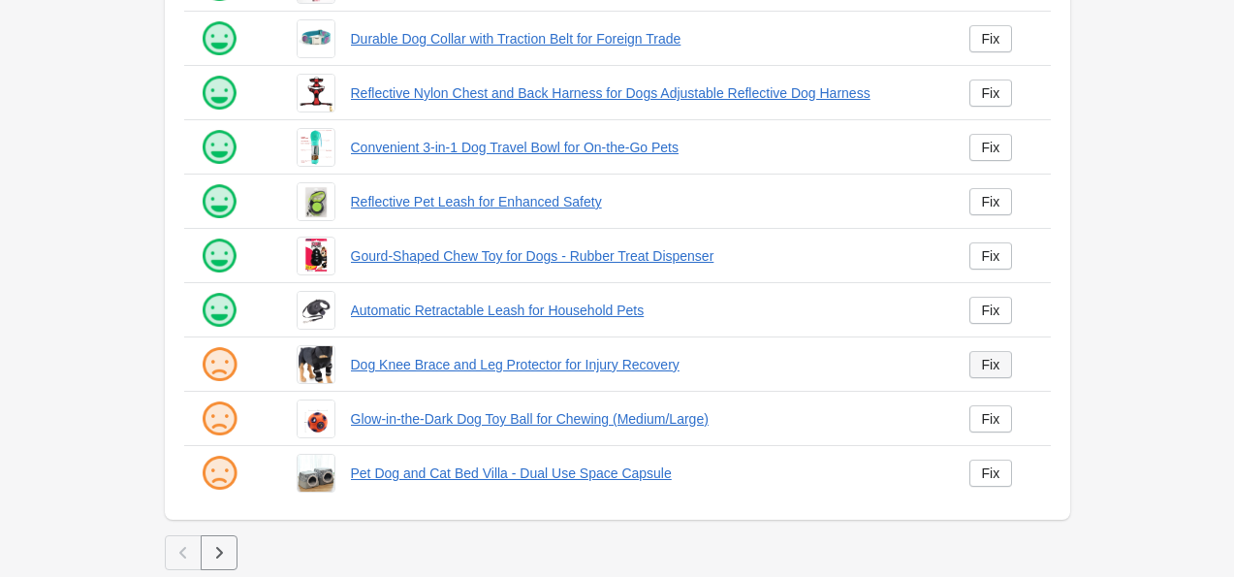
click at [990, 362] on div "Fix" at bounding box center [991, 365] width 18 height 16
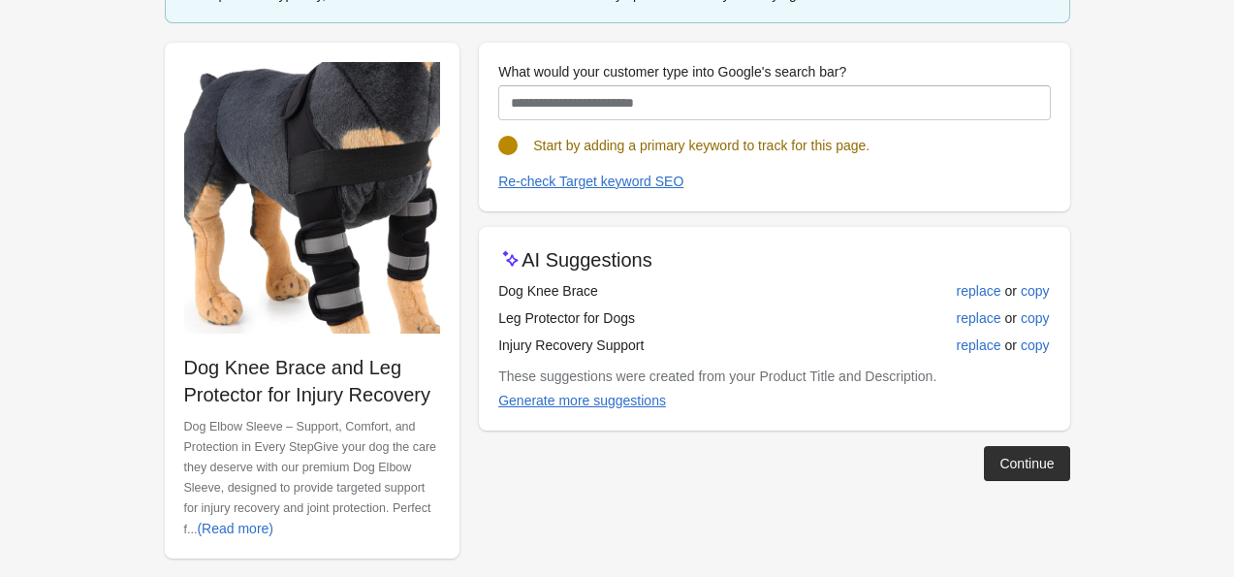
scroll to position [171, 0]
click at [1191, 112] on form "Step 1: Choose the “Target Keywords” Target Keywords The Target Keywords are wh…" at bounding box center [617, 213] width 1234 height 768
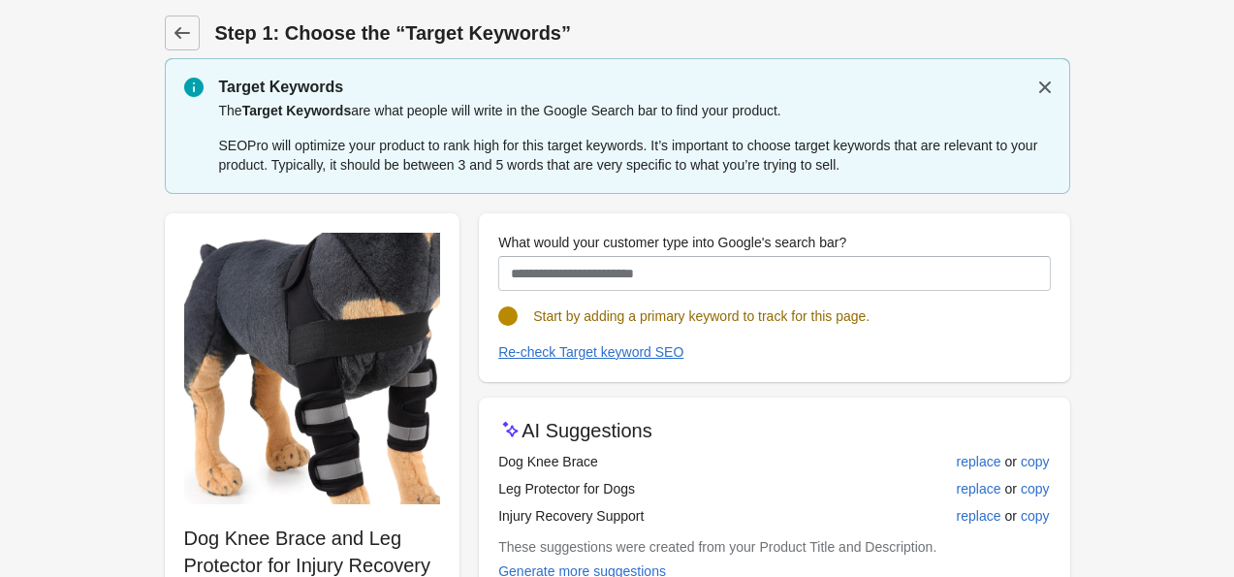
scroll to position [189, 0]
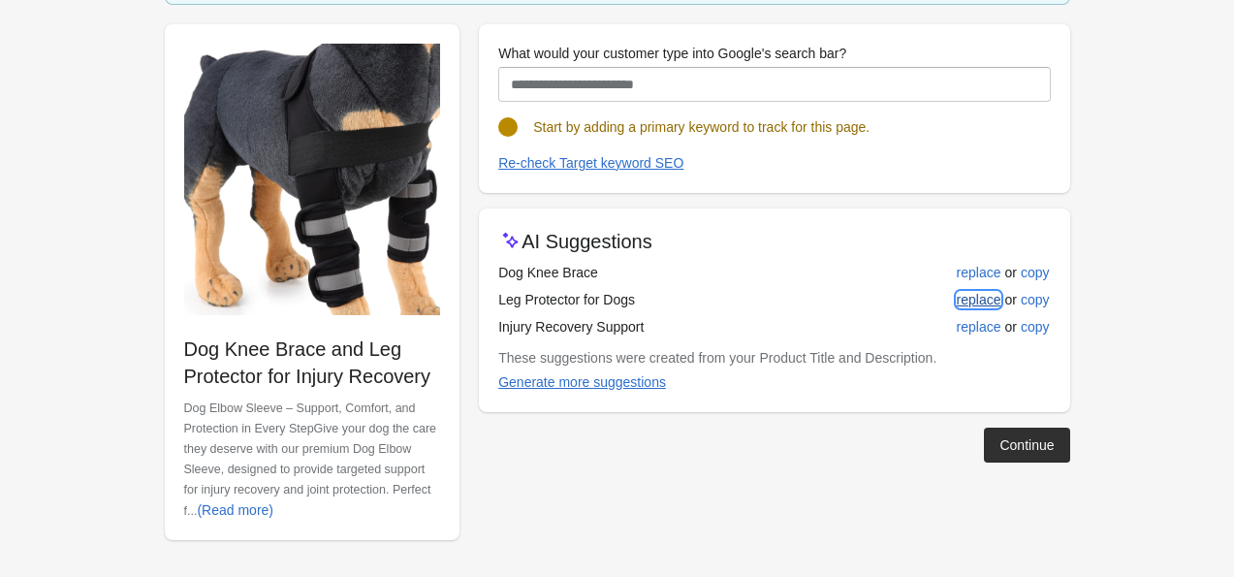
click at [983, 296] on div "replace" at bounding box center [979, 300] width 45 height 16
type input "**********"
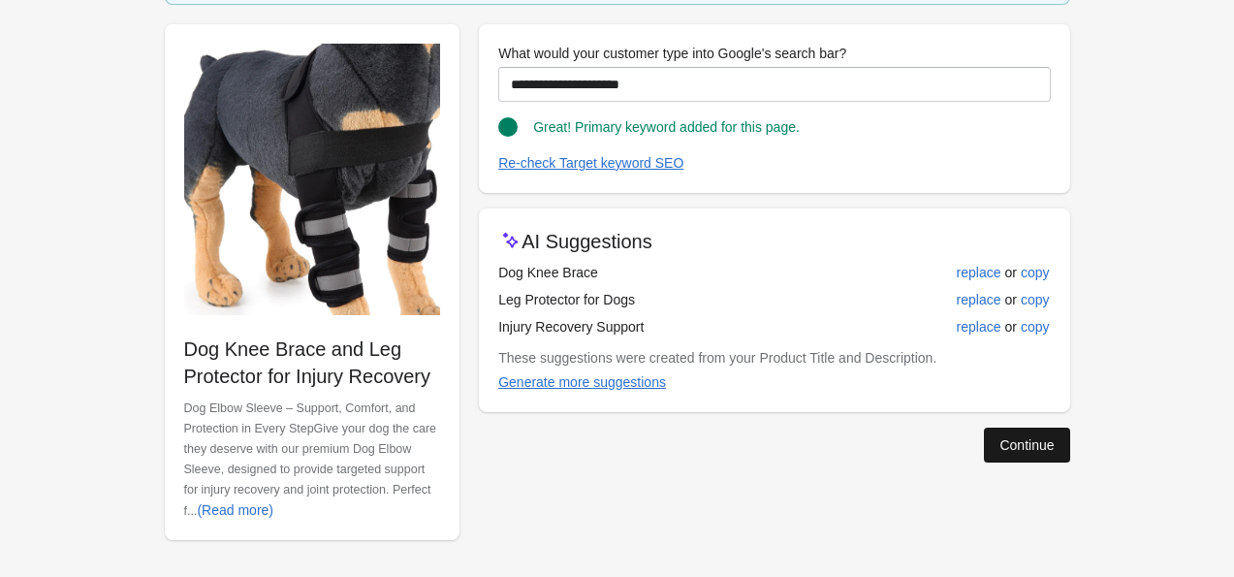
click at [1037, 437] on div "Continue" at bounding box center [1027, 445] width 54 height 16
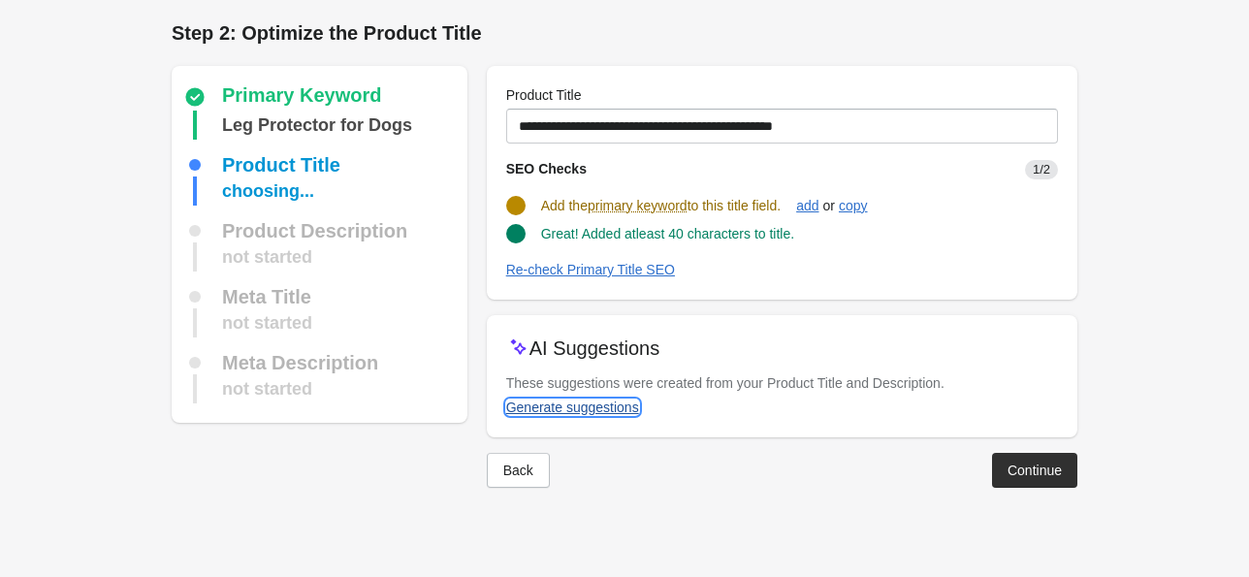
click at [533, 414] on div "Generate suggestions" at bounding box center [572, 408] width 133 height 16
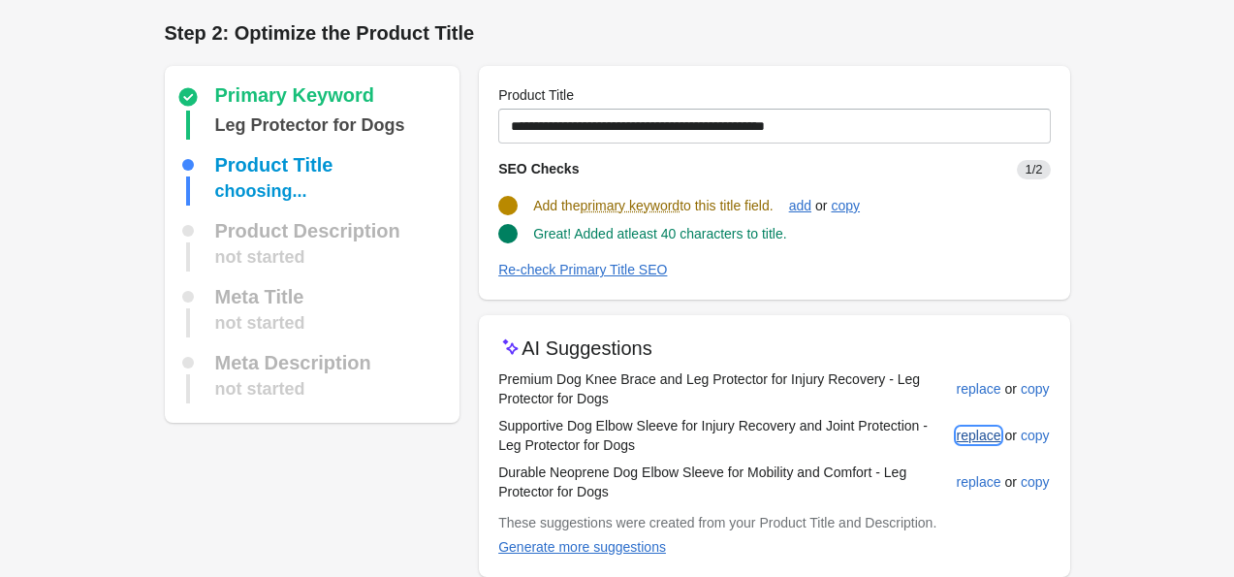
click at [978, 443] on button "replace" at bounding box center [979, 435] width 60 height 35
type input "**********"
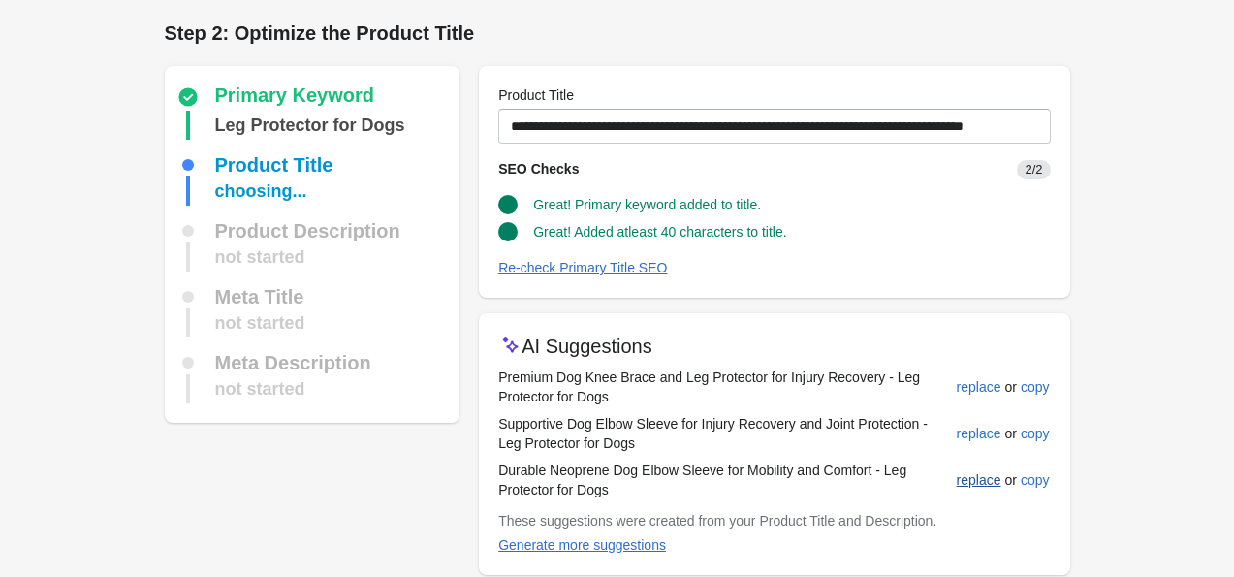
scroll to position [86, 0]
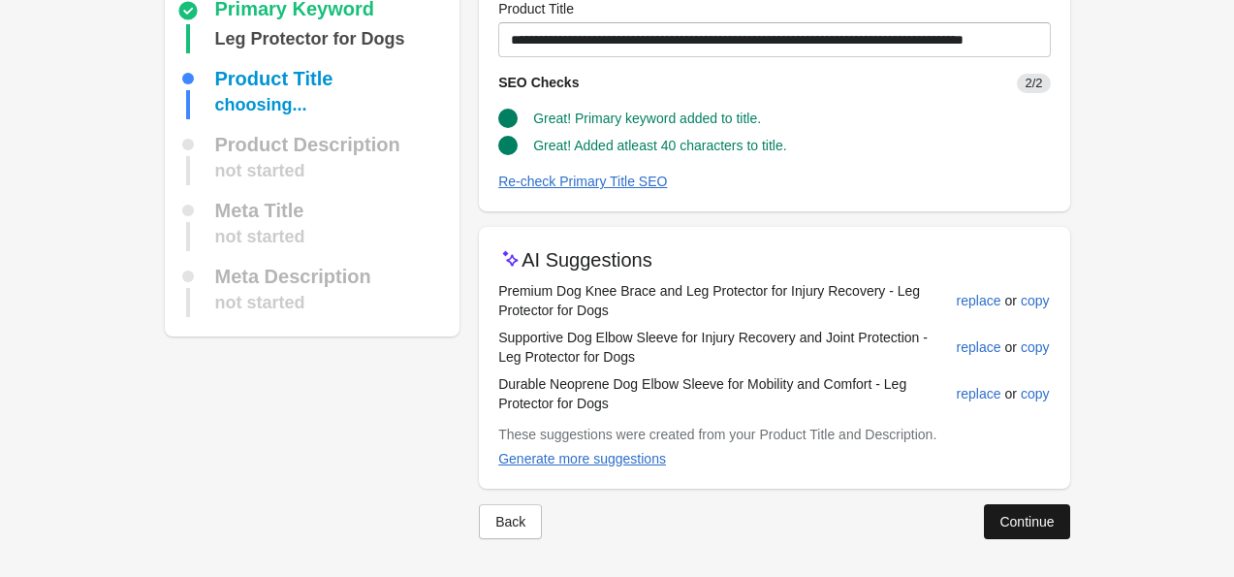
click at [1005, 520] on div "Continue" at bounding box center [1027, 522] width 54 height 16
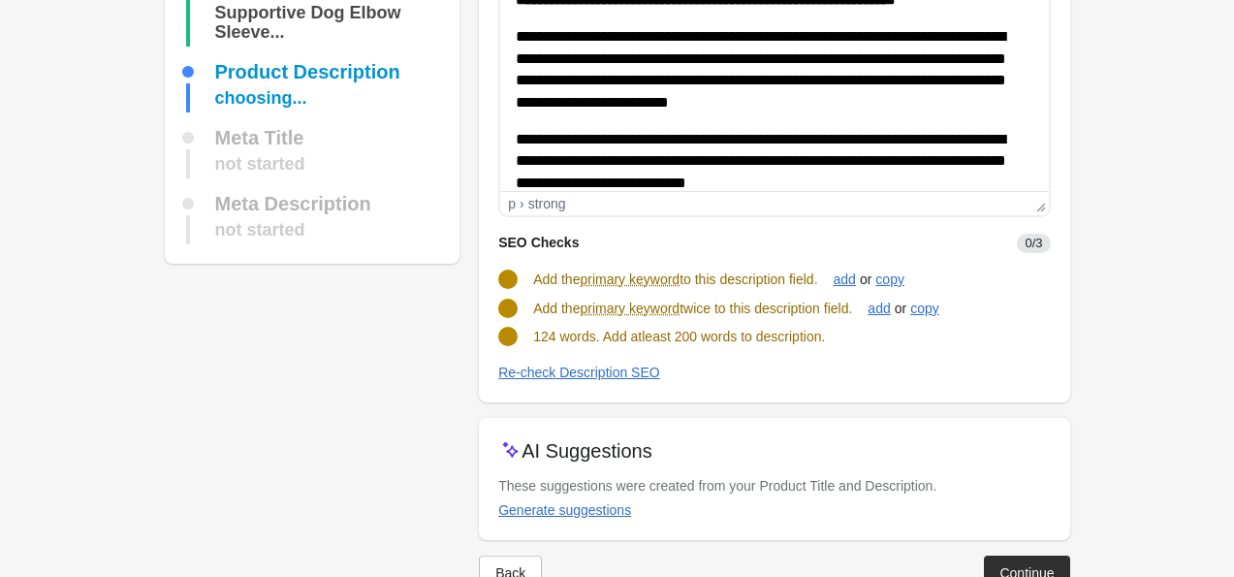
scroll to position [234, 0]
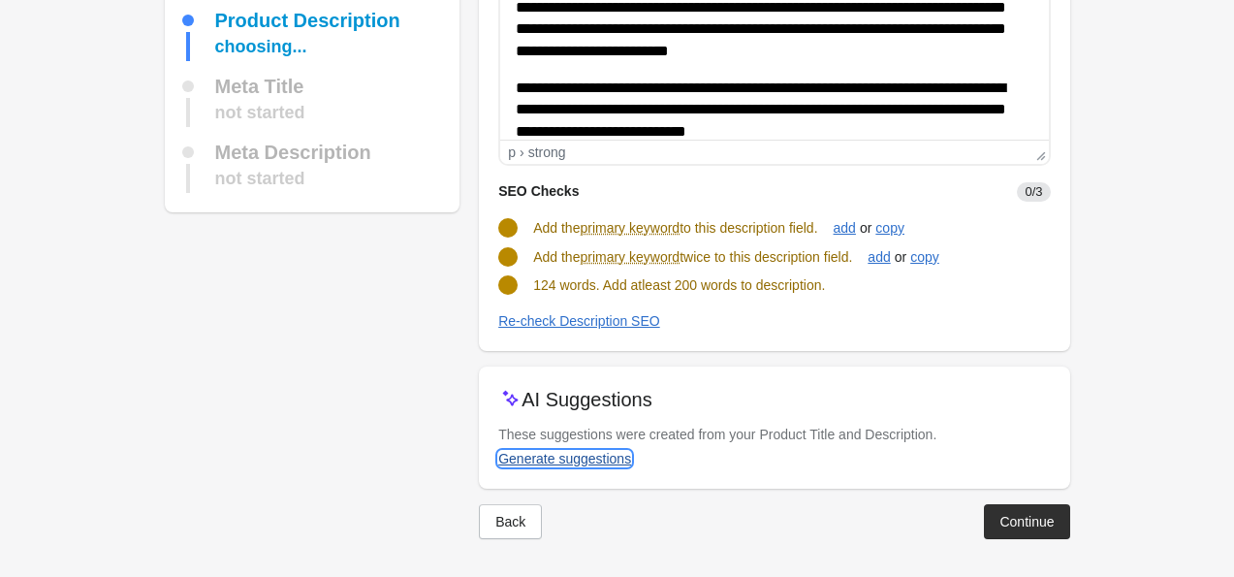
click at [601, 463] on div "Generate suggestions" at bounding box center [564, 459] width 133 height 16
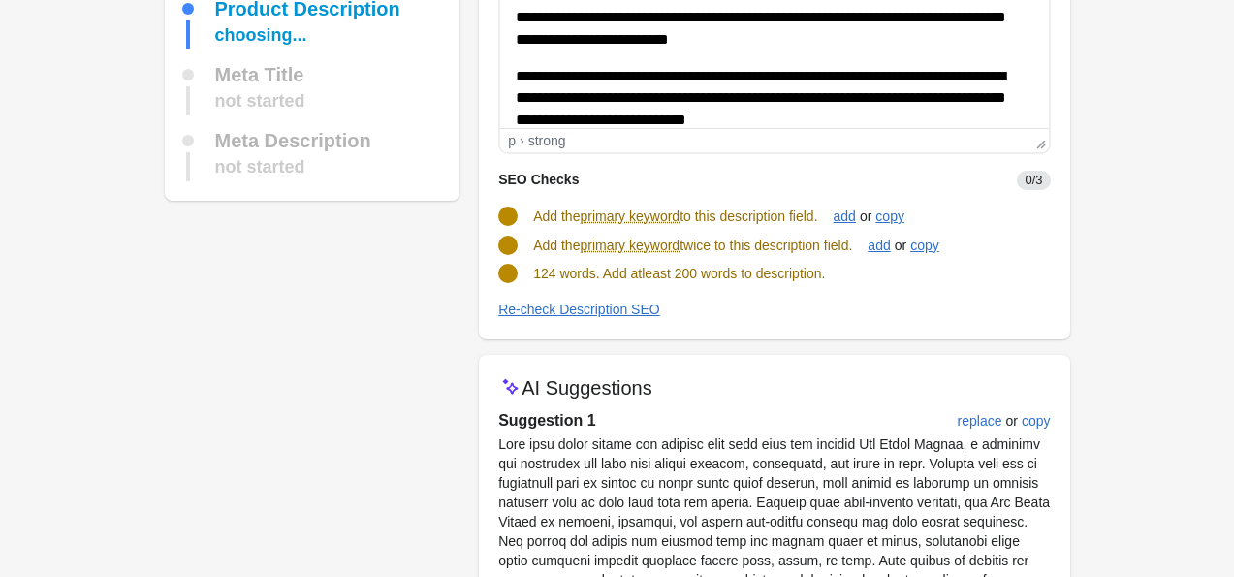
scroll to position [243, 0]
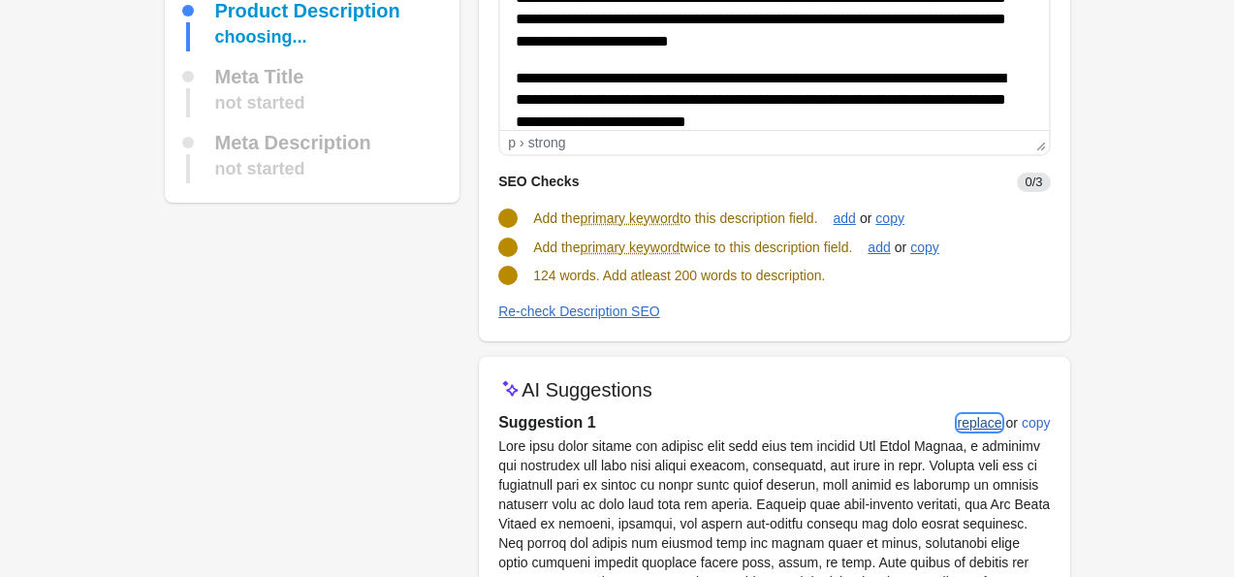
click at [963, 423] on div "replace" at bounding box center [980, 423] width 45 height 16
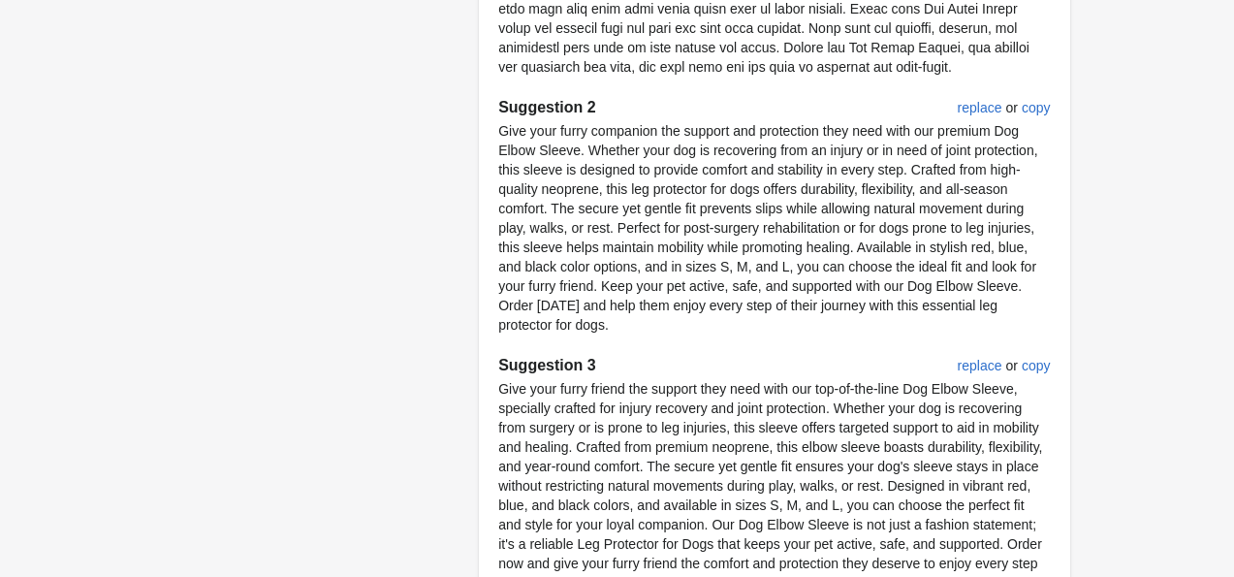
scroll to position [1081, 0]
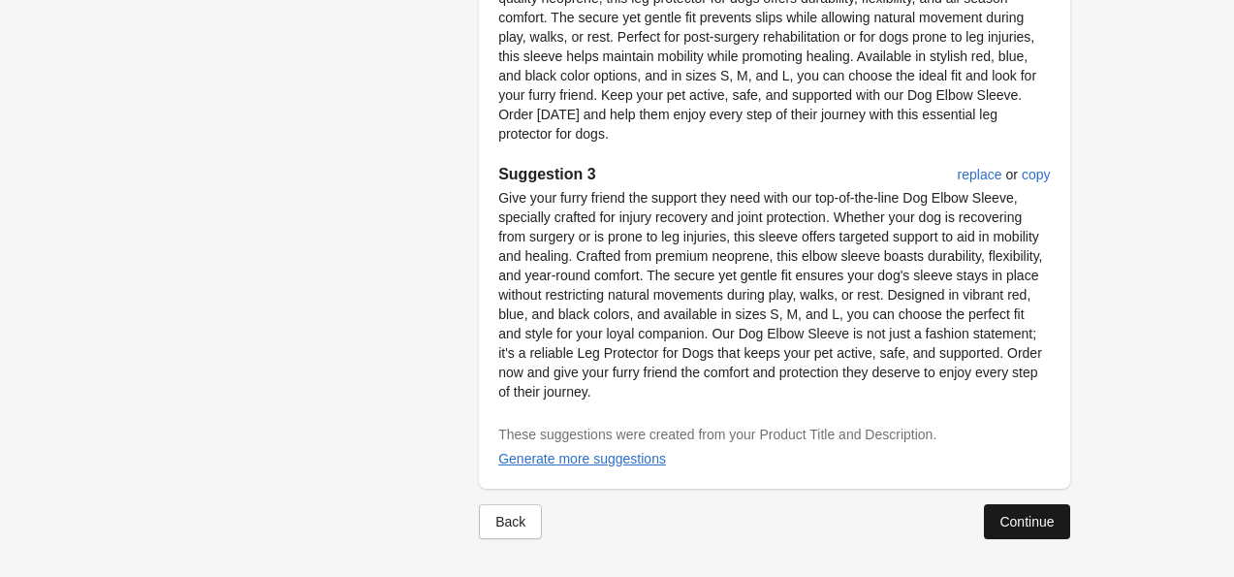
click at [1006, 528] on div "Continue" at bounding box center [1027, 522] width 54 height 16
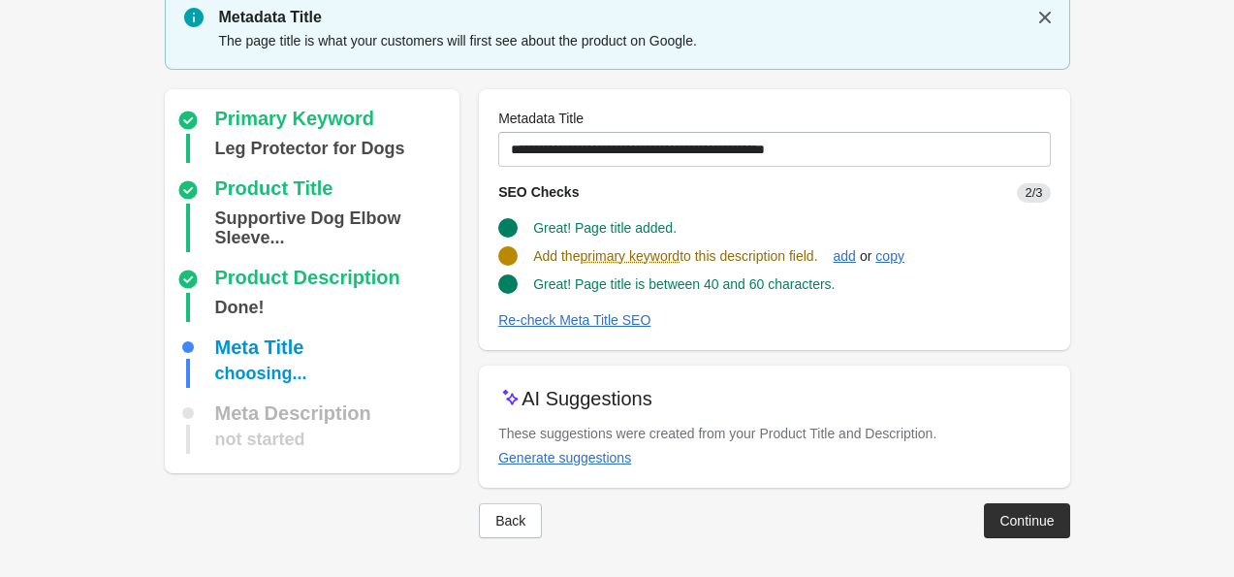
scroll to position [69, 0]
click at [609, 459] on div "Generate suggestions" at bounding box center [564, 459] width 133 height 16
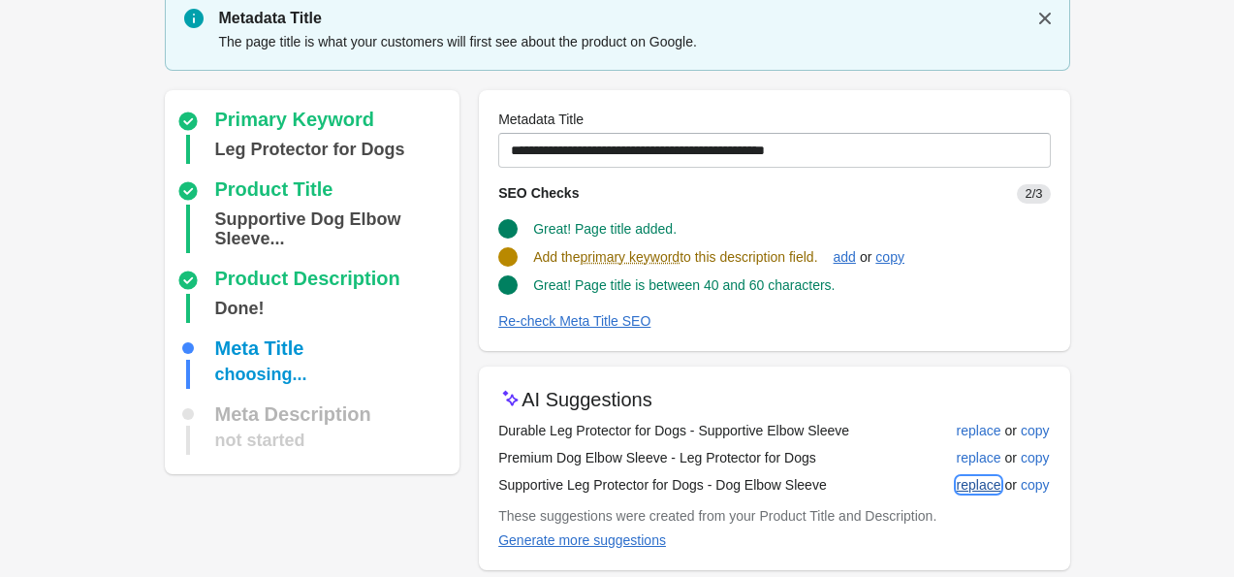
click at [958, 486] on div "replace" at bounding box center [979, 485] width 45 height 16
type input "**********"
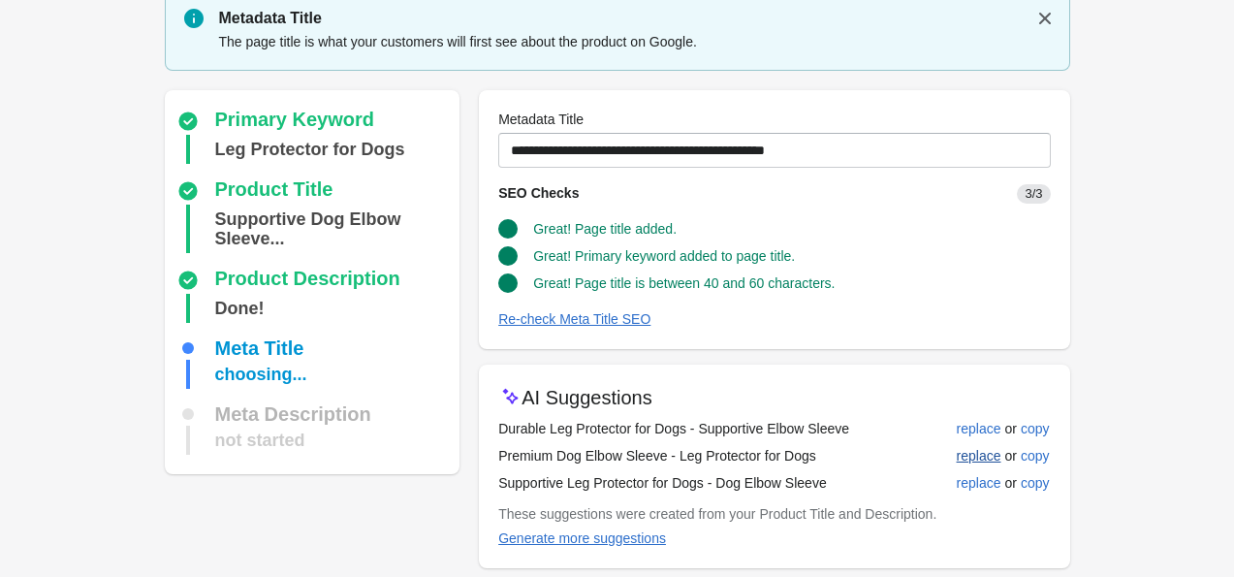
scroll to position [148, 0]
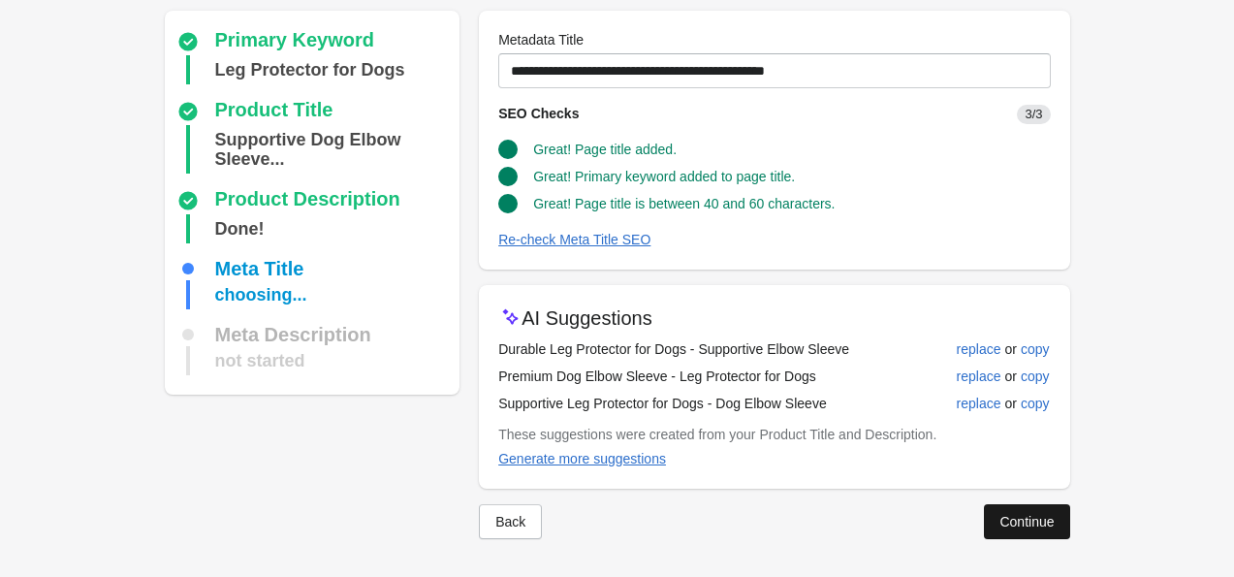
click at [1006, 530] on button "Continue" at bounding box center [1026, 521] width 85 height 35
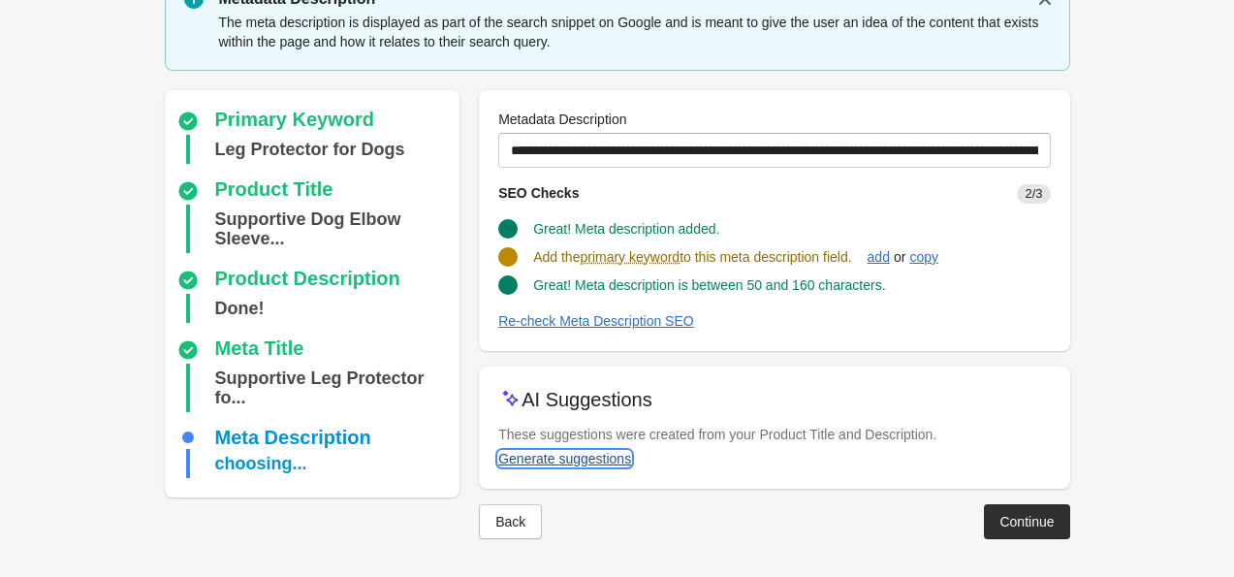
click at [590, 466] on button "Generate suggestions" at bounding box center [565, 458] width 148 height 35
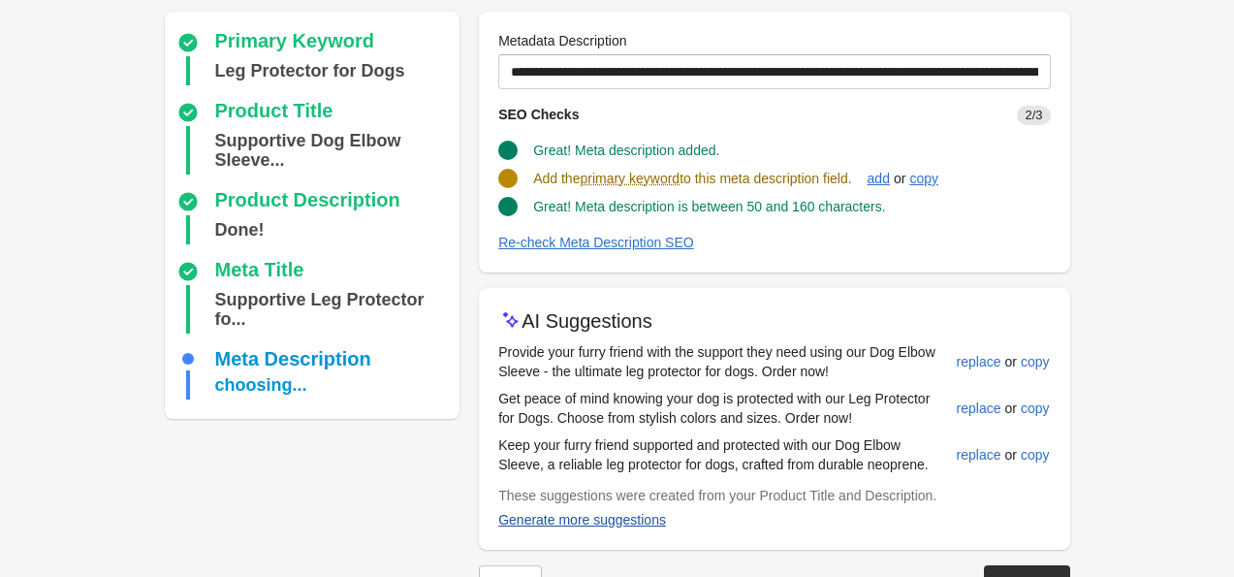
scroll to position [169, 0]
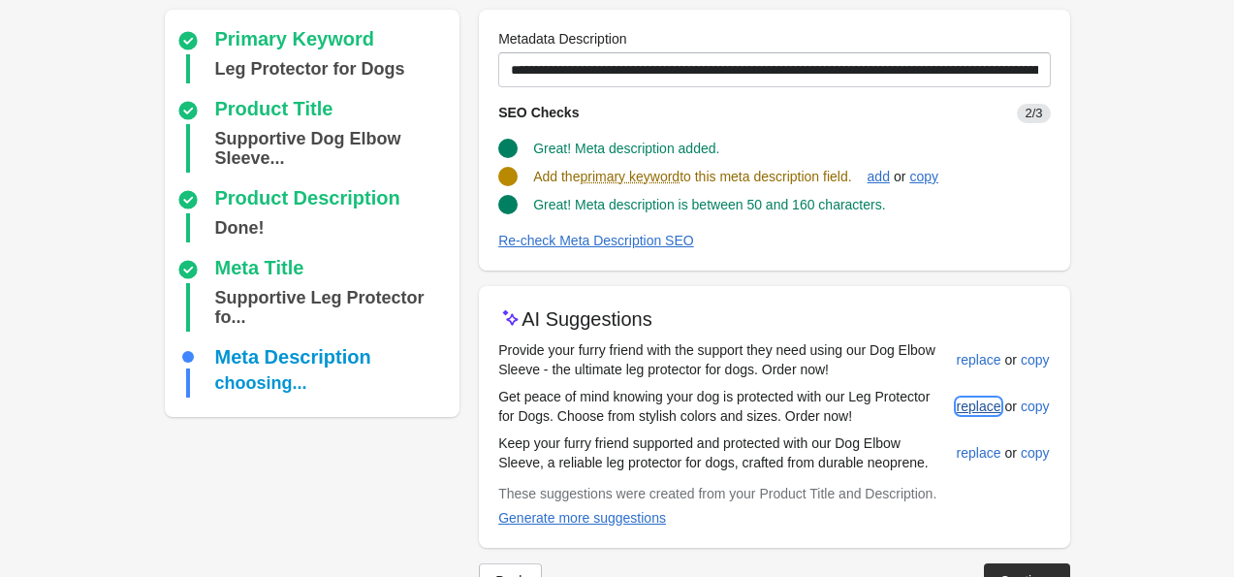
click at [974, 402] on div "replace" at bounding box center [979, 407] width 45 height 16
type input "**********"
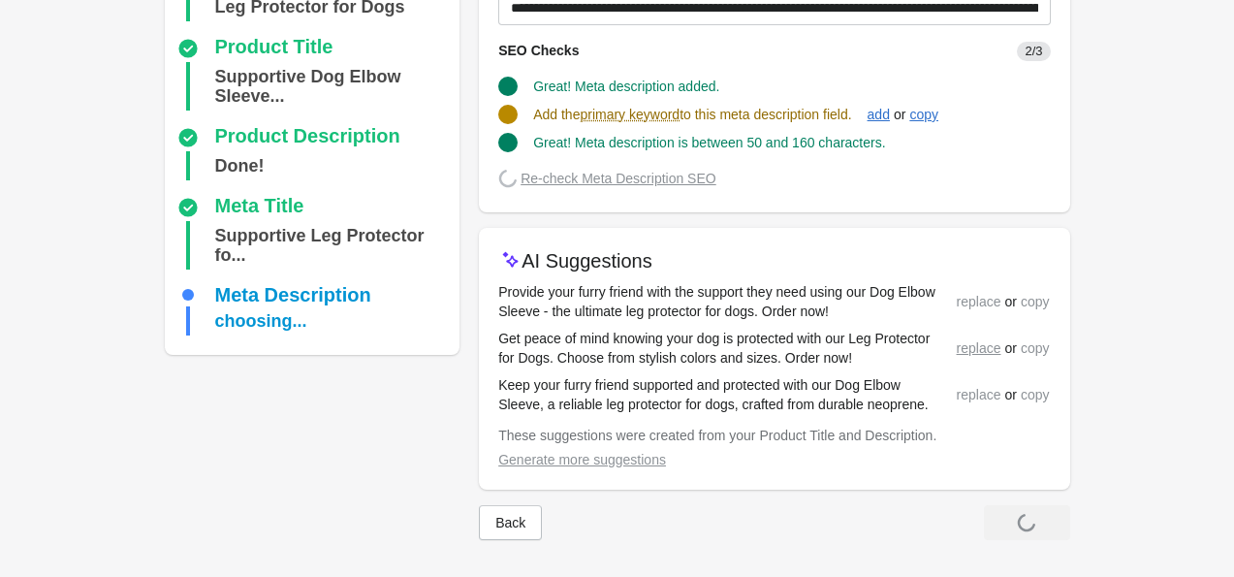
scroll to position [226, 0]
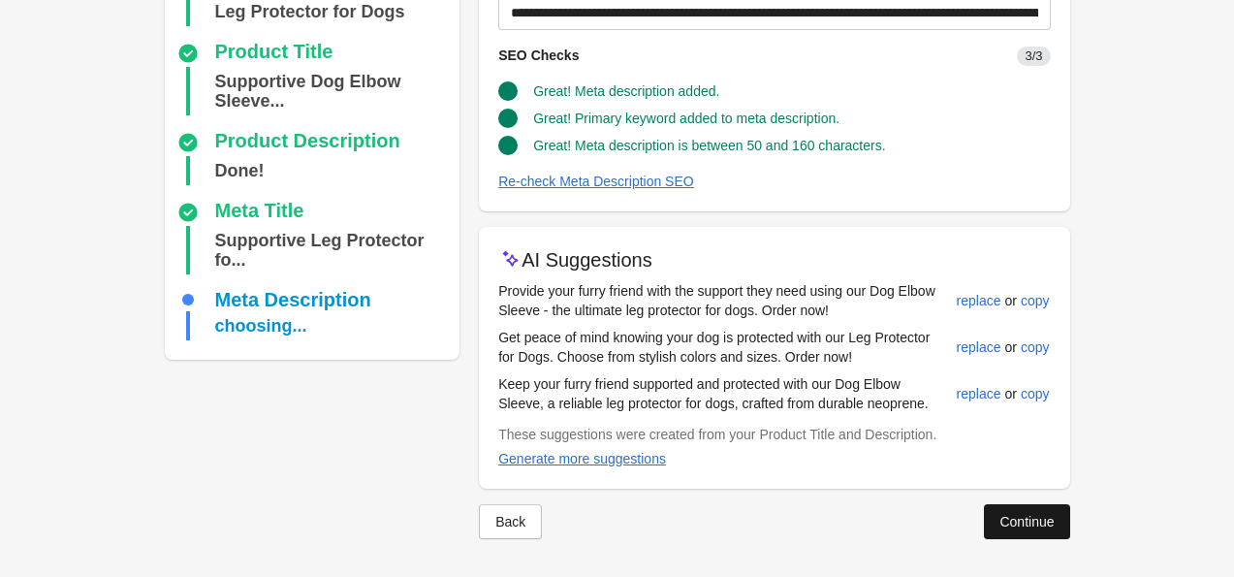
click at [1014, 514] on div "Continue" at bounding box center [1027, 522] width 54 height 16
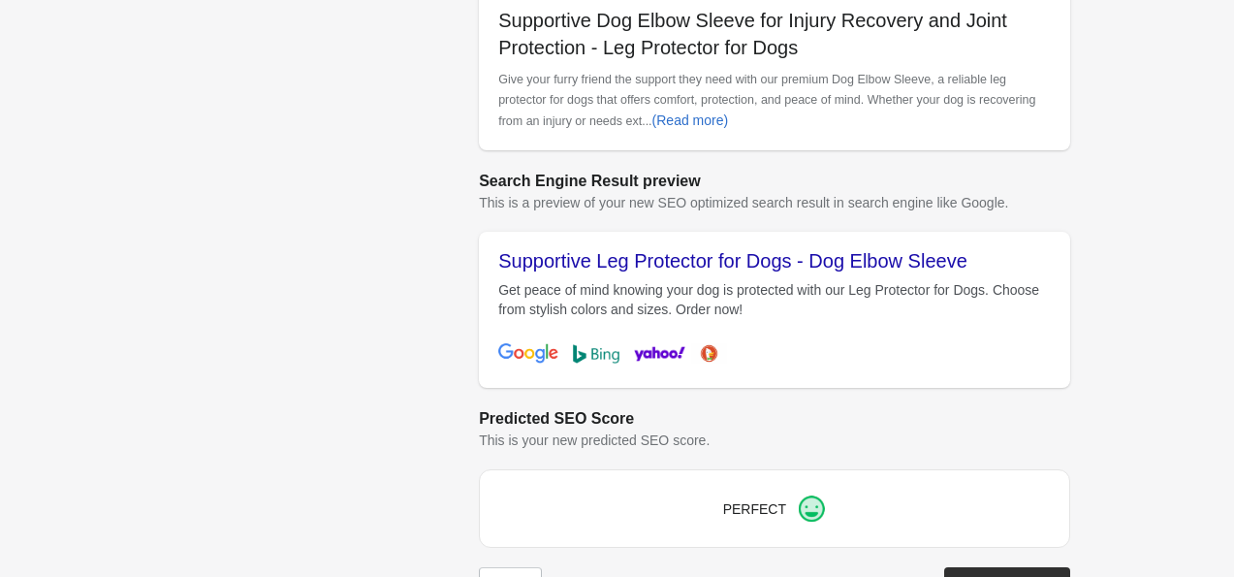
scroll to position [808, 0]
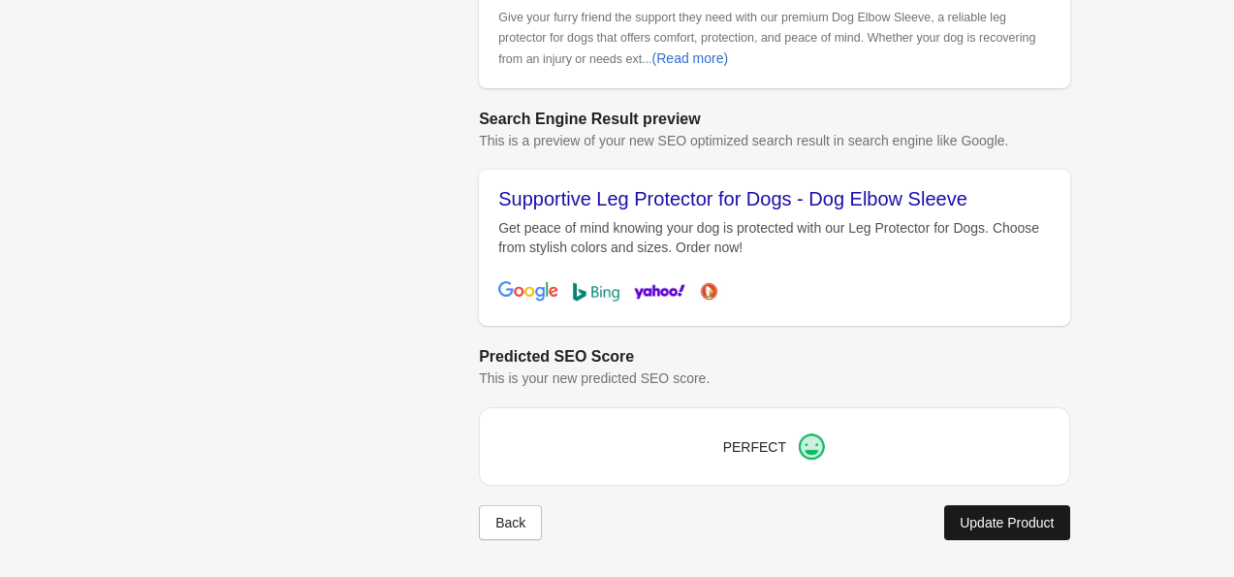
click at [992, 524] on div "Update Product" at bounding box center [1007, 523] width 94 height 16
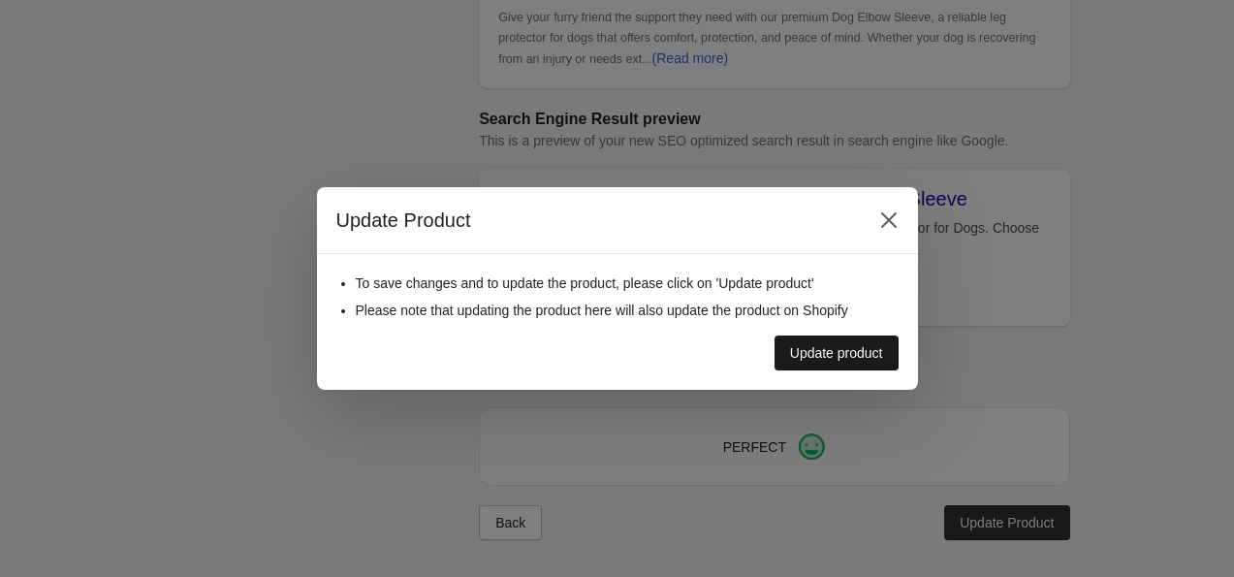
click at [881, 341] on button "Update product" at bounding box center [837, 353] width 124 height 35
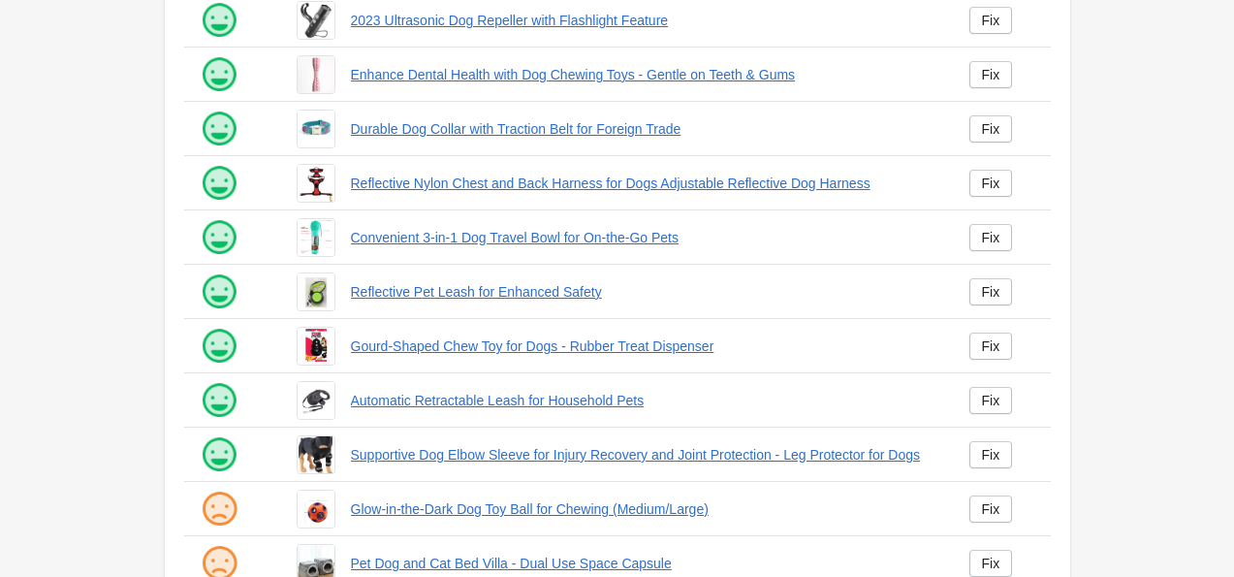
scroll to position [493, 0]
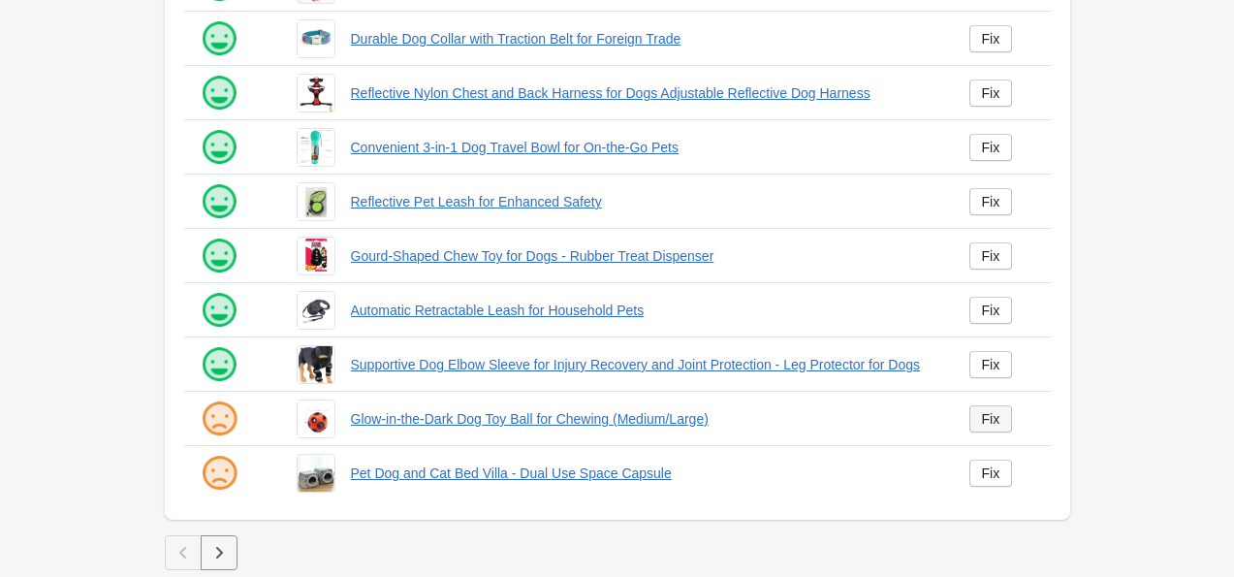
click at [995, 422] on div "Fix" at bounding box center [991, 419] width 18 height 16
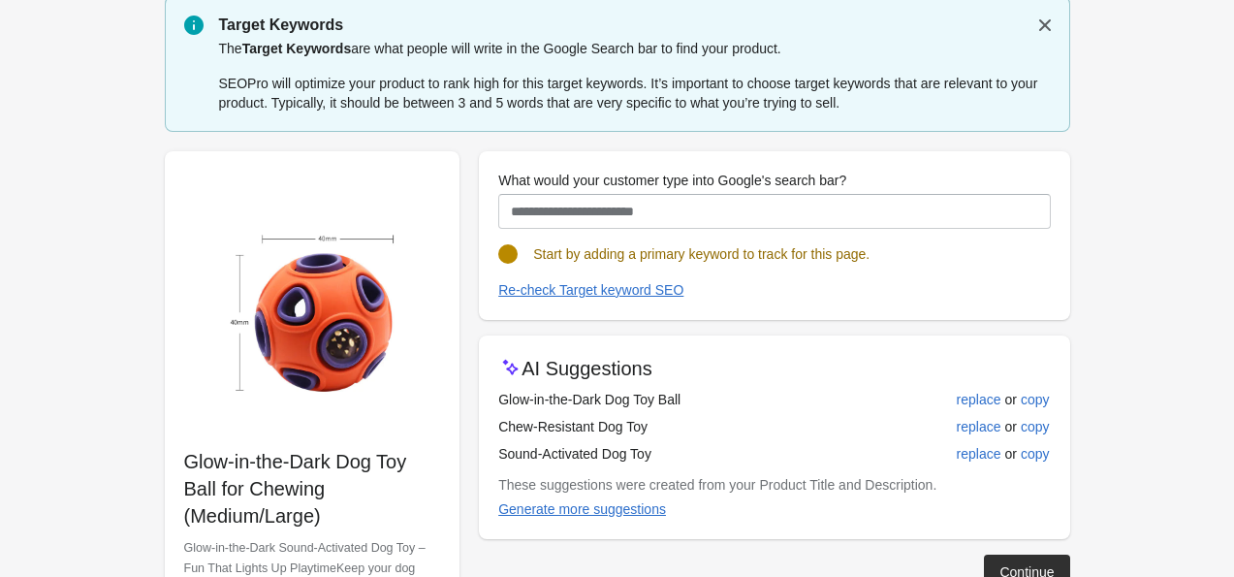
scroll to position [65, 0]
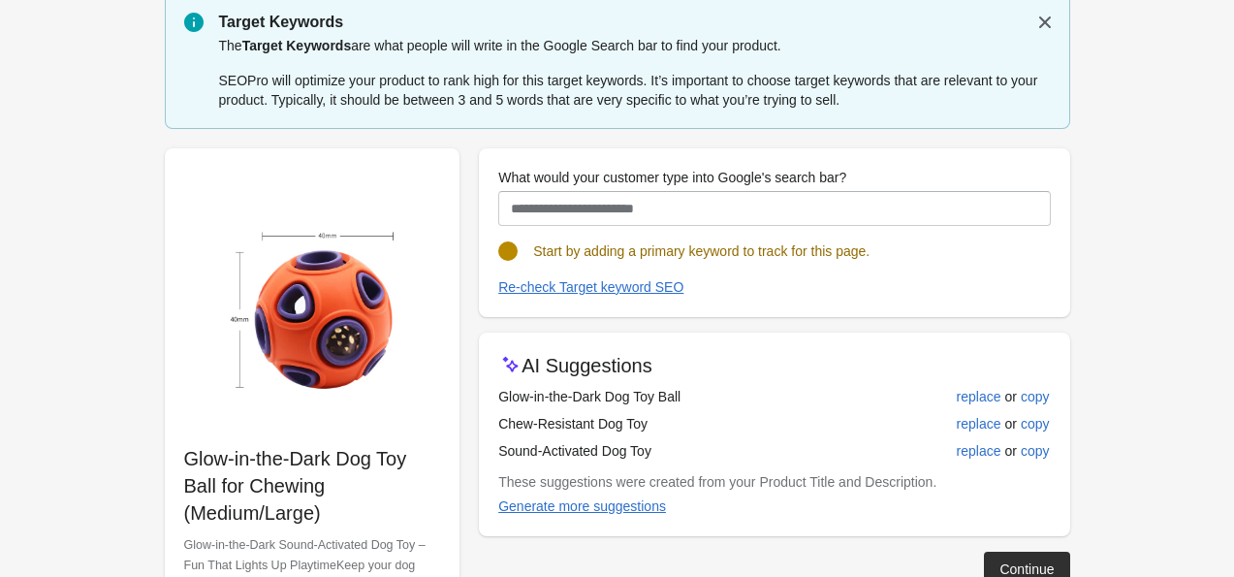
click at [677, 400] on td "Glow-in-the-Dark Dog Toy Ball" at bounding box center [682, 396] width 368 height 27
click at [950, 401] on button "replace" at bounding box center [979, 396] width 60 height 35
type input "**********"
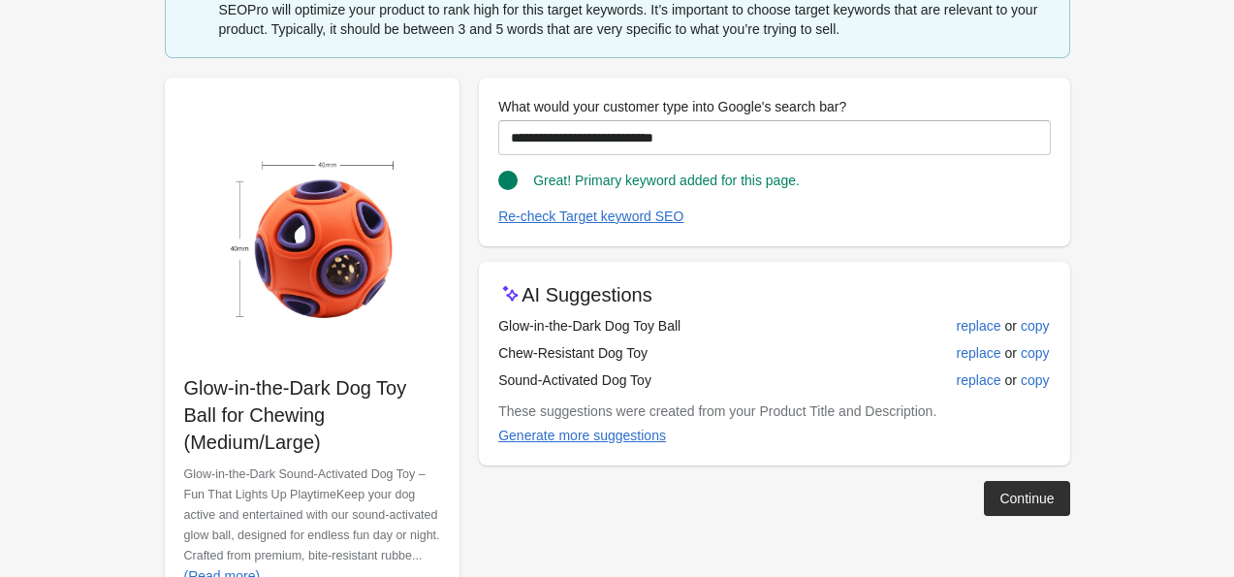
scroll to position [138, 0]
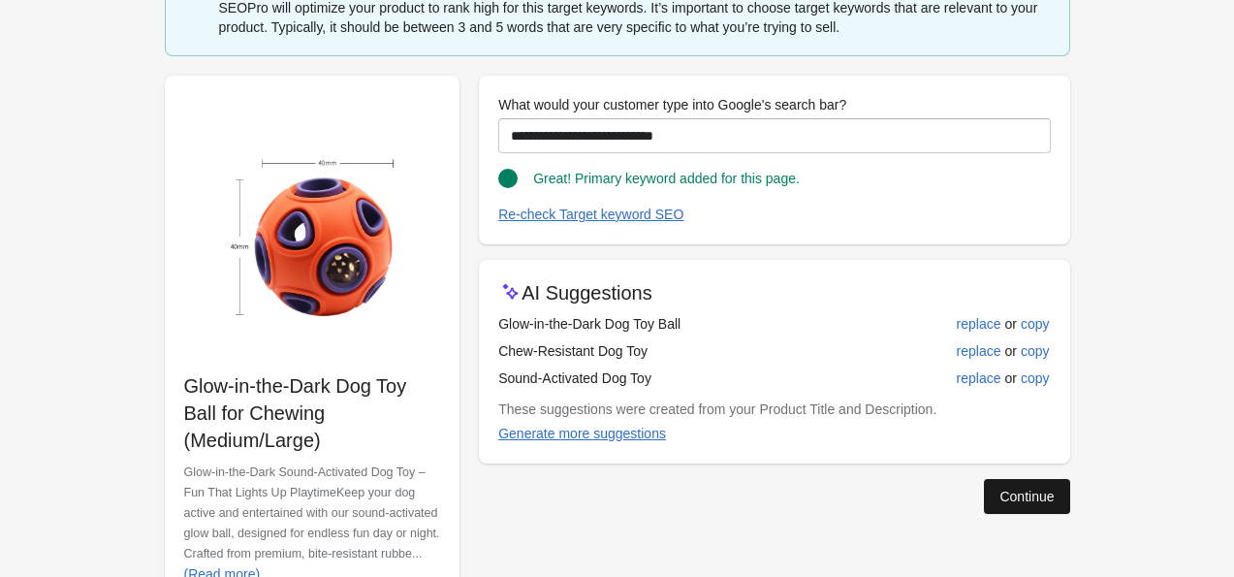
click at [1045, 508] on button "Continue" at bounding box center [1026, 496] width 85 height 35
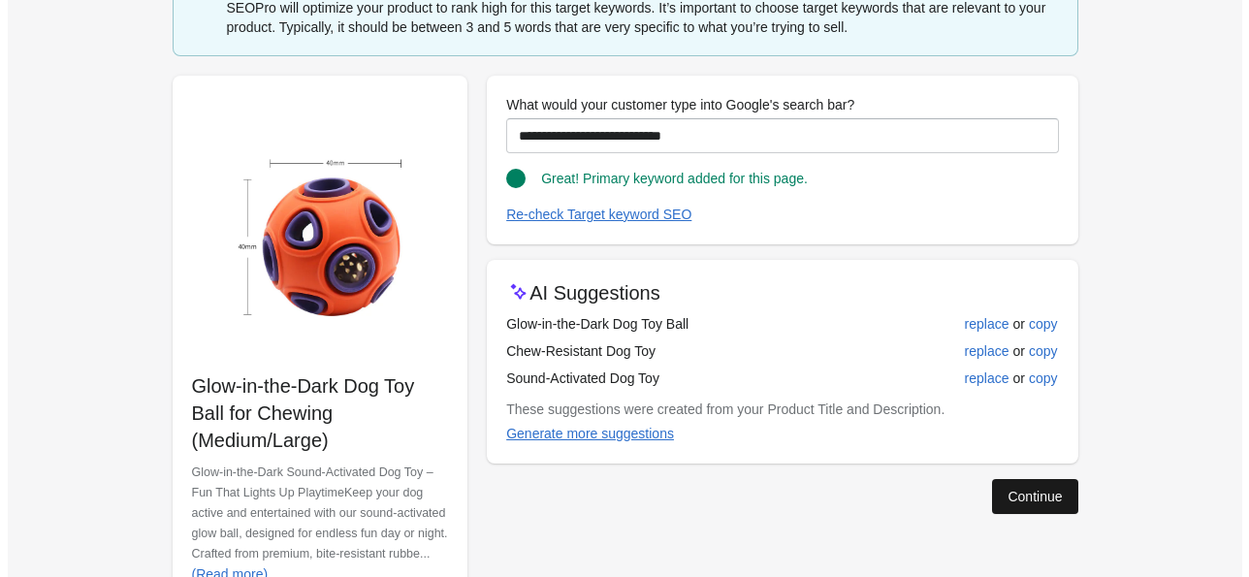
scroll to position [0, 0]
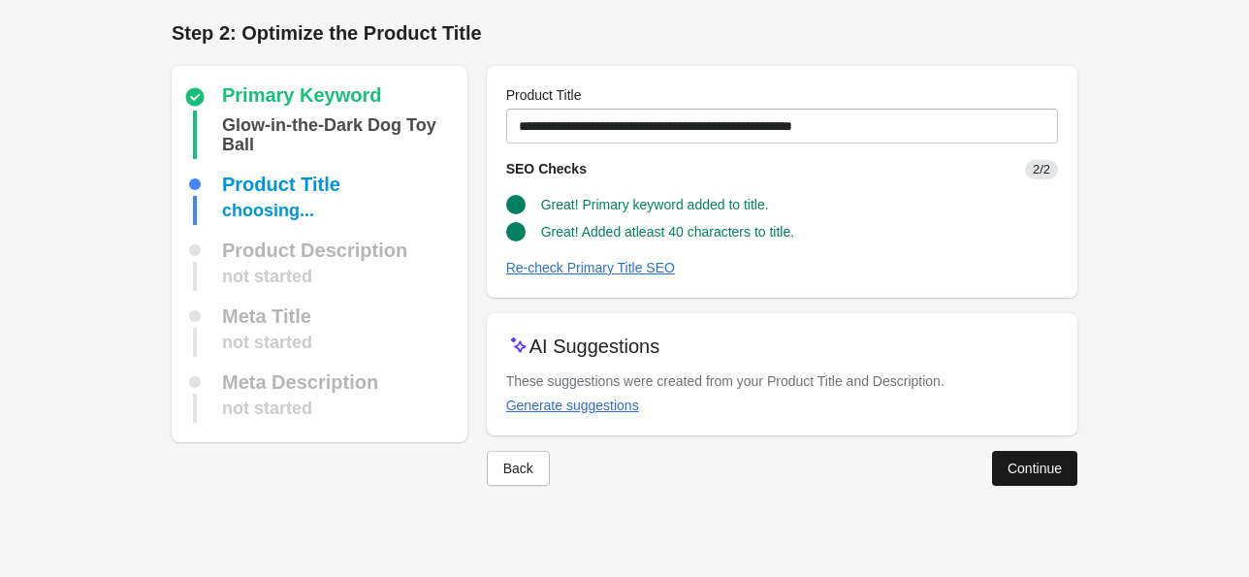
click at [1033, 471] on div "Continue" at bounding box center [1035, 469] width 54 height 16
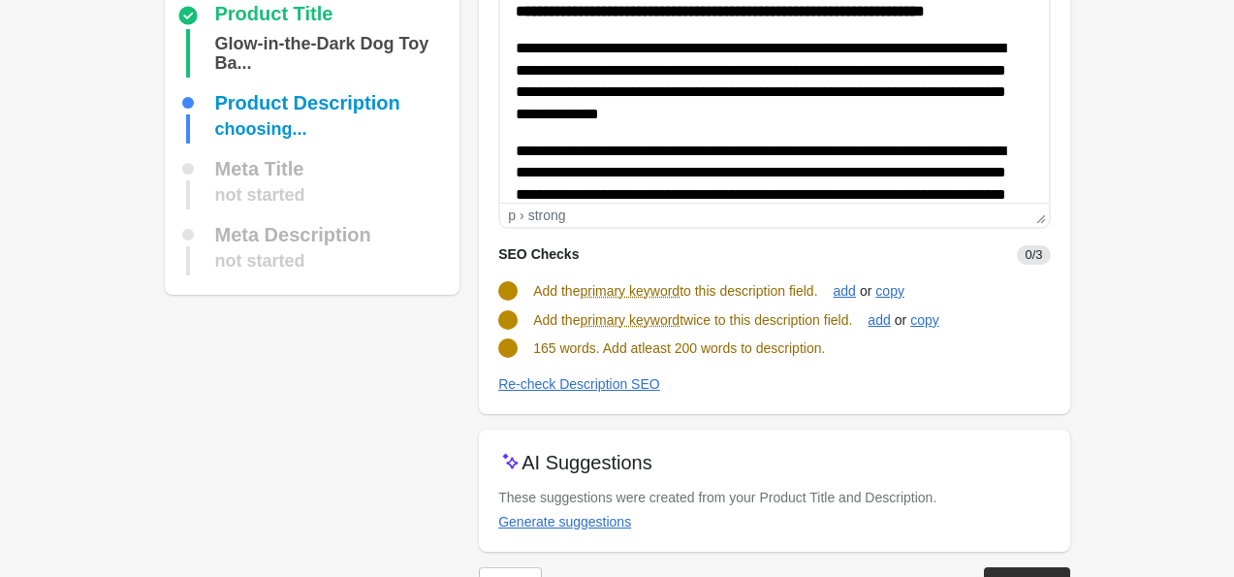
scroll to position [234, 0]
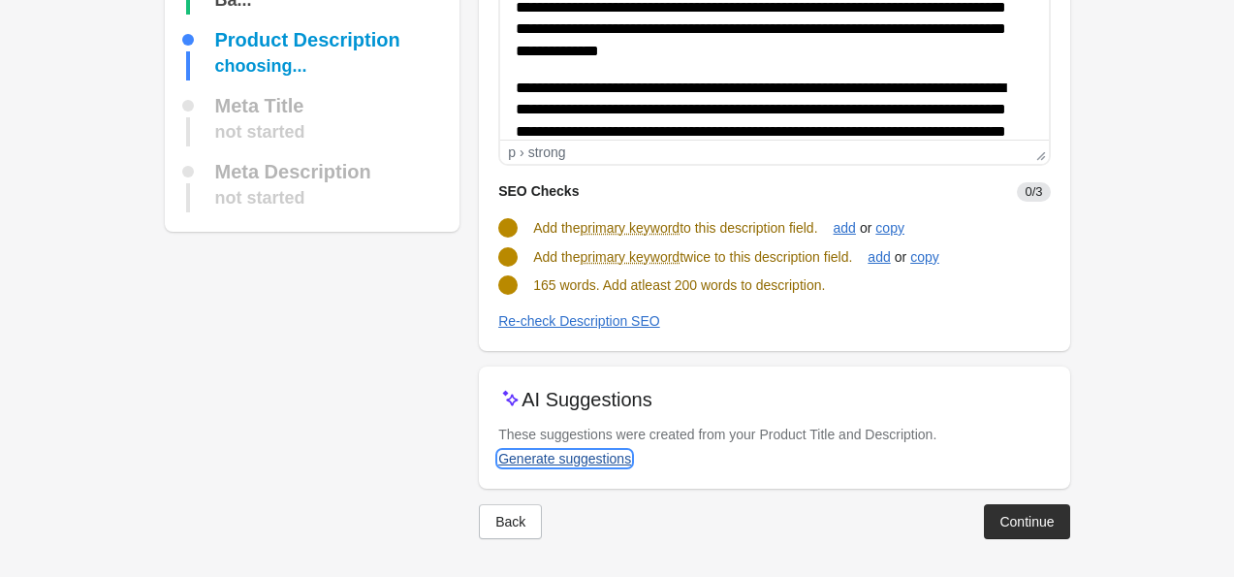
click at [617, 458] on div "Generate suggestions" at bounding box center [564, 459] width 133 height 16
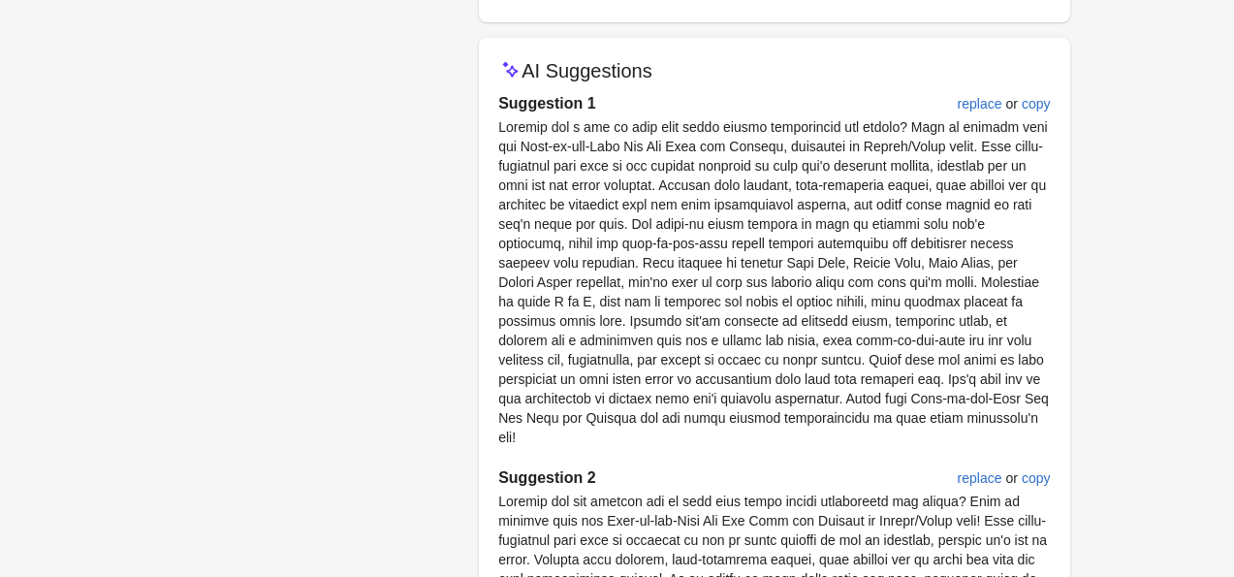
scroll to position [551, 0]
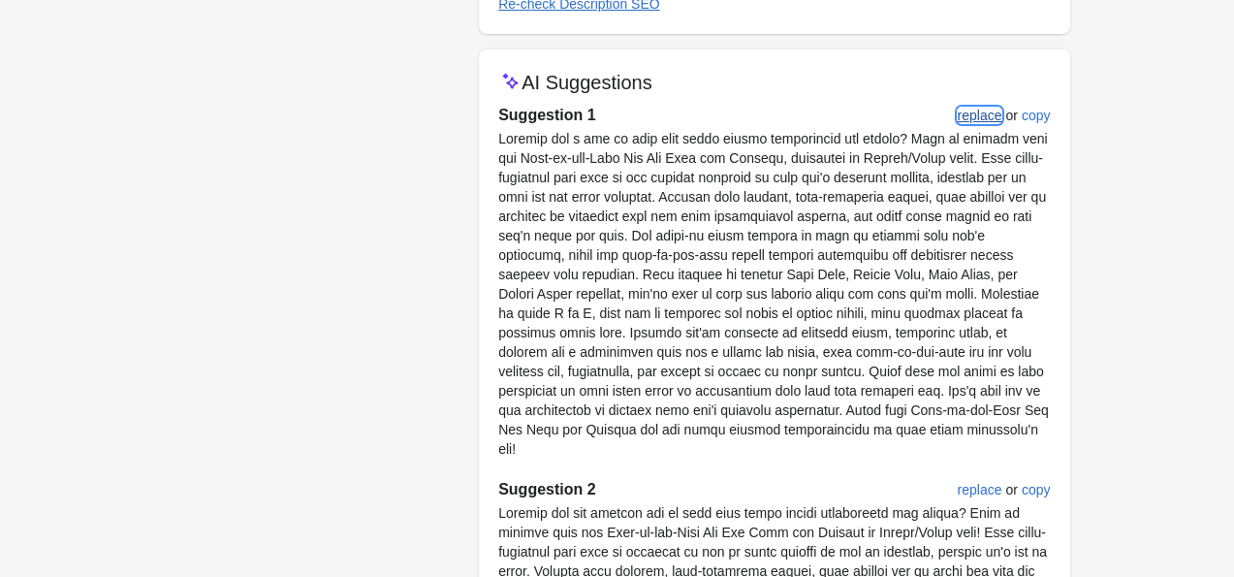
click at [969, 113] on div "replace" at bounding box center [980, 116] width 45 height 16
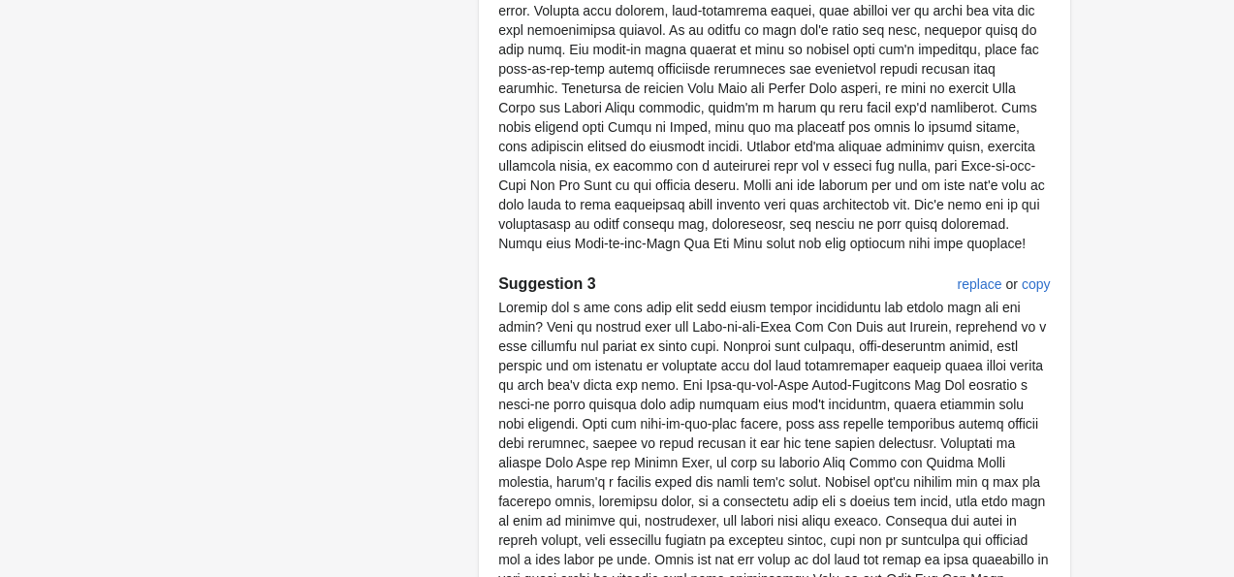
scroll to position [1275, 0]
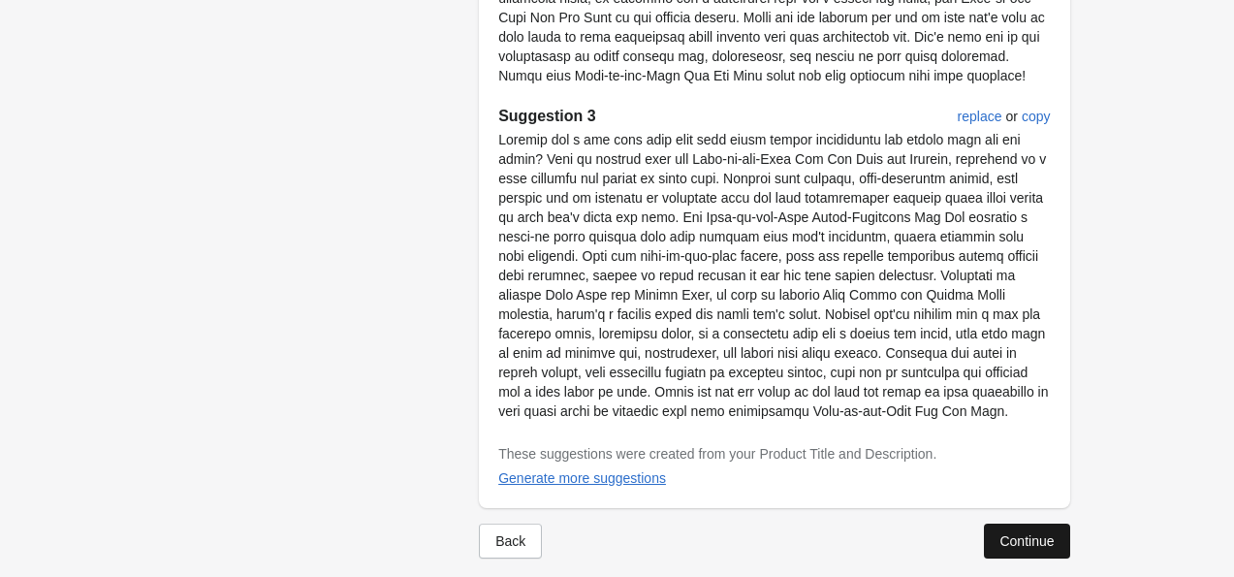
click at [1053, 533] on div "Continue" at bounding box center [1027, 541] width 54 height 16
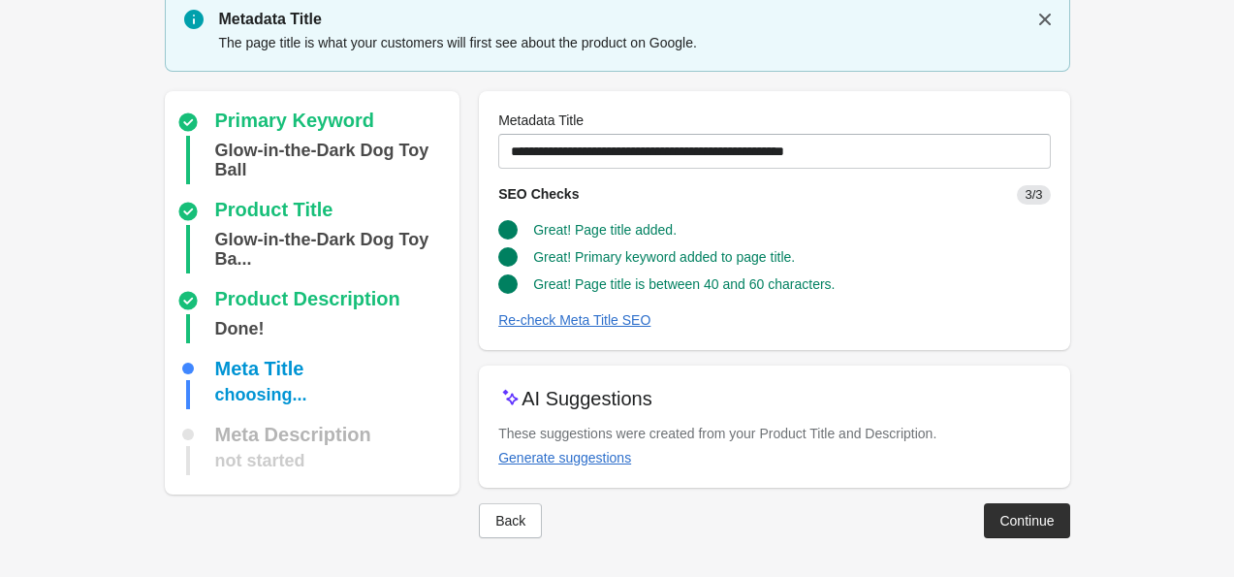
scroll to position [67, 0]
click at [1023, 514] on div "Continue" at bounding box center [1027, 522] width 54 height 16
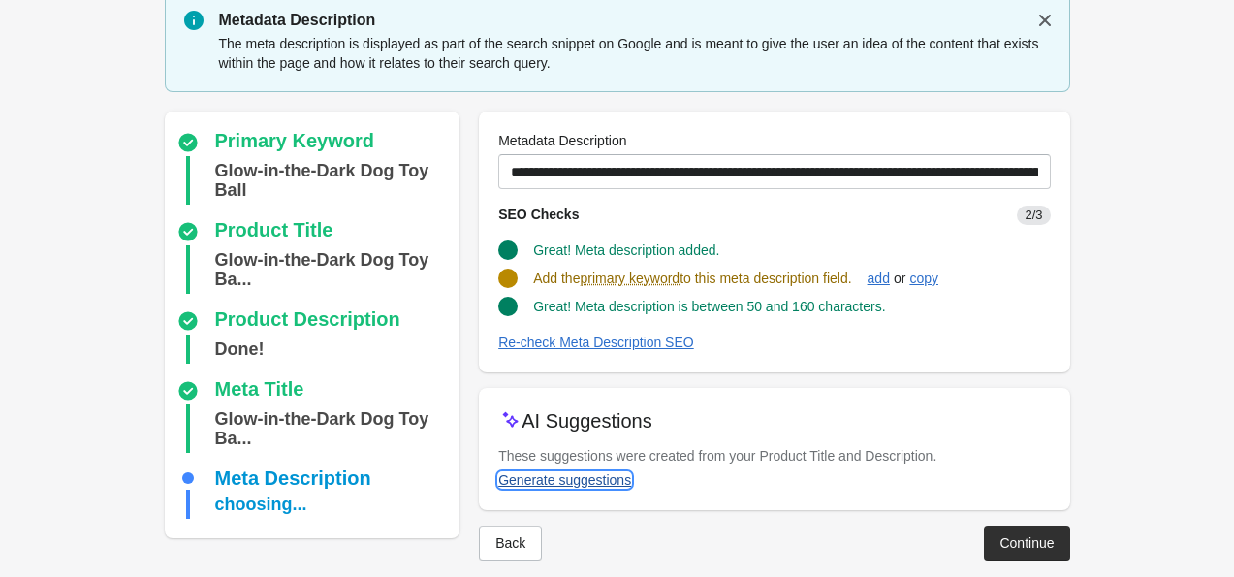
click at [591, 485] on div "Generate suggestions" at bounding box center [564, 480] width 133 height 16
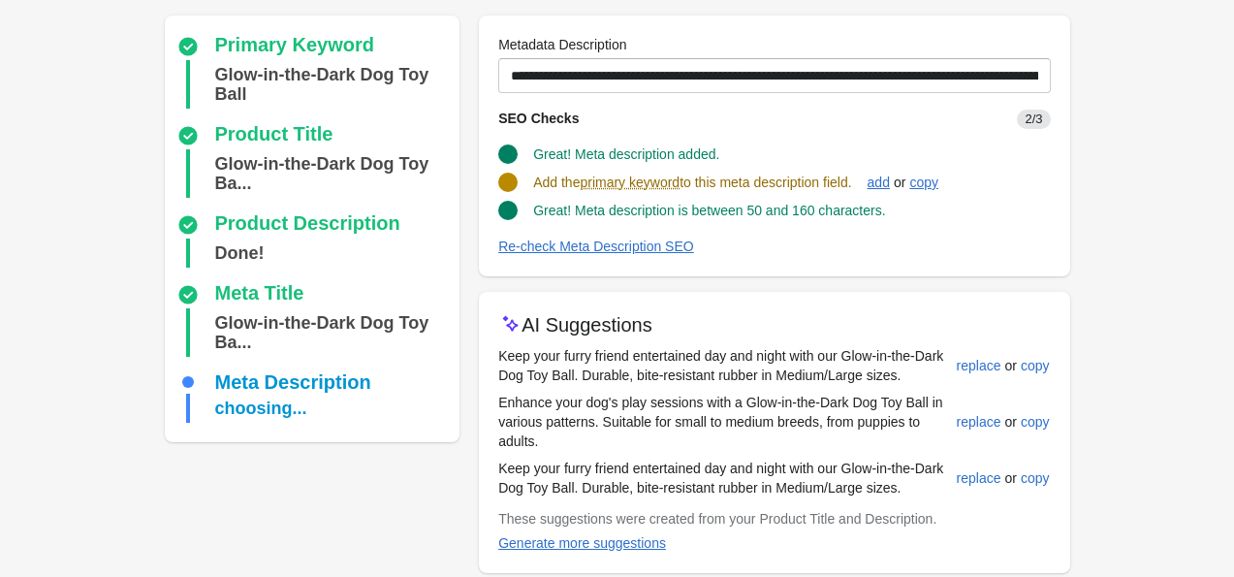
scroll to position [163, 0]
click at [990, 416] on div "replace" at bounding box center [979, 422] width 45 height 16
type input "**********"
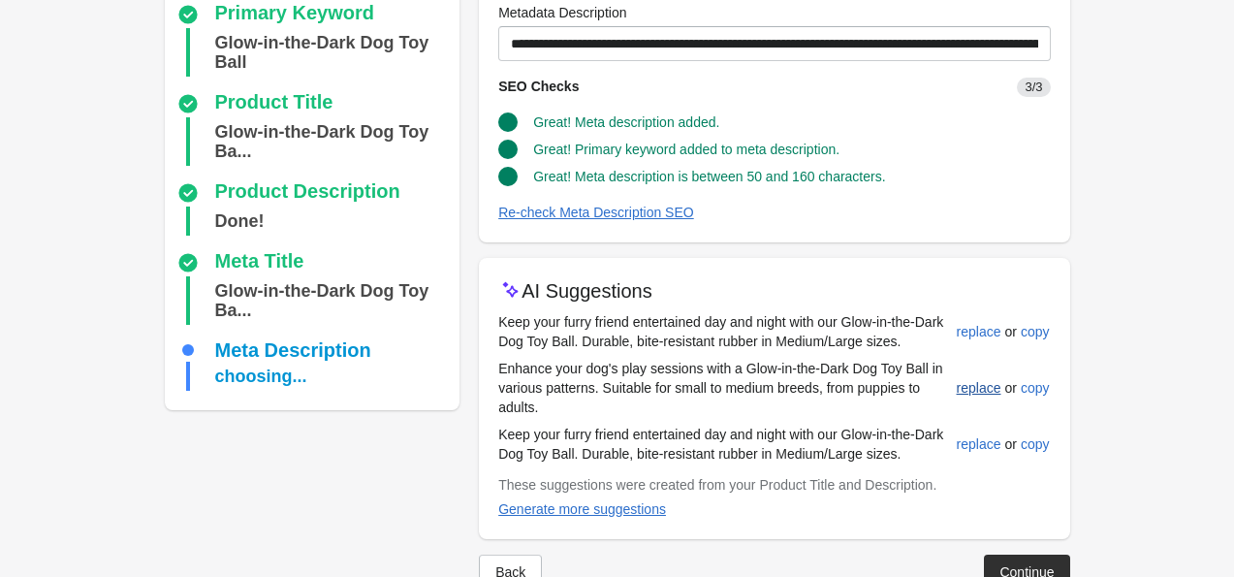
scroll to position [245, 0]
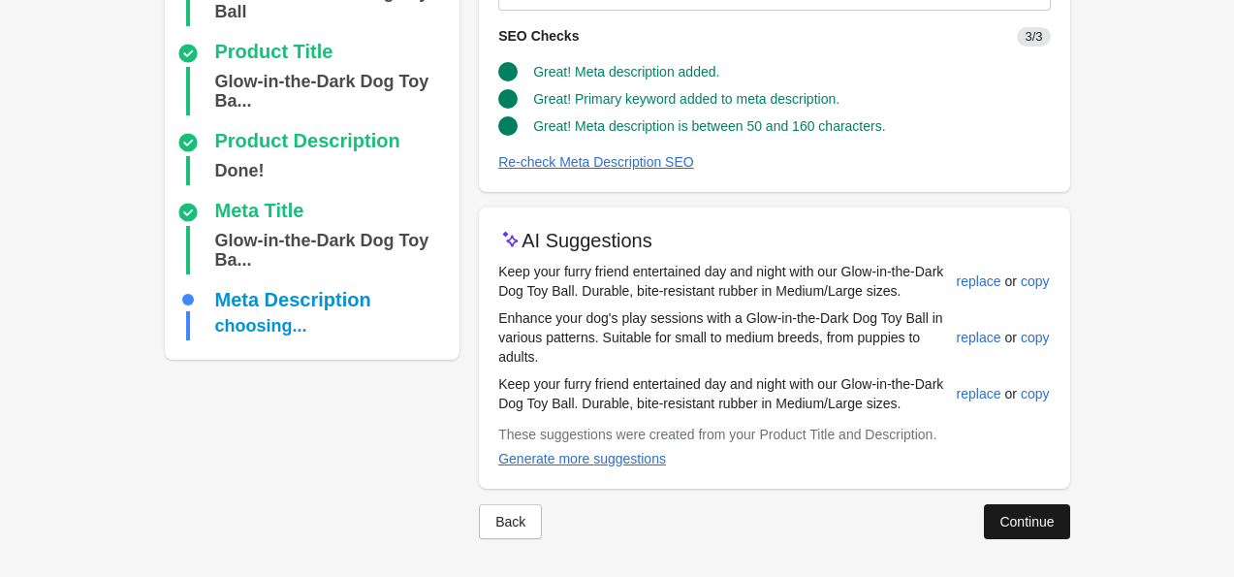
click at [1020, 514] on div "Continue" at bounding box center [1027, 522] width 54 height 16
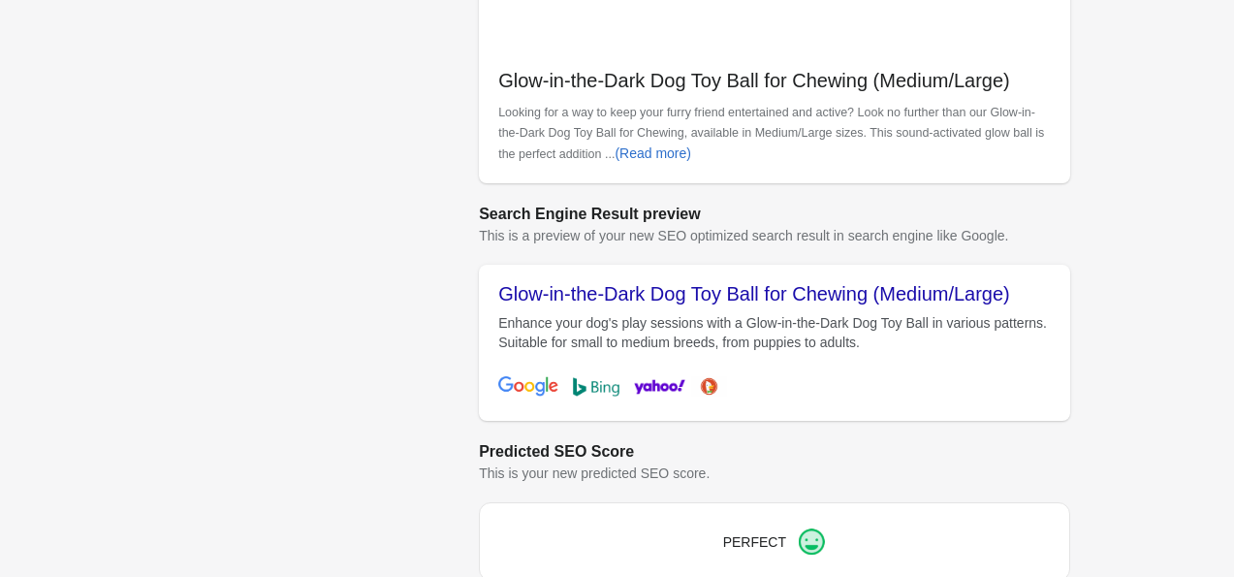
scroll to position [749, 0]
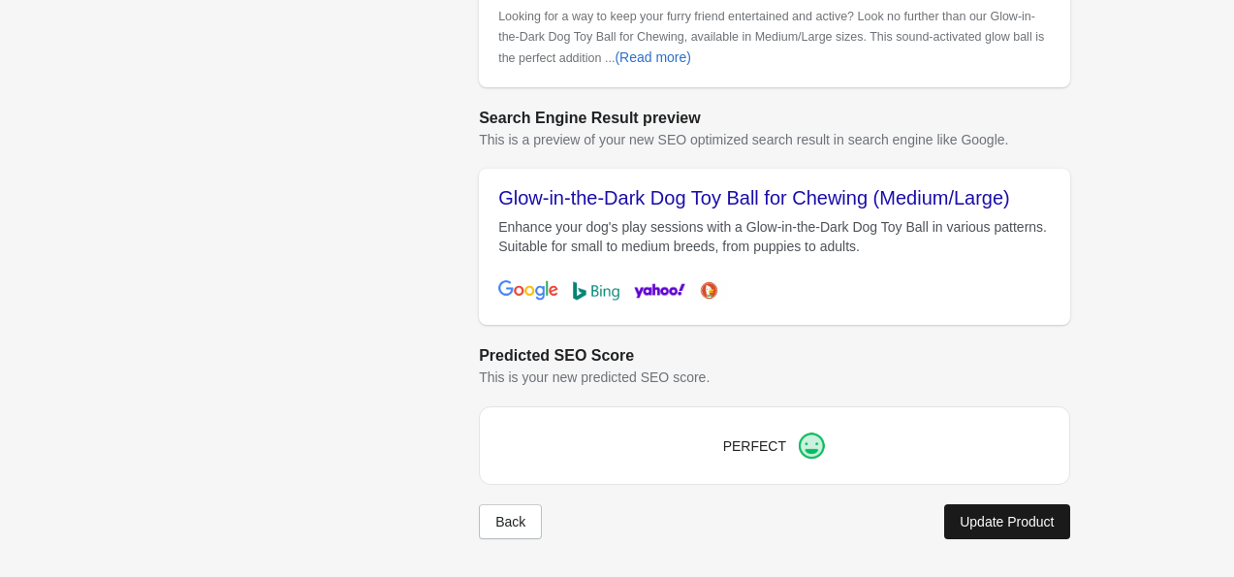
click at [1032, 524] on div "Update Product" at bounding box center [1007, 522] width 94 height 16
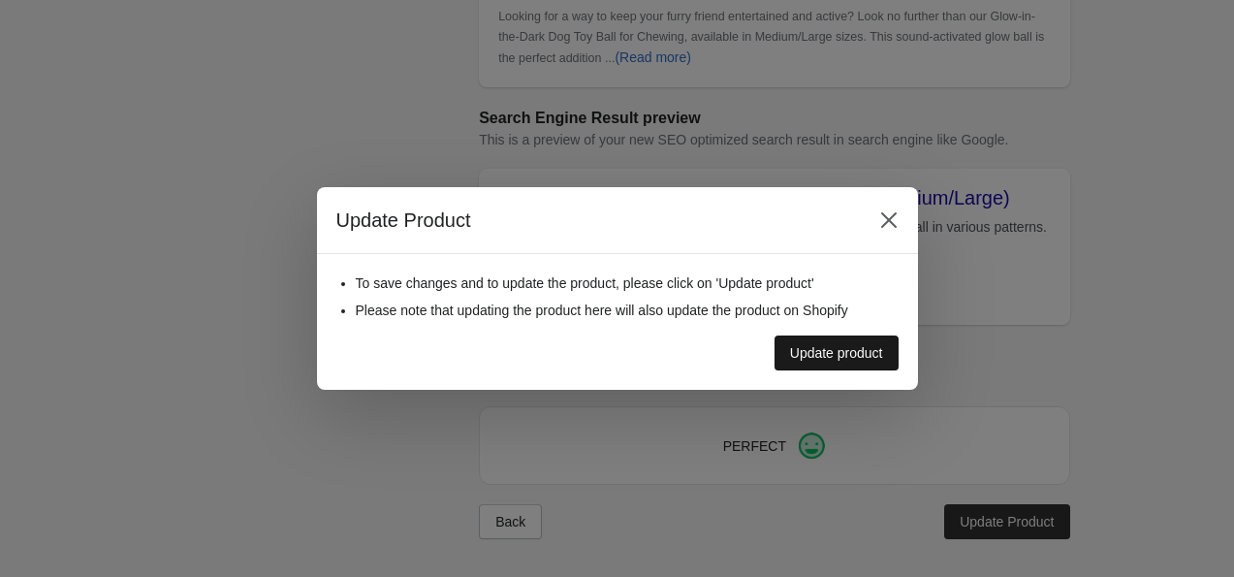
click at [871, 347] on div "Update product" at bounding box center [836, 353] width 93 height 16
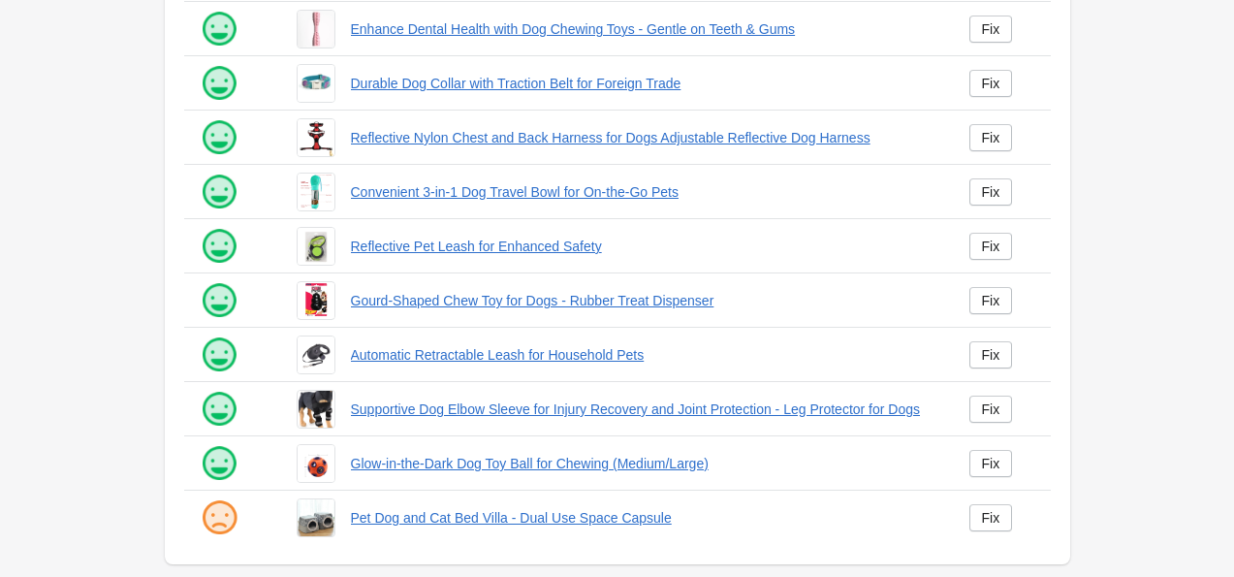
scroll to position [493, 0]
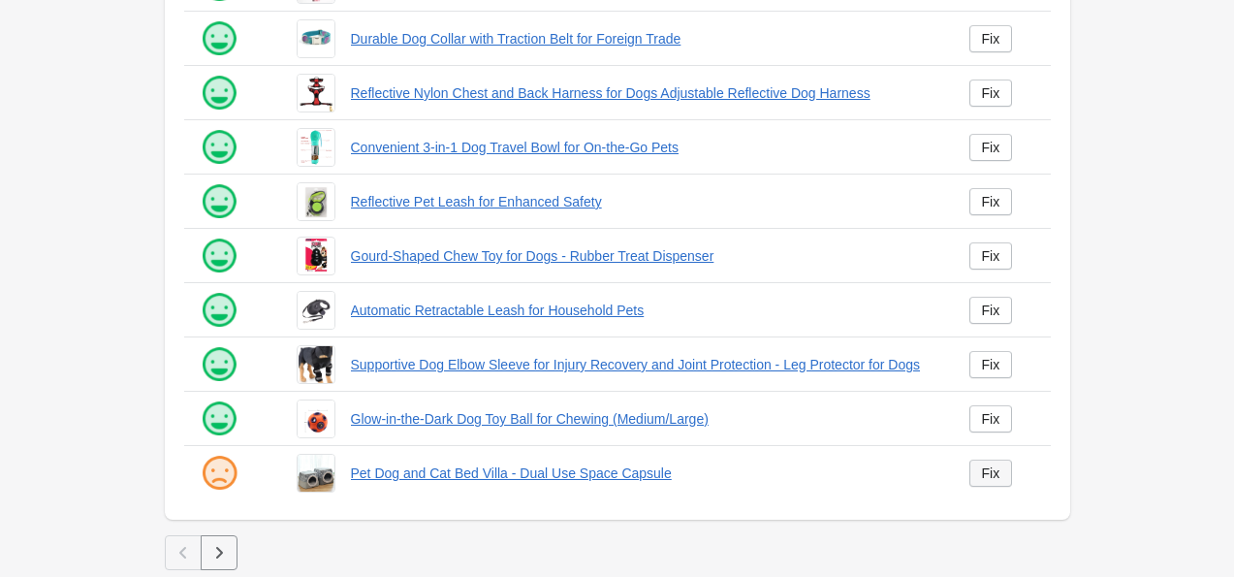
click at [989, 476] on div "Fix" at bounding box center [991, 473] width 18 height 16
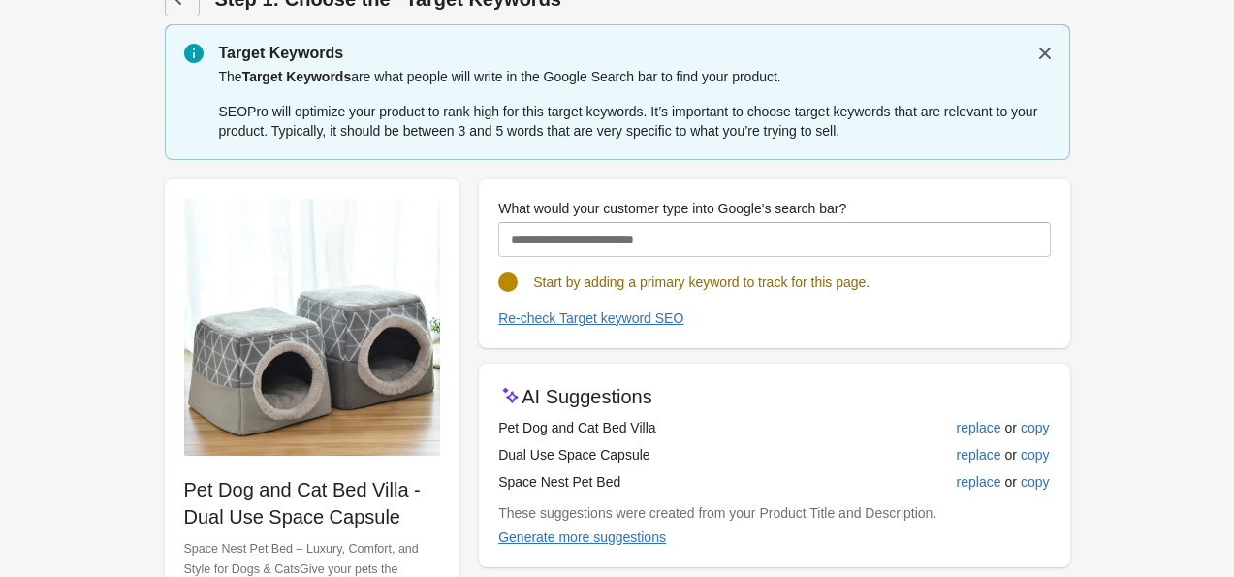
scroll to position [43, 0]
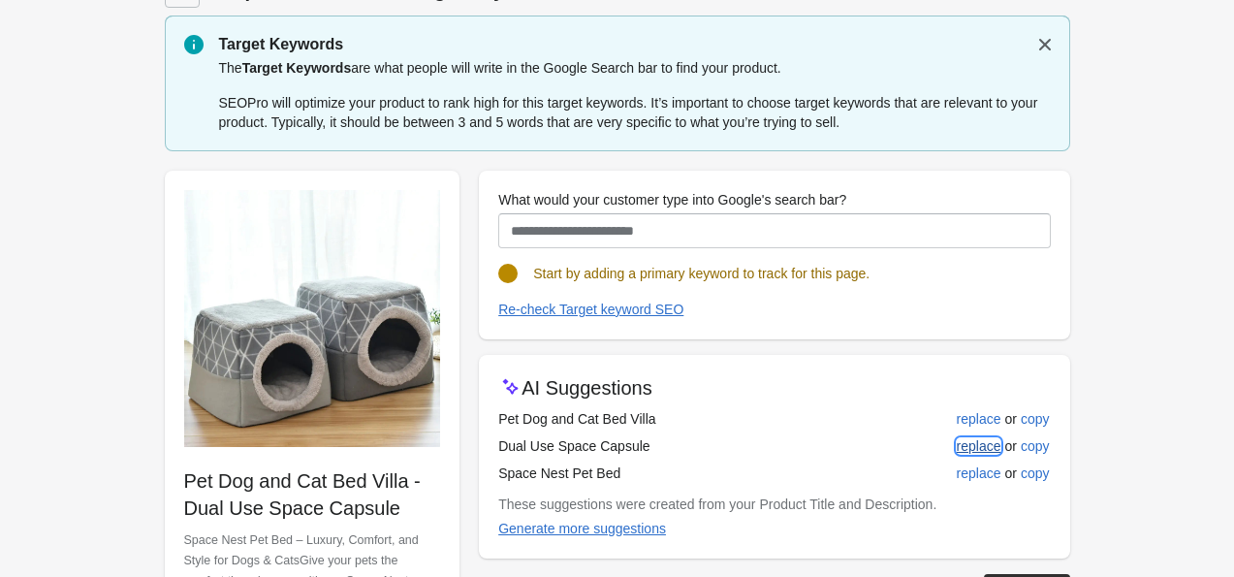
click at [992, 450] on div "replace" at bounding box center [979, 446] width 45 height 16
type input "**********"
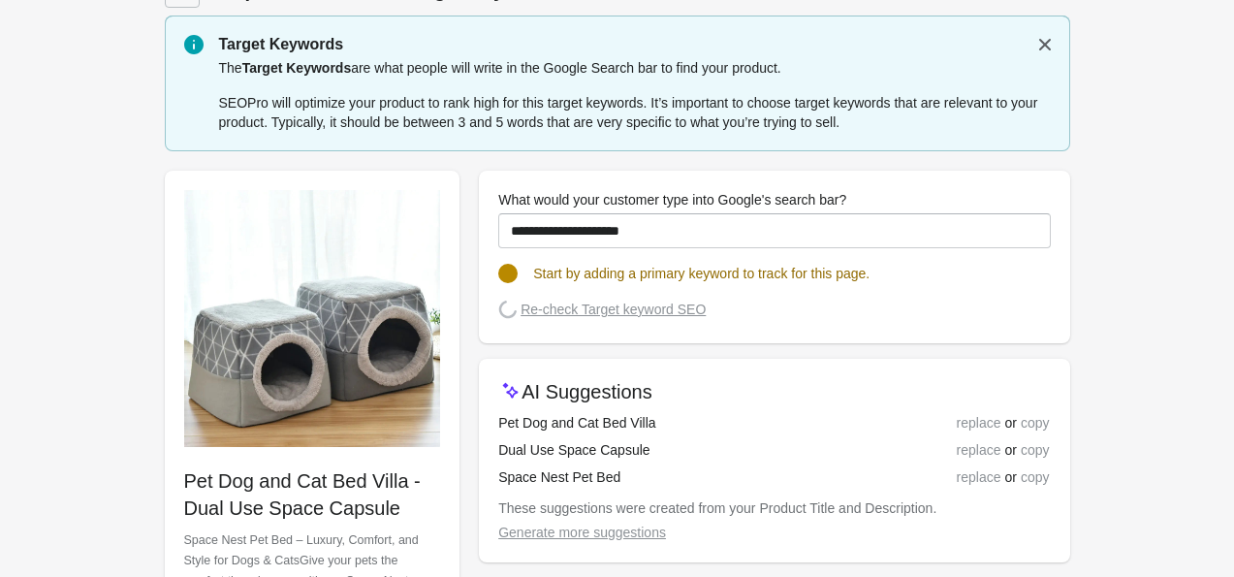
scroll to position [174, 0]
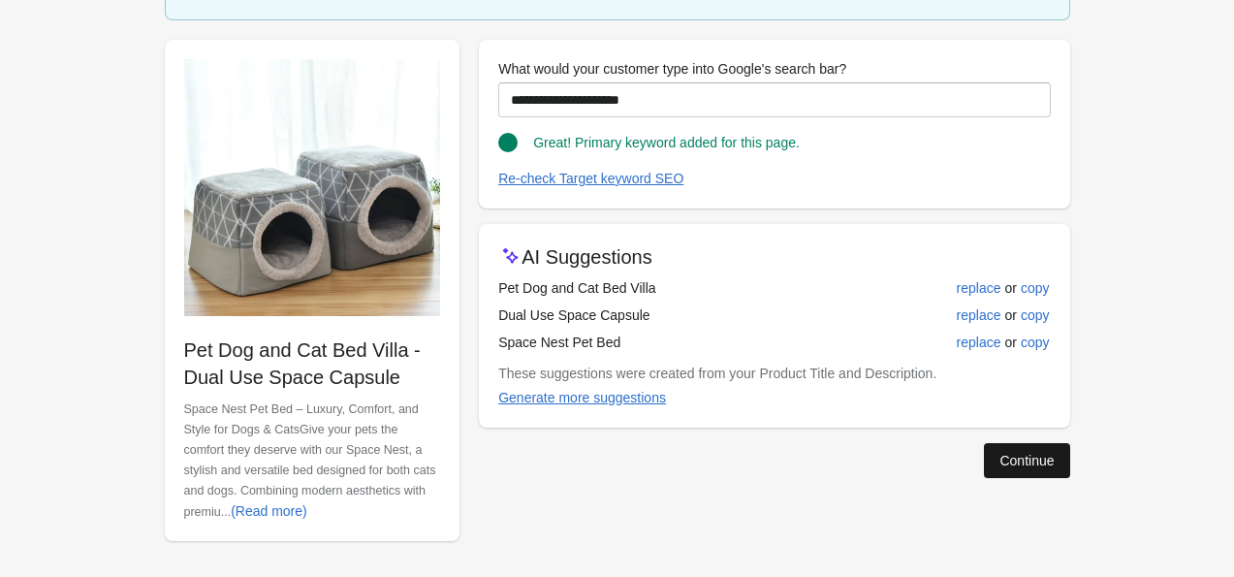
click at [1012, 459] on div "Continue" at bounding box center [1027, 461] width 54 height 16
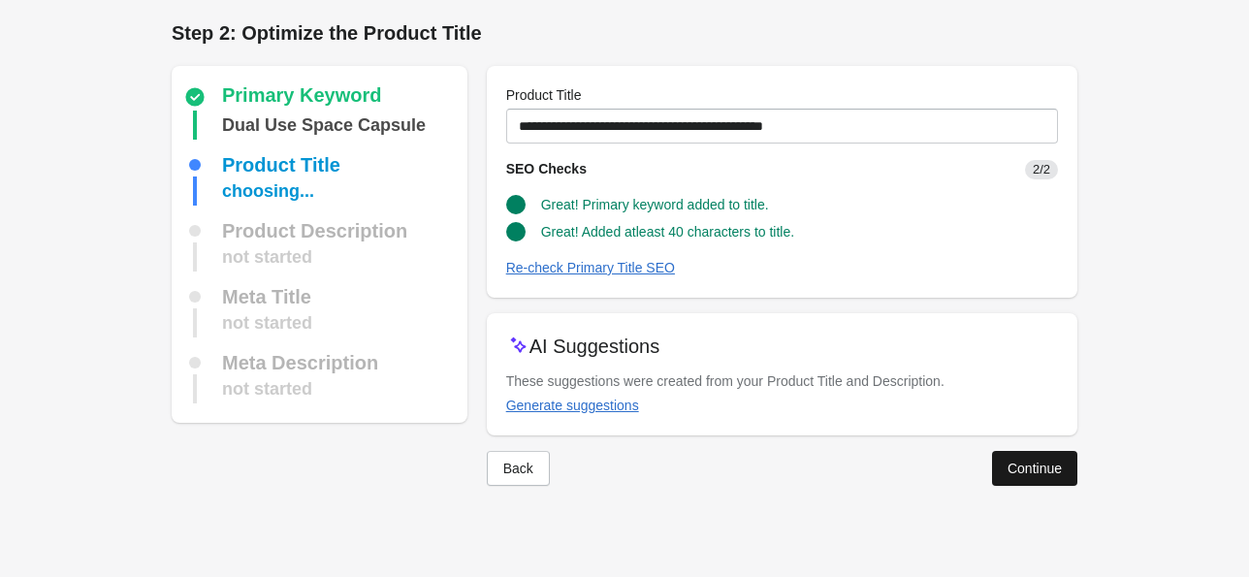
click at [1016, 477] on button "Continue" at bounding box center [1034, 468] width 85 height 35
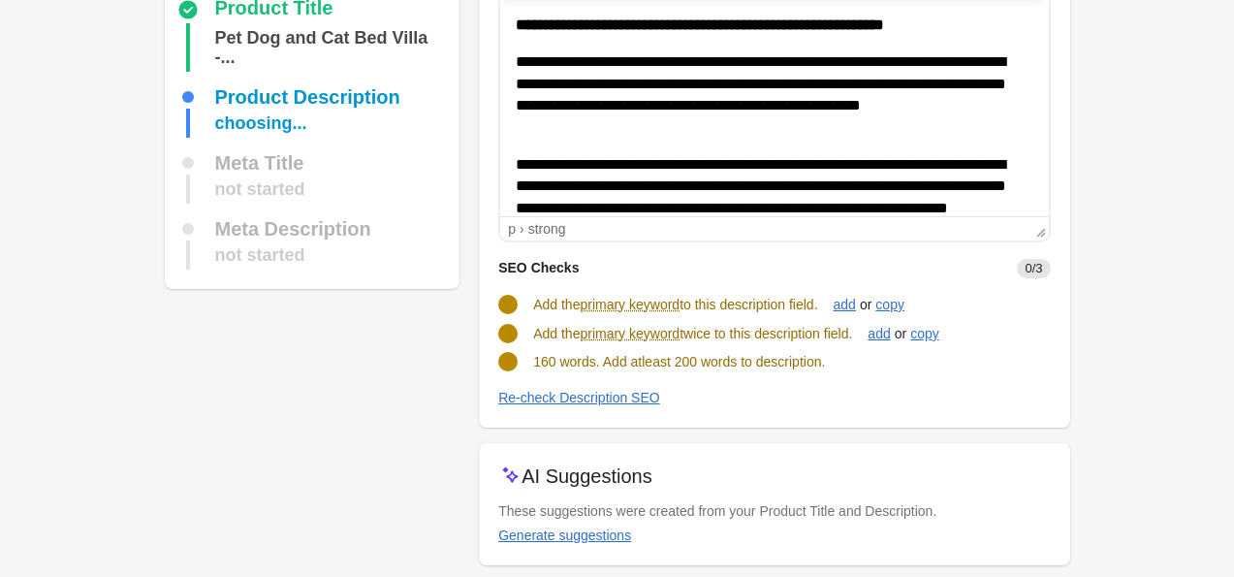
scroll to position [234, 0]
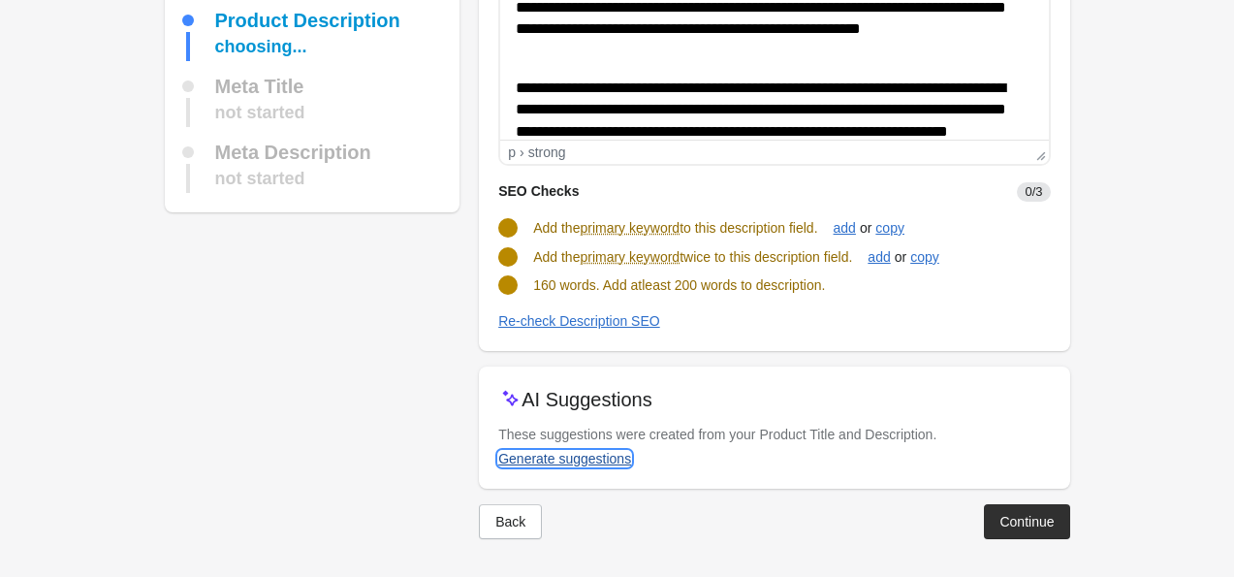
click at [602, 455] on div "Generate suggestions" at bounding box center [564, 459] width 133 height 16
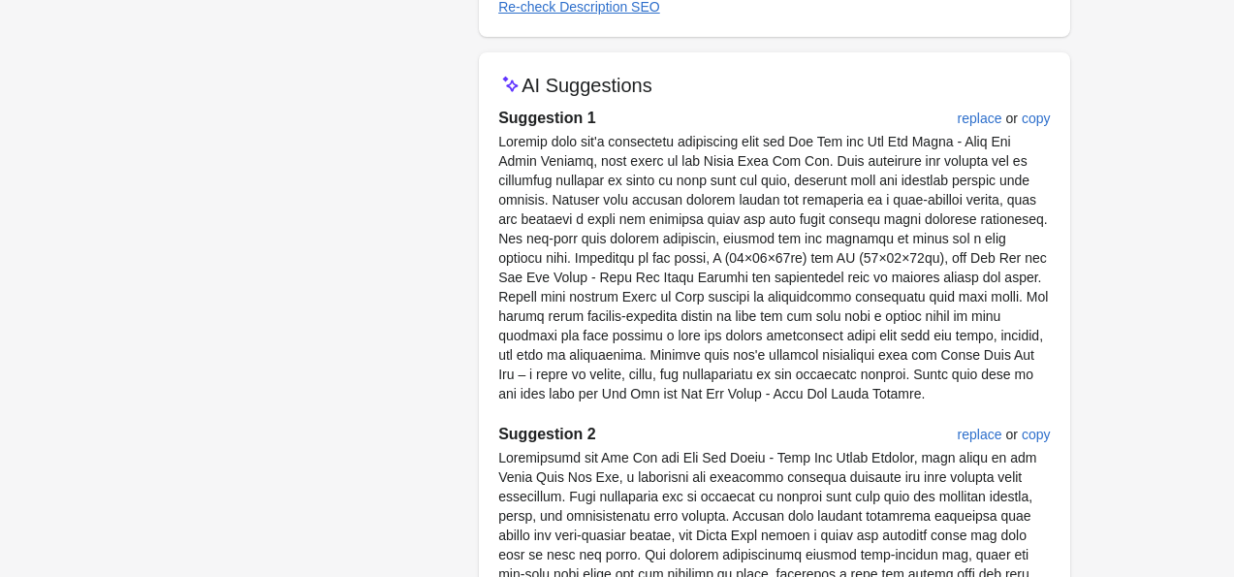
scroll to position [547, 0]
click at [993, 116] on div "replace" at bounding box center [980, 120] width 45 height 16
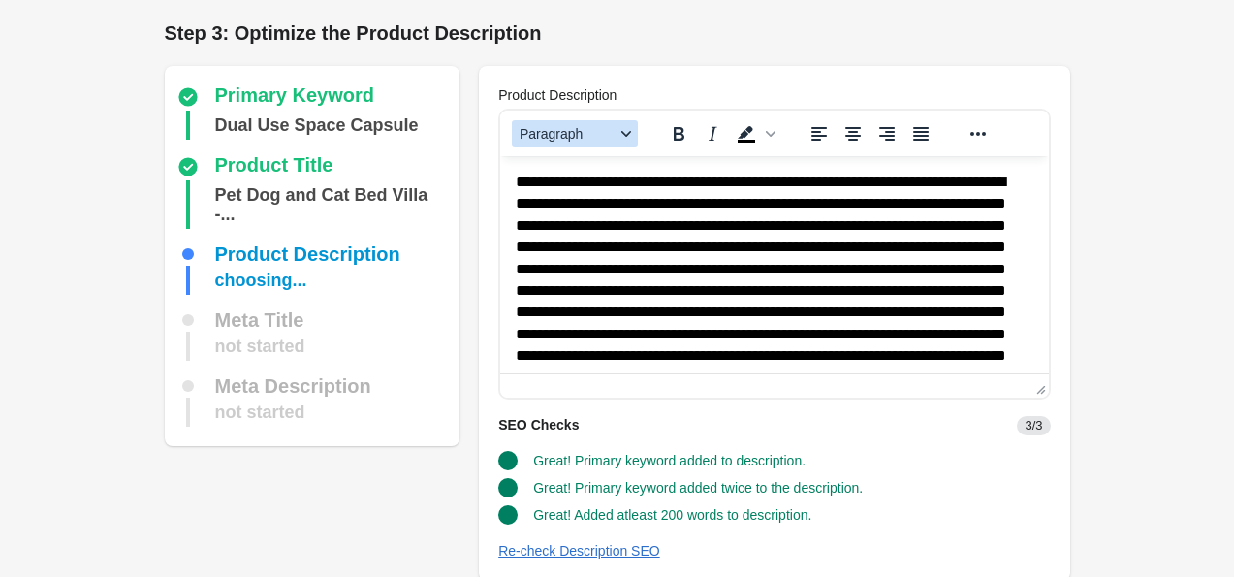
click at [626, 129] on icon "Blocks" at bounding box center [627, 134] width 10 height 10
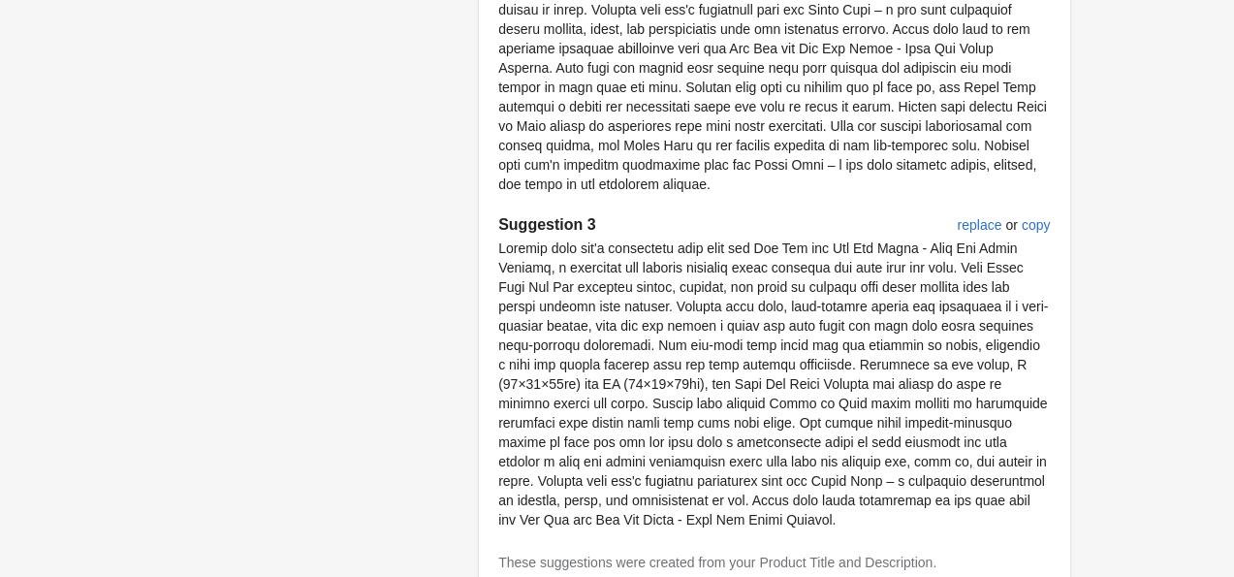
scroll to position [1353, 0]
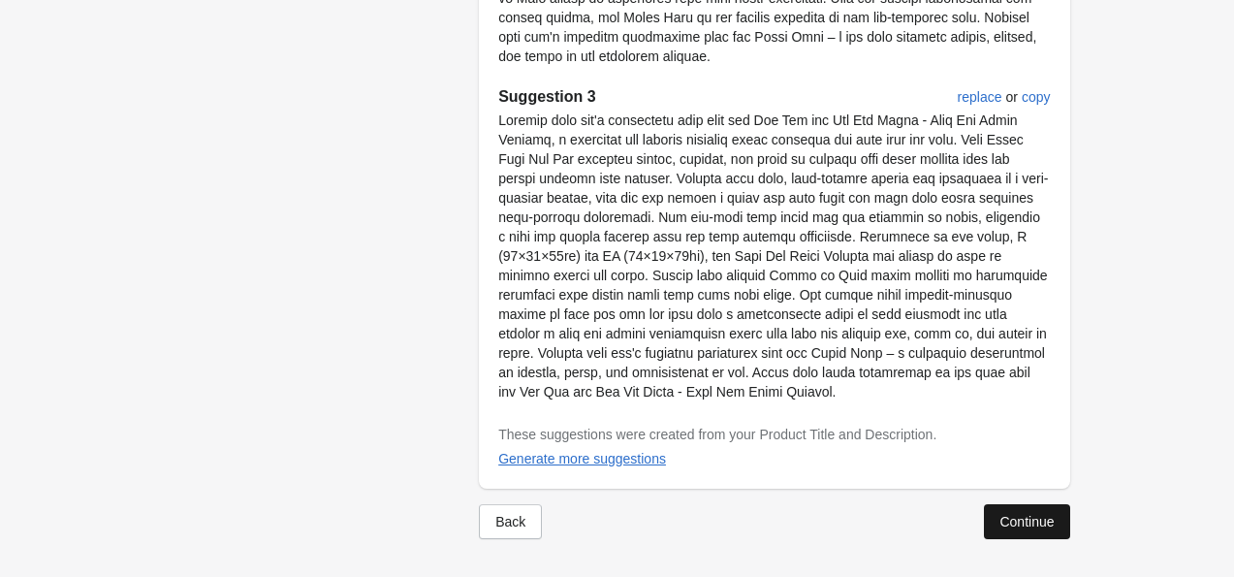
click at [1036, 523] on div "Continue" at bounding box center [1027, 522] width 54 height 16
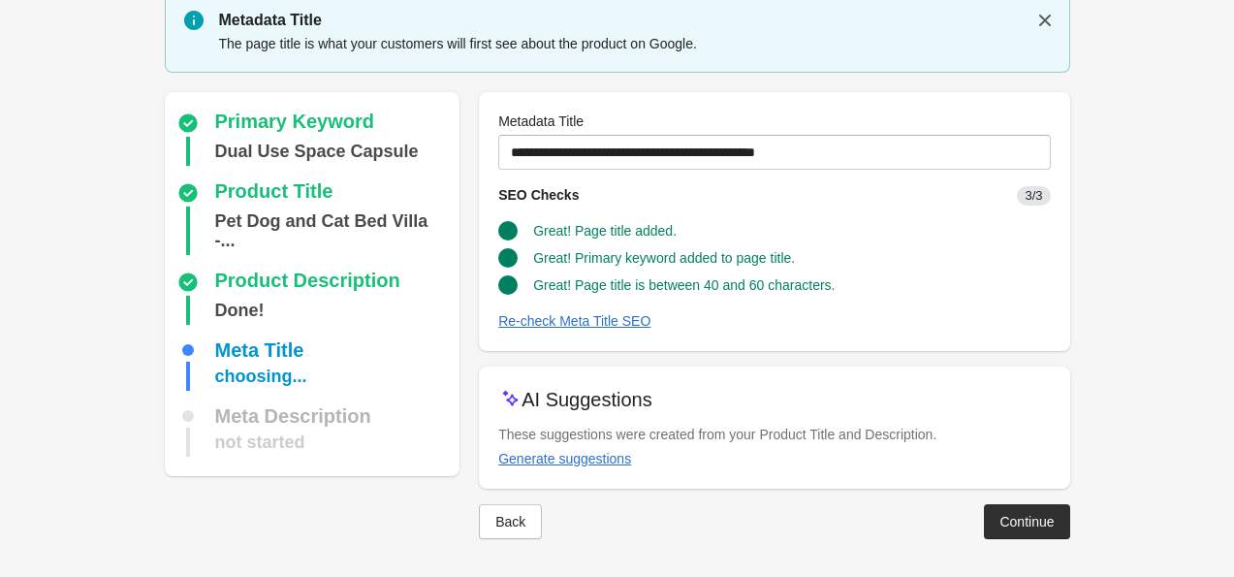
click at [1036, 523] on div "Continue" at bounding box center [1027, 522] width 54 height 16
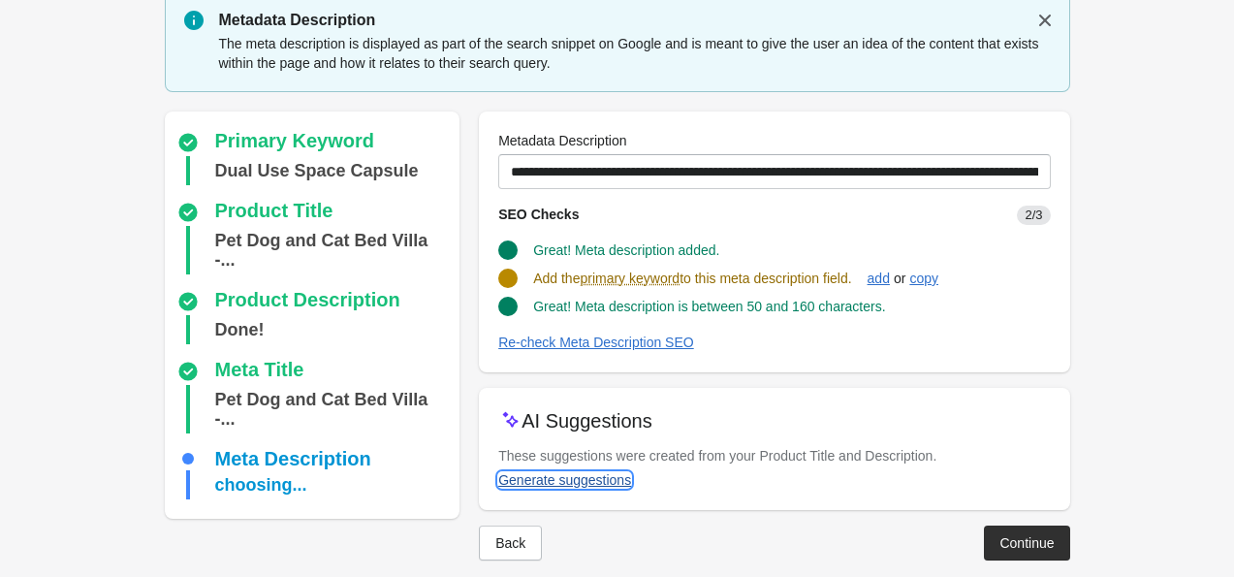
click at [598, 478] on div "Generate suggestions" at bounding box center [564, 480] width 133 height 16
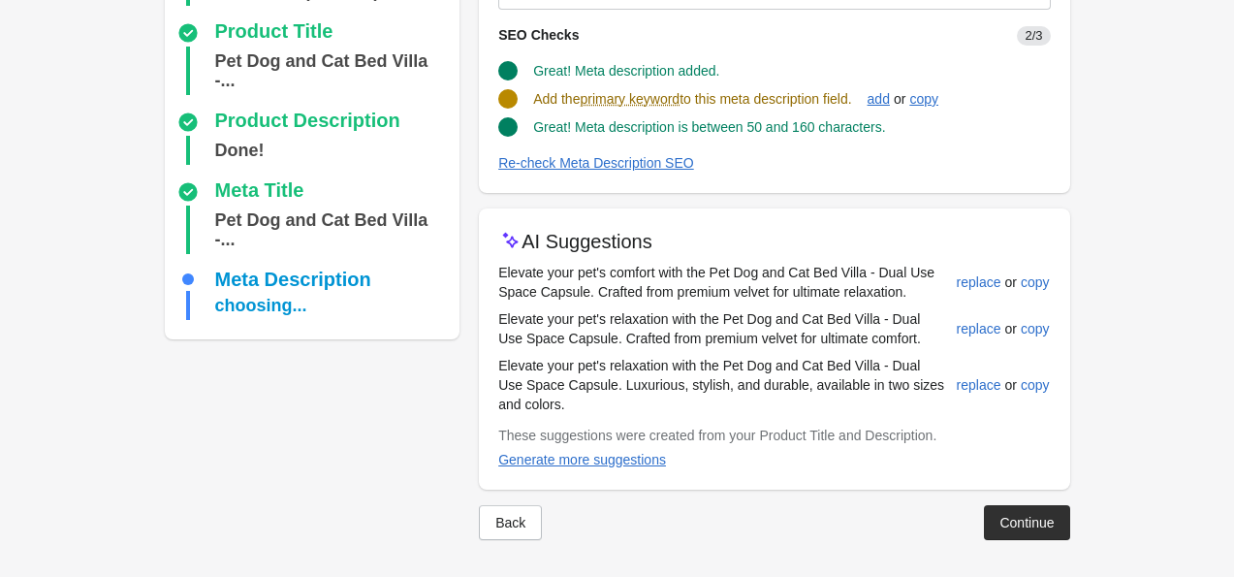
scroll to position [247, 0]
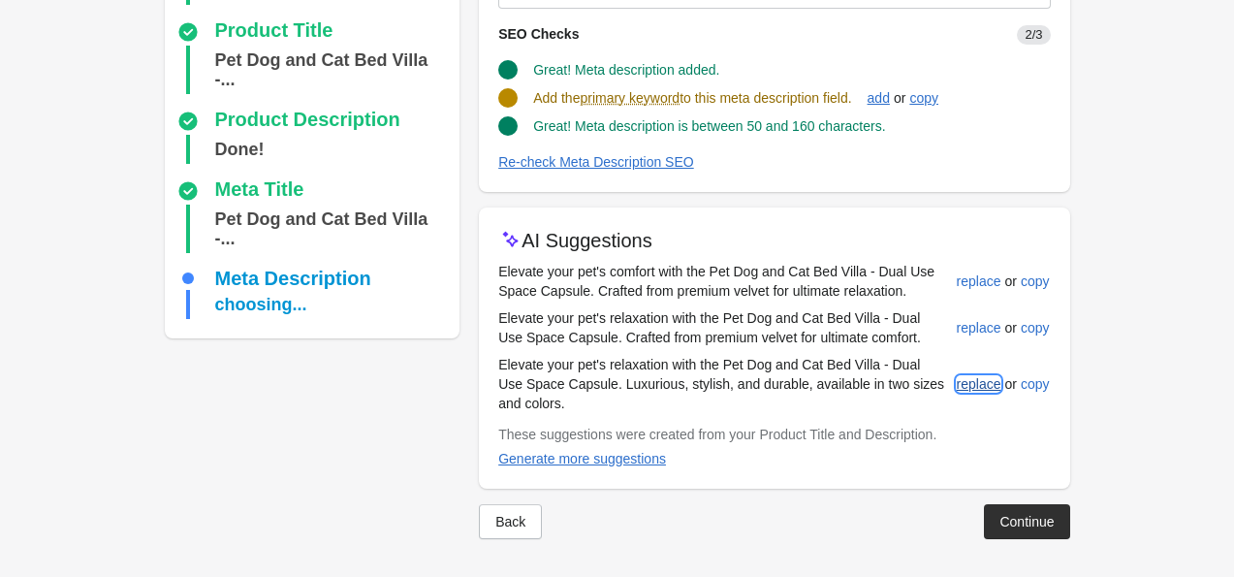
click at [978, 392] on button "replace" at bounding box center [979, 384] width 60 height 35
type input "**********"
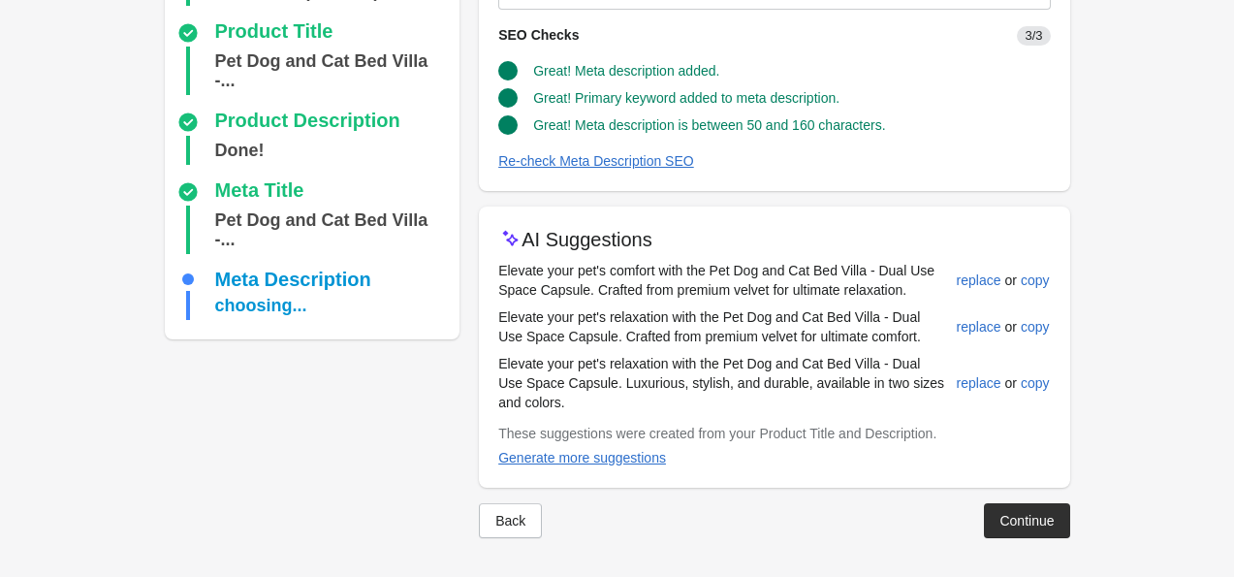
scroll to position [245, 0]
click at [1030, 532] on button "Continue" at bounding box center [1026, 521] width 85 height 35
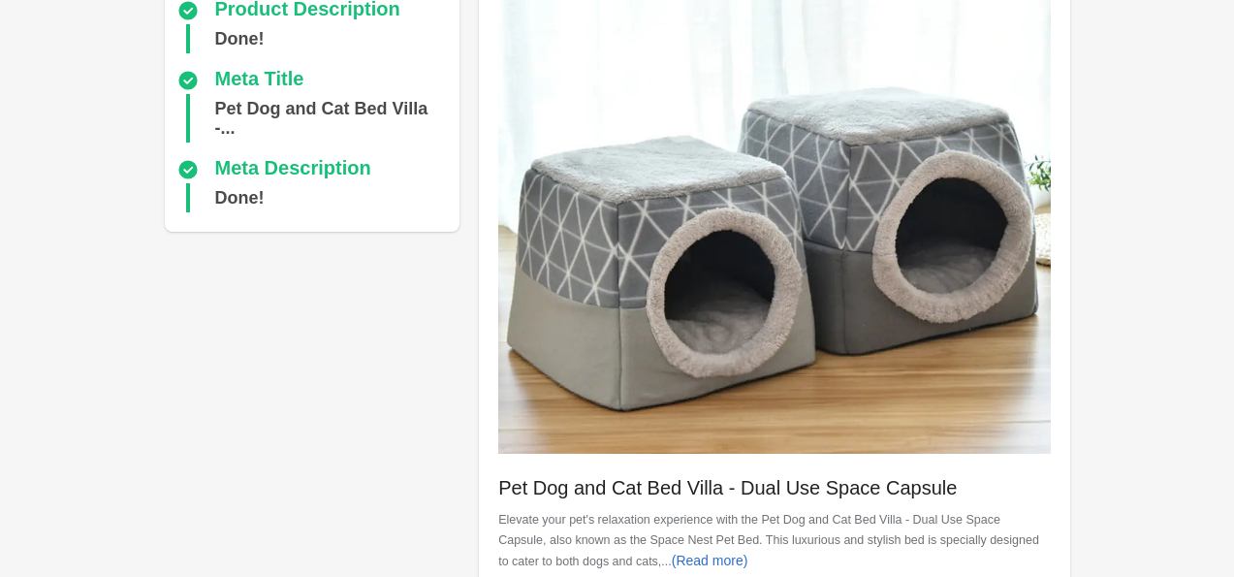
scroll to position [749, 0]
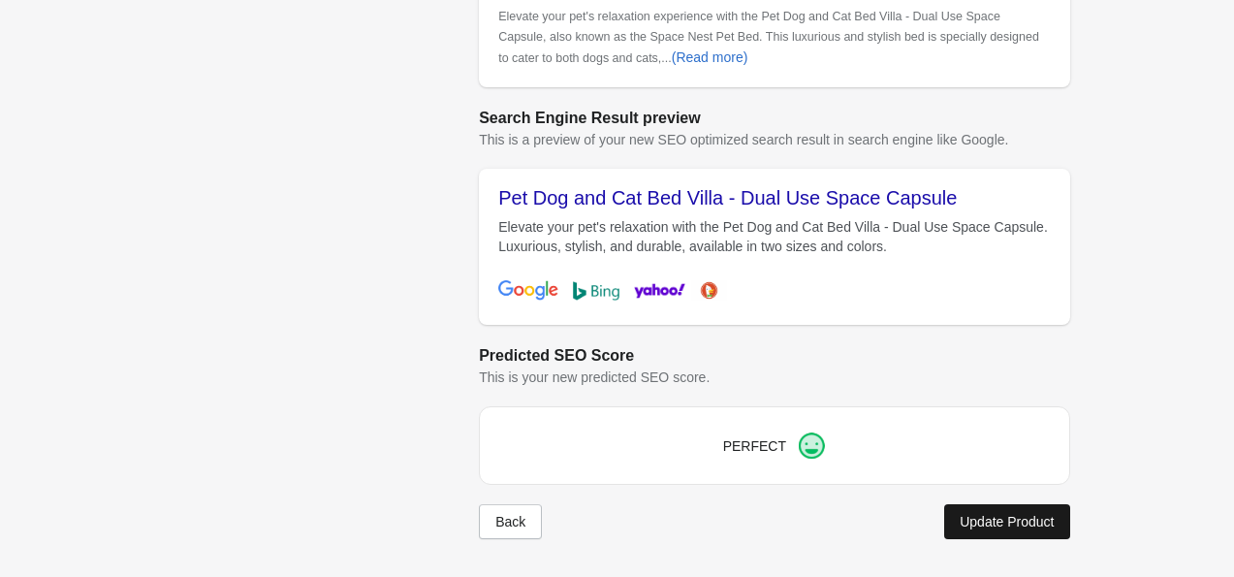
click at [1000, 529] on button "Update Product" at bounding box center [1006, 521] width 125 height 35
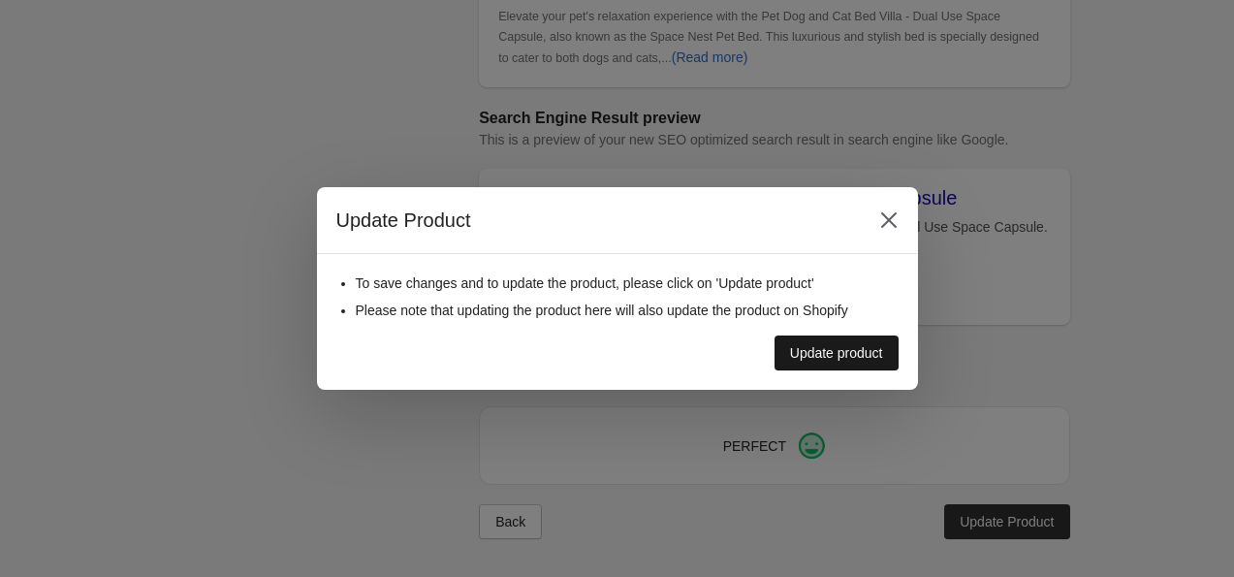
click at [875, 366] on button "Update product" at bounding box center [837, 353] width 124 height 35
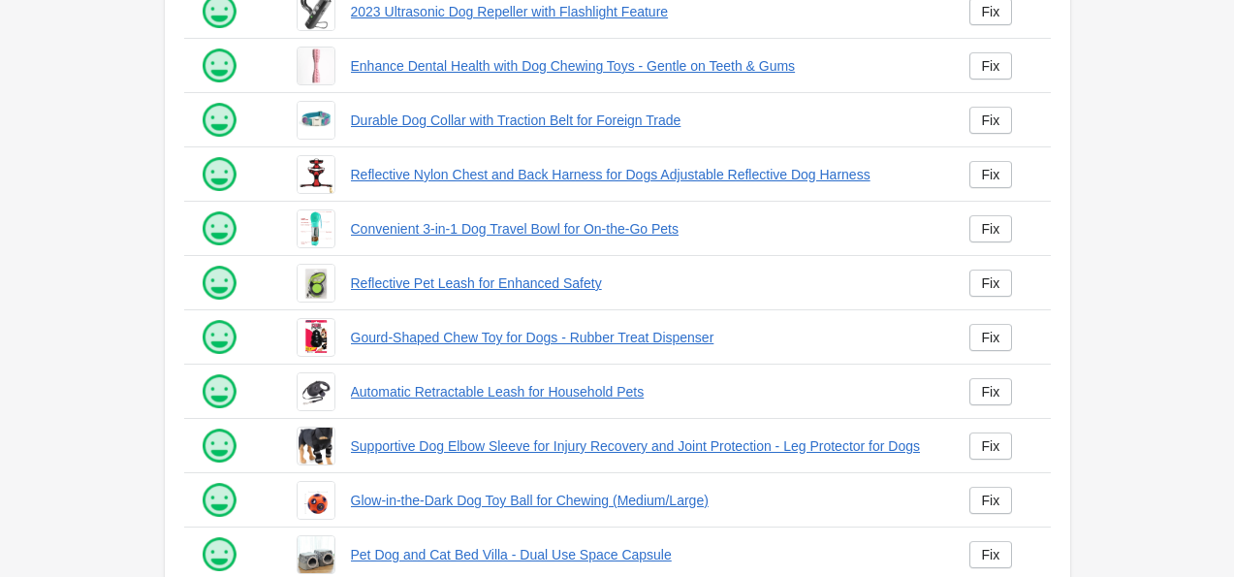
scroll to position [493, 0]
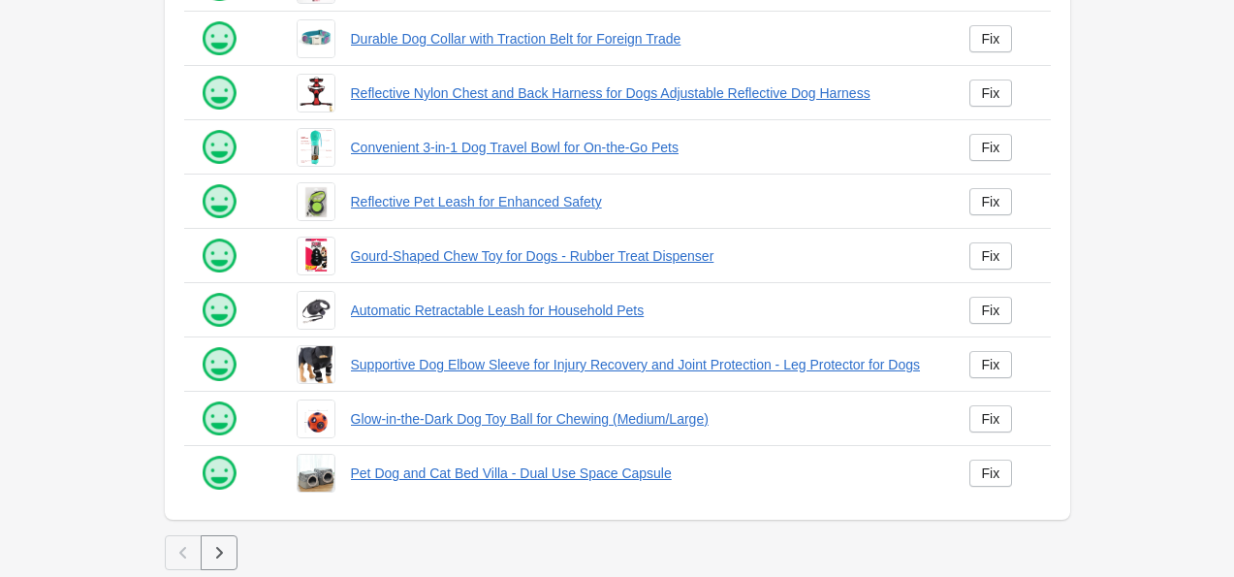
click at [234, 560] on button "button" at bounding box center [219, 552] width 37 height 35
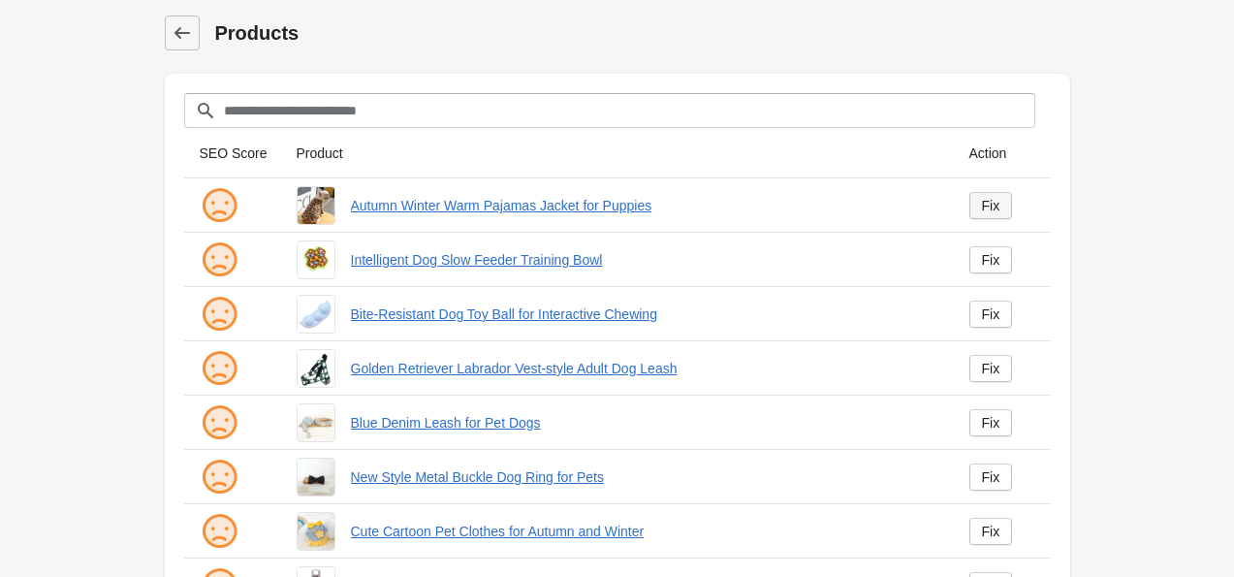
click at [977, 210] on link "Fix" at bounding box center [992, 205] width 44 height 27
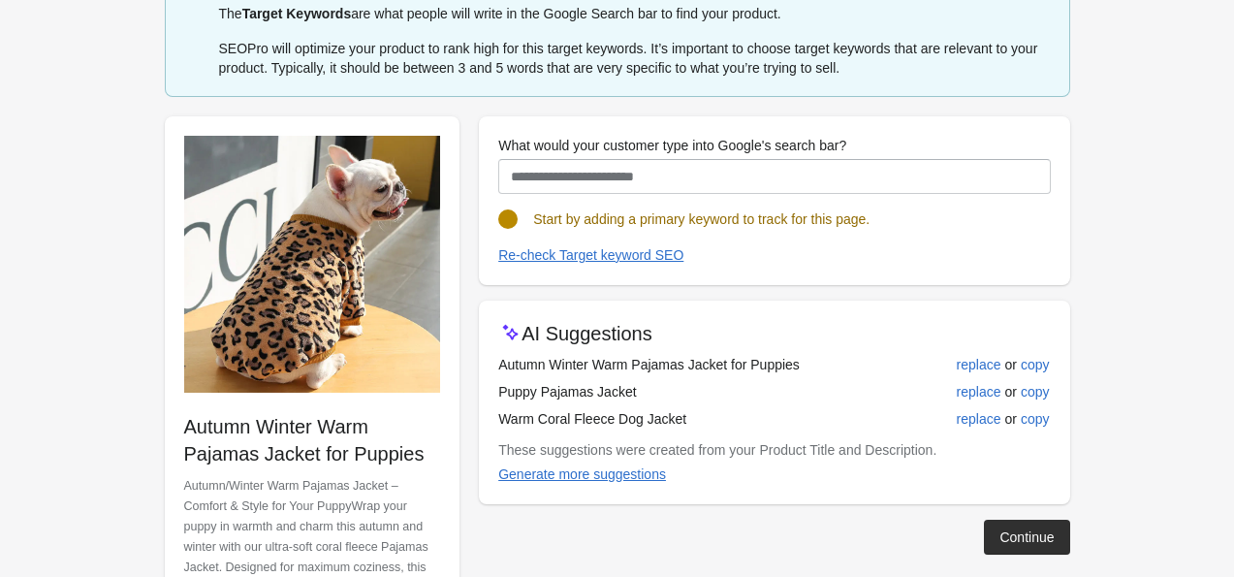
scroll to position [99, 0]
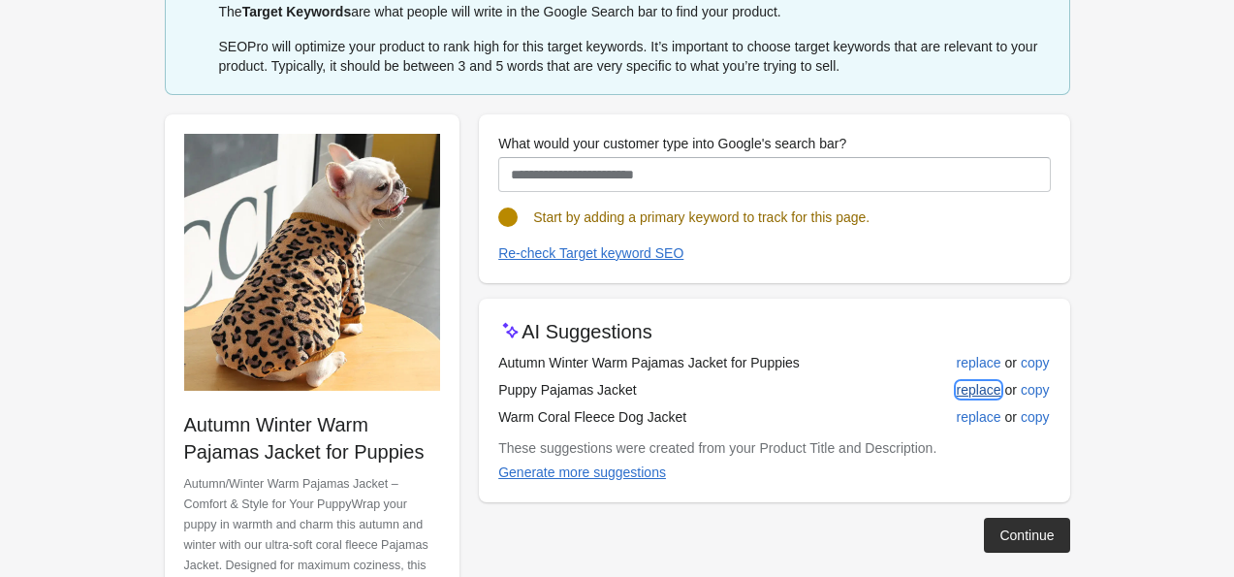
click at [958, 391] on div "replace" at bounding box center [979, 390] width 45 height 16
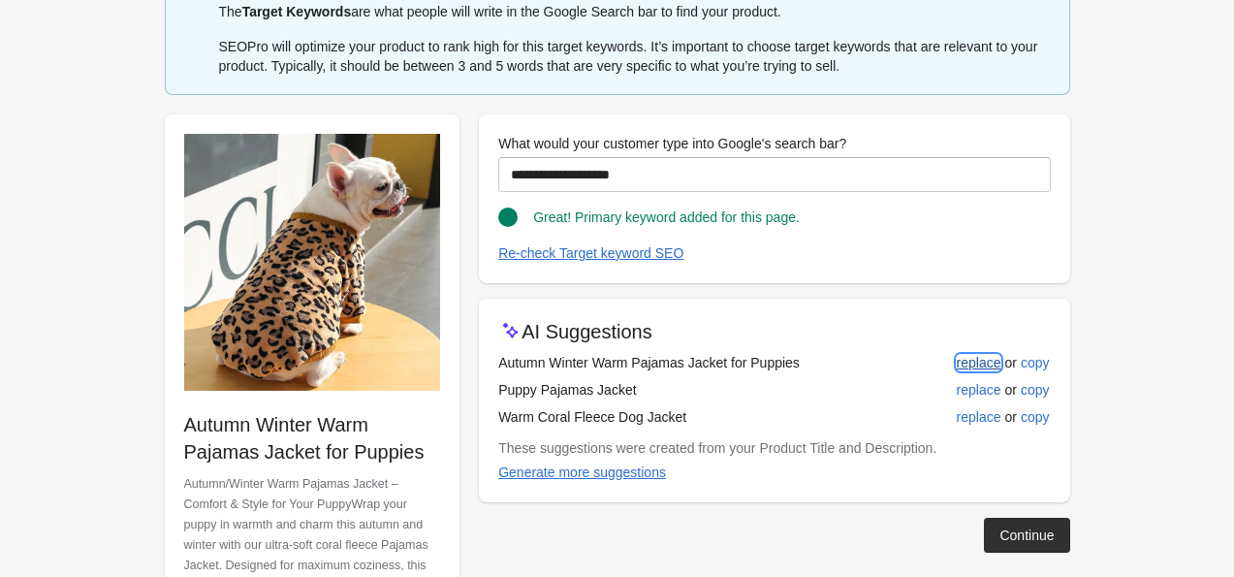
click at [959, 356] on div "replace" at bounding box center [979, 363] width 45 height 16
type input "**********"
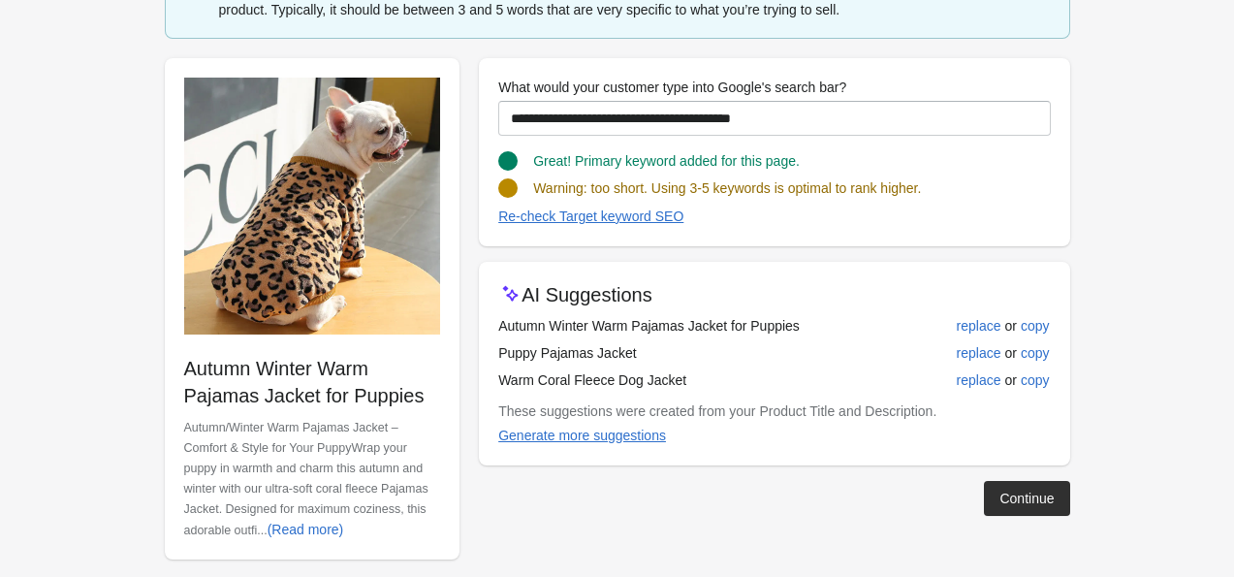
scroll to position [155, 0]
click at [1040, 493] on div "Continue" at bounding box center [1027, 499] width 54 height 16
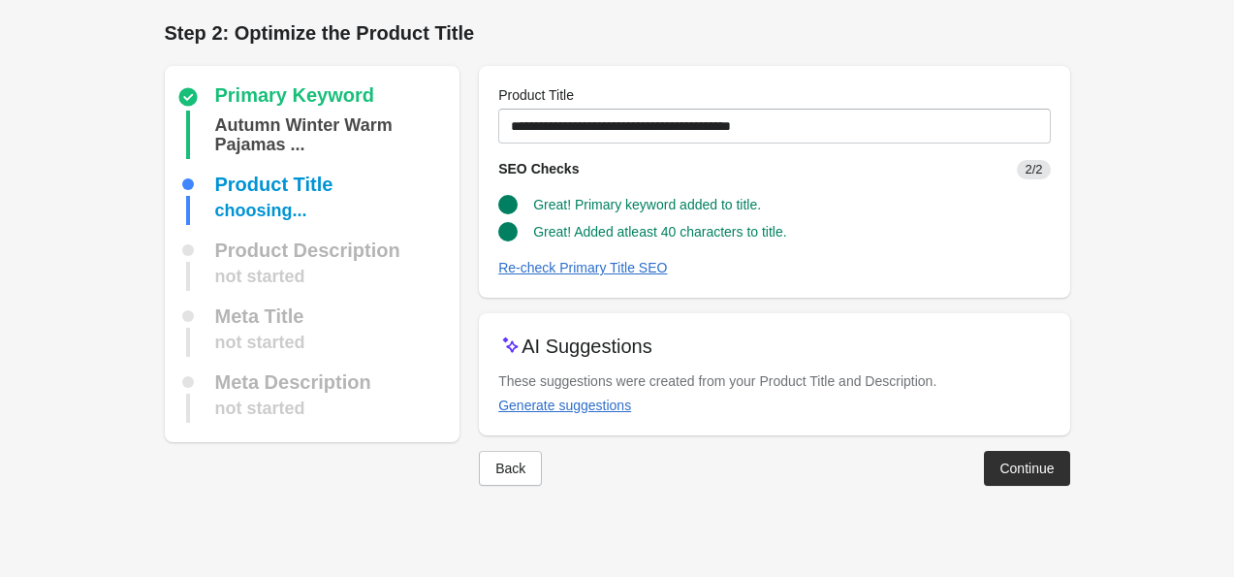
scroll to position [0, 0]
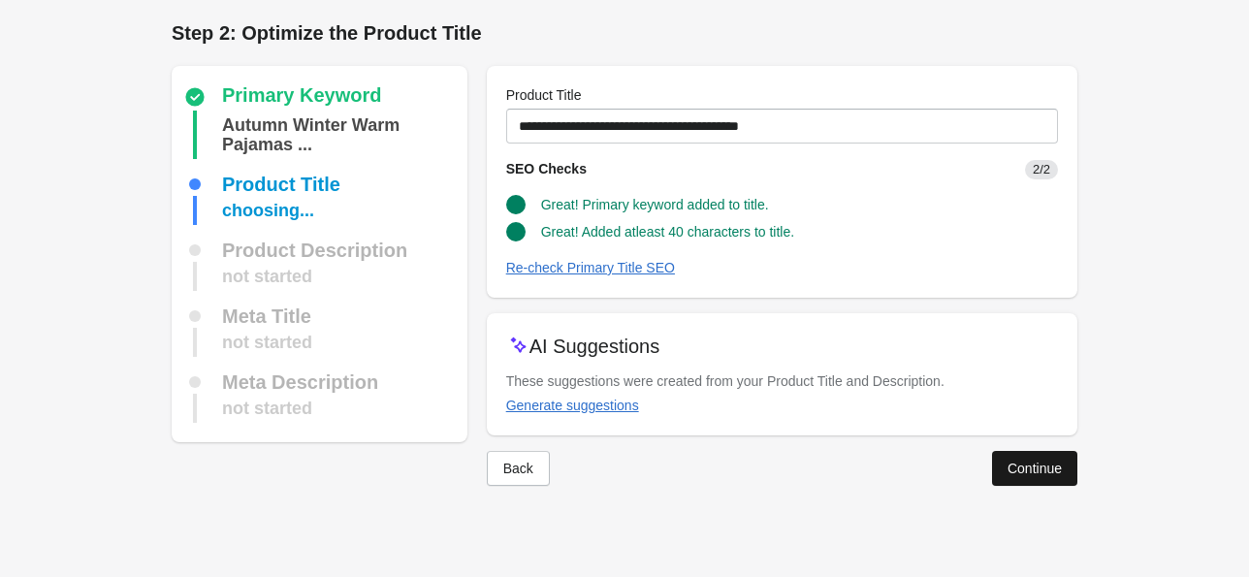
click at [1030, 462] on div "Continue" at bounding box center [1035, 469] width 54 height 16
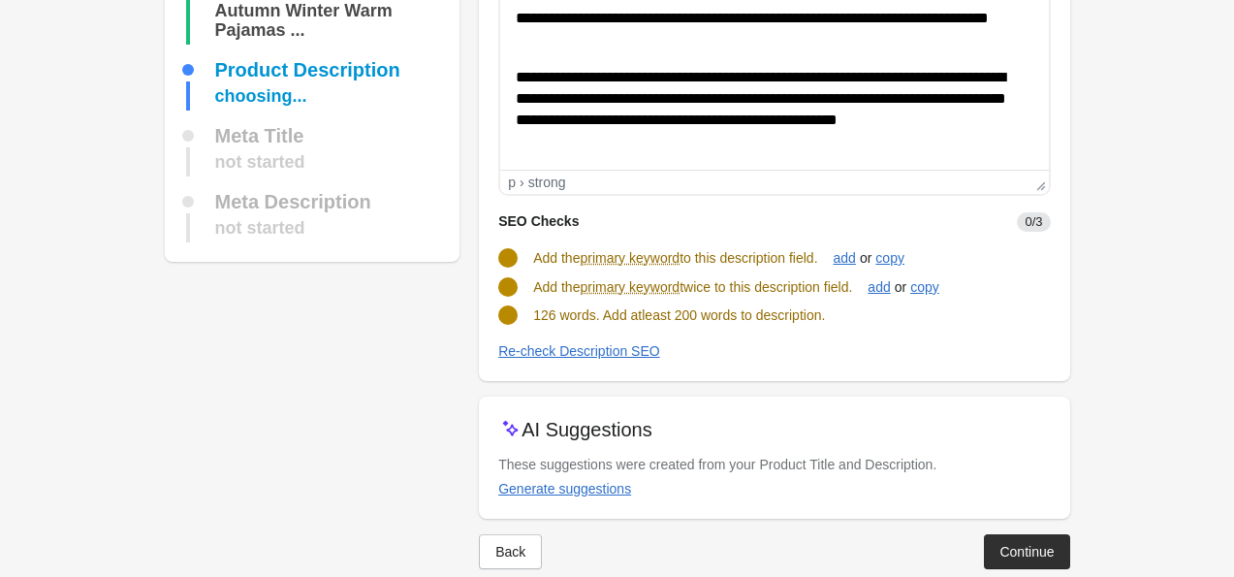
scroll to position [206, 0]
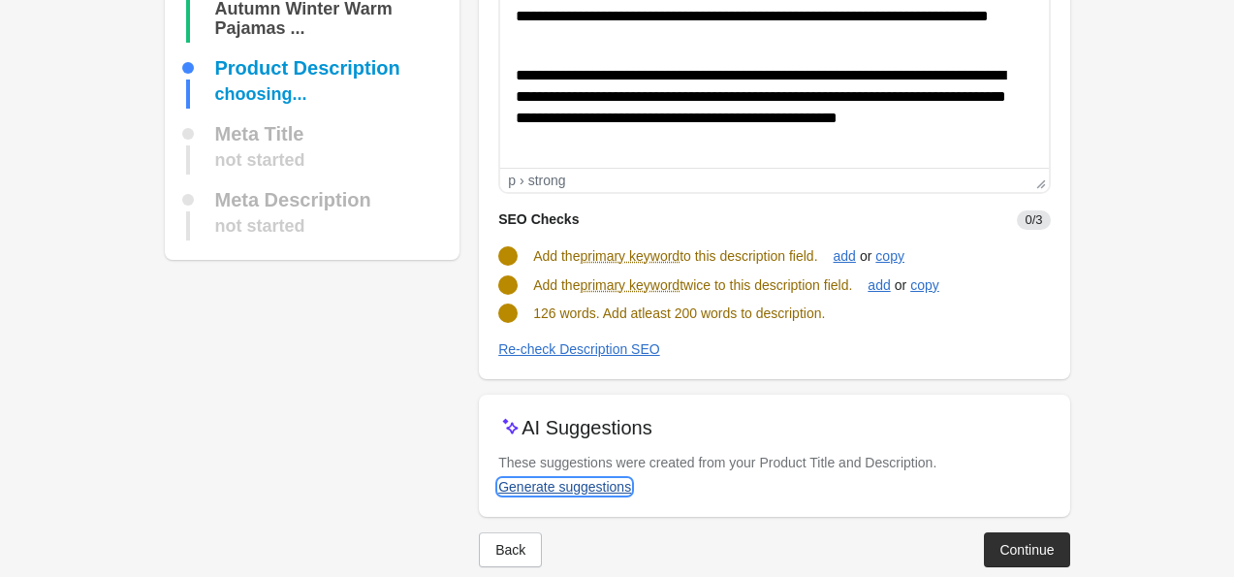
click at [562, 485] on div "Generate suggestions" at bounding box center [564, 487] width 133 height 16
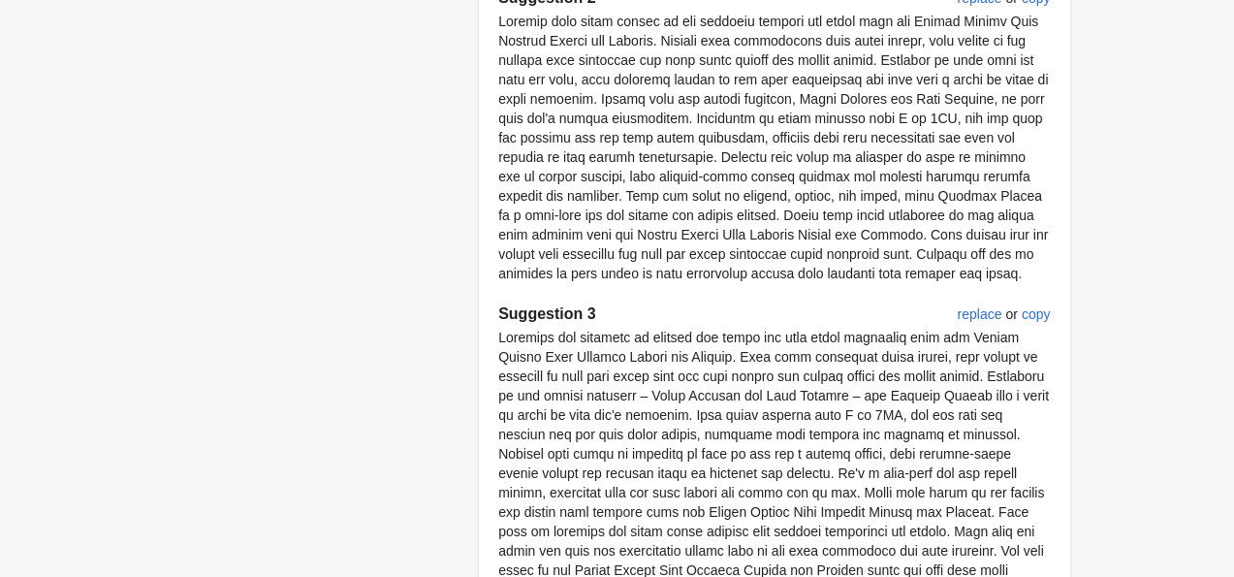
scroll to position [985, 0]
click at [985, 327] on button "replace" at bounding box center [980, 313] width 60 height 35
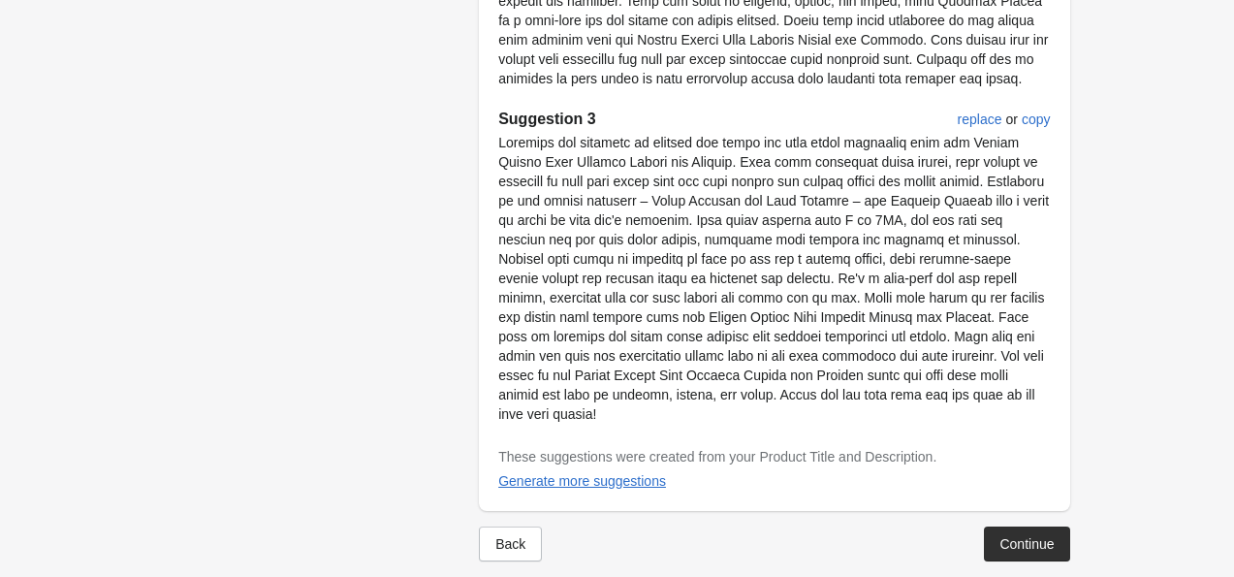
scroll to position [1198, 0]
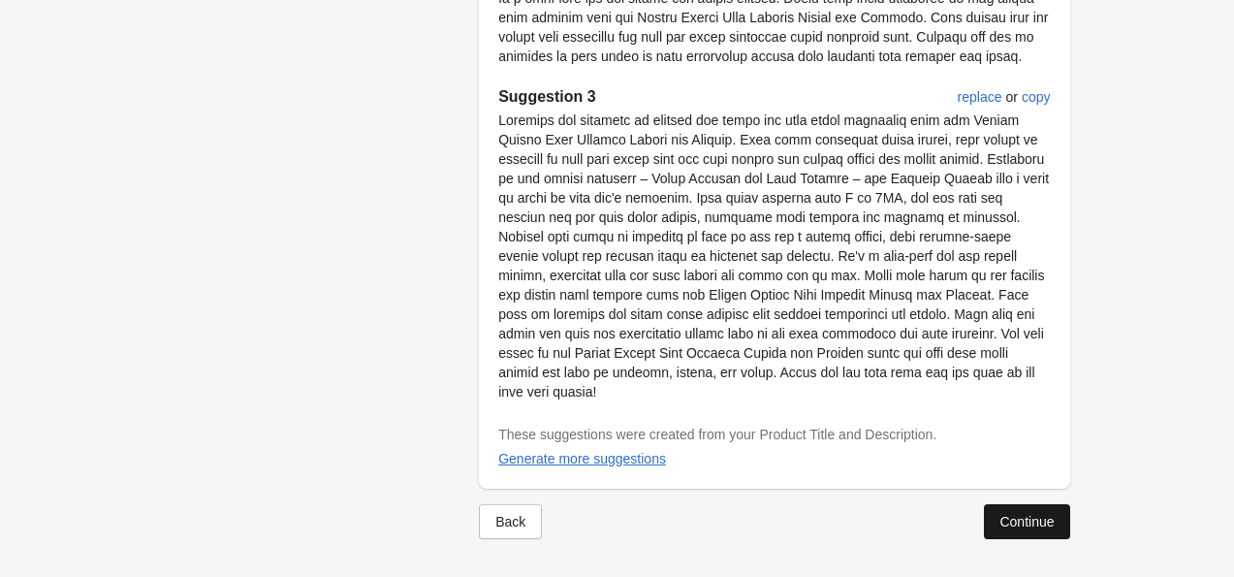
click at [1042, 529] on button "Continue" at bounding box center [1026, 521] width 85 height 35
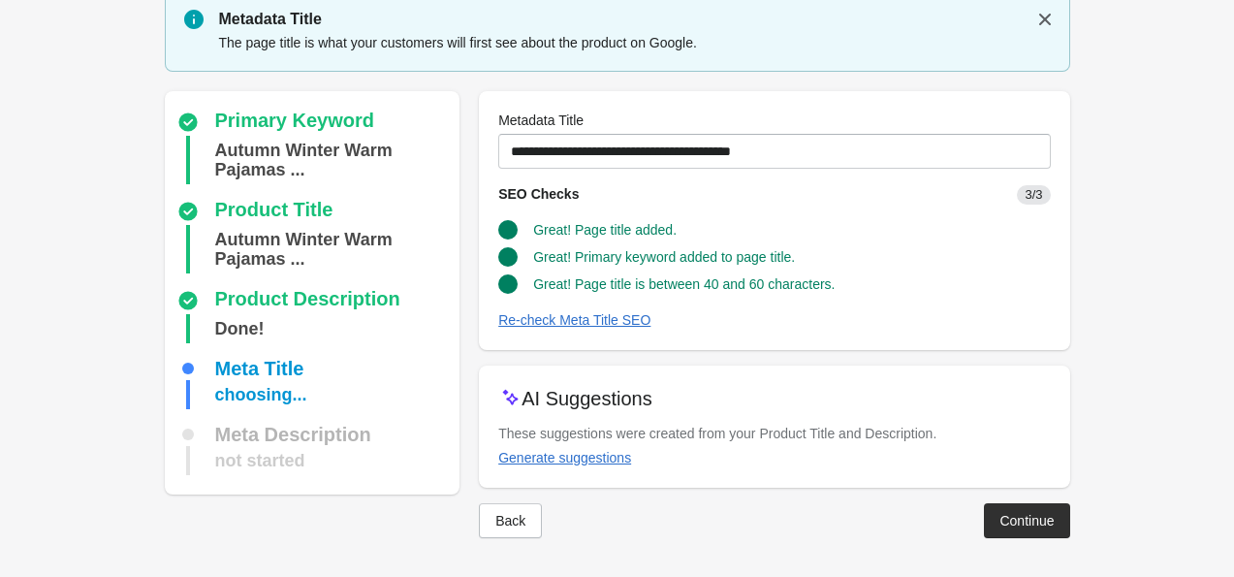
scroll to position [67, 0]
click at [1014, 524] on div "Continue" at bounding box center [1027, 522] width 54 height 16
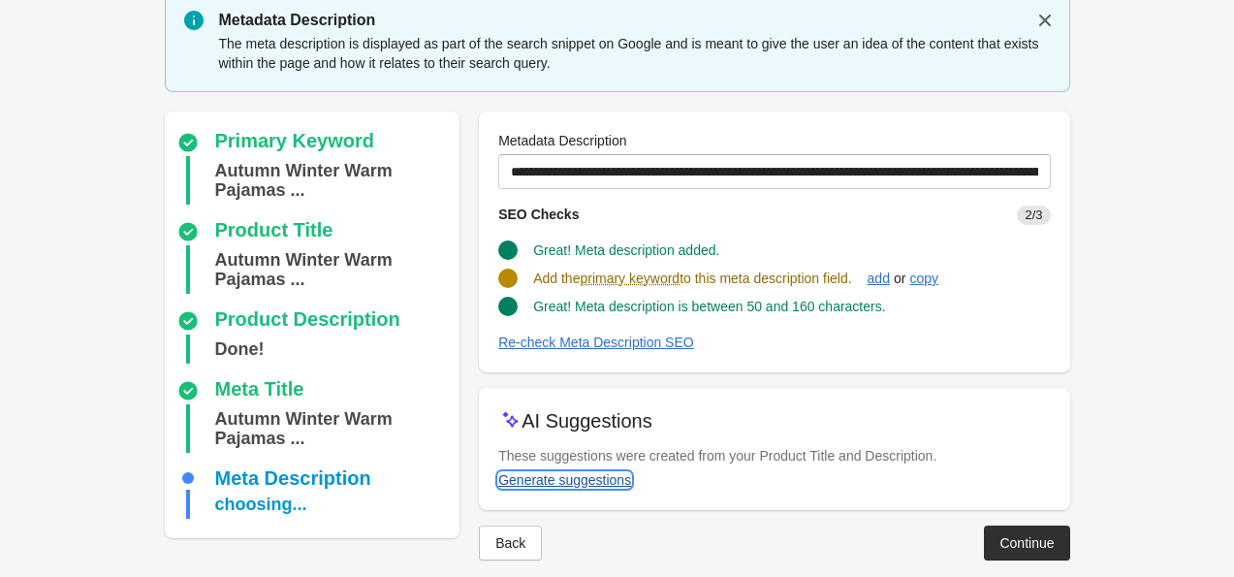
click at [617, 476] on div "Generate suggestions" at bounding box center [564, 480] width 133 height 16
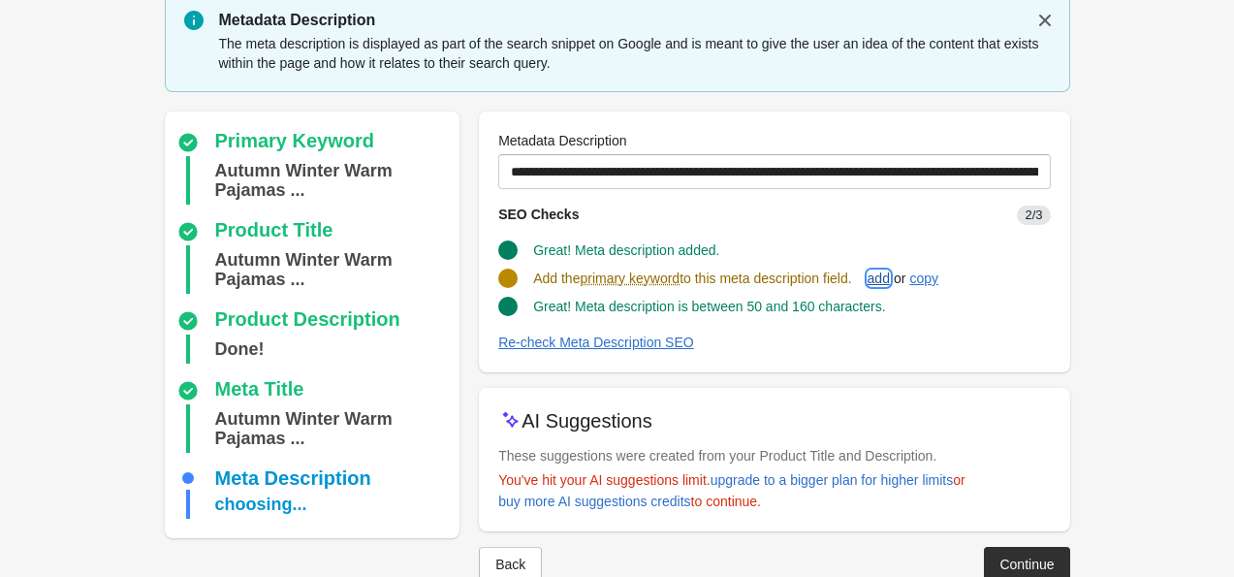
click at [890, 278] on div "add" at bounding box center [879, 279] width 22 height 16
type input "**********"
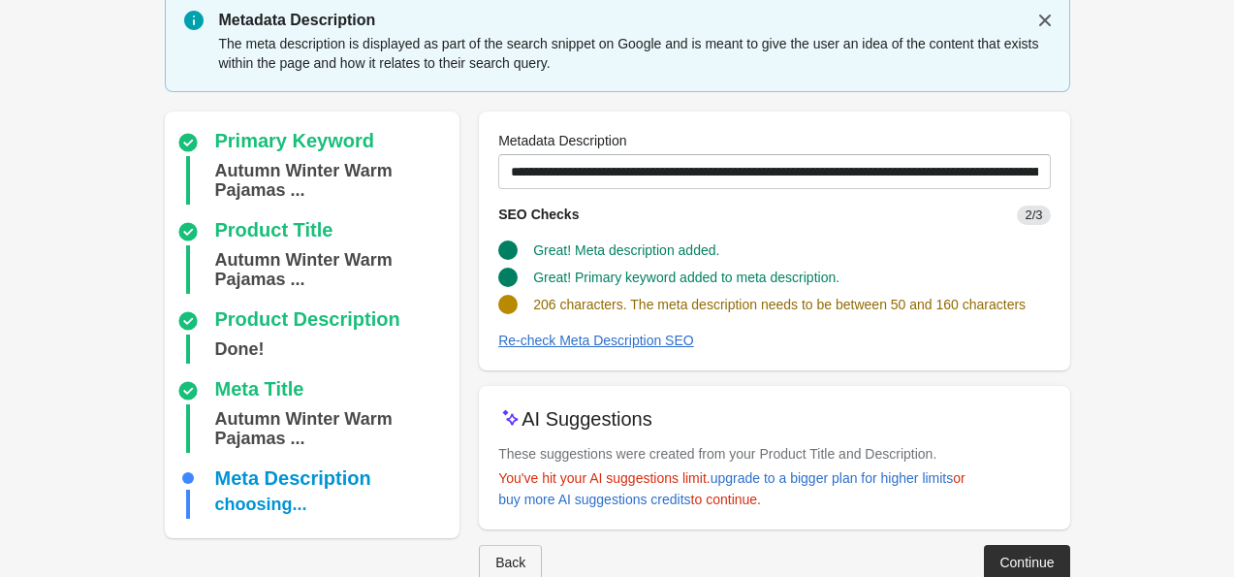
click at [507, 550] on button "Back" at bounding box center [510, 562] width 63 height 35
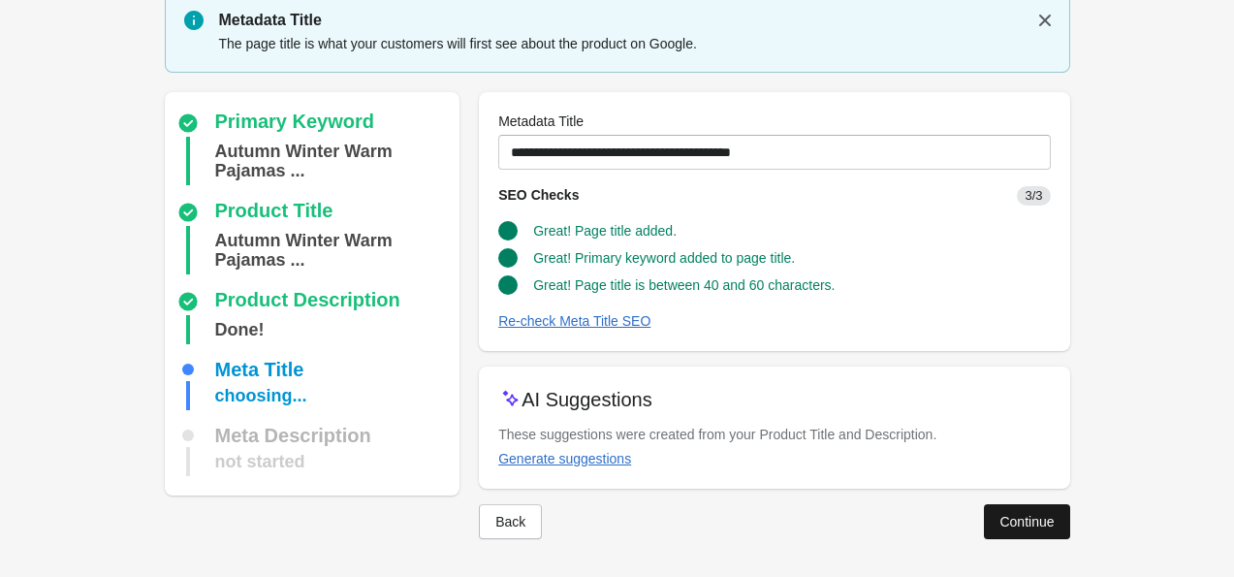
click at [1016, 527] on div "Continue" at bounding box center [1027, 522] width 54 height 16
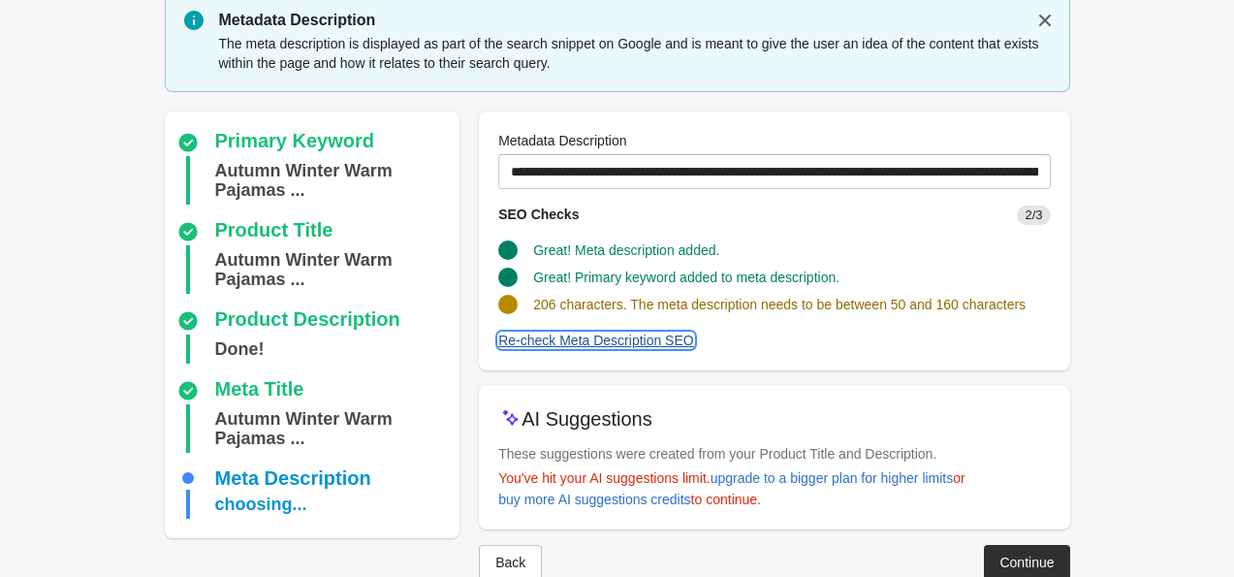
click at [579, 337] on div "Re-check Meta Description SEO" at bounding box center [596, 341] width 196 height 16
click at [505, 559] on div "Back" at bounding box center [511, 563] width 30 height 16
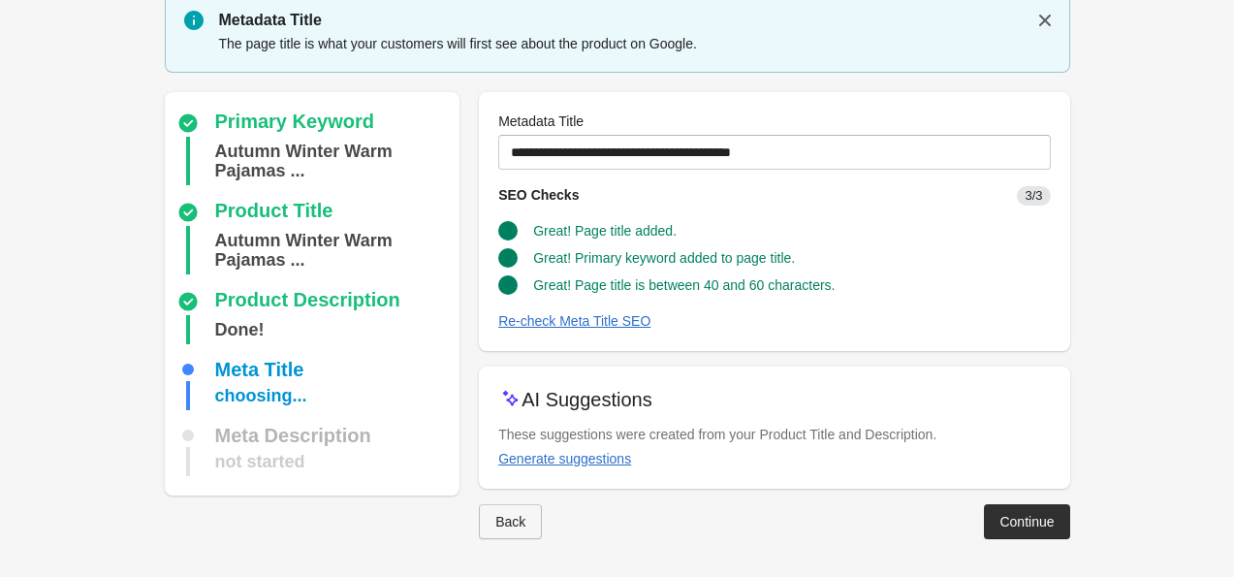
click at [499, 526] on div "Back" at bounding box center [511, 522] width 30 height 16
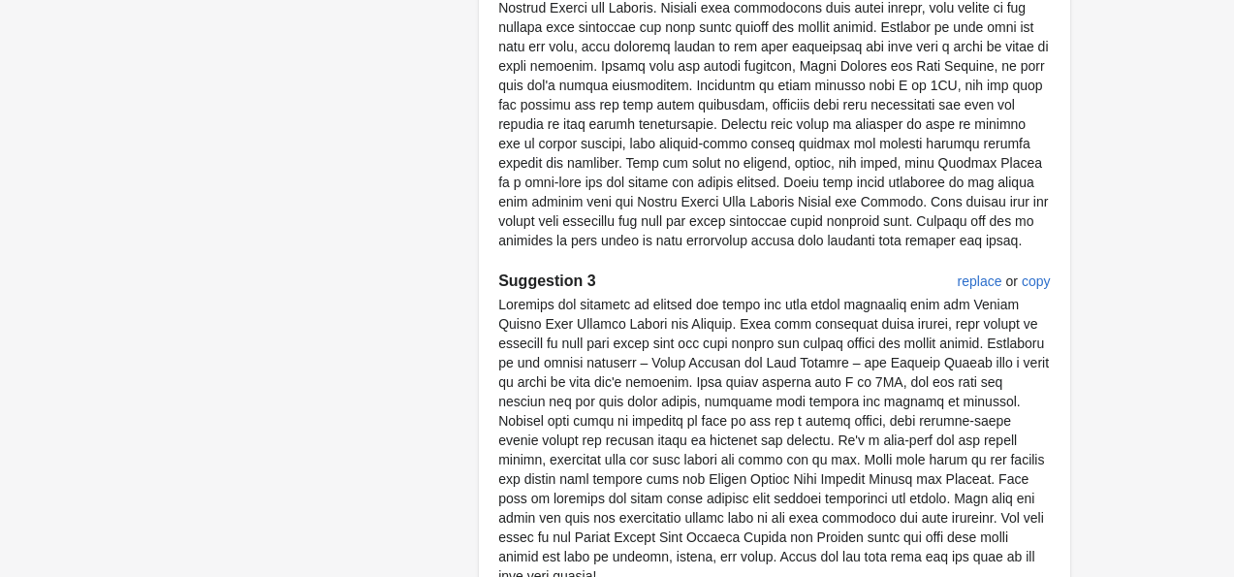
scroll to position [1198, 0]
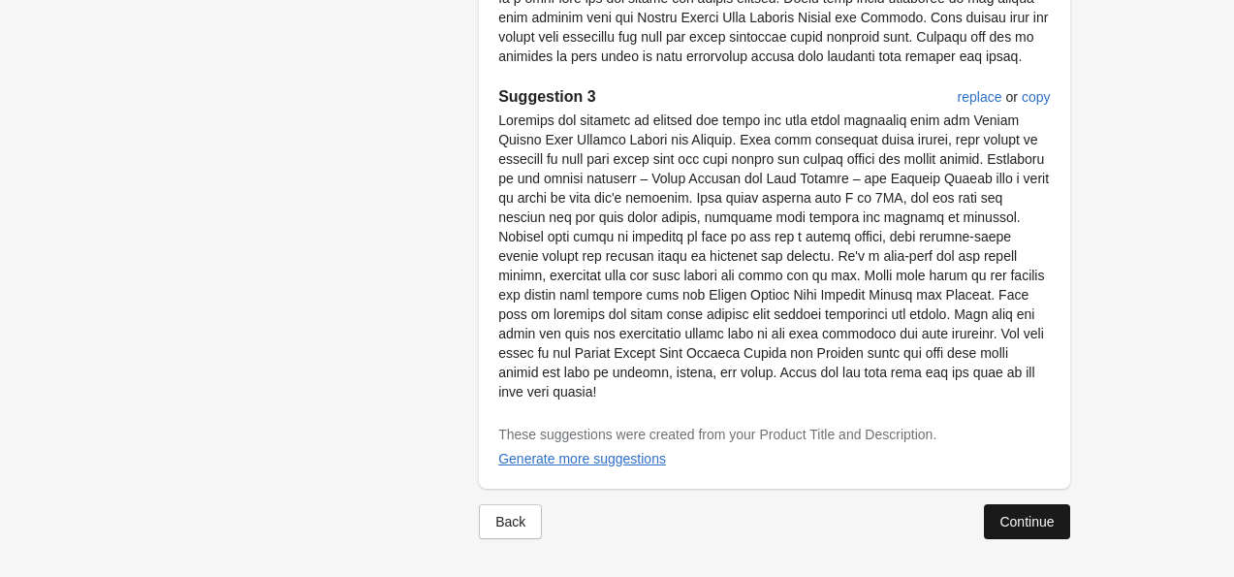
click at [1027, 515] on div "Continue" at bounding box center [1027, 522] width 54 height 16
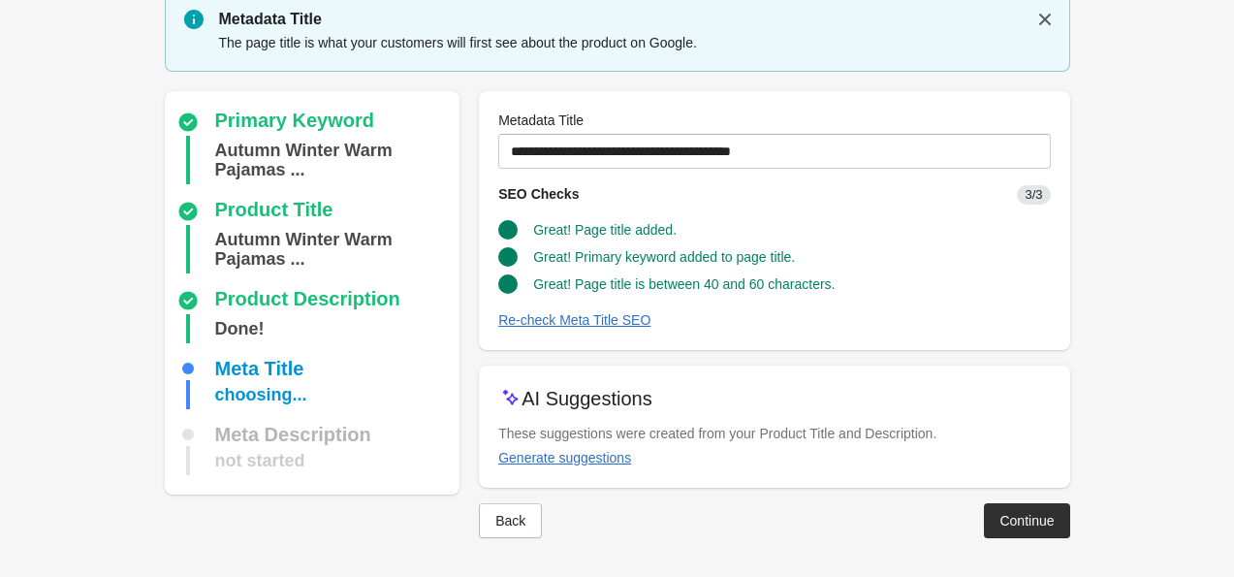
scroll to position [67, 0]
click at [1016, 517] on div "Continue" at bounding box center [1027, 522] width 54 height 16
